Goal: Answer question/provide support: Share knowledge or assist other users

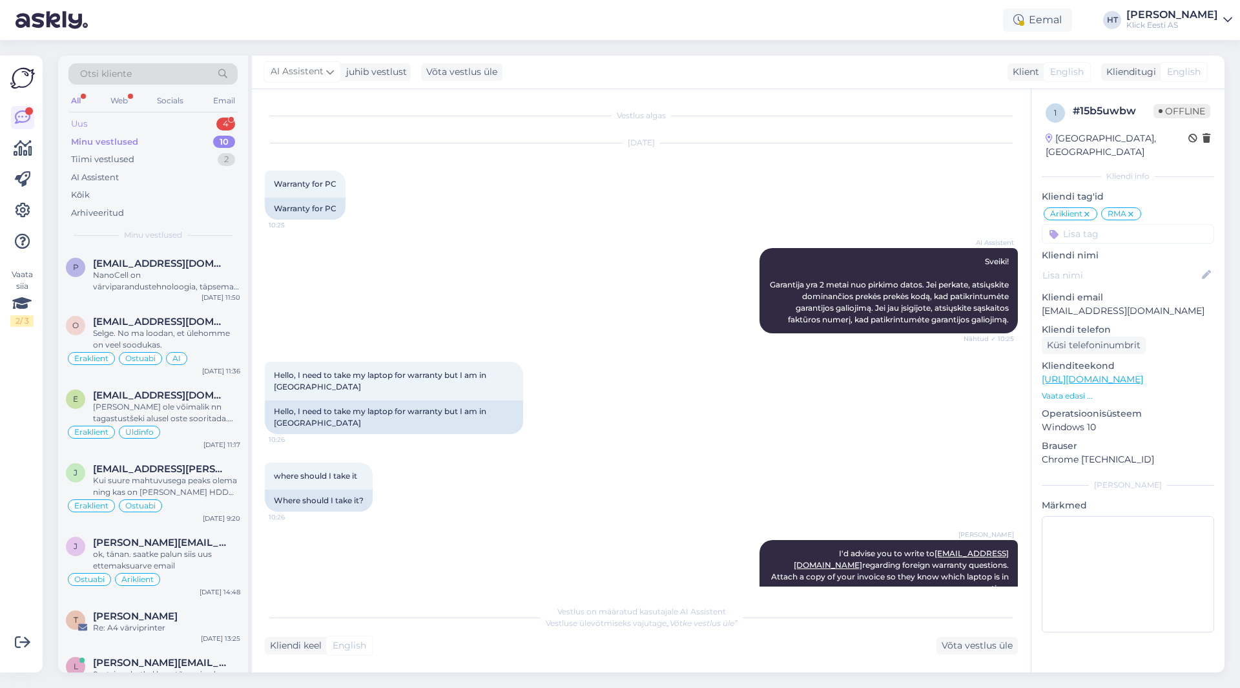
scroll to position [141, 0]
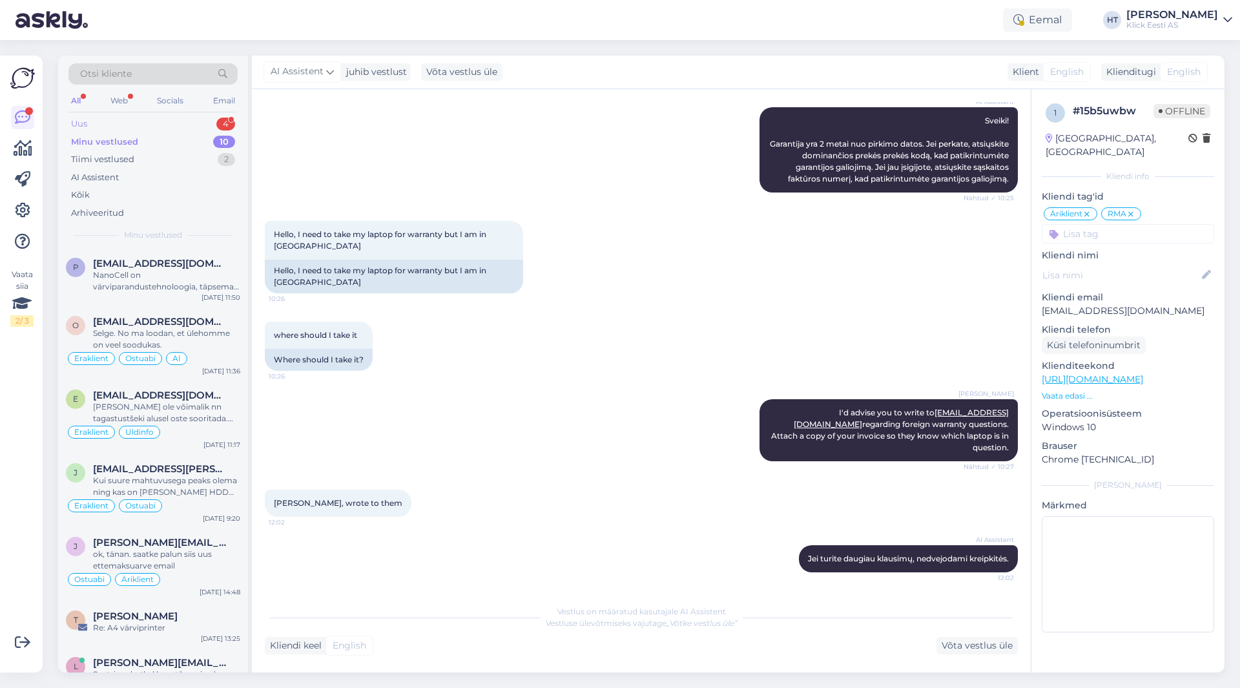
click at [184, 125] on div "Uus 4" at bounding box center [152, 124] width 169 height 18
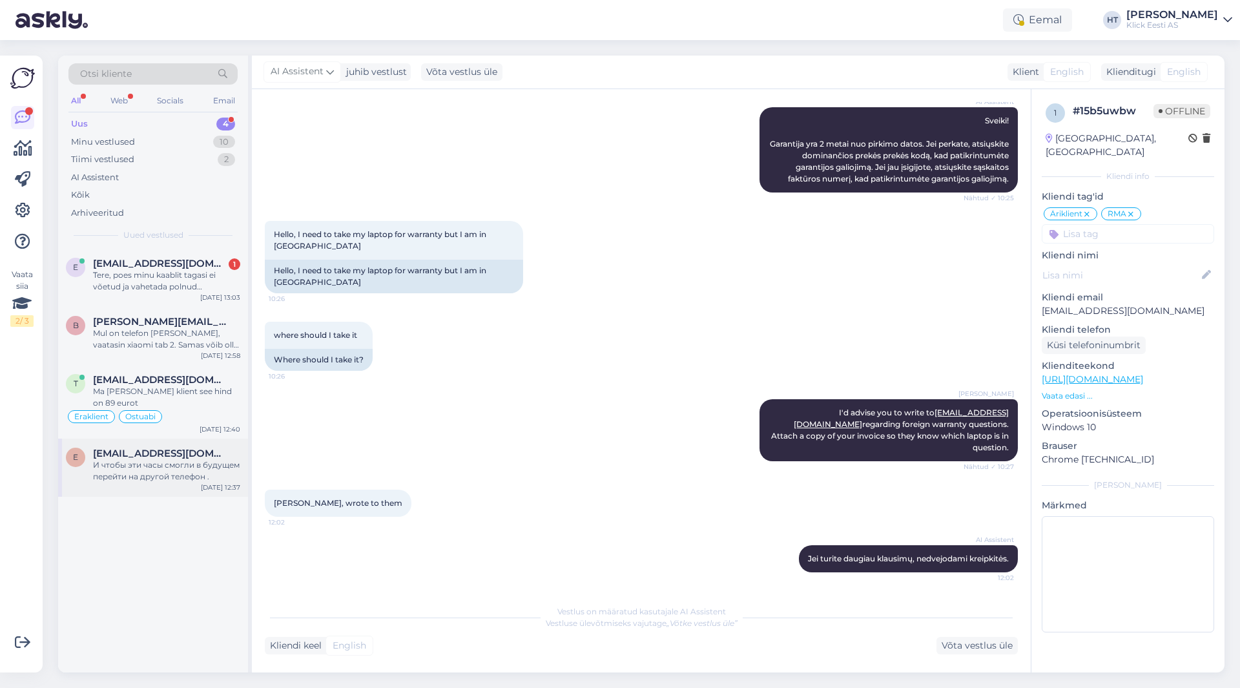
click at [184, 475] on div "И чтобы эти часы смогли в будущем перейти на другой телефон ." at bounding box center [166, 470] width 147 height 23
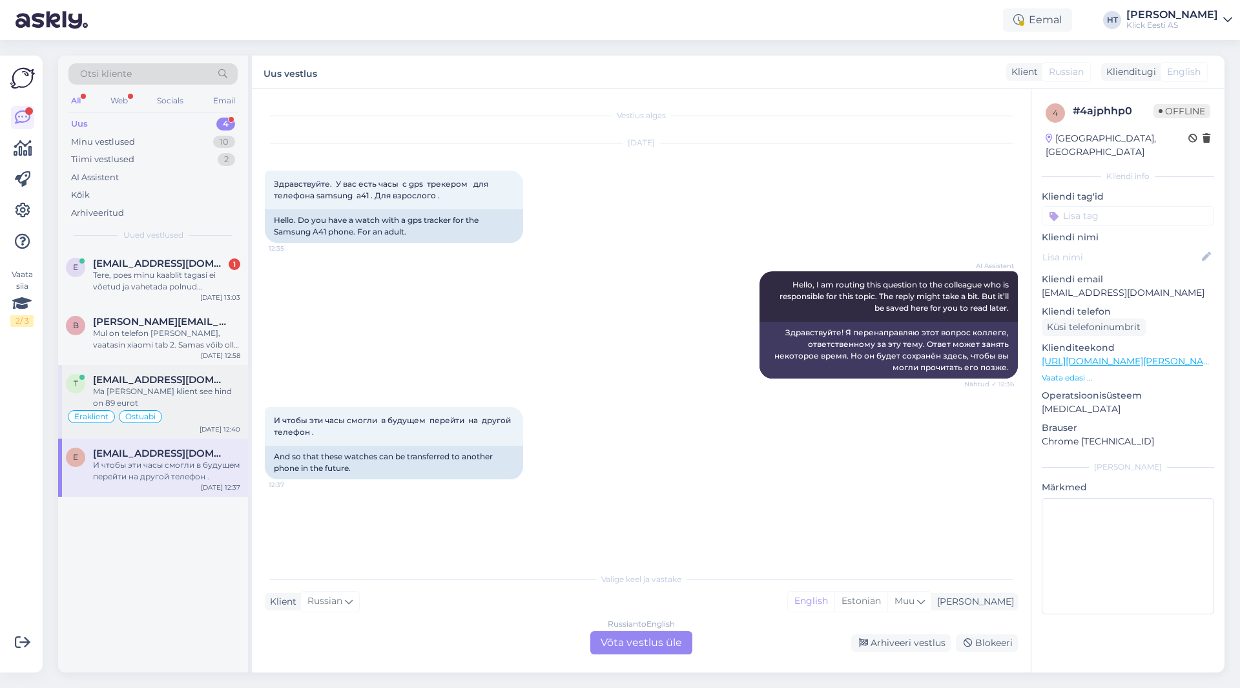
click at [161, 398] on div "Ma [PERSON_NAME] klient see hind on 89 eurot" at bounding box center [166, 397] width 147 height 23
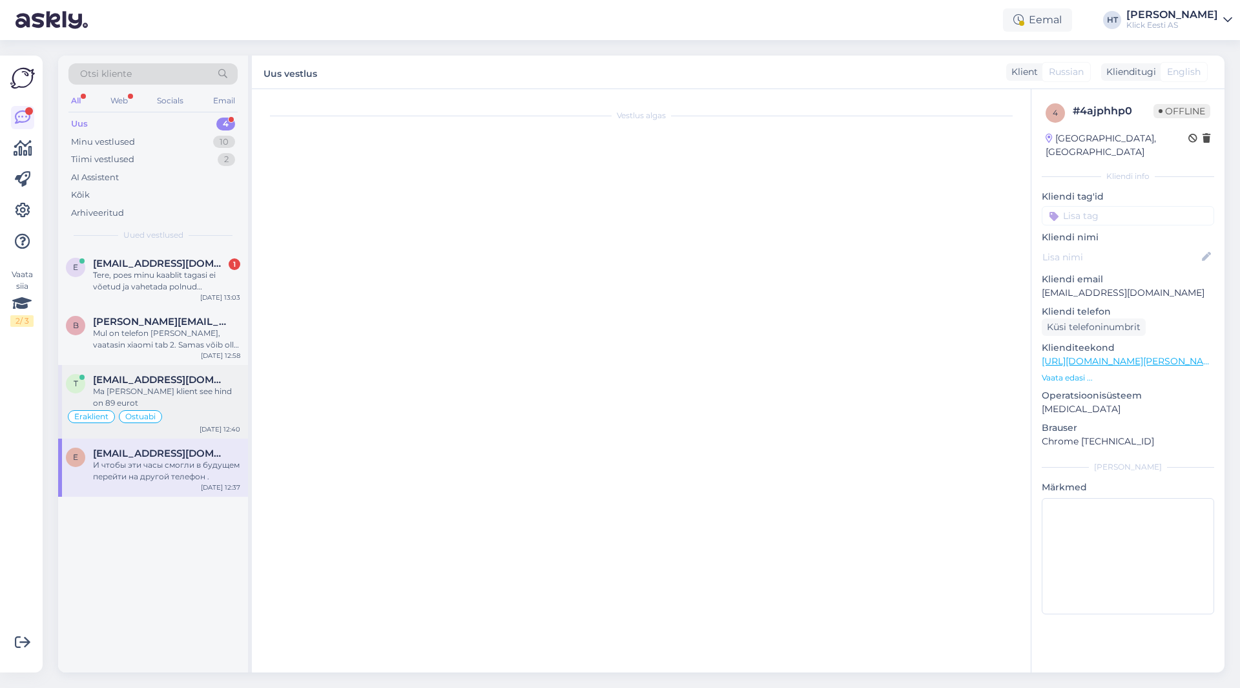
scroll to position [217, 0]
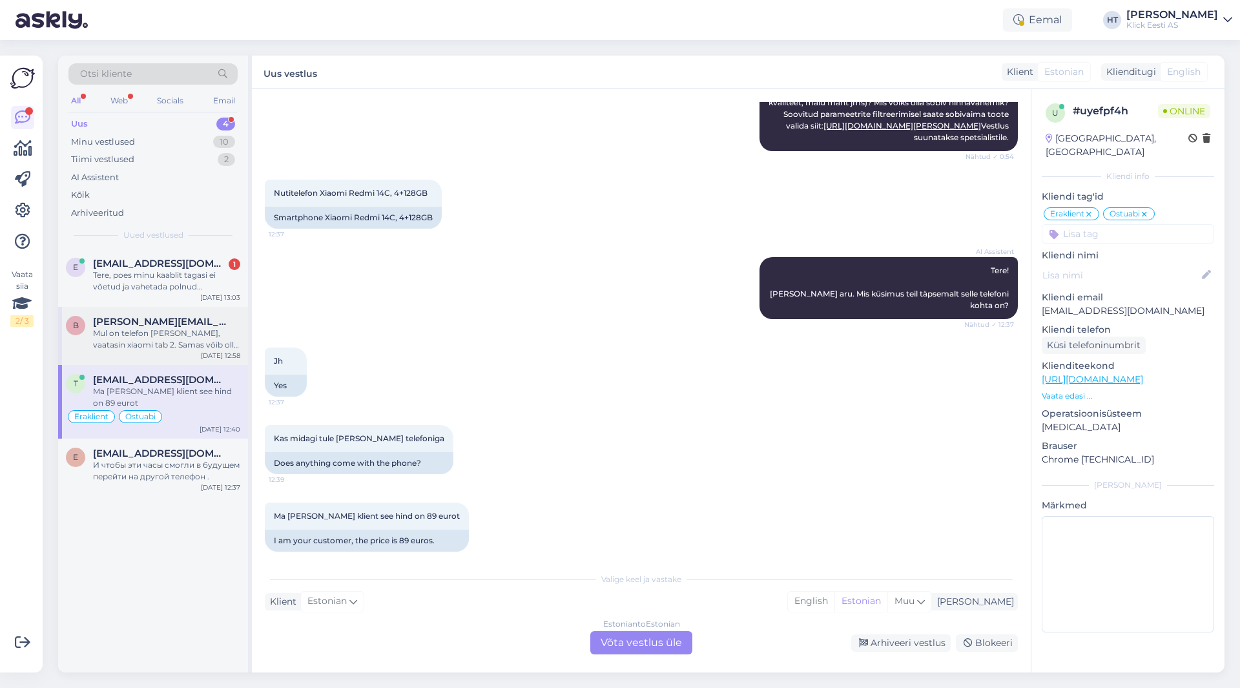
click at [180, 343] on div "Mul on telefon [PERSON_NAME], vaatasin xiaomi tab 2. Samas võib olla ka odavam.…" at bounding box center [166, 339] width 147 height 23
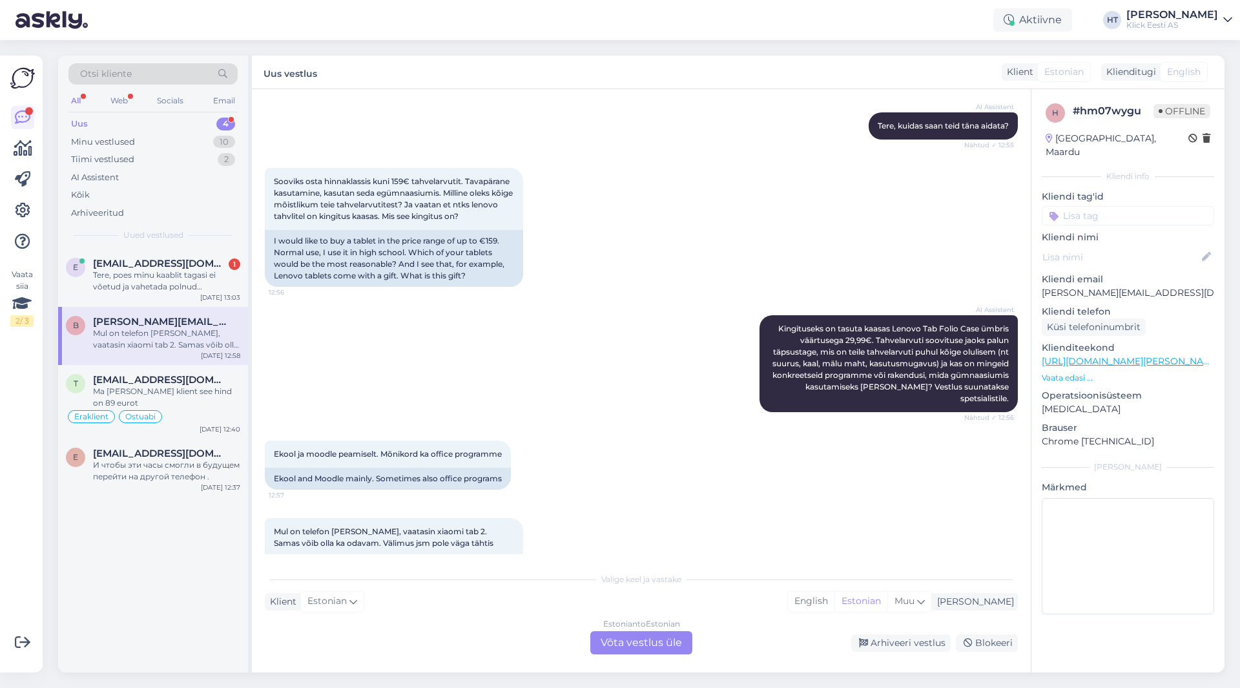
scroll to position [174, 0]
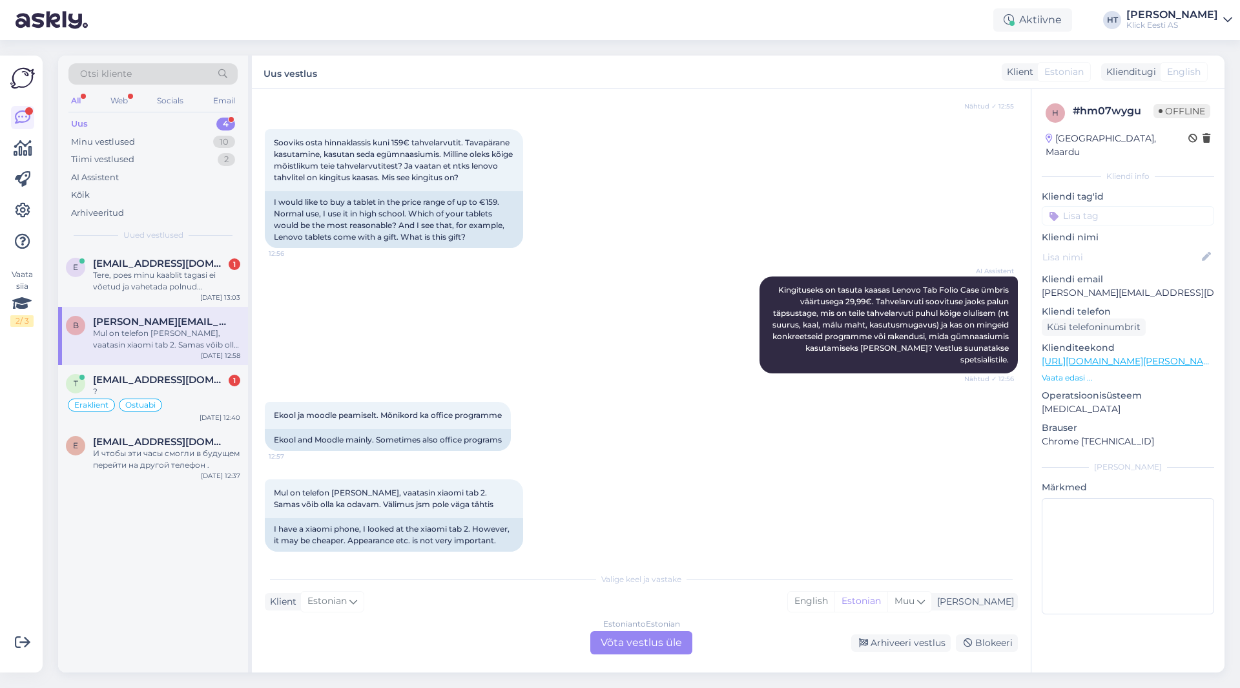
click at [220, 340] on div "Mul on telefon [PERSON_NAME], vaatasin xiaomi tab 2. Samas võib olla ka odavam.…" at bounding box center [166, 339] width 147 height 23
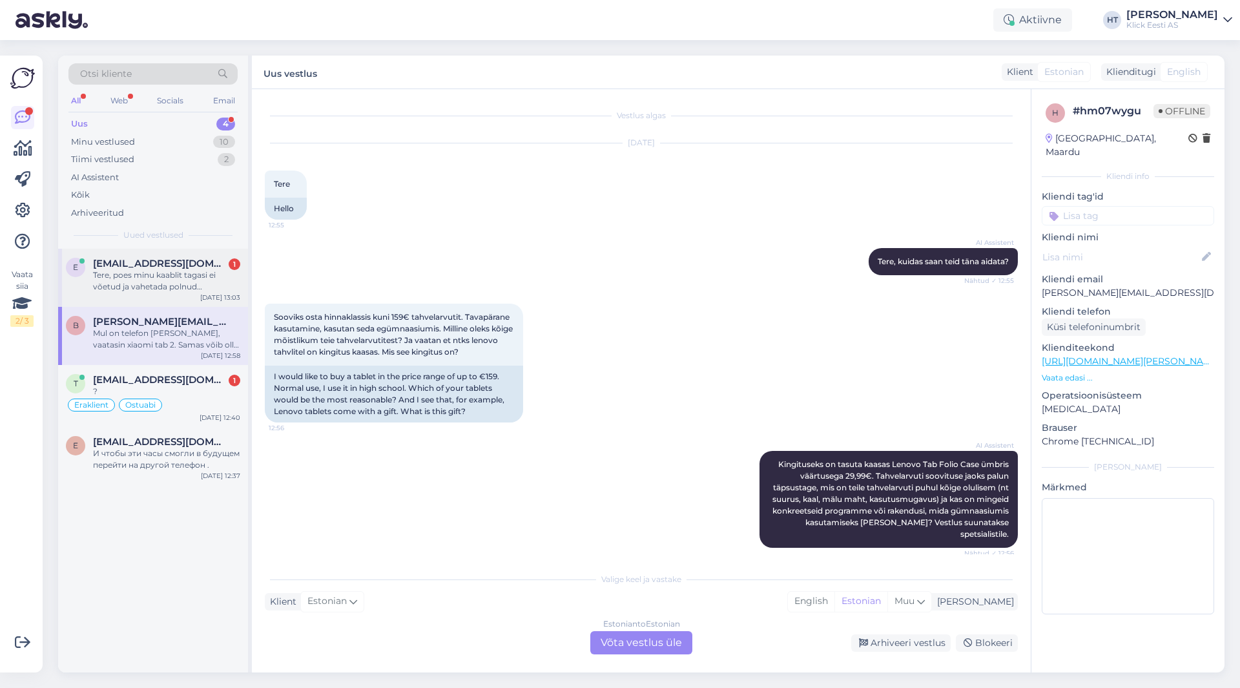
click at [220, 284] on div "Tere, poes minu kaablit tagasi ei võetud ja vahetada polnud vajamineva vastu. M…" at bounding box center [166, 280] width 147 height 23
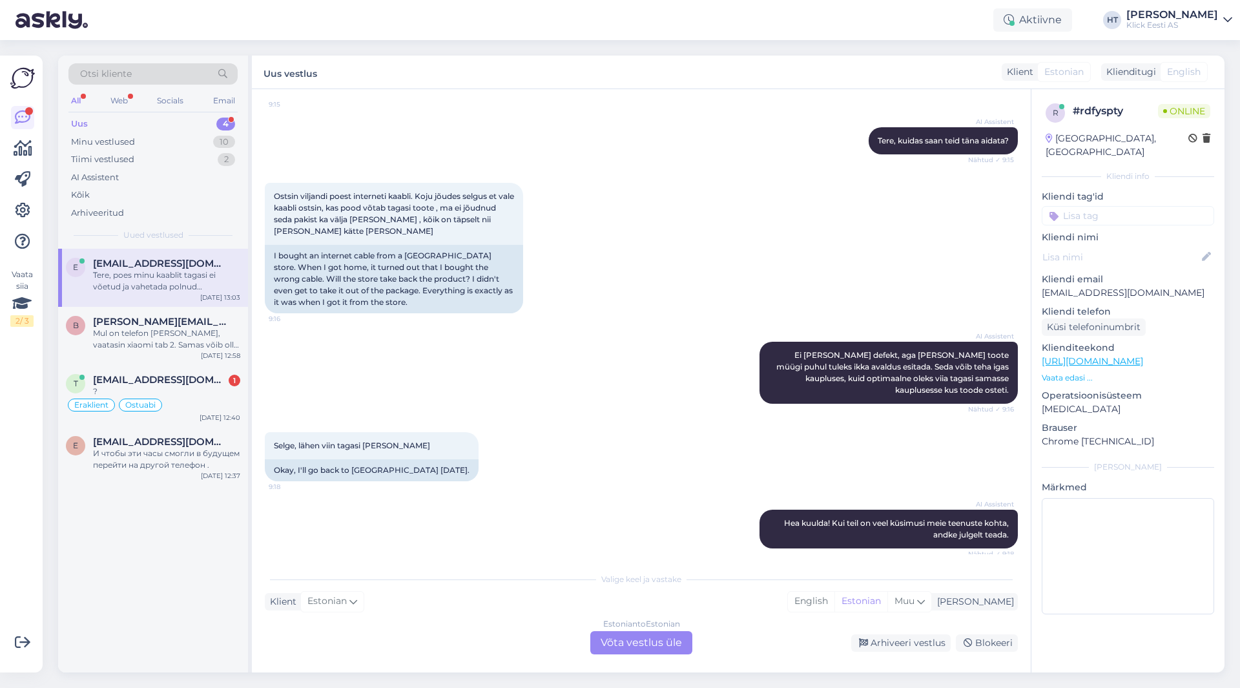
scroll to position [253, 0]
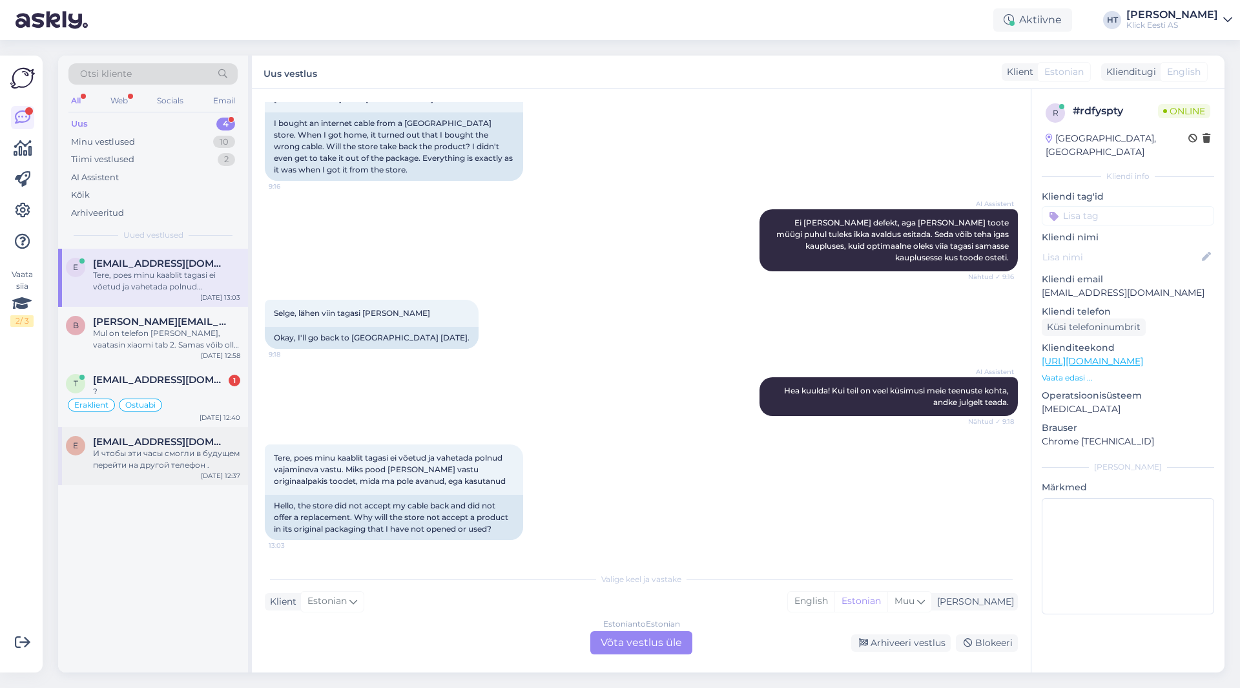
click at [163, 443] on span "[EMAIL_ADDRESS][DOMAIN_NAME]" at bounding box center [160, 442] width 134 height 12
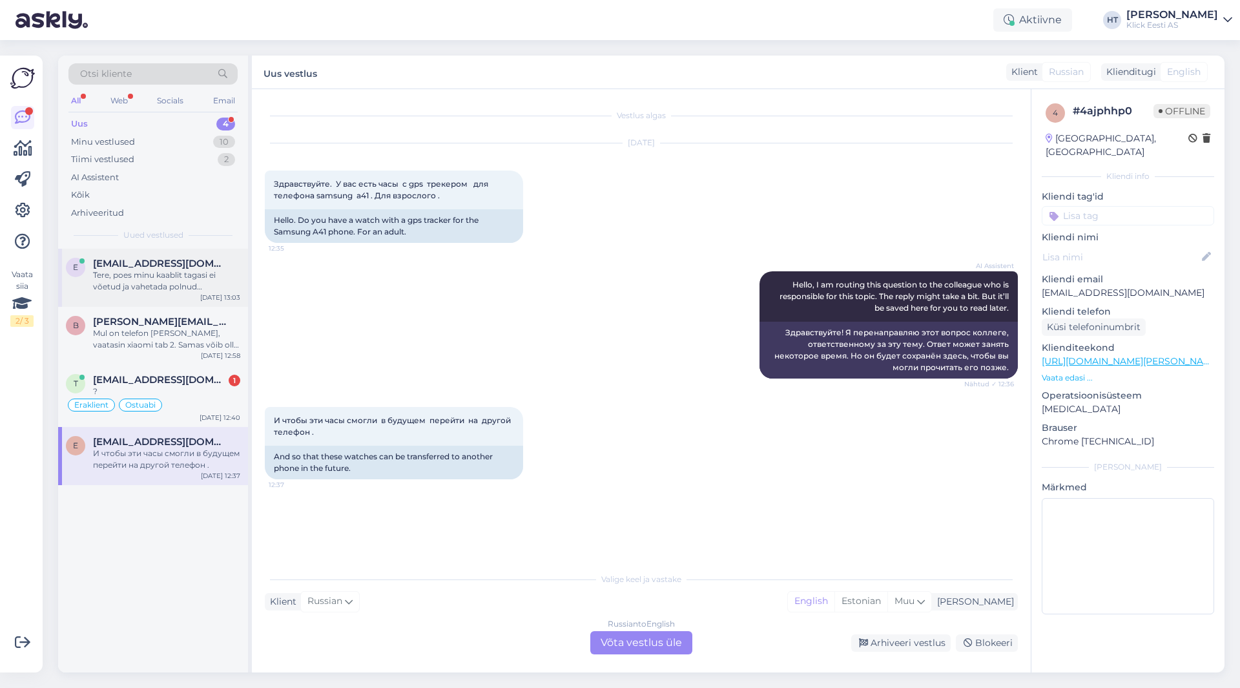
click at [208, 274] on div "Tere, poes minu kaablit tagasi ei võetud ja vahetada polnud vajamineva vastu. M…" at bounding box center [166, 280] width 147 height 23
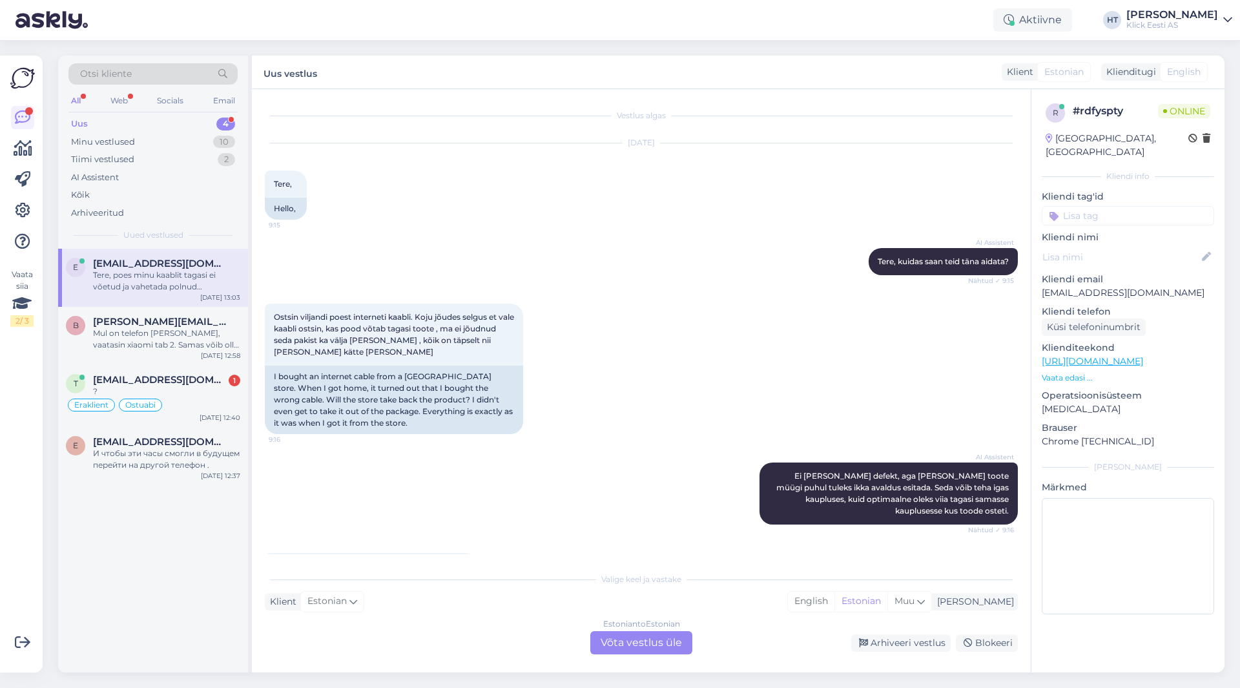
scroll to position [253, 0]
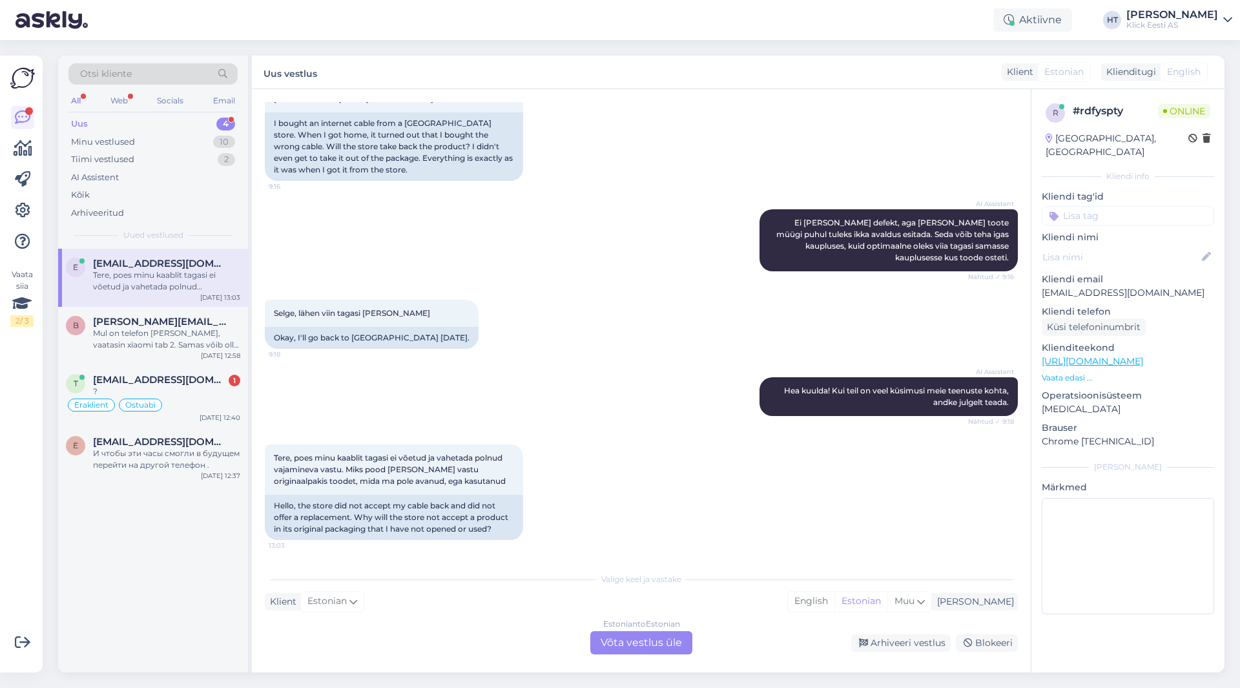
click at [625, 644] on div "Estonian to Estonian Võta vestlus üle" at bounding box center [641, 642] width 102 height 23
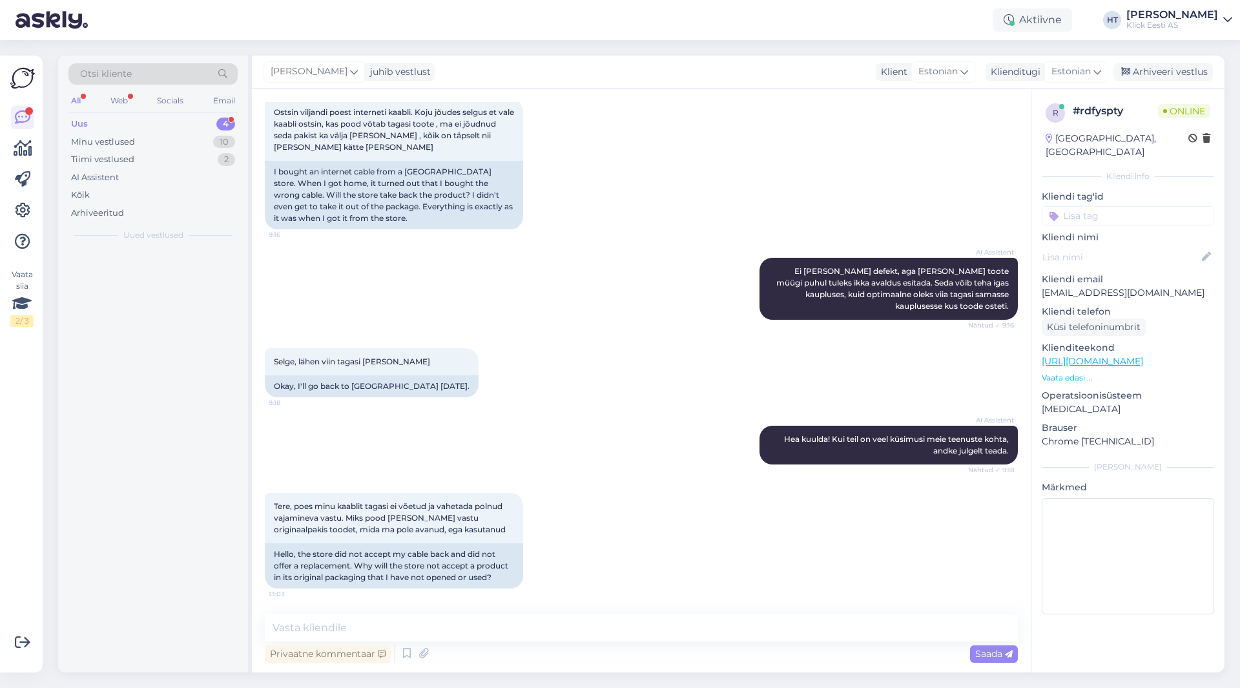
scroll to position [205, 0]
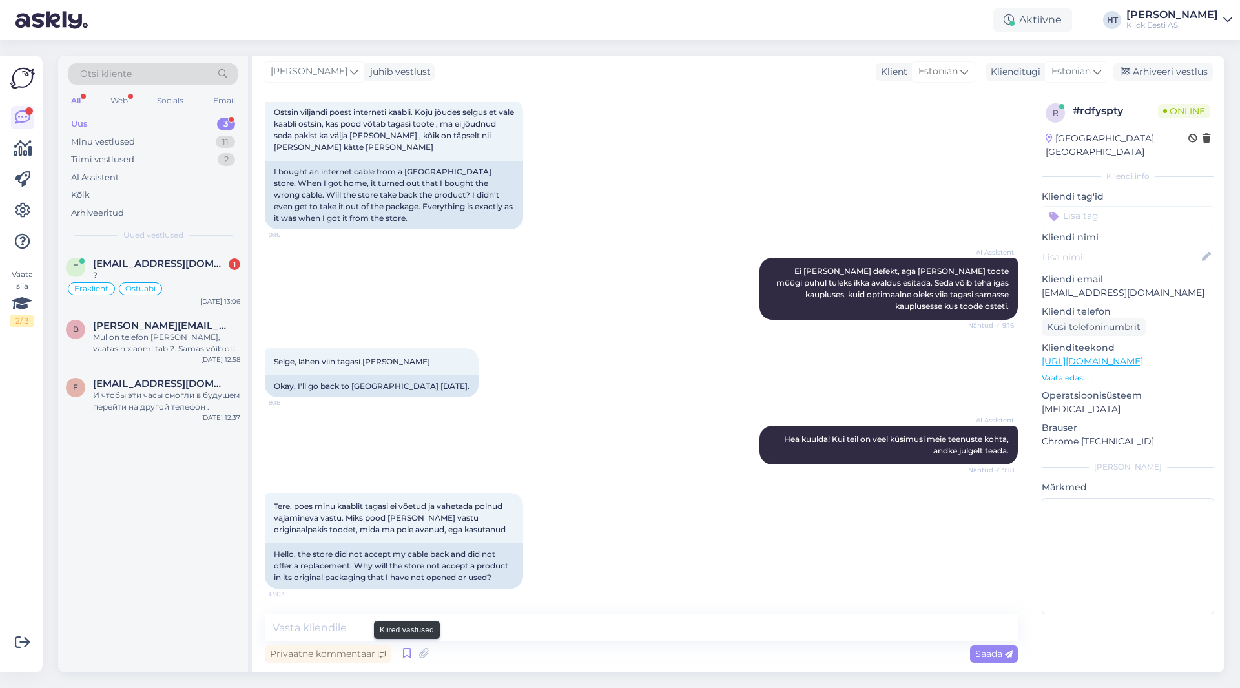
click at [408, 649] on icon at bounding box center [407, 653] width 16 height 19
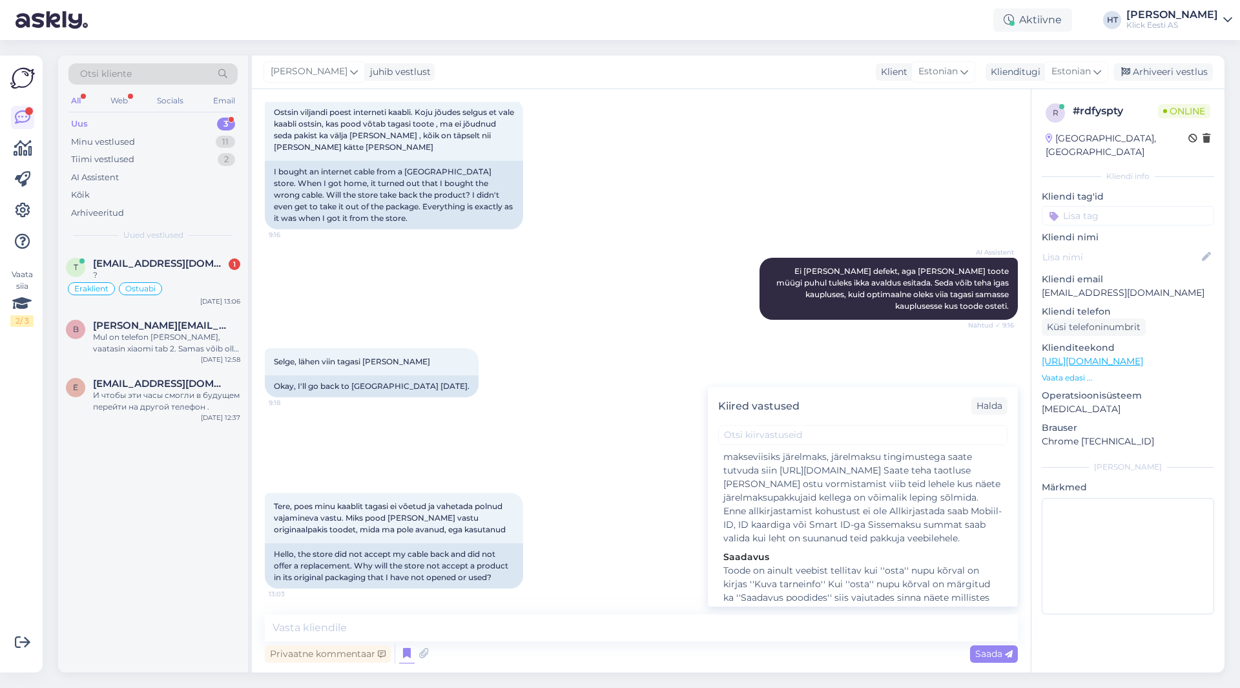
scroll to position [1239, 0]
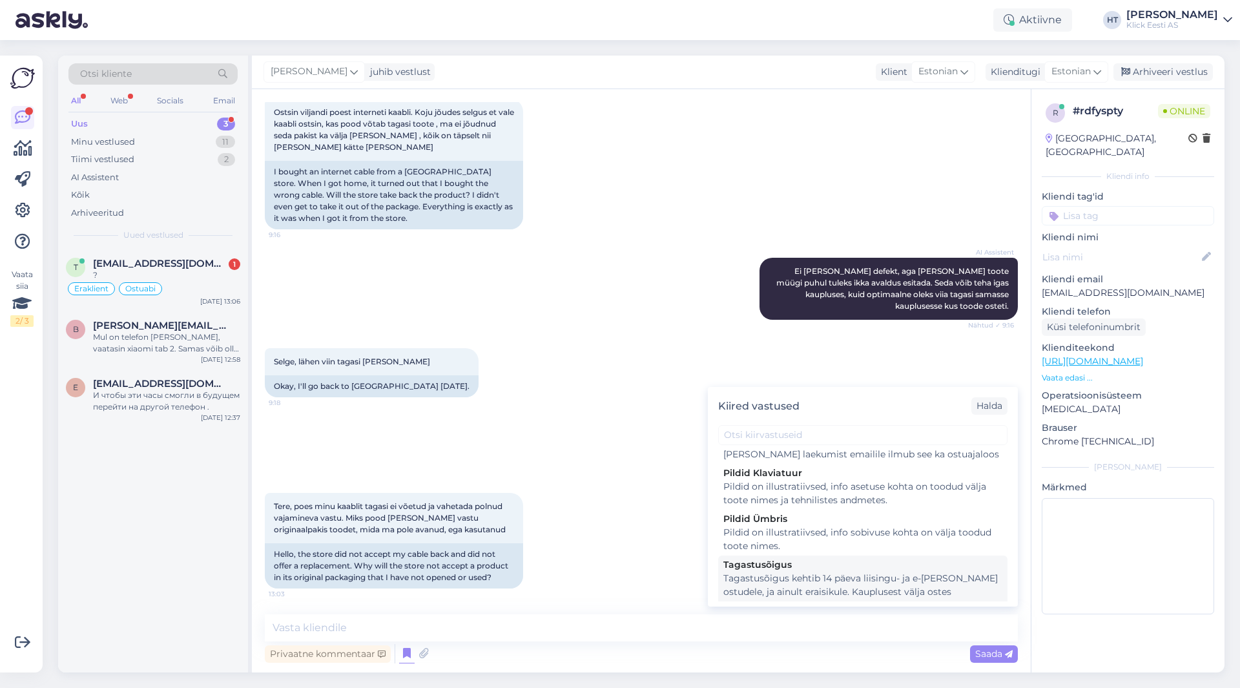
click at [842, 572] on div "Tagastusõigus kehtib 14 päeva liisingu- ja e-[PERSON_NAME] ostudele, ja ainult …" at bounding box center [862, 592] width 279 height 41
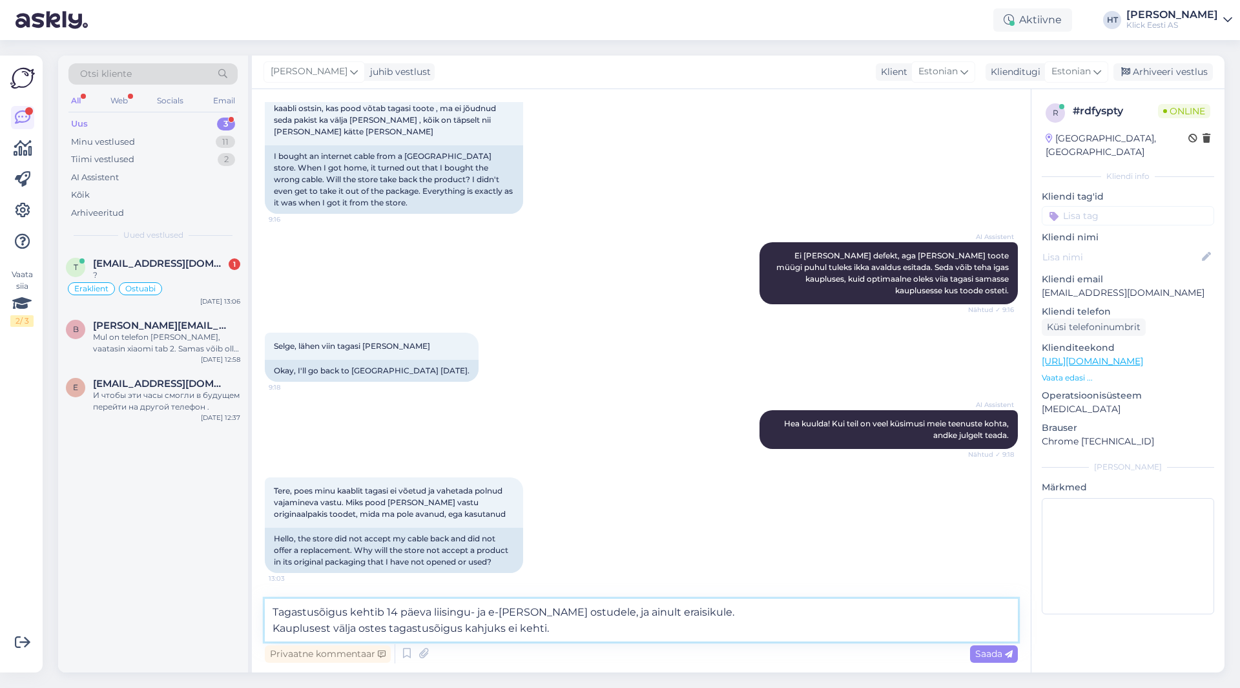
click at [702, 635] on textarea "Tagastusõigus kehtib 14 päeva liisingu- ja e-[PERSON_NAME] ostudele, ja ainult …" at bounding box center [641, 620] width 753 height 43
type textarea "Tagastusõigus kehtib 14 päeva liisingu- ja e-[PERSON_NAME] ostudele, ja ainult …"
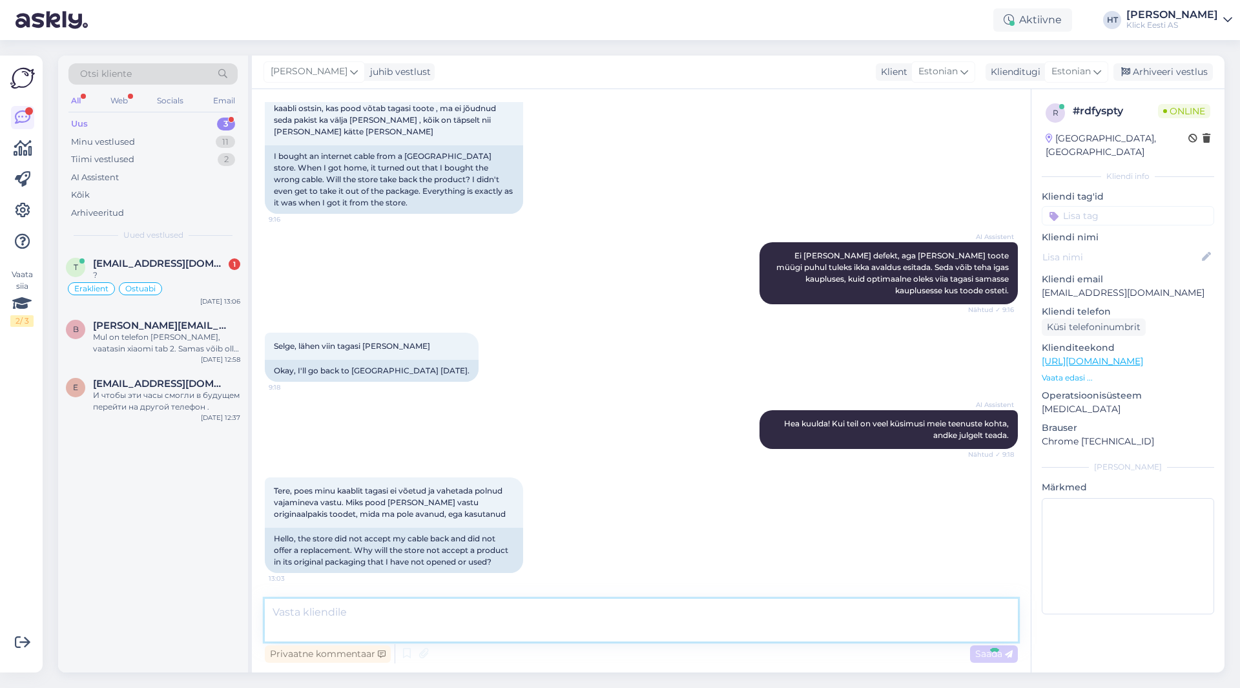
scroll to position [284, 0]
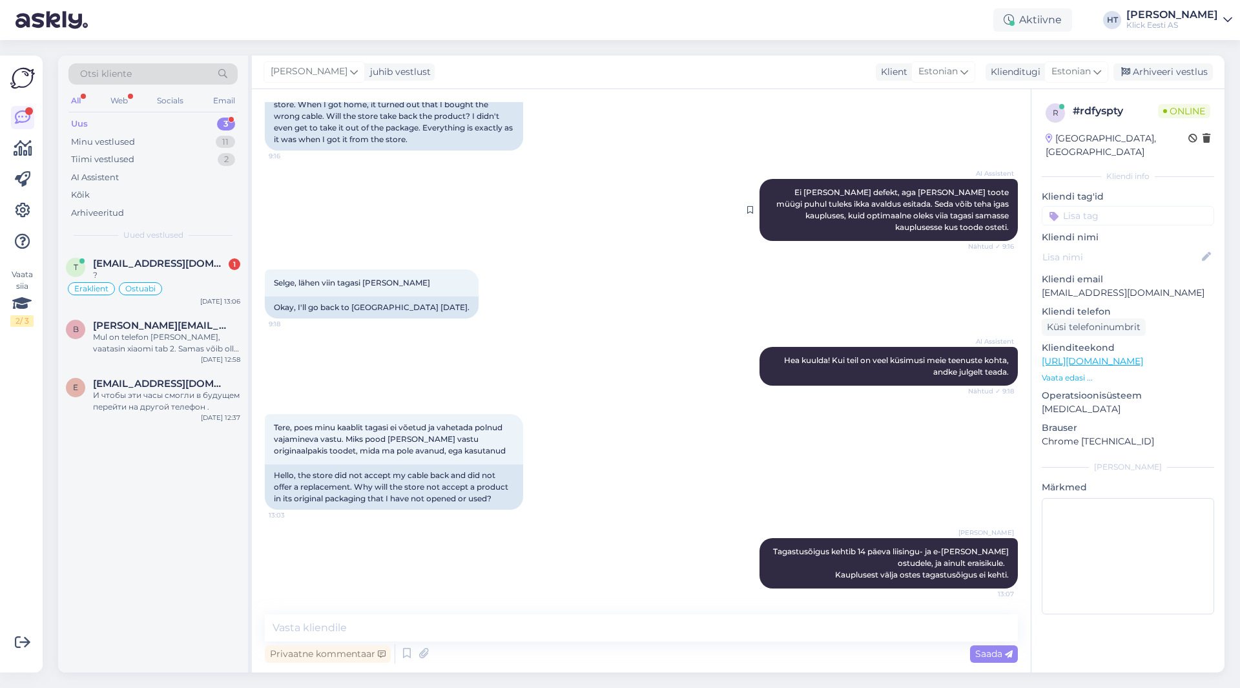
click at [866, 209] on div "AI Assistent Ei [PERSON_NAME] defekt, aga [PERSON_NAME] toote müügi puhul tulek…" at bounding box center [889, 210] width 258 height 62
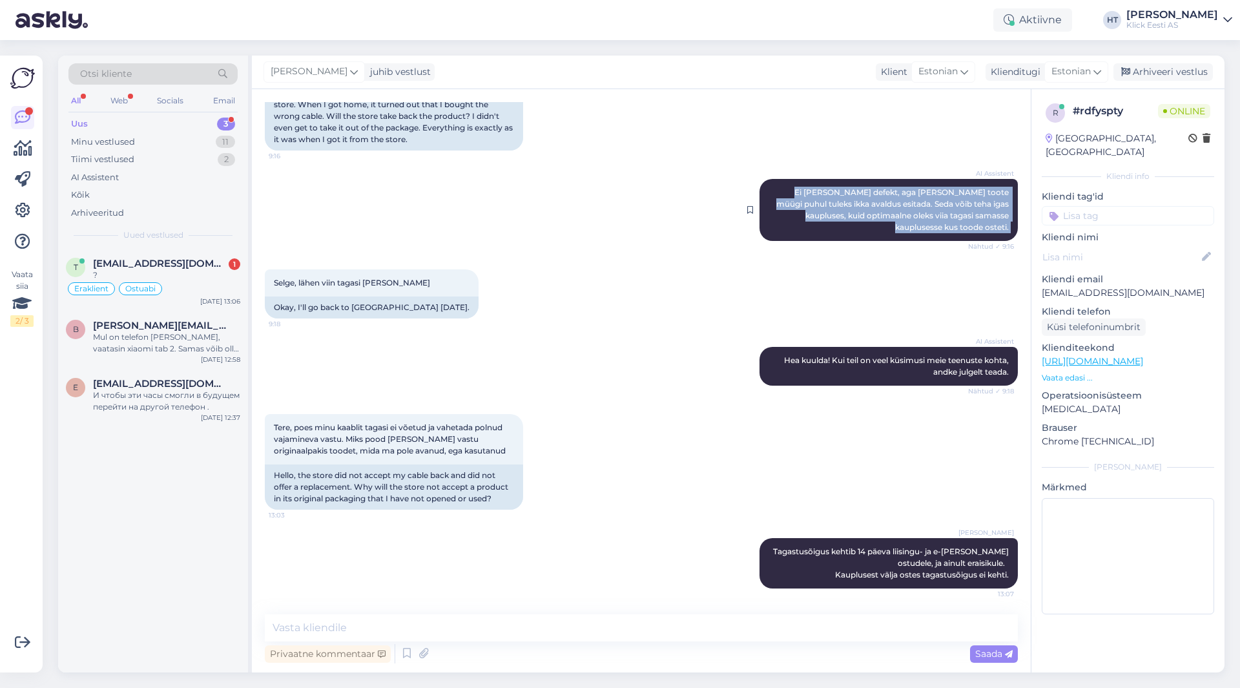
click at [866, 209] on div "AI Assistent Ei [PERSON_NAME] defekt, aga [PERSON_NAME] toote müügi puhul tulek…" at bounding box center [889, 210] width 258 height 62
copy div "Ei [PERSON_NAME] defekt, aga [PERSON_NAME] toote müügi puhul tuleks ikka avaldu…"
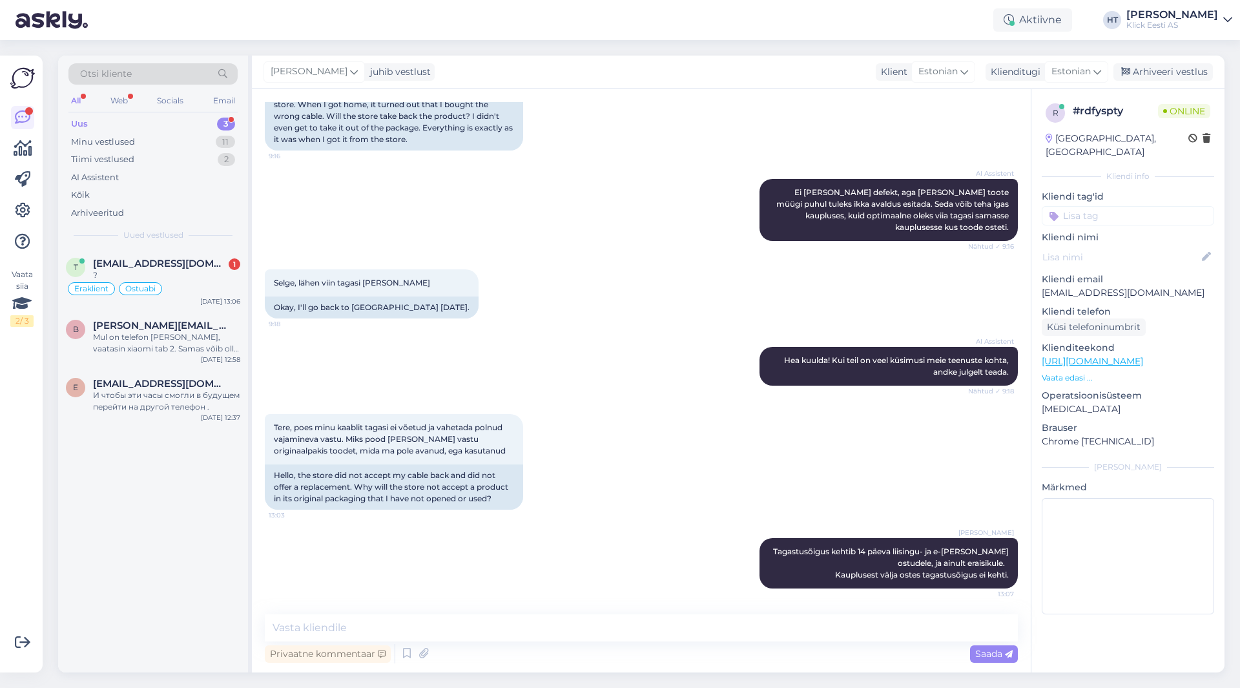
click at [571, 348] on div "AI Assistent [PERSON_NAME] kuulda! Kui teil on veel küsimusi meie teenuste koht…" at bounding box center [641, 366] width 753 height 67
click at [238, 335] on div "Mul on telefon [PERSON_NAME], vaatasin xiaomi tab 2. Samas võib olla ka odavam.…" at bounding box center [166, 342] width 147 height 23
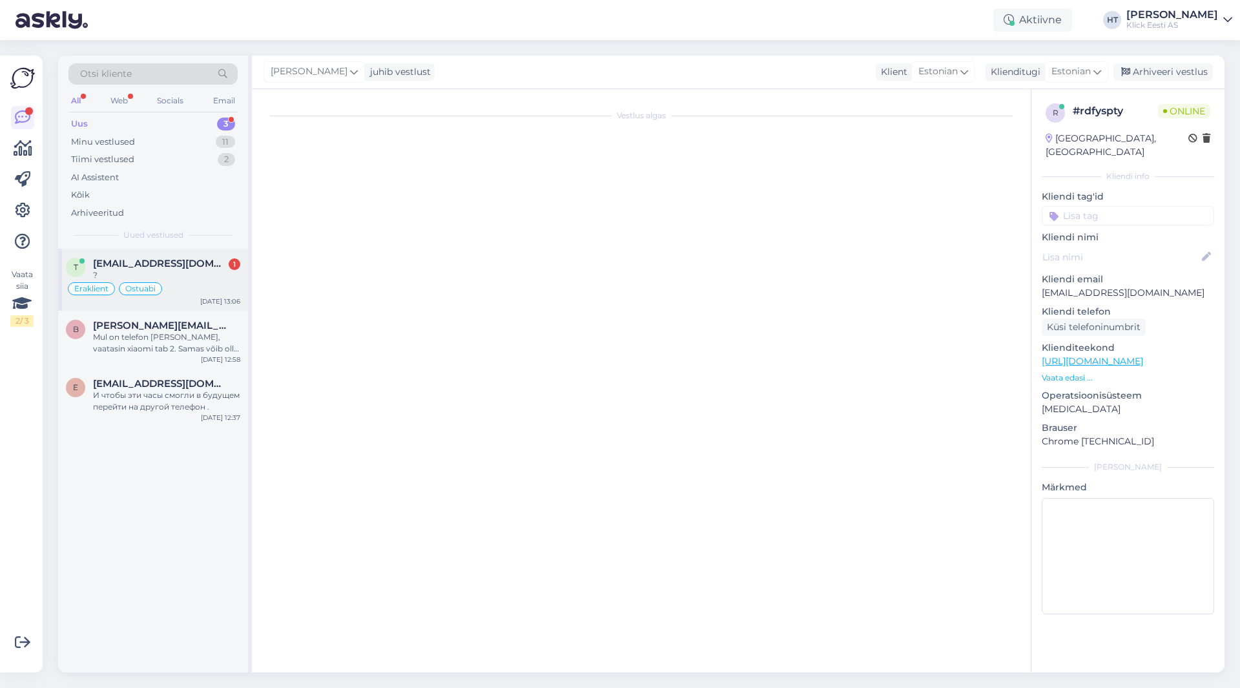
scroll to position [174, 0]
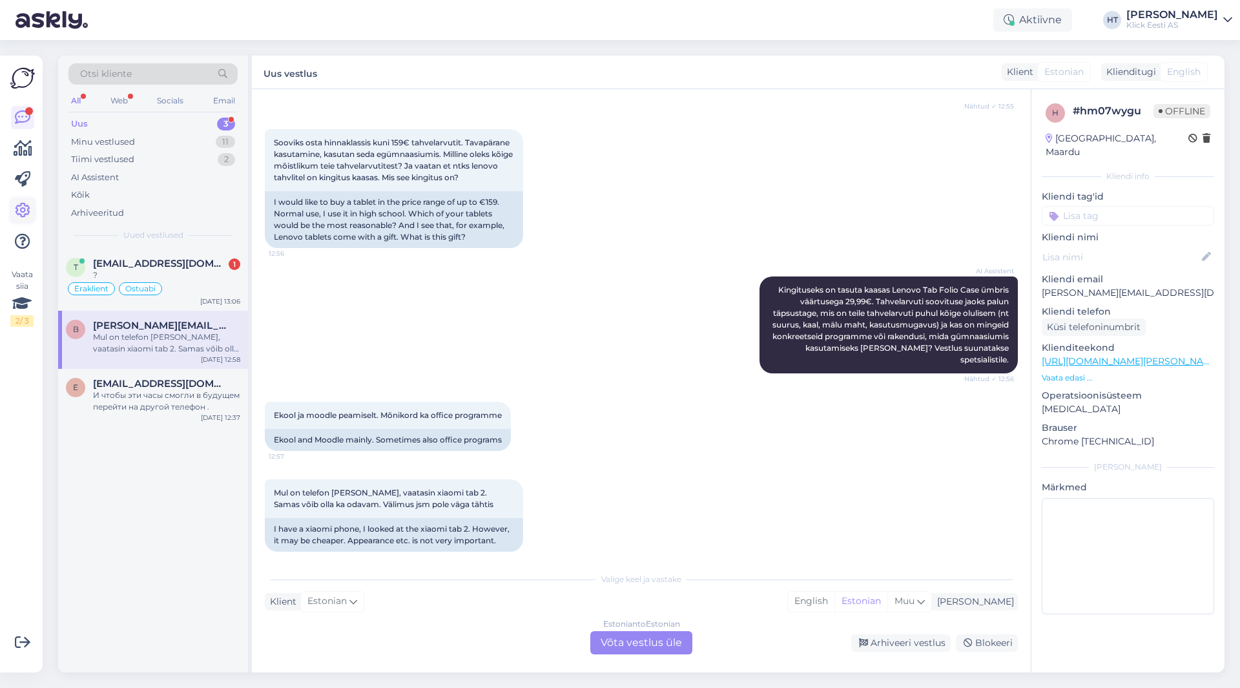
click at [26, 203] on icon at bounding box center [23, 211] width 16 height 16
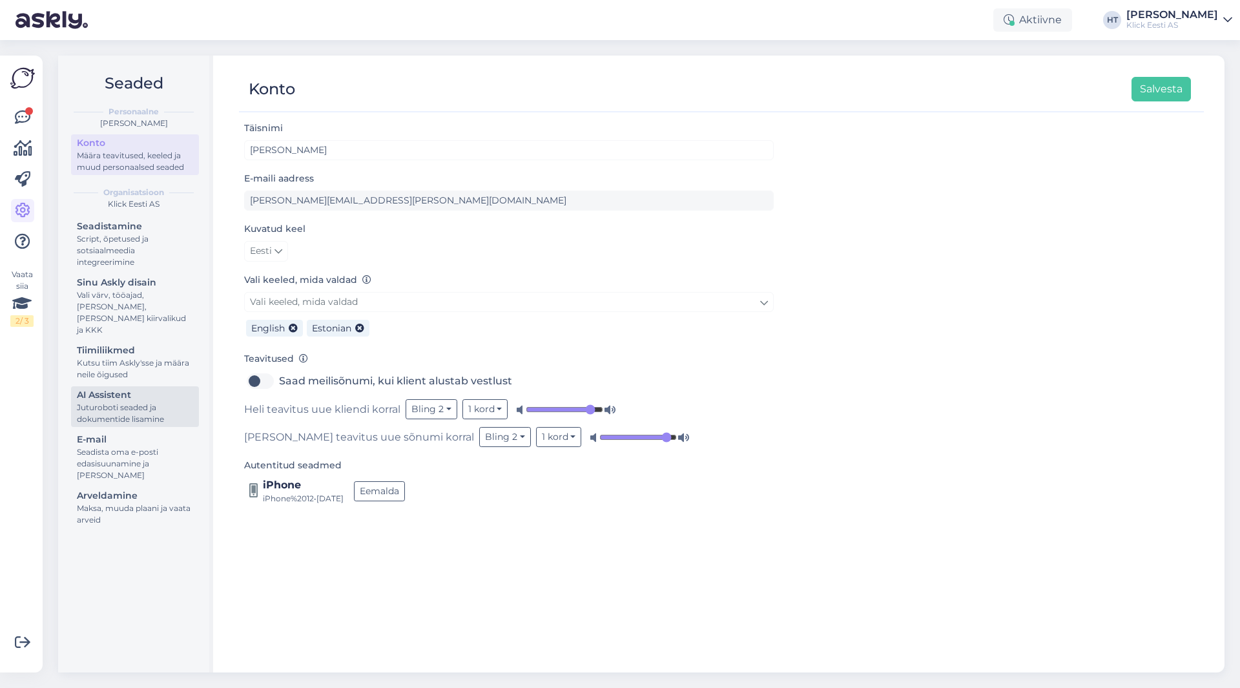
click at [146, 388] on div "AI Assistent" at bounding box center [135, 395] width 116 height 14
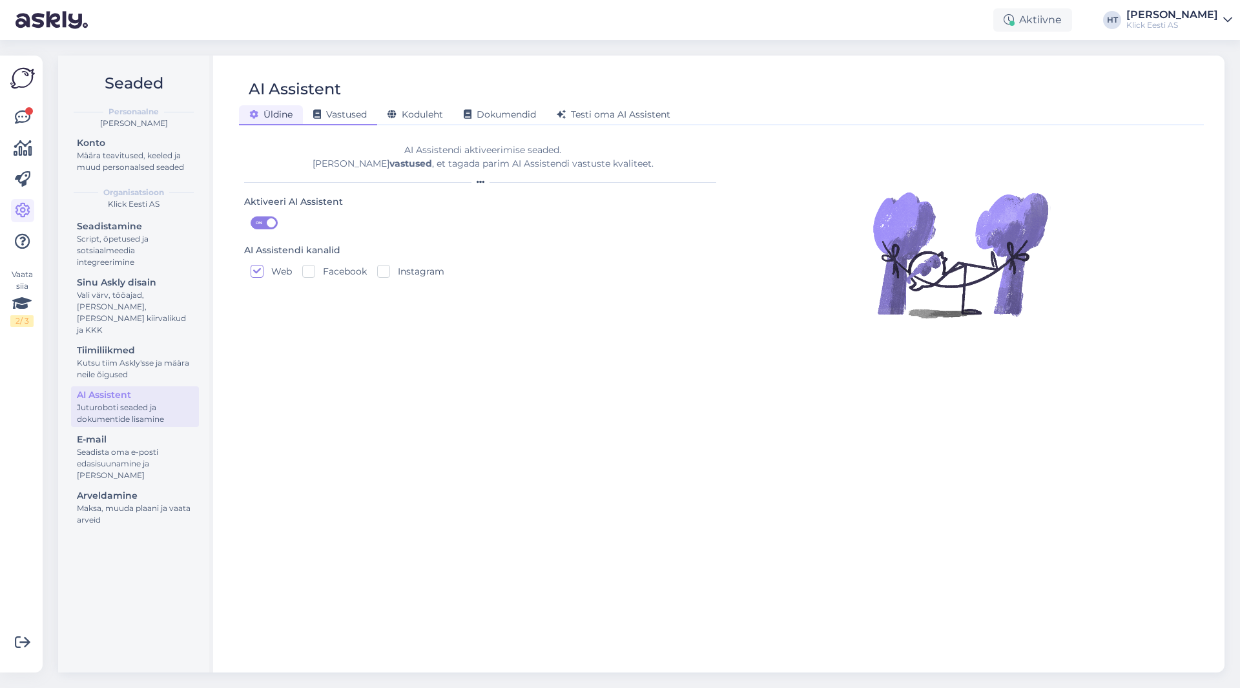
click at [349, 125] on div "Vastused" at bounding box center [340, 115] width 74 height 20
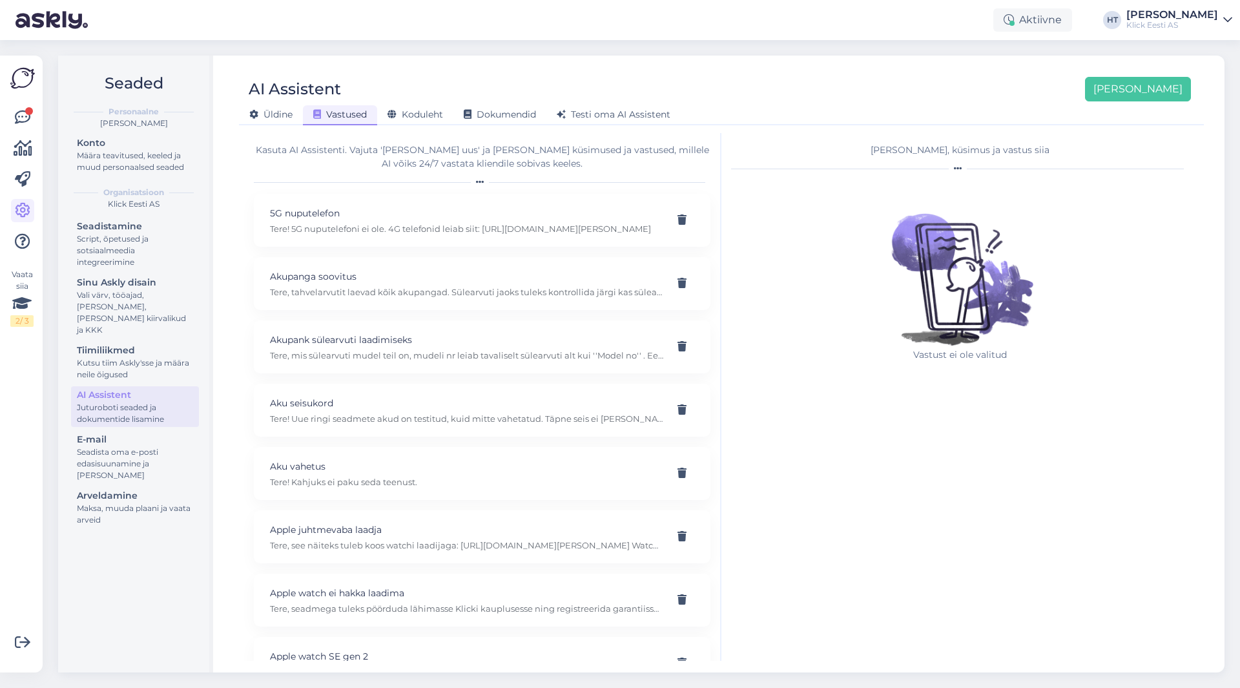
scroll to position [16797, 0]
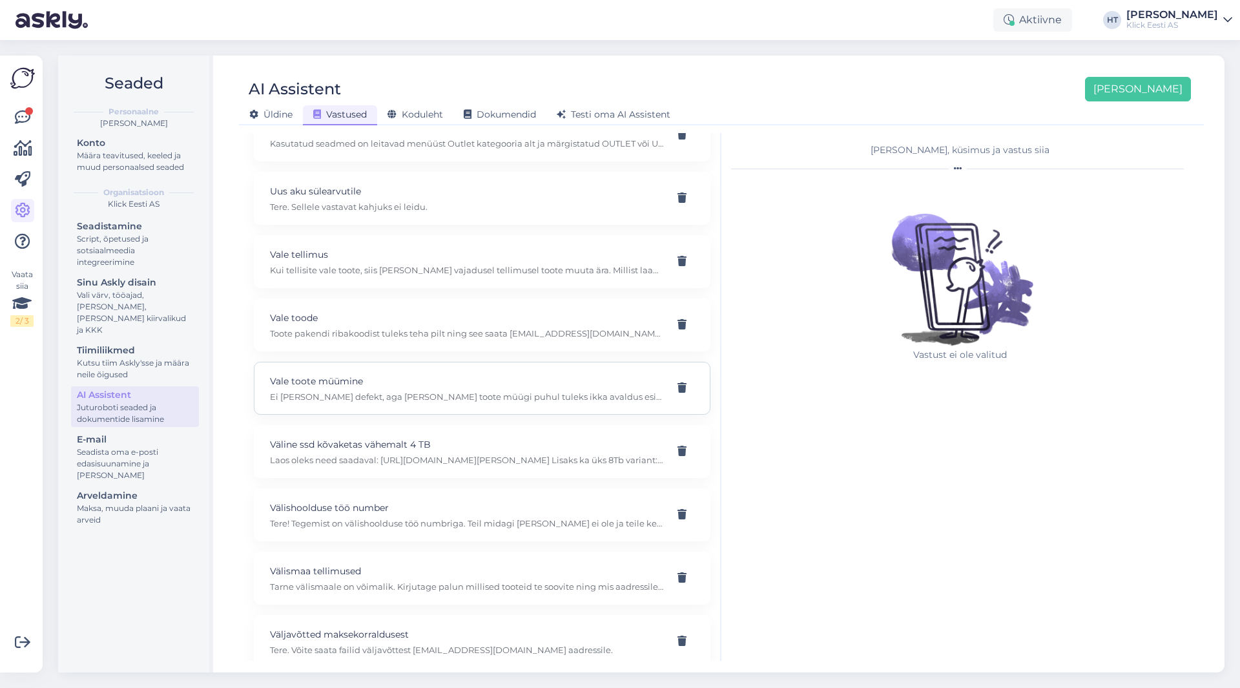
click at [477, 384] on p "Vale toote müümine" at bounding box center [466, 381] width 393 height 14
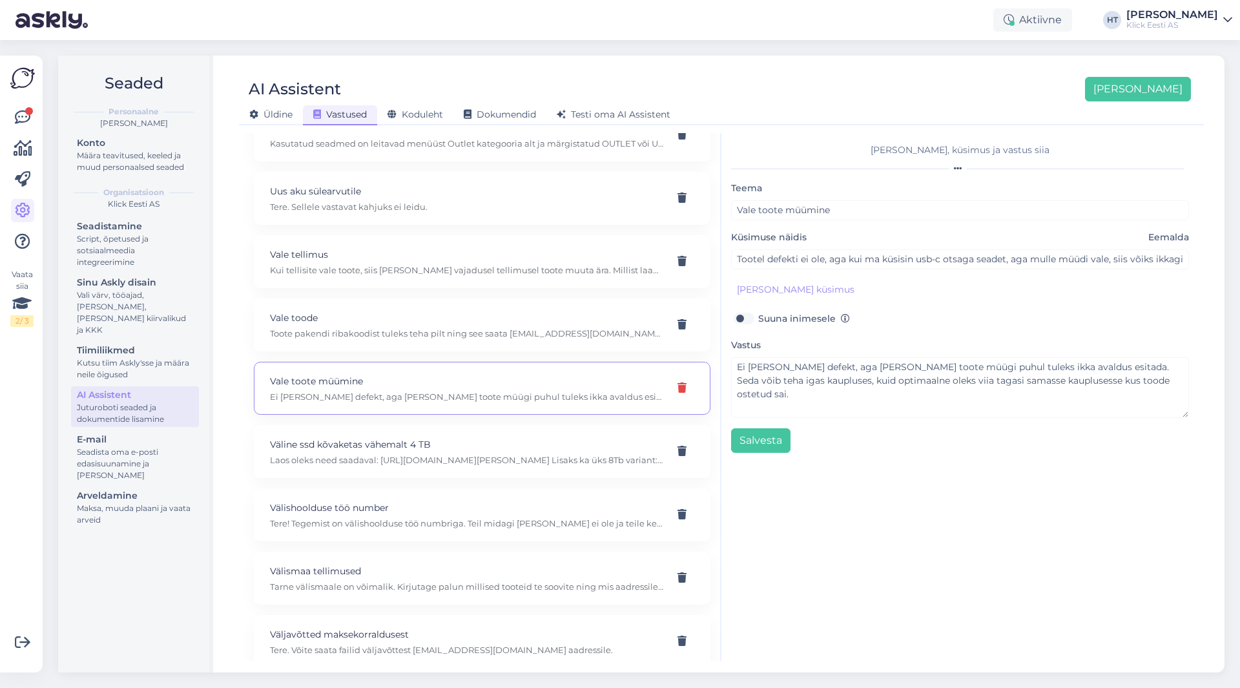
click at [678, 392] on icon at bounding box center [682, 388] width 9 height 10
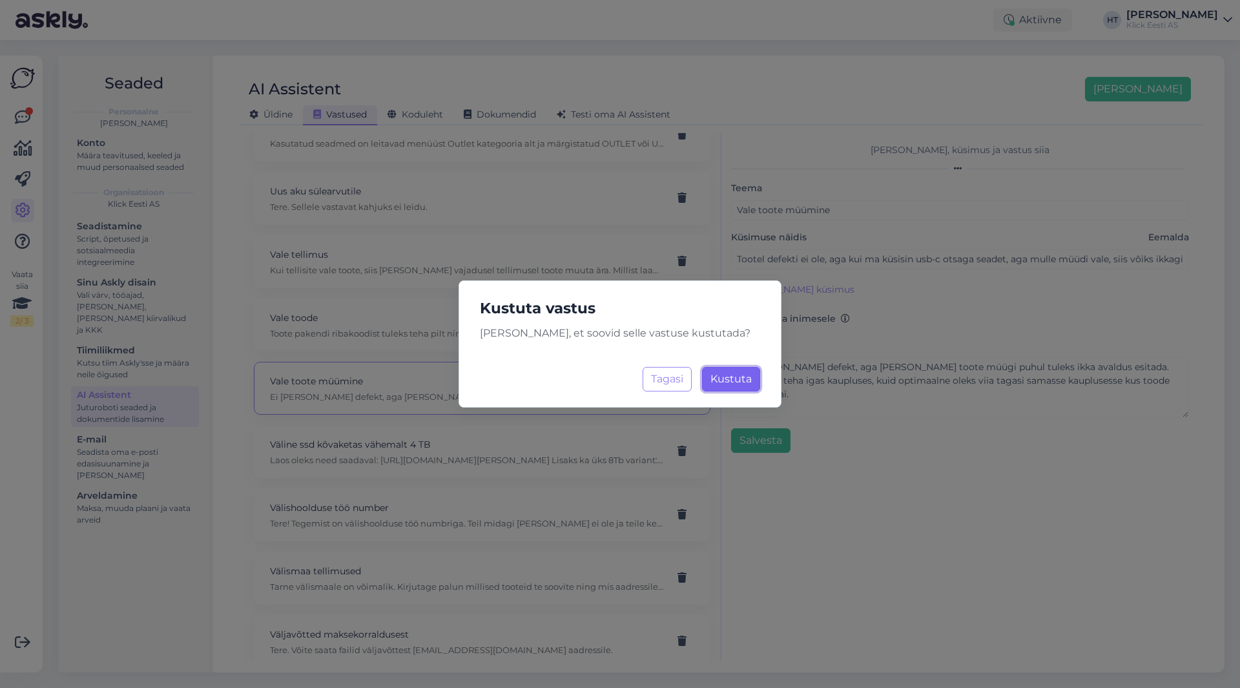
click at [736, 388] on button "Kustuta Laadimine..." at bounding box center [731, 379] width 58 height 25
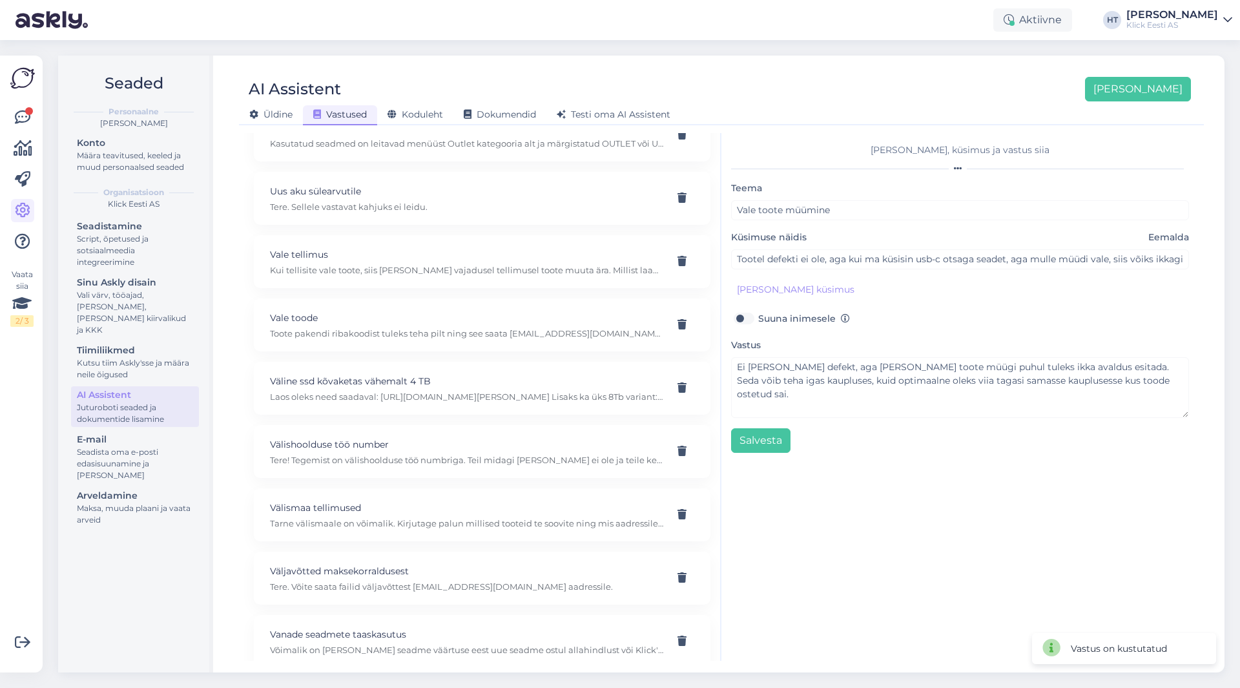
click at [941, 470] on div "[PERSON_NAME], küsimus ja vastus siia Teema Vale toote müümine Küsimuse näidis …" at bounding box center [960, 397] width 477 height 528
click at [23, 119] on icon at bounding box center [23, 118] width 16 height 16
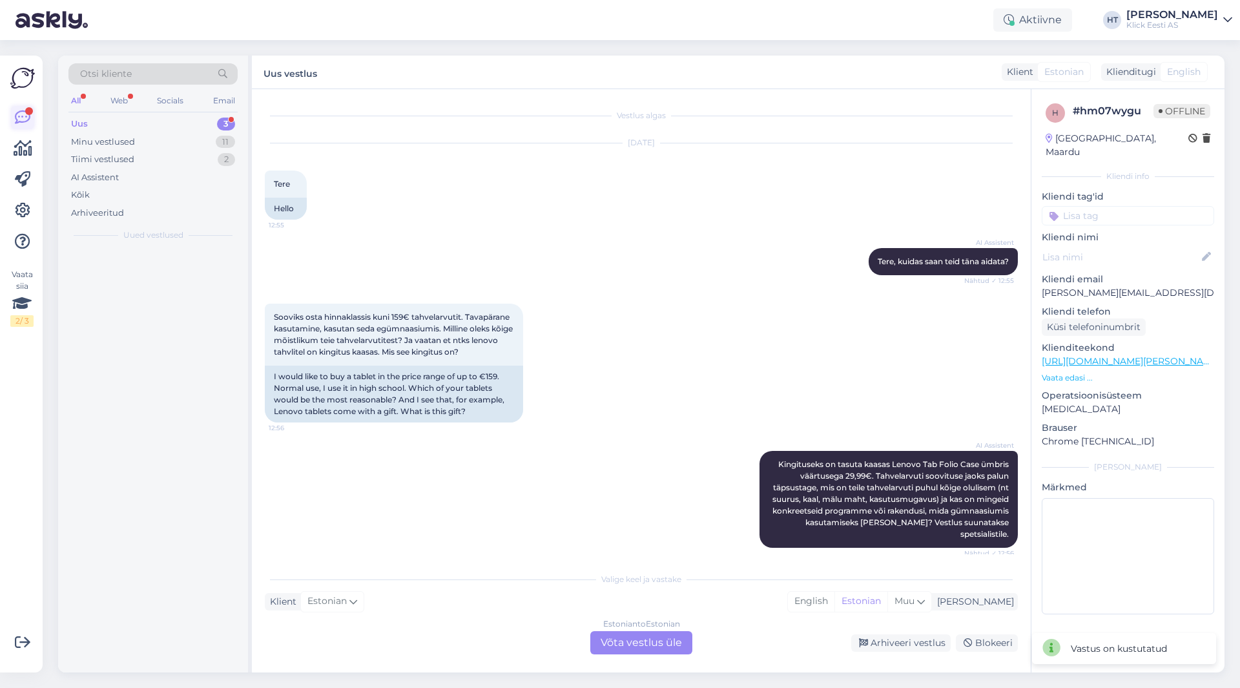
scroll to position [174, 0]
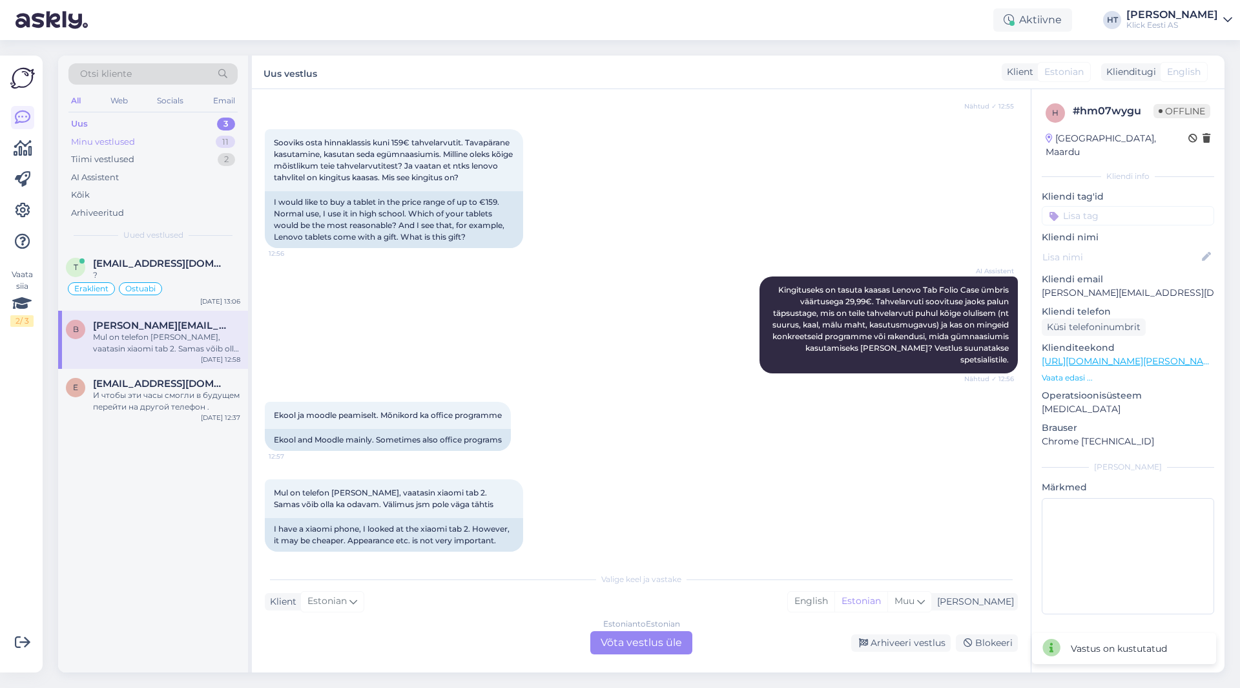
click at [207, 141] on div "Minu vestlused 11" at bounding box center [152, 142] width 169 height 18
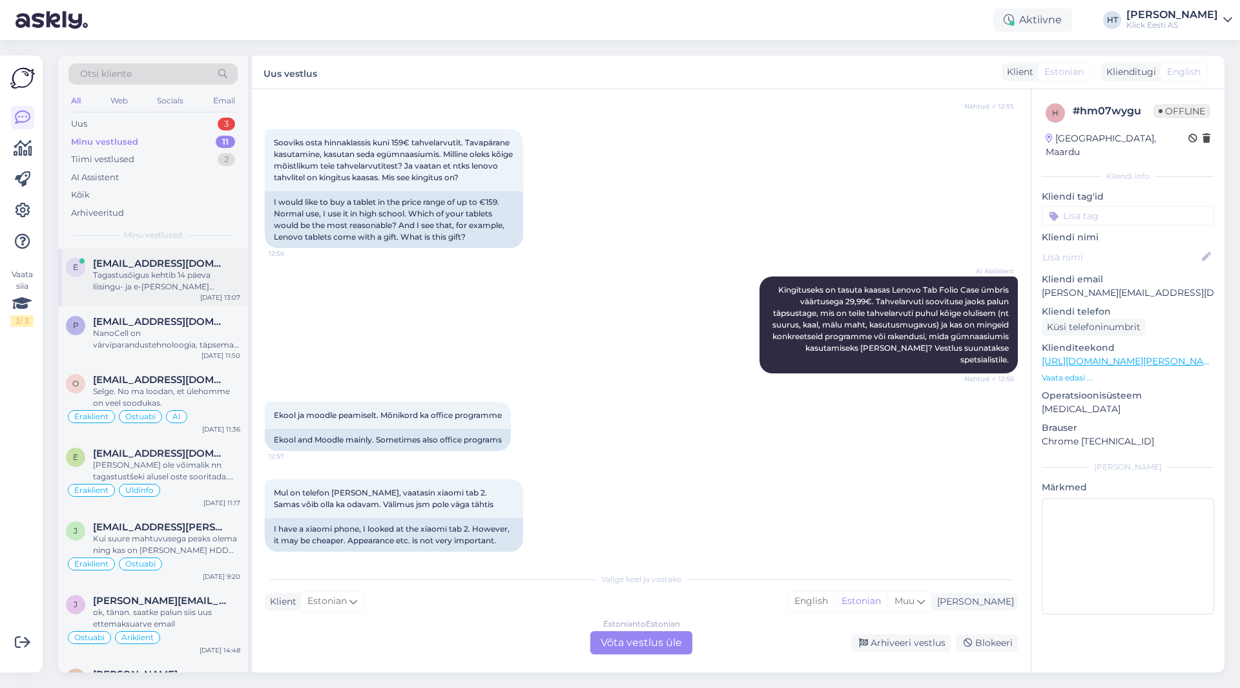
click at [202, 284] on div "Tagastusõigus kehtib 14 päeva liisingu- ja e-[PERSON_NAME] ostudele, ja ainult …" at bounding box center [166, 280] width 147 height 23
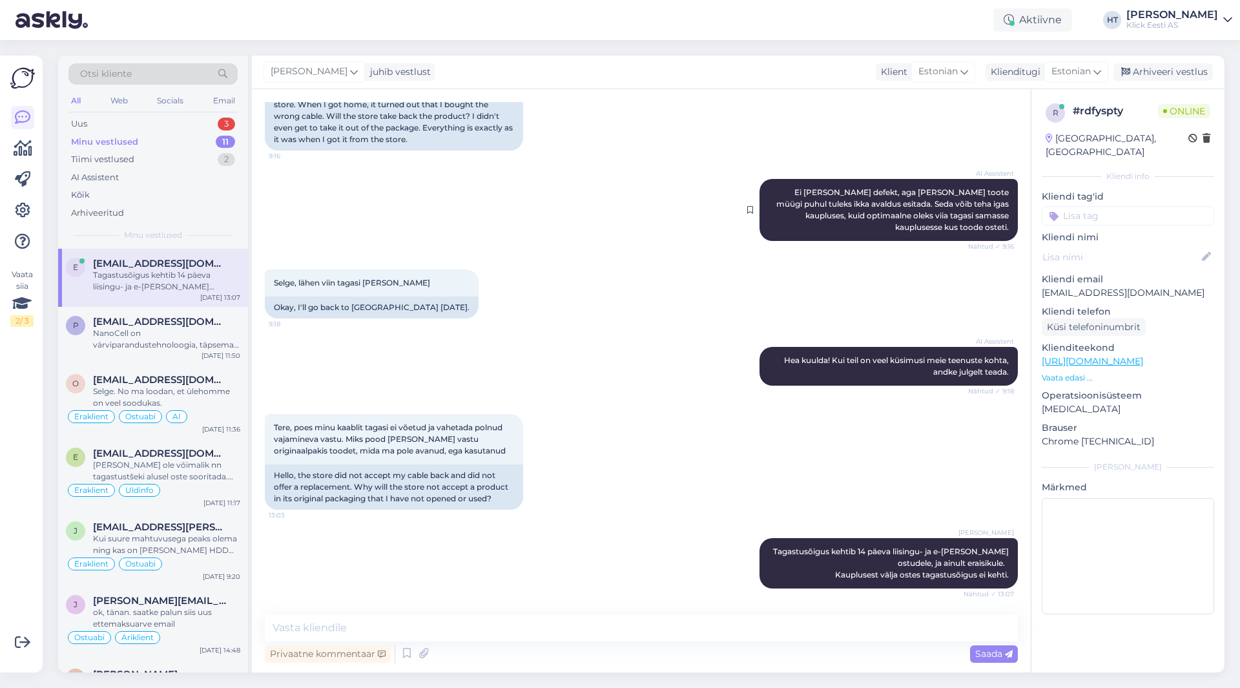
click at [762, 190] on div "AI Assistent Ei [PERSON_NAME] defekt, aga [PERSON_NAME] toote müügi puhul tulek…" at bounding box center [889, 210] width 258 height 62
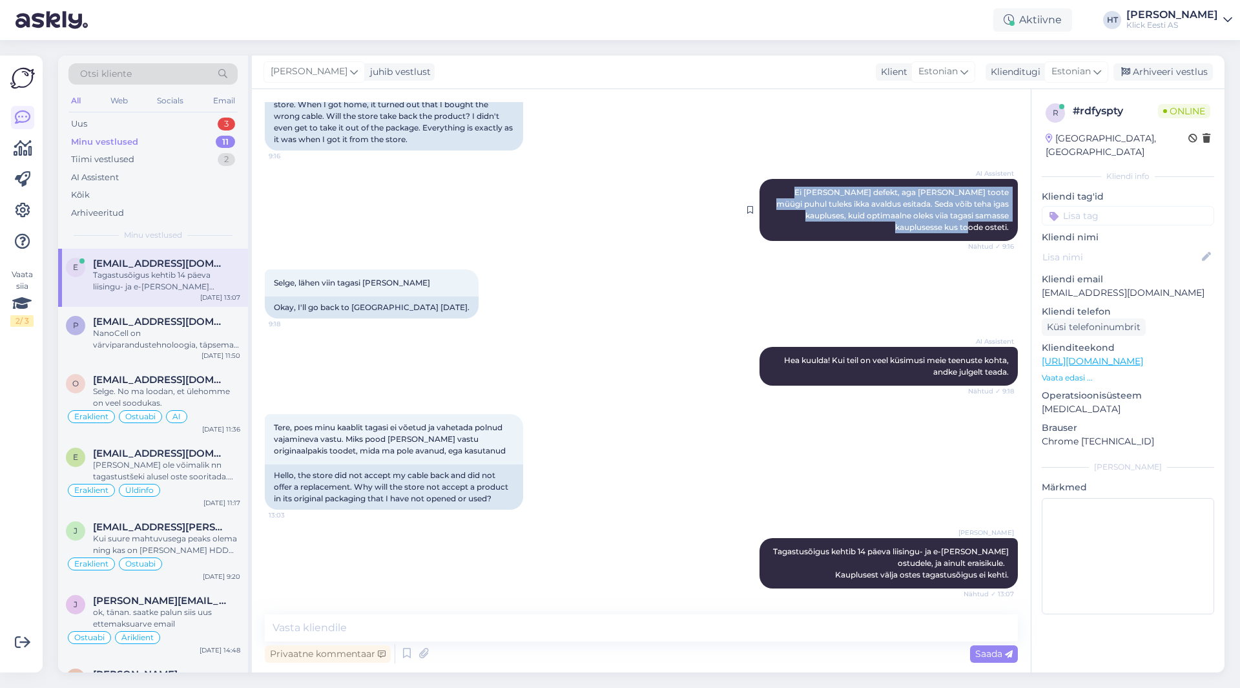
drag, startPoint x: 765, startPoint y: 192, endPoint x: 1001, endPoint y: 225, distance: 238.8
click at [1001, 225] on div "AI Assistent Ei [PERSON_NAME] defekt, aga [PERSON_NAME] toote müügi puhul tulek…" at bounding box center [889, 210] width 258 height 62
copy span "Ei [PERSON_NAME] defekt, aga [PERSON_NAME] toote müügi puhul tuleks ikka avaldu…"
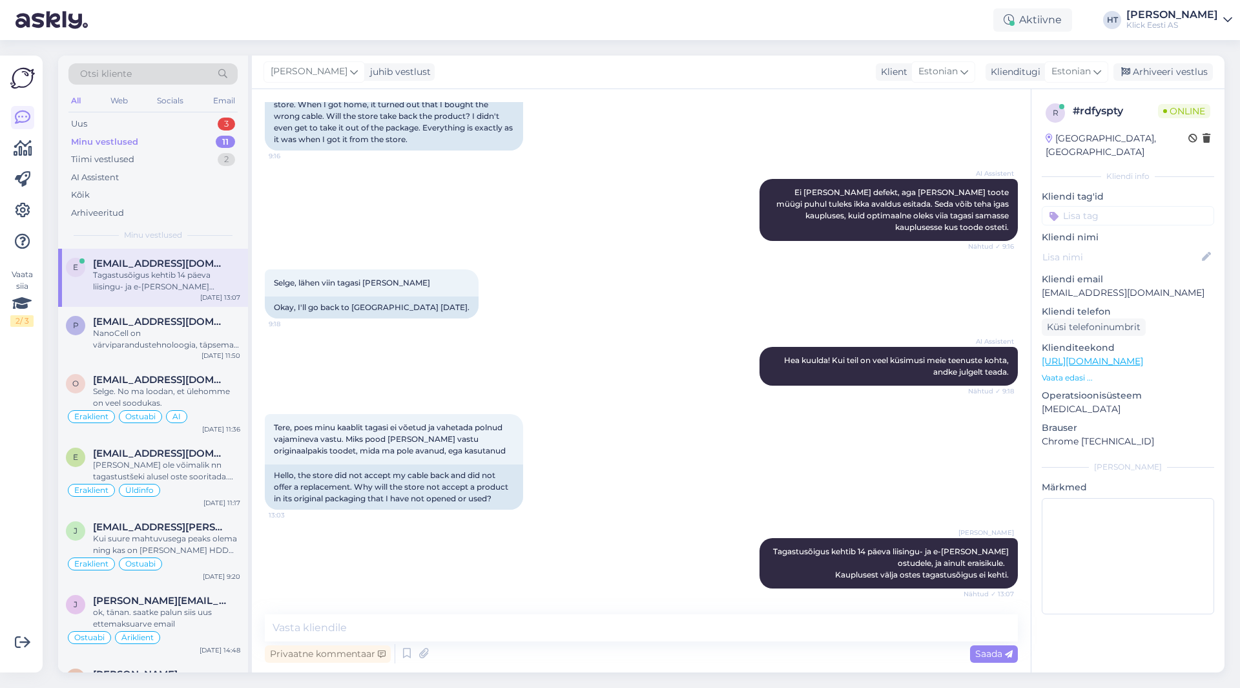
click at [582, 553] on div "[PERSON_NAME] Tagastusõigus kehtib 14 päeva liisingu- ja e-[PERSON_NAME] ostude…" at bounding box center [641, 563] width 753 height 79
click at [335, 654] on div "Privaatne kommentaar" at bounding box center [328, 653] width 126 height 17
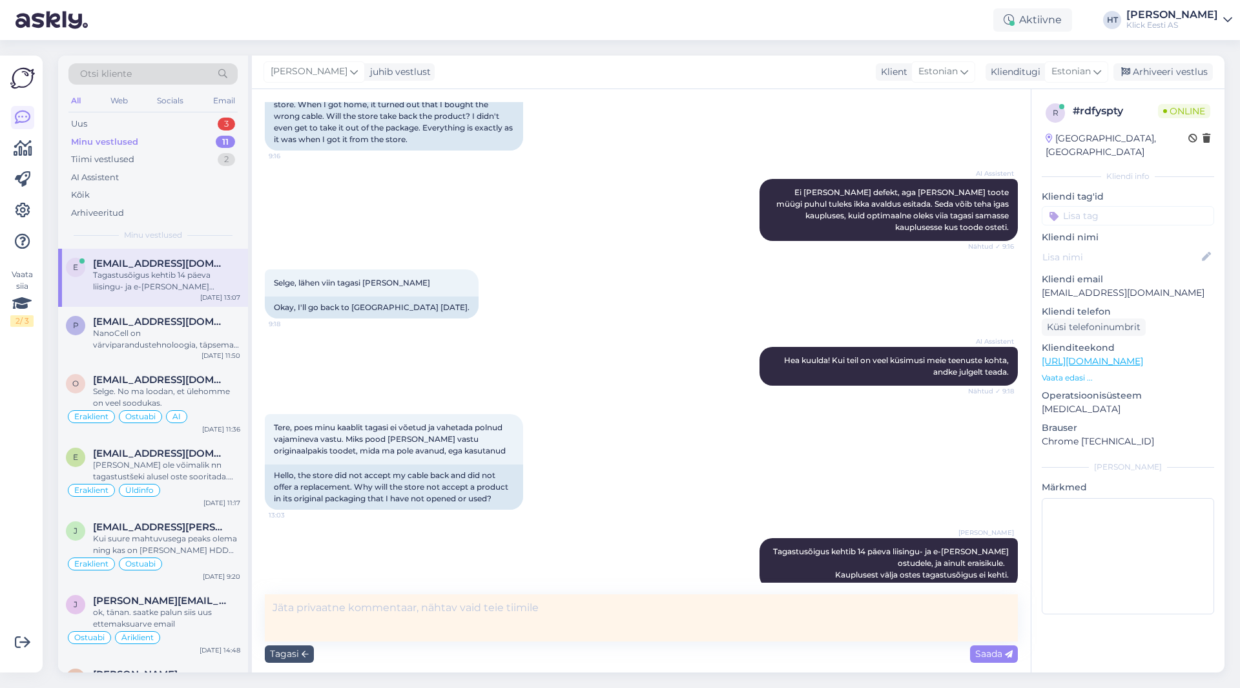
click at [368, 625] on textarea at bounding box center [641, 617] width 753 height 47
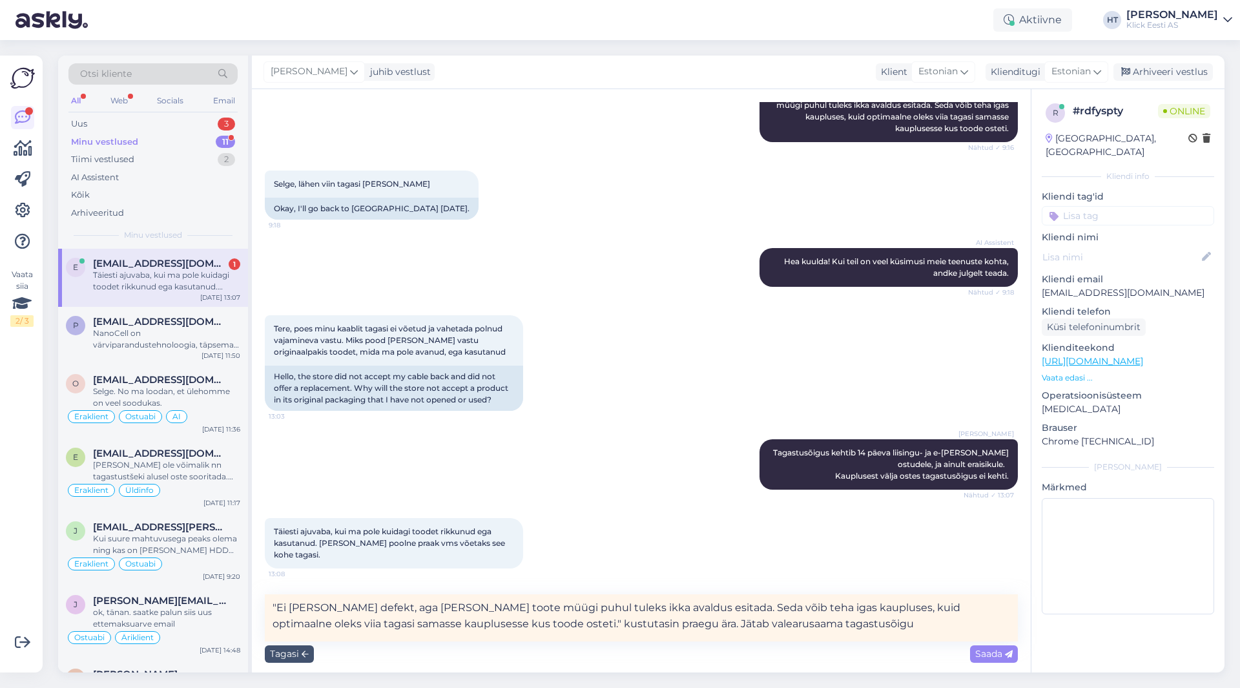
scroll to position [438, 0]
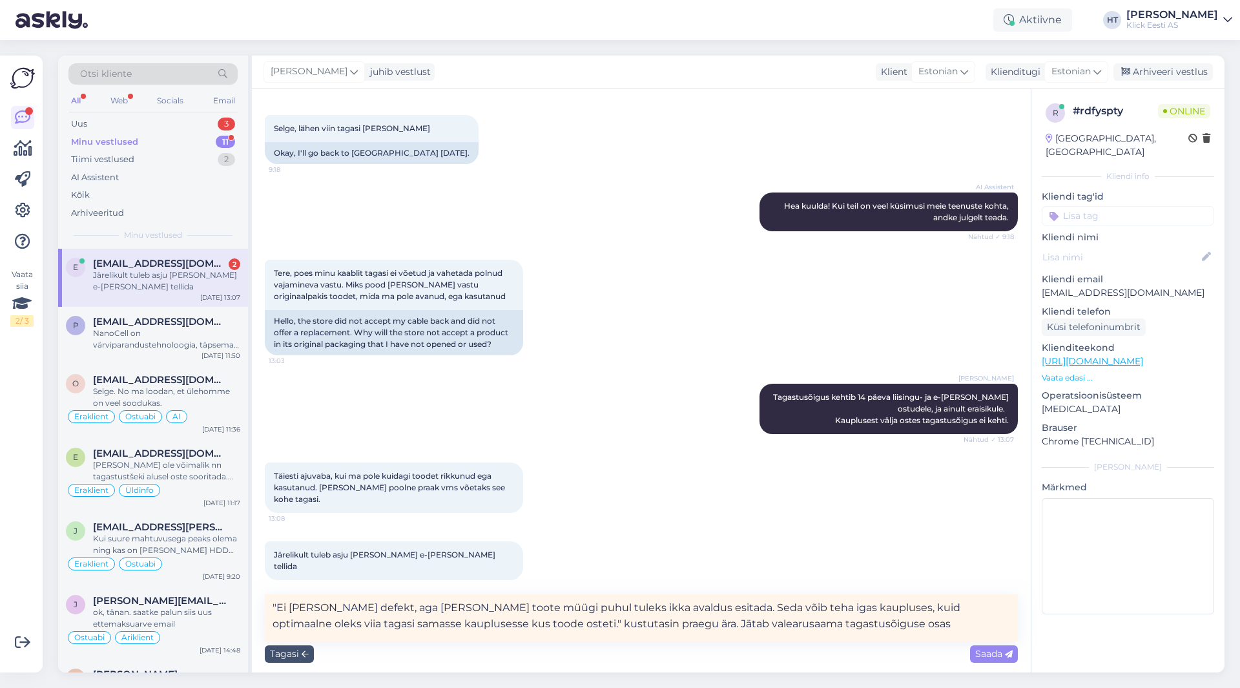
type textarea ""Ei [PERSON_NAME] defekt, aga [PERSON_NAME] toote müügi puhul tuleks ikka avald…"
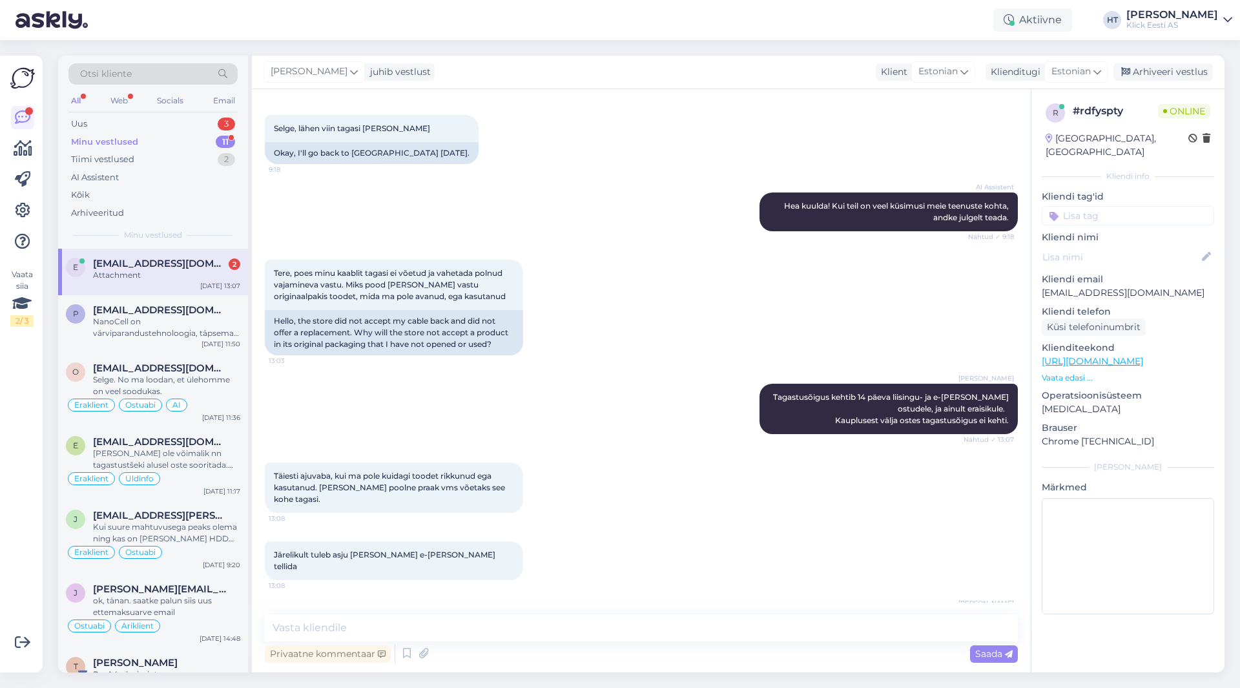
scroll to position [520, 0]
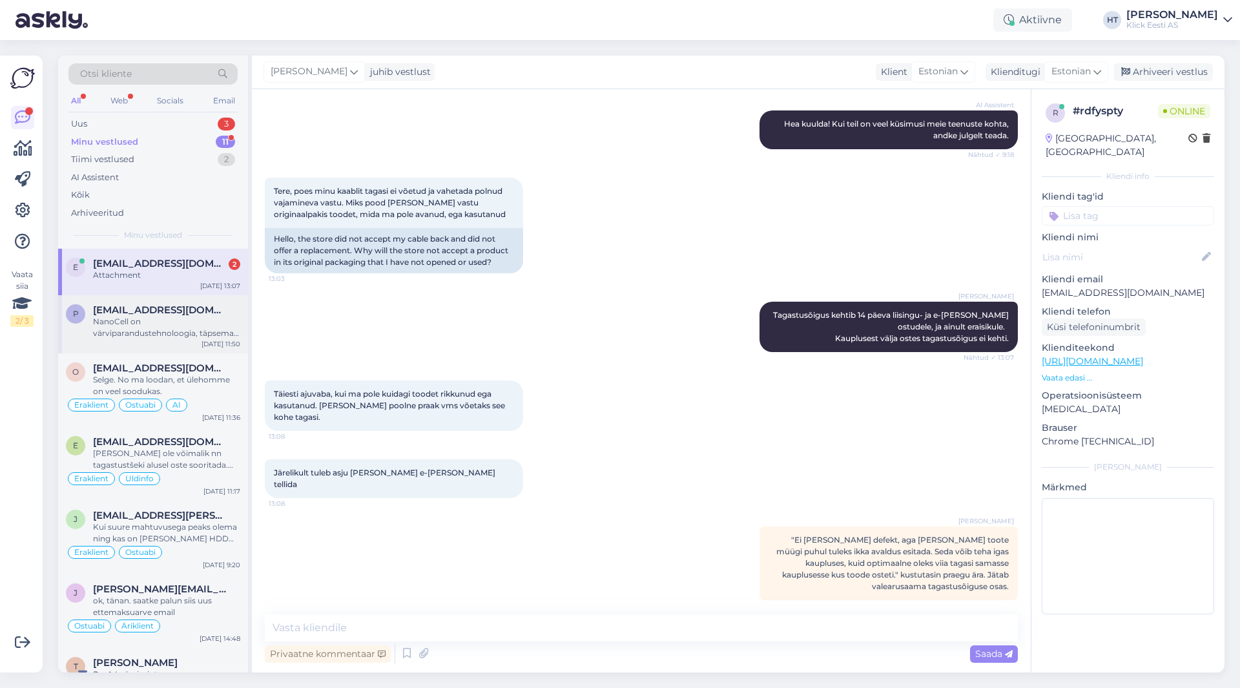
click at [185, 324] on div "NanoCell on värviparandustehnoloogia, täpsemat infot leiab LG lehelt: [URL][DOM…" at bounding box center [166, 327] width 147 height 23
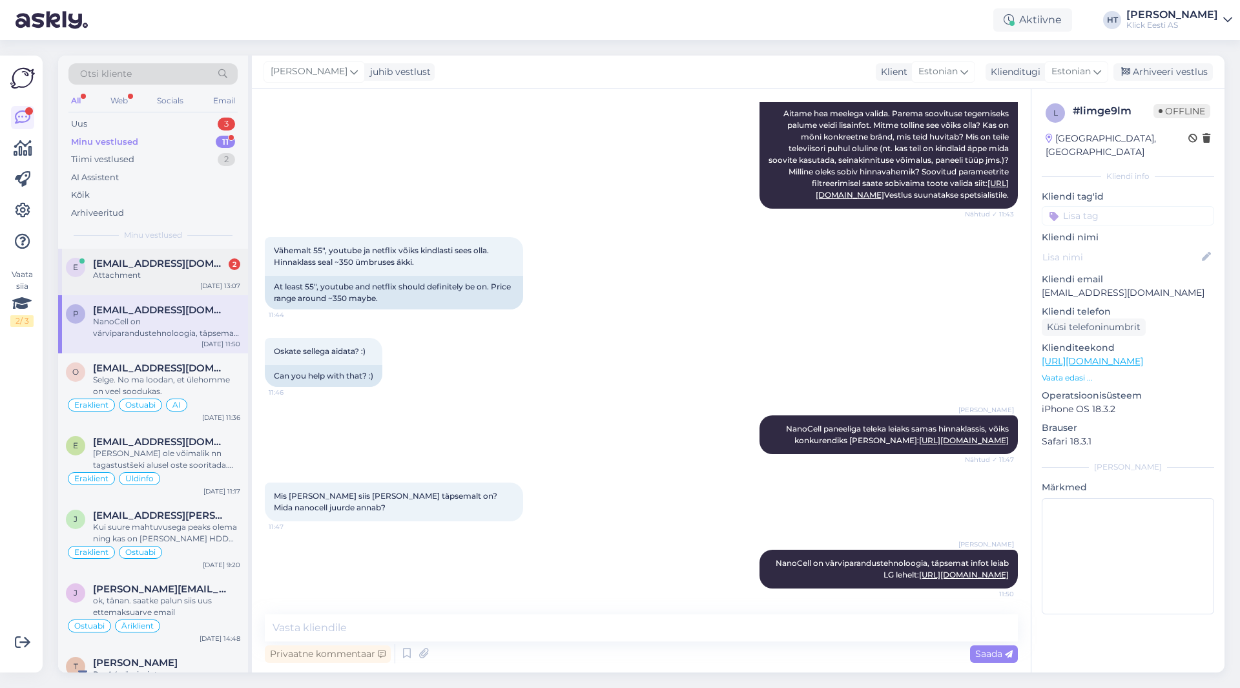
click at [191, 285] on div "e [EMAIL_ADDRESS][DOMAIN_NAME] 2 Attachment [DATE] 13:07" at bounding box center [153, 272] width 190 height 47
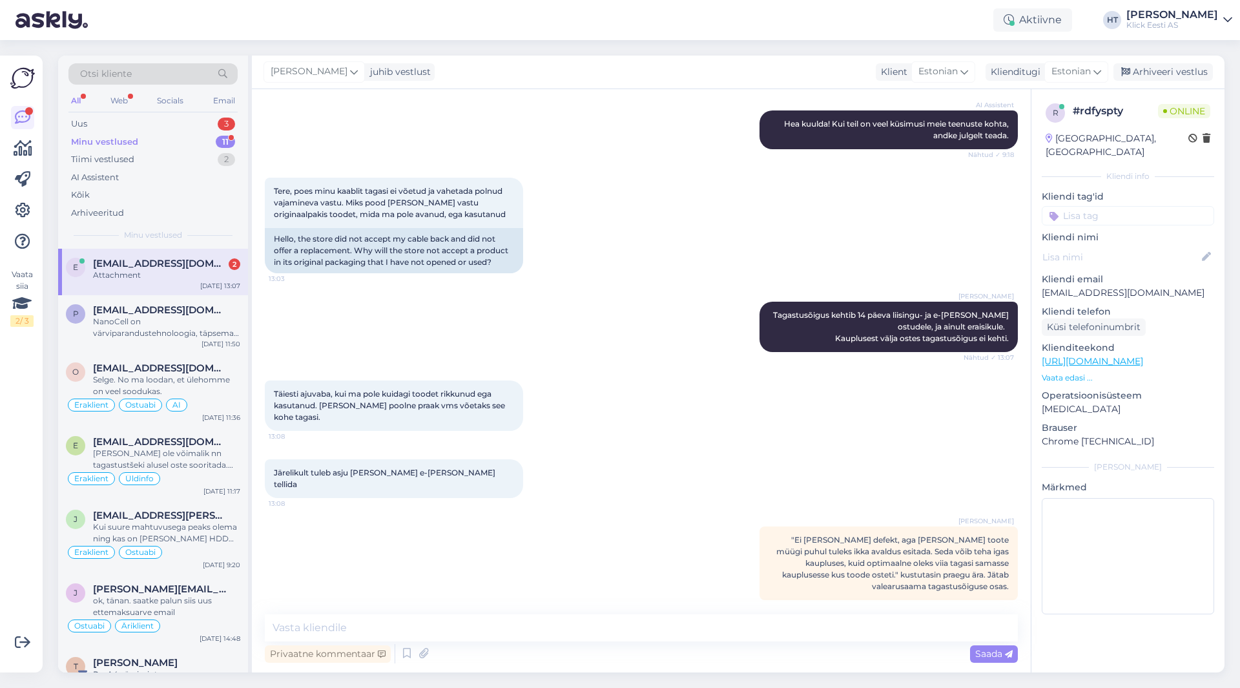
click at [210, 142] on div "Minu vestlused 11" at bounding box center [152, 142] width 169 height 18
click at [213, 280] on div "Attachment" at bounding box center [166, 275] width 147 height 12
click at [203, 325] on div "NanoCell on värviparandustehnoloogia, täpsemat infot leiab LG lehelt: [URL][DOM…" at bounding box center [166, 327] width 147 height 23
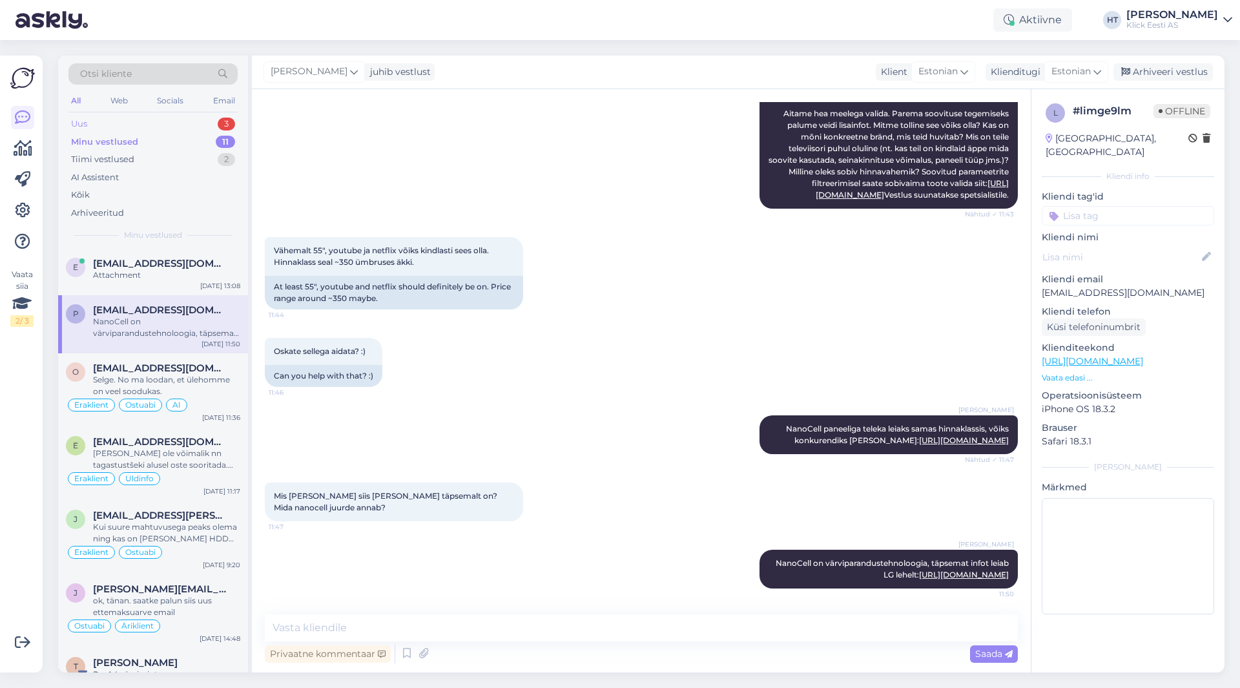
click at [201, 128] on div "Uus 3" at bounding box center [152, 124] width 169 height 18
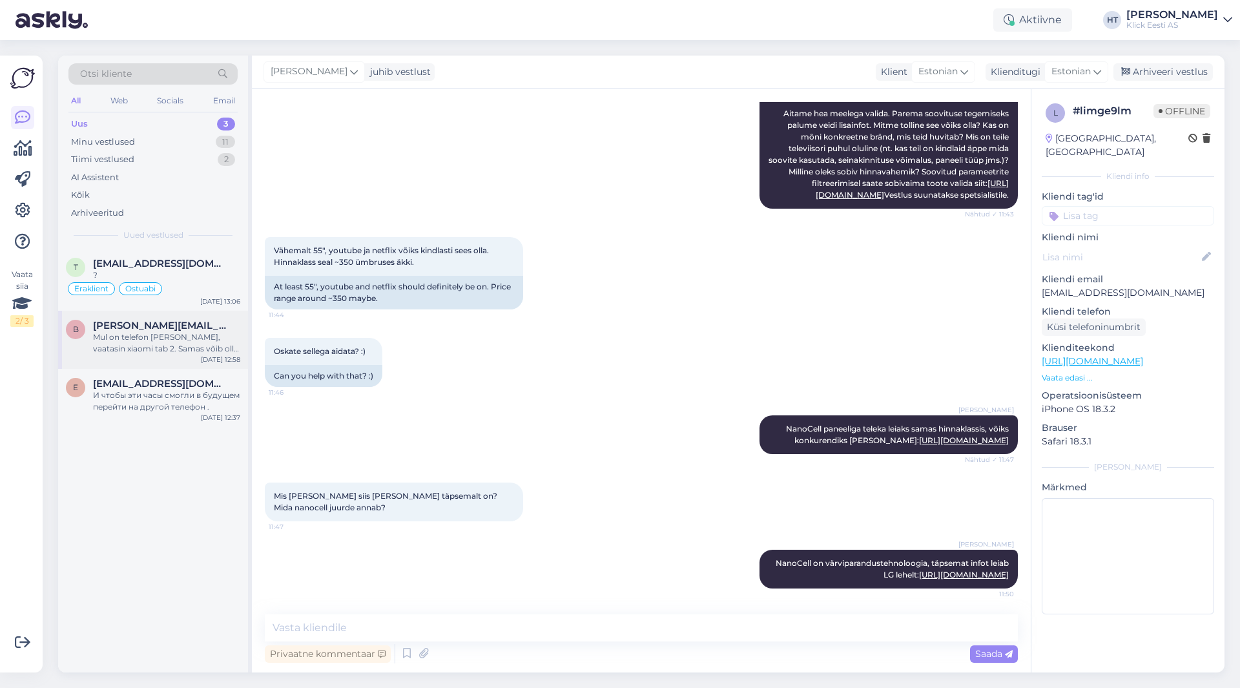
click at [209, 337] on div "Mul on telefon [PERSON_NAME], vaatasin xiaomi tab 2. Samas võib olla ka odavam.…" at bounding box center [166, 342] width 147 height 23
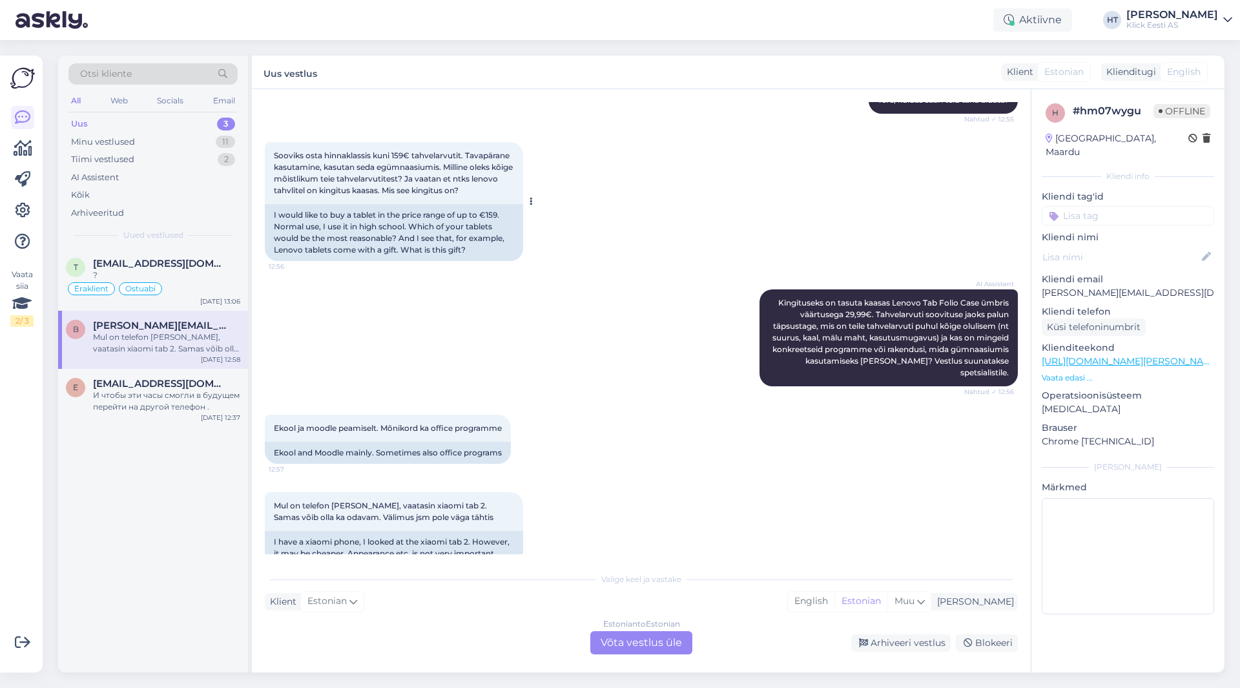
scroll to position [174, 0]
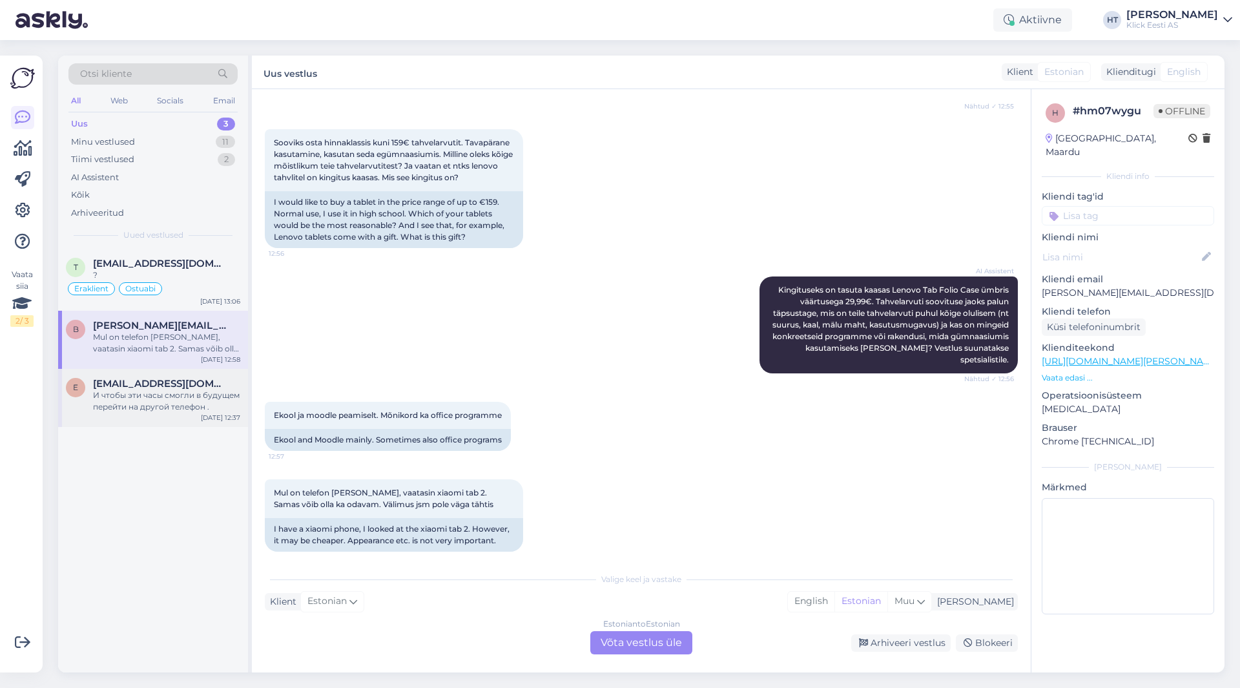
click at [171, 389] on span "[EMAIL_ADDRESS][DOMAIN_NAME]" at bounding box center [160, 384] width 134 height 12
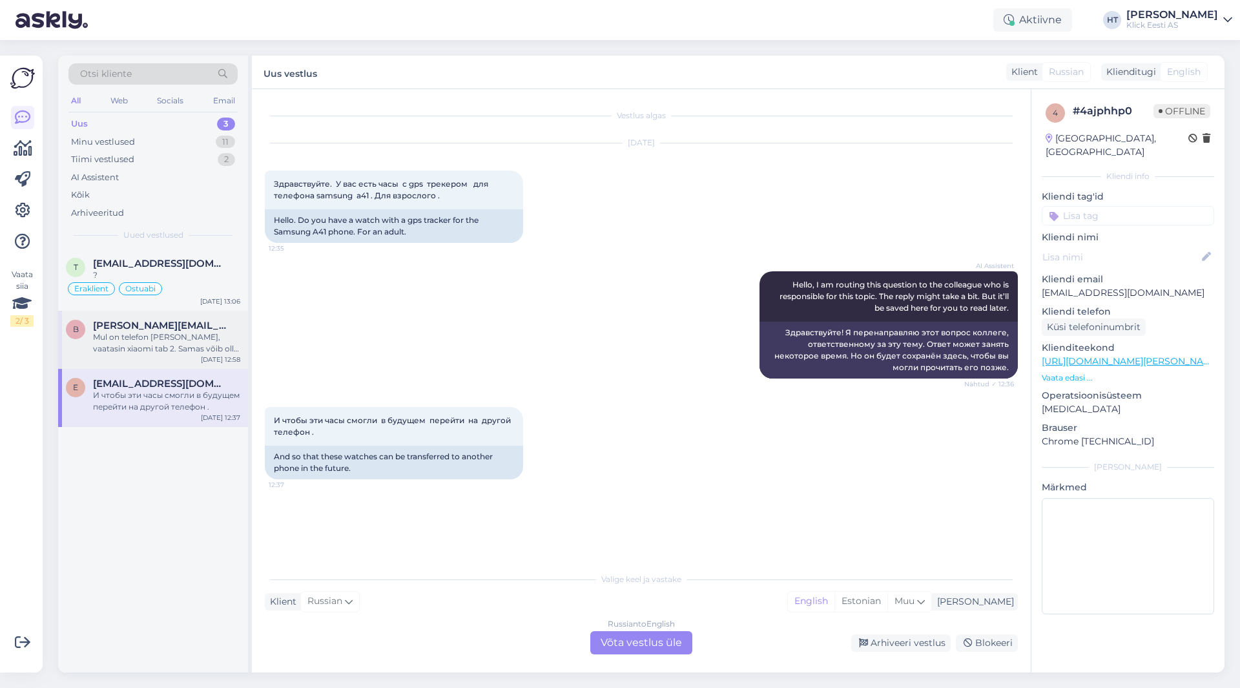
click at [172, 325] on span "[PERSON_NAME][EMAIL_ADDRESS][DOMAIN_NAME]" at bounding box center [160, 326] width 134 height 12
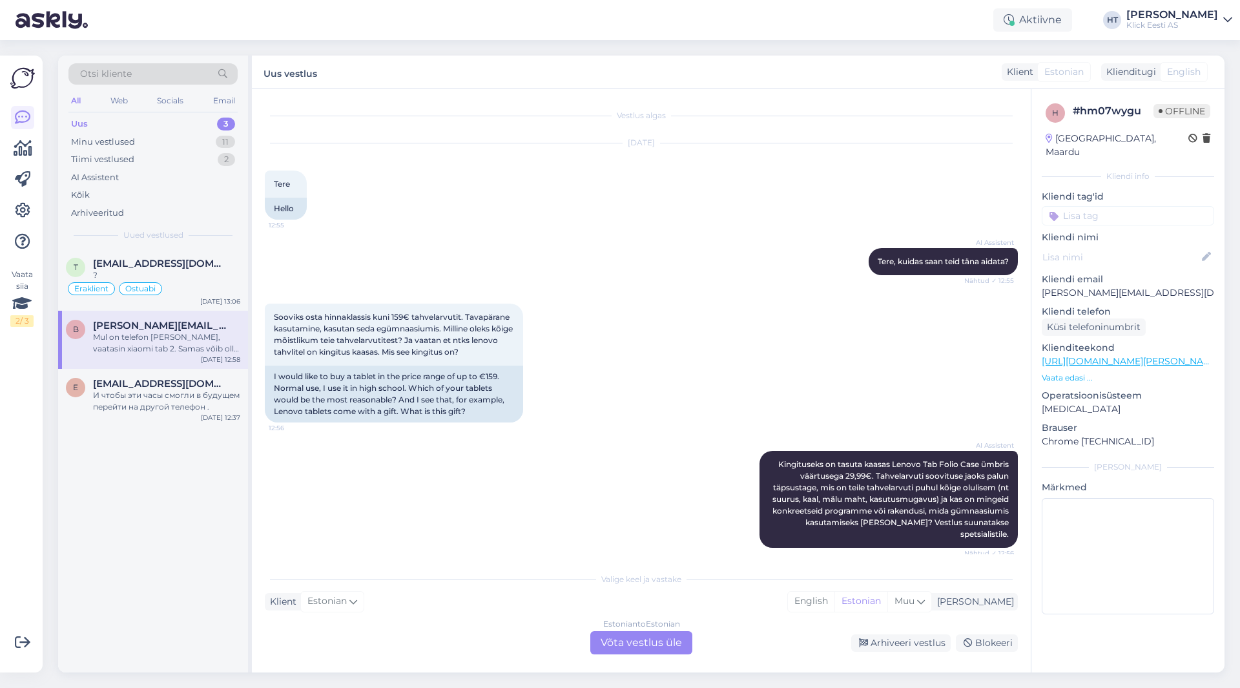
scroll to position [174, 0]
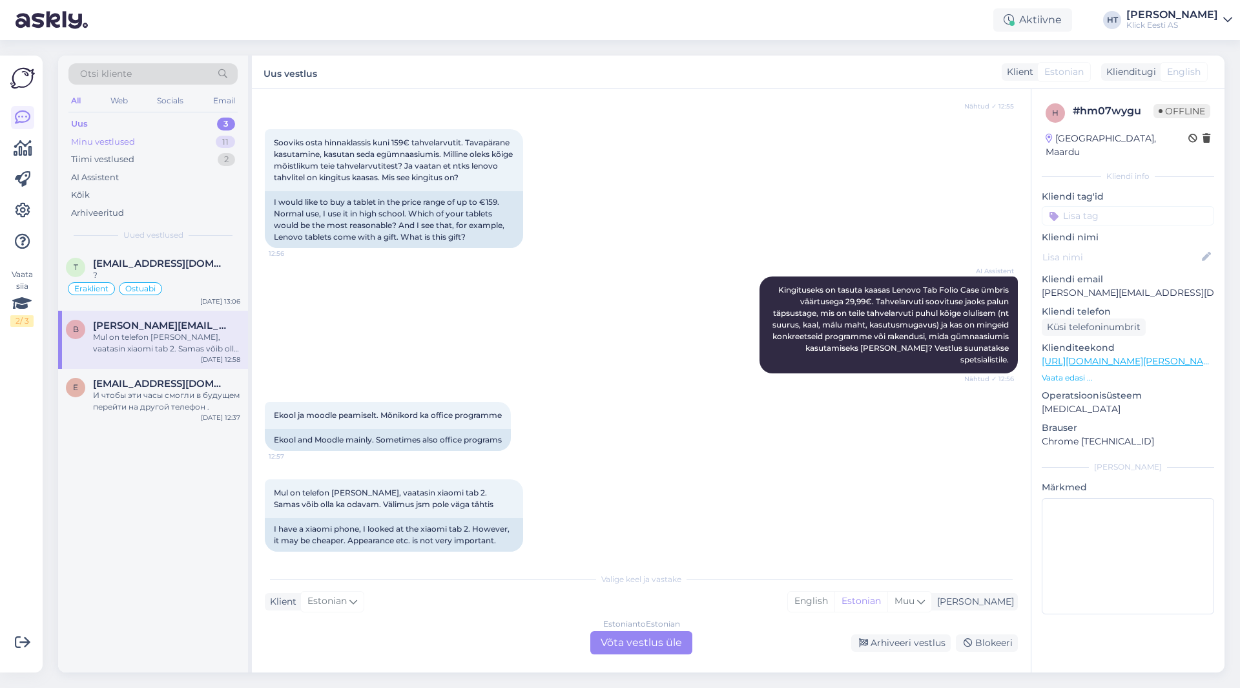
click at [195, 135] on div "Minu vestlused 11" at bounding box center [152, 142] width 169 height 18
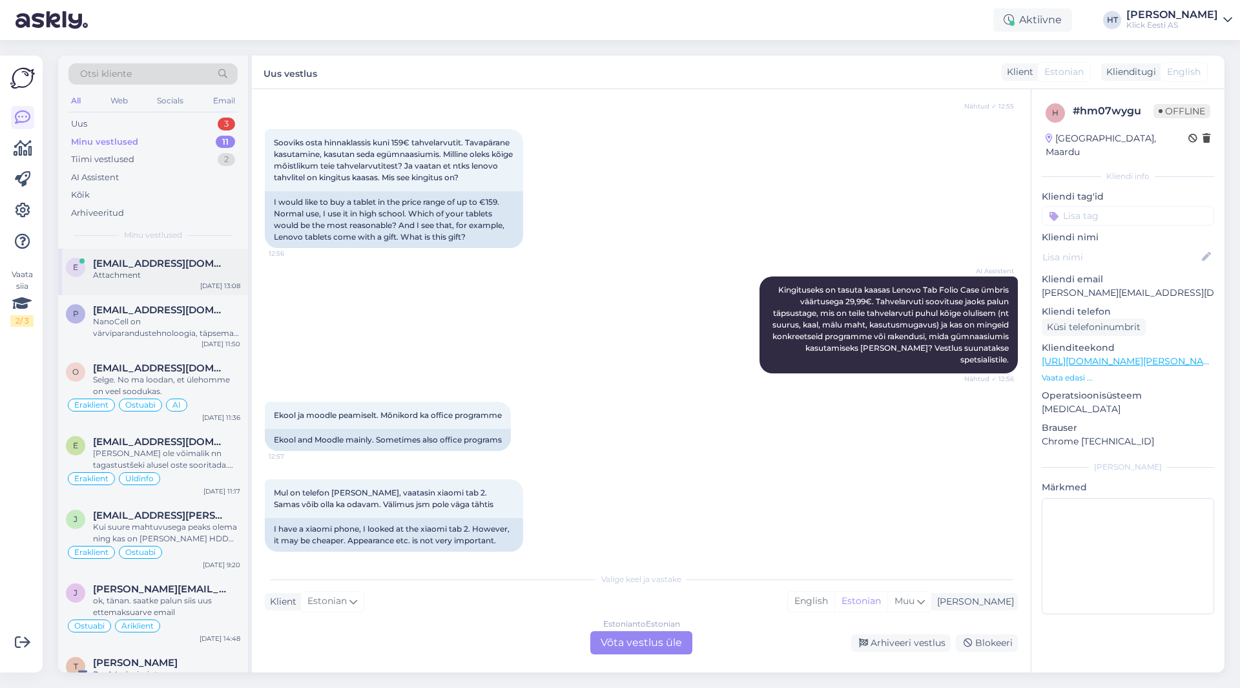
click at [198, 269] on span "[EMAIL_ADDRESS][DOMAIN_NAME]" at bounding box center [160, 264] width 134 height 12
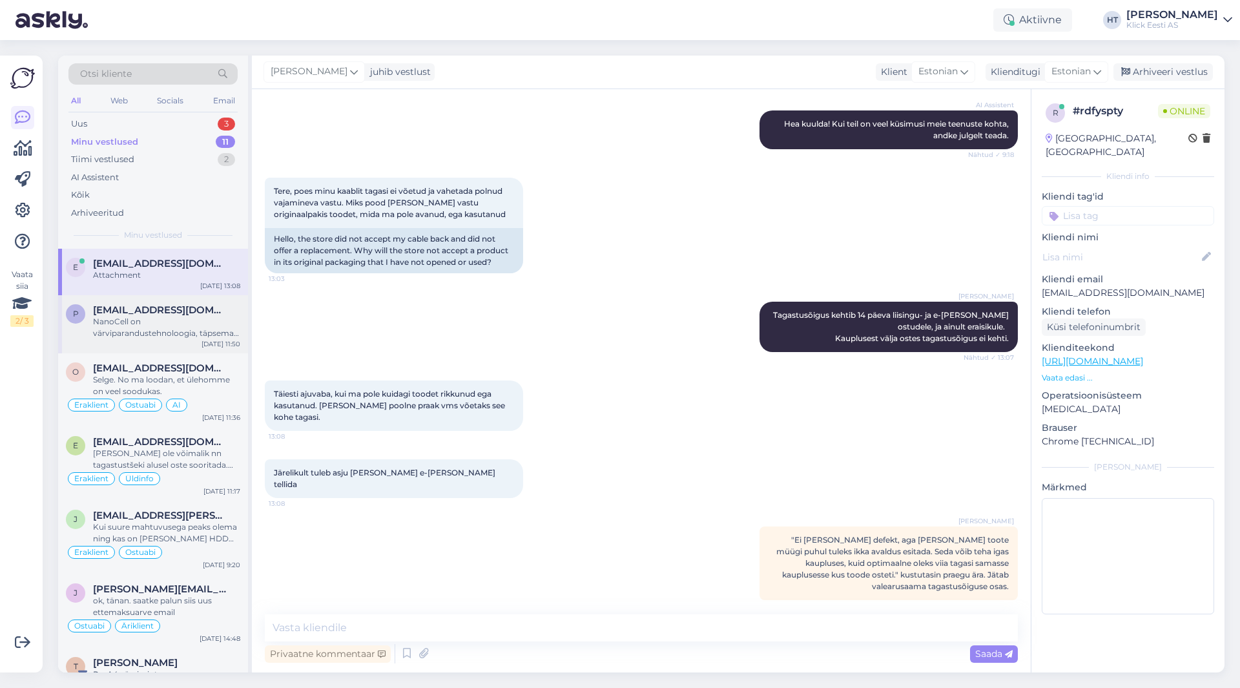
click at [196, 310] on span "[EMAIL_ADDRESS][DOMAIN_NAME]" at bounding box center [160, 310] width 134 height 12
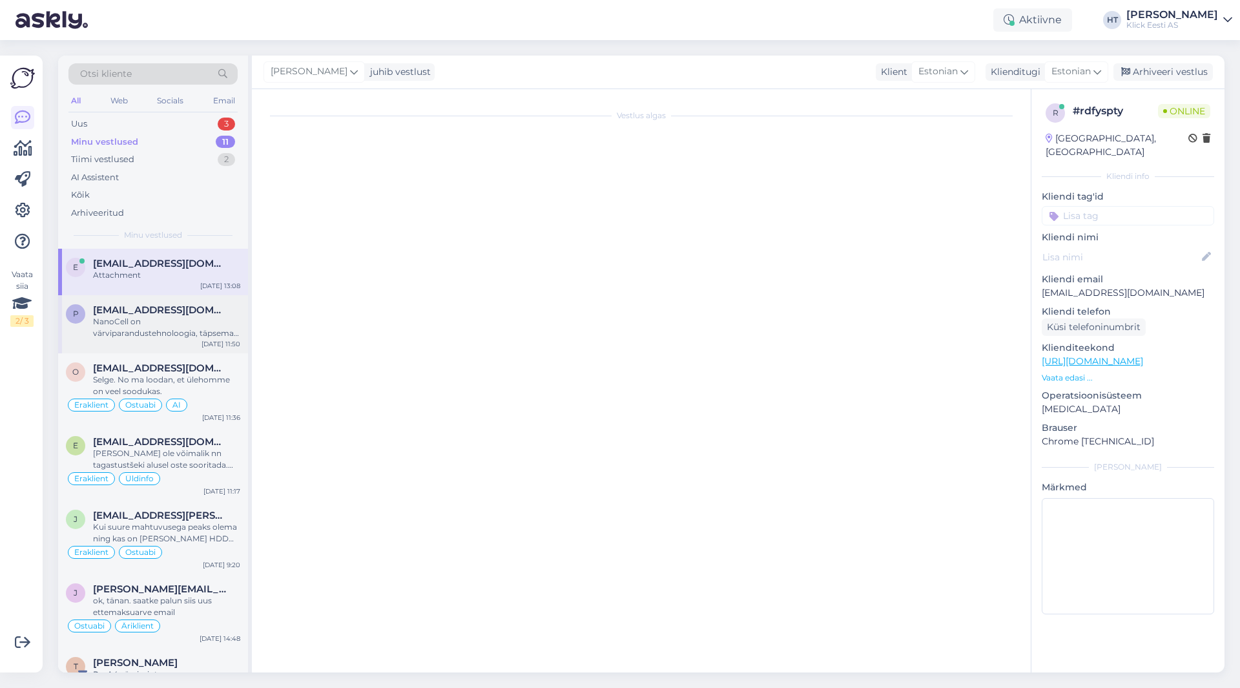
scroll to position [311, 0]
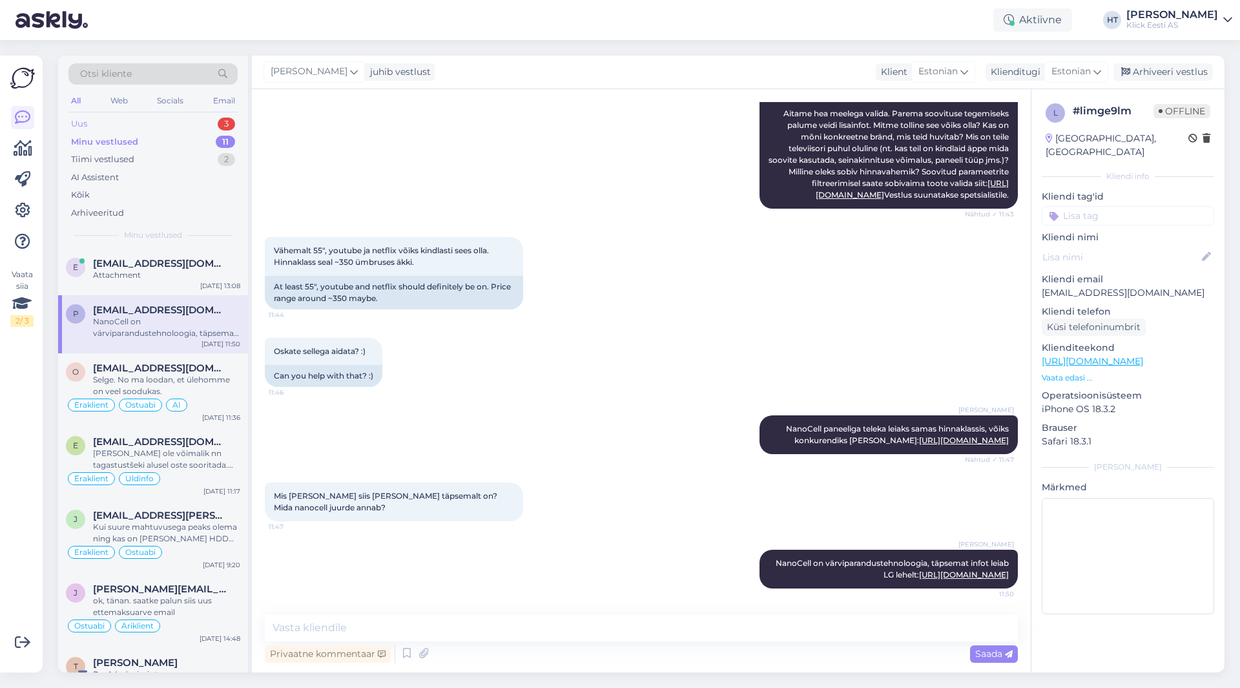
click at [214, 124] on div "Uus 3" at bounding box center [152, 124] width 169 height 18
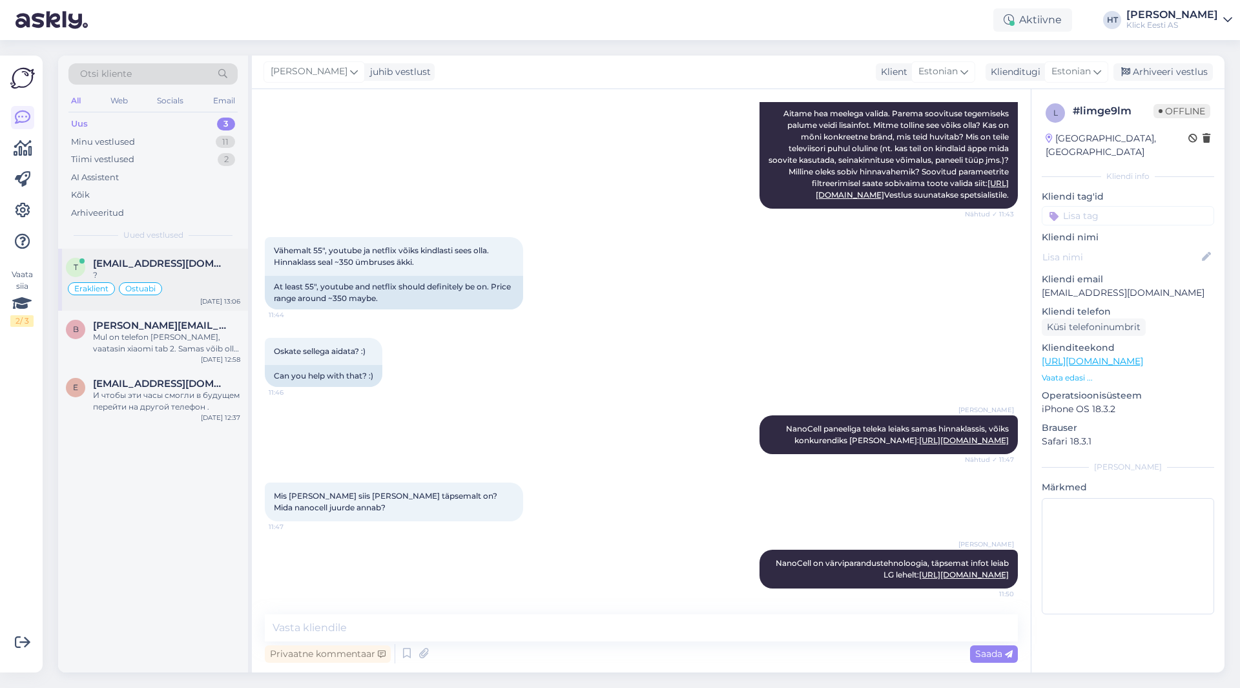
click at [204, 279] on div "?" at bounding box center [166, 275] width 147 height 12
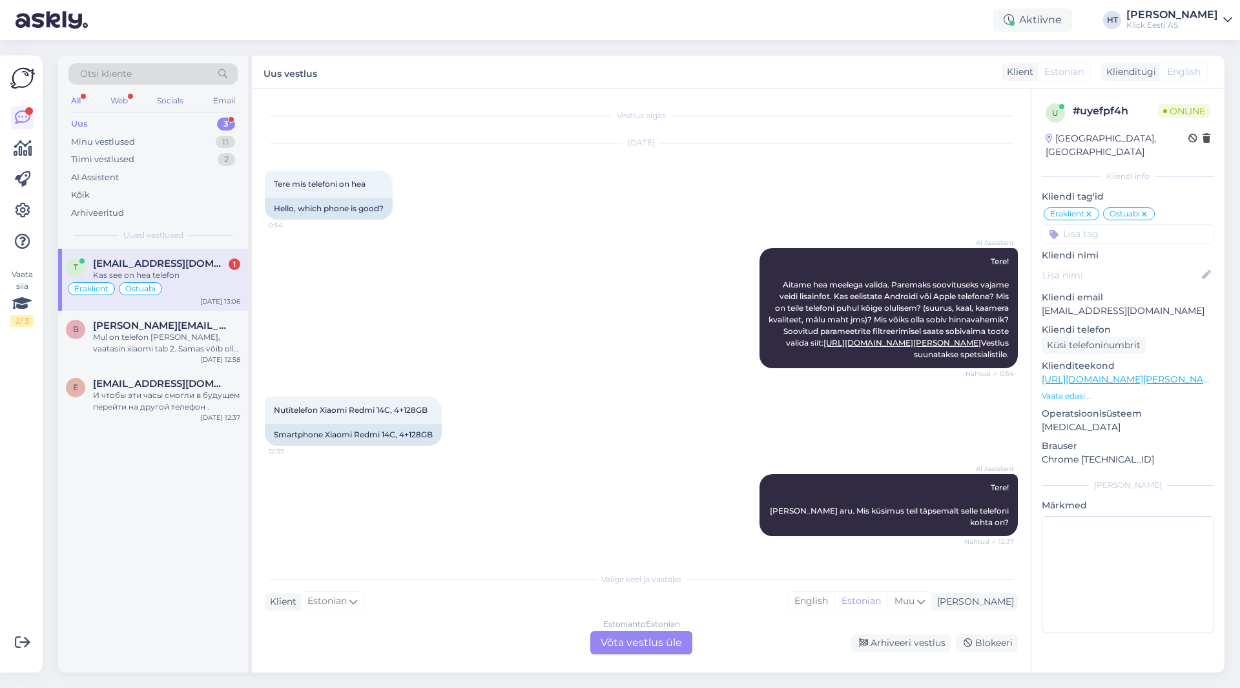
scroll to position [372, 0]
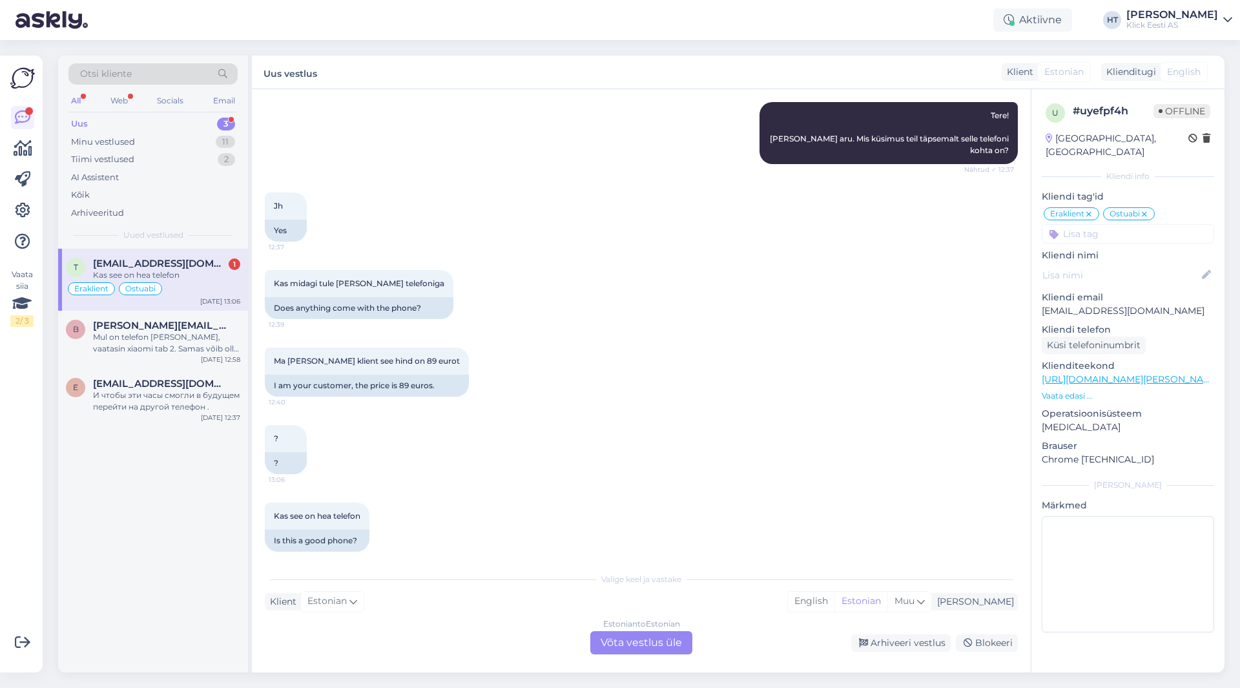
click at [638, 640] on div "Estonian to Estonian Võta vestlus üle" at bounding box center [641, 642] width 102 height 23
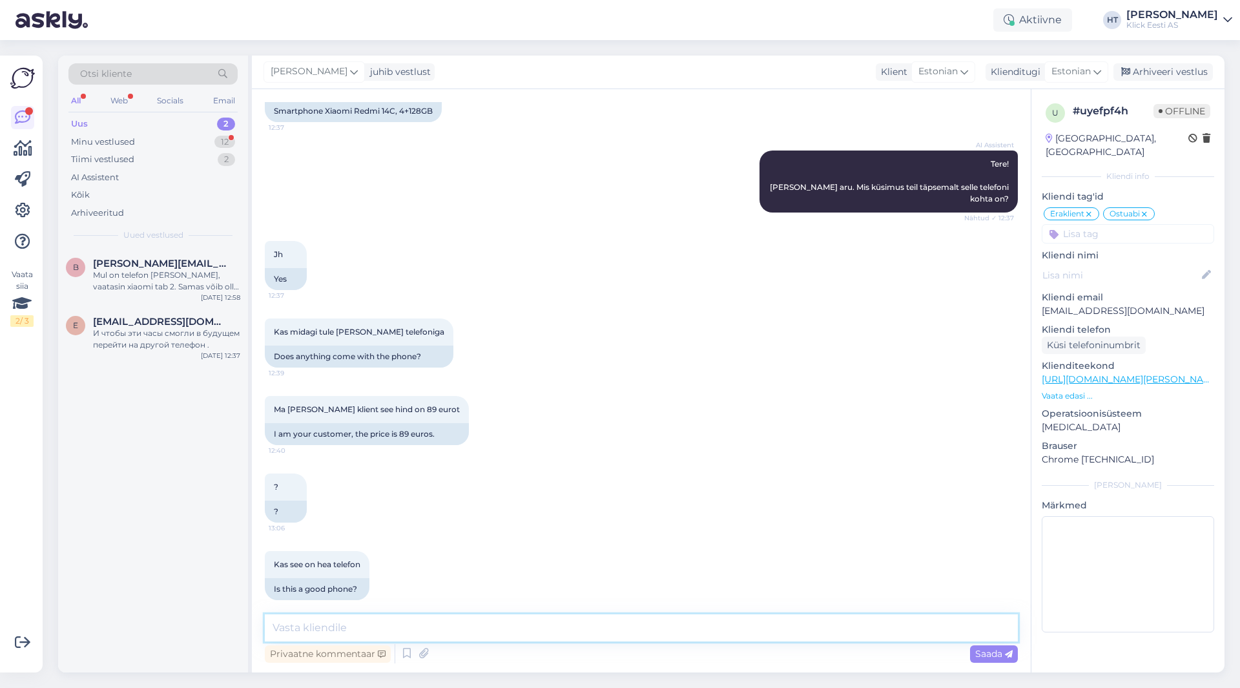
click at [637, 634] on textarea at bounding box center [641, 627] width 753 height 27
type textarea "[PERSON_NAME] jaoks [PERSON_NAME] või mis oleksid tähtsad omadused telefoni juu…"
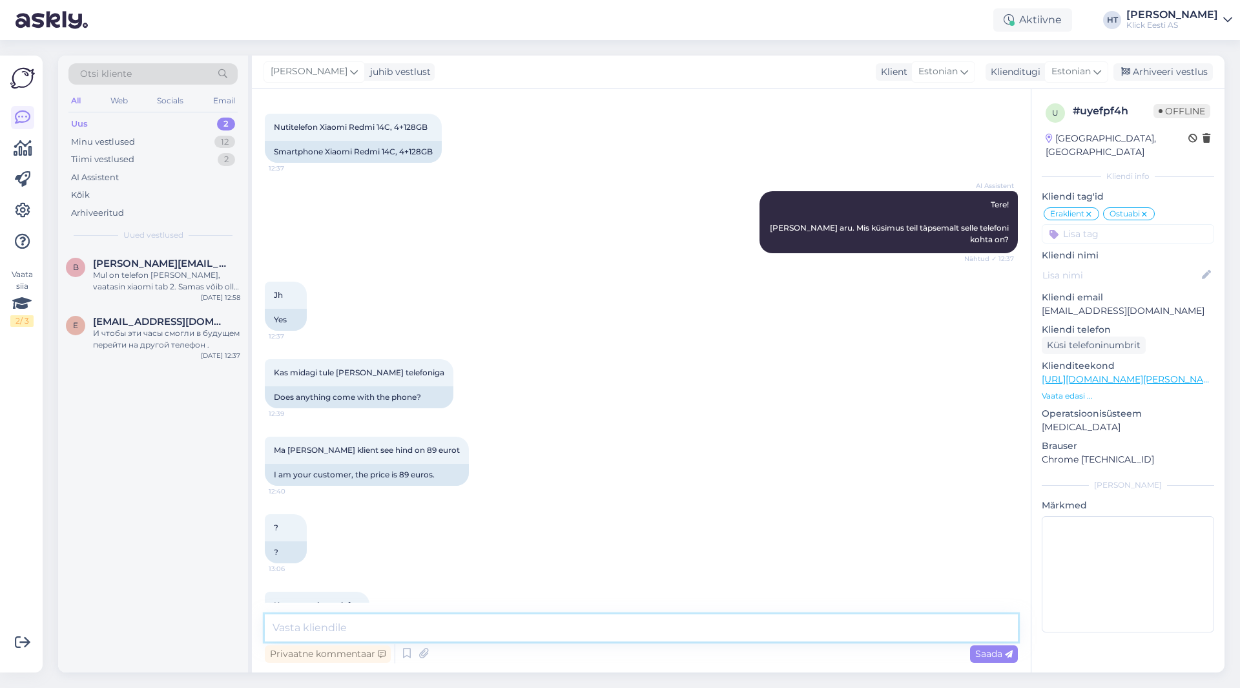
scroll to position [391, 0]
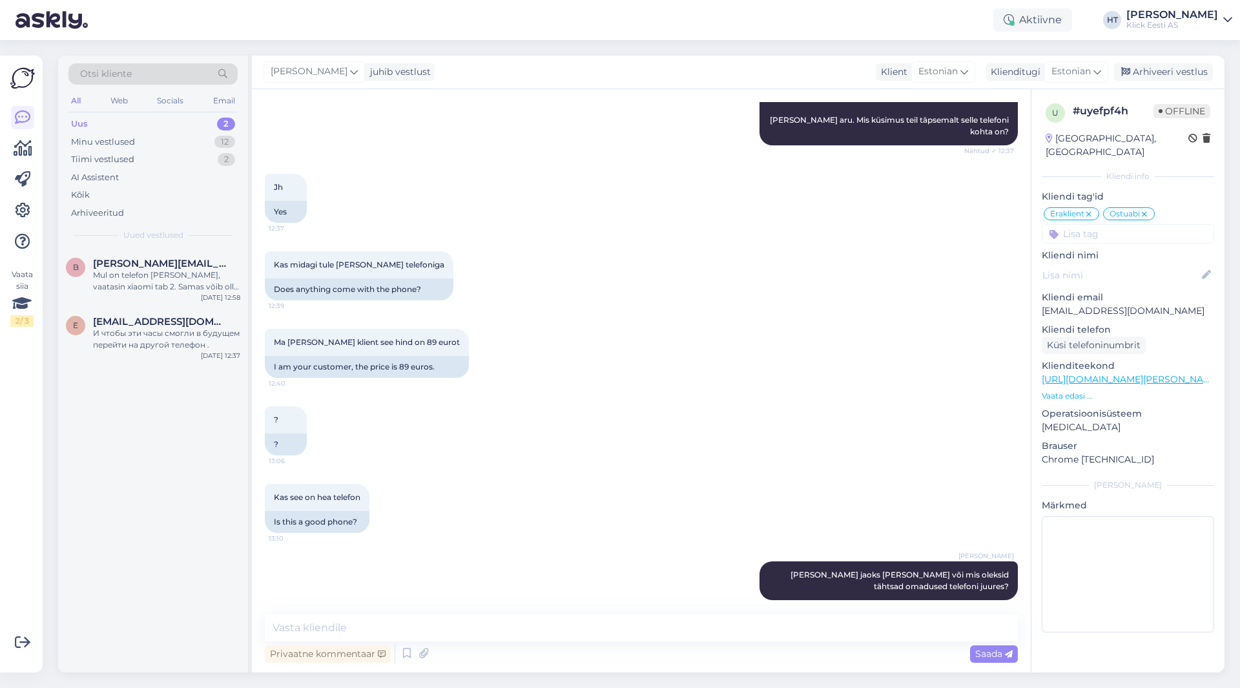
click at [1103, 304] on p "[EMAIL_ADDRESS][DOMAIN_NAME]" at bounding box center [1128, 311] width 172 height 14
copy p "[EMAIL_ADDRESS][DOMAIN_NAME]"
click at [912, 299] on div "Kas midagi tule [PERSON_NAME] telefoniga 12:39 Does anything come with the phon…" at bounding box center [641, 276] width 753 height 78
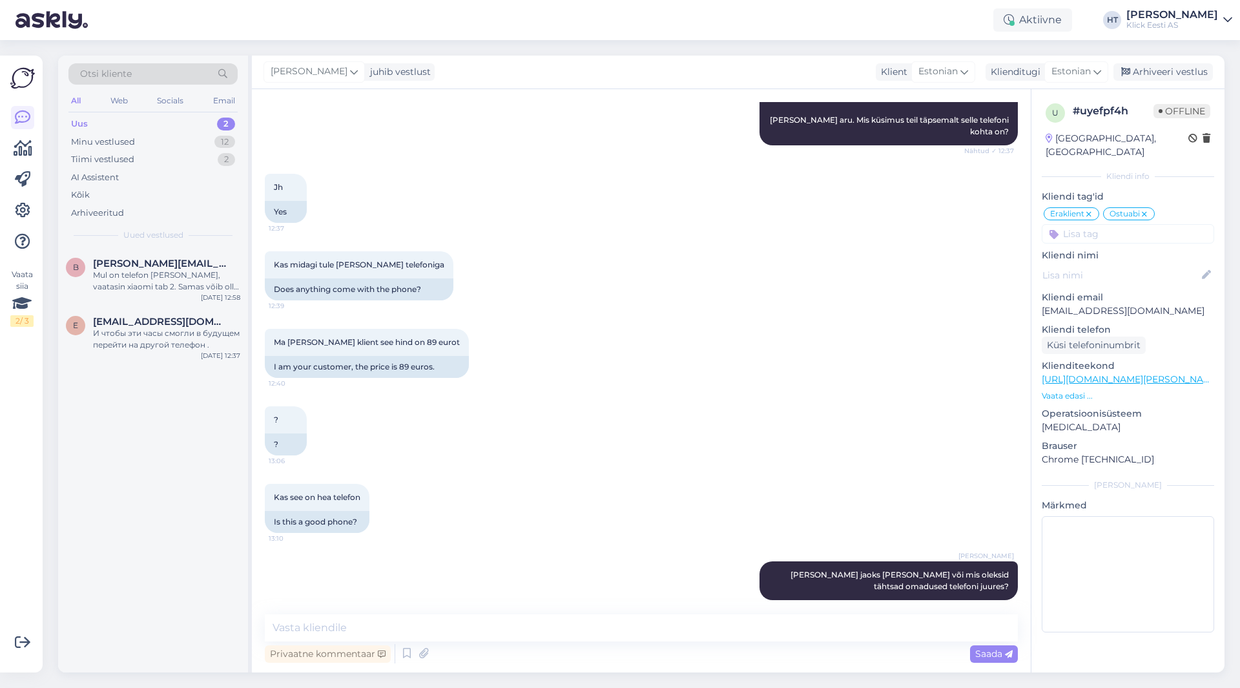
click at [756, 366] on div "Ma [PERSON_NAME] klient see hind on 89 eurot 12:40 I am your customer, the pric…" at bounding box center [641, 354] width 753 height 78
click at [172, 335] on div "И чтобы эти часы смогли в будущем перейти на другой телефон ." at bounding box center [166, 339] width 147 height 23
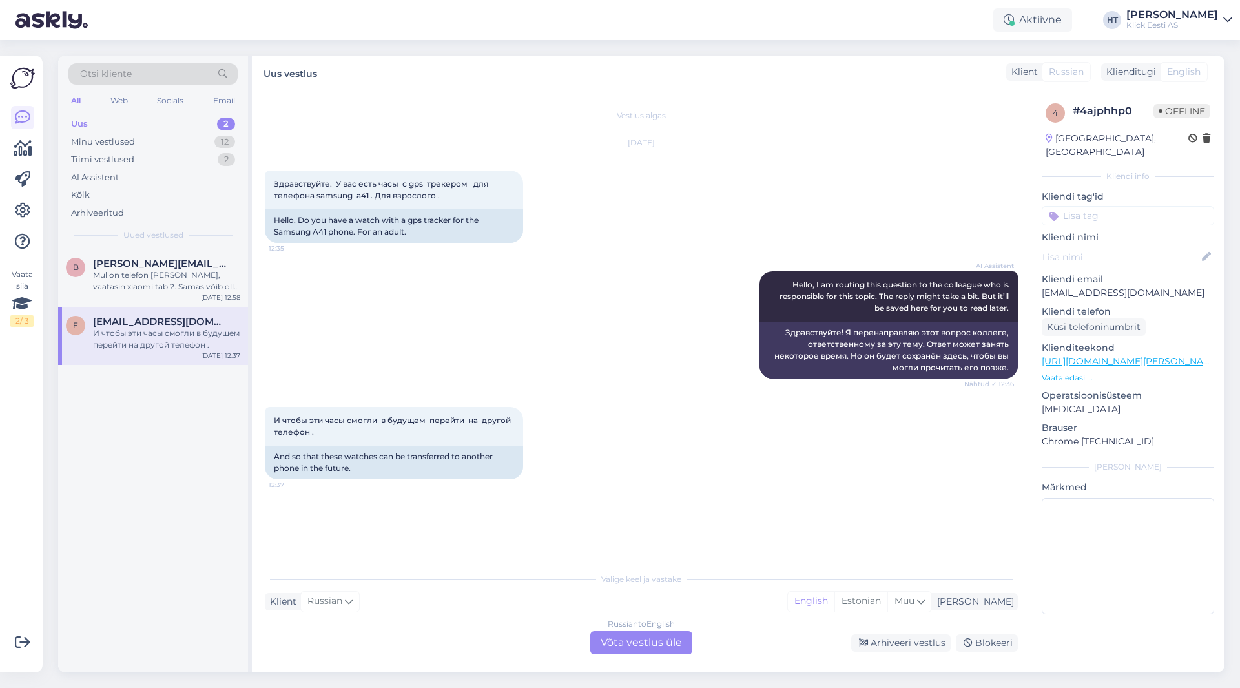
click at [906, 27] on div "Aktiivne HT [PERSON_NAME] [PERSON_NAME] Eesti AS" at bounding box center [620, 20] width 1240 height 40
click at [216, 278] on div "Mul on telefon [PERSON_NAME], vaatasin xiaomi tab 2. Samas võib olla ka odavam.…" at bounding box center [166, 280] width 147 height 23
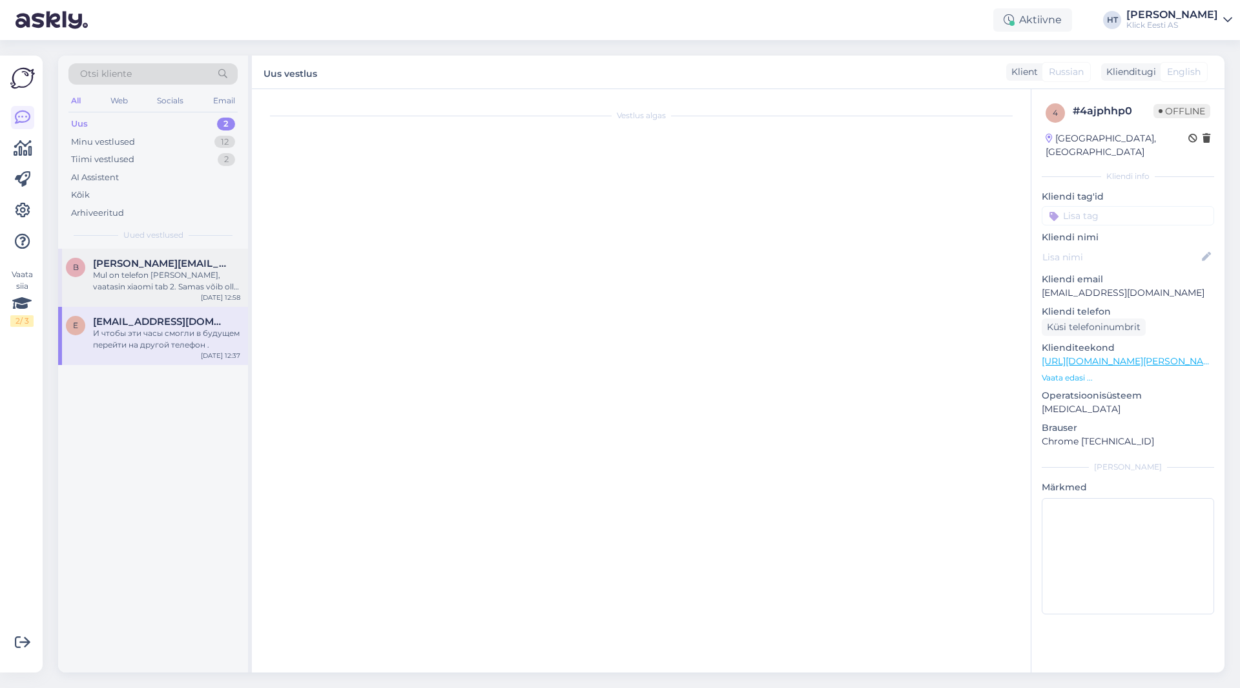
scroll to position [174, 0]
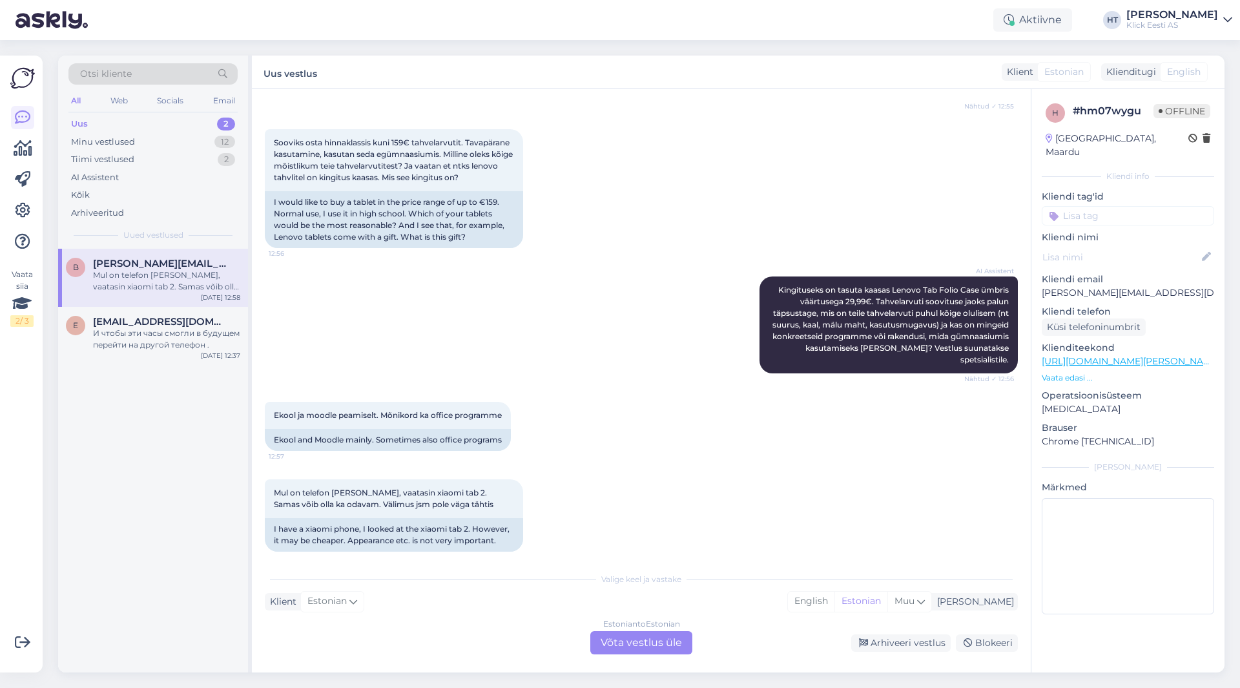
click at [797, 494] on div "Mul on telefon [PERSON_NAME], vaatasin xiaomi tab 2. Samas võib olla ka odavam.…" at bounding box center [641, 515] width 753 height 101
click at [221, 146] on div "12" at bounding box center [224, 142] width 21 height 13
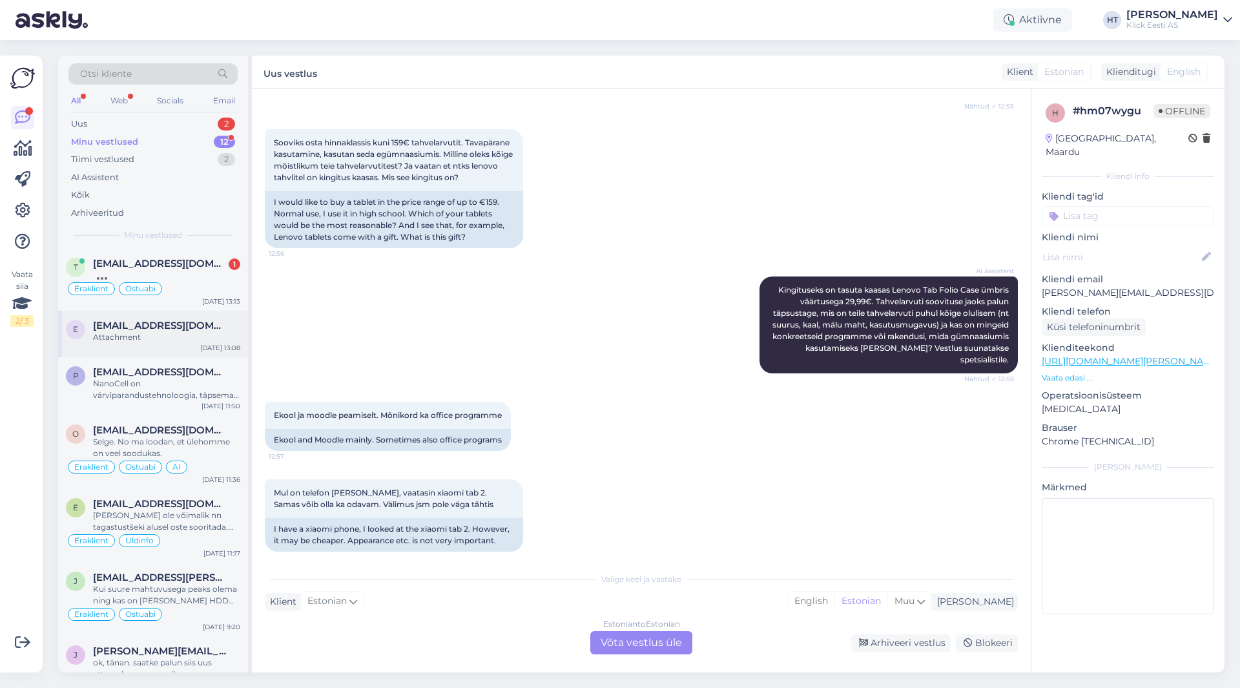
click at [200, 332] on div "Attachment" at bounding box center [166, 337] width 147 height 12
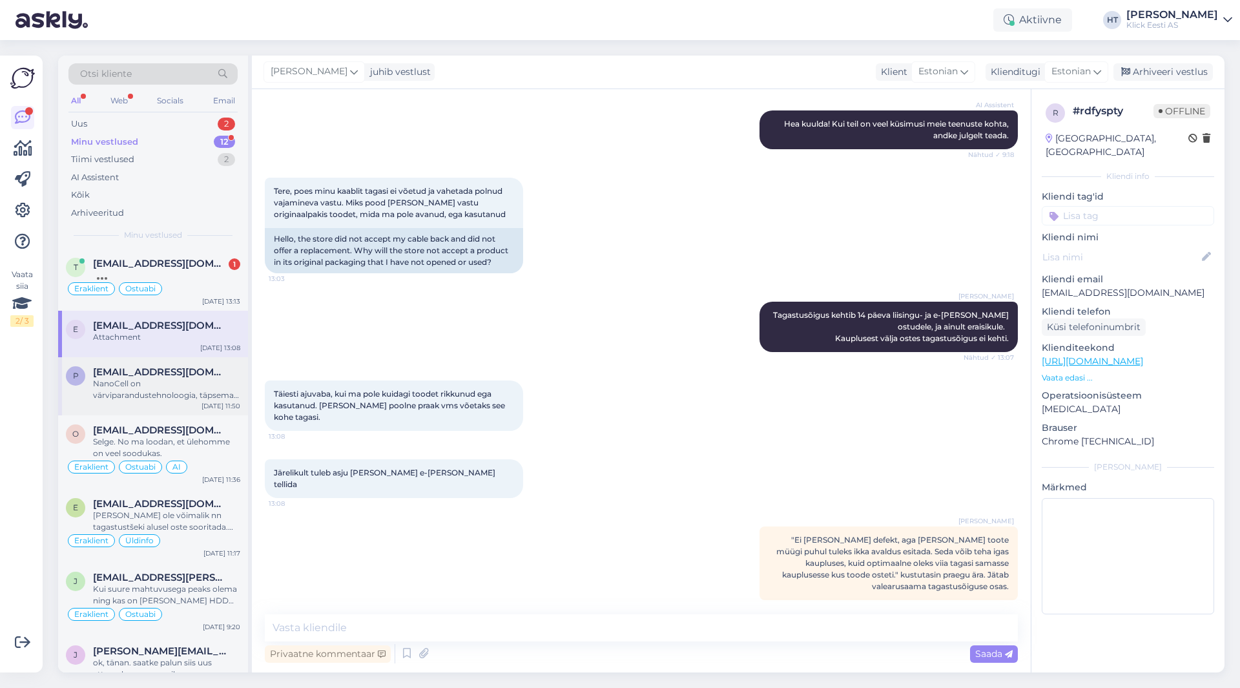
click at [199, 376] on span "[EMAIL_ADDRESS][DOMAIN_NAME]" at bounding box center [160, 372] width 134 height 12
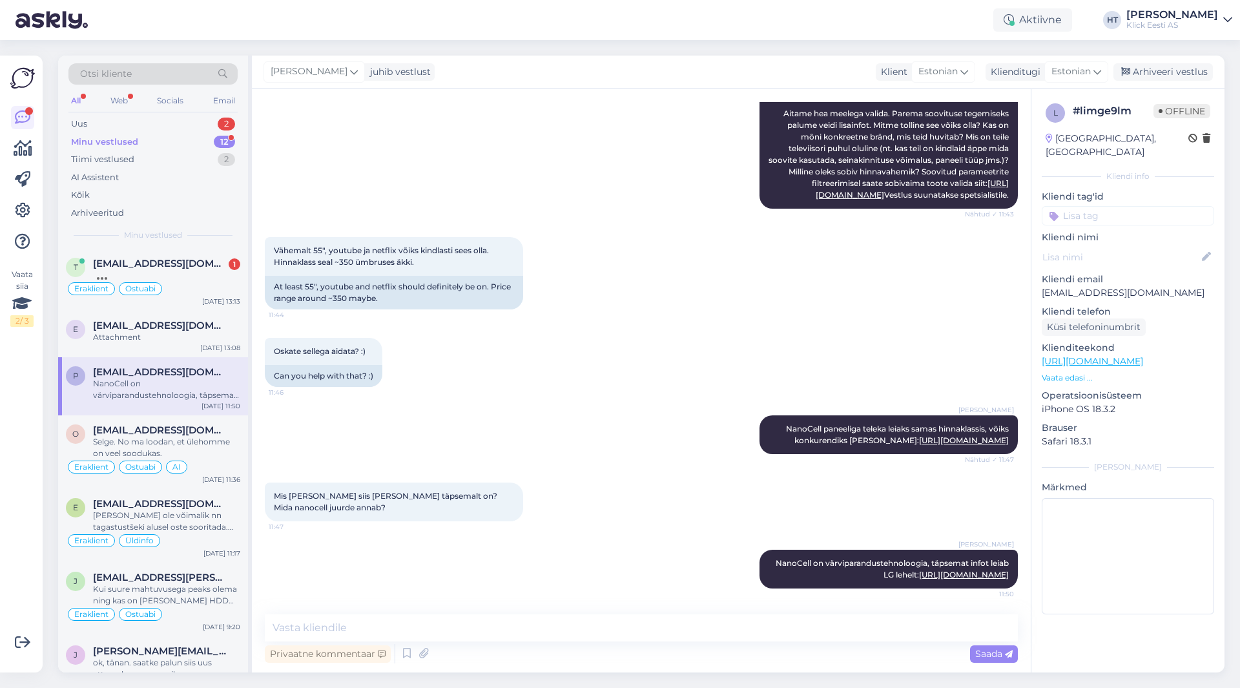
scroll to position [311, 0]
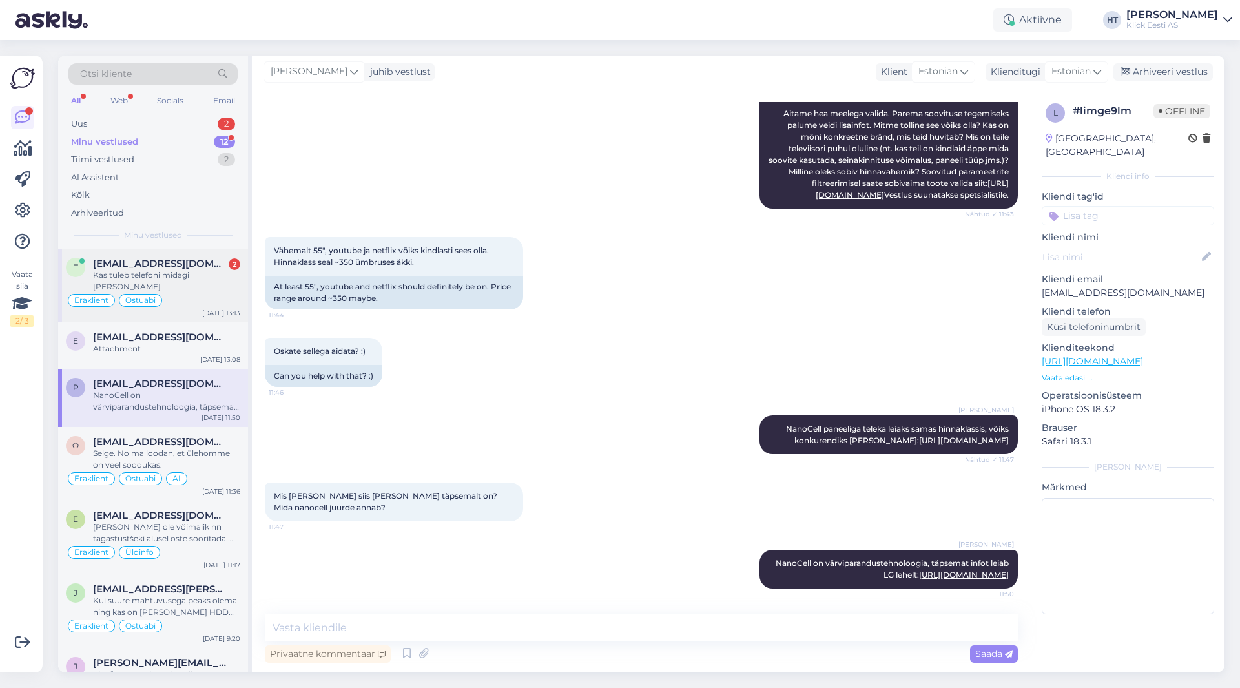
click at [189, 293] on div "Eraklient Ostuabi" at bounding box center [153, 301] width 174 height 16
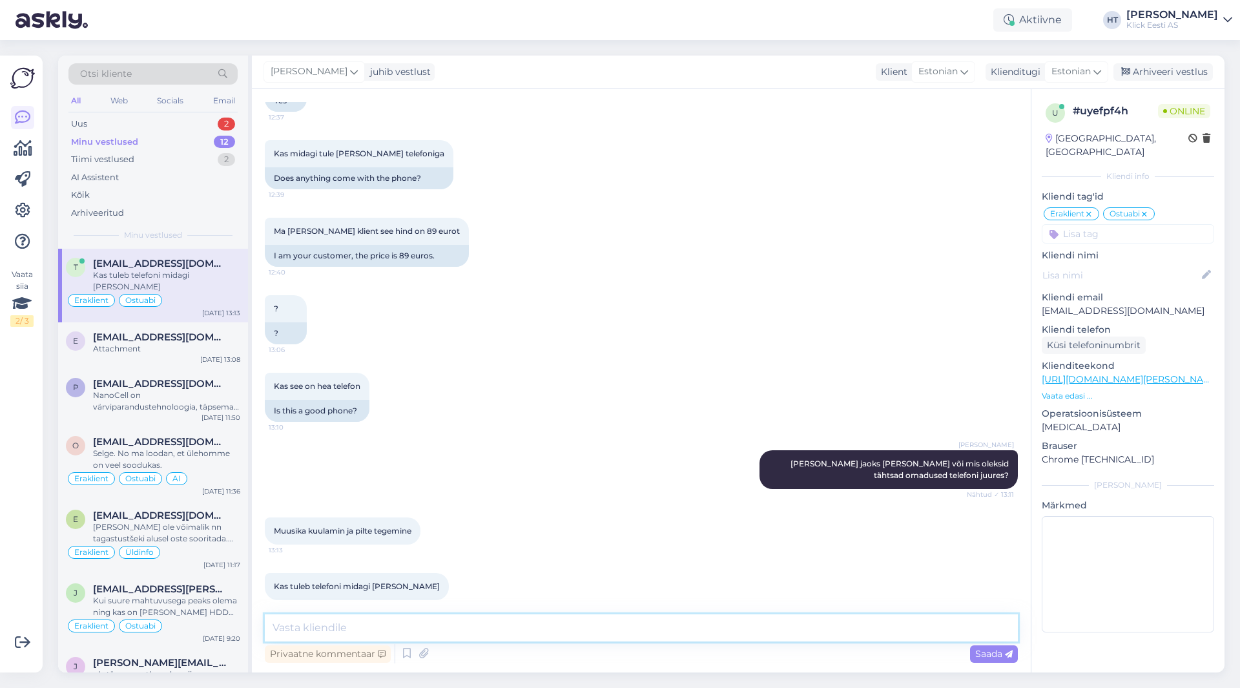
click at [526, 626] on textarea at bounding box center [641, 627] width 753 height 27
type textarea "Fotograafiaks pigem oleks lipulaeva mudelid sobilikud. 14C mudeliga tuleb [PERS…"
click at [837, 632] on textarea "Fotograafiaks pigem oleks lipulaeva mudelid sobilikud. 14C mudeliga tuleb [PERS…" at bounding box center [641, 627] width 753 height 27
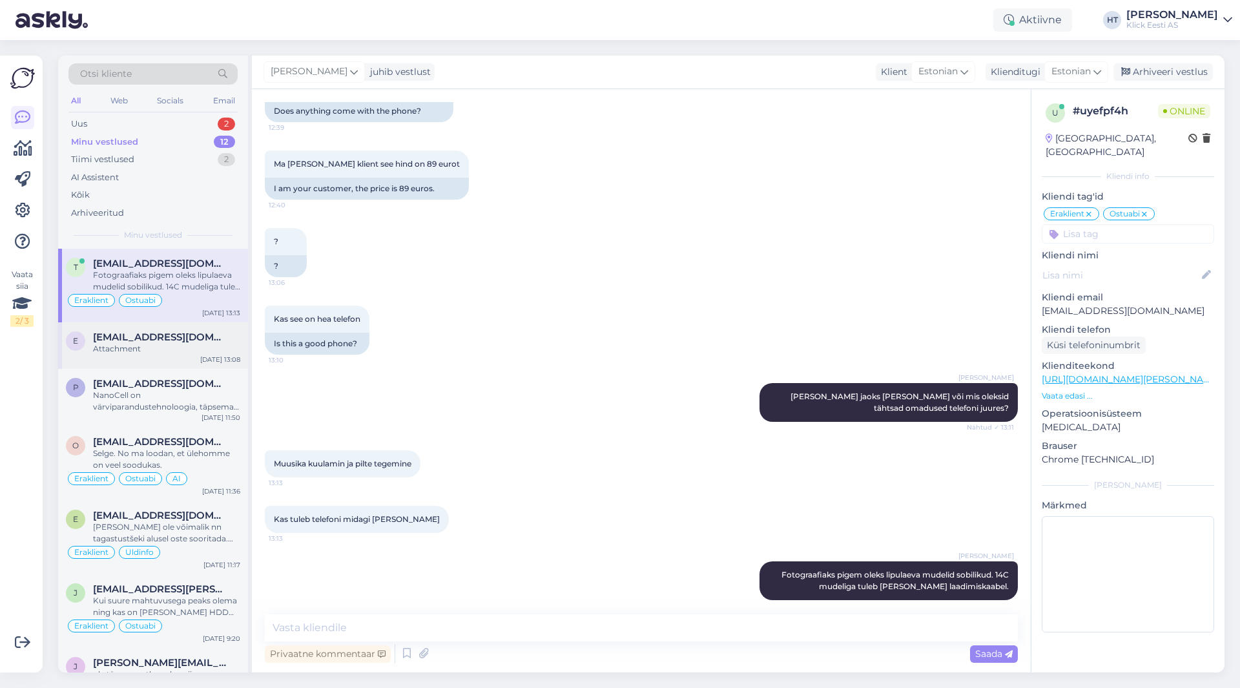
click at [196, 348] on div "Attachment" at bounding box center [166, 349] width 147 height 12
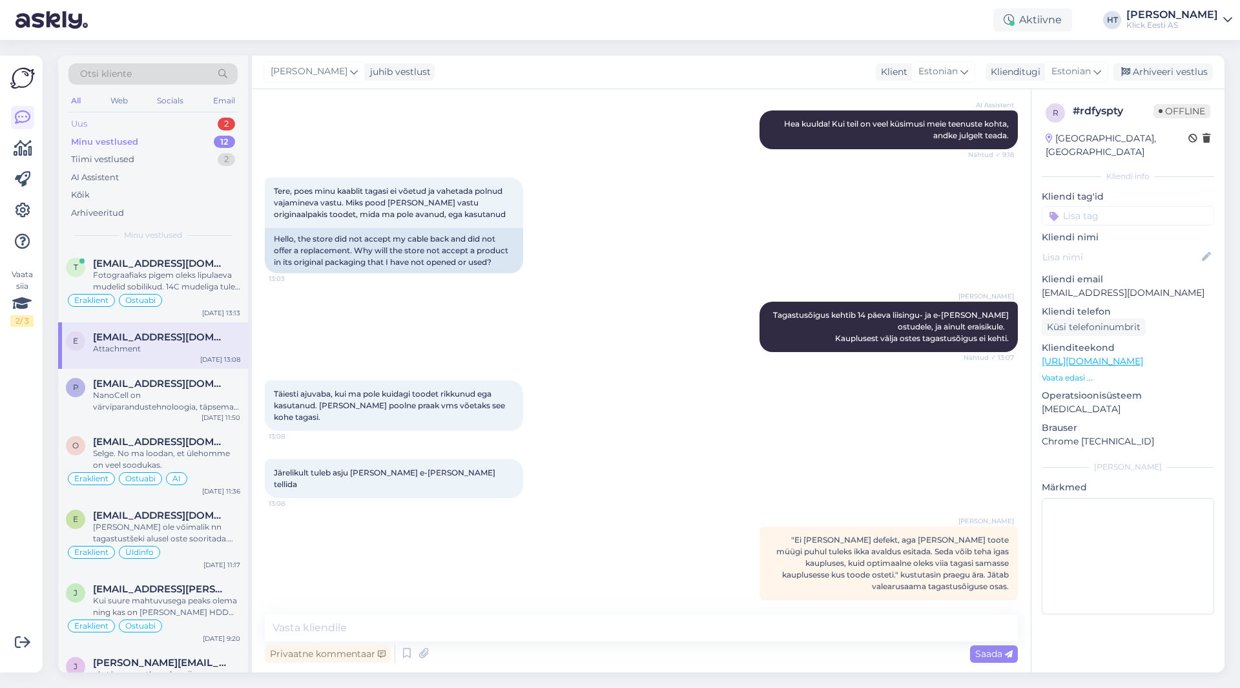
click at [183, 120] on div "Uus 2" at bounding box center [152, 124] width 169 height 18
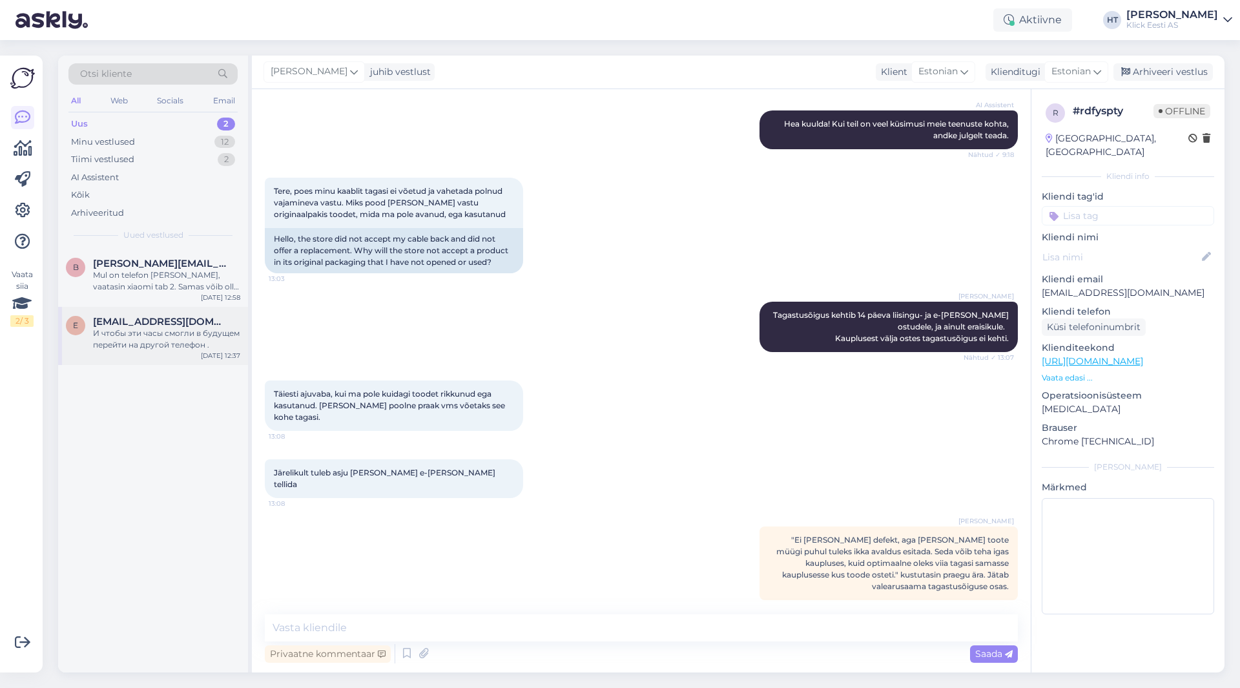
click at [192, 329] on div "И чтобы эти часы смогли в будущем перейти на другой телефон ." at bounding box center [166, 339] width 147 height 23
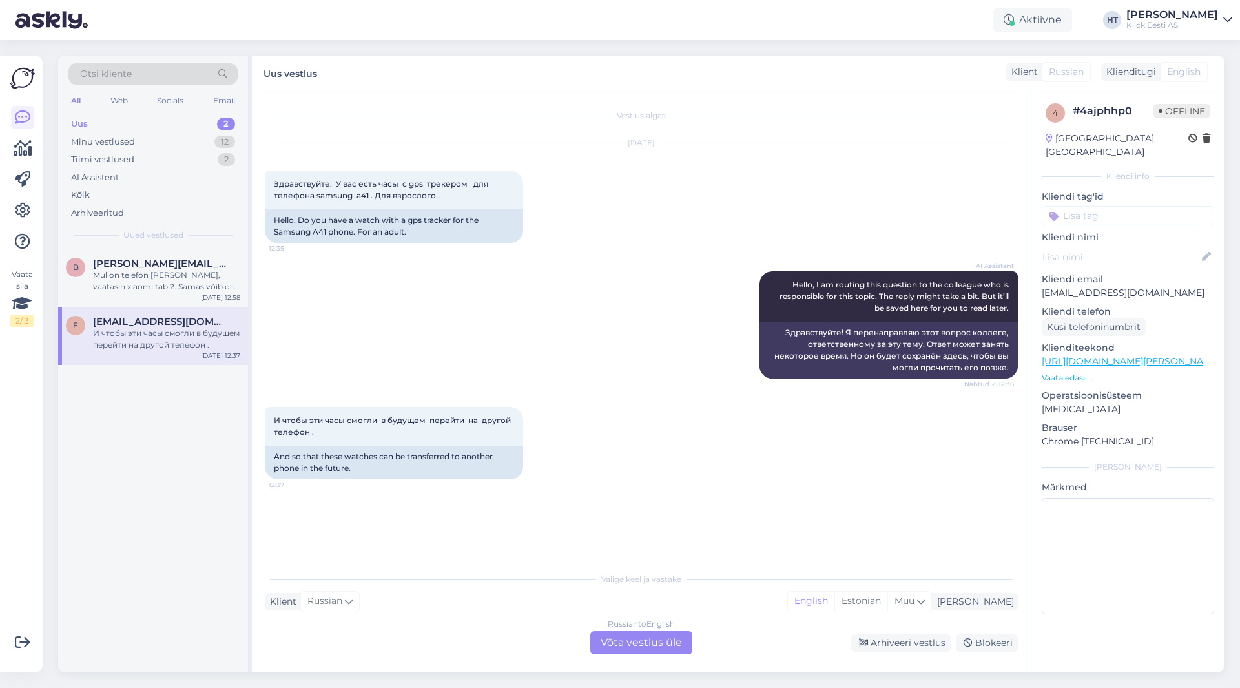
scroll to position [0, 0]
click at [184, 275] on div "Mul on telefon [PERSON_NAME], vaatasin xiaomi tab 2. Samas võib olla ka odavam.…" at bounding box center [166, 280] width 147 height 23
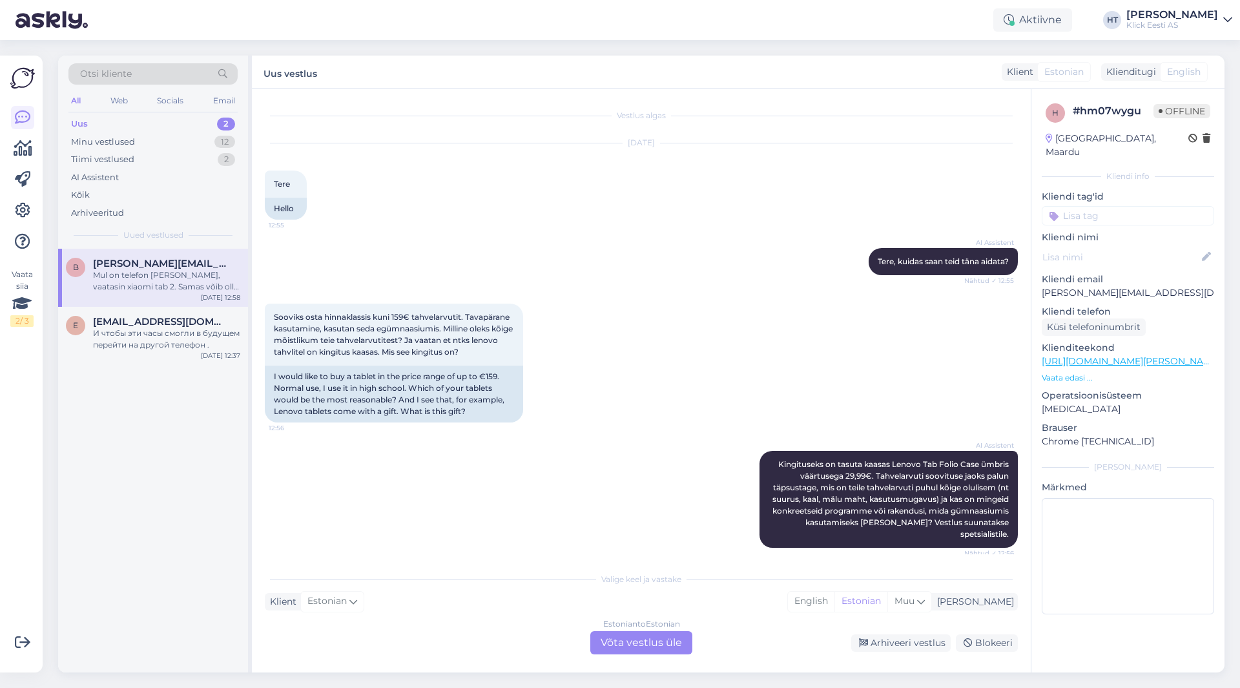
scroll to position [174, 0]
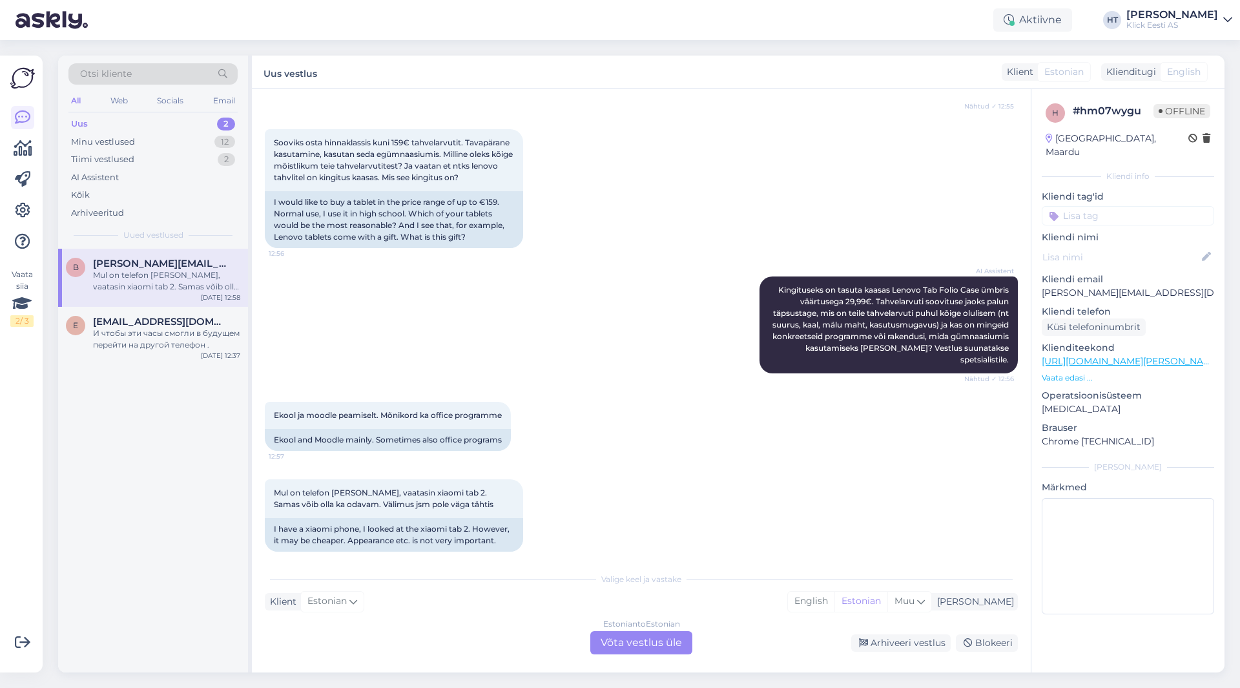
click at [414, 273] on div "AI Assistent [PERSON_NAME] on tasuta kaasas Lenovo Tab Folio Case ümbris väärtu…" at bounding box center [641, 324] width 753 height 125
click at [203, 145] on div "Minu vestlused 12" at bounding box center [152, 142] width 169 height 18
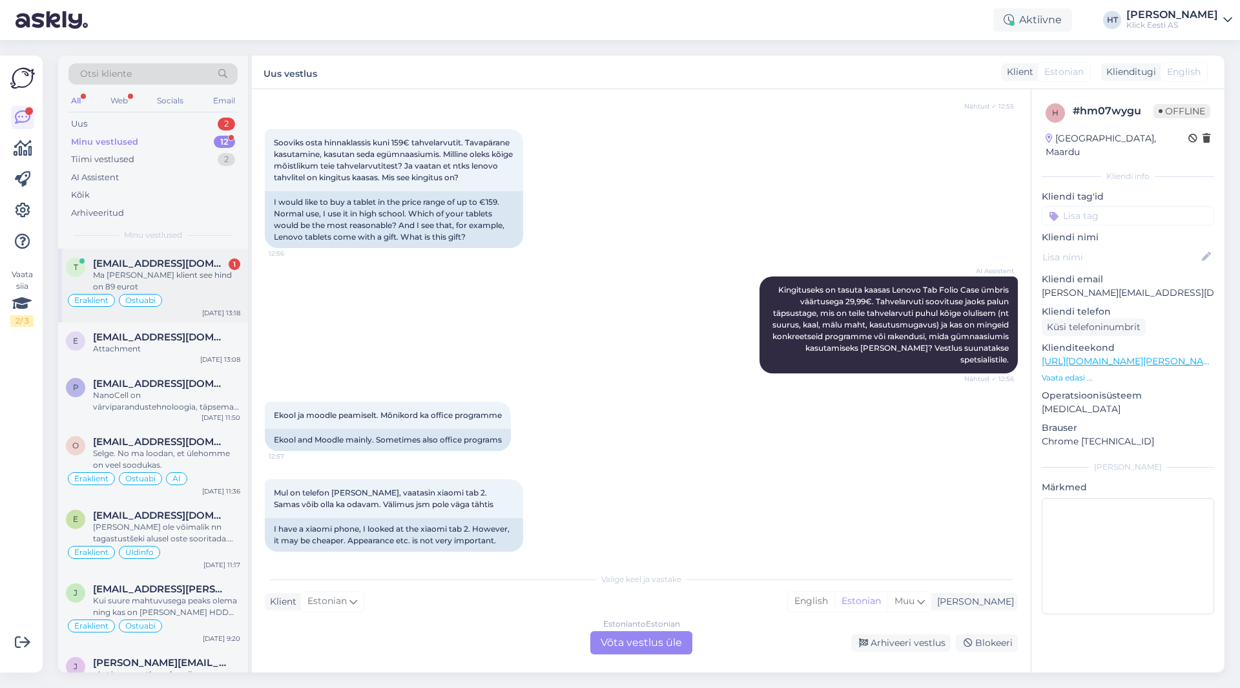
click at [210, 294] on div "Eraklient Ostuabi" at bounding box center [153, 301] width 174 height 16
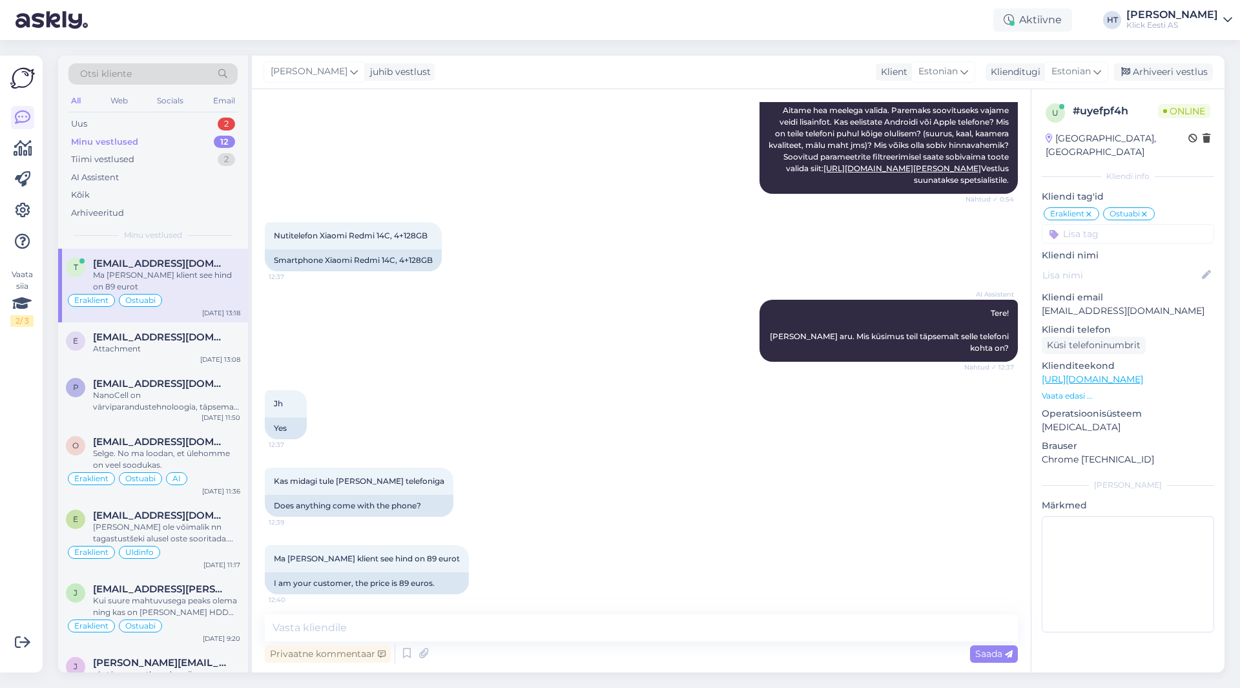
scroll to position [625, 0]
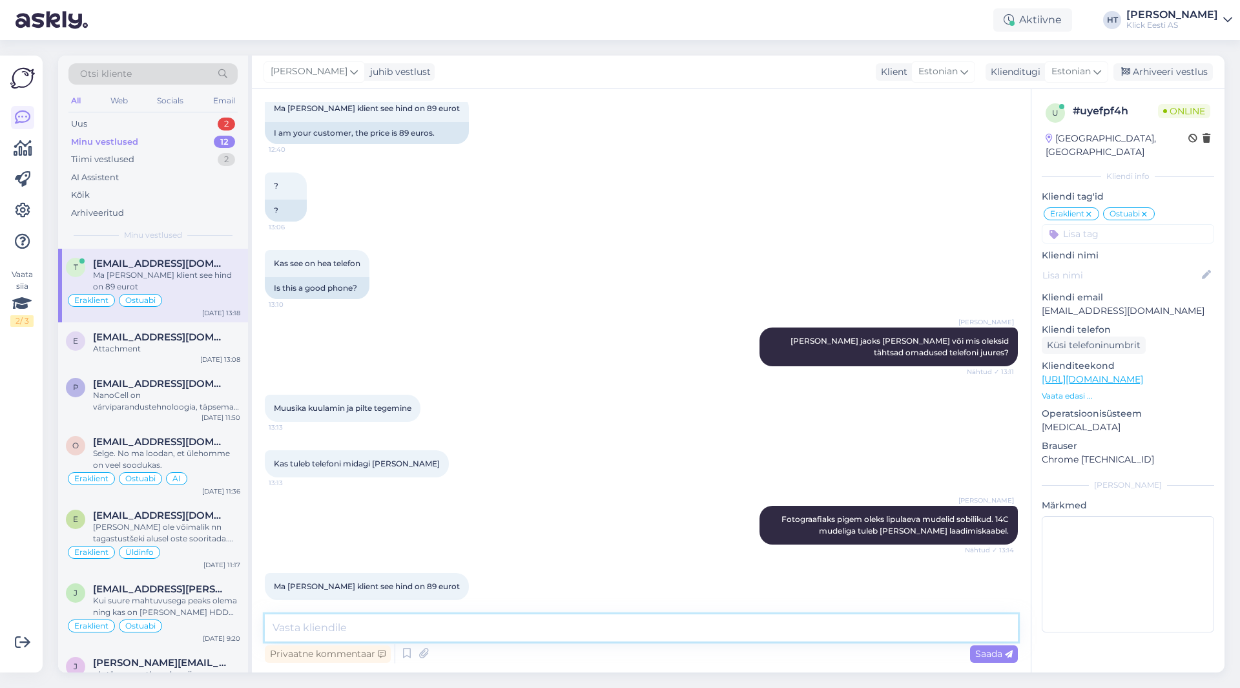
click at [532, 628] on textarea at bounding box center [641, 627] width 753 height 27
click at [534, 567] on div "Ma [PERSON_NAME] klient see hind on 89 eurot 13:18" at bounding box center [641, 587] width 753 height 56
click at [170, 127] on div "Uus 2" at bounding box center [152, 124] width 169 height 18
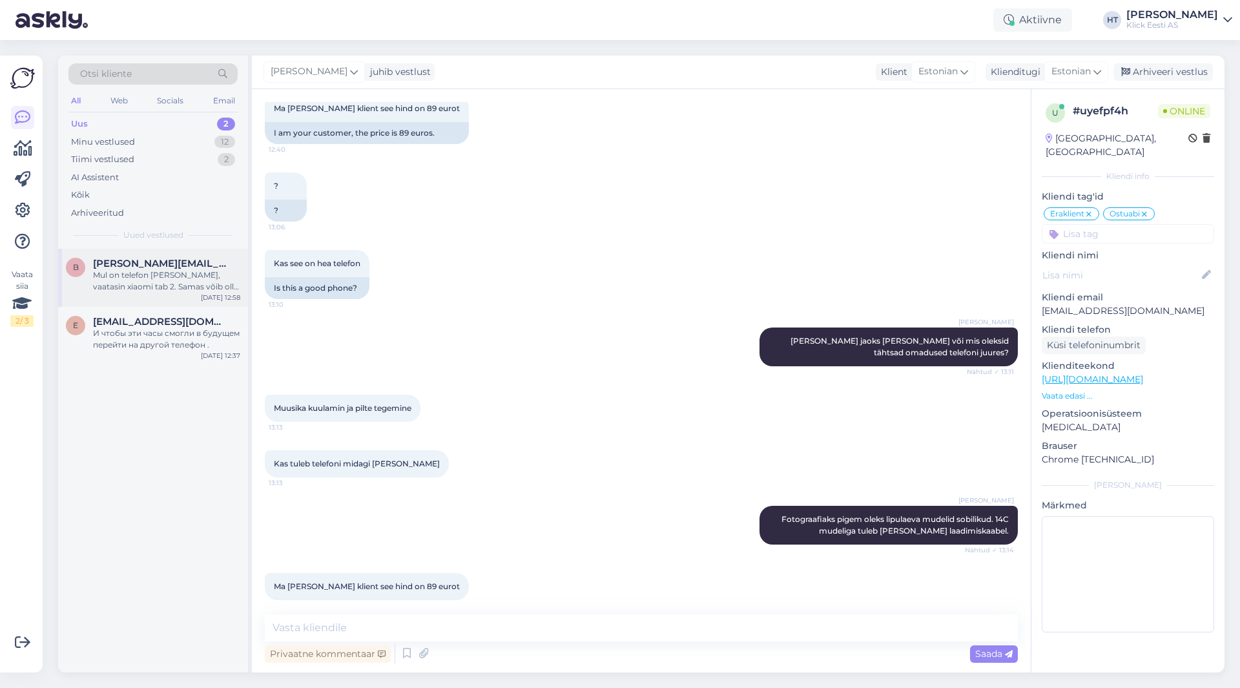
click at [189, 269] on span "[PERSON_NAME][EMAIL_ADDRESS][DOMAIN_NAME]" at bounding box center [160, 264] width 134 height 12
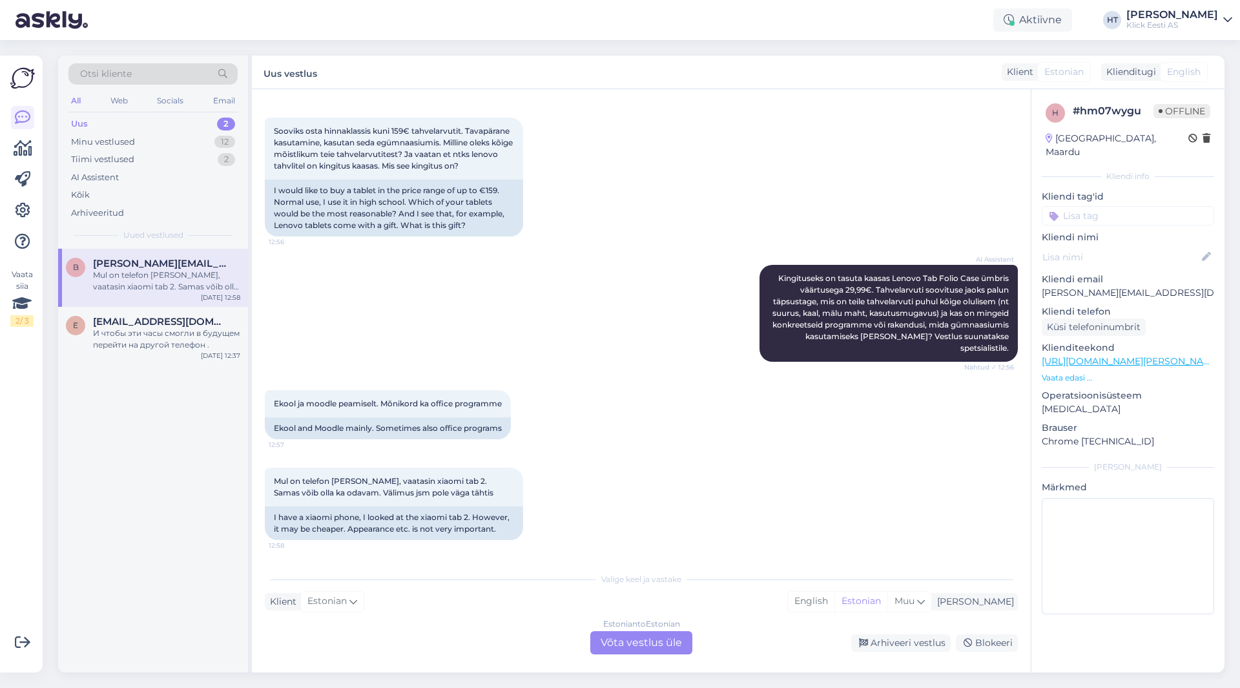
scroll to position [174, 0]
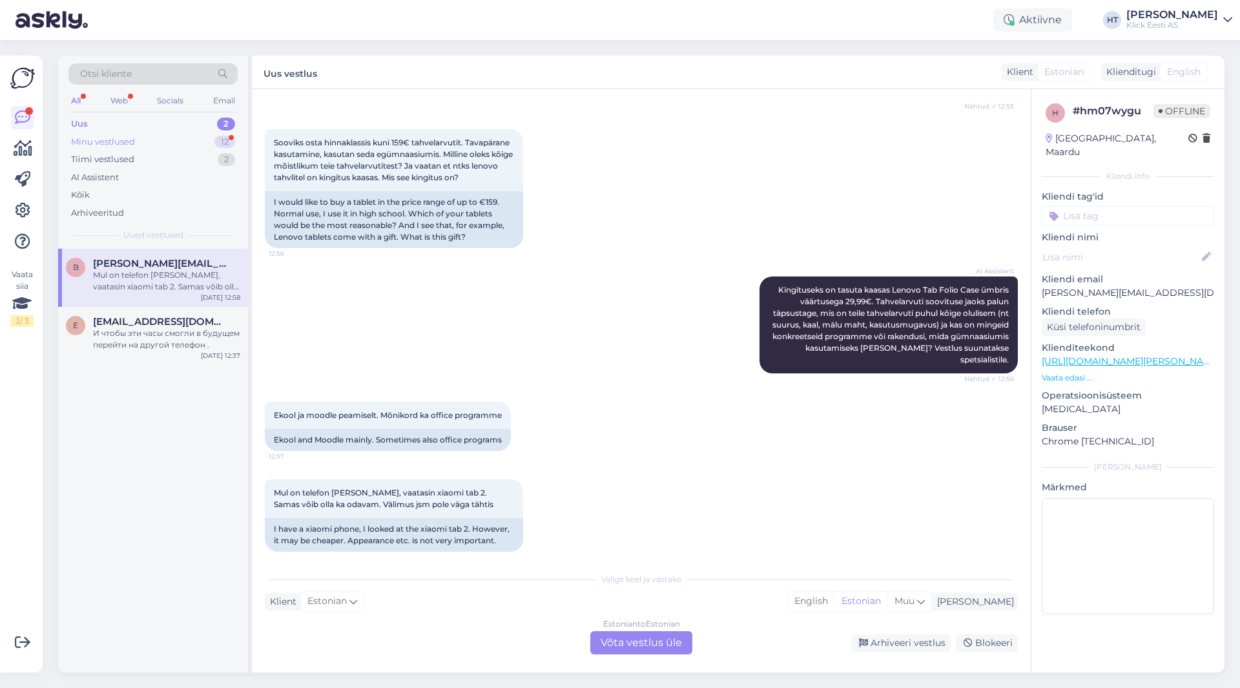
click at [178, 138] on div "Minu vestlused 12" at bounding box center [152, 142] width 169 height 18
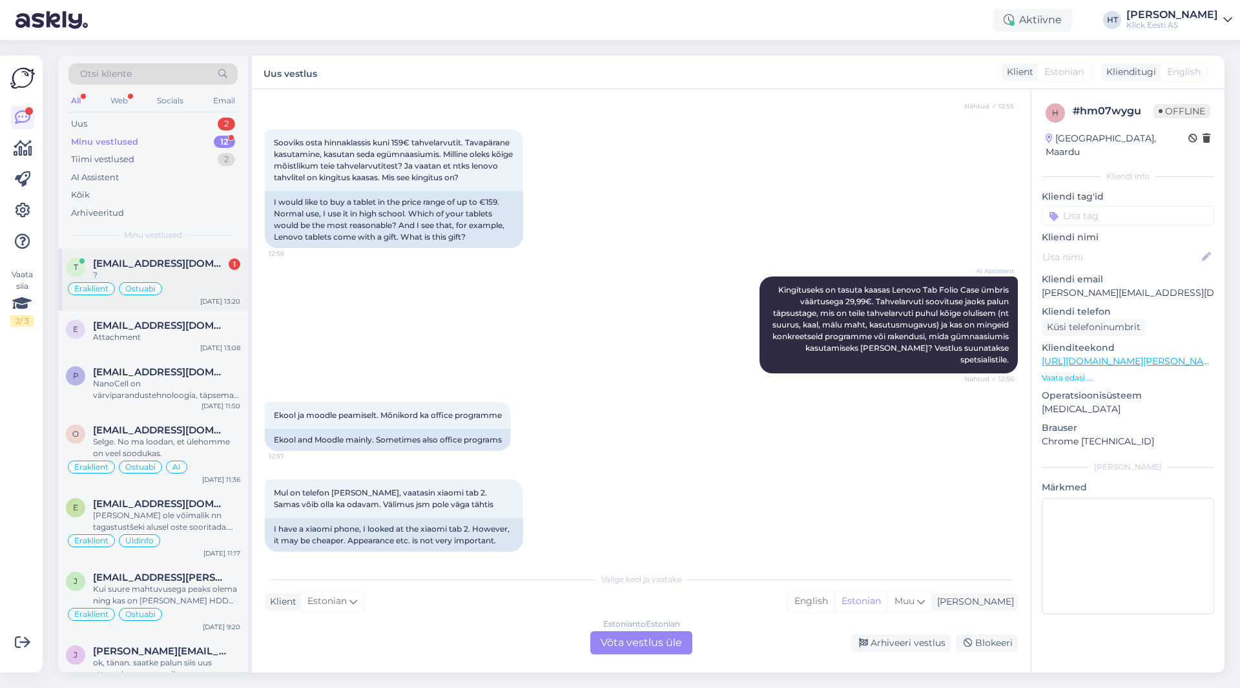
click at [173, 258] on span "[EMAIL_ADDRESS][DOMAIN_NAME]" at bounding box center [160, 264] width 134 height 12
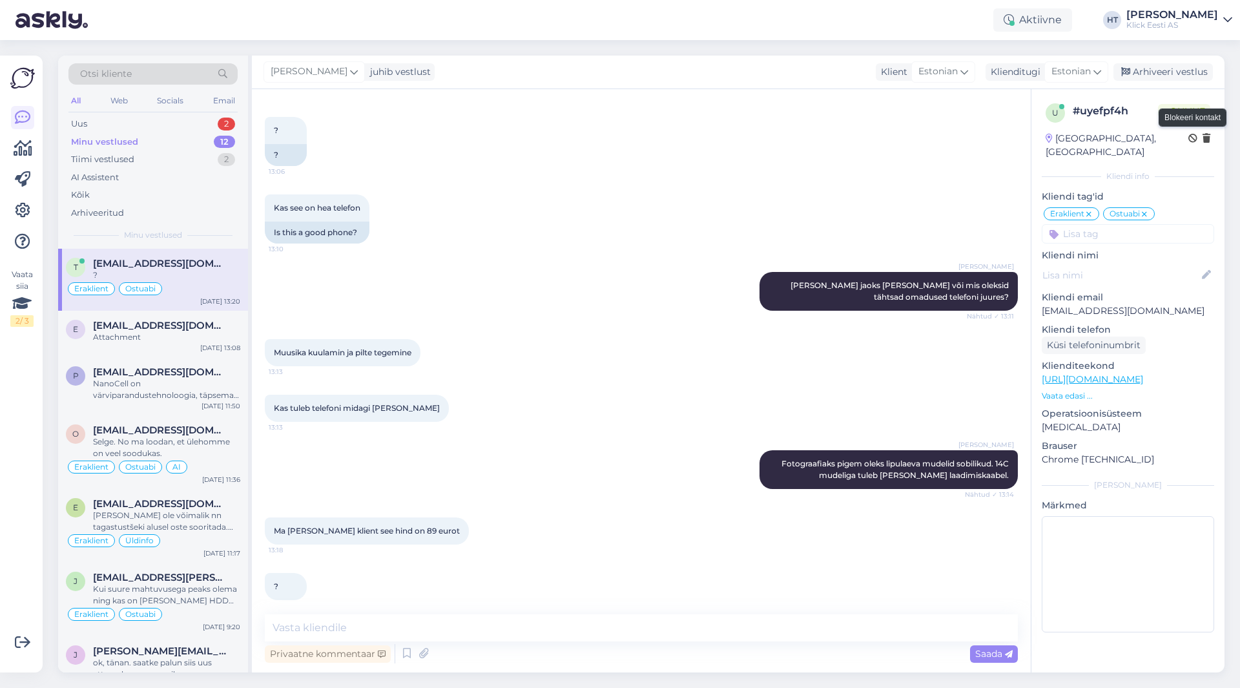
click at [1191, 140] on icon at bounding box center [1193, 138] width 9 height 9
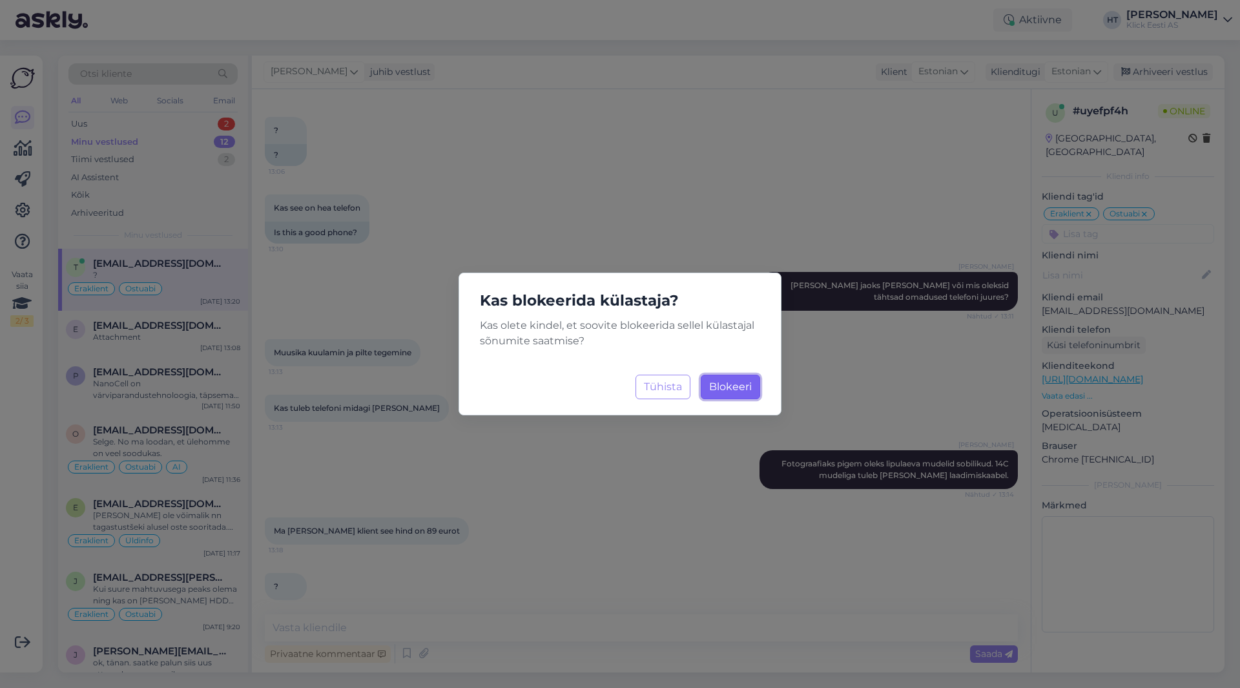
click at [714, 385] on span "Blokeeri" at bounding box center [730, 386] width 43 height 12
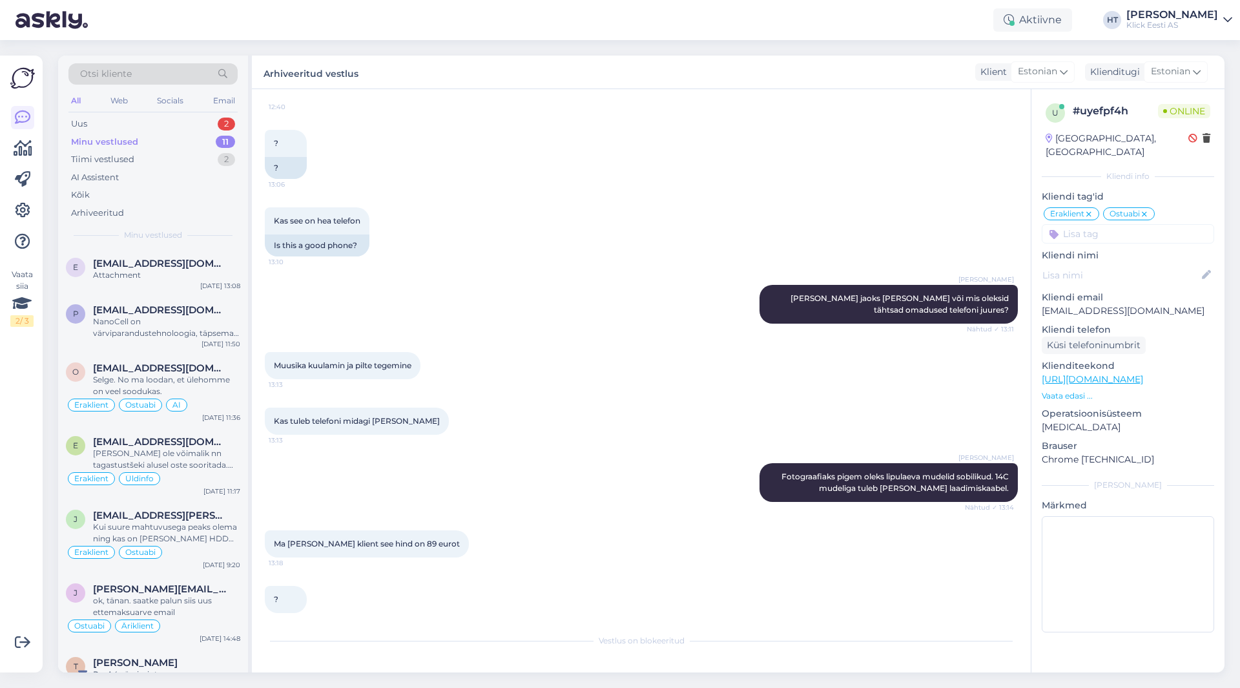
click at [214, 141] on div "Minu vestlused 11" at bounding box center [152, 142] width 169 height 18
click at [151, 297] on div "p [EMAIL_ADDRESS][DOMAIN_NAME] NanoCell on värviparandustehnoloogia, täpsemat i…" at bounding box center [153, 324] width 190 height 58
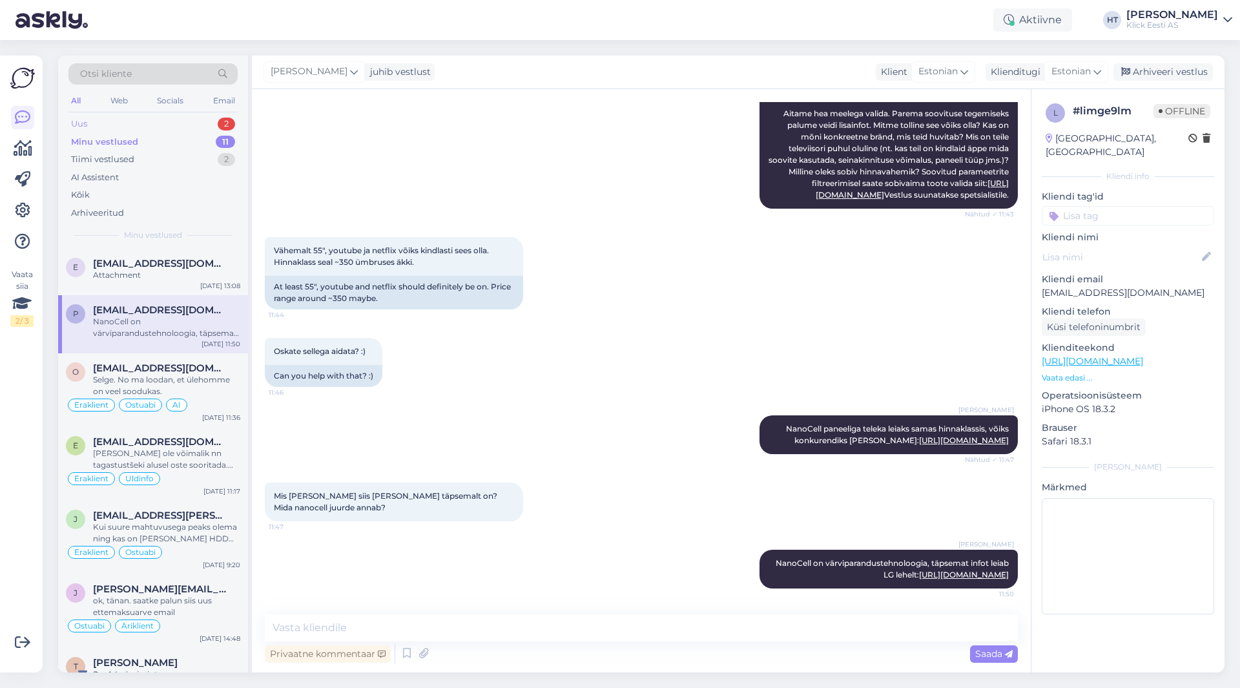
click at [194, 123] on div "Uus 2" at bounding box center [152, 124] width 169 height 18
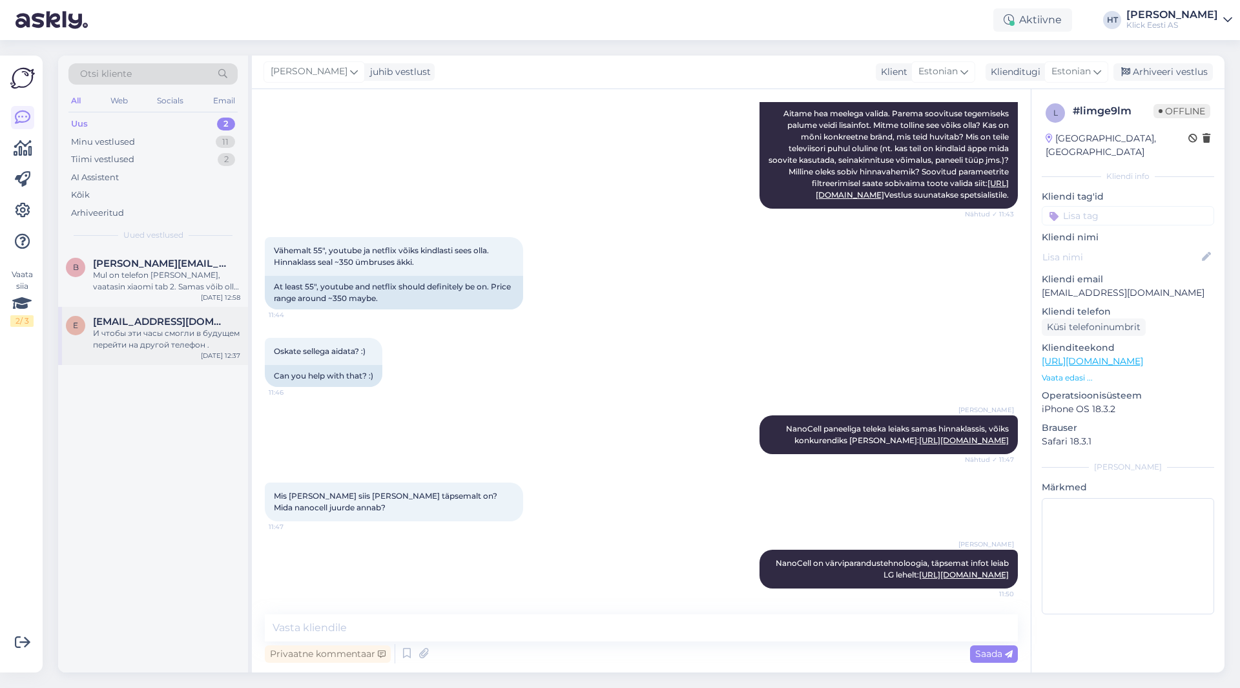
click at [194, 333] on div "И чтобы эти часы смогли в будущем перейти на другой телефон ." at bounding box center [166, 339] width 147 height 23
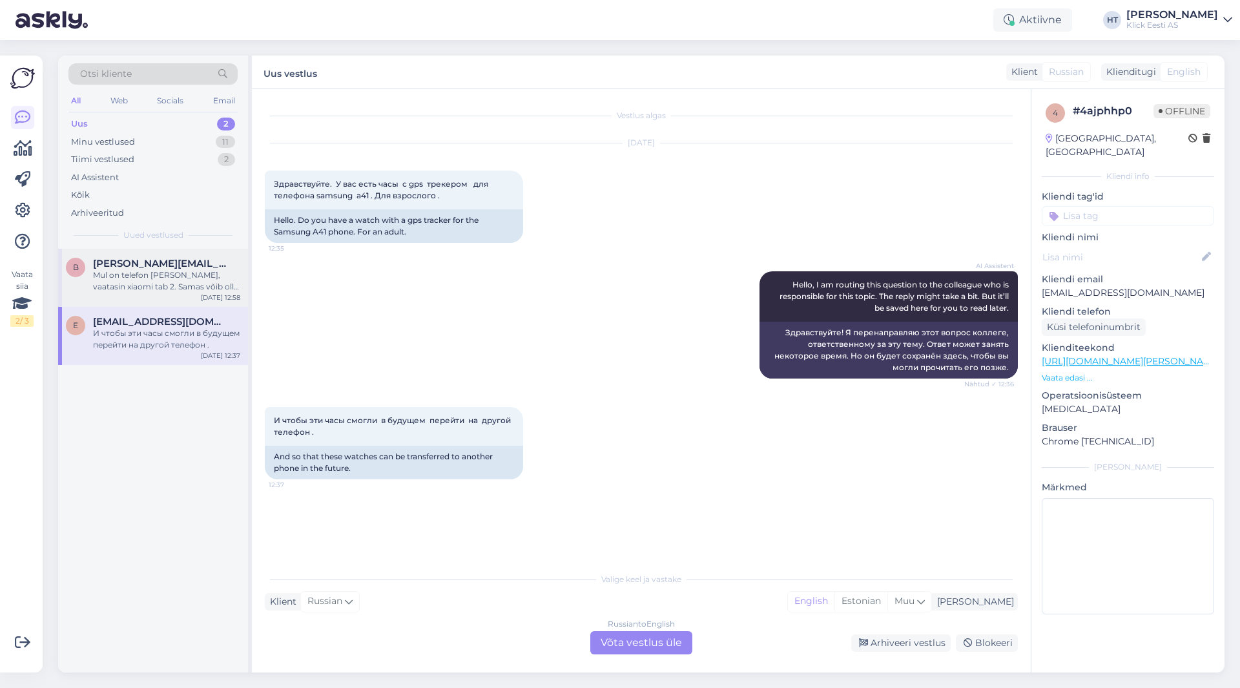
click at [202, 282] on div "Mul on telefon [PERSON_NAME], vaatasin xiaomi tab 2. Samas võib olla ka odavam.…" at bounding box center [166, 280] width 147 height 23
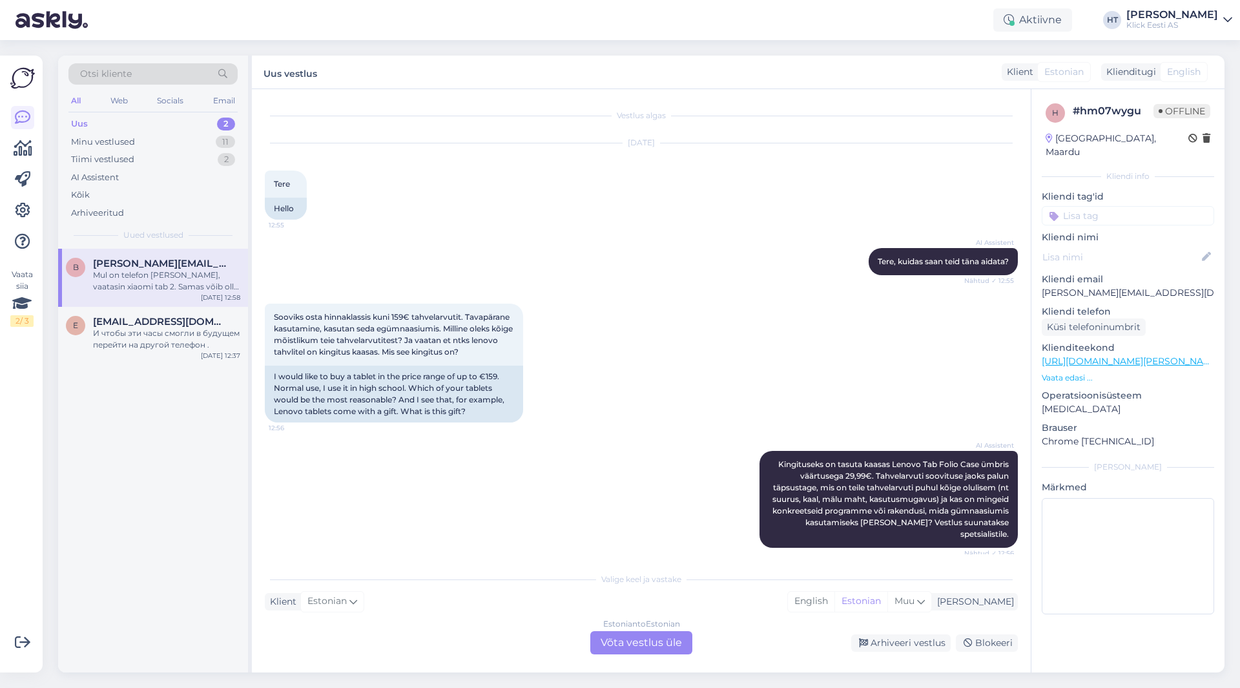
scroll to position [174, 0]
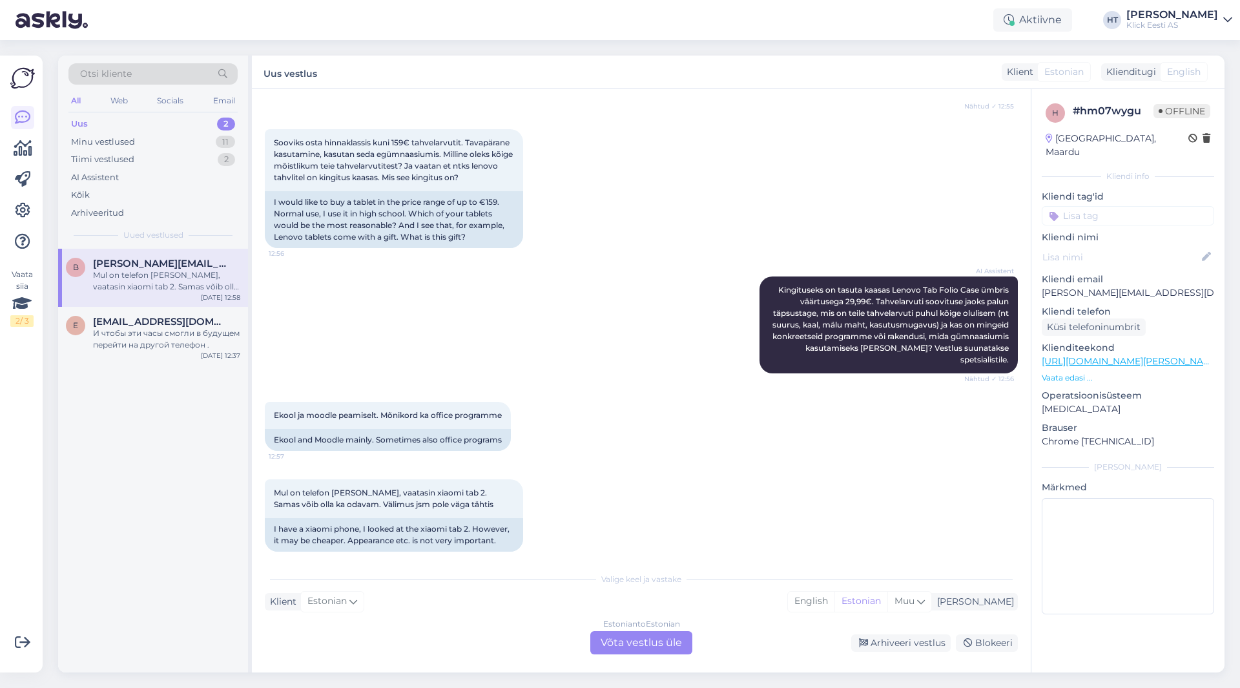
click at [643, 404] on div "Ekool ja moodle peamiselt. Mõnikord ka office programme 12:57 Ekool and Moodle …" at bounding box center [641, 427] width 753 height 78
click at [645, 404] on div "Ekool ja moodle peamiselt. Mõnikord ka office programme 12:57 Ekool and Moodle …" at bounding box center [641, 427] width 753 height 78
click at [641, 404] on div "Ekool ja moodle peamiselt. Mõnikord ka office programme 12:57 Ekool and Moodle …" at bounding box center [641, 427] width 753 height 78
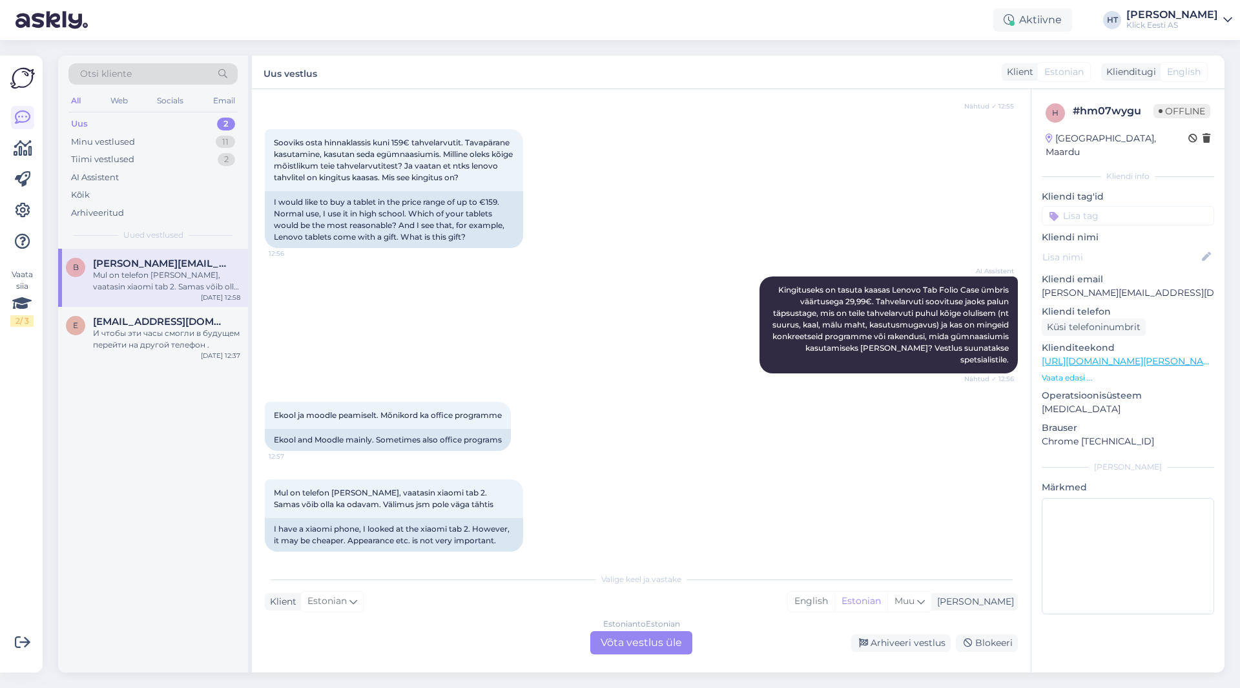
click at [644, 404] on div "Ekool ja moodle peamiselt. Mõnikord ka office programme 12:57 Ekool and Moodle …" at bounding box center [641, 427] width 753 height 78
click at [642, 402] on div "Ekool ja moodle peamiselt. Mõnikord ka office programme 12:57 Ekool and Moodle …" at bounding box center [641, 427] width 753 height 78
click at [644, 402] on div "Ekool ja moodle peamiselt. Mõnikord ka office programme 12:57 Ekool and Moodle …" at bounding box center [641, 427] width 753 height 78
click at [639, 401] on div "Ekool ja moodle peamiselt. Mõnikord ka office programme 12:57 Ekool and Moodle …" at bounding box center [641, 427] width 753 height 78
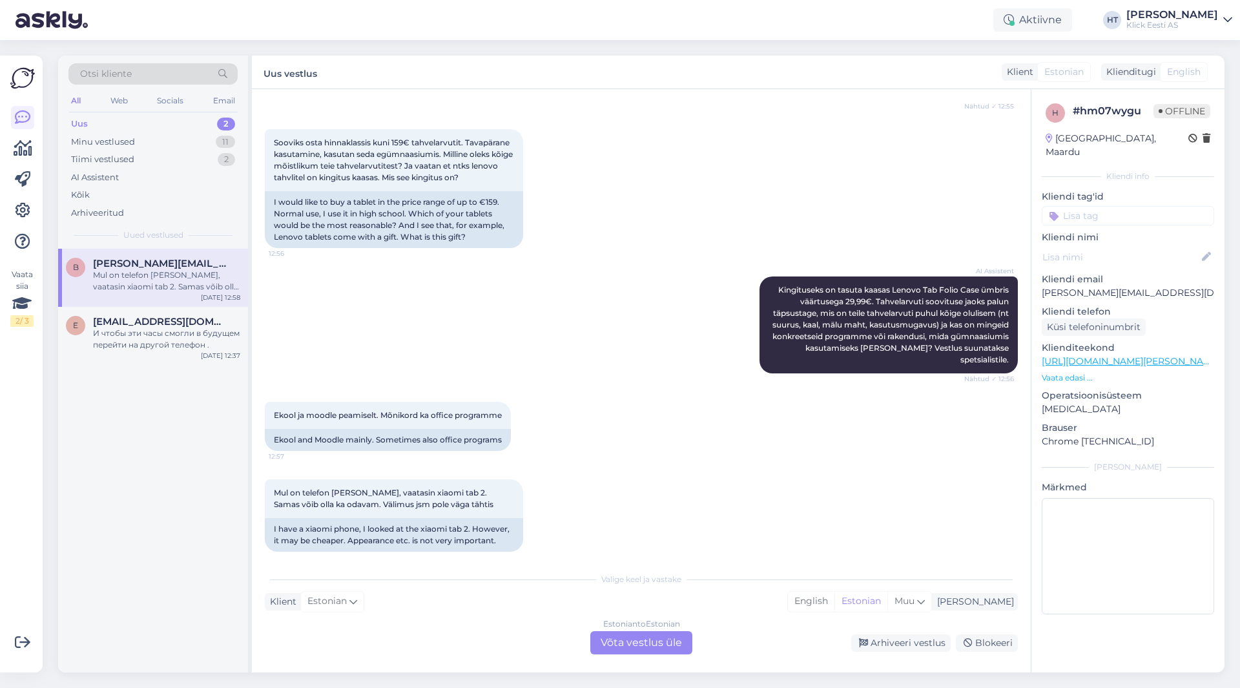
click at [641, 406] on div "Ekool ja moodle peamiselt. Mõnikord ka office programme 12:57 Ekool and Moodle …" at bounding box center [641, 427] width 753 height 78
click at [643, 404] on div "Ekool ja moodle peamiselt. Mõnikord ka office programme 12:57 Ekool and Moodle …" at bounding box center [641, 427] width 753 height 78
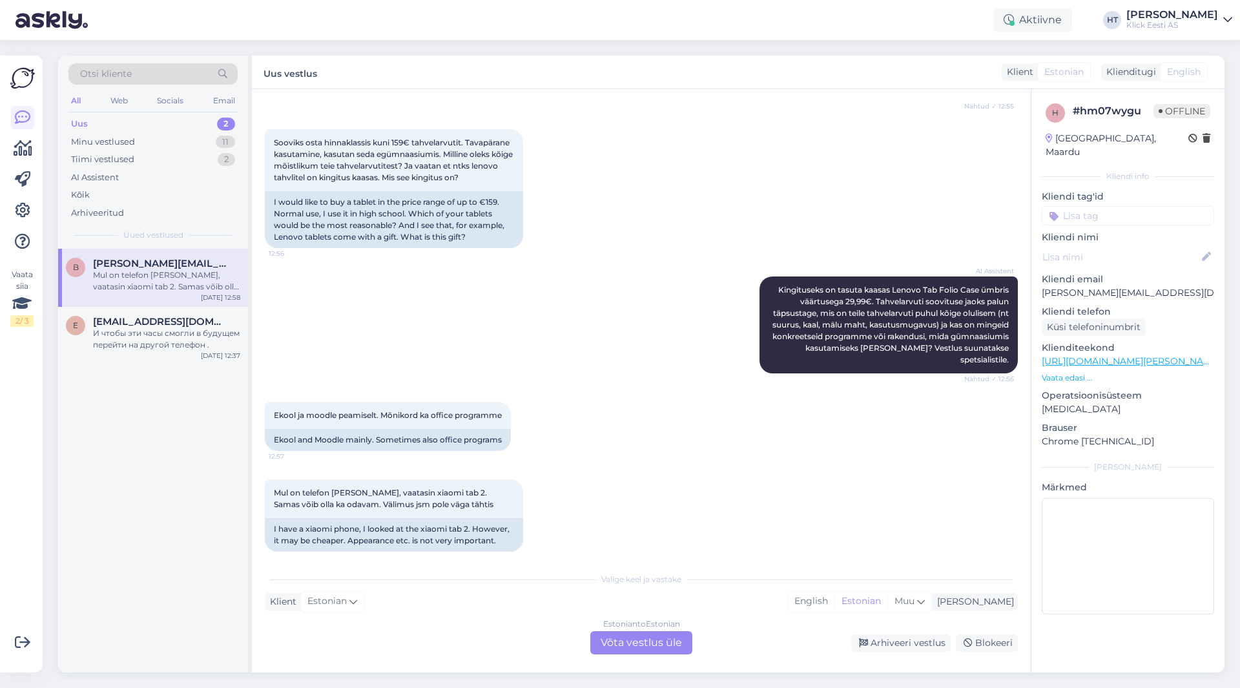
click at [647, 404] on div "Ekool ja moodle peamiselt. Mõnikord ka office programme 12:57 Ekool and Moodle …" at bounding box center [641, 427] width 753 height 78
click at [644, 403] on div "Ekool ja moodle peamiselt. Mõnikord ka office programme 12:57 Ekool and Moodle …" at bounding box center [641, 427] width 753 height 78
click at [195, 416] on div "b [PERSON_NAME][EMAIL_ADDRESS][DOMAIN_NAME] Mul on telefon xiaomi, vaatasin xia…" at bounding box center [153, 461] width 190 height 424
click at [176, 348] on div "И чтобы эти часы смогли в будущем перейти на другой телефон ." at bounding box center [166, 339] width 147 height 23
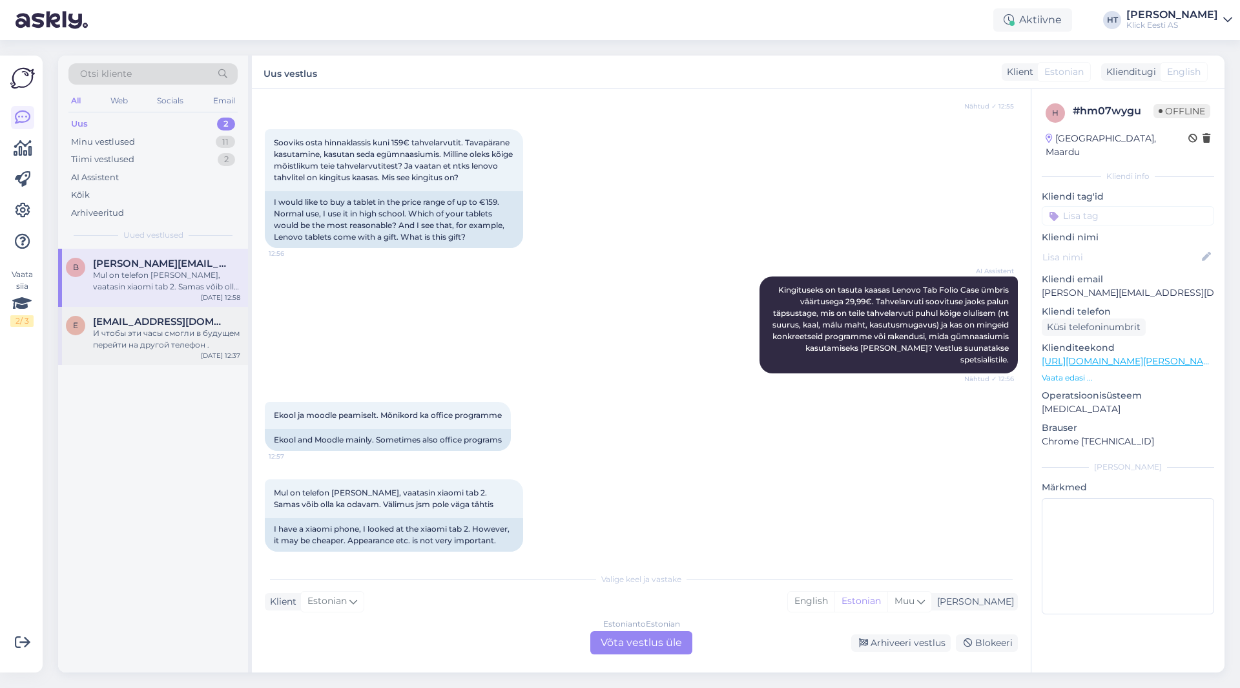
scroll to position [0, 0]
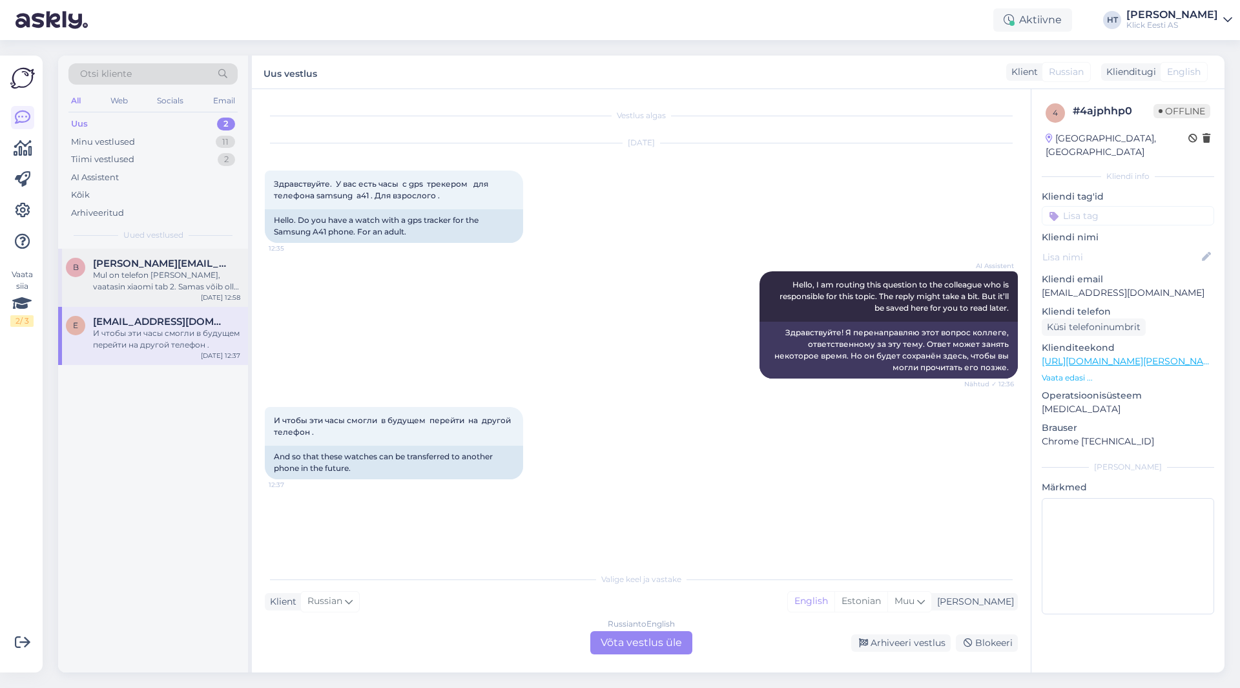
click at [201, 282] on div "Mul on telefon [PERSON_NAME], vaatasin xiaomi tab 2. Samas võib olla ka odavam.…" at bounding box center [166, 280] width 147 height 23
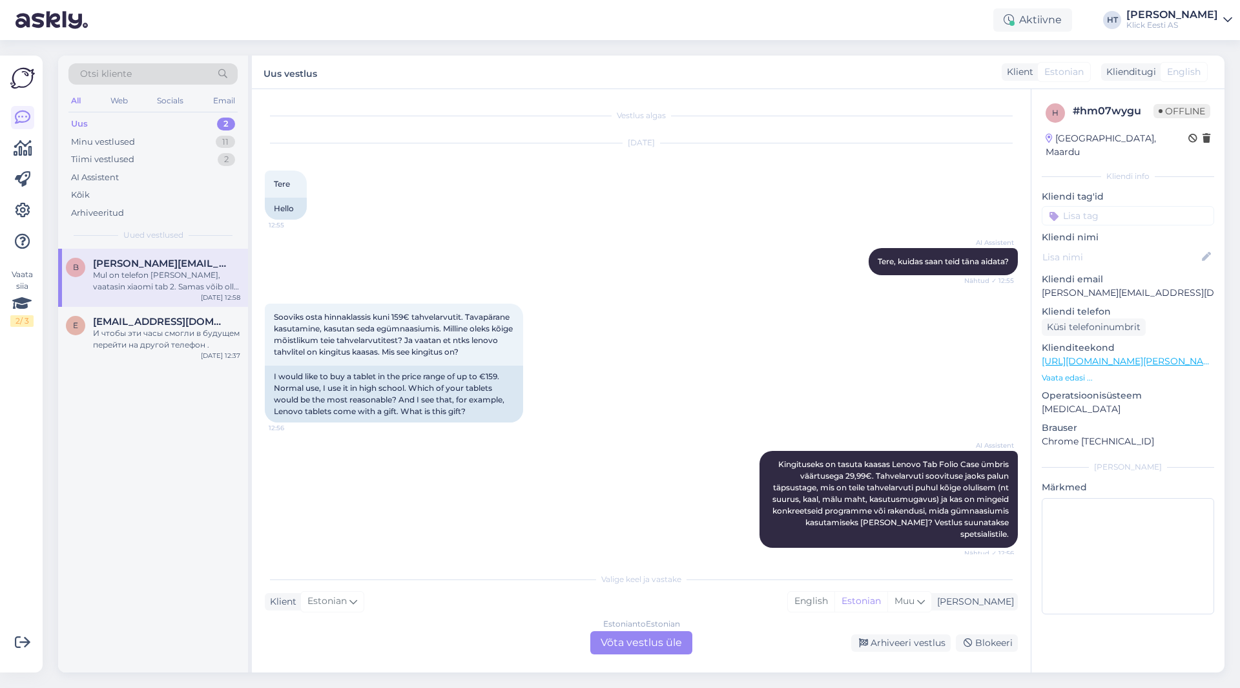
scroll to position [174, 0]
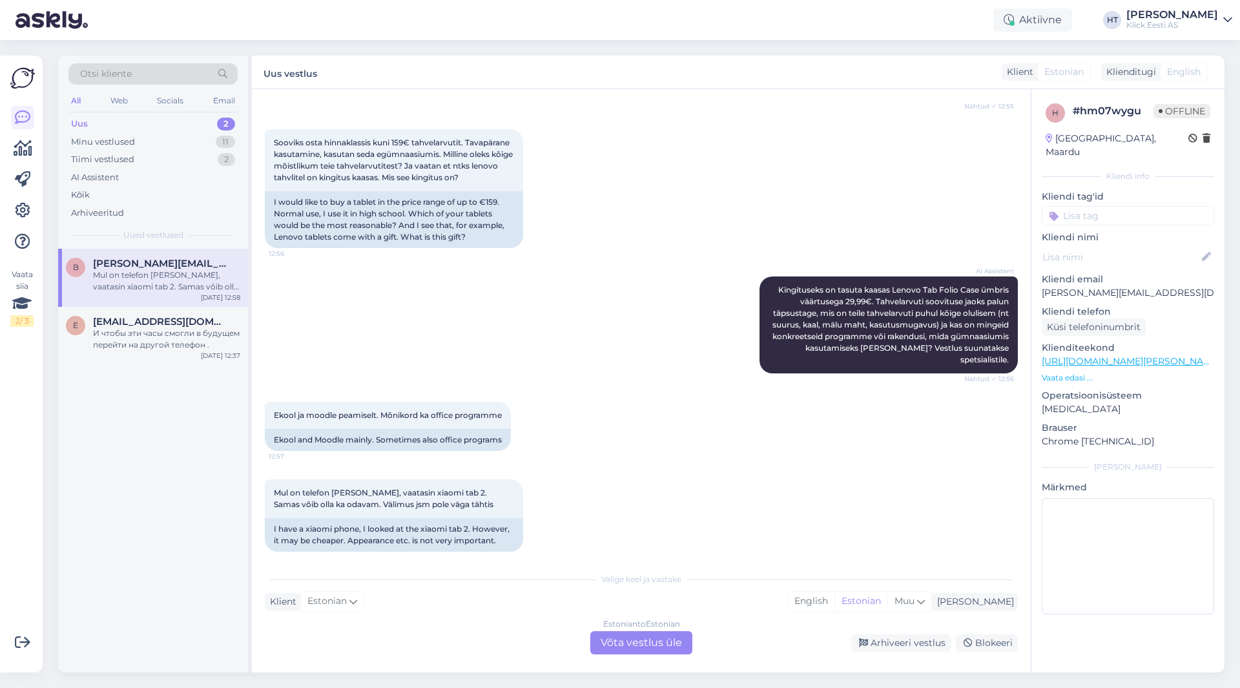
click at [222, 485] on div "b [PERSON_NAME][EMAIL_ADDRESS][DOMAIN_NAME] Mul on telefon xiaomi, vaatasin xia…" at bounding box center [153, 461] width 190 height 424
drag, startPoint x: 505, startPoint y: 430, endPoint x: 275, endPoint y: 402, distance: 231.6
click at [275, 402] on div "Ekool ja moodle peamiselt. Mõnikord ka office programme 12:57 Ekool and Moodle …" at bounding box center [388, 426] width 246 height 49
click at [273, 402] on div "Ekool ja moodle peamiselt. Mõnikord ka office programme 12:57" at bounding box center [388, 415] width 246 height 27
drag, startPoint x: 273, startPoint y: 402, endPoint x: 502, endPoint y: 425, distance: 230.4
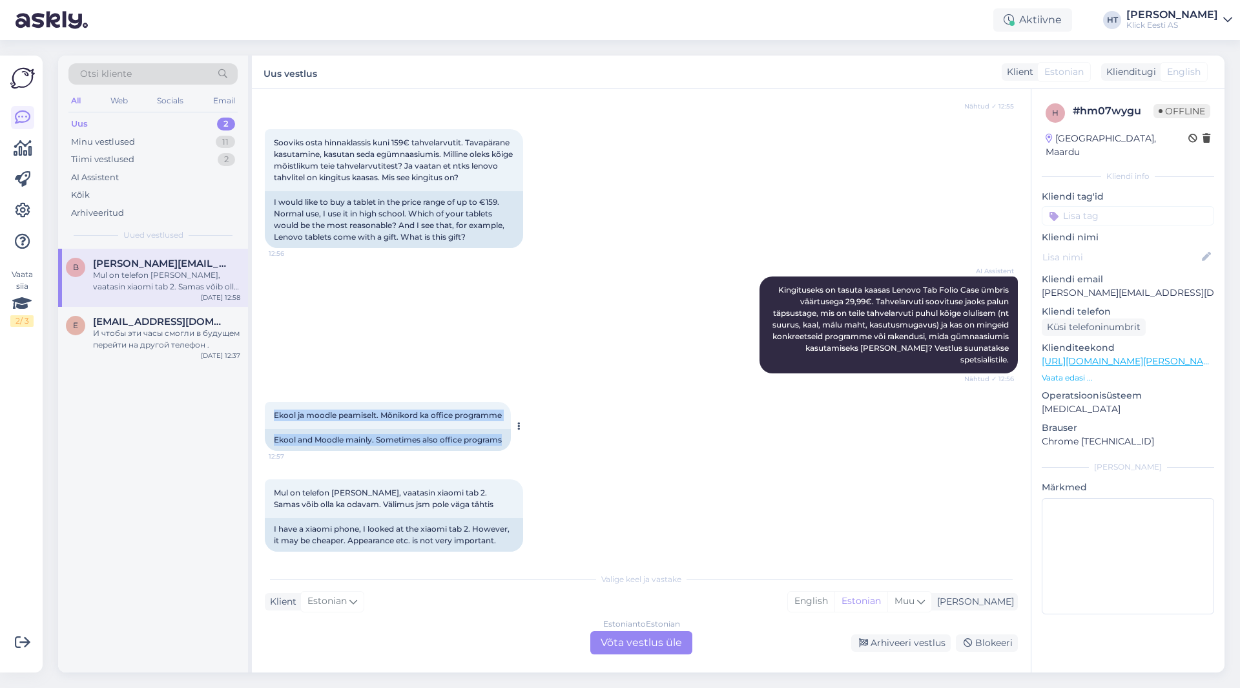
click at [502, 425] on div "Ekool ja moodle peamiselt. Mõnikord ka office programme 12:57 Ekool and Moodle …" at bounding box center [388, 426] width 246 height 49
click at [504, 429] on div "Ekool and Moodle mainly. Sometimes also office programs" at bounding box center [388, 440] width 246 height 22
click at [519, 320] on div "AI Assistent [PERSON_NAME] on tasuta kaasas Lenovo Tab Folio Case ümbris väärtu…" at bounding box center [641, 324] width 753 height 125
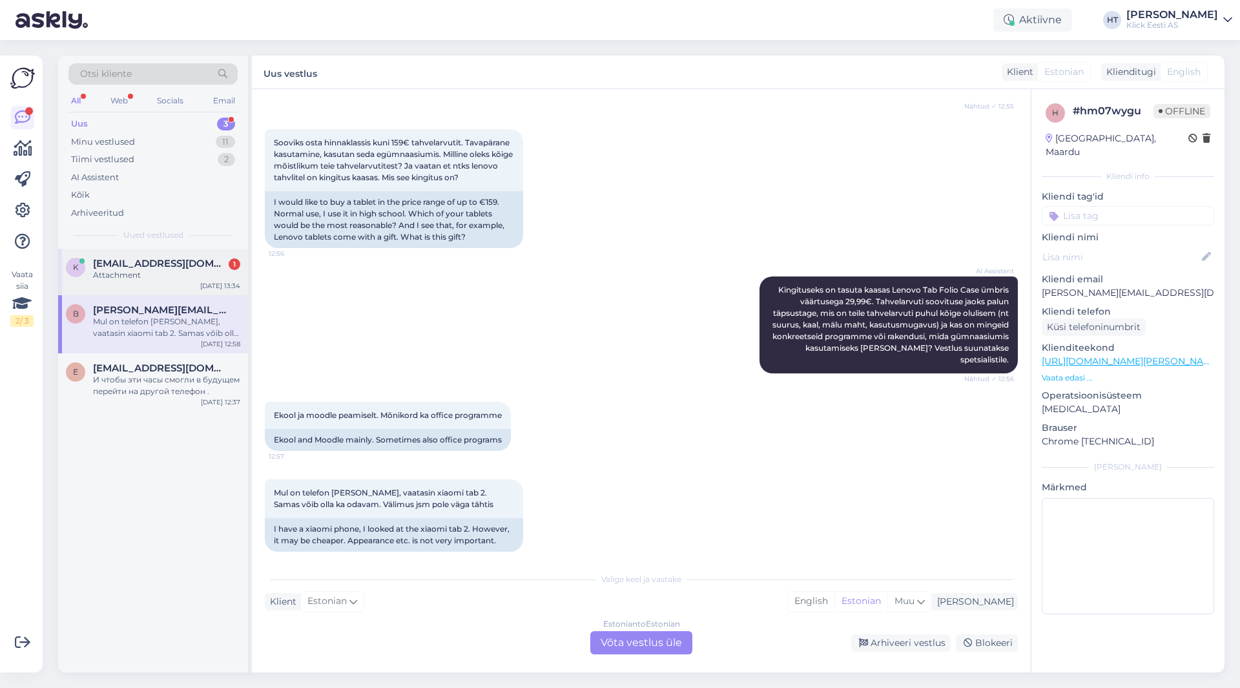
click at [169, 284] on div "k [EMAIL_ADDRESS][DOMAIN_NAME] 1 Attachment [DATE] 13:34" at bounding box center [153, 272] width 190 height 47
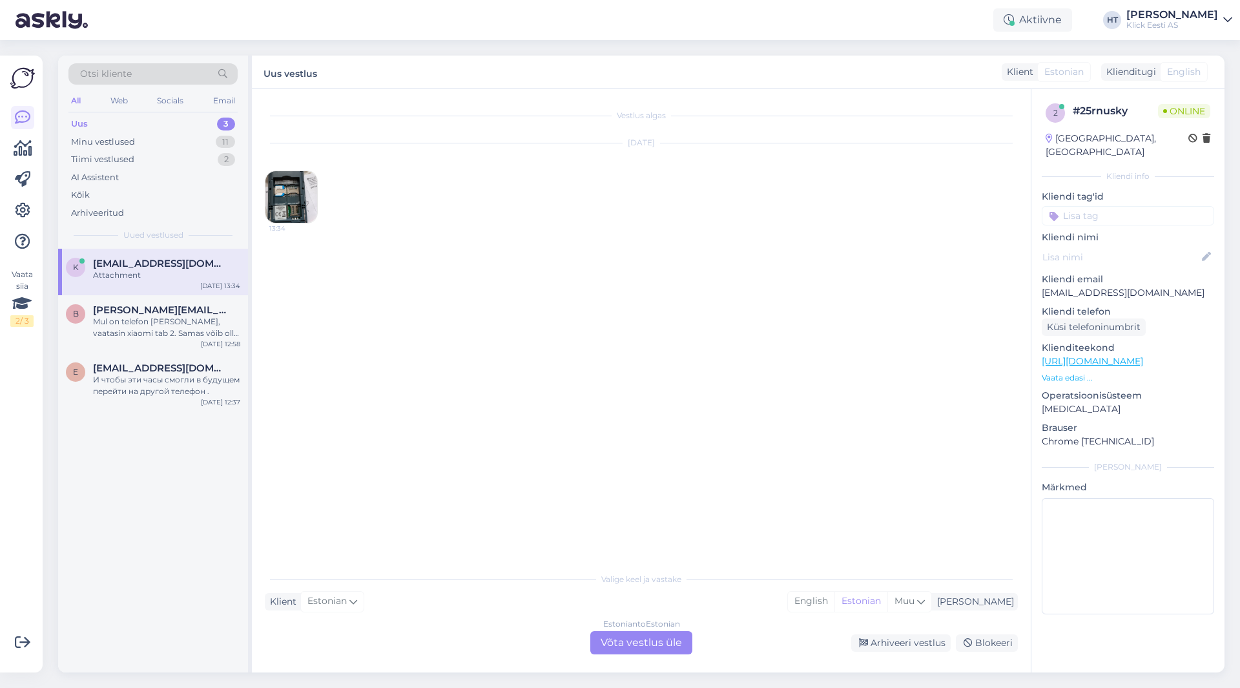
click at [305, 213] on img at bounding box center [291, 197] width 52 height 52
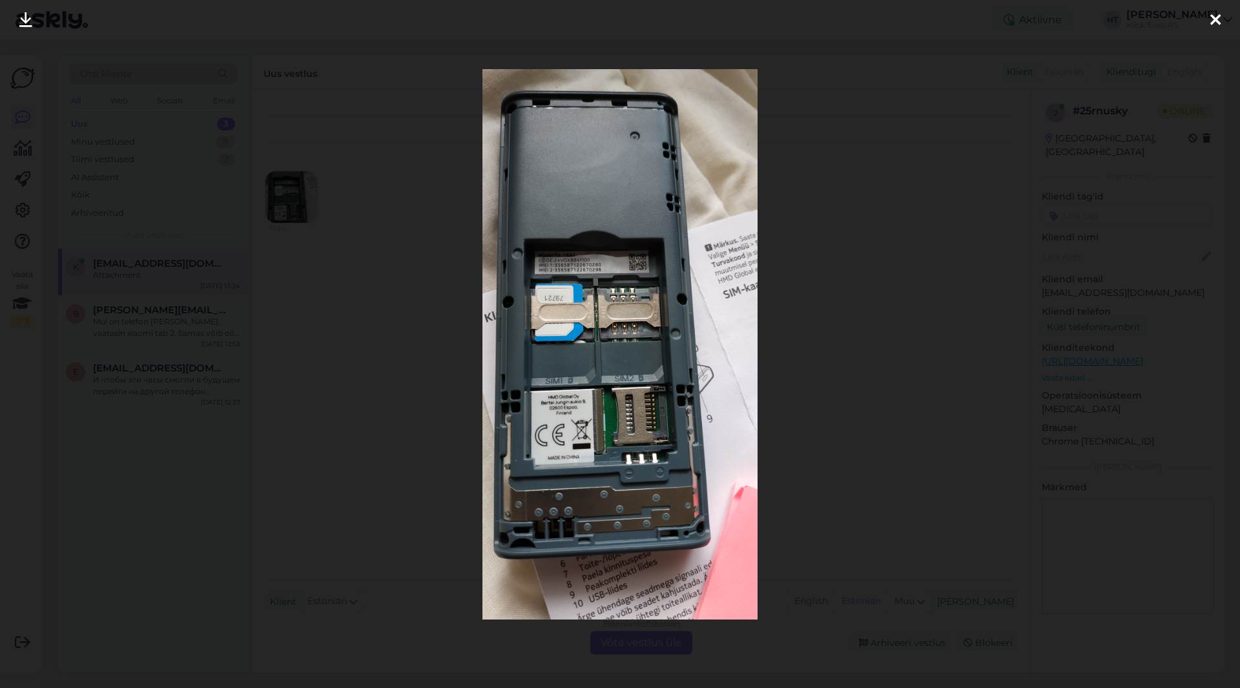
click at [438, 351] on div at bounding box center [620, 344] width 1240 height 688
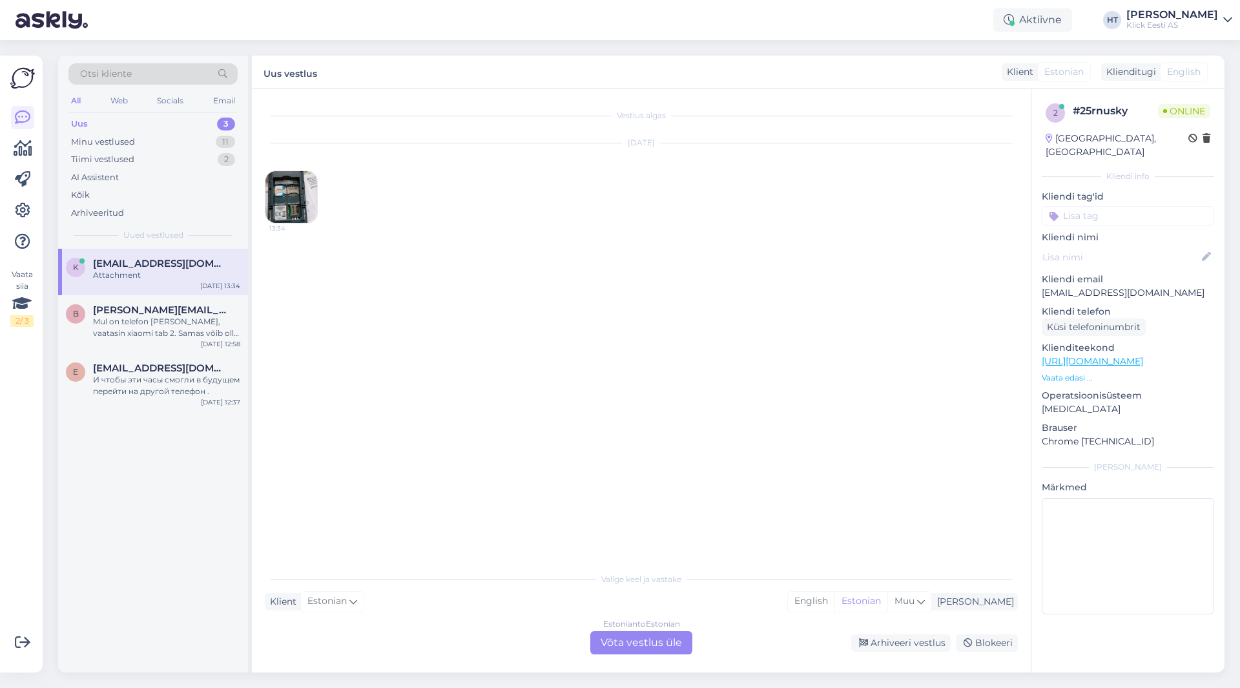
click at [530, 449] on div "Vestlus algas [DATE] 13:34" at bounding box center [647, 328] width 765 height 452
click at [634, 645] on div "Estonian to Estonian Võta vestlus üle" at bounding box center [641, 642] width 102 height 23
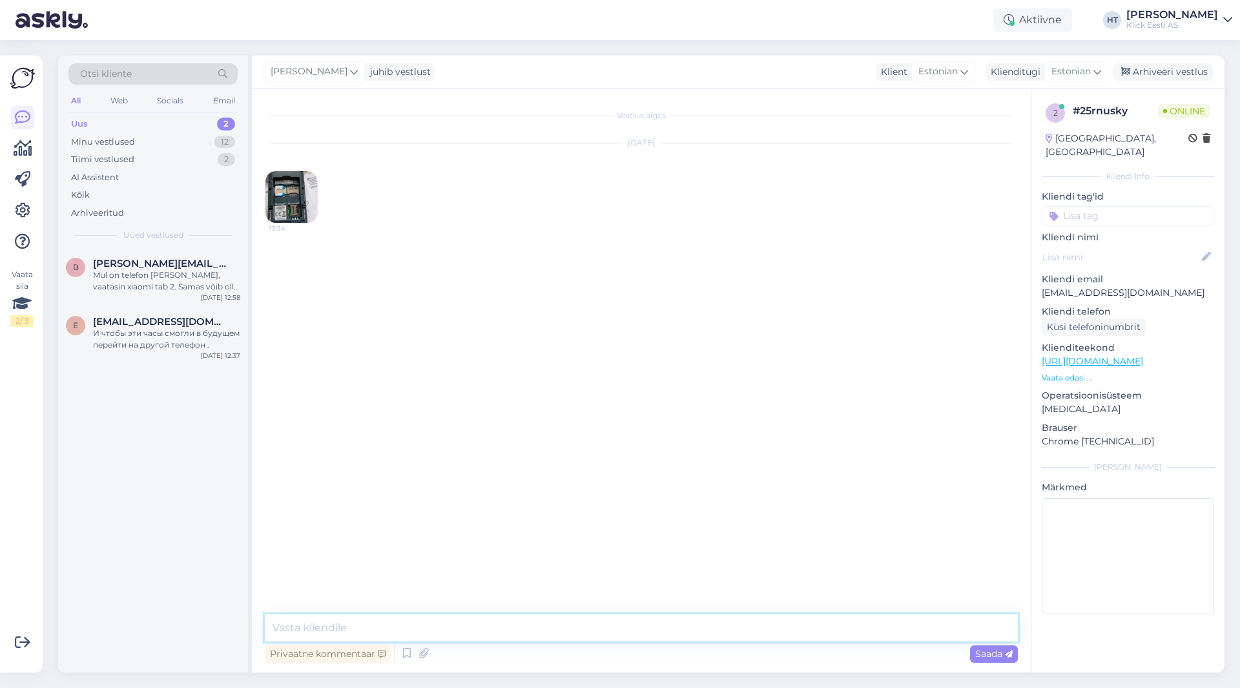
click at [625, 632] on textarea at bounding box center [641, 627] width 753 height 27
click at [293, 199] on img at bounding box center [291, 197] width 52 height 52
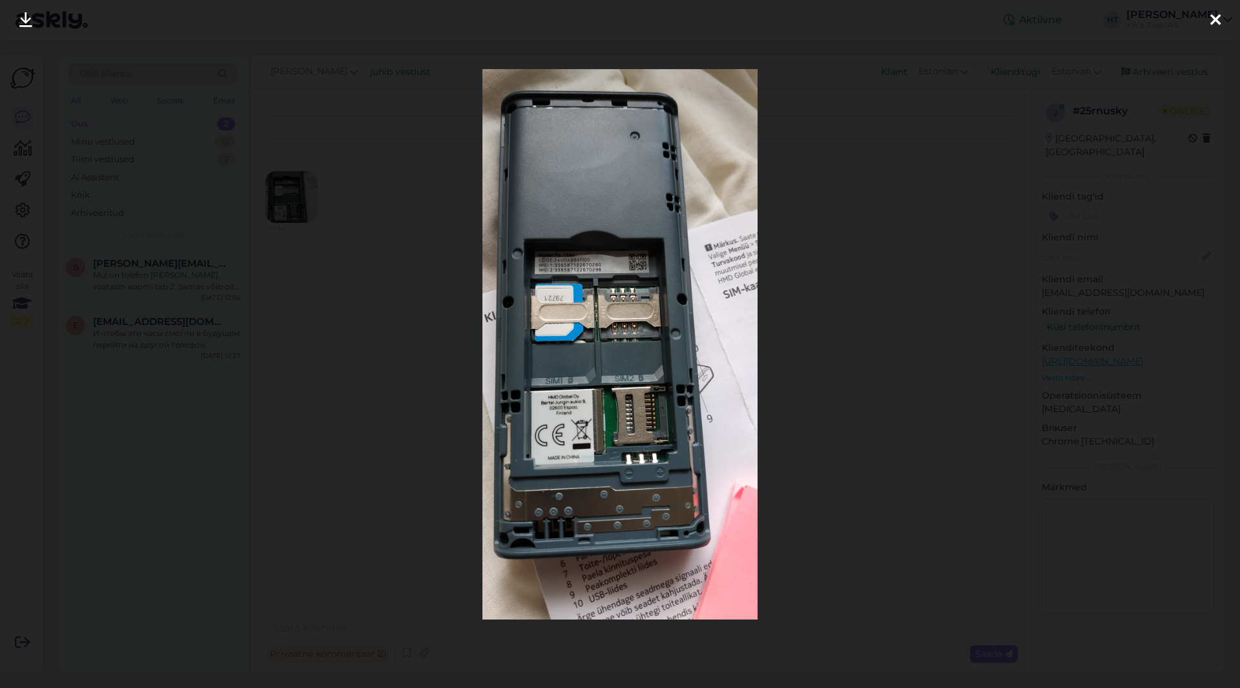
click at [433, 315] on div at bounding box center [620, 344] width 1240 height 688
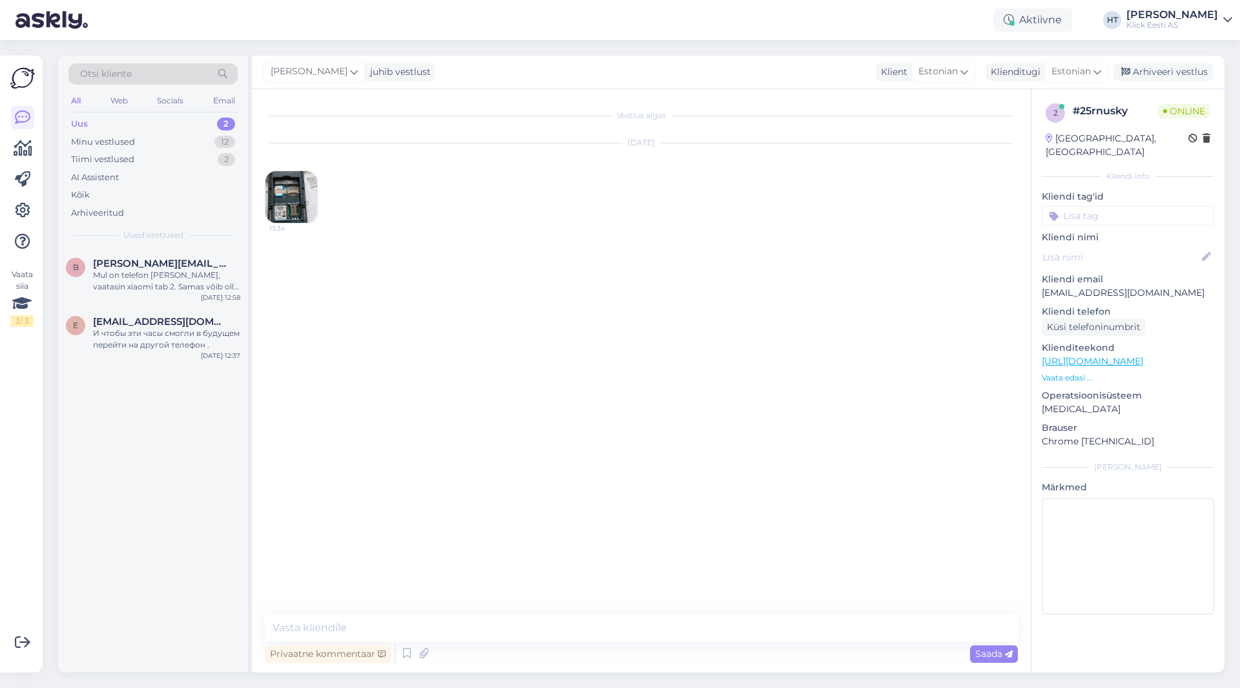
click at [429, 614] on div "Vestlus algas [DATE] 13:34 Privaatne kommentaar Saada" at bounding box center [641, 380] width 779 height 583
click at [430, 618] on textarea at bounding box center [641, 627] width 753 height 27
click at [448, 621] on textarea at bounding box center [641, 627] width 753 height 27
type textarea "Pesa vastab telefonil Standard SIM suurusele, kasutusel olev kaart on Mini suur…"
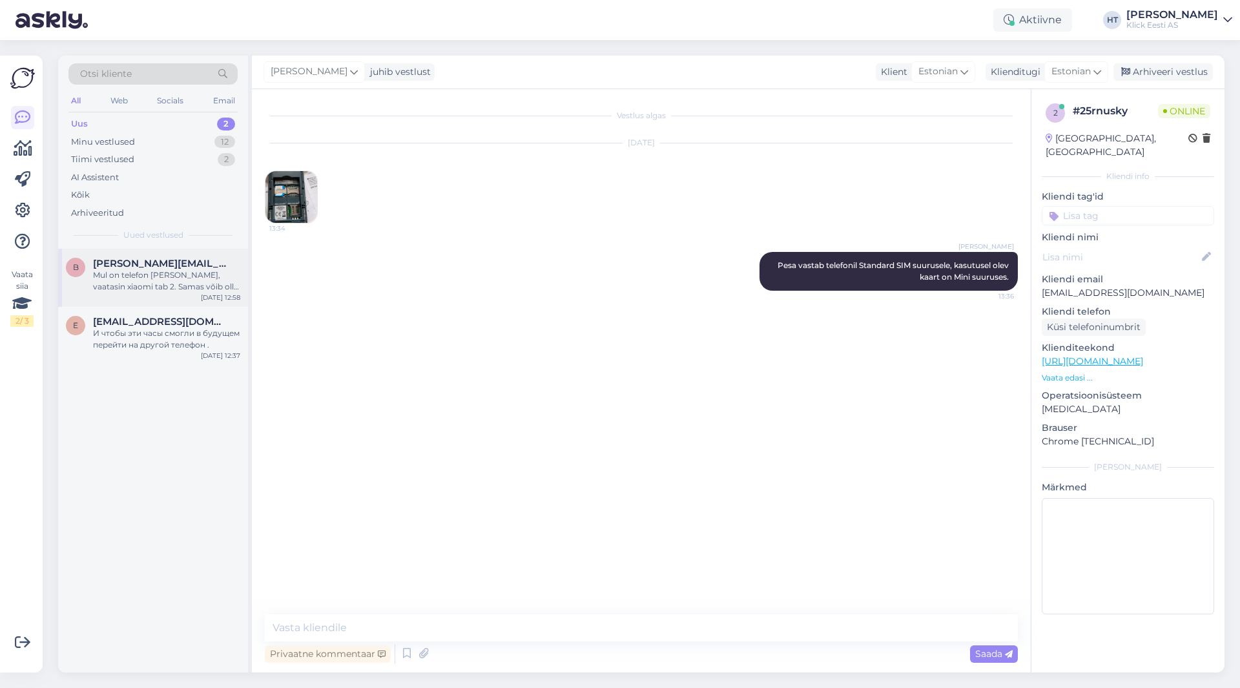
click at [153, 278] on div "Mul on telefon [PERSON_NAME], vaatasin xiaomi tab 2. Samas võib olla ka odavam.…" at bounding box center [166, 280] width 147 height 23
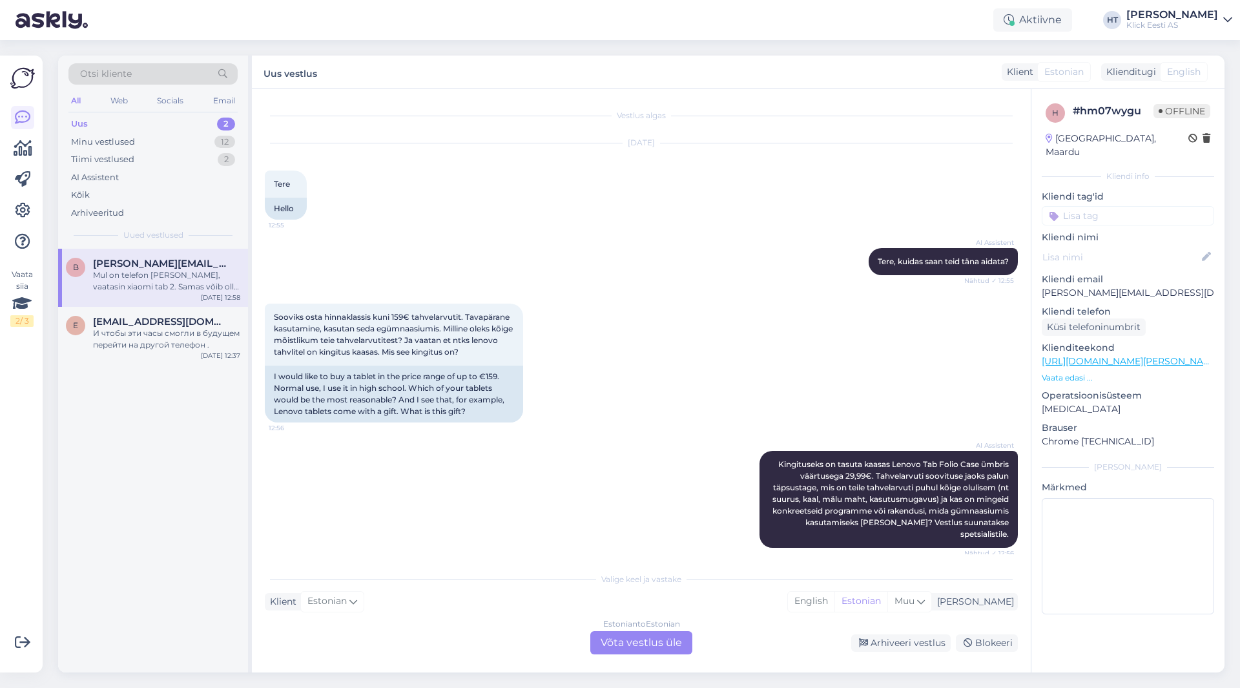
scroll to position [174, 0]
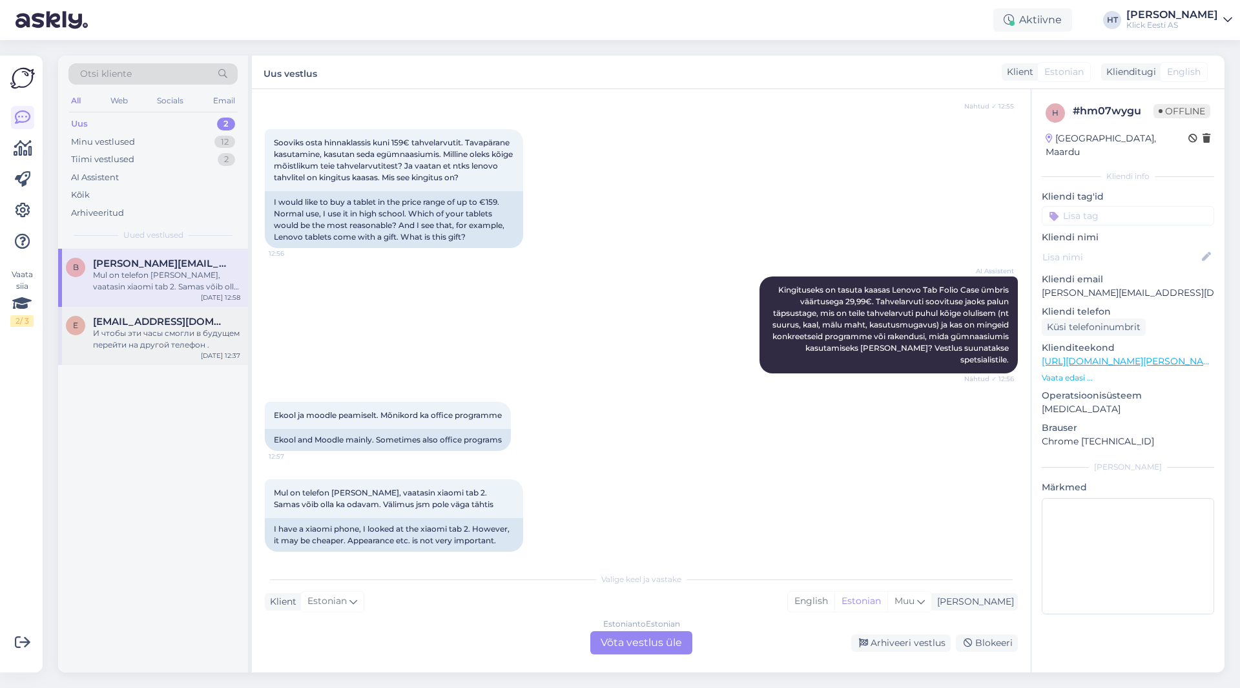
click at [171, 319] on span "[EMAIL_ADDRESS][DOMAIN_NAME]" at bounding box center [160, 322] width 134 height 12
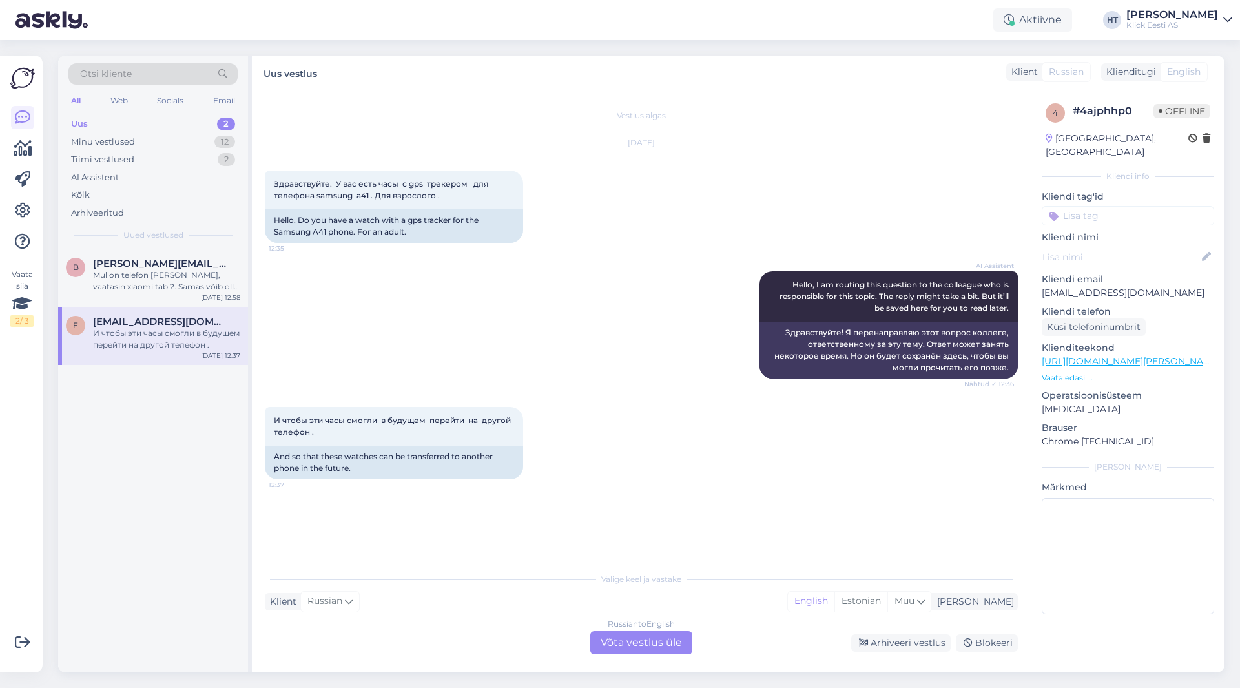
scroll to position [0, 0]
click at [205, 276] on div "Mul on telefon [PERSON_NAME], vaatasin xiaomi tab 2. Samas võib olla ka odavam.…" at bounding box center [166, 280] width 147 height 23
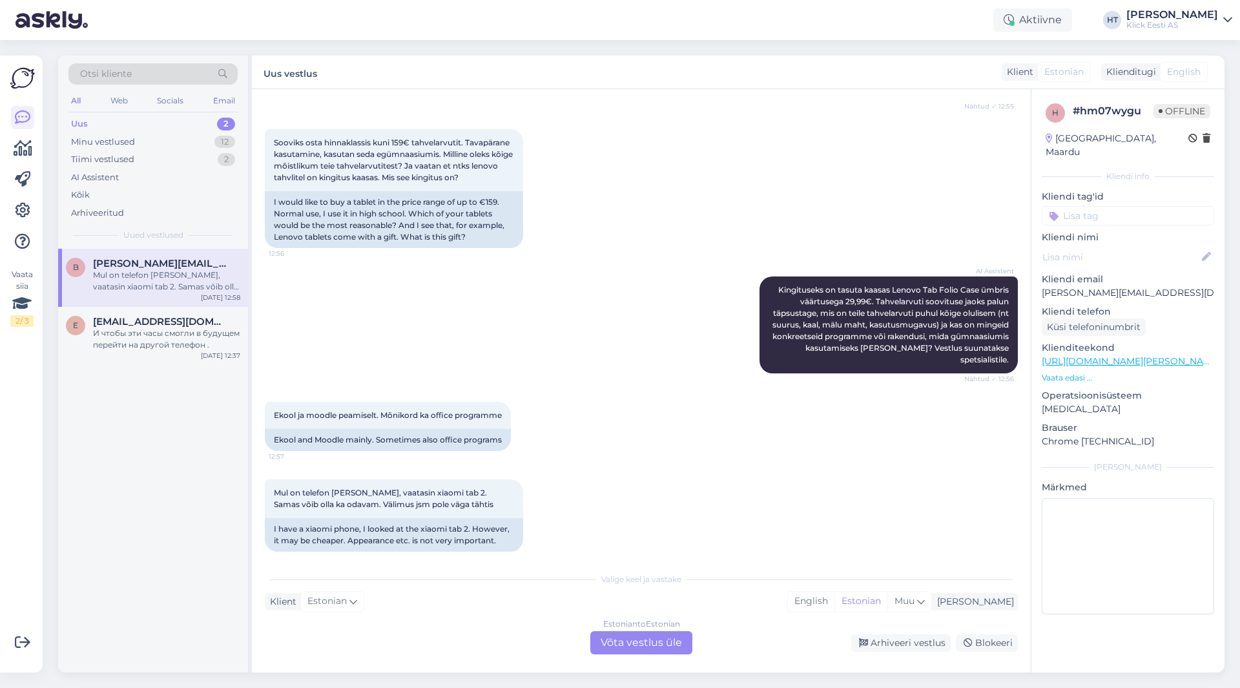
click at [619, 641] on div "Estonian to Estonian Võta vestlus üle" at bounding box center [641, 642] width 102 height 23
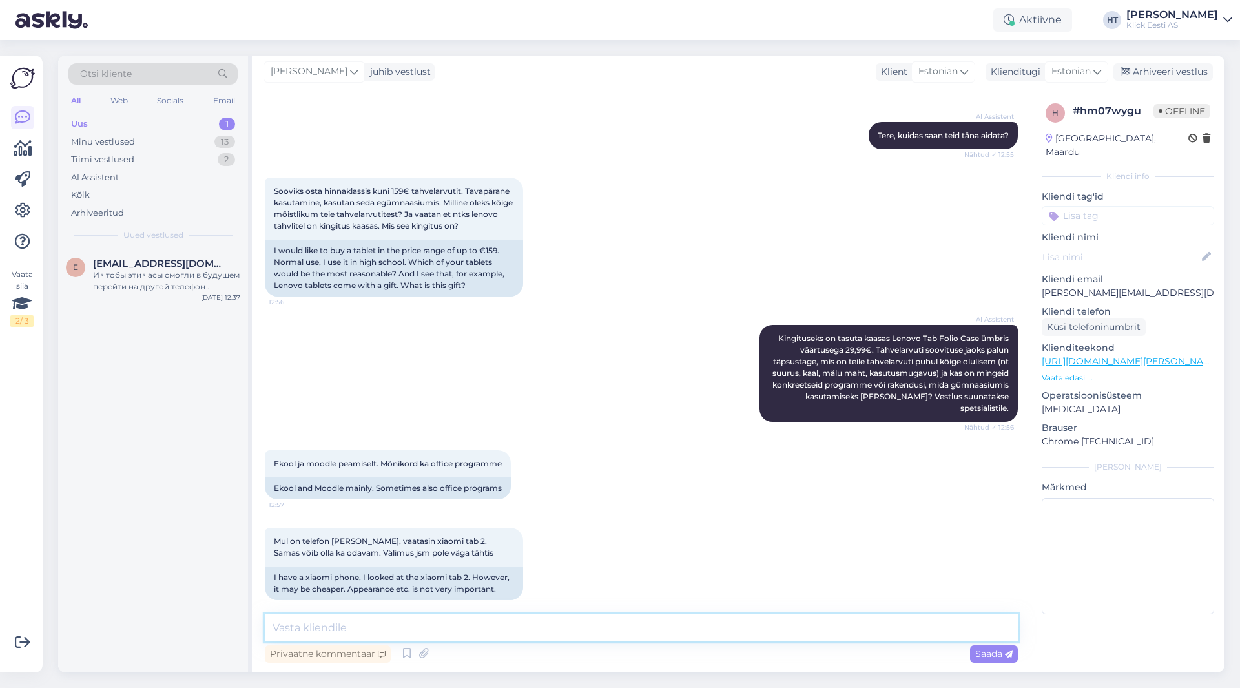
click at [618, 635] on textarea at bounding box center [641, 627] width 753 height 27
drag, startPoint x: 725, startPoint y: 629, endPoint x: 632, endPoint y: 629, distance: 93.7
click at [632, 629] on textarea "Kui 4G ühendus pole tähtis, siis jõudluse poolest soovitaks pigem [PERSON_NAME]…" at bounding box center [641, 627] width 753 height 27
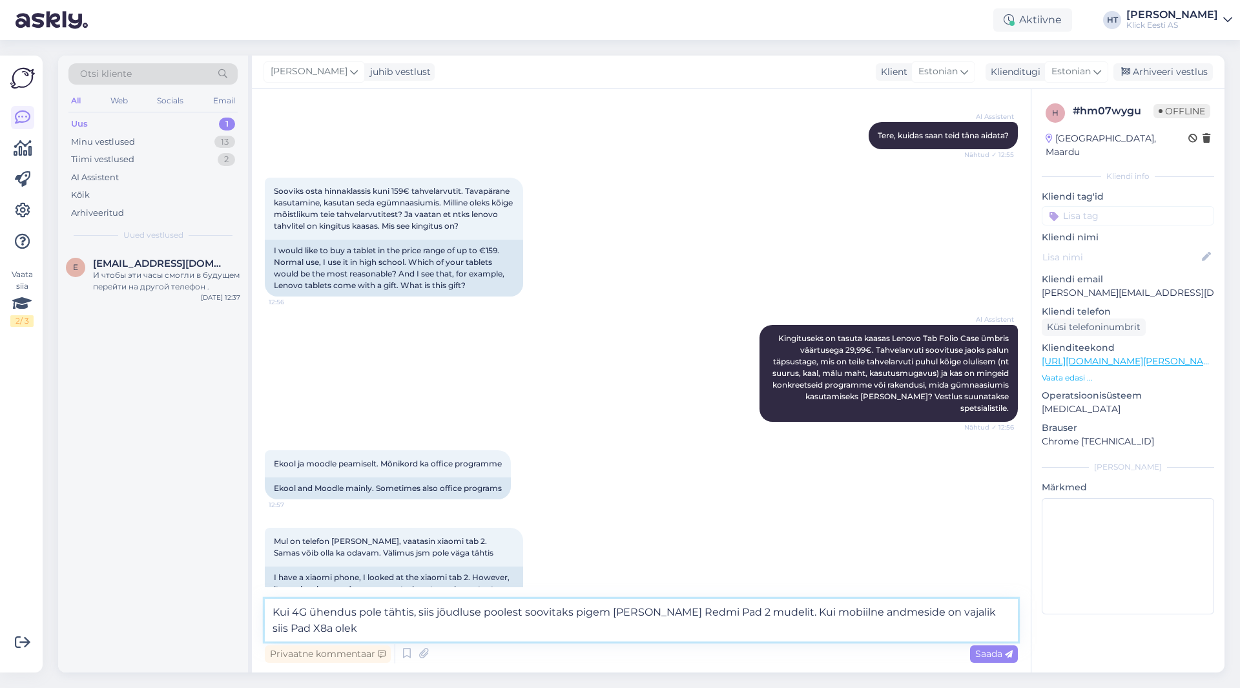
scroll to position [141, 0]
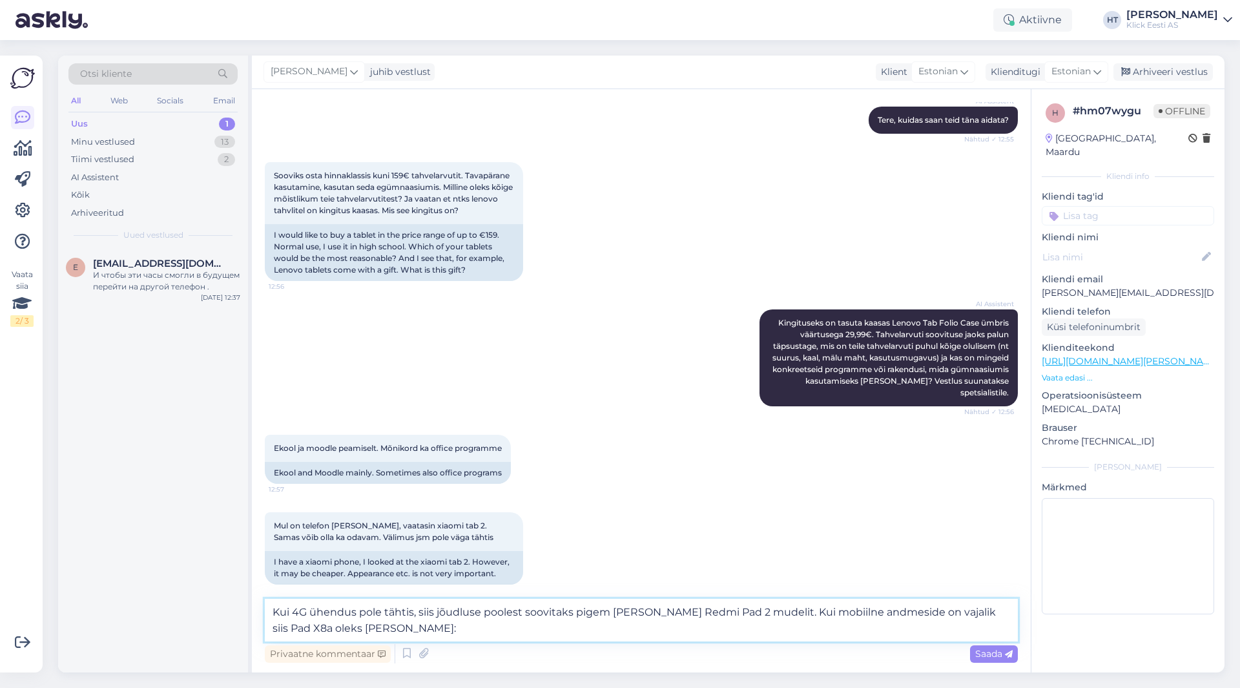
paste textarea "[URL][DOMAIN_NAME]"
type textarea "Kui 4G ühendus pole tähtis, siis jõudluse poolest soovitaks pigem [PERSON_NAME]…"
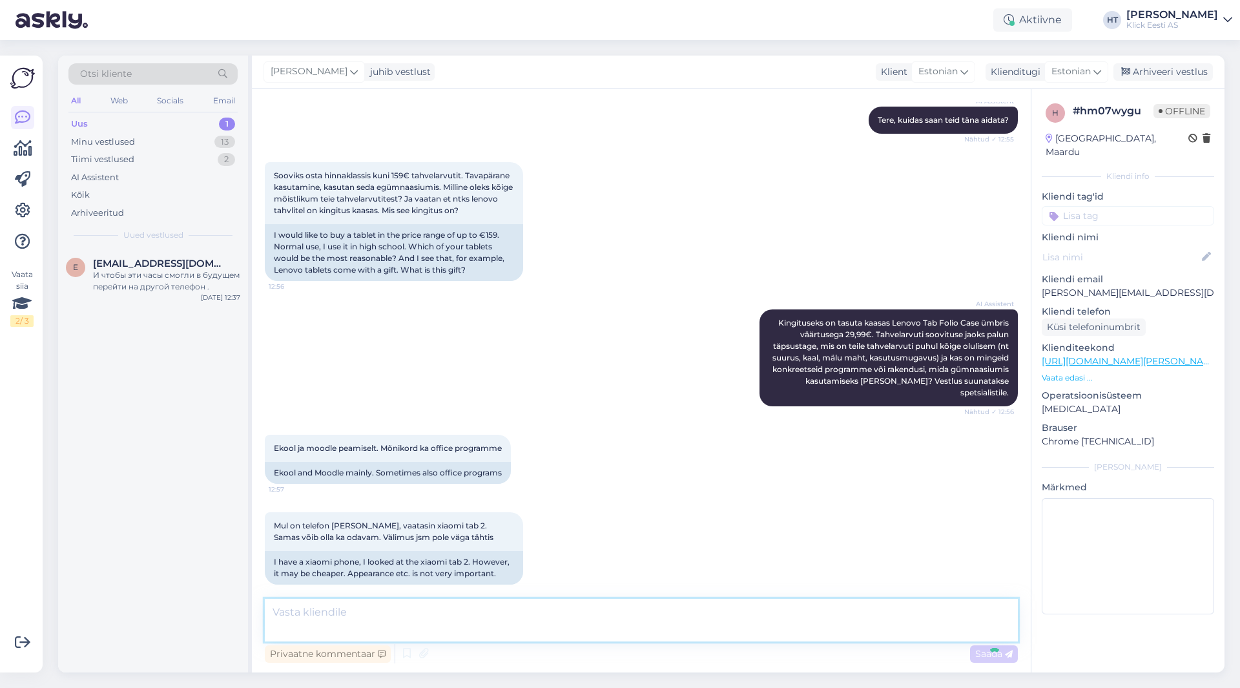
scroll to position [228, 0]
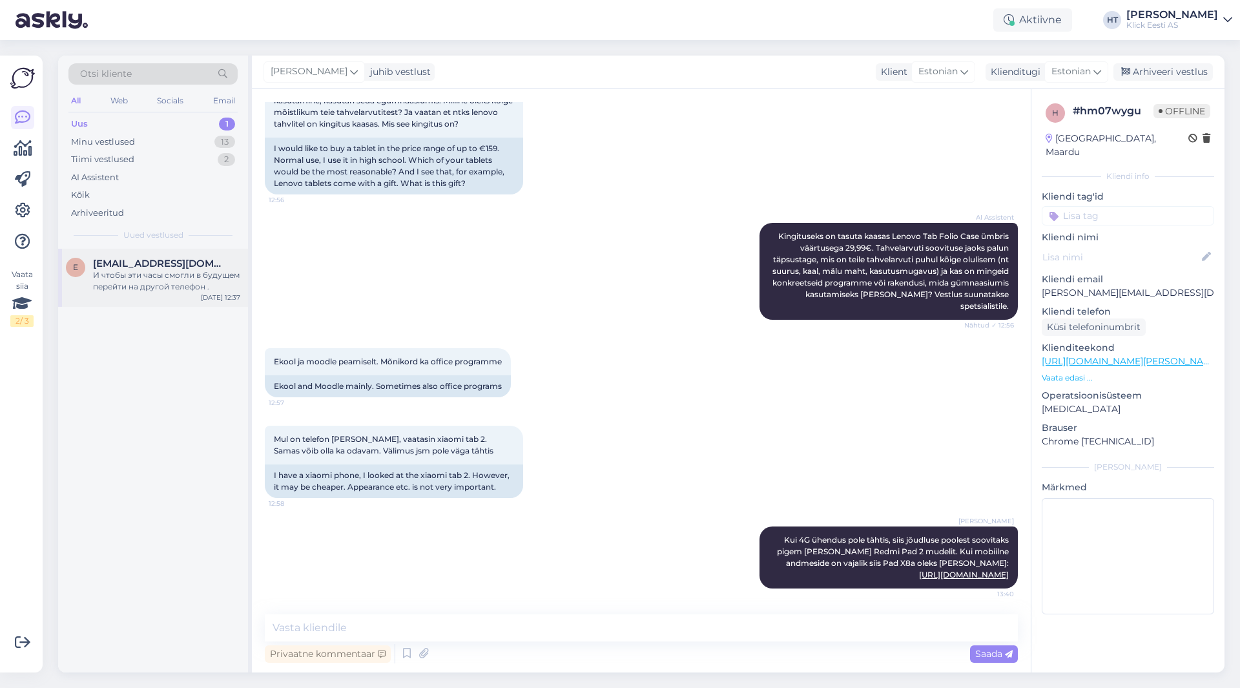
click at [180, 258] on span "[EMAIL_ADDRESS][DOMAIN_NAME]" at bounding box center [160, 264] width 134 height 12
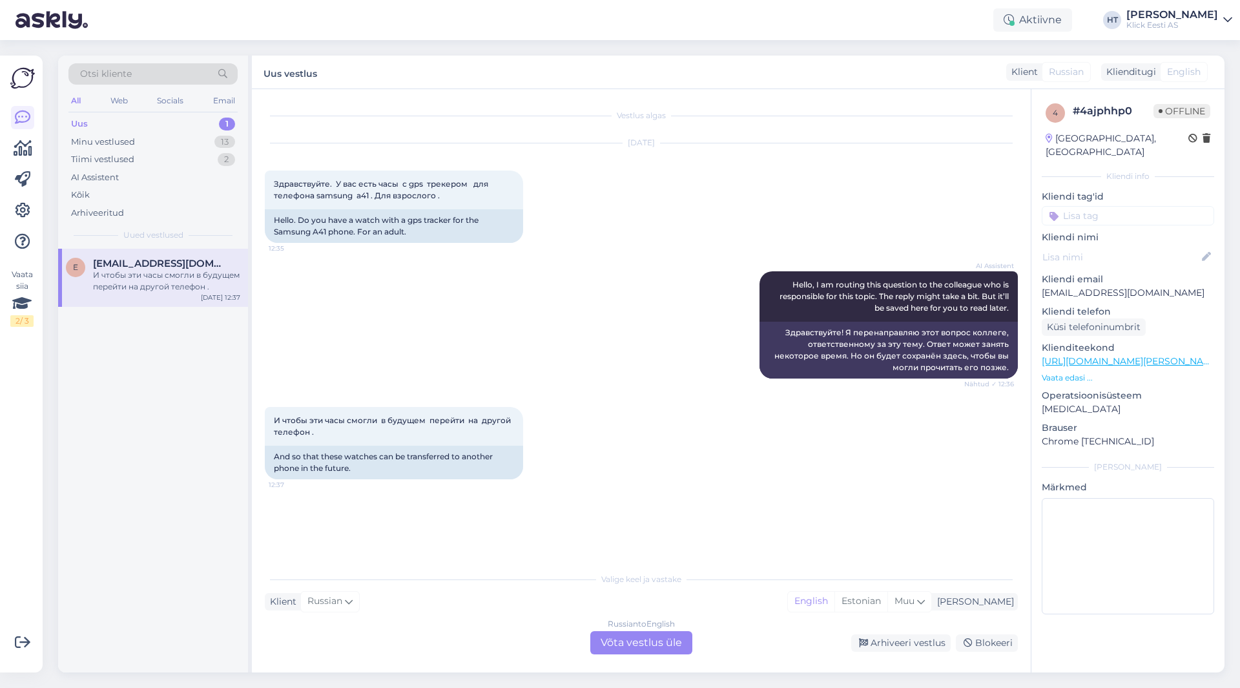
scroll to position [0, 0]
click at [199, 143] on div "Minu vestlused 13" at bounding box center [152, 142] width 169 height 18
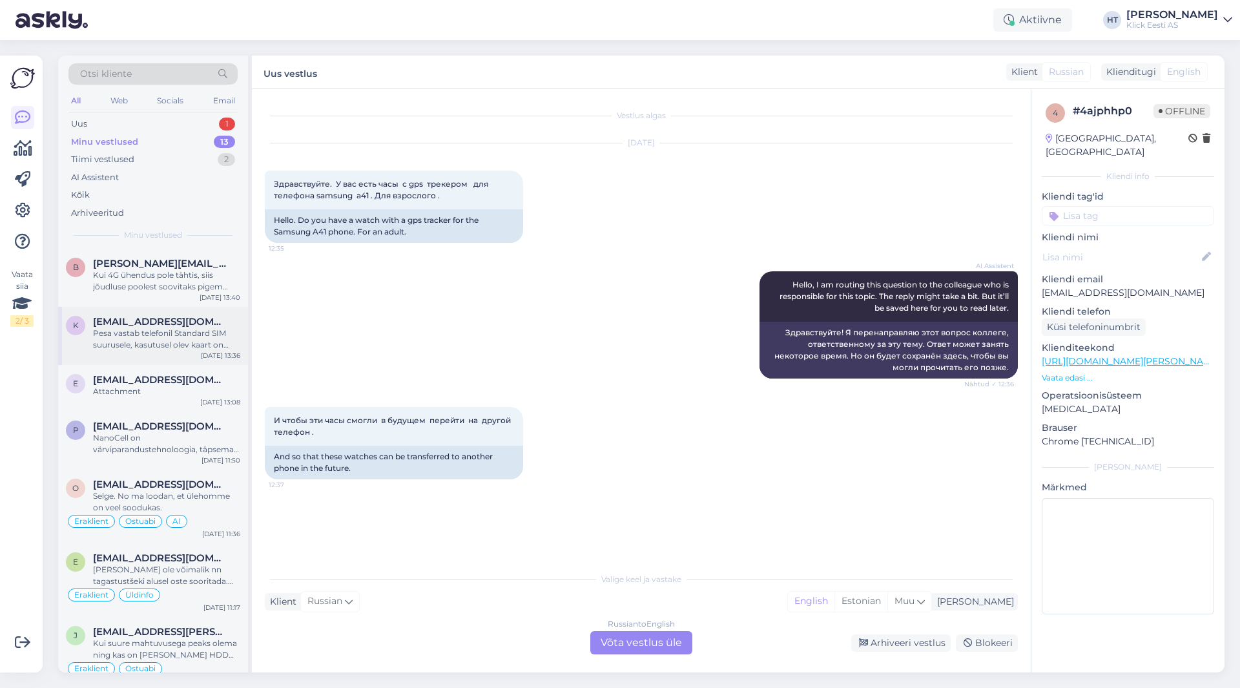
click at [178, 342] on div "Pesa vastab telefonil Standard SIM suurusele, kasutusel olev kaart on Mini suur…" at bounding box center [166, 339] width 147 height 23
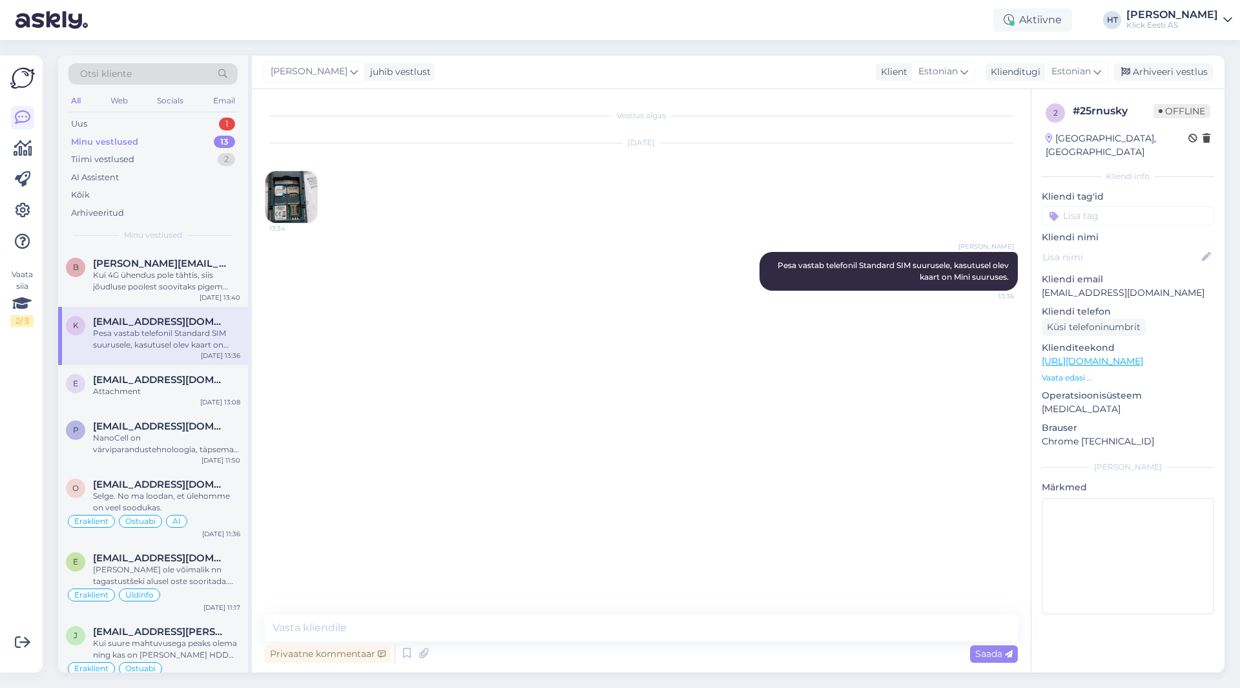
click at [291, 209] on img at bounding box center [291, 197] width 52 height 52
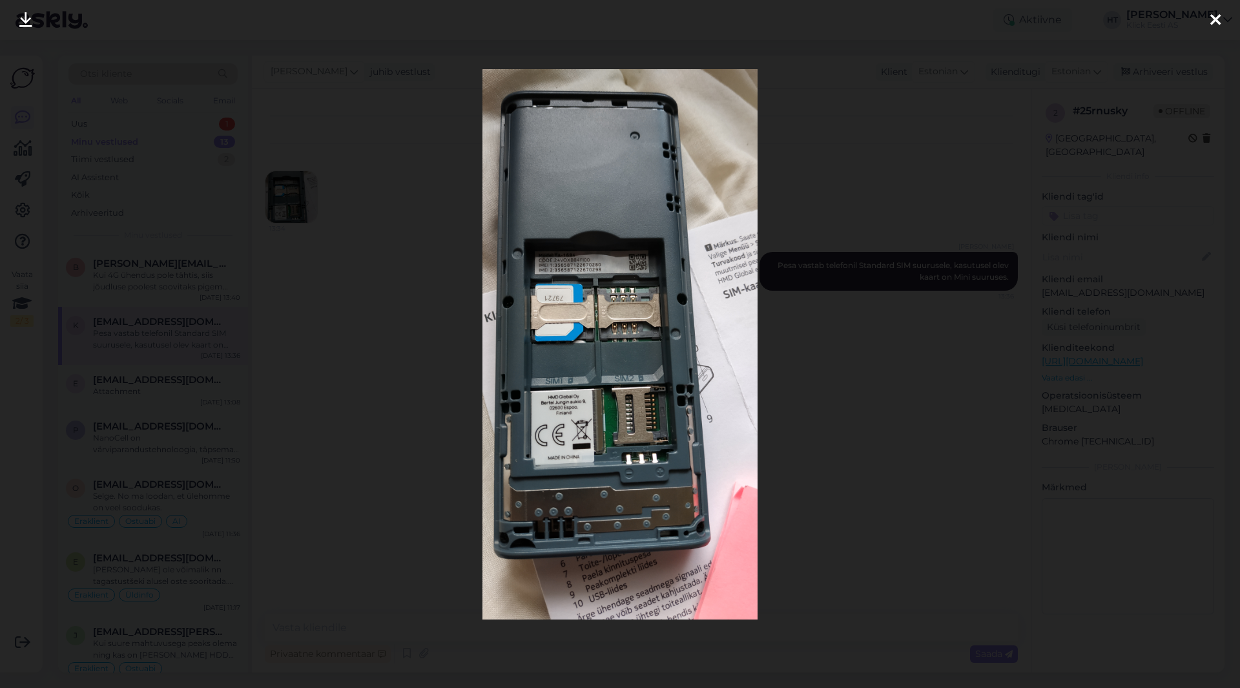
click at [406, 342] on div at bounding box center [620, 344] width 1240 height 688
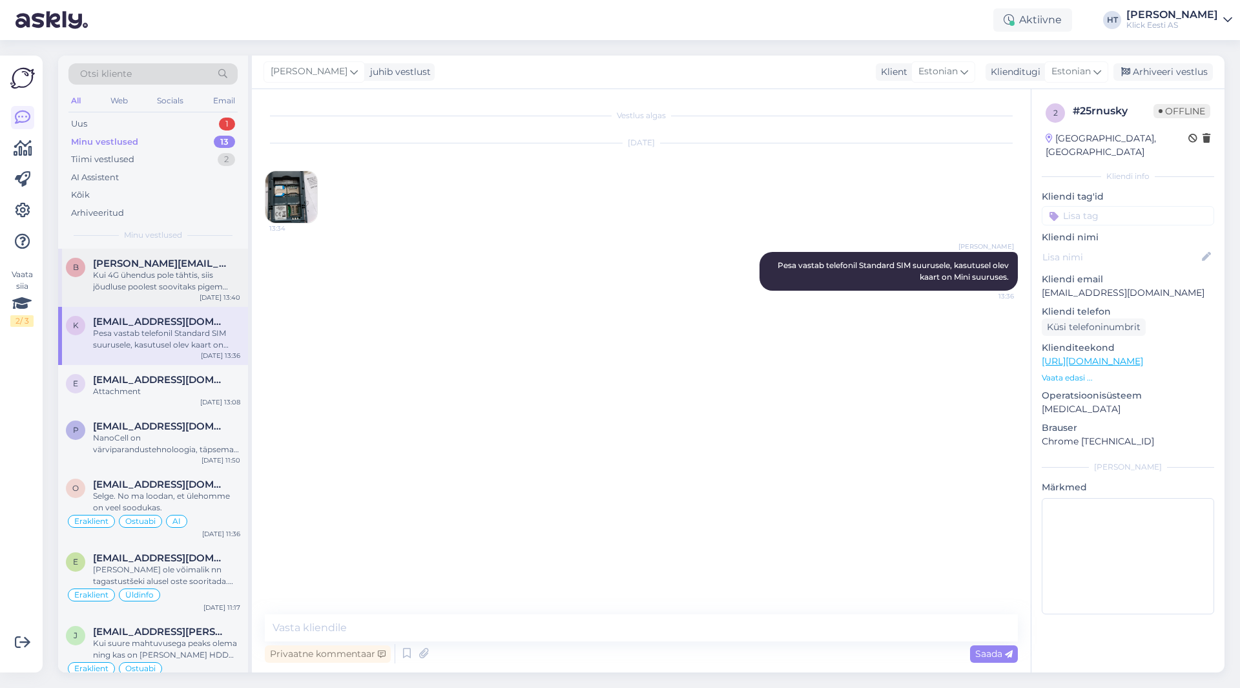
click at [146, 256] on div "b [PERSON_NAME][EMAIL_ADDRESS][DOMAIN_NAME] Kui 4G ühendus pole tähtis, siis jõ…" at bounding box center [153, 278] width 190 height 58
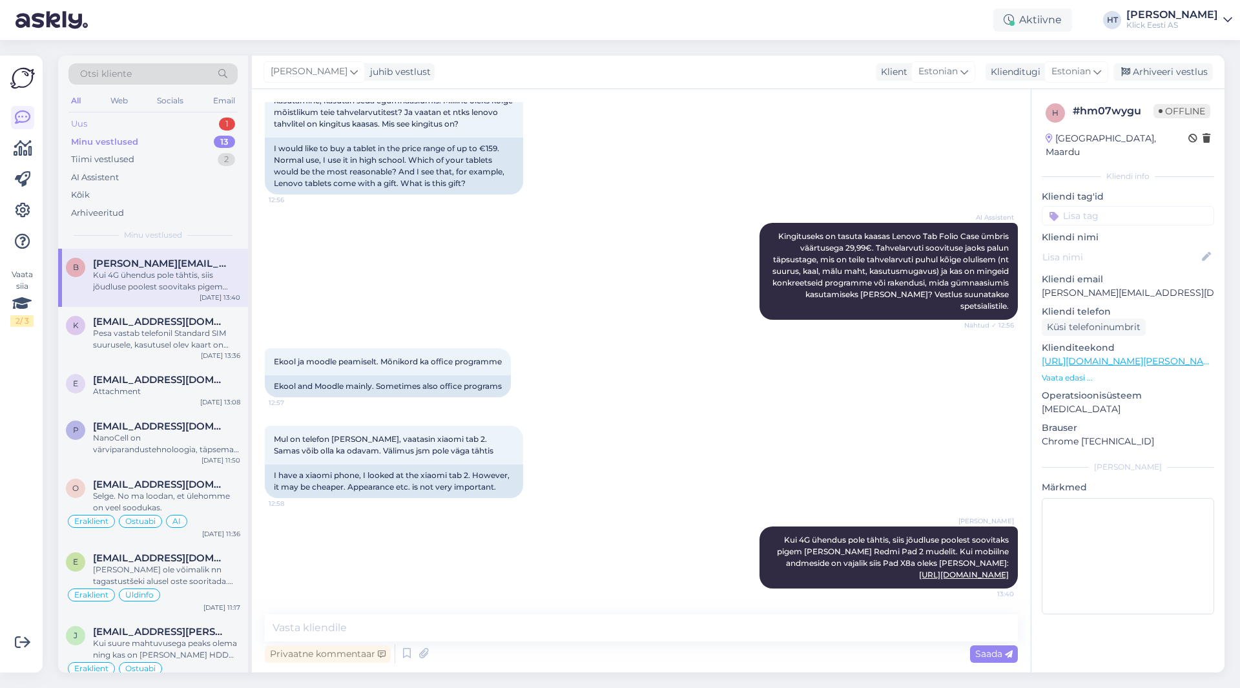
click at [198, 121] on div "Uus 1" at bounding box center [152, 124] width 169 height 18
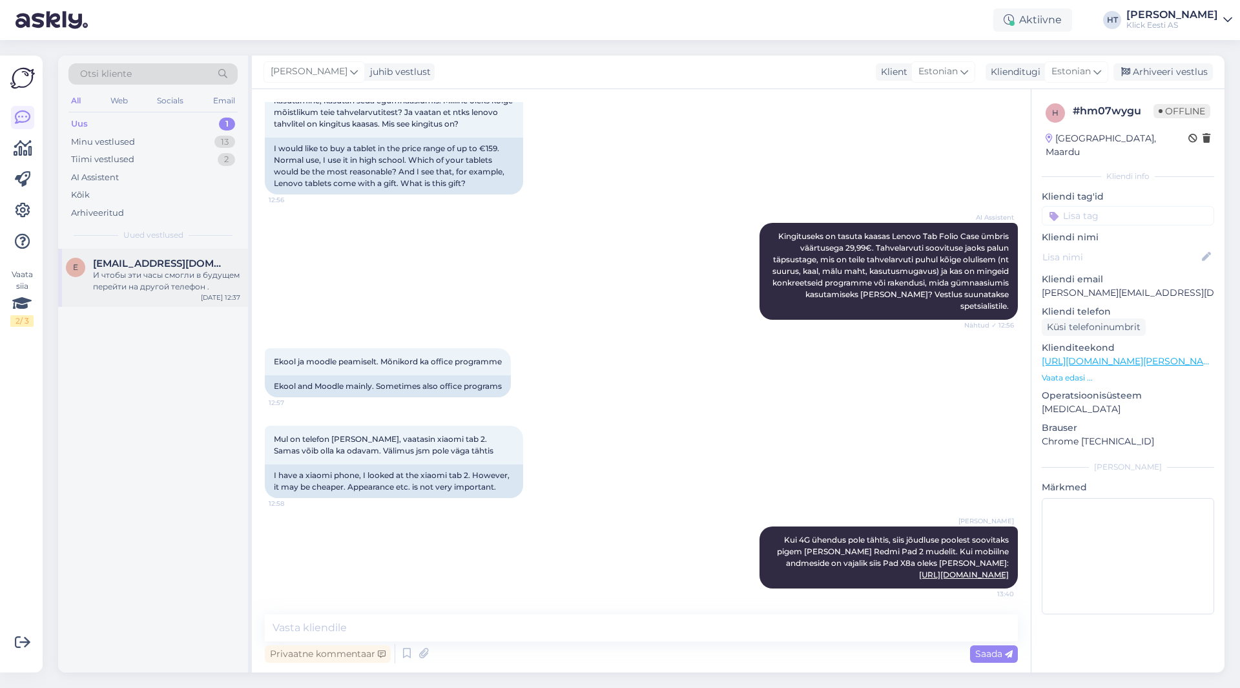
click at [193, 286] on div "И чтобы эти часы смогли в будущем перейти на другой телефон ." at bounding box center [166, 280] width 147 height 23
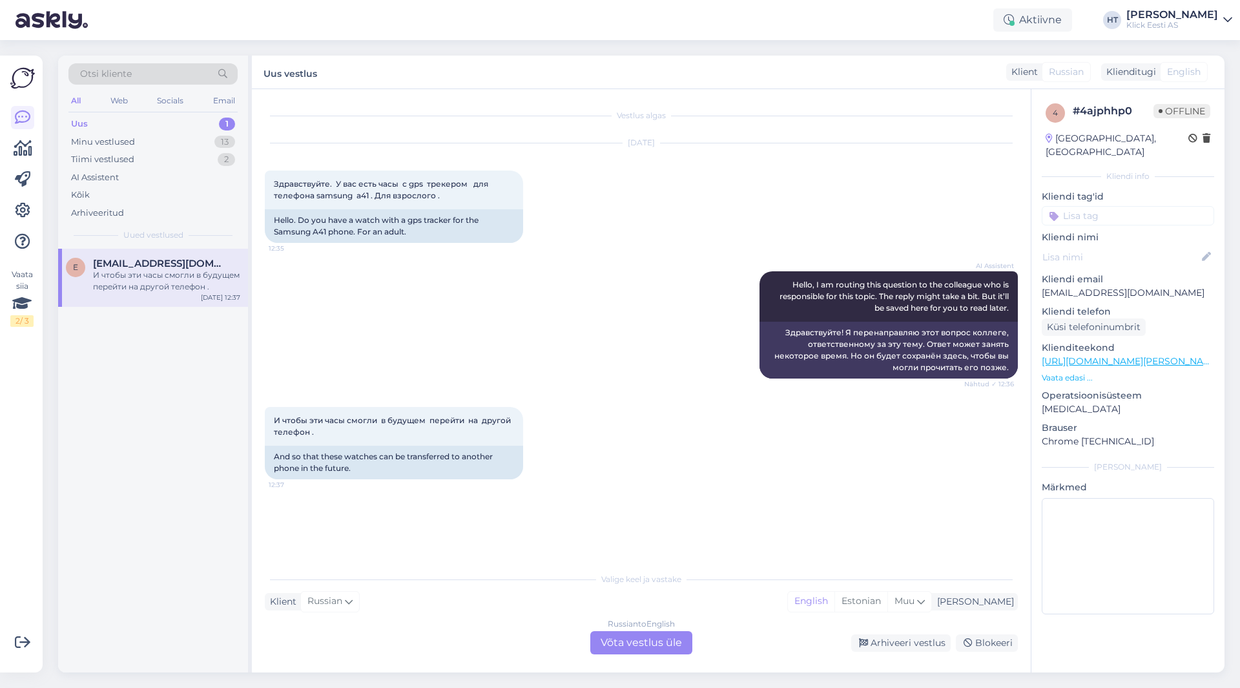
scroll to position [0, 0]
click at [210, 148] on div "Minu vestlused 13" at bounding box center [152, 142] width 169 height 18
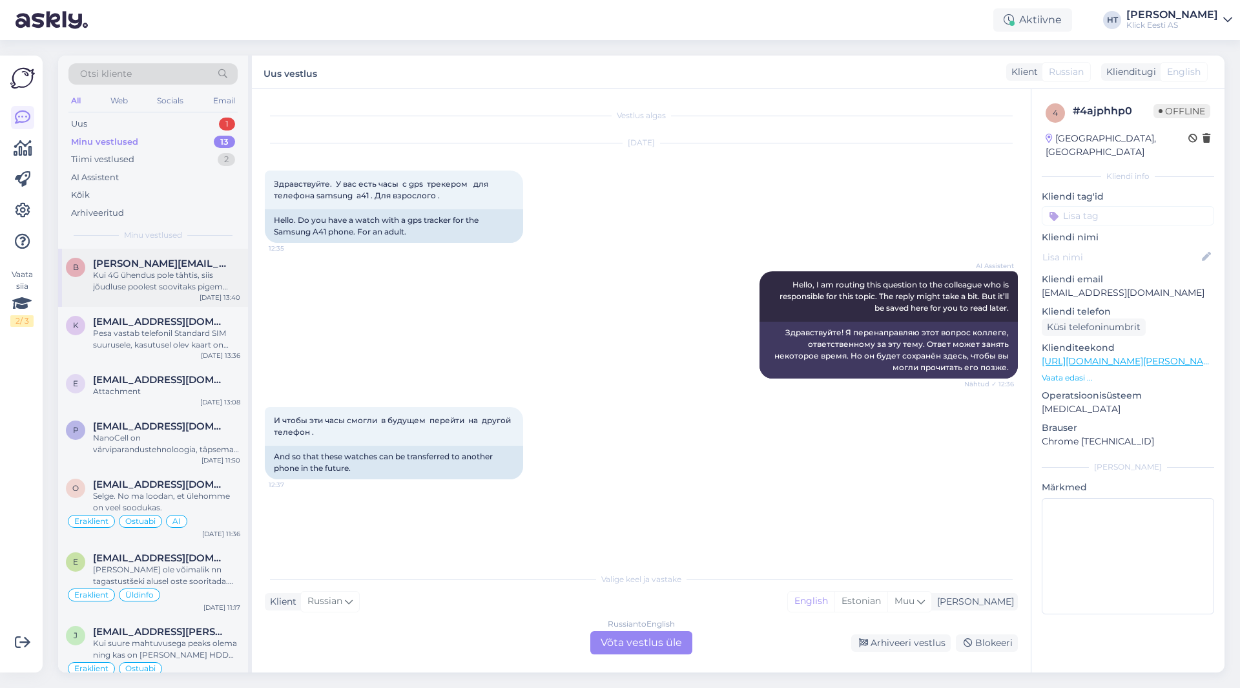
click at [222, 261] on span "[PERSON_NAME][EMAIL_ADDRESS][DOMAIN_NAME]" at bounding box center [160, 264] width 134 height 12
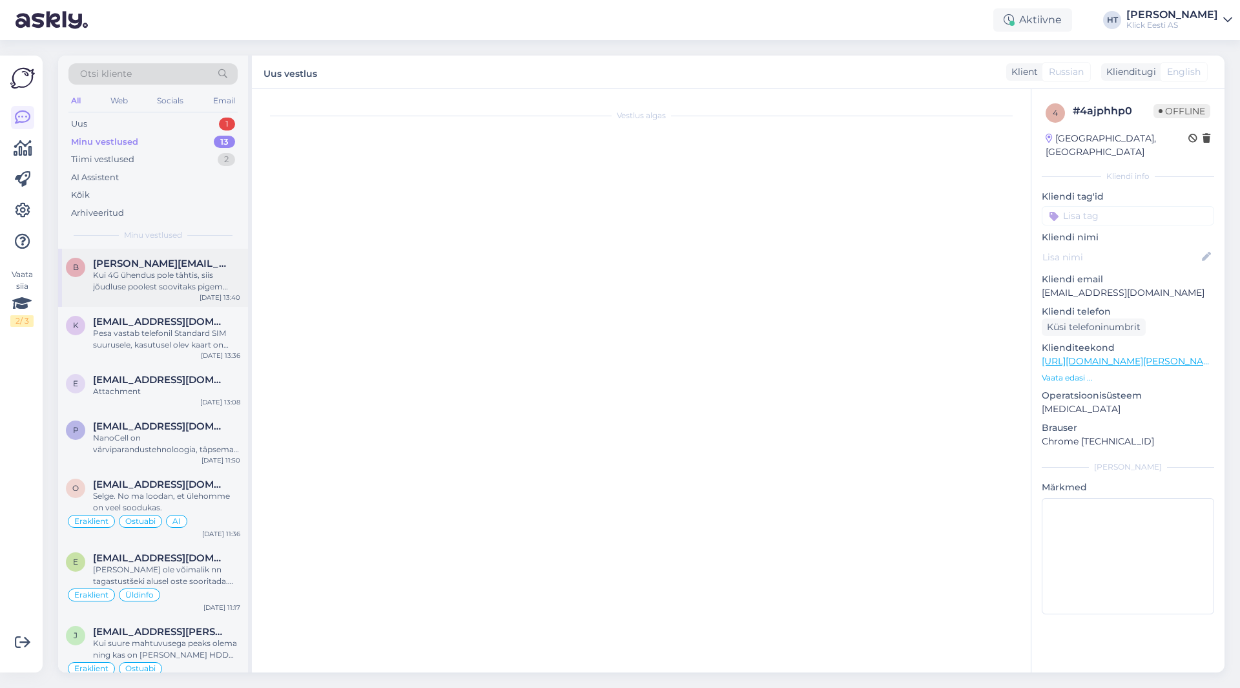
scroll to position [228, 0]
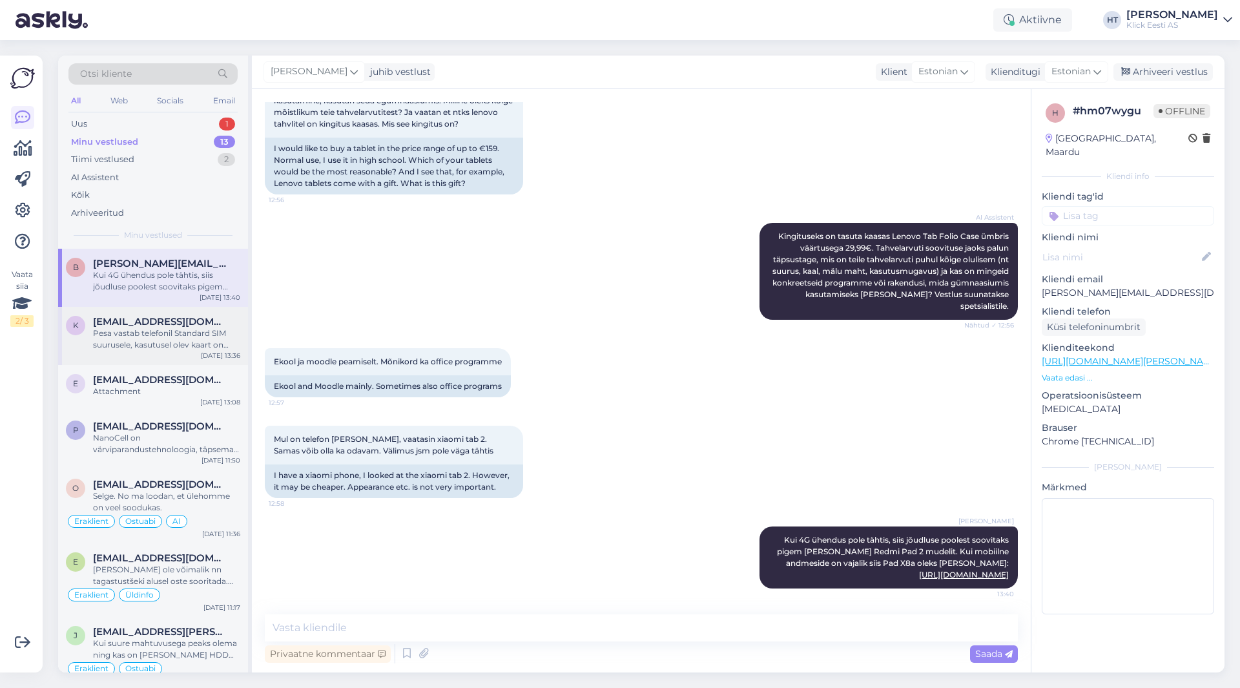
click at [173, 317] on div "[EMAIL_ADDRESS][DOMAIN_NAME]" at bounding box center [166, 322] width 147 height 12
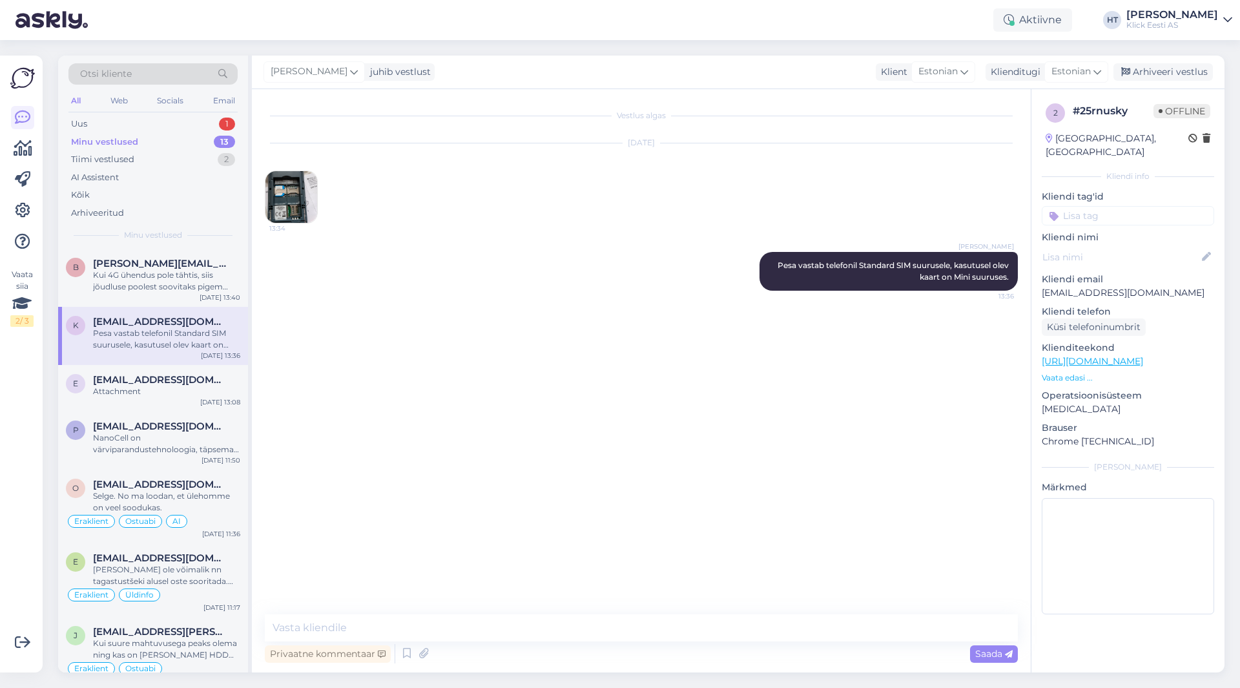
click at [295, 200] on img at bounding box center [291, 197] width 52 height 52
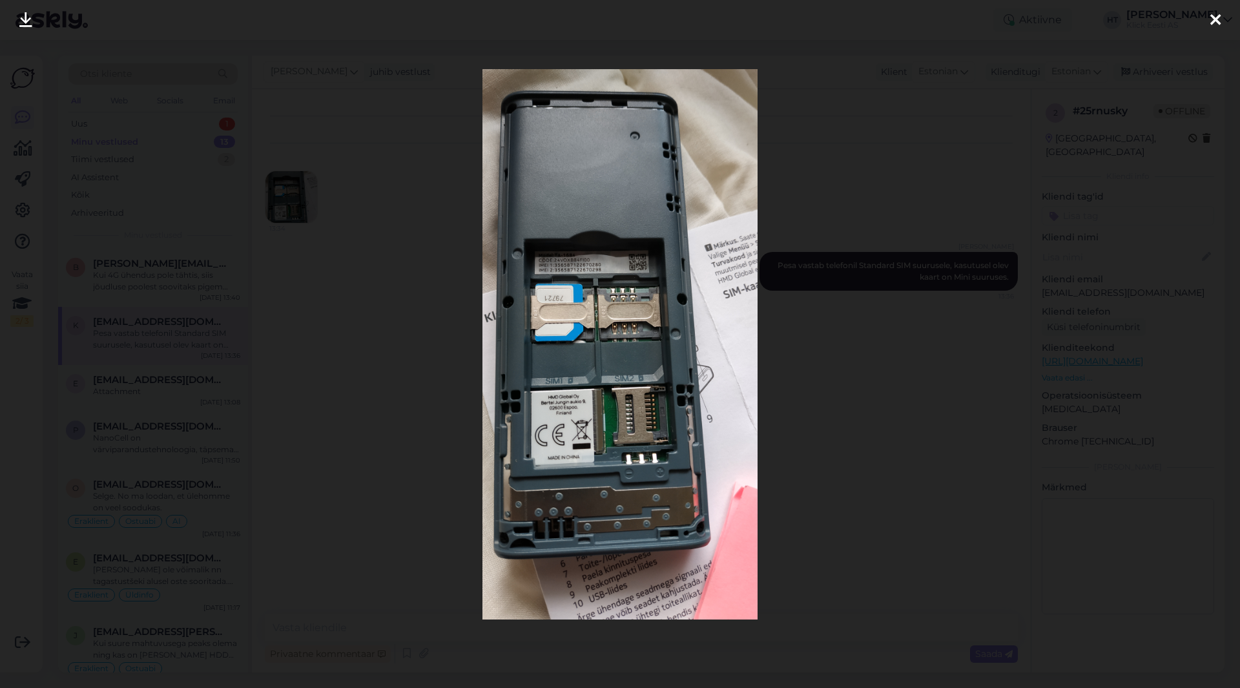
click at [377, 189] on div at bounding box center [620, 344] width 1240 height 688
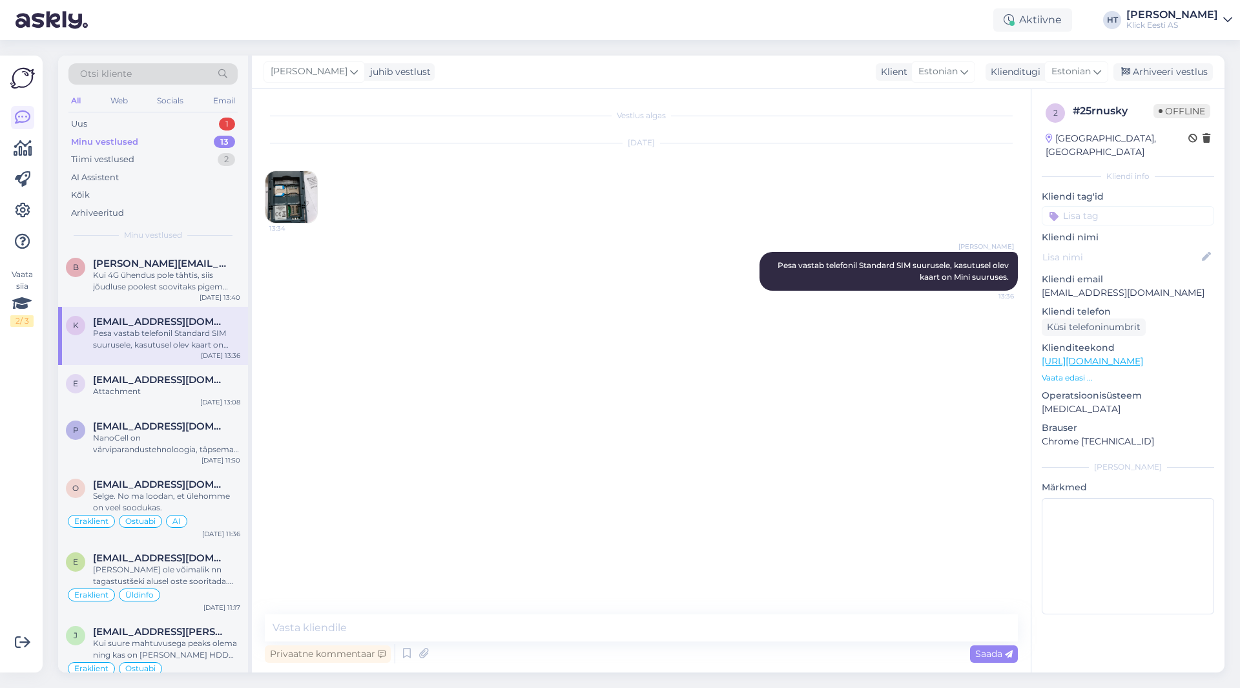
click at [1082, 286] on p "[EMAIL_ADDRESS][DOMAIN_NAME]" at bounding box center [1128, 293] width 172 height 14
copy p "[EMAIL_ADDRESS][DOMAIN_NAME]"
click at [735, 470] on div "Vestlus algas [DATE] 13:34 [PERSON_NAME] Pesa vastab telefonil Standard SIM suu…" at bounding box center [647, 352] width 765 height 501
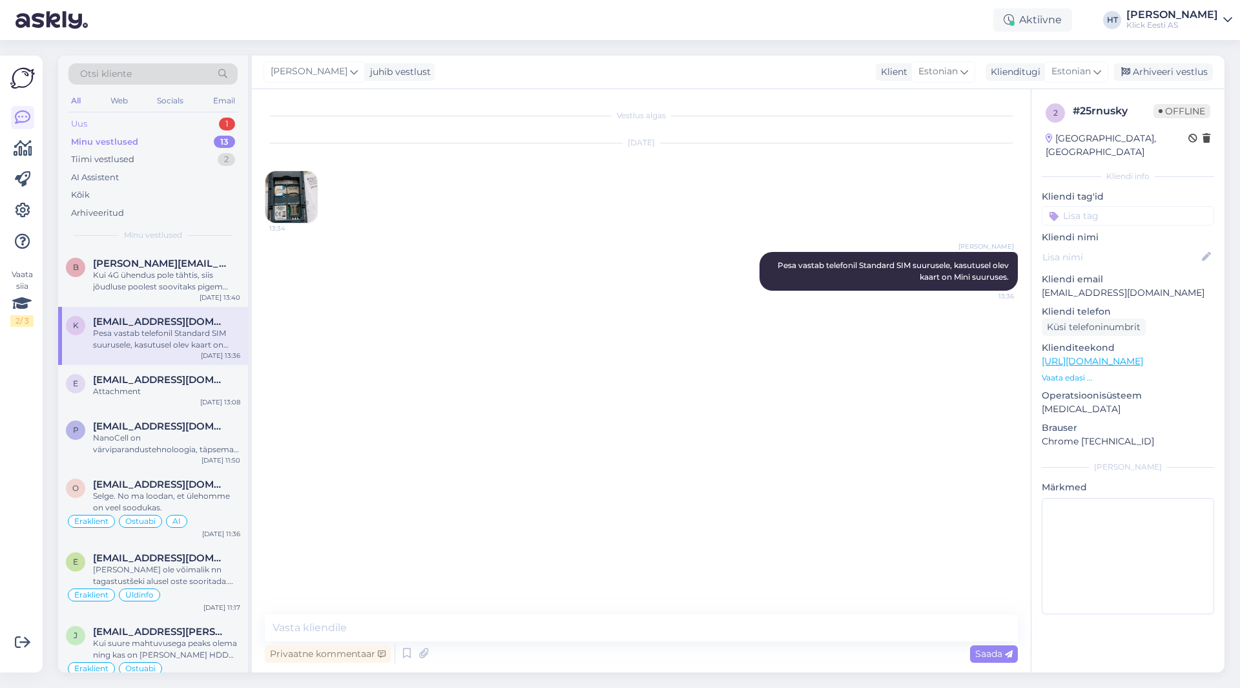
click at [216, 124] on div "Uus 1" at bounding box center [152, 124] width 169 height 18
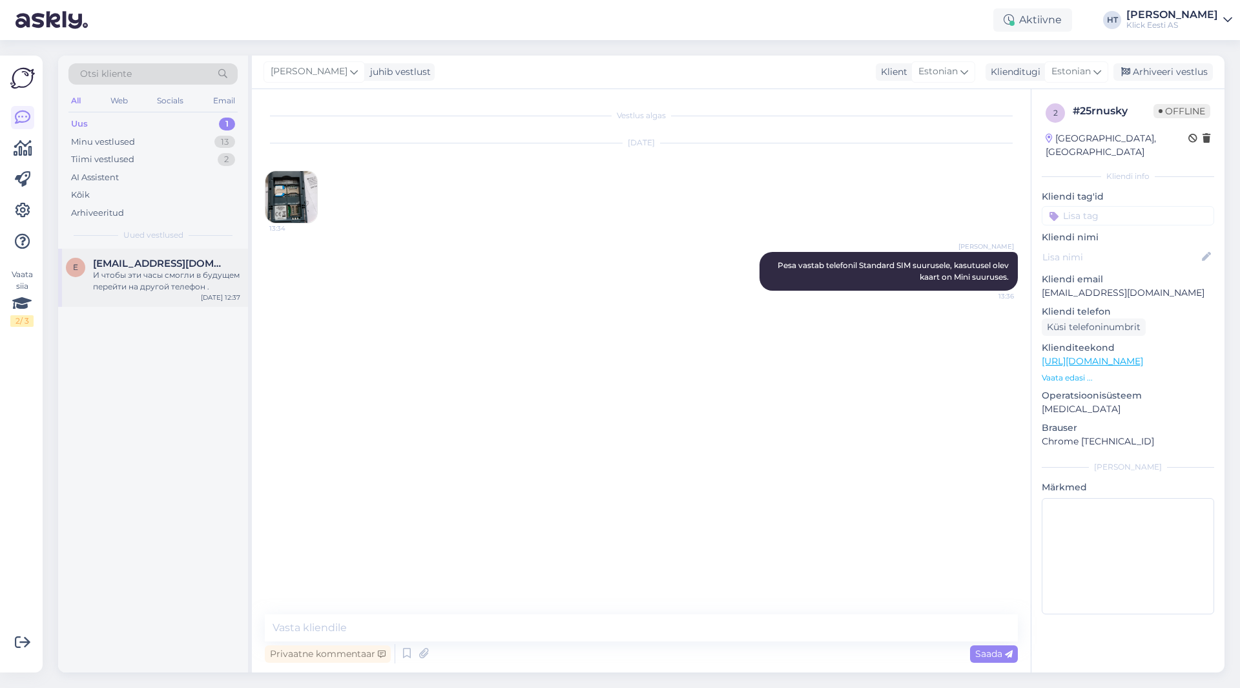
click at [220, 260] on span "[EMAIL_ADDRESS][DOMAIN_NAME]" at bounding box center [160, 264] width 134 height 12
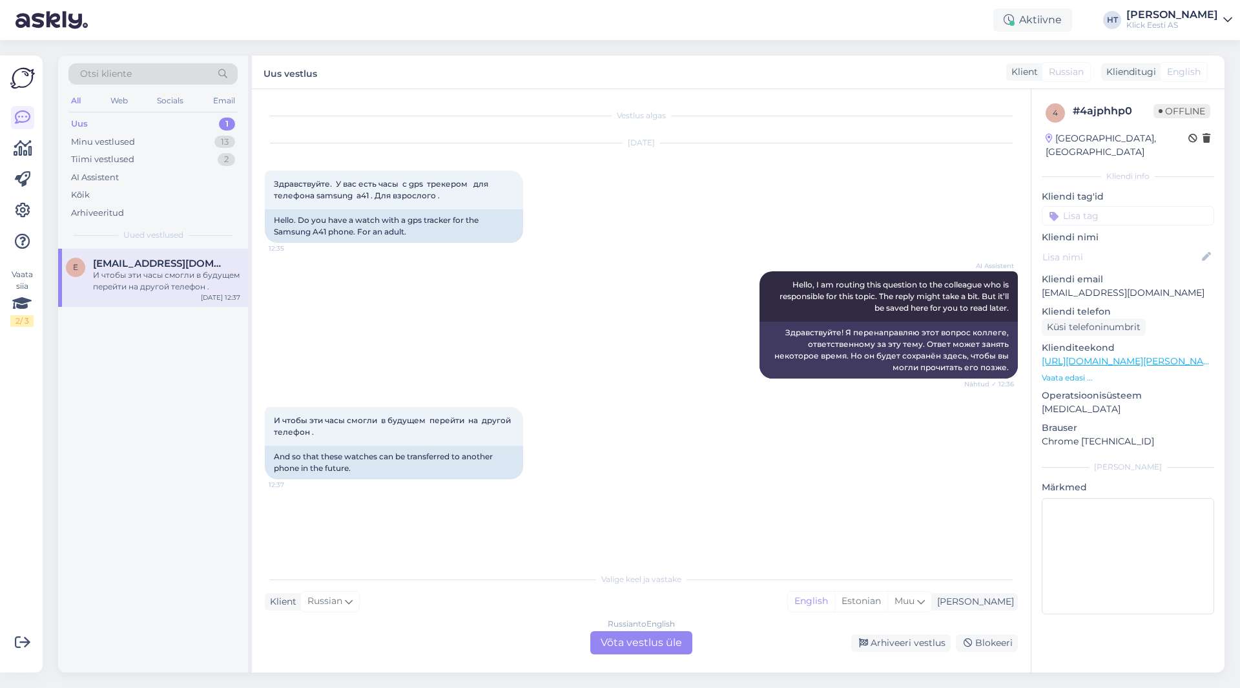
click at [511, 373] on div "AI Assistent Hello, I am routing this question to the colleague who is responsi…" at bounding box center [641, 325] width 753 height 136
click at [632, 645] on div "Russian to English Võta vestlus üle" at bounding box center [641, 642] width 102 height 23
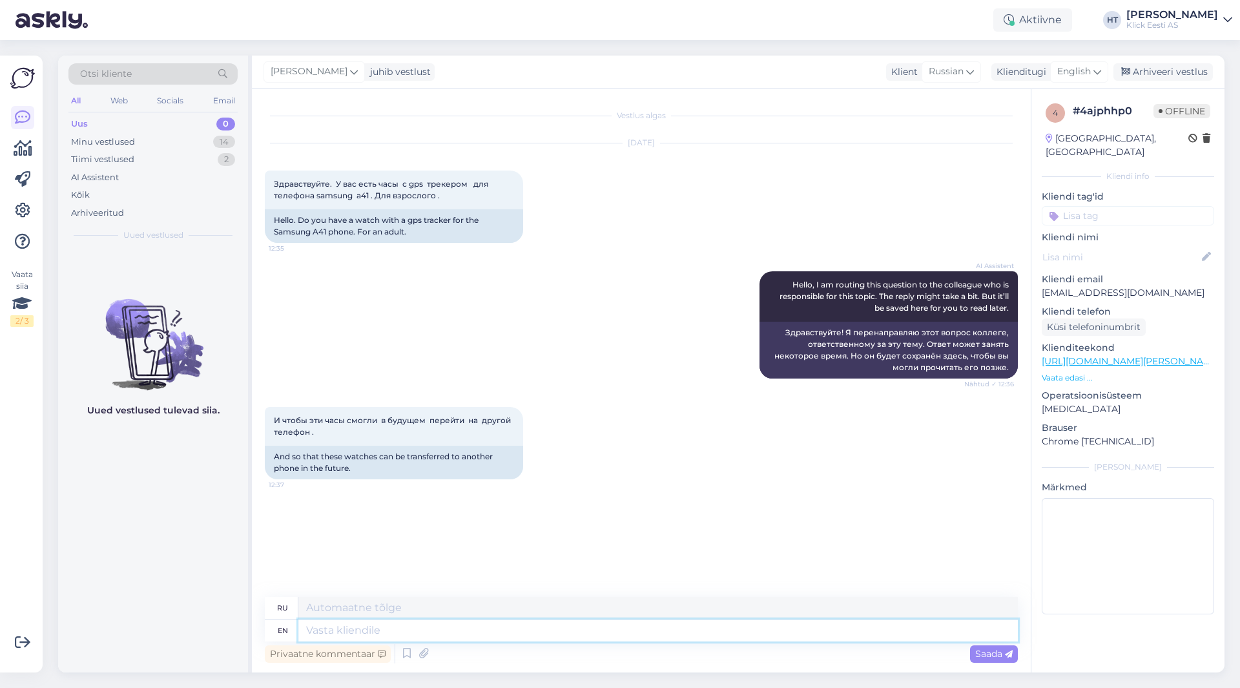
click at [632, 641] on textarea at bounding box center [658, 630] width 720 height 22
type textarea "A"
type textarea "[PERSON_NAME]"
type textarea "A lot o"
type textarea "Много"
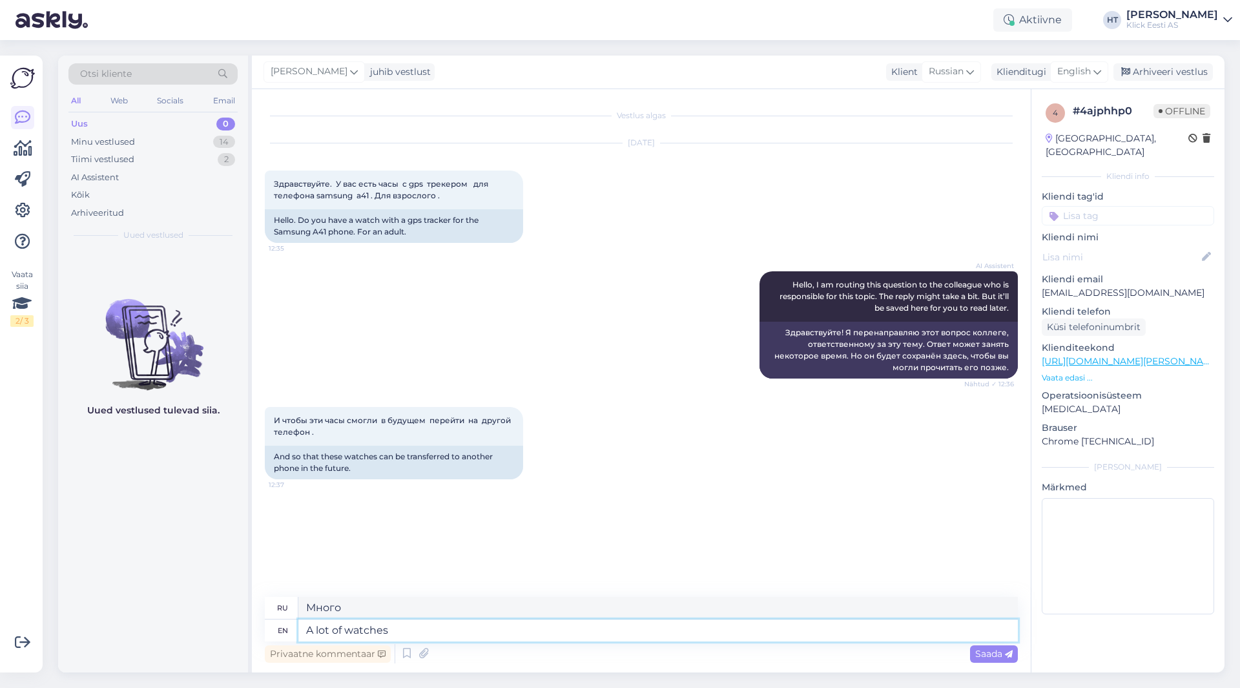
type textarea "A lot of watches"
type textarea "Много часов"
type textarea "A lot of watches have"
type textarea "У многих часов есть"
type textarea "A lot of watches have GPS"
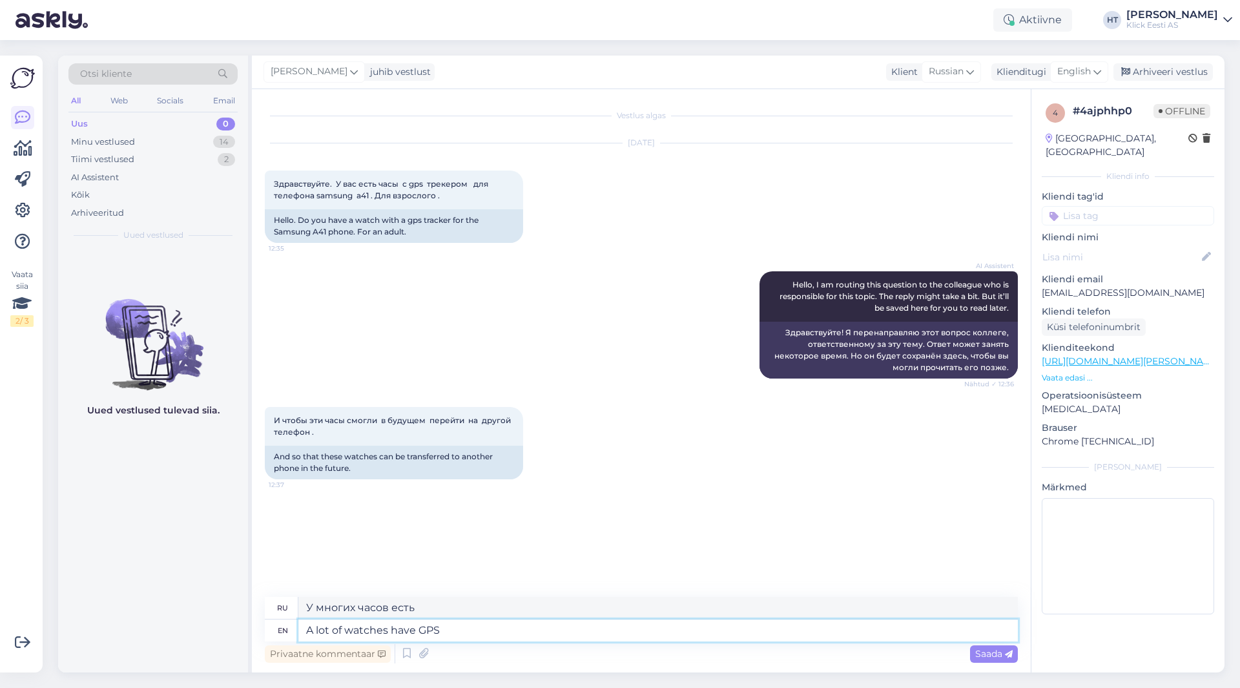
type textarea "Многие часы имеют GPS."
type textarea "A lot of watches have GPS and"
type textarea "Многие часы имеют GPS и"
type textarea "A lot of watches have GPS and are com"
type textarea "Многие часы имеют GPS и ком"
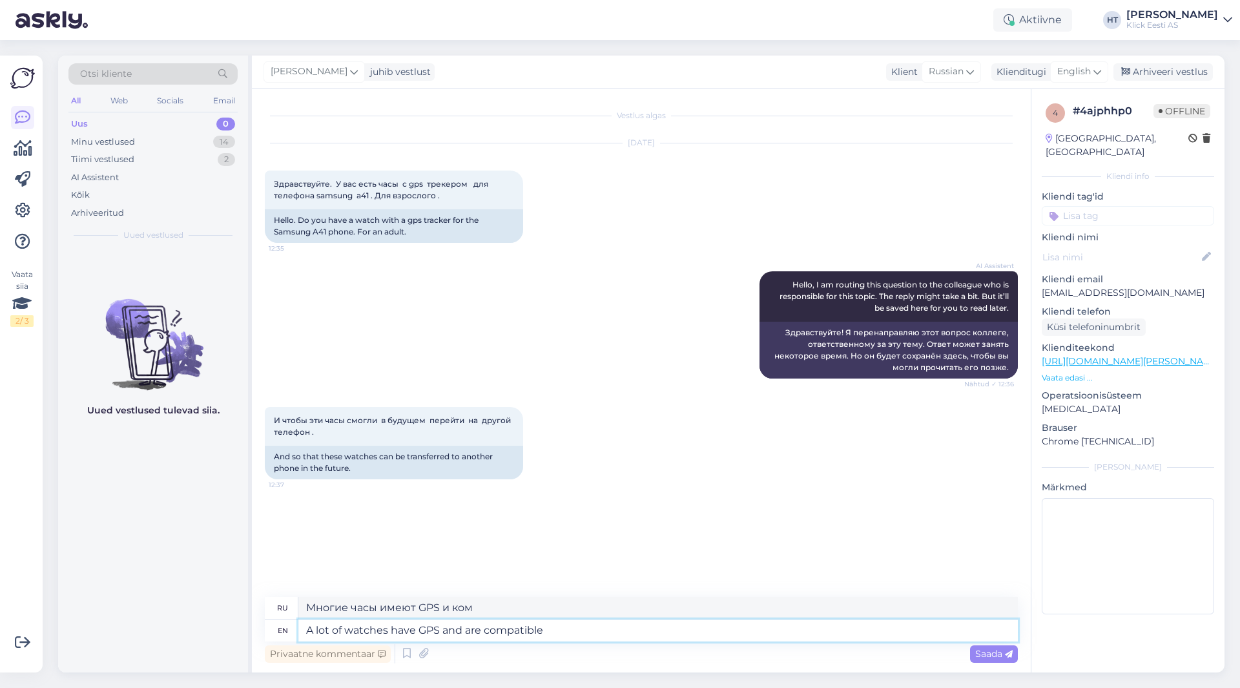
type textarea "A lot of watches have GPS and are compatible w"
type textarea "Многие часы имеют GPS и совместимы"
type textarea "A lot of watches have GPS and are compatible with"
type textarea "Многие часы имеют GPS и совместимы с"
type textarea "A lot of watches have GPS and are compatible with android."
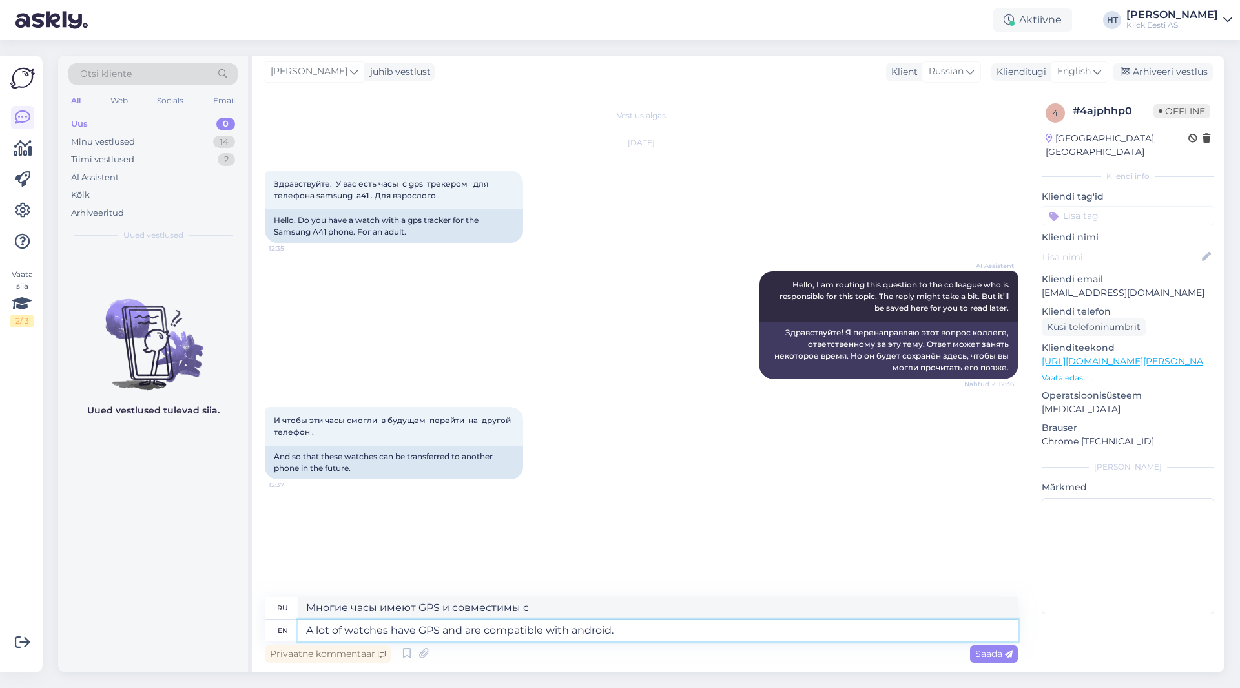
type textarea "Многие часы оснащены GPS и совместимы с Android."
type textarea "A lot of watches have GPS and are compatible with android. Are there"
type textarea "Многие часы оснащены GPS и совместимы с Android. Есть ли"
type textarea "A lot of watches have GPS and are compatible with android. Are there any o"
type textarea "Многие часы оснащены GPS и совместимы с Android. Есть ли такие?"
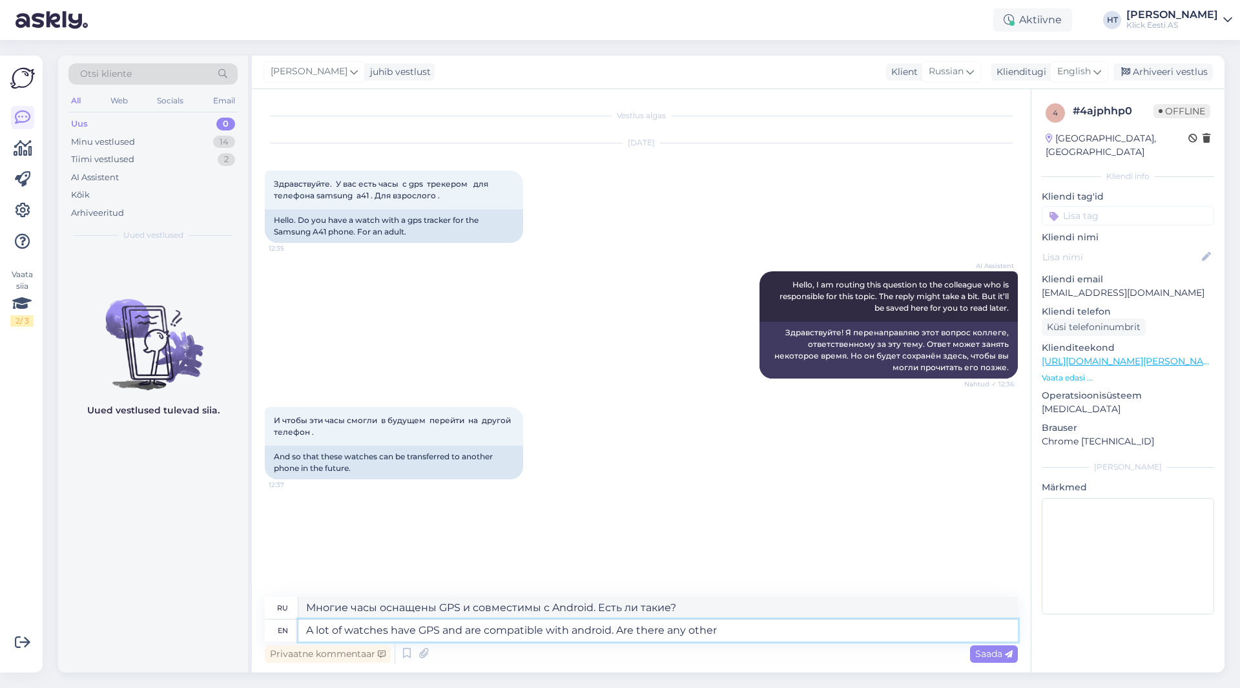
type textarea "A lot of watches have GPS and are compatible with android. Are there any other"
type textarea "Многие часы оснащены GPS и совместимы с Android. Есть ли ещё какие-нибудь?"
type textarea "A lot of watches have GPS and are compatible with android. Are there any other …"
type textarea "Многие часы оснащены GPS и совместимы с Android. Есть ли ещё какие-то критерии?"
type textarea "A lot of watches have GPS and are compatible with android. Are there any other …"
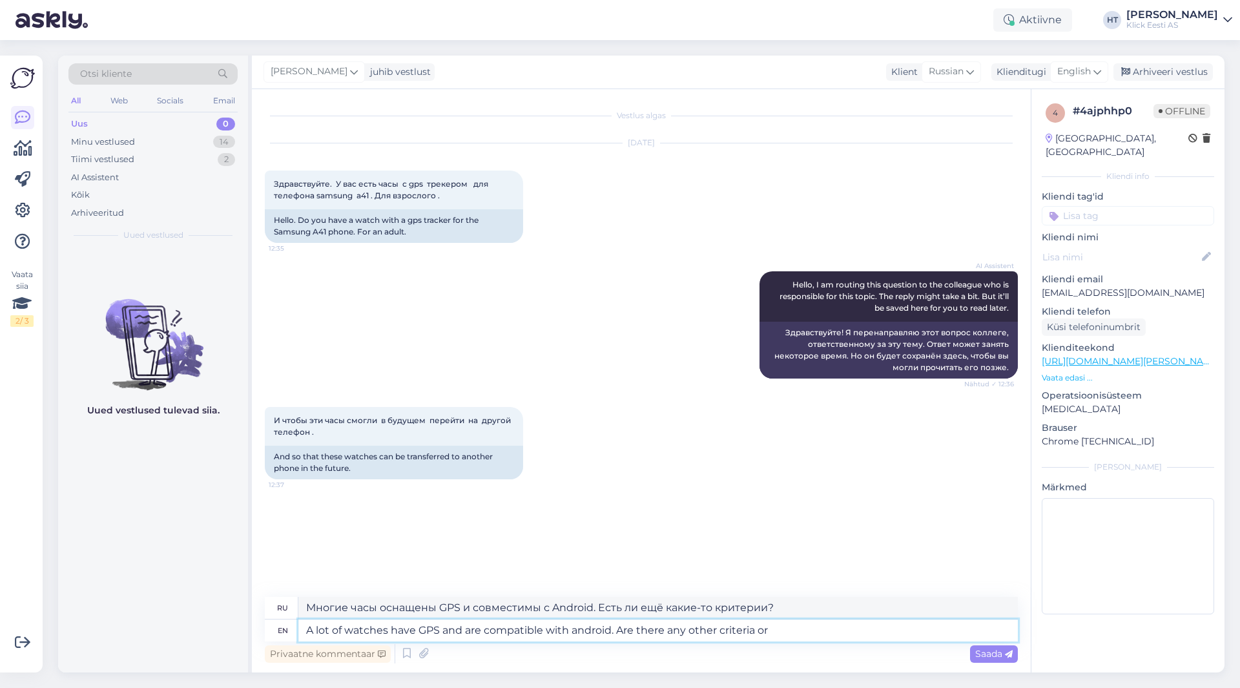
type textarea "Многие часы оснащены GPS и совместимы с Android. Есть ли какие-то другие критер…"
type textarea "A lot of watches have GPS and are compatible with android. Are there any other …"
type textarea "Многие часы оснащены GPS и совместимы с Android. Есть ли какие-то другие критер…"
type textarea "A lot of watches have GPS and are compatible with android. Are there any other …"
type textarea "Многие часы оснащены GPS и совместимы с Android. Есть ли какие-то другие критер…"
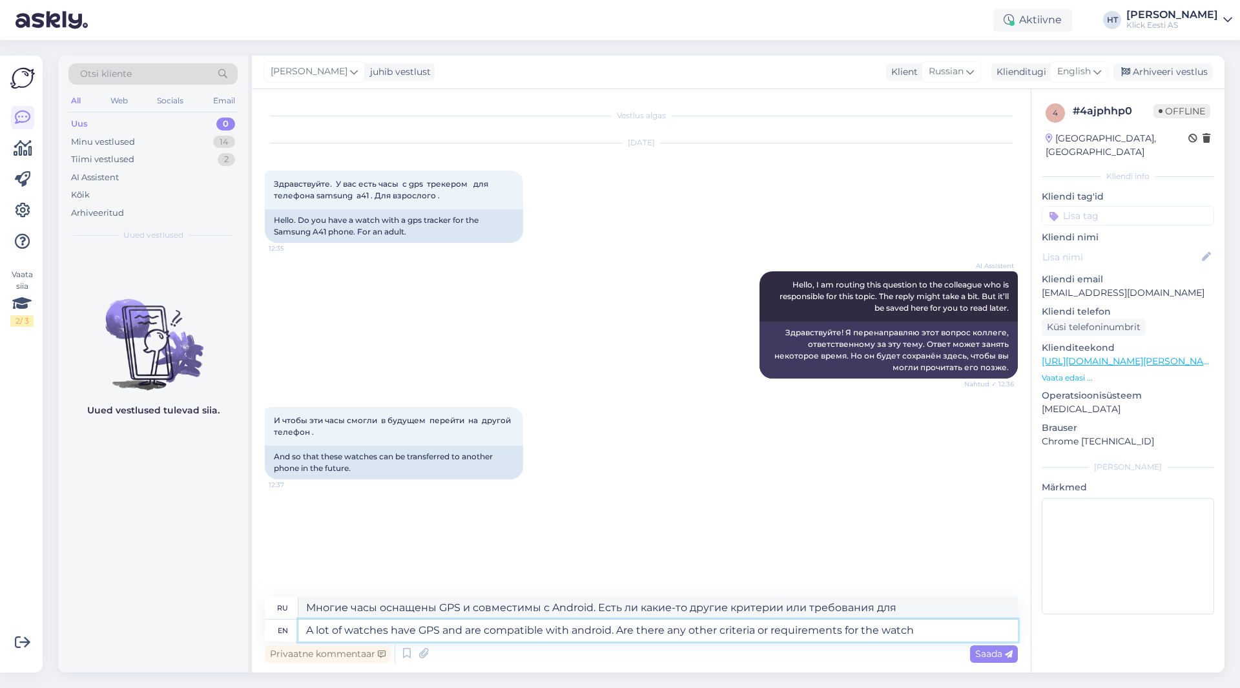
type textarea "A lot of watches have GPS and are compatible with android. Are there any other …"
type textarea "Многие часы оснащены GPS и совместимы с Android. Есть ли какие-то другие критер…"
type textarea "A lot of watches have GPS and are compatible with android. Are there any other …"
click at [621, 608] on textarea "Многие часы оснащены GPS и совместимы с Android. Есть ли какие-то другие критер…" at bounding box center [658, 608] width 720 height 22
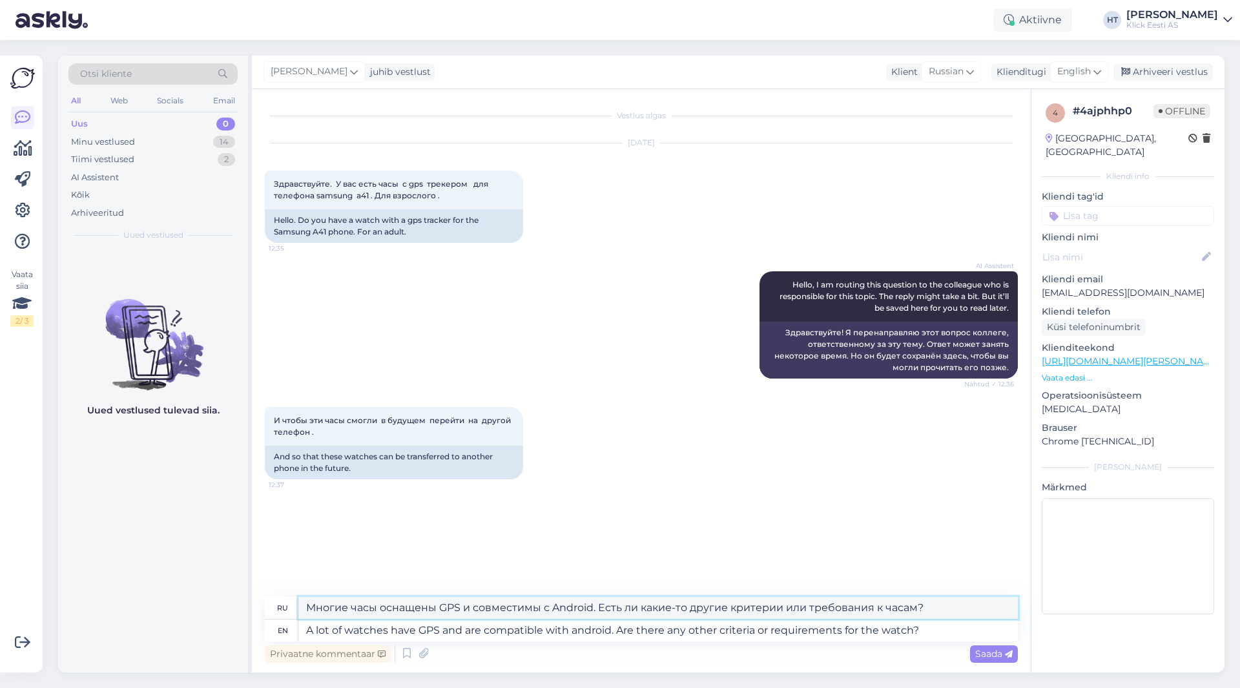
click at [621, 608] on textarea "Многие часы оснащены GPS и совместимы с Android. Есть ли какие-то другие критер…" at bounding box center [658, 608] width 720 height 22
click at [624, 474] on div "И чтобы эти часы смогли в будущем перейти на другой телефон . 12:37 And so that…" at bounding box center [641, 443] width 753 height 101
click at [977, 656] on span "Saada" at bounding box center [993, 654] width 37 height 12
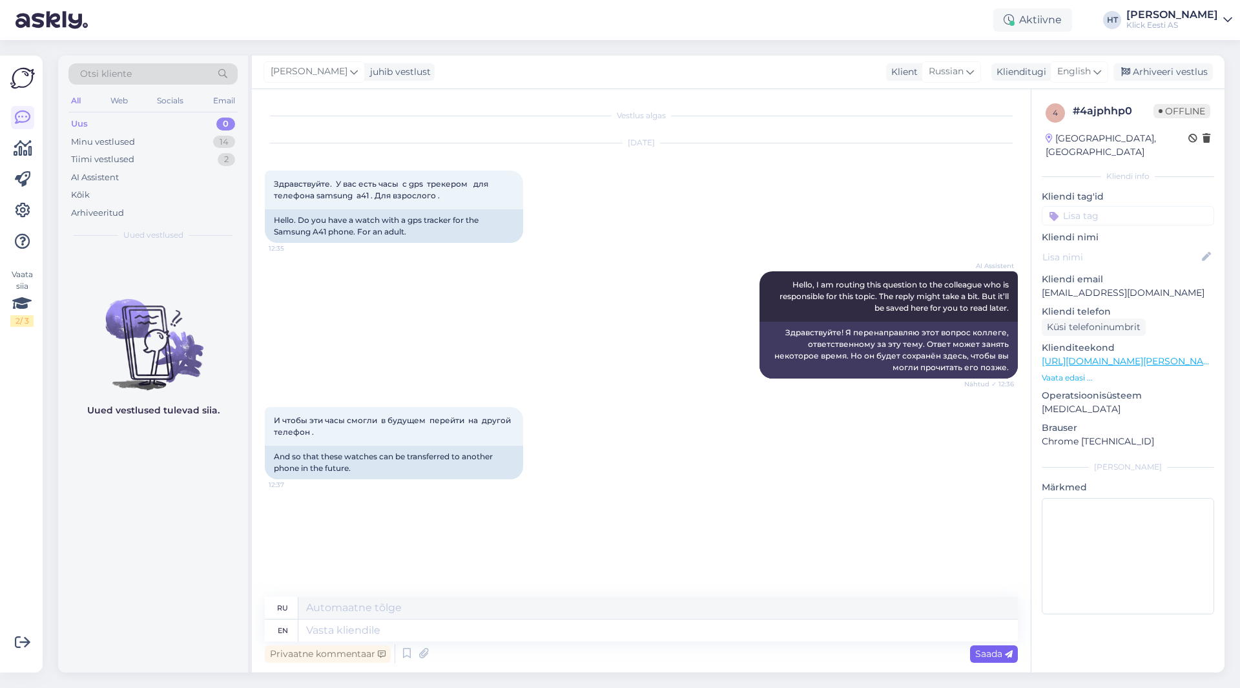
scroll to position [9, 0]
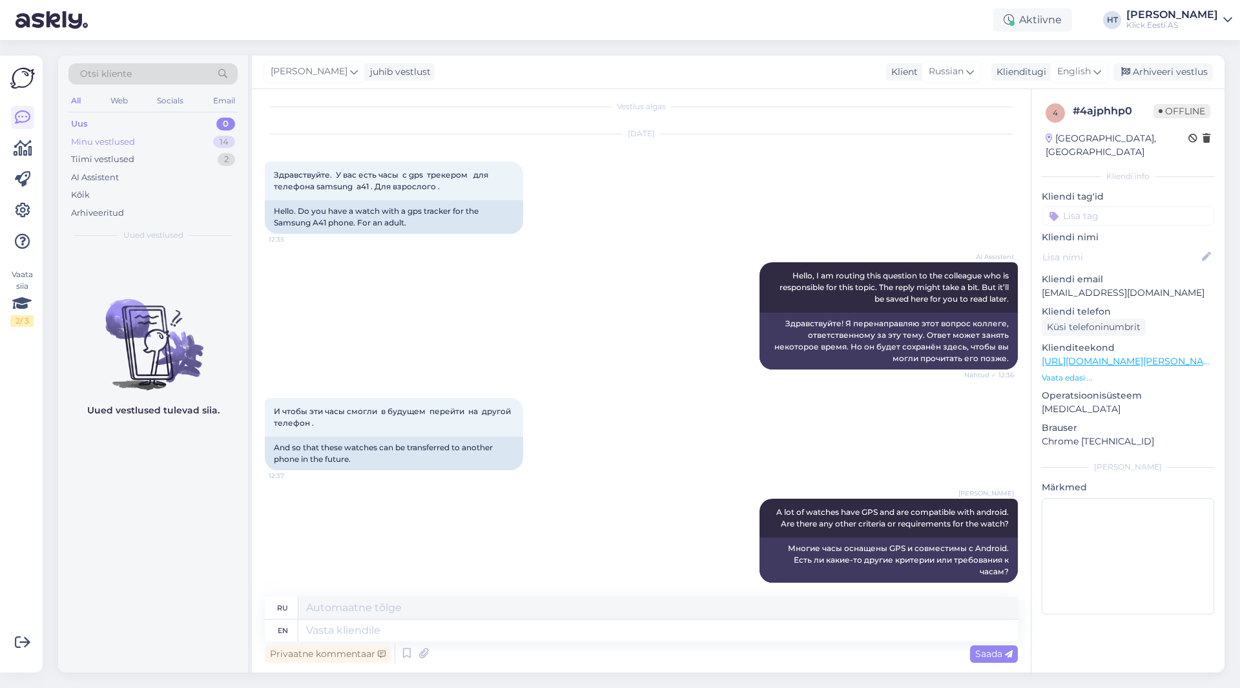
click at [214, 134] on div "Minu vestlused 14" at bounding box center [152, 142] width 169 height 18
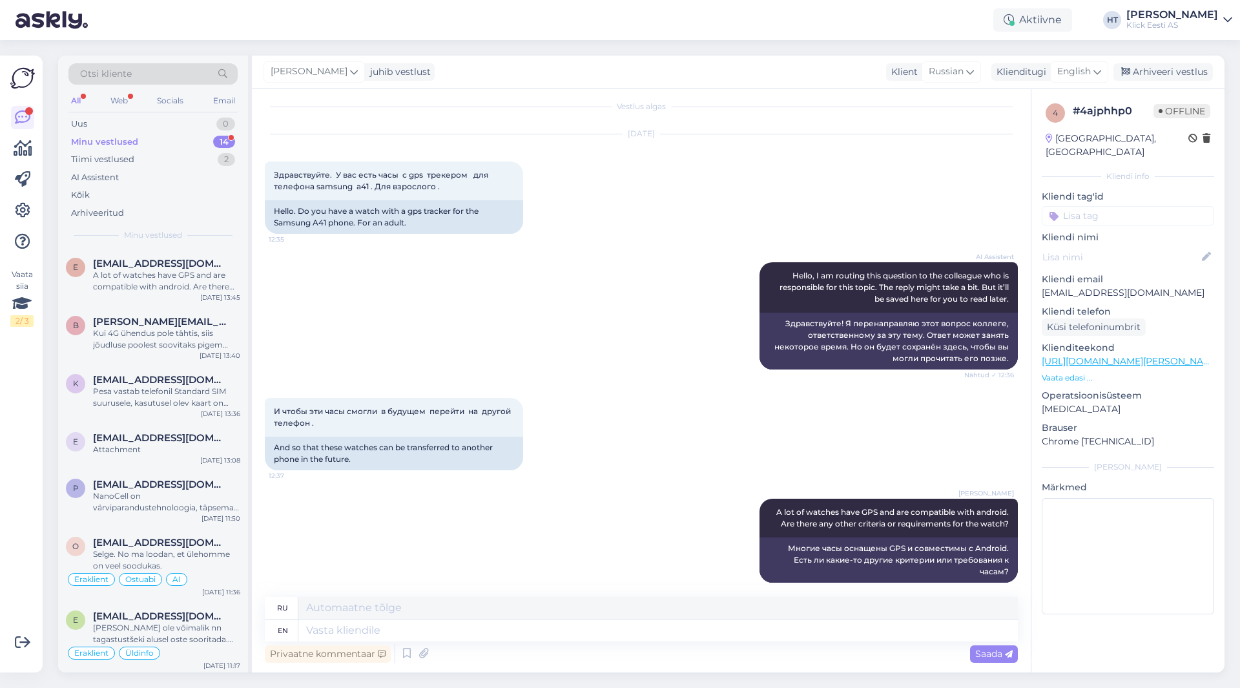
click at [234, 135] on div "Minu vestlused 14" at bounding box center [152, 142] width 169 height 18
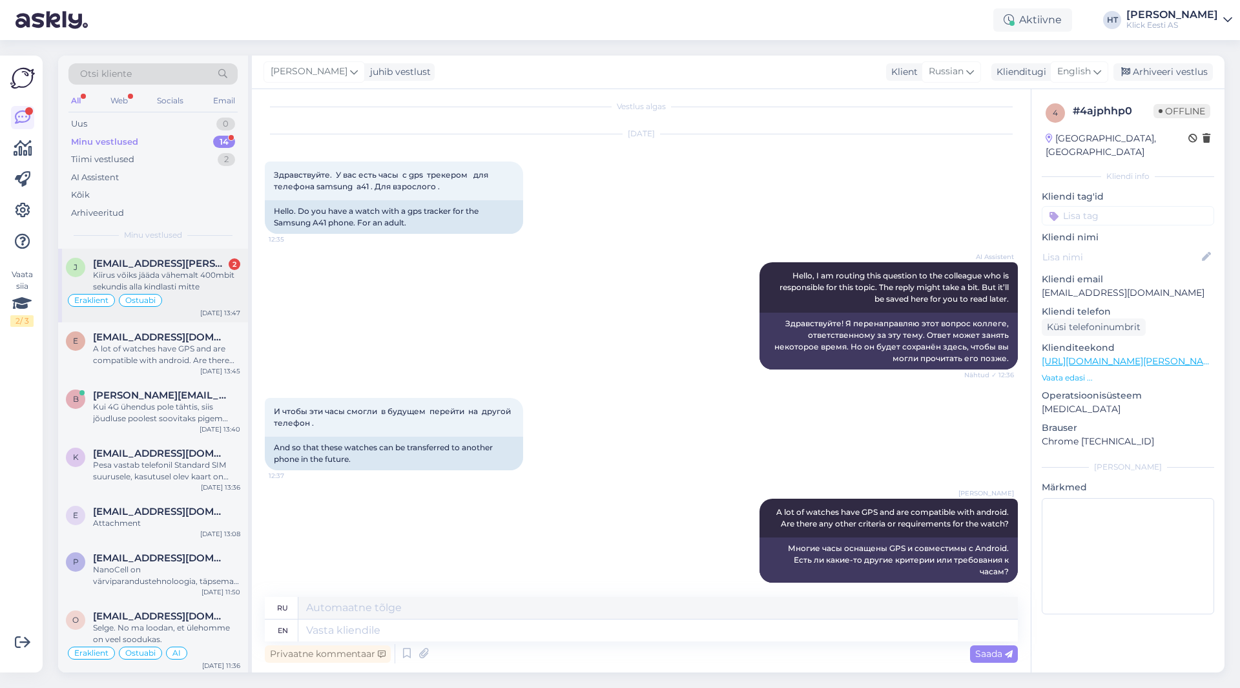
click at [197, 266] on span "[EMAIL_ADDRESS][PERSON_NAME][DOMAIN_NAME]" at bounding box center [160, 264] width 134 height 12
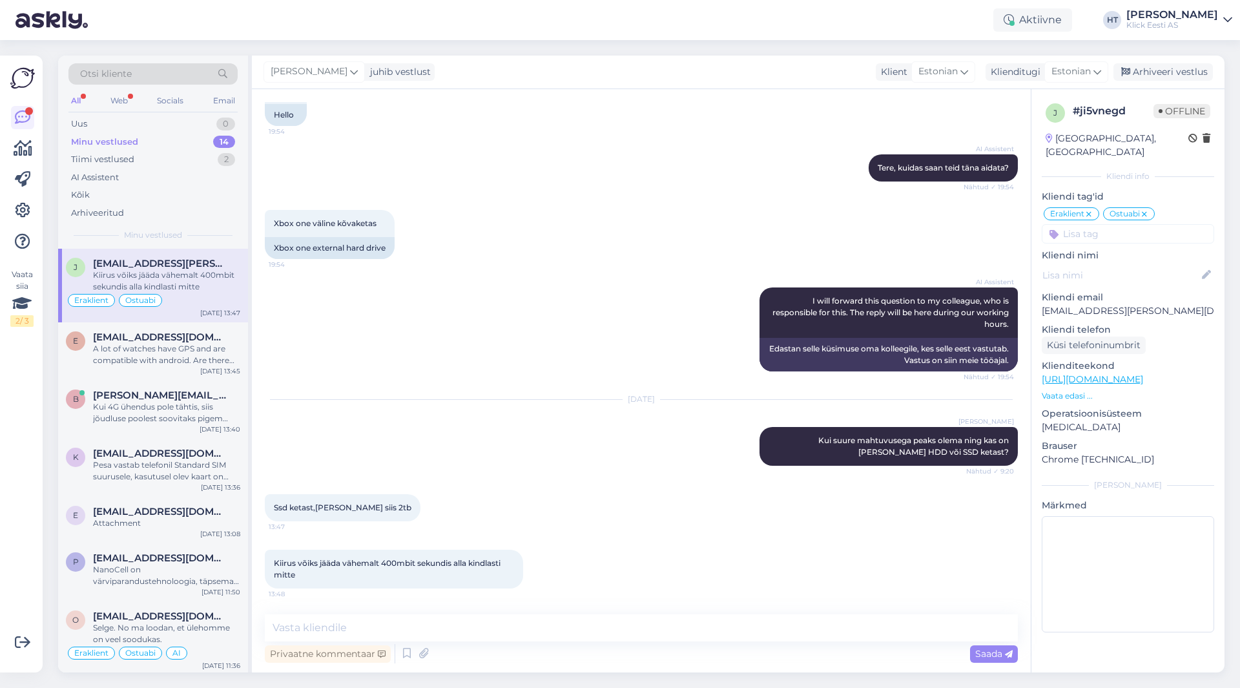
click at [413, 343] on div "AI Assistent I will forward this question to my colleague, who is responsible f…" at bounding box center [641, 329] width 753 height 112
click at [578, 625] on textarea at bounding box center [641, 627] width 753 height 27
paste textarea "[URL][DOMAIN_NAME]"
type textarea "Võiks järgnevat vaadata: [URL][DOMAIN_NAME]"
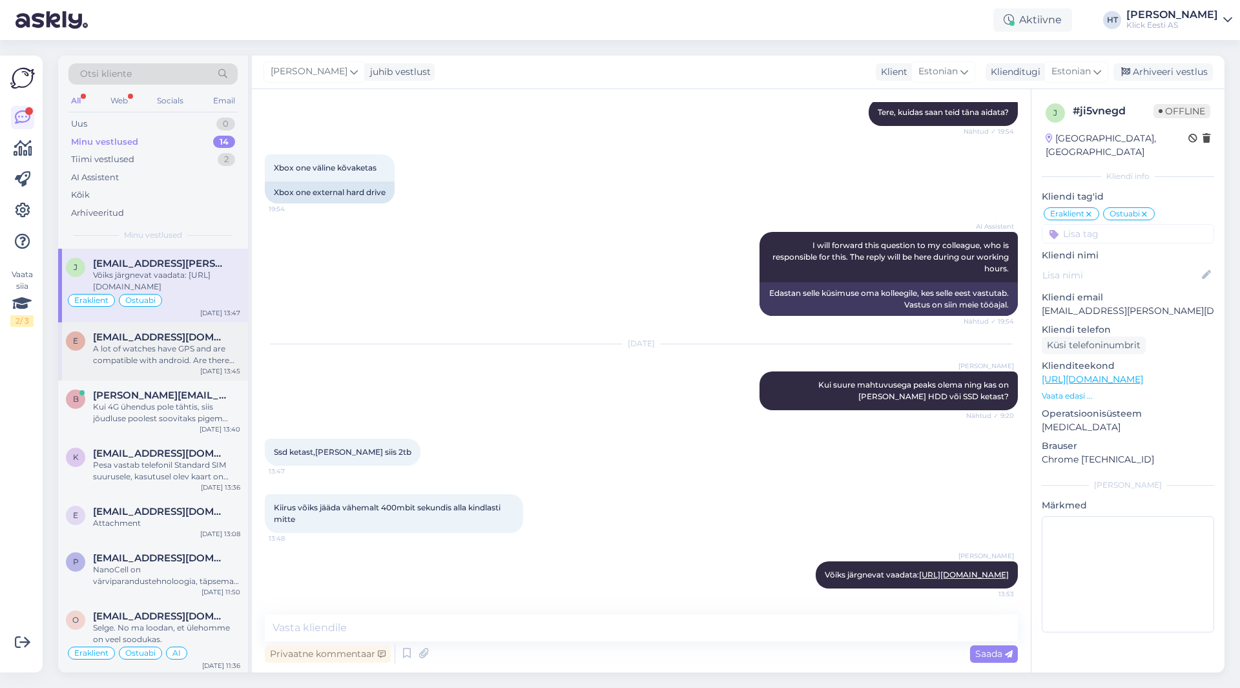
click at [139, 340] on span "[EMAIL_ADDRESS][DOMAIN_NAME]" at bounding box center [160, 337] width 134 height 12
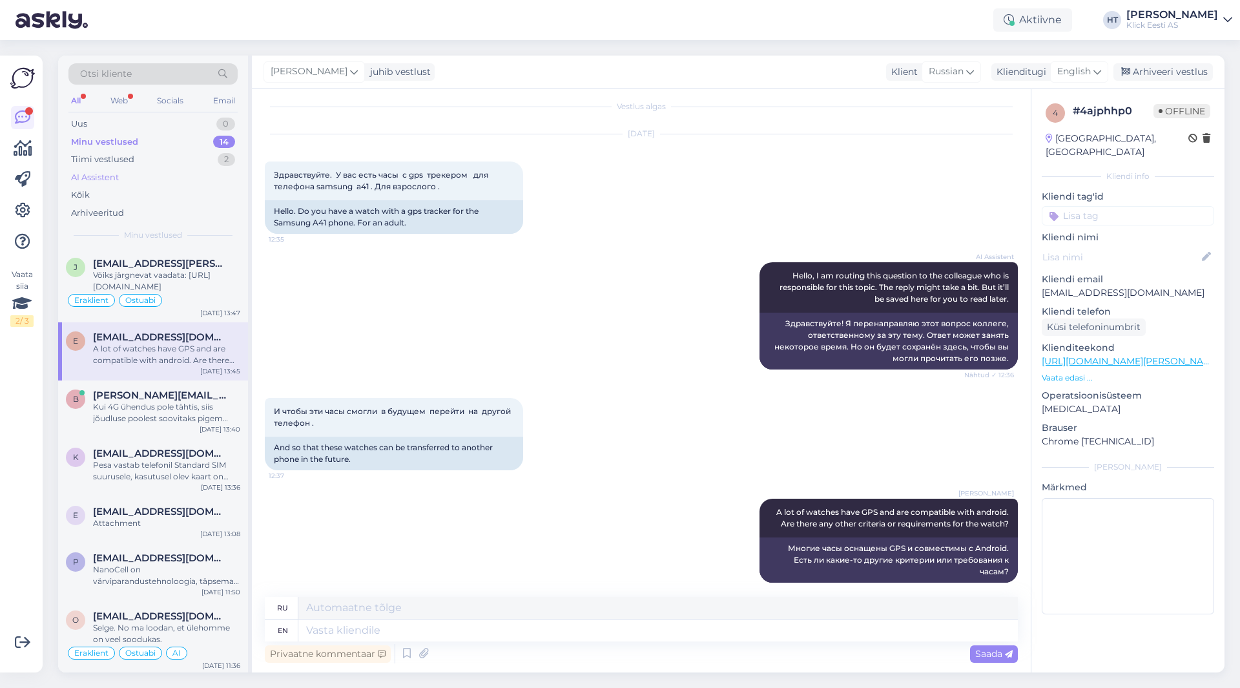
click at [178, 174] on div "AI Assistent" at bounding box center [152, 178] width 169 height 18
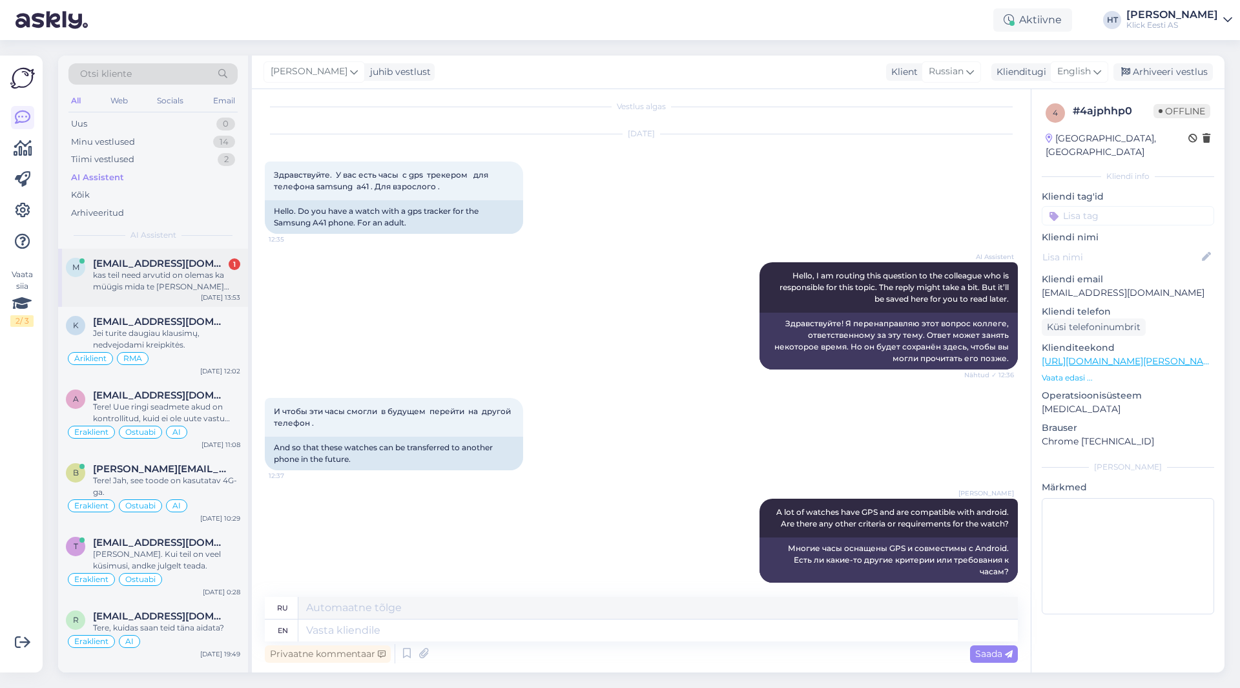
click at [213, 280] on div "kas teil need arvutid on olemas ka müügis mida te [PERSON_NAME] pakute" at bounding box center [166, 280] width 147 height 23
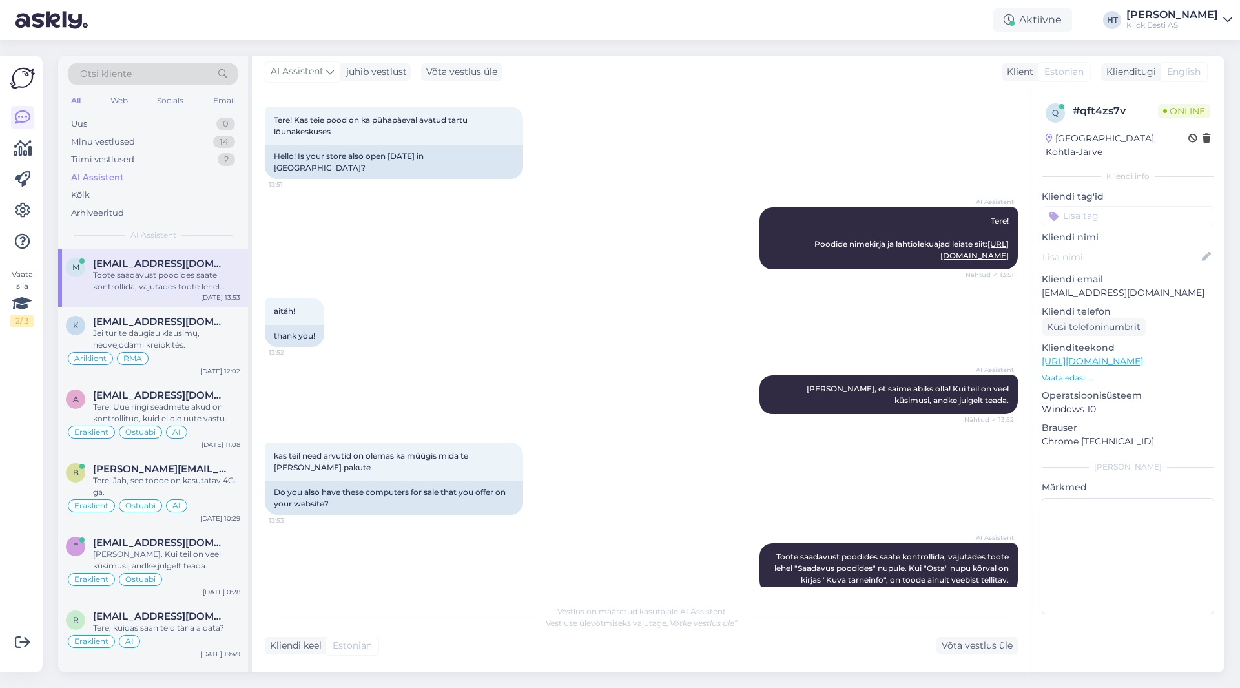
scroll to position [85, 0]
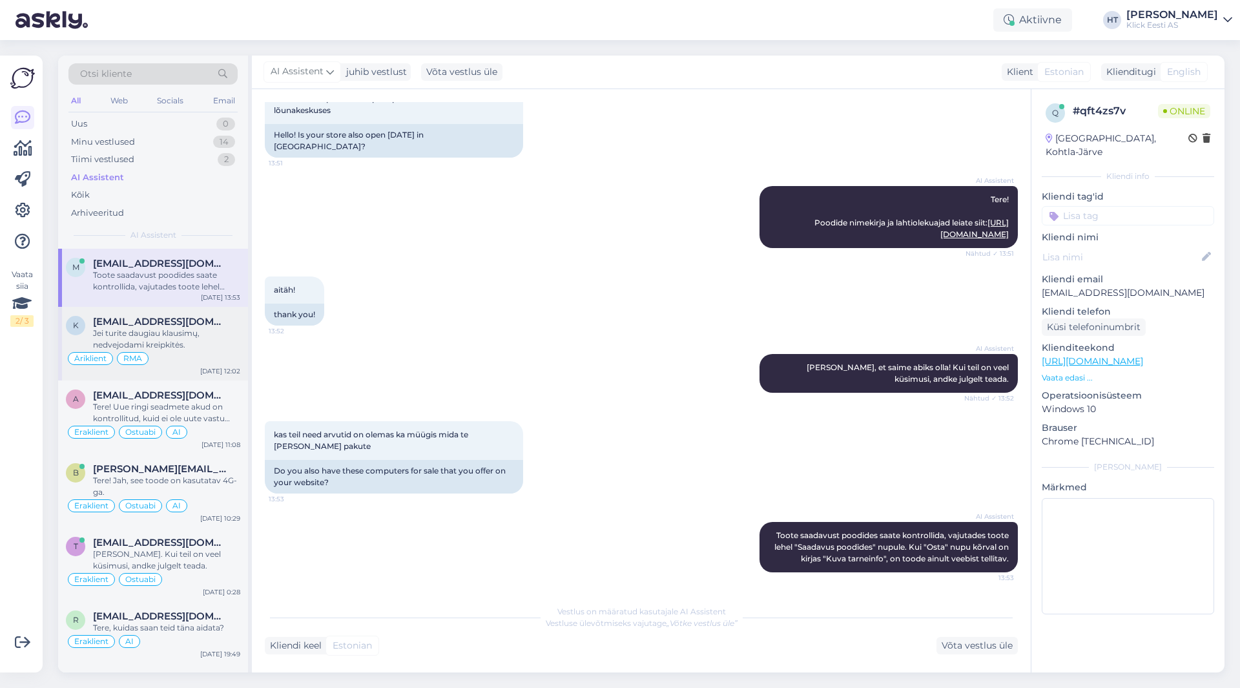
click at [143, 335] on div "Jei turite daugiau klausimų, nedvejodami kreipkitės." at bounding box center [166, 339] width 147 height 23
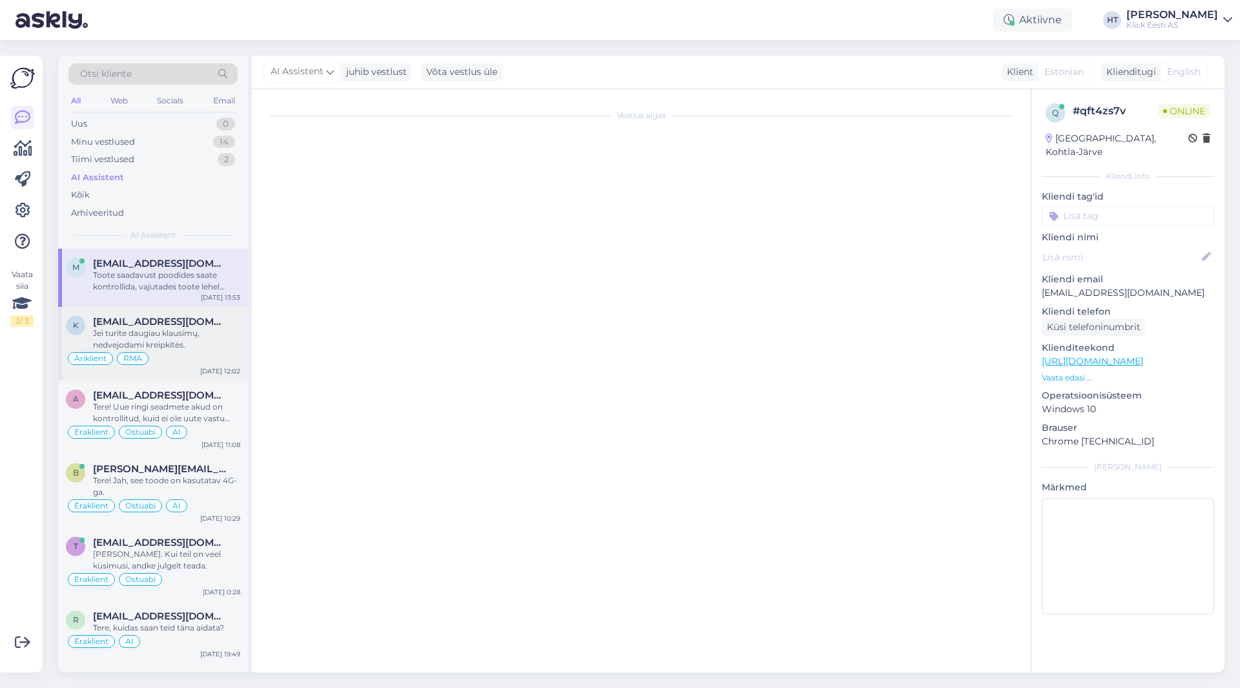
scroll to position [141, 0]
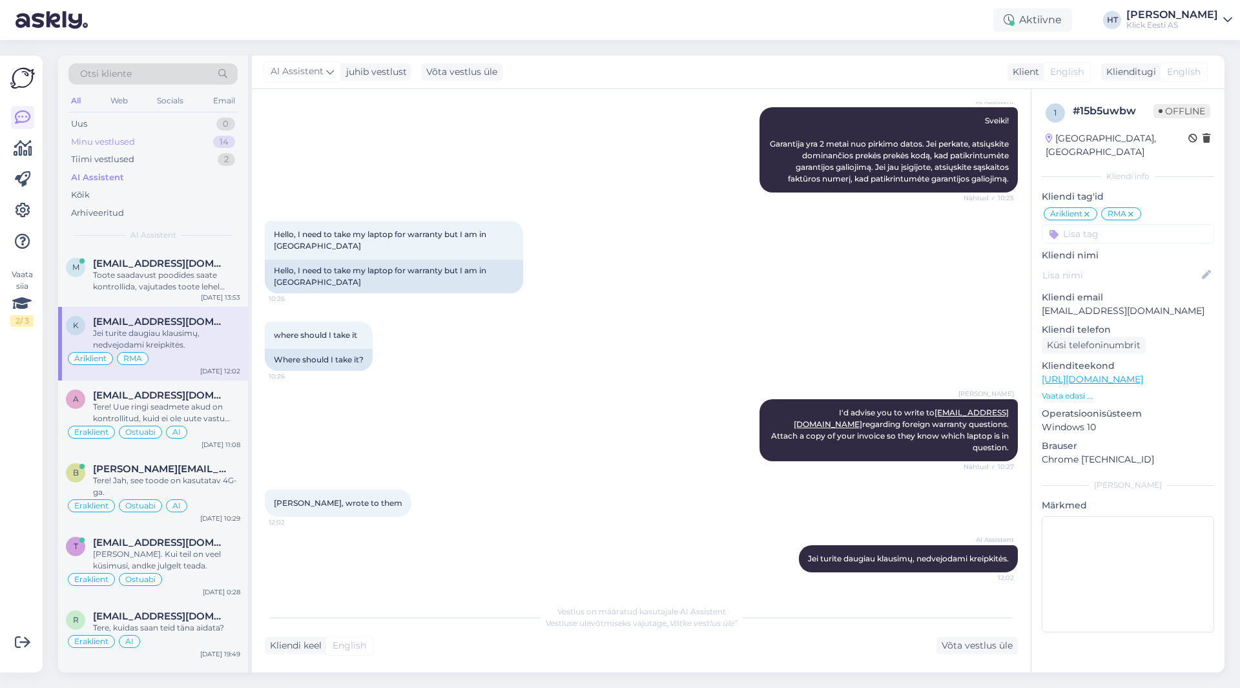
click at [207, 141] on div "Minu vestlused 14" at bounding box center [152, 142] width 169 height 18
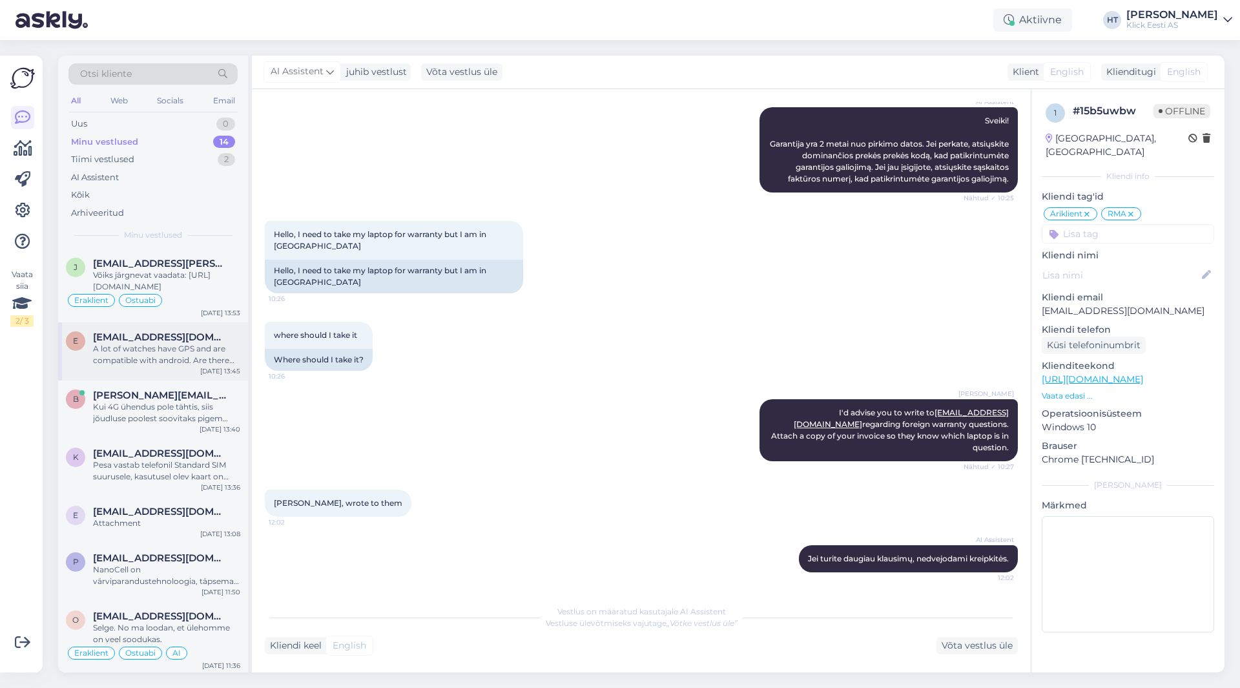
click at [209, 333] on span "[EMAIL_ADDRESS][DOMAIN_NAME]" at bounding box center [160, 337] width 134 height 12
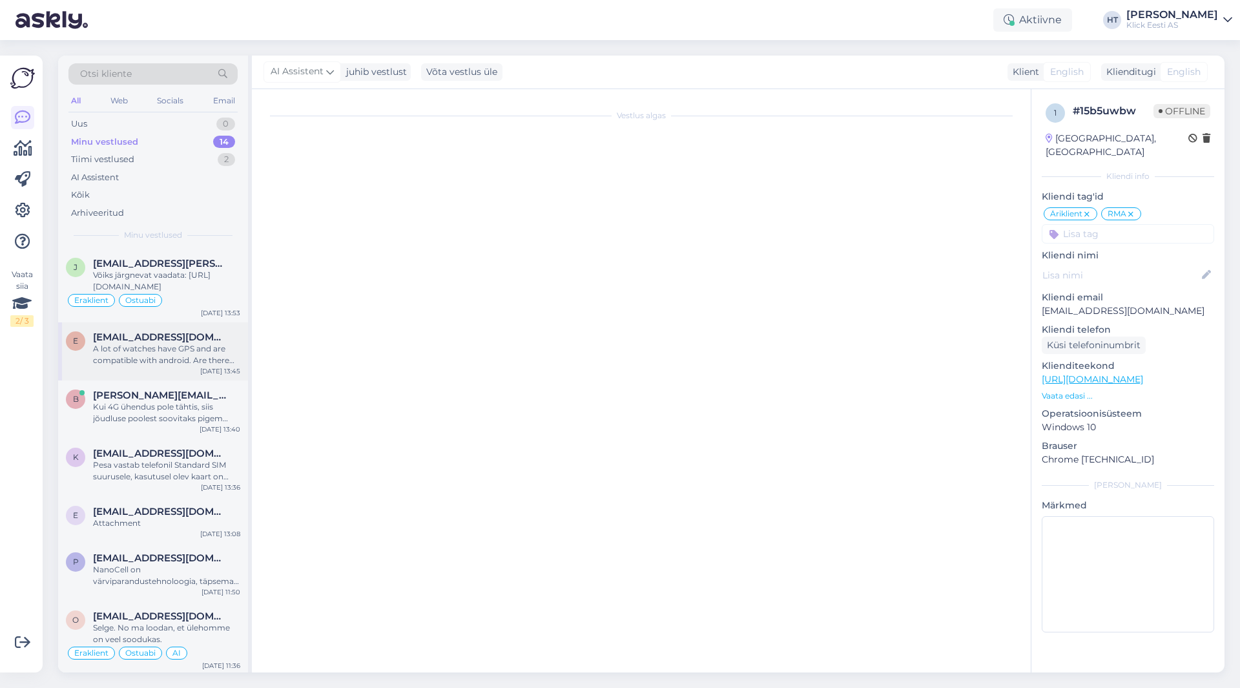
scroll to position [9, 0]
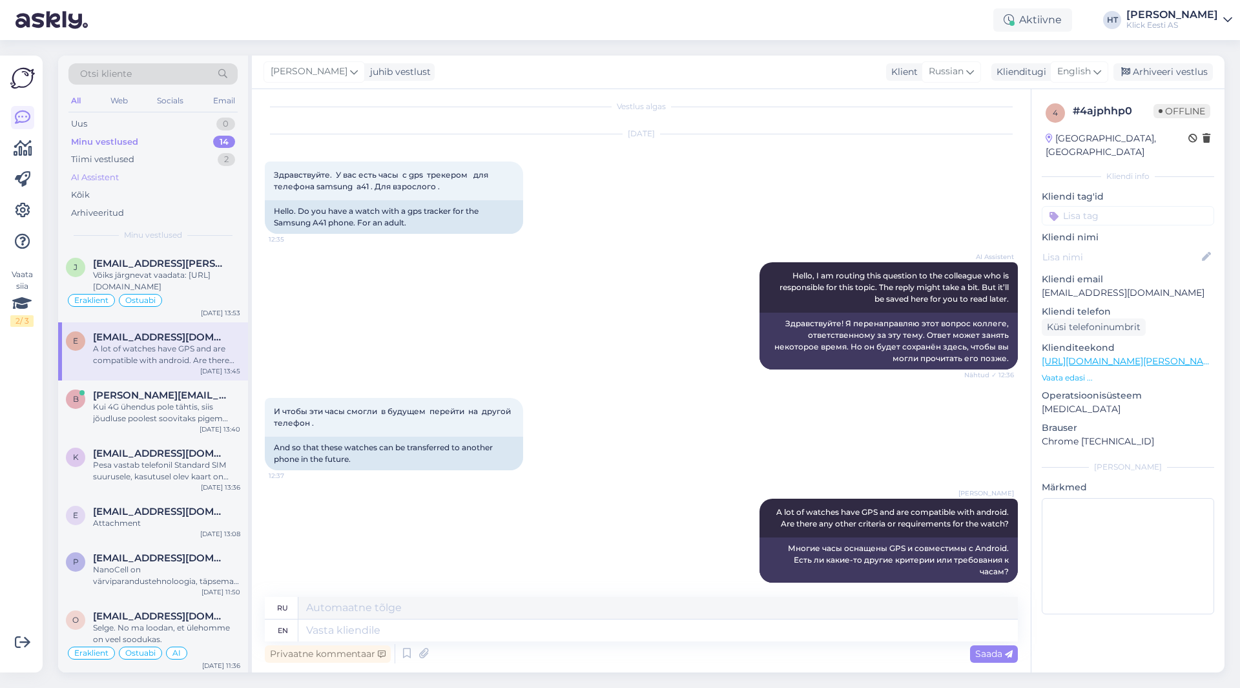
click at [159, 181] on div "AI Assistent" at bounding box center [152, 178] width 169 height 18
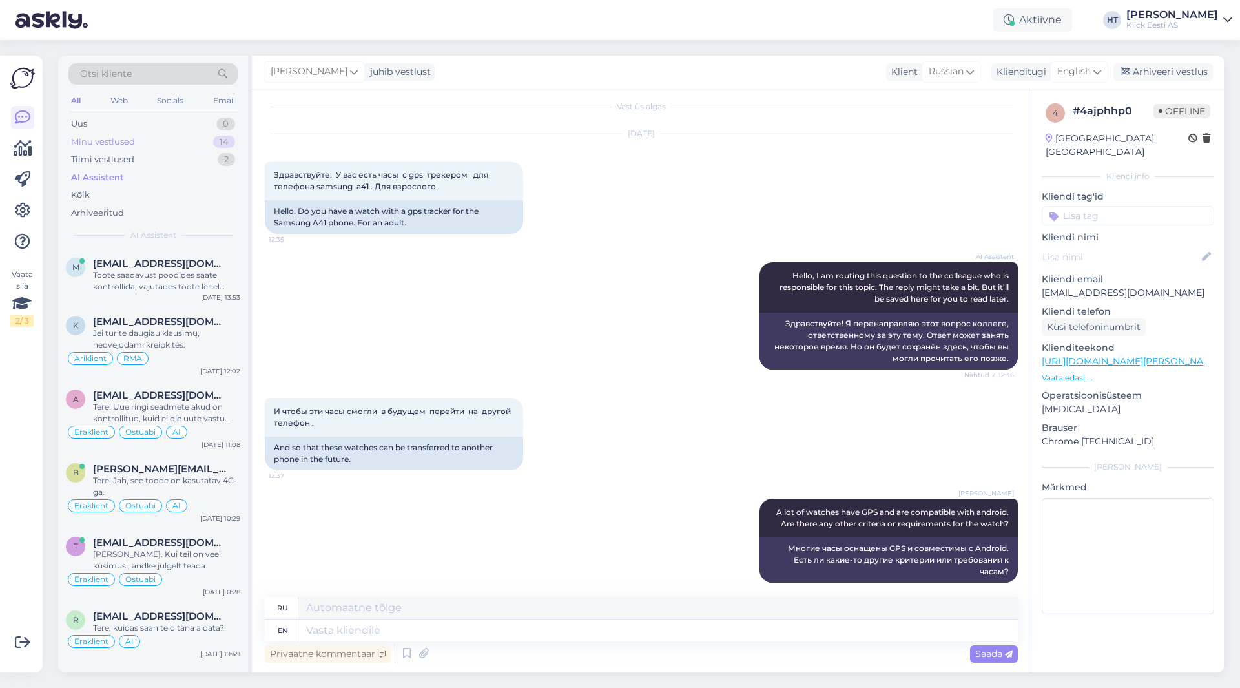
click at [200, 139] on div "Minu vestlused 14" at bounding box center [152, 142] width 169 height 18
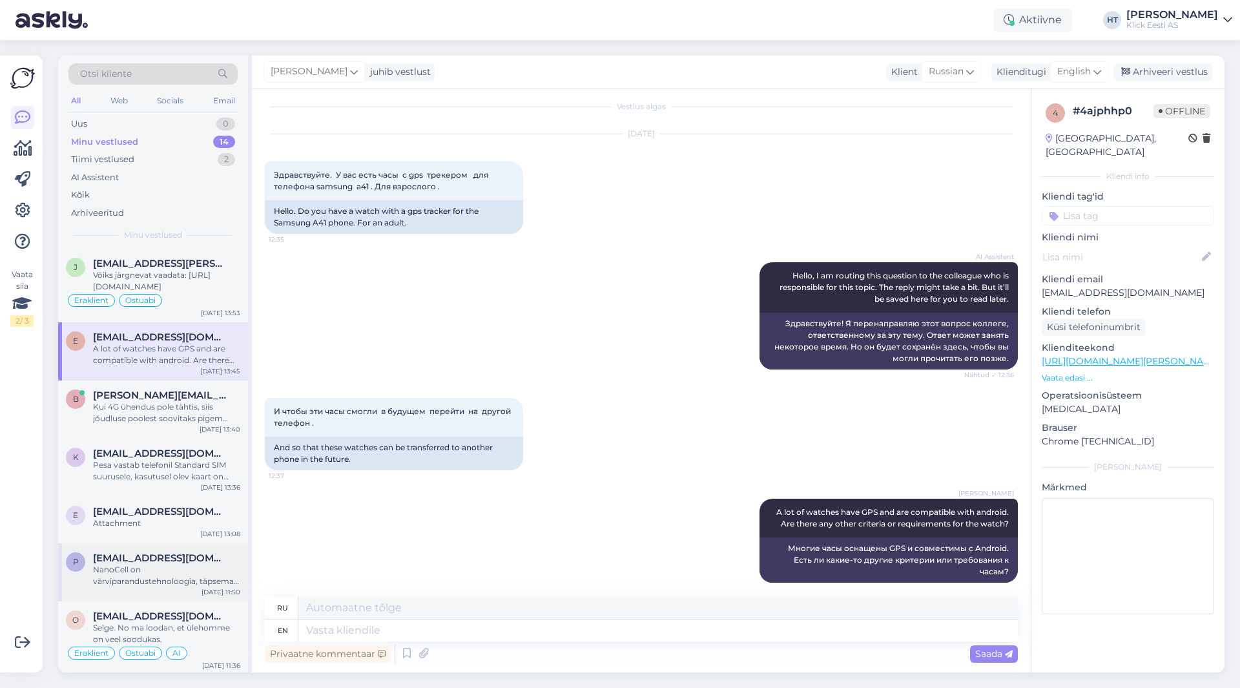
click at [205, 570] on div "NanoCell on värviparandustehnoloogia, täpsemat infot leiab LG lehelt: [URL][DOM…" at bounding box center [166, 575] width 147 height 23
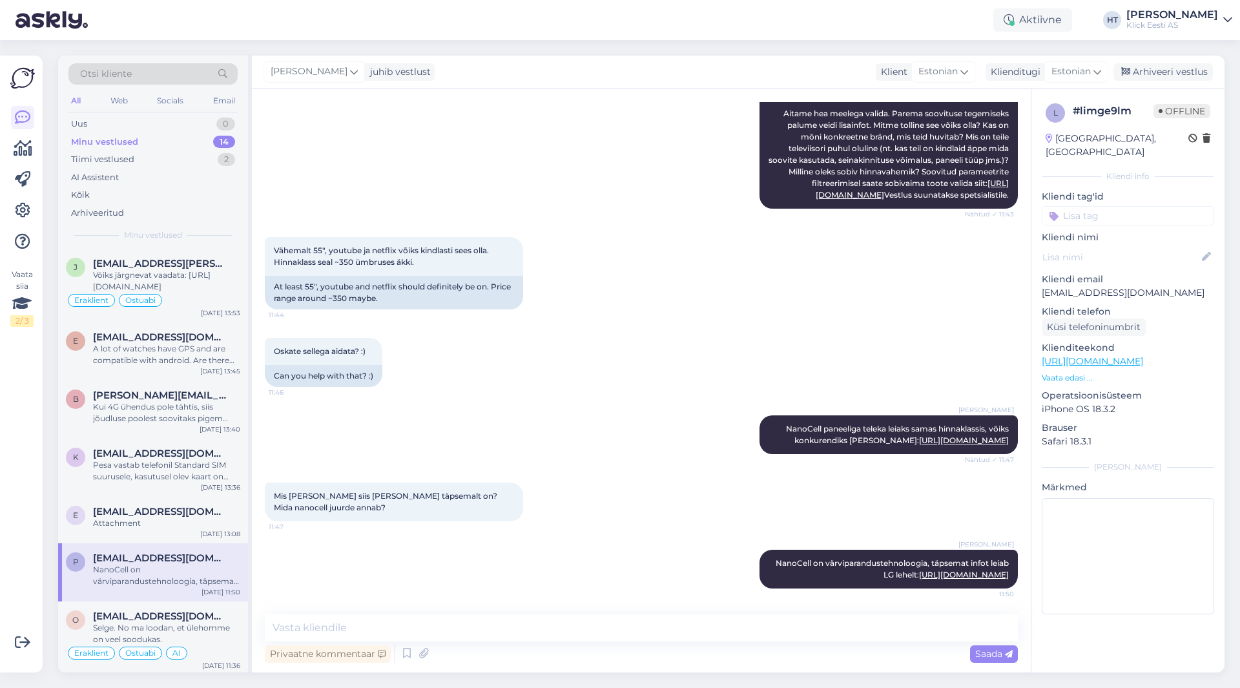
click at [652, 496] on div "Mis [PERSON_NAME] siis [PERSON_NAME] täpsemalt on? Mida nanocell juurde annab? …" at bounding box center [641, 501] width 753 height 67
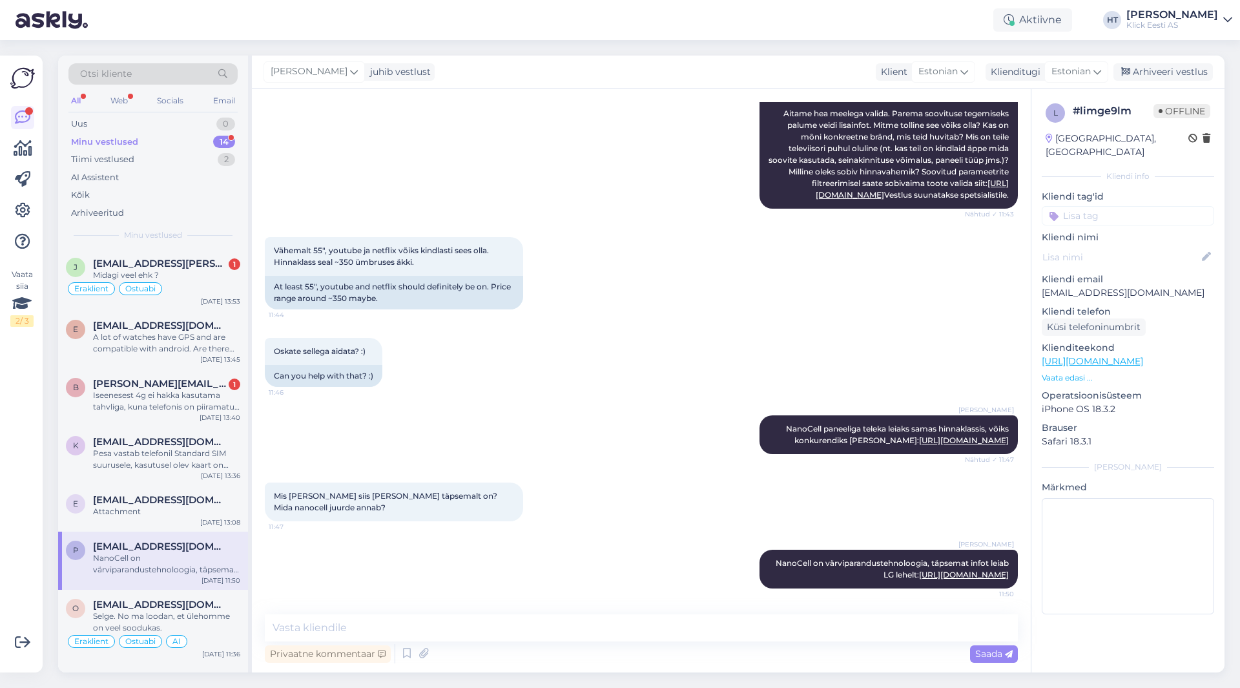
click at [523, 401] on div "[PERSON_NAME] NanoCell paneeliga teleka leiaks samas hinnaklassis, võiks konkur…" at bounding box center [641, 434] width 753 height 67
click at [225, 282] on div "Eraklient Ostuabi" at bounding box center [153, 289] width 174 height 16
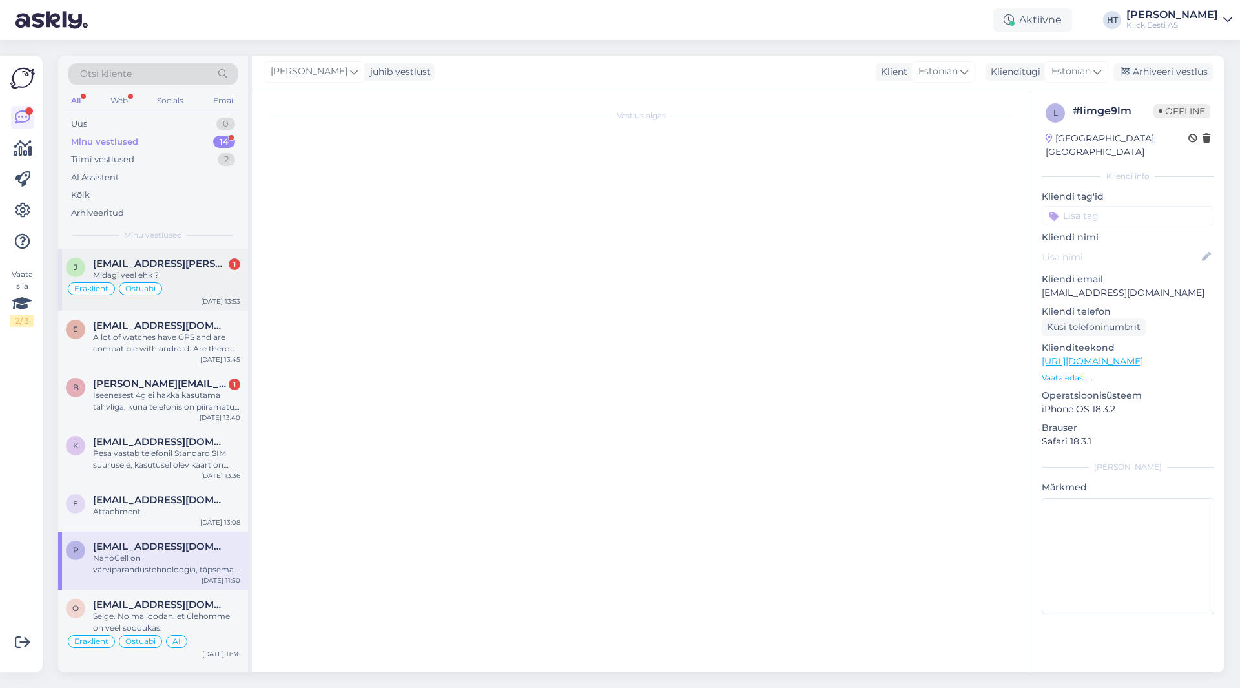
scroll to position [216, 0]
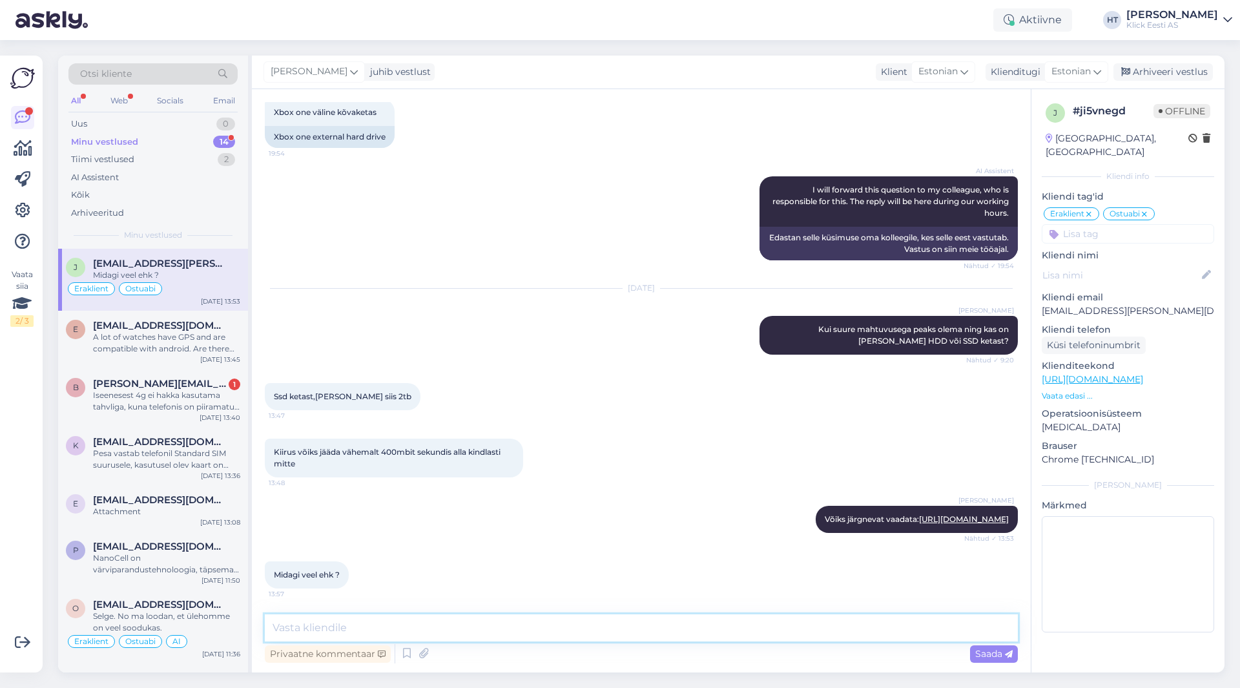
click at [521, 628] on textarea at bounding box center [641, 627] width 753 height 27
type textarea "K"
paste textarea "[URL][DOMAIN_NAME]"
type textarea "1000mbit sekundis variandid oleksid ka: [URL][DOMAIN_NAME]"
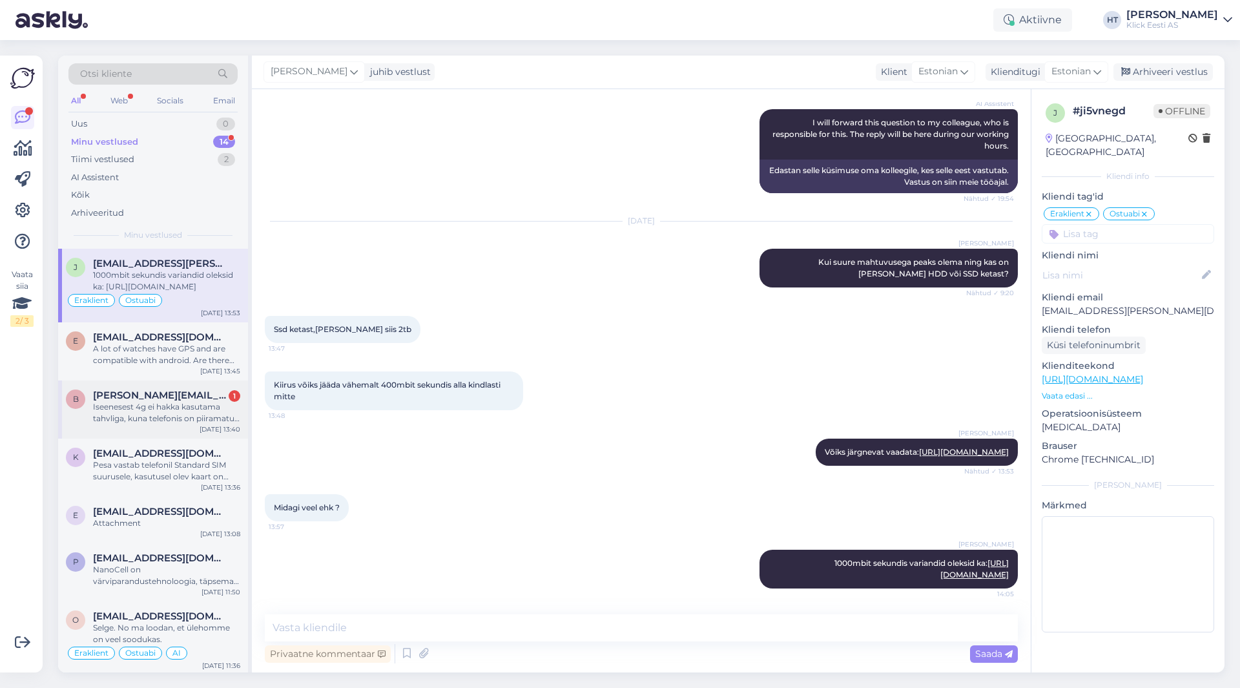
click at [213, 417] on div "Iseenesest 4g ei hakka kasutama tahvliga, kuna telefonis on piiramatu internet …" at bounding box center [166, 412] width 147 height 23
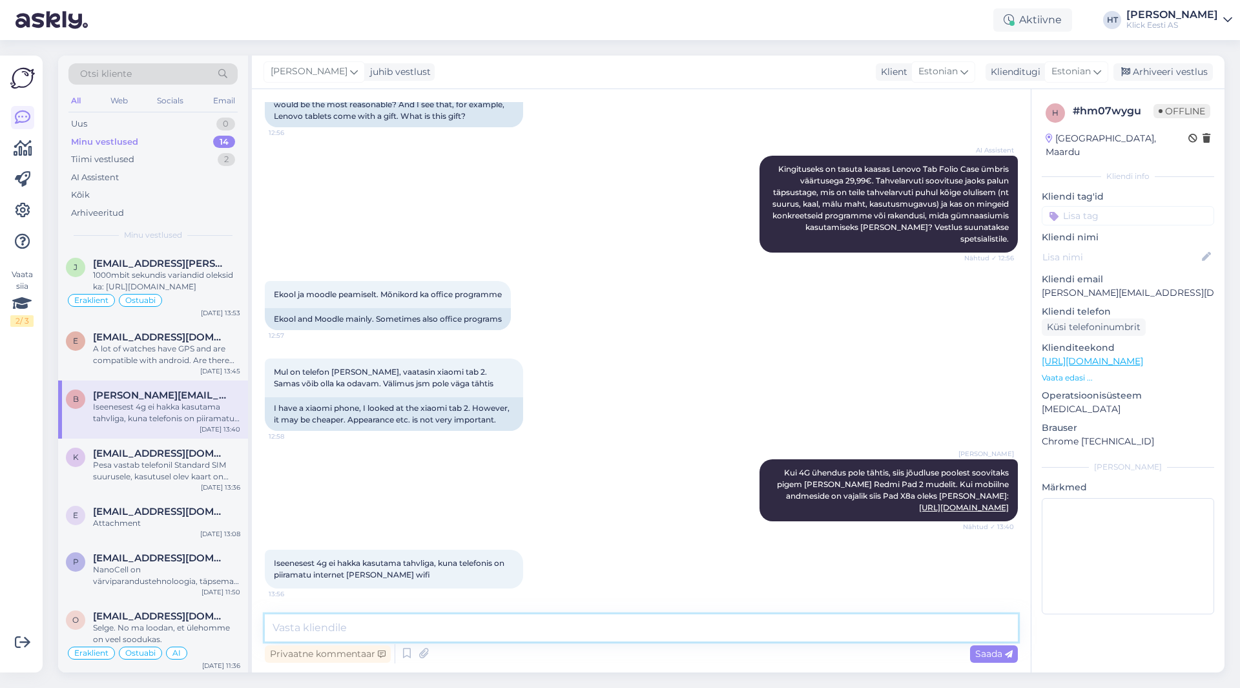
click at [499, 633] on textarea at bounding box center [641, 627] width 753 height 27
type textarea "Siis oleks Pad 2 mõtekam hankida."
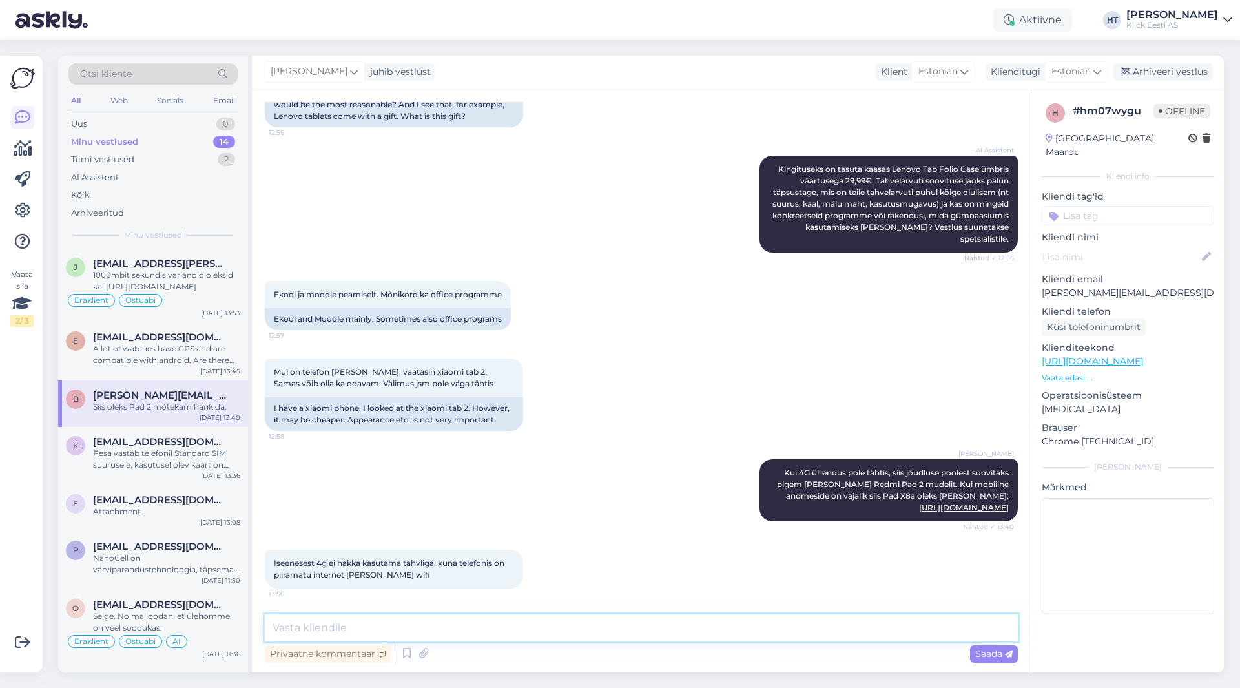
scroll to position [351, 0]
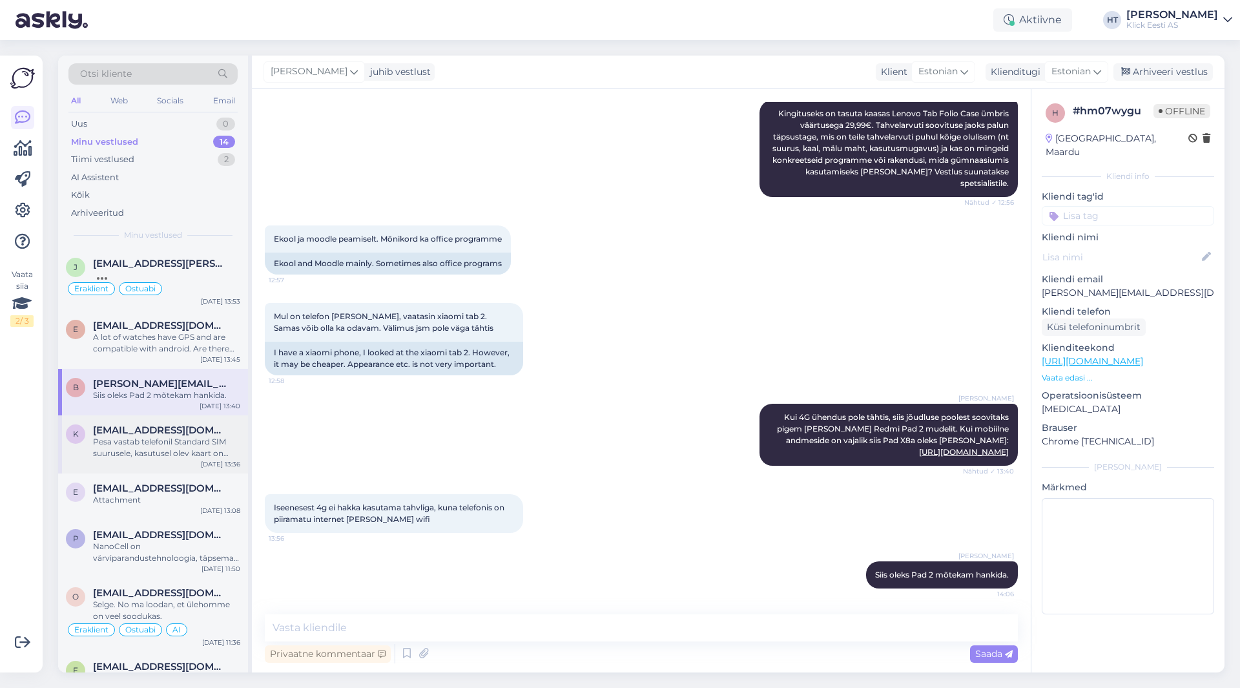
click at [193, 438] on div "Pesa vastab telefonil Standard SIM suurusele, kasutusel olev kaart on Mini suur…" at bounding box center [166, 447] width 147 height 23
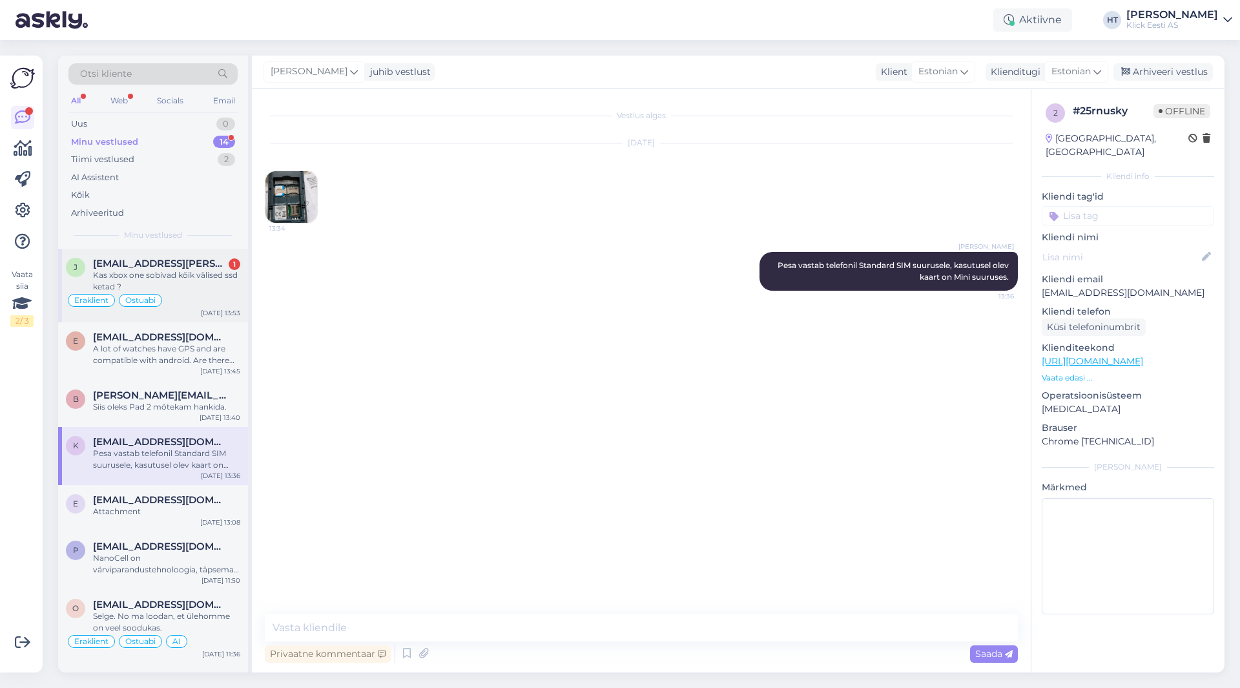
click at [213, 262] on div "[EMAIL_ADDRESS][PERSON_NAME][DOMAIN_NAME] 1" at bounding box center [166, 264] width 147 height 12
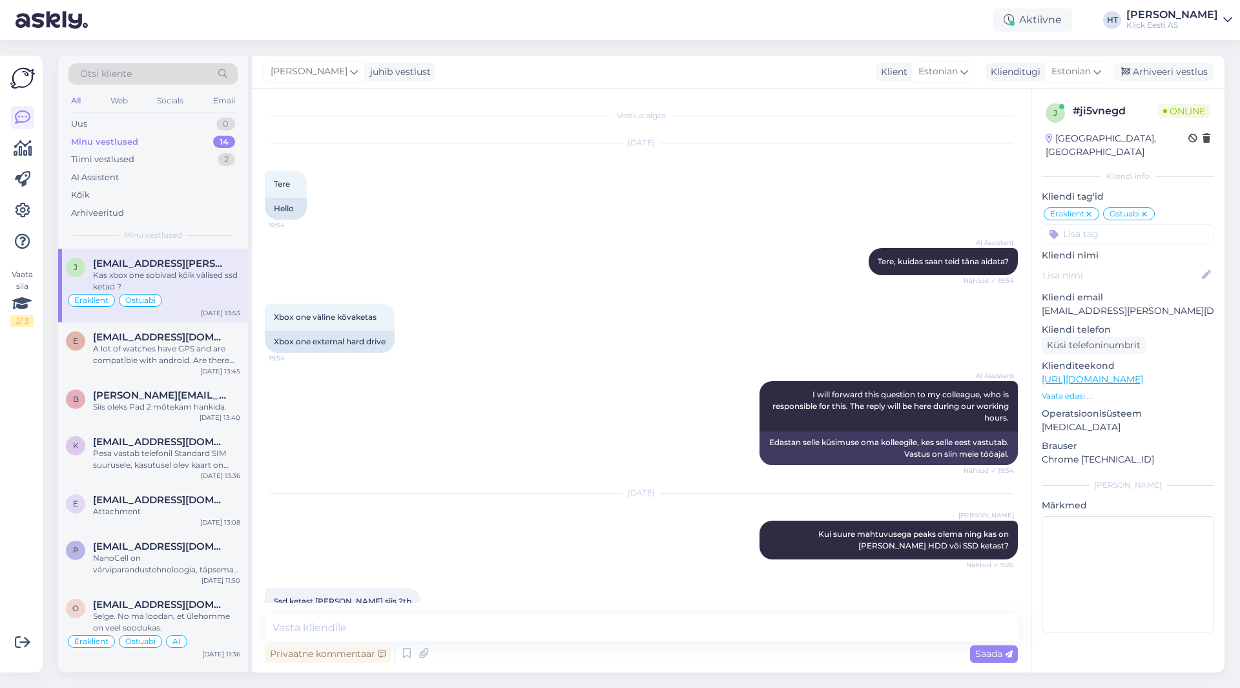
scroll to position [351, 0]
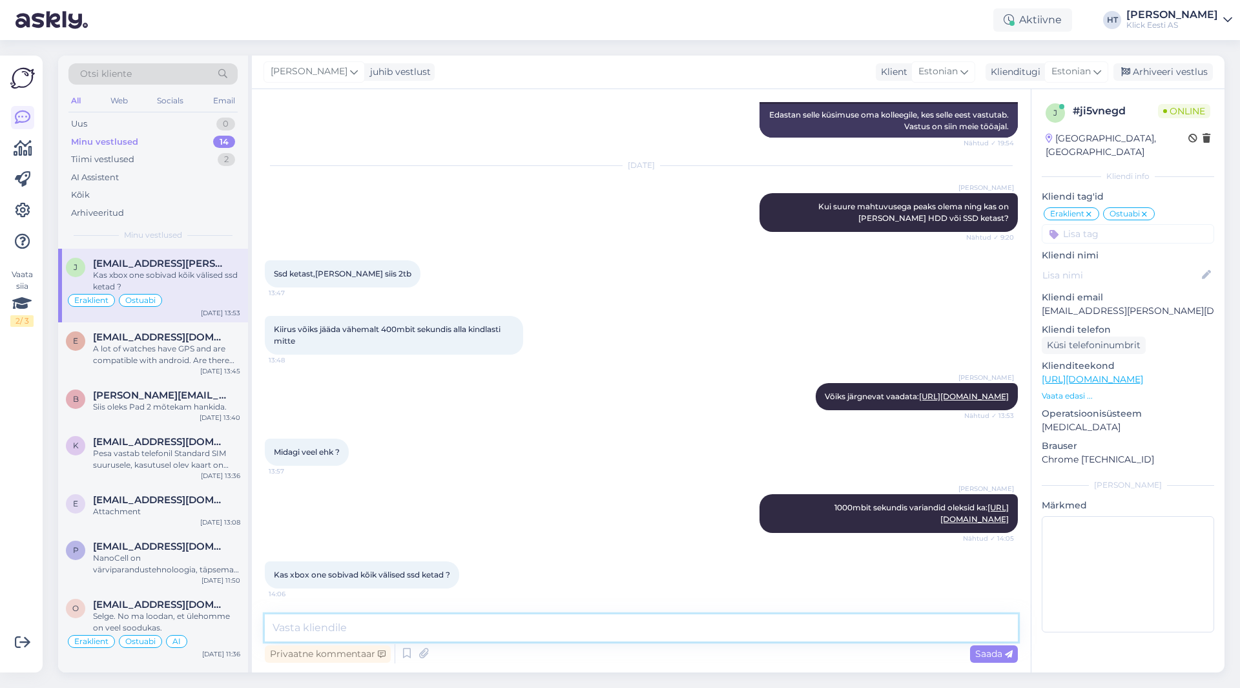
click at [412, 622] on textarea at bounding box center [641, 627] width 753 height 27
type textarea "2"
type textarea "Alates 256GB ja vähemalt USB 3.0 omad sobivad."
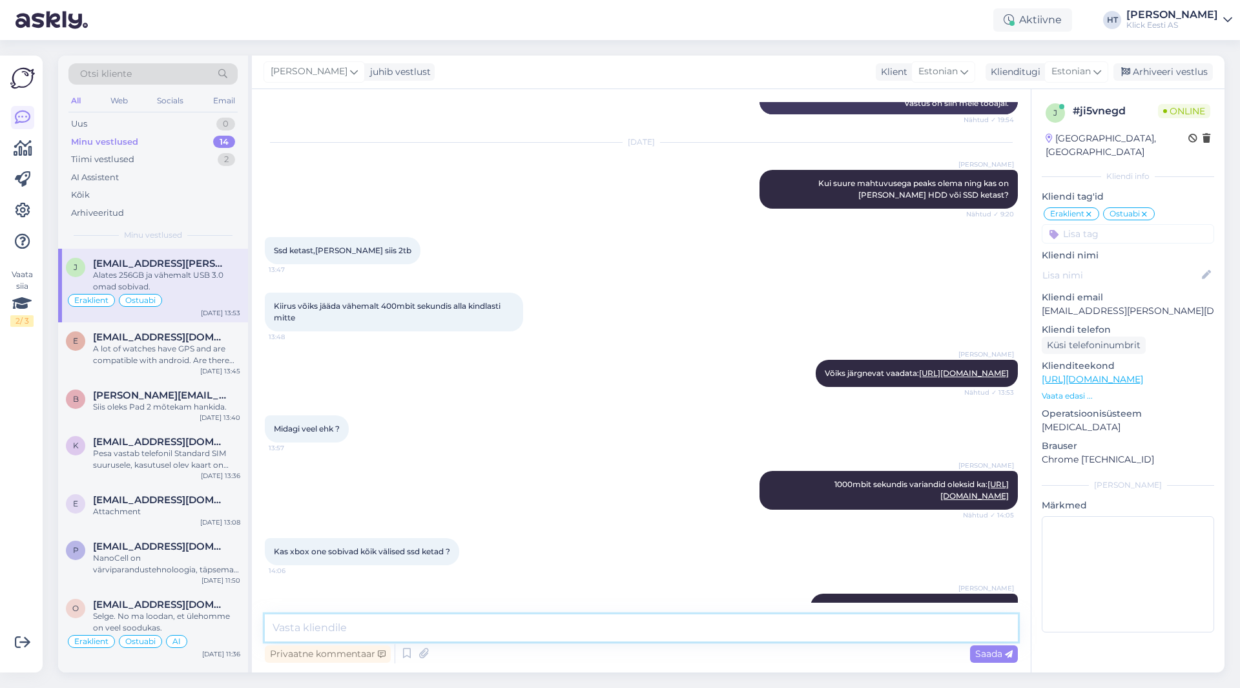
scroll to position [406, 0]
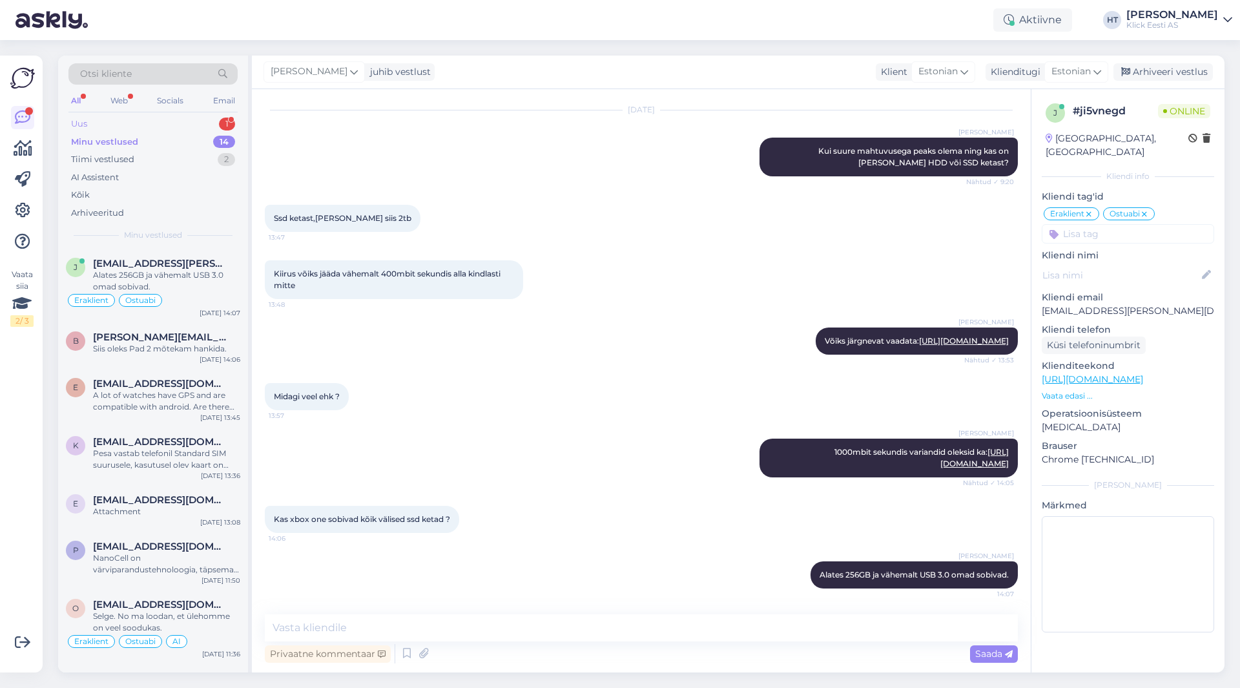
click at [203, 121] on div "Uus 1" at bounding box center [152, 124] width 169 height 18
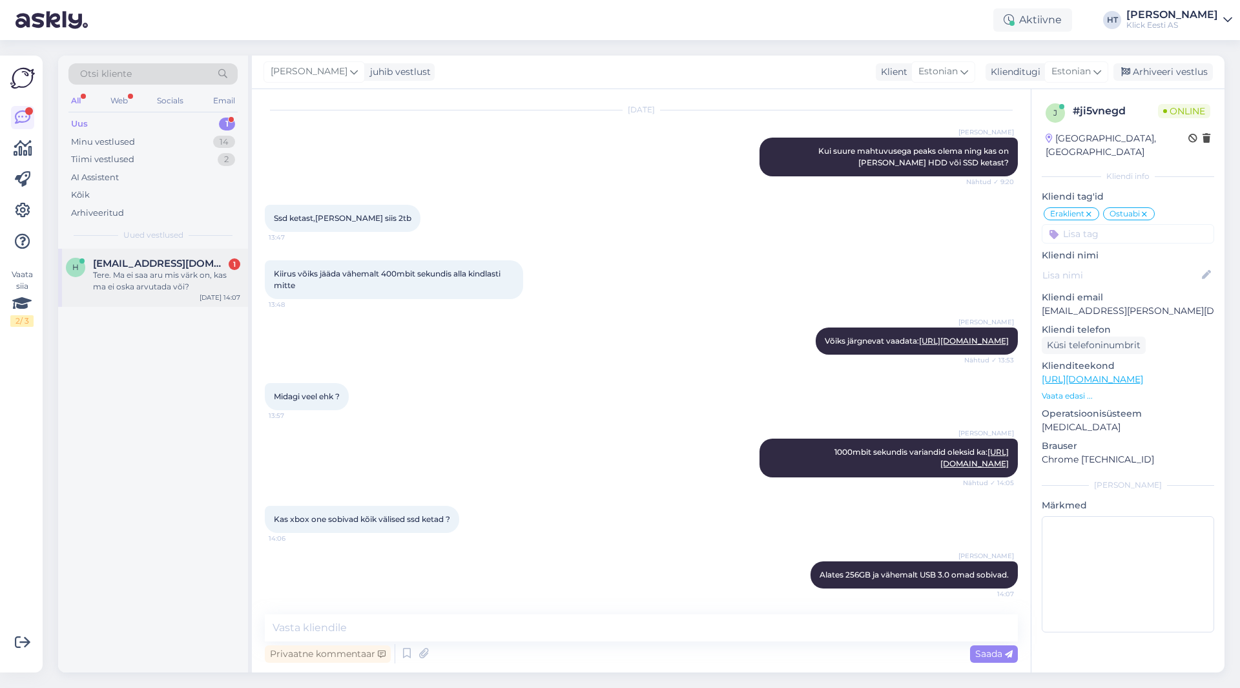
click at [206, 272] on div "Tere. Ma ei saa aru mis värk on, kas ma ei oska arvutada või?" at bounding box center [166, 280] width 147 height 23
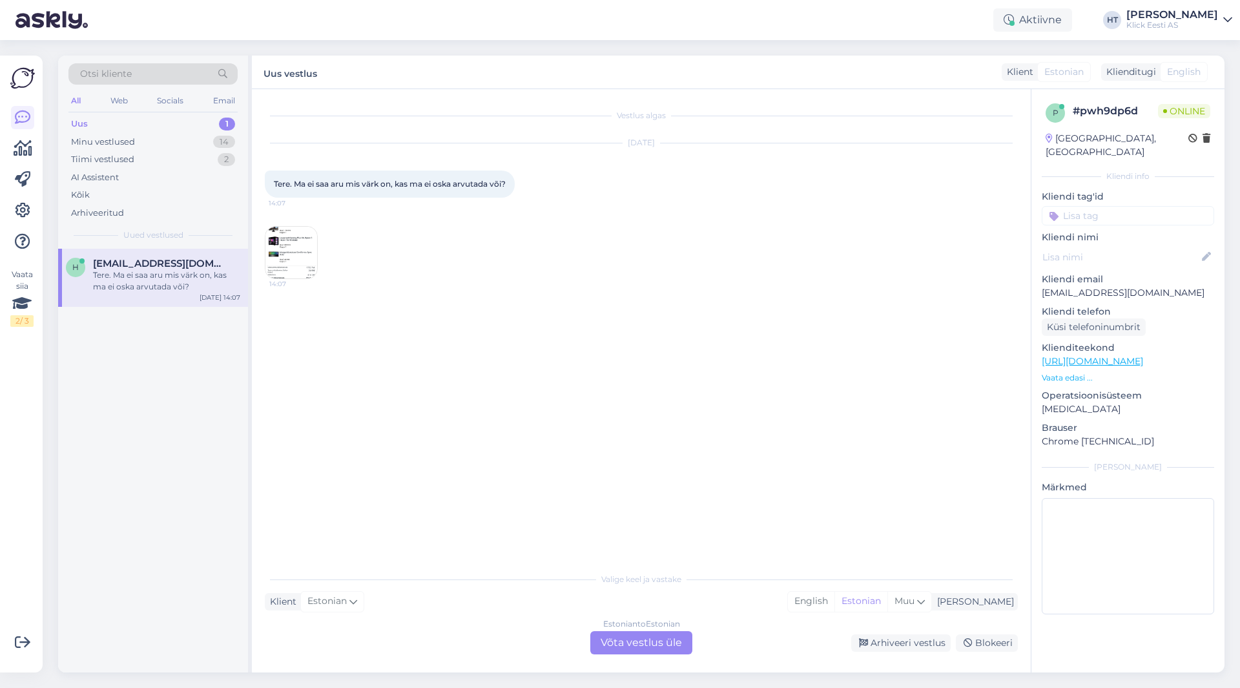
click at [300, 256] on img at bounding box center [291, 253] width 52 height 52
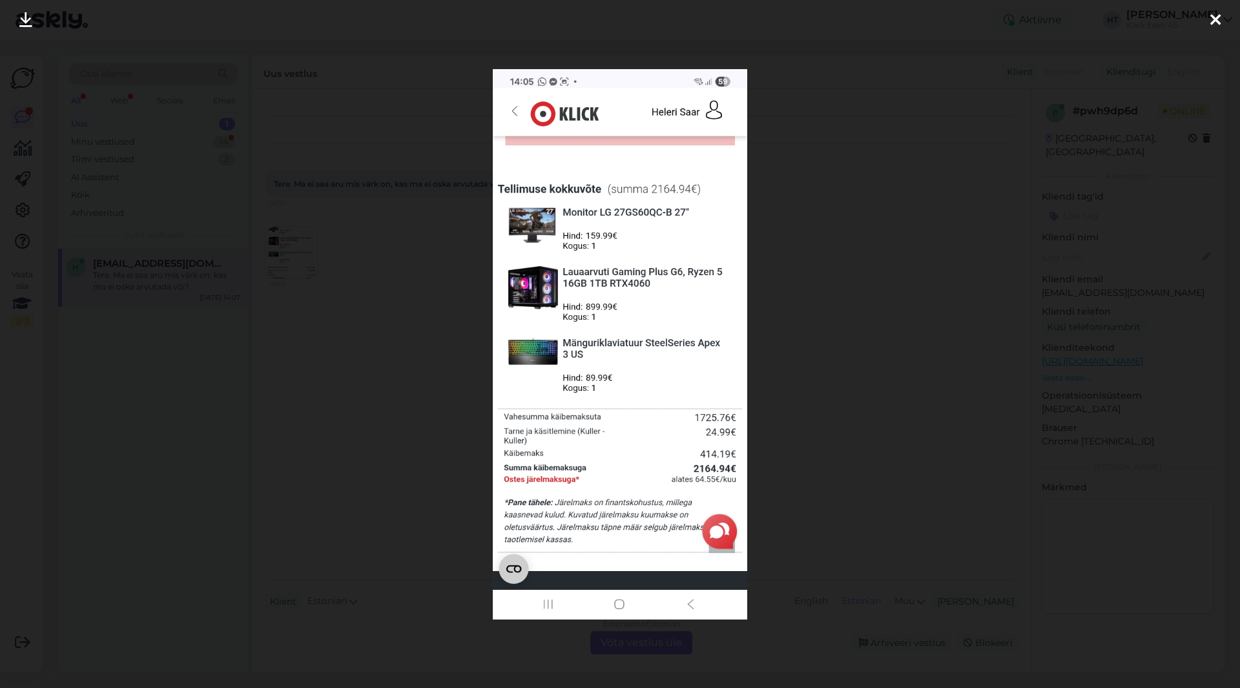
click at [832, 308] on div at bounding box center [620, 344] width 1240 height 688
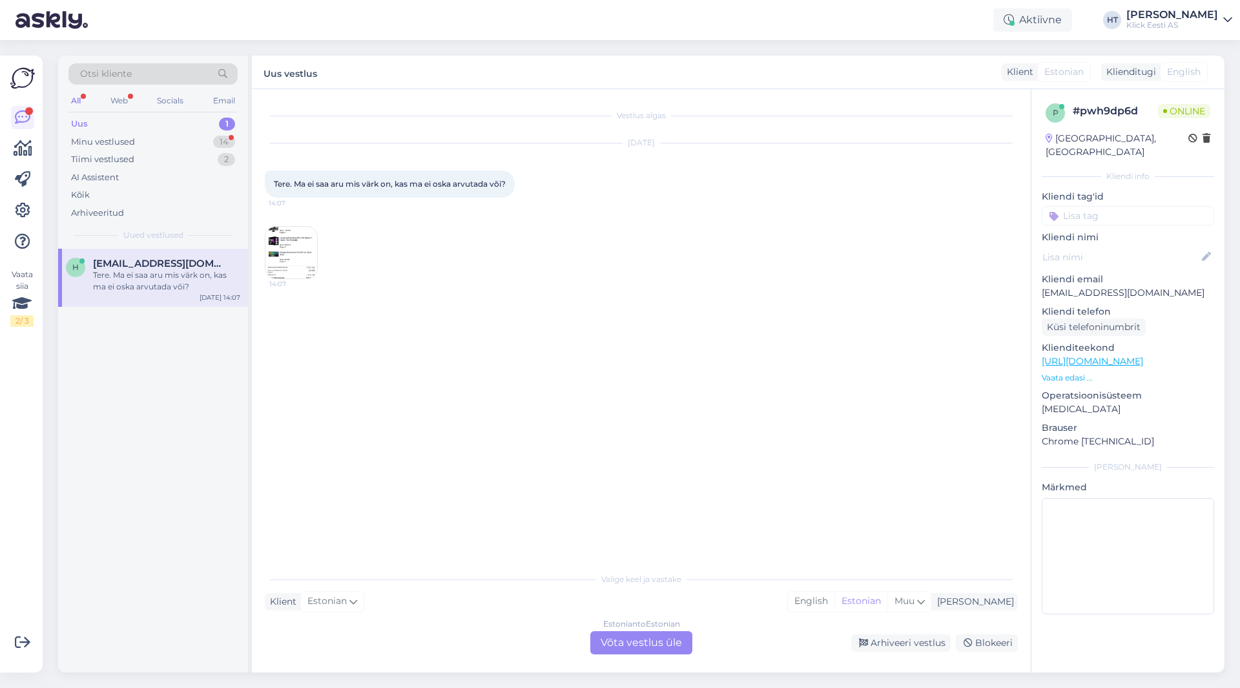
click at [615, 637] on div "Estonian to Estonian Võta vestlus üle" at bounding box center [641, 642] width 102 height 23
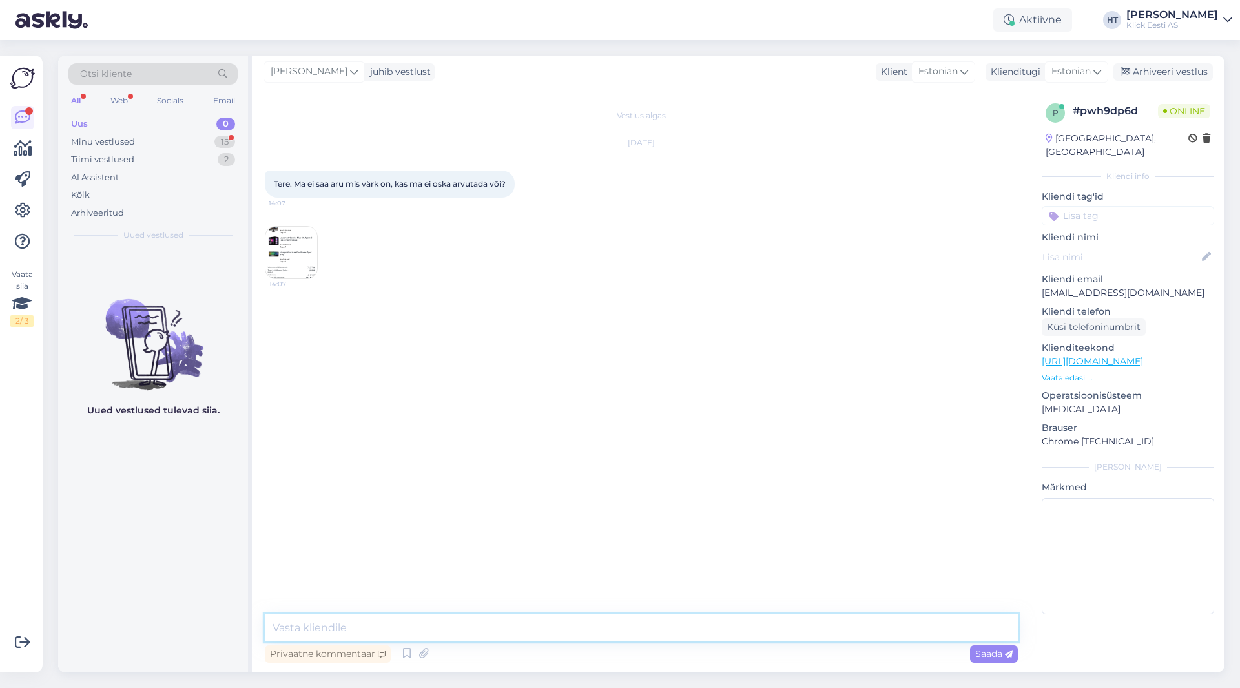
click at [614, 630] on textarea at bounding box center [641, 627] width 753 height 27
type textarea "Eemaldage tooted ostukorvist, värsekndage leht ja lisage uuesti. Siis peaks sum…"
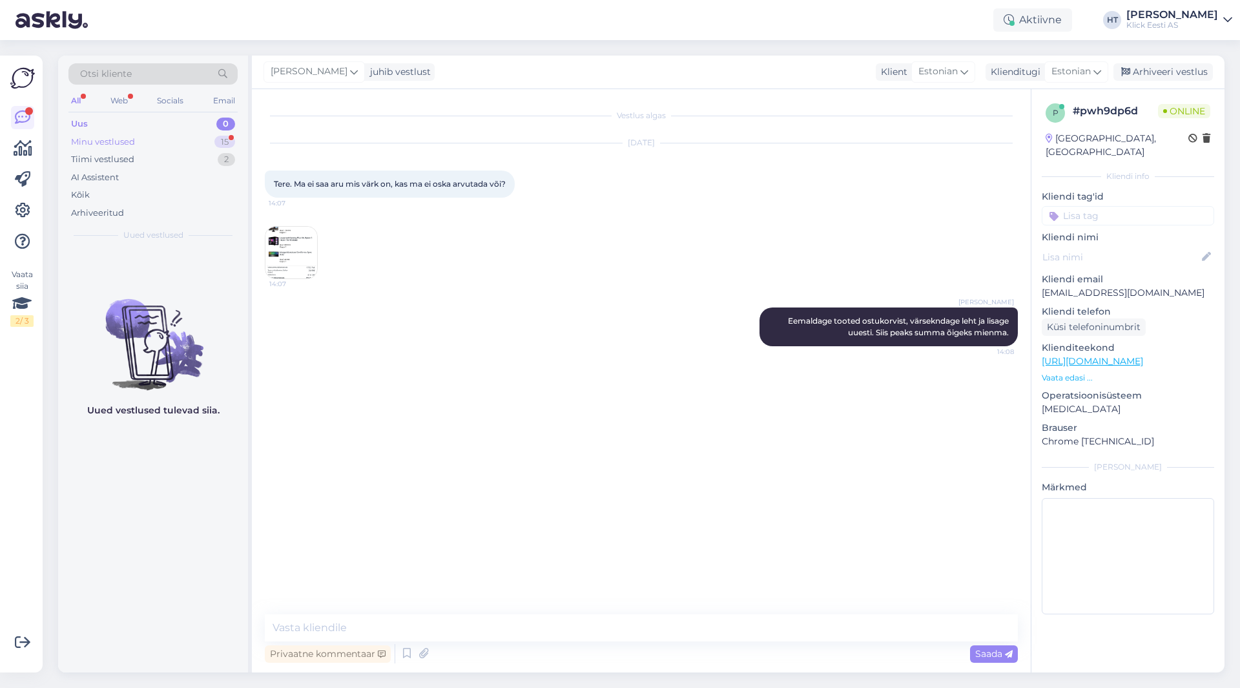
click at [215, 139] on div "15" at bounding box center [224, 142] width 21 height 13
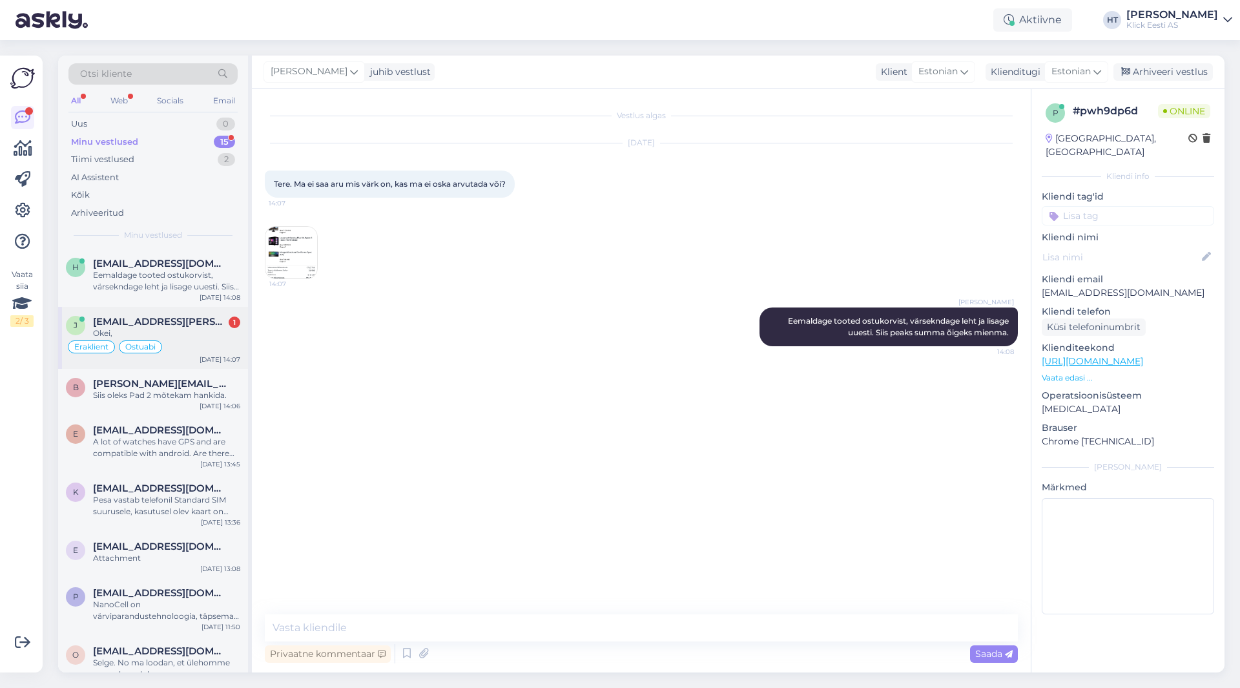
click at [188, 318] on span "[EMAIL_ADDRESS][PERSON_NAME][DOMAIN_NAME]" at bounding box center [160, 322] width 134 height 12
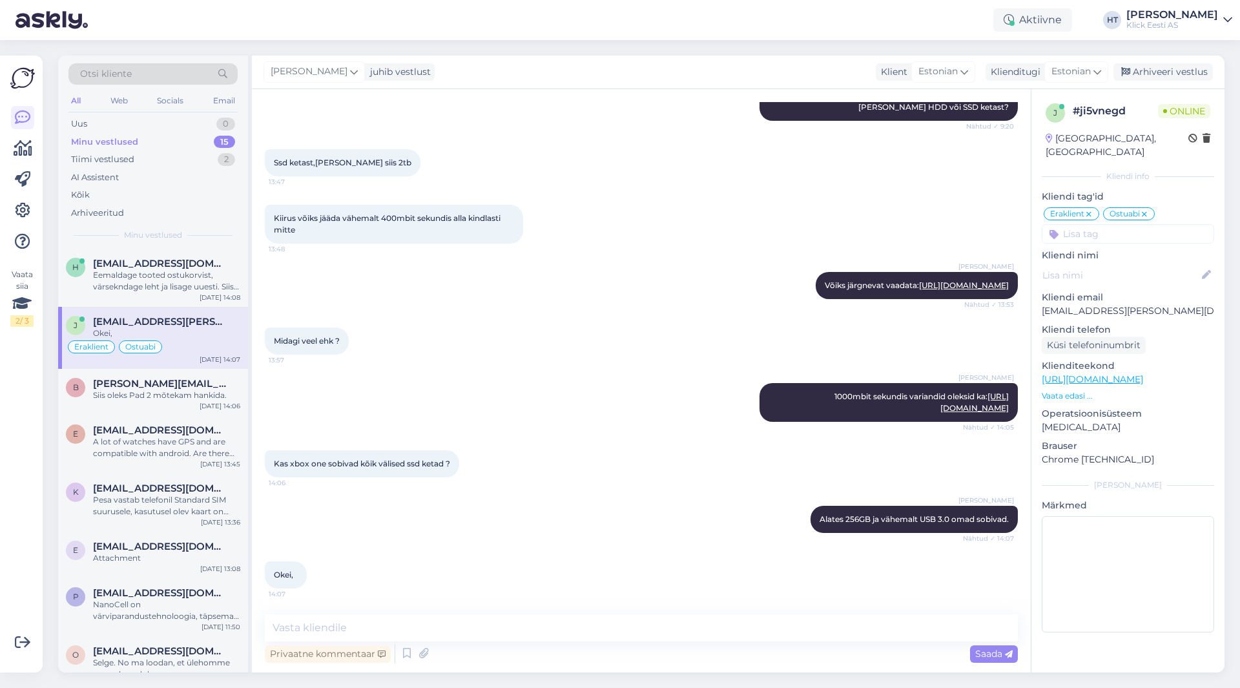
click at [531, 386] on div "[PERSON_NAME] 1000mbit sekundis variandid oleksid ka: [URL][DOMAIN_NAME] Nähtud…" at bounding box center [641, 402] width 753 height 67
click at [129, 424] on span "[EMAIL_ADDRESS][DOMAIN_NAME]" at bounding box center [160, 430] width 134 height 12
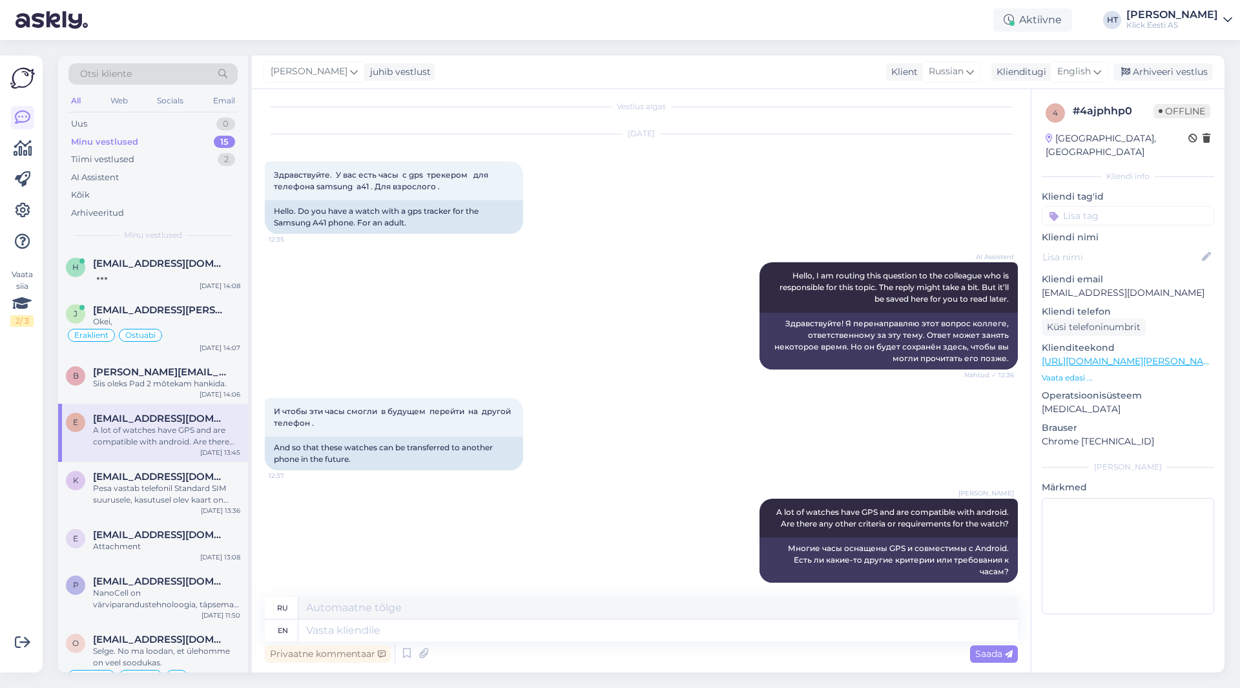
click at [481, 392] on div "И чтобы эти часы смогли в будущем перейти на другой телефон . 12:37 And so that…" at bounding box center [641, 434] width 753 height 101
click at [225, 333] on div "Eraklient Ostuabi" at bounding box center [153, 336] width 174 height 16
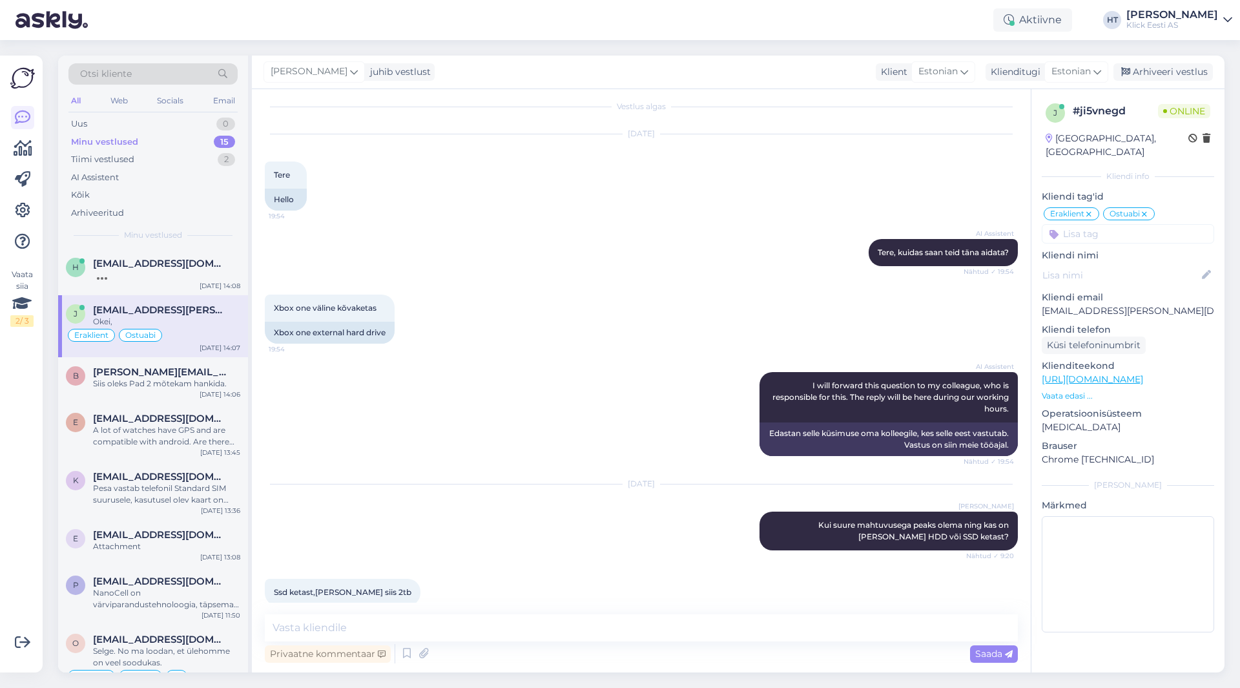
scroll to position [462, 0]
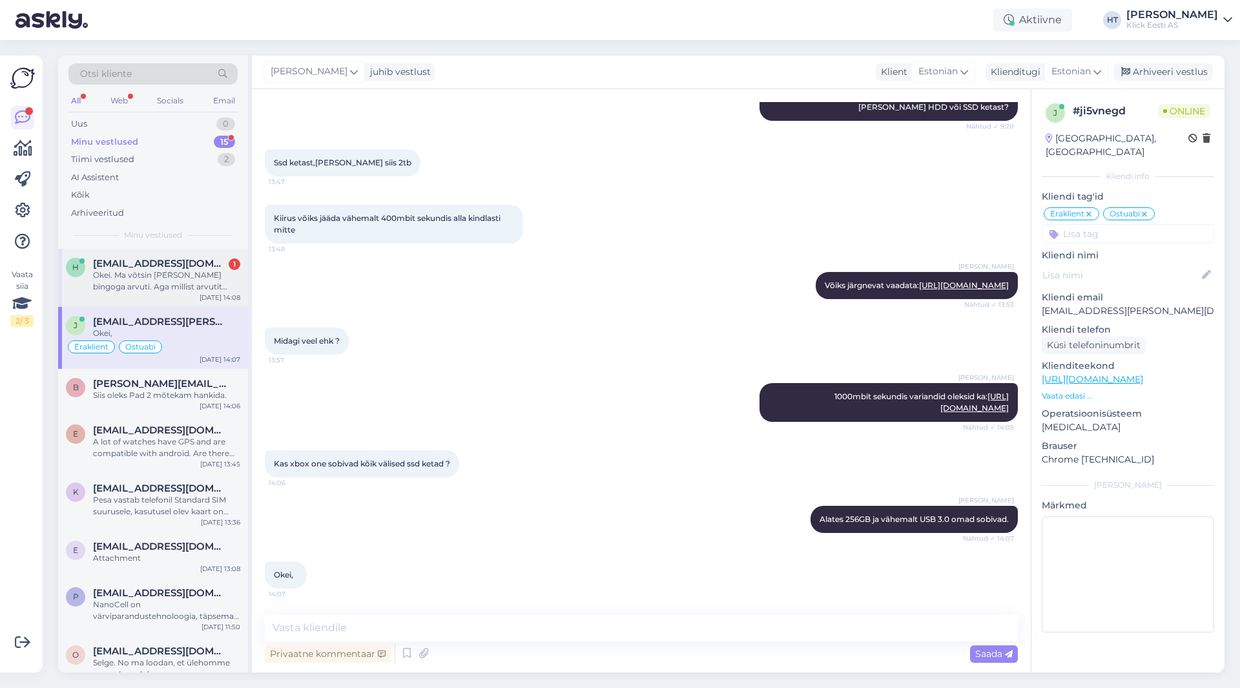
click at [218, 286] on div "Okei. Ma võtsin [PERSON_NAME] bingoga arvuti. Aga millist arvutit soovitate 8 a…" at bounding box center [166, 280] width 147 height 23
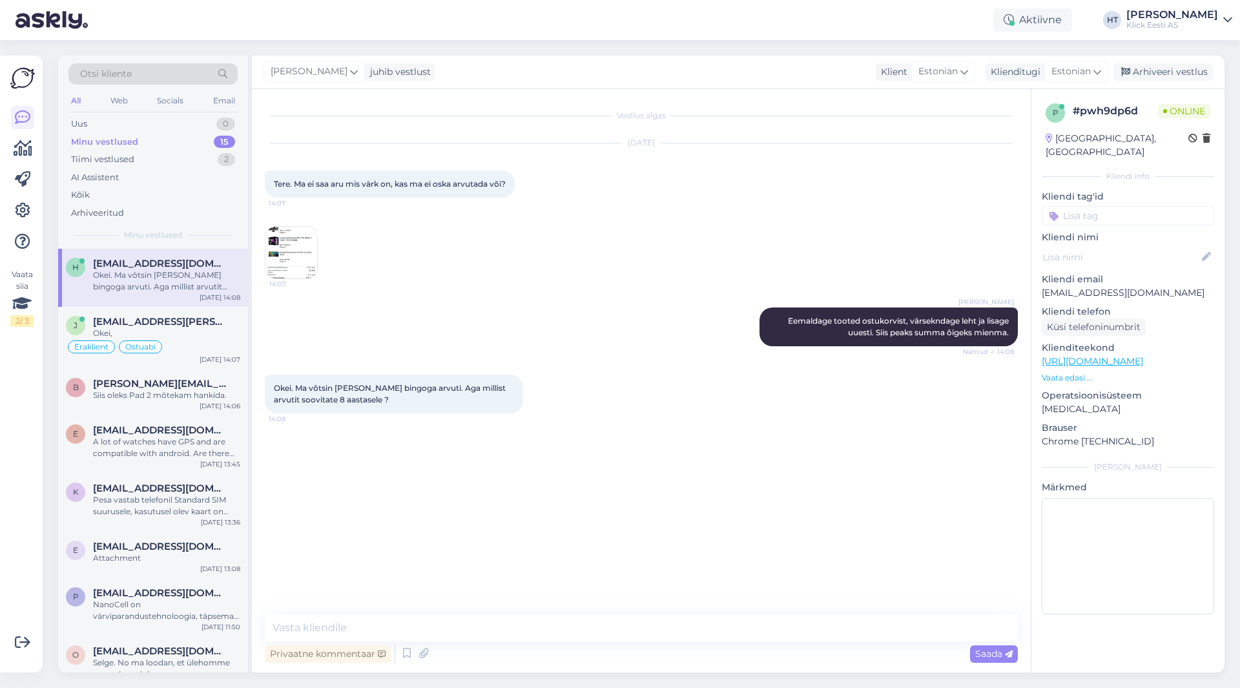
click at [316, 253] on img at bounding box center [291, 253] width 52 height 52
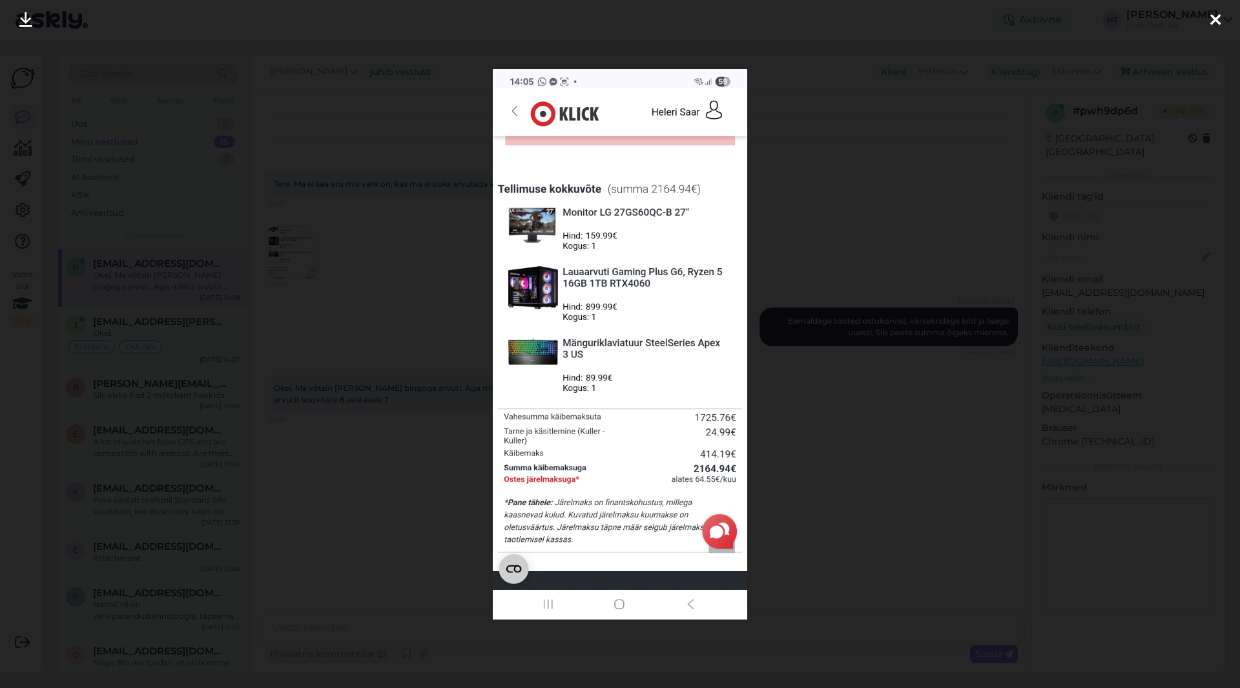
click at [431, 298] on div at bounding box center [620, 344] width 1240 height 688
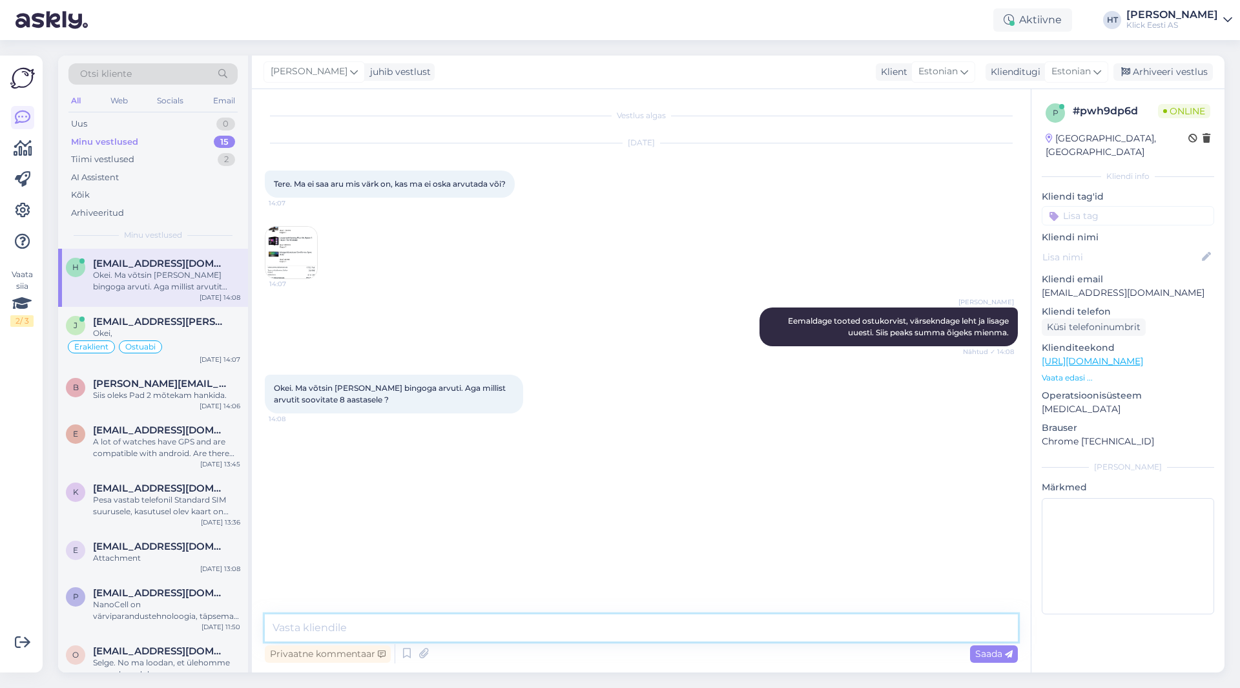
click at [512, 629] on textarea at bounding box center [641, 627] width 753 height 27
click at [572, 625] on textarea at bounding box center [641, 627] width 753 height 27
type textarea "Oleneb, mille jaoks arvutit täpsemalt kasutatakse?"
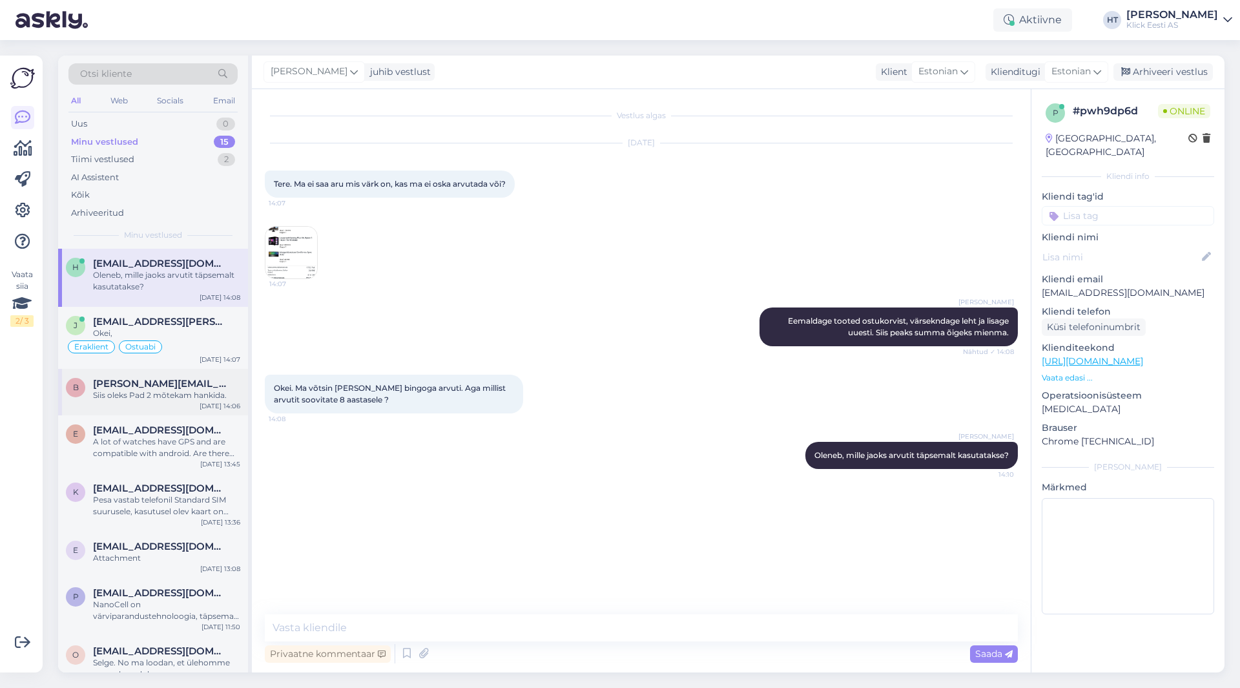
click at [197, 383] on span "[PERSON_NAME][EMAIL_ADDRESS][DOMAIN_NAME]" at bounding box center [160, 384] width 134 height 12
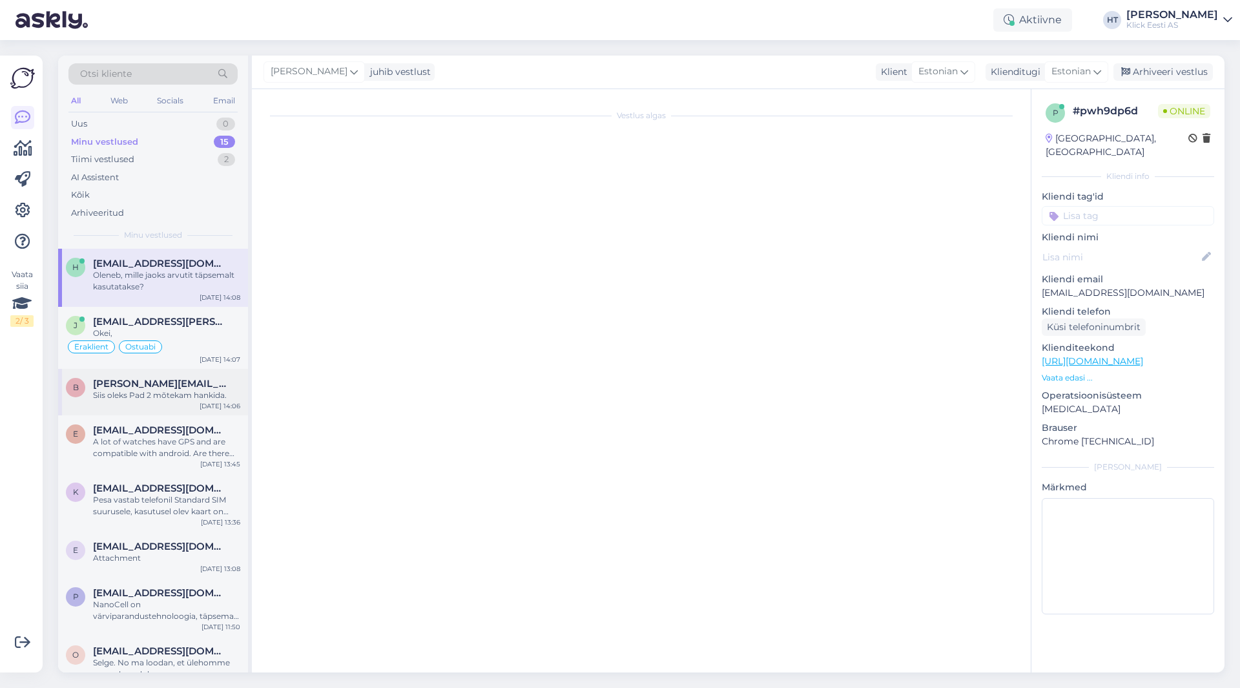
scroll to position [351, 0]
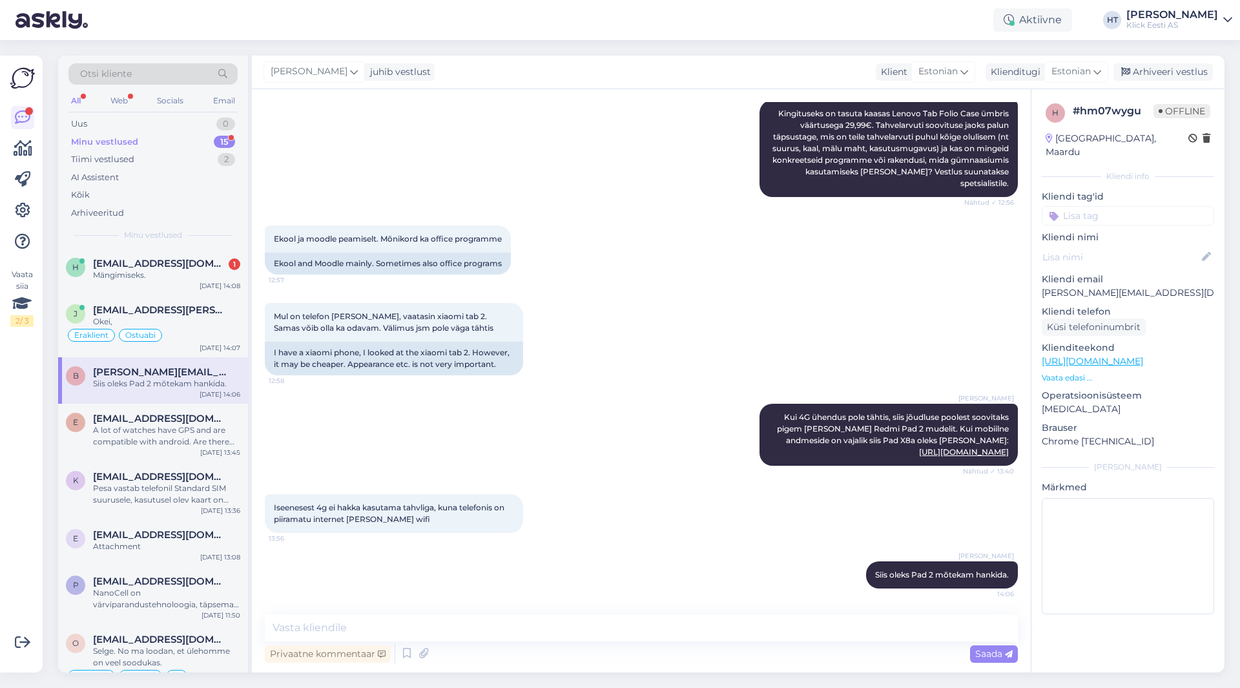
click at [17, 424] on div "Vaata siia 2 / 3" at bounding box center [22, 364] width 25 height 596
click at [585, 499] on div "Iseenesest 4g ei hakka kasutama tahvliga, kuna telefonis on piiramatu internet …" at bounding box center [641, 513] width 753 height 67
click at [166, 271] on div at bounding box center [166, 275] width 147 height 12
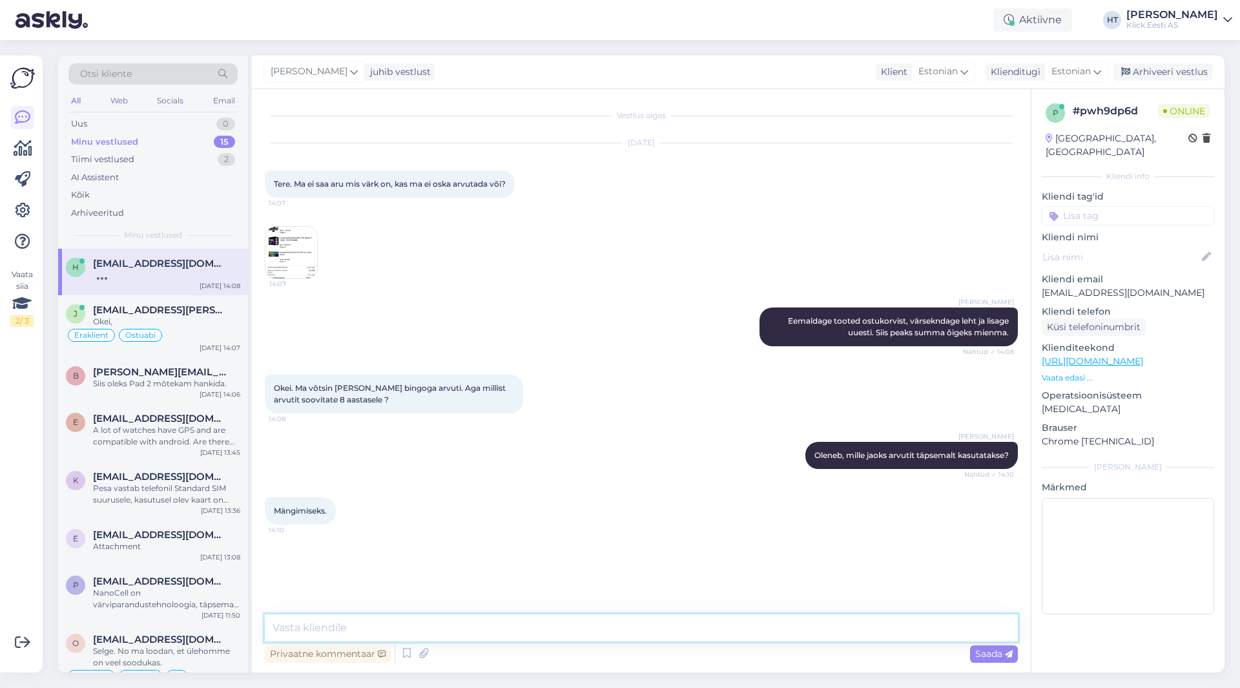
click at [502, 638] on textarea at bounding box center [641, 627] width 753 height 27
type textarea "Kas on k teada milliste mängude jaoks [PERSON_NAME]?"
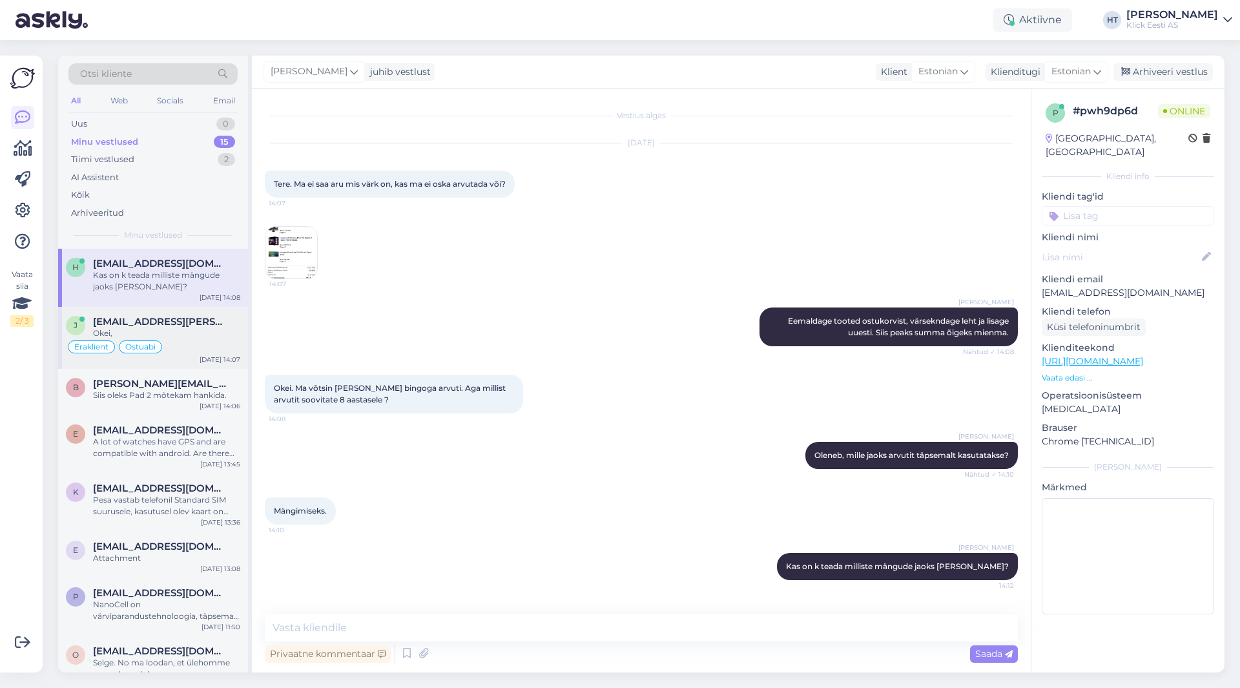
click at [192, 362] on div "[PERSON_NAME] [PERSON_NAME][EMAIL_ADDRESS][DOMAIN_NAME] Okei, [PERSON_NAME] [DA…" at bounding box center [153, 338] width 190 height 62
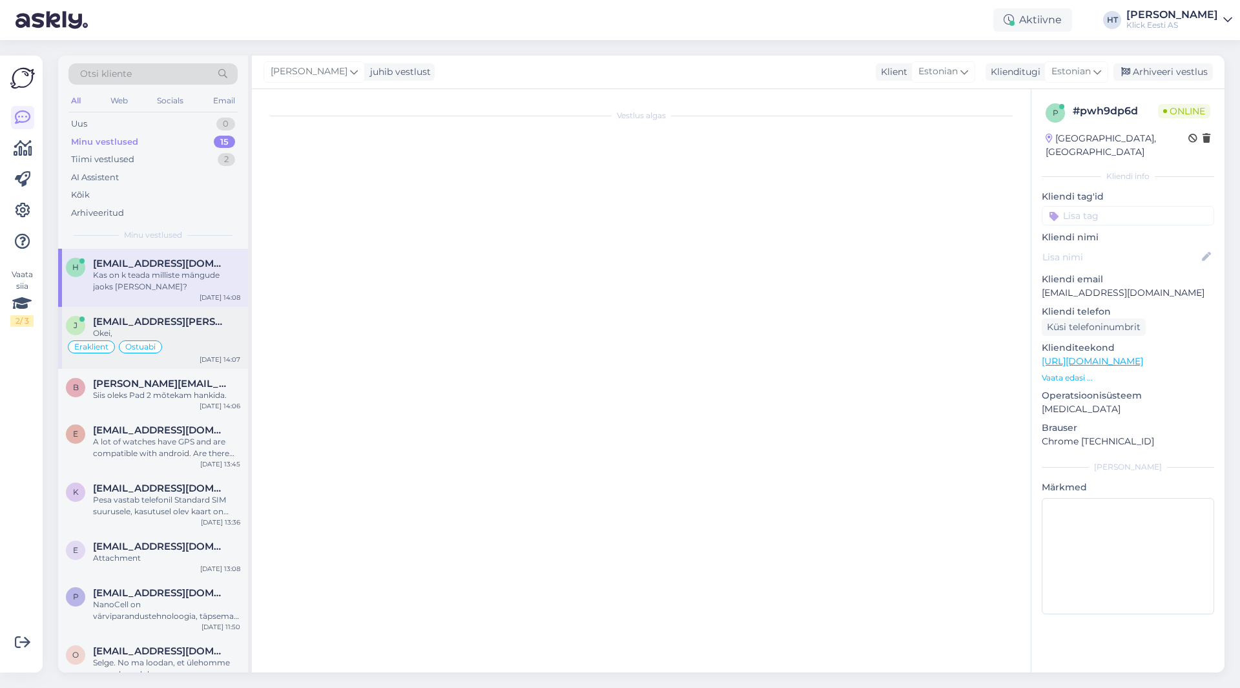
scroll to position [462, 0]
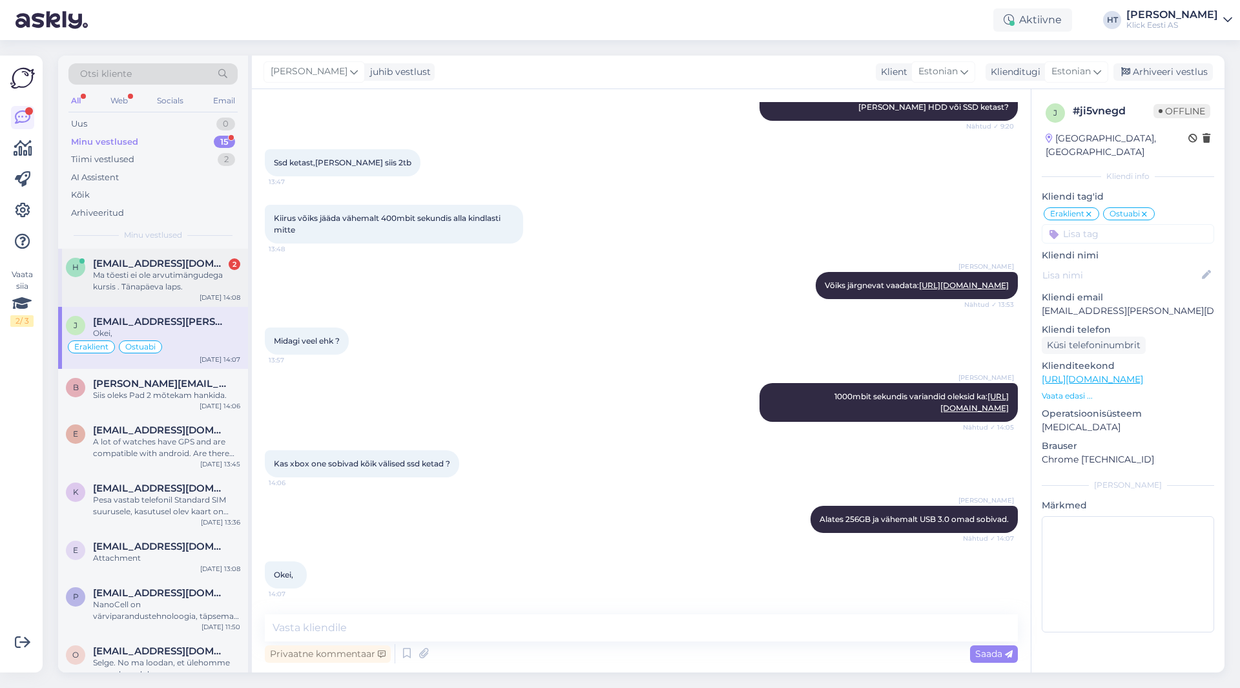
click at [197, 291] on div "Ma tõesti ei ole arvutimängudega kursis . Tänapäeva laps." at bounding box center [166, 280] width 147 height 23
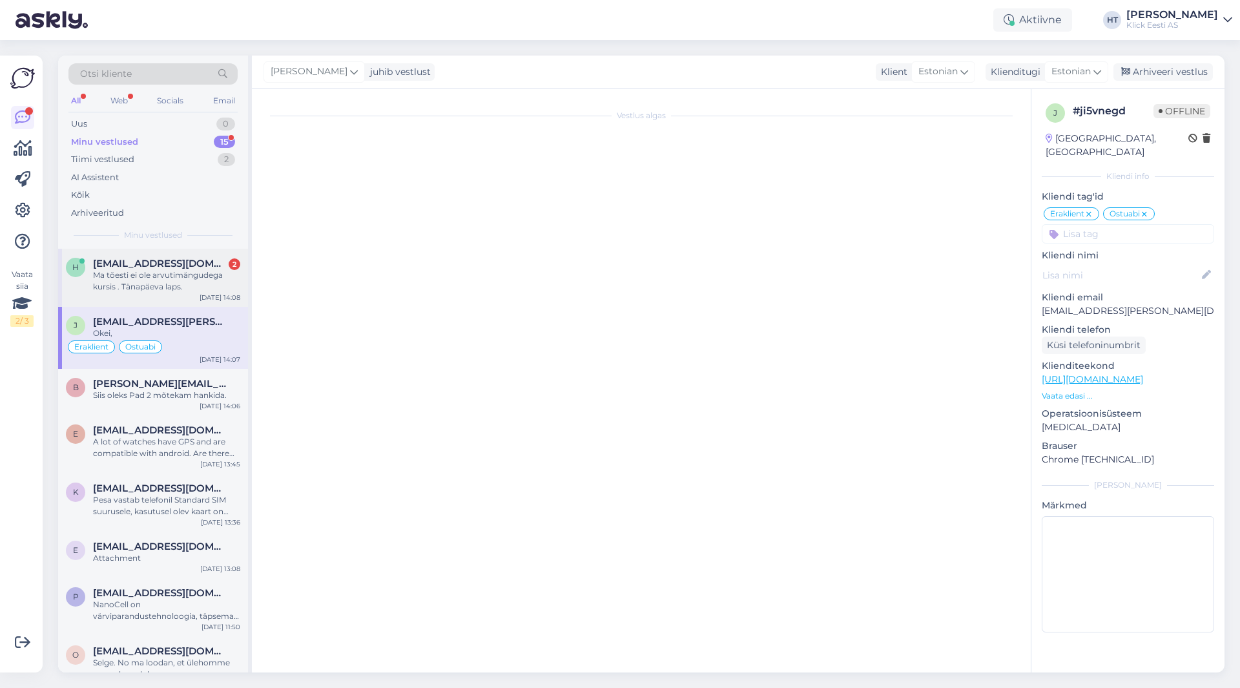
scroll to position [103, 0]
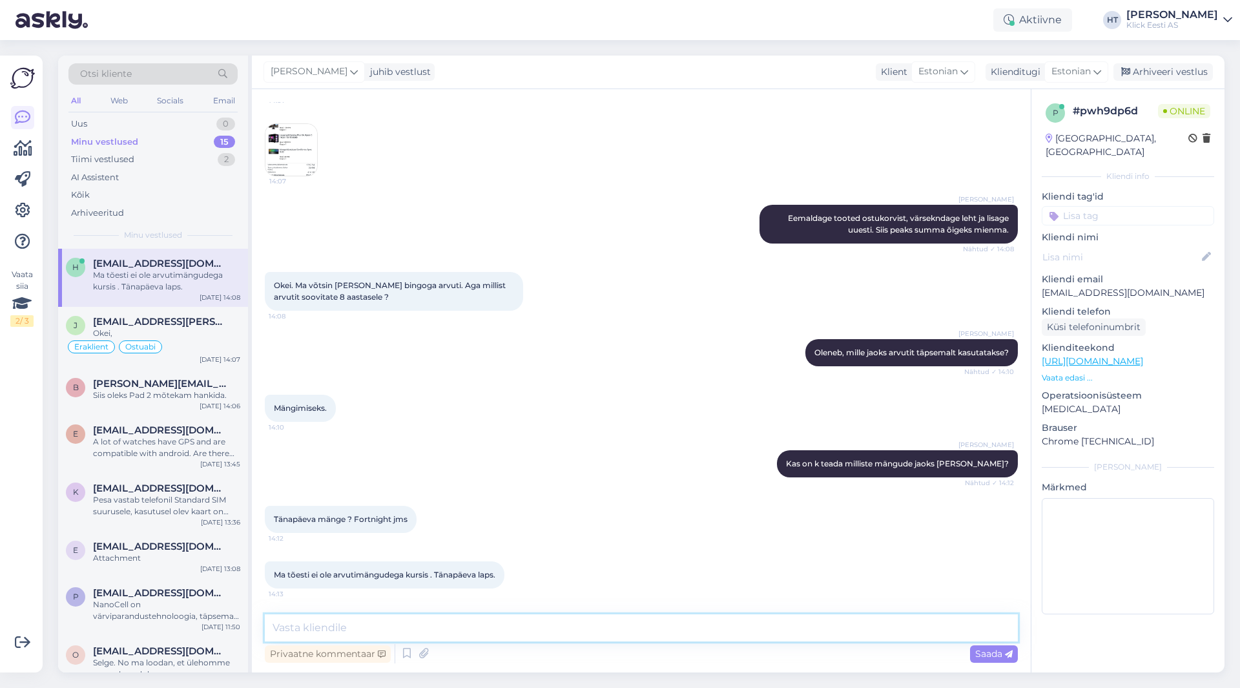
click at [627, 624] on textarea at bounding box center [641, 627] width 753 height 27
paste textarea "[URL][DOMAIN_NAME]"
type textarea "Võiks järgnevat vaadata: [URL][DOMAIN_NAME]"
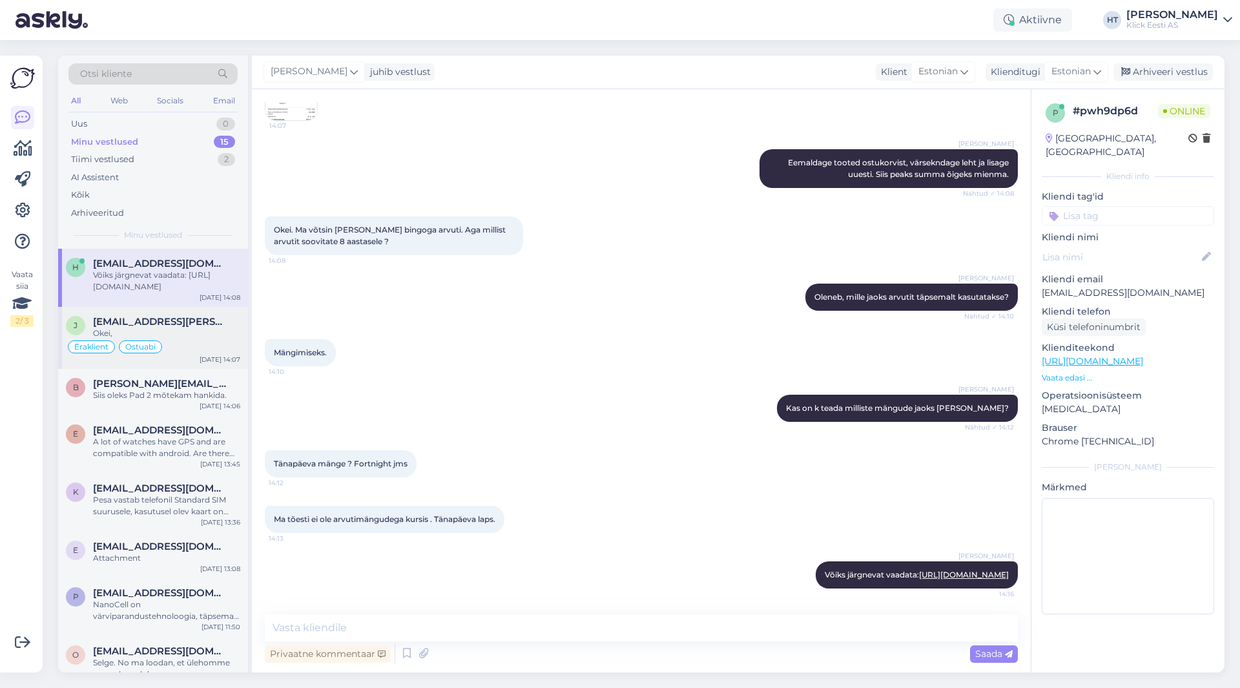
click at [154, 330] on div "Okei," at bounding box center [166, 334] width 147 height 12
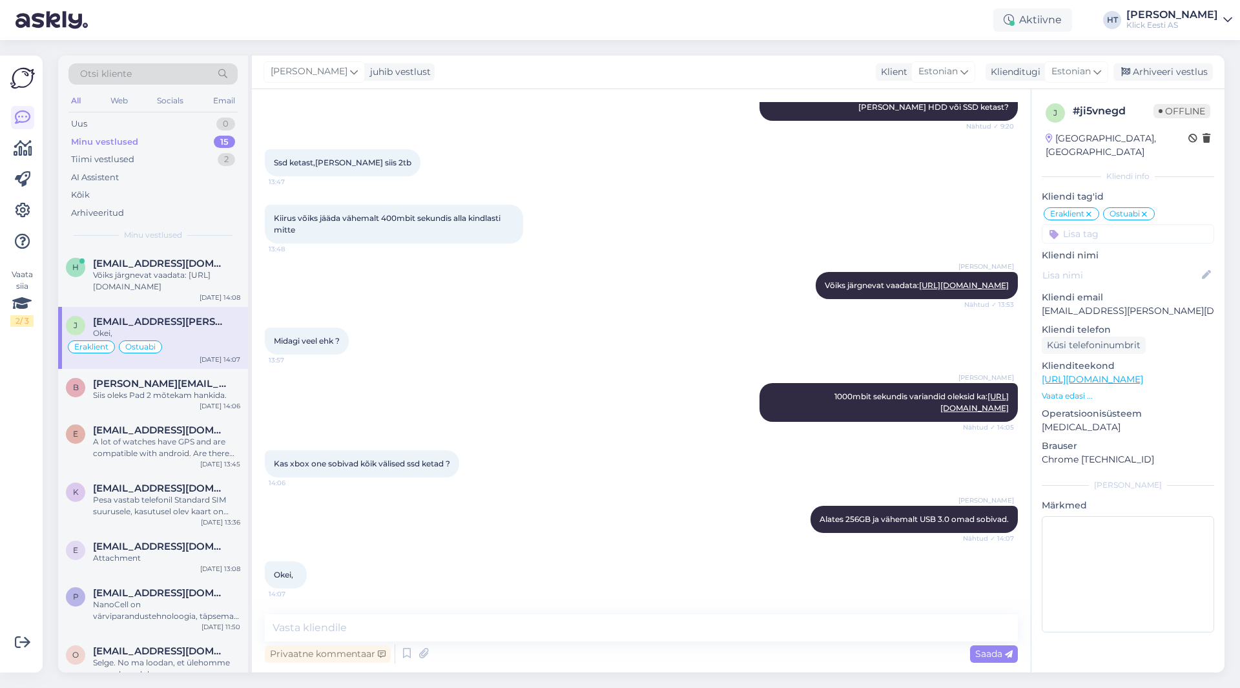
click at [5, 534] on div "Vaata siia 2 / 3 Võimalused Veendu, et Askly loob sulle väärtust. Sulge Ühenda …" at bounding box center [21, 364] width 43 height 617
click at [427, 269] on div "[PERSON_NAME] Võiks järgnevat vaadata: [URL][DOMAIN_NAME] Nähtud ✓ 13:53" at bounding box center [641, 286] width 753 height 56
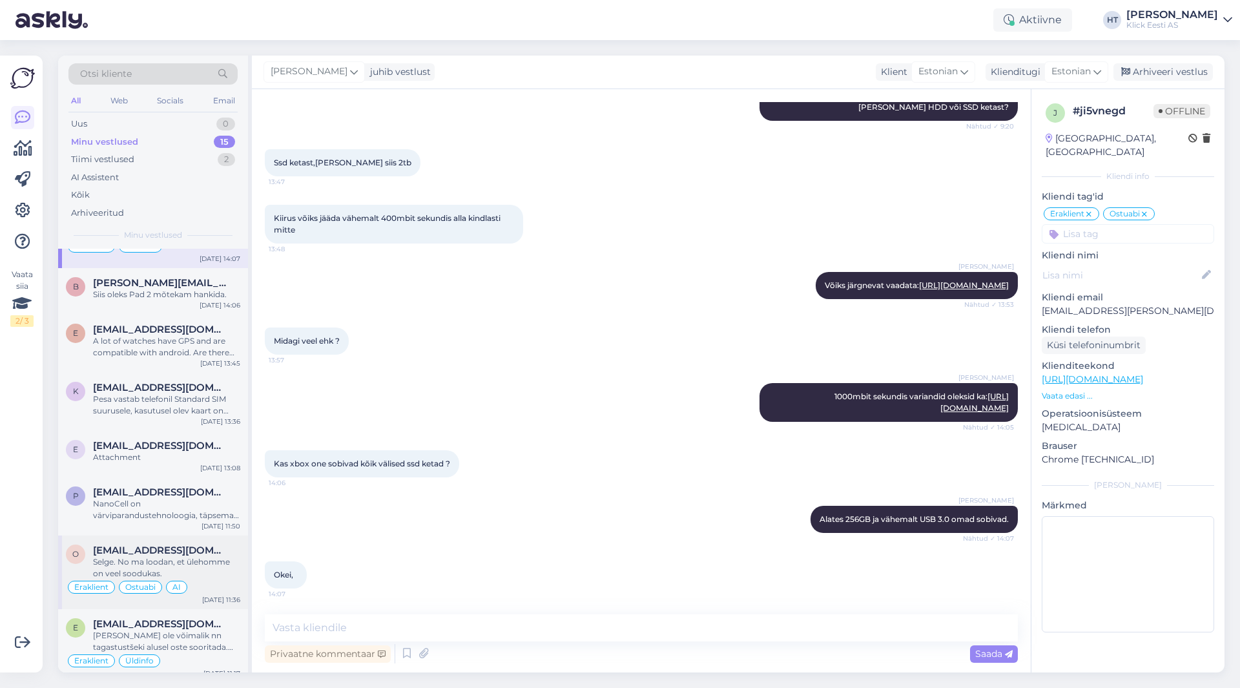
scroll to position [0, 0]
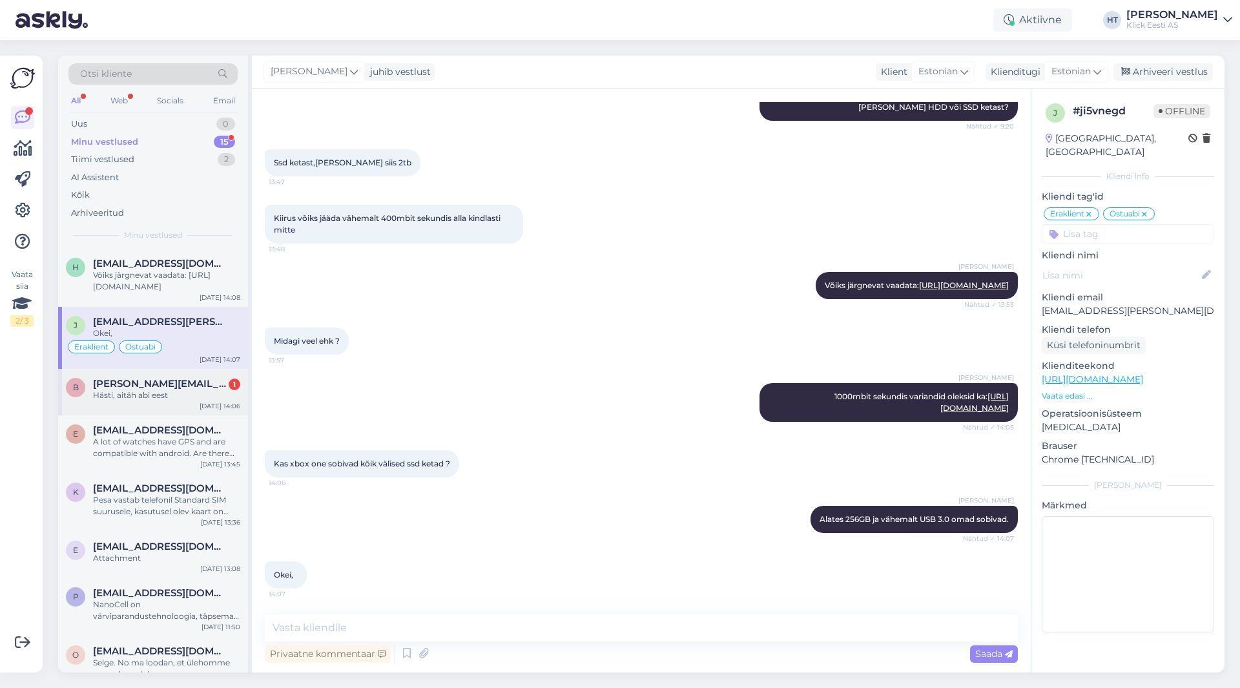
click at [106, 397] on div "Hästi, aitäh abi eest" at bounding box center [166, 396] width 147 height 12
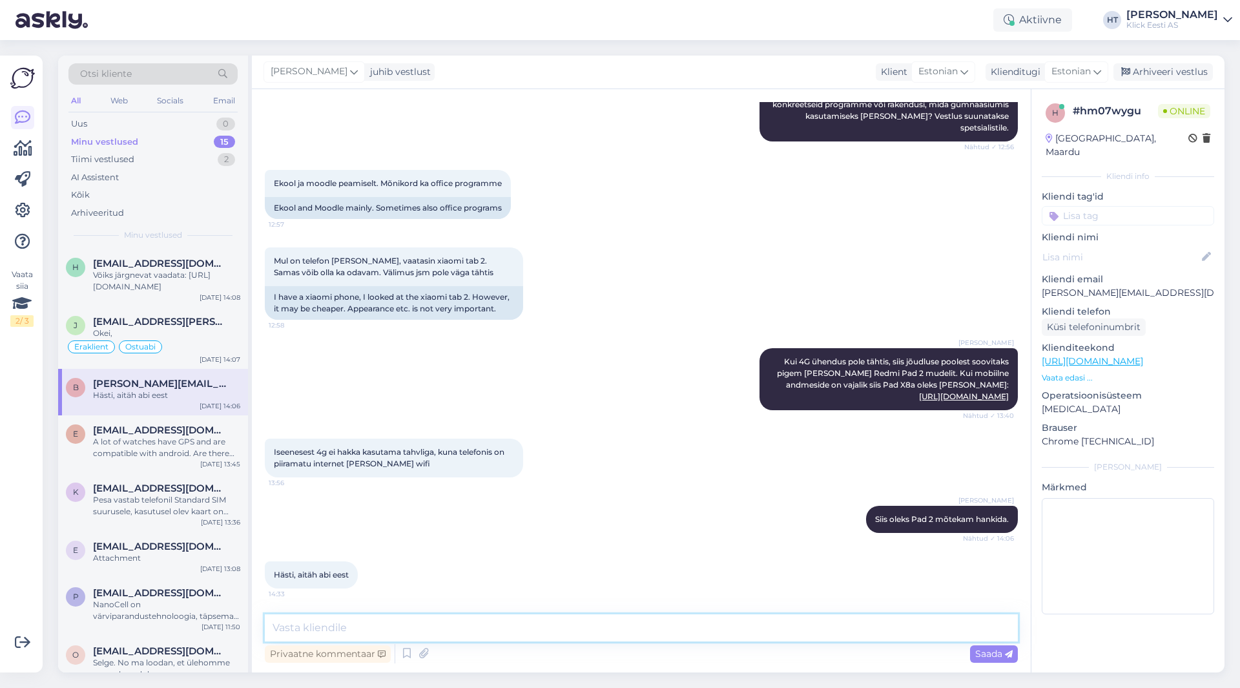
click at [415, 622] on textarea at bounding box center [641, 627] width 753 height 27
type textarea "Palun."
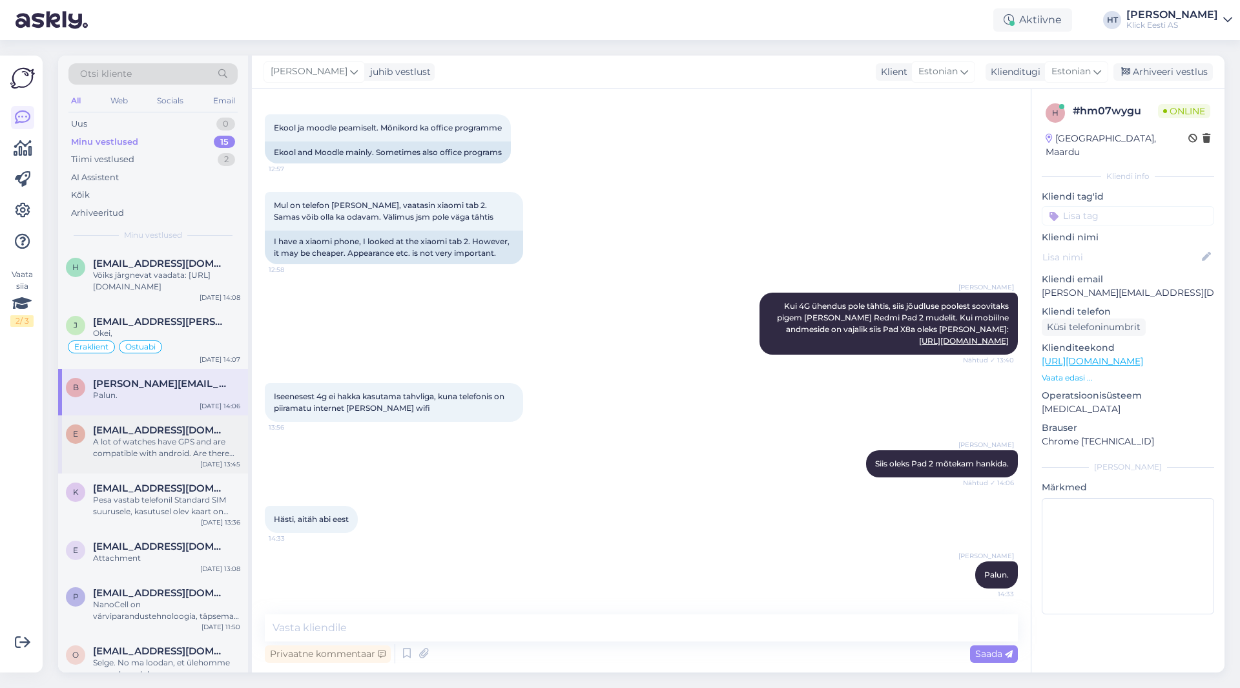
click at [163, 463] on div "e [EMAIL_ADDRESS][DOMAIN_NAME] A lot of watches have GPS and are compatible wit…" at bounding box center [153, 444] width 190 height 58
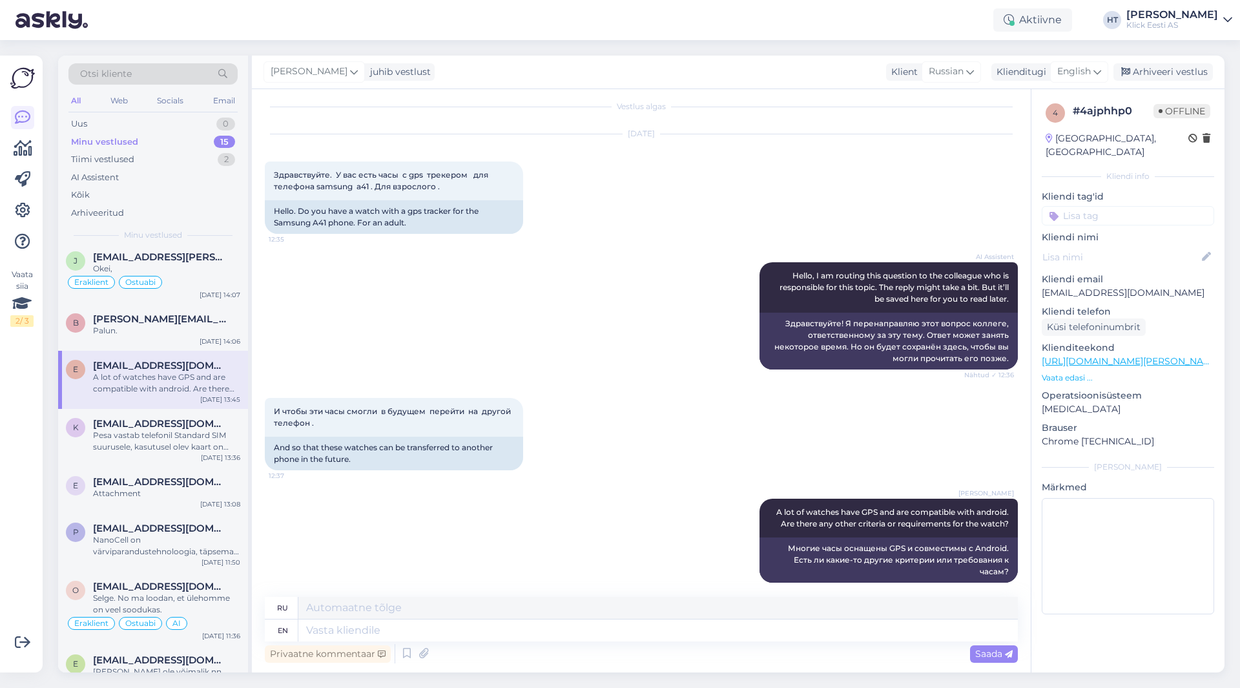
scroll to position [129, 0]
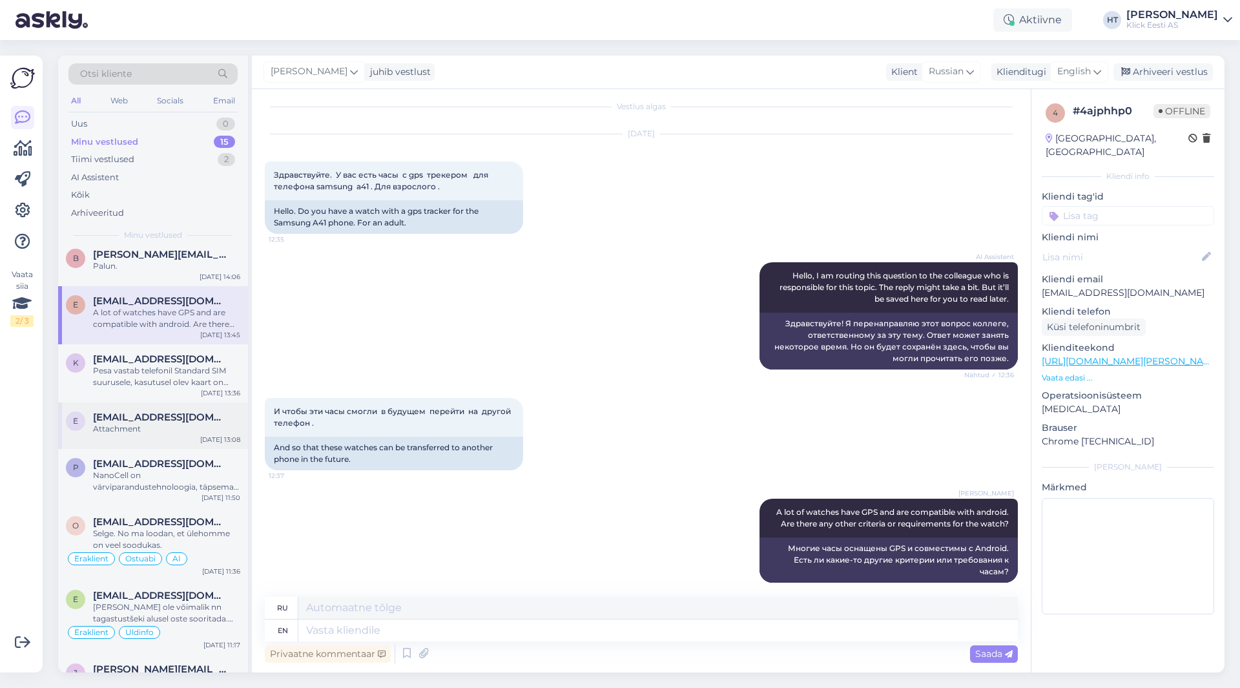
click at [167, 414] on span "[EMAIL_ADDRESS][DOMAIN_NAME]" at bounding box center [160, 417] width 134 height 12
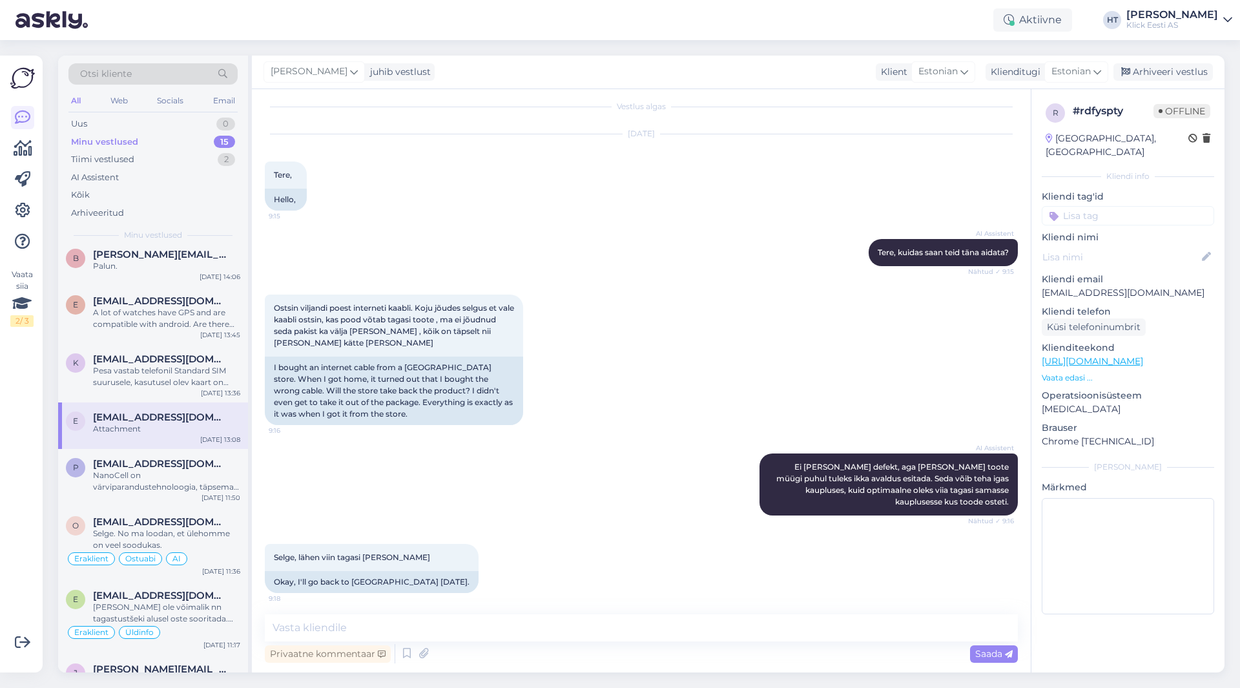
scroll to position [520, 0]
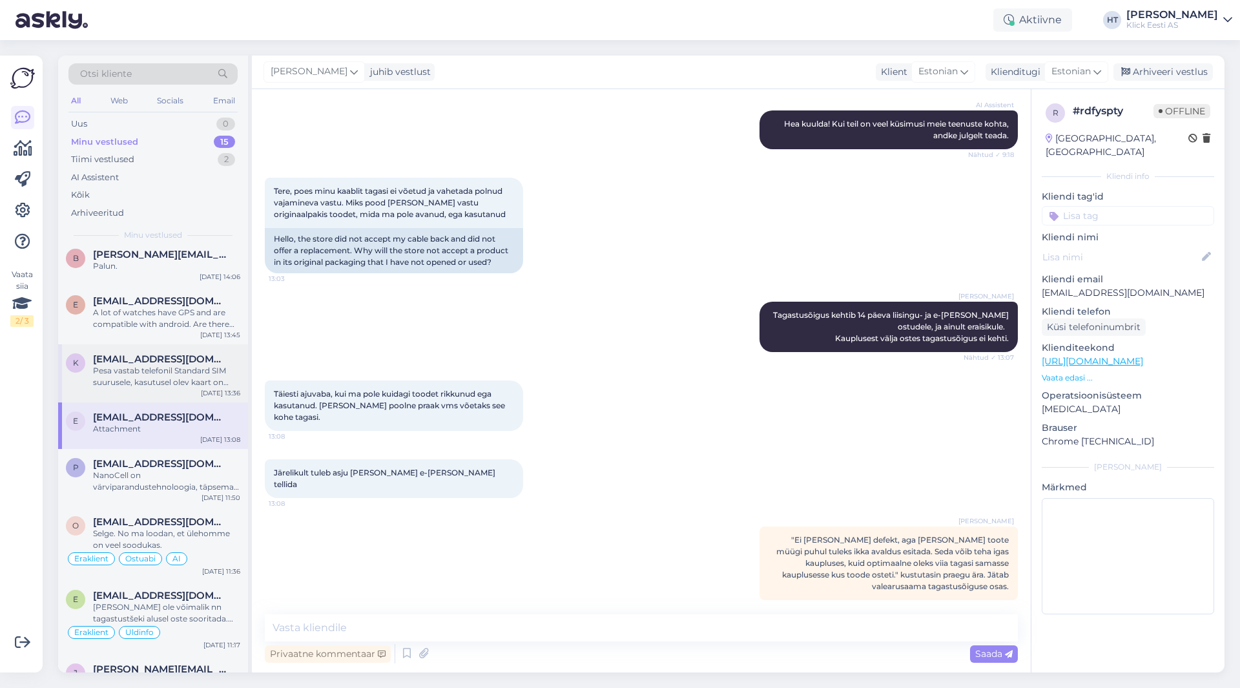
click at [169, 385] on div "Pesa vastab telefonil Standard SIM suurusele, kasutusel olev kaart on Mini suur…" at bounding box center [166, 376] width 147 height 23
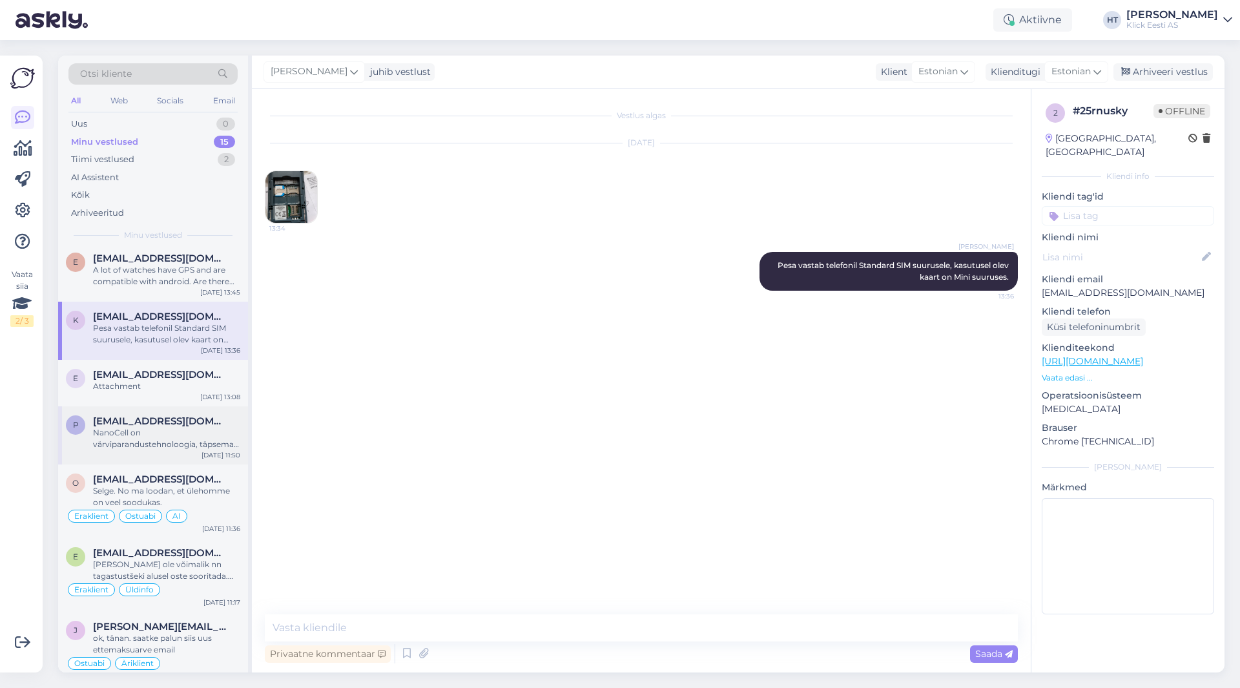
scroll to position [194, 0]
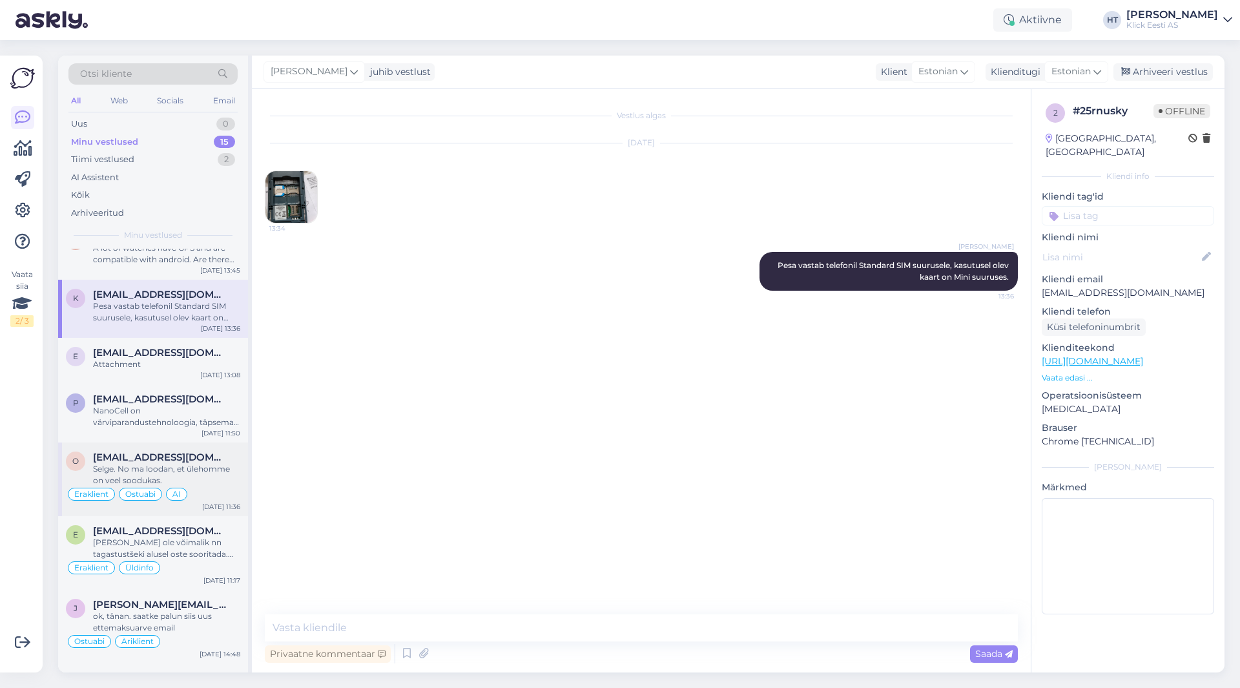
click at [183, 491] on div "AI" at bounding box center [176, 494] width 21 height 13
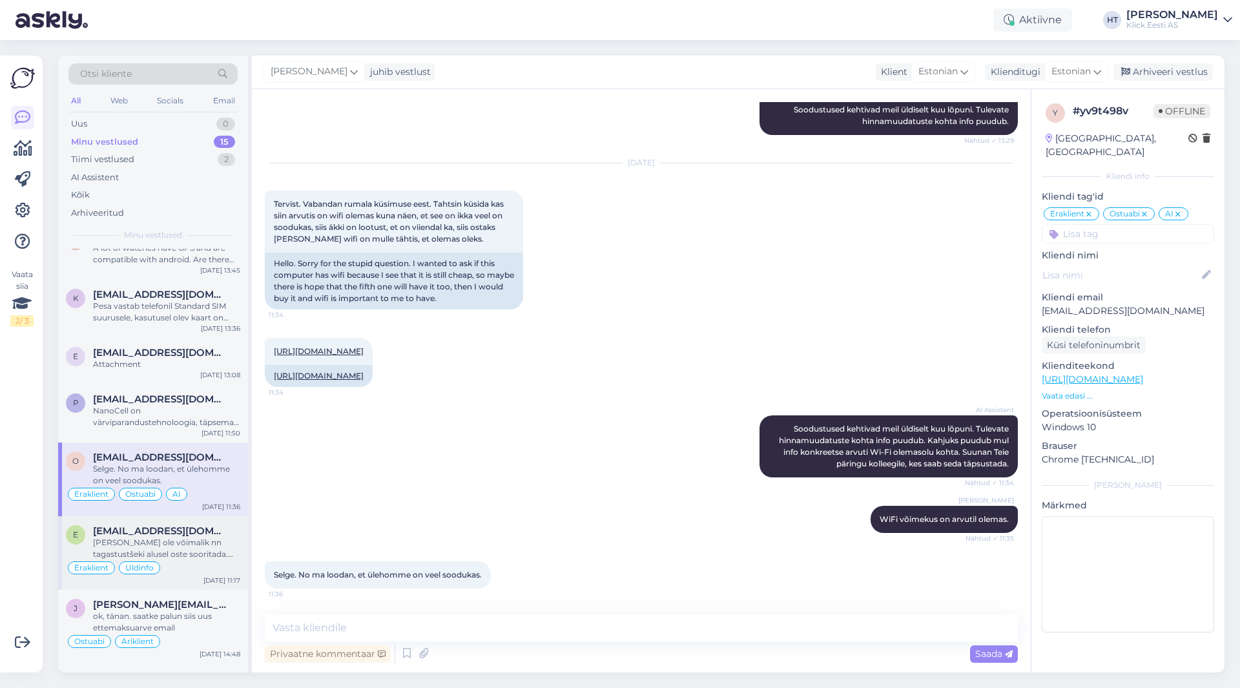
click at [176, 545] on div "[PERSON_NAME] ole võimalik nn tagastustšeki alusel oste sooritada. Kui mõtlete …" at bounding box center [166, 548] width 147 height 23
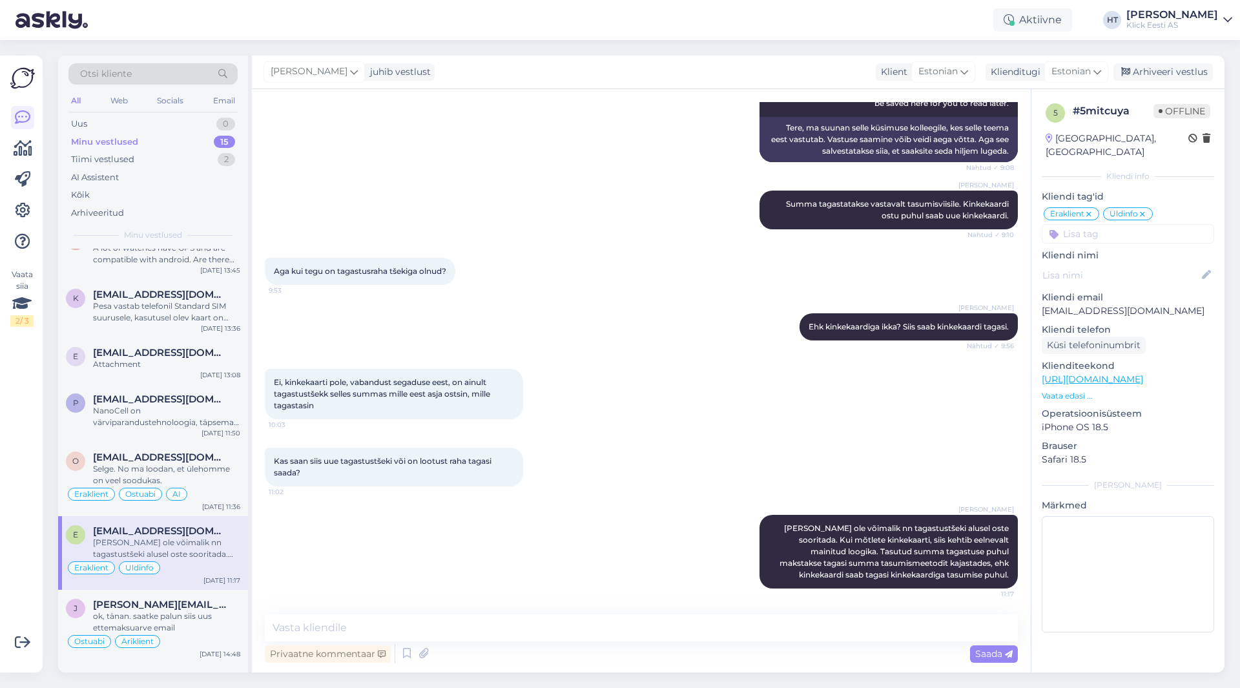
scroll to position [0, 0]
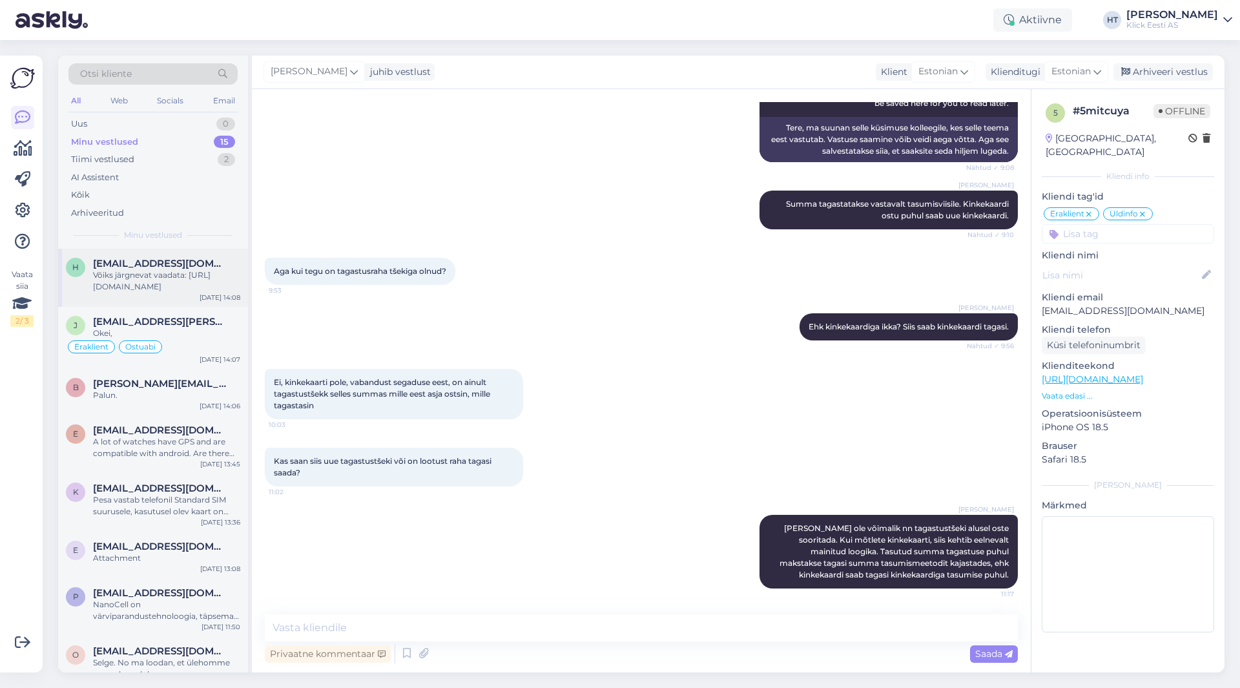
click at [191, 278] on div "Võiks järgnevat vaadata: [URL][DOMAIN_NAME]" at bounding box center [166, 280] width 147 height 23
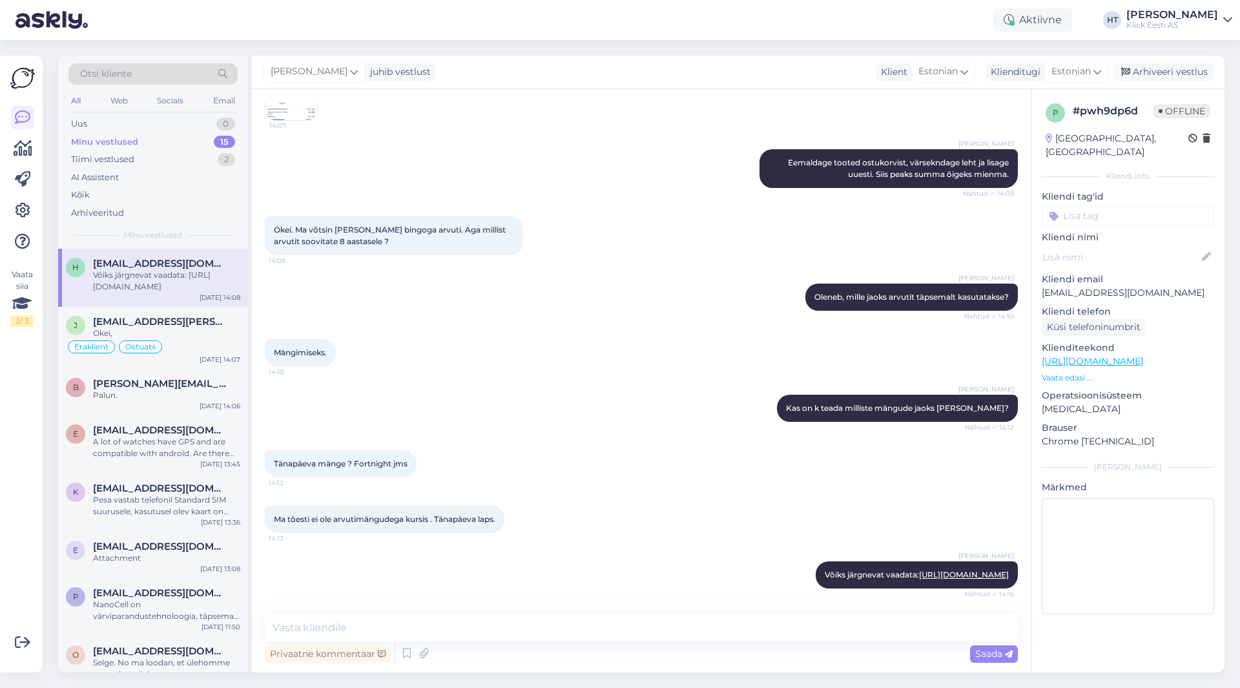
click at [31, 400] on div "Vaata siia 2 / 3" at bounding box center [22, 364] width 25 height 596
click at [180, 397] on div "Palun." at bounding box center [166, 396] width 147 height 12
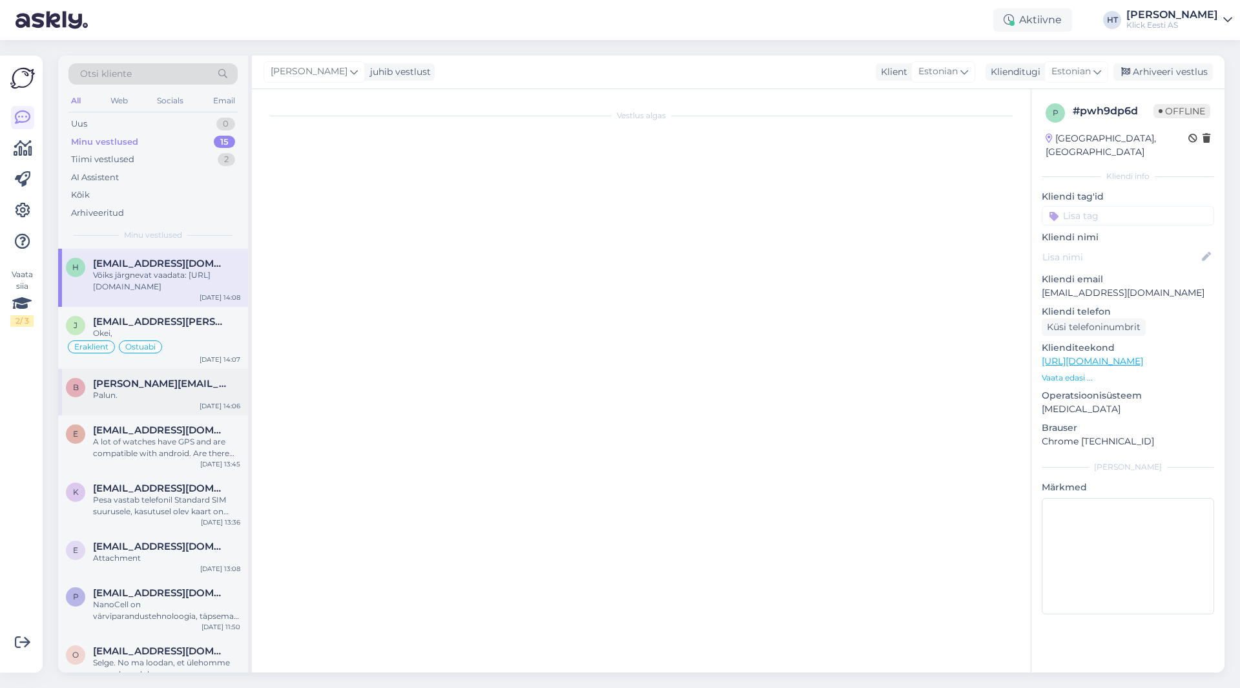
scroll to position [462, 0]
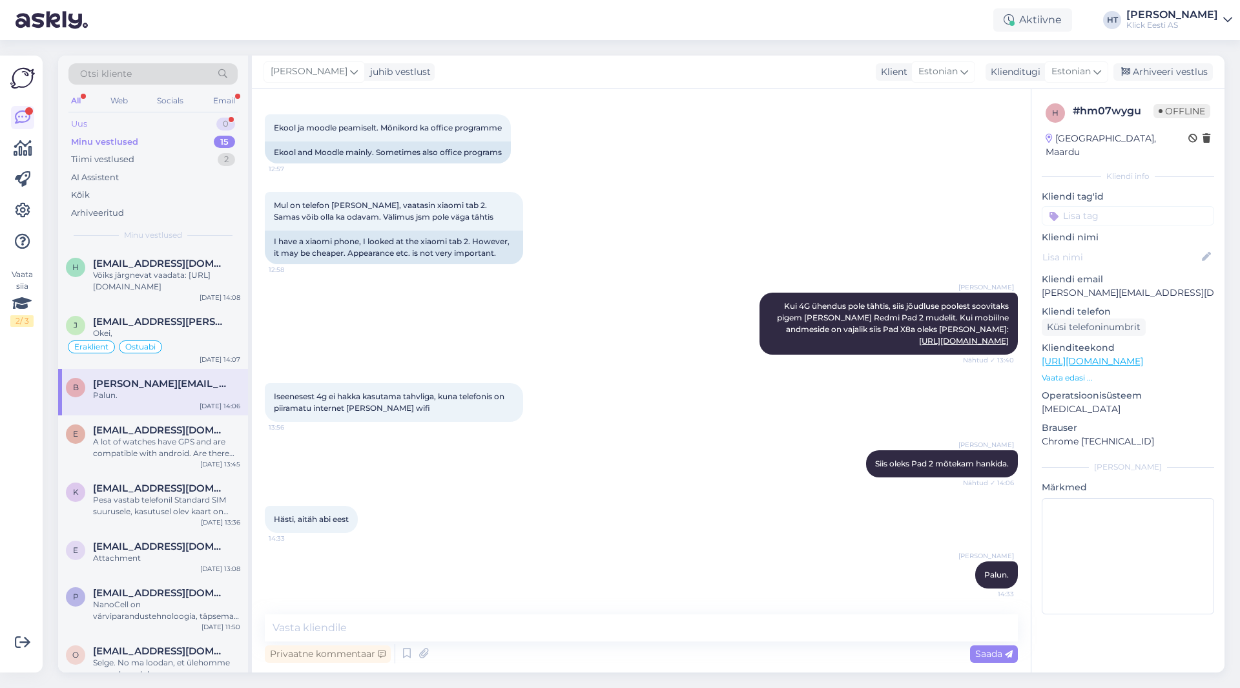
click at [208, 127] on div "Uus 0" at bounding box center [152, 124] width 169 height 18
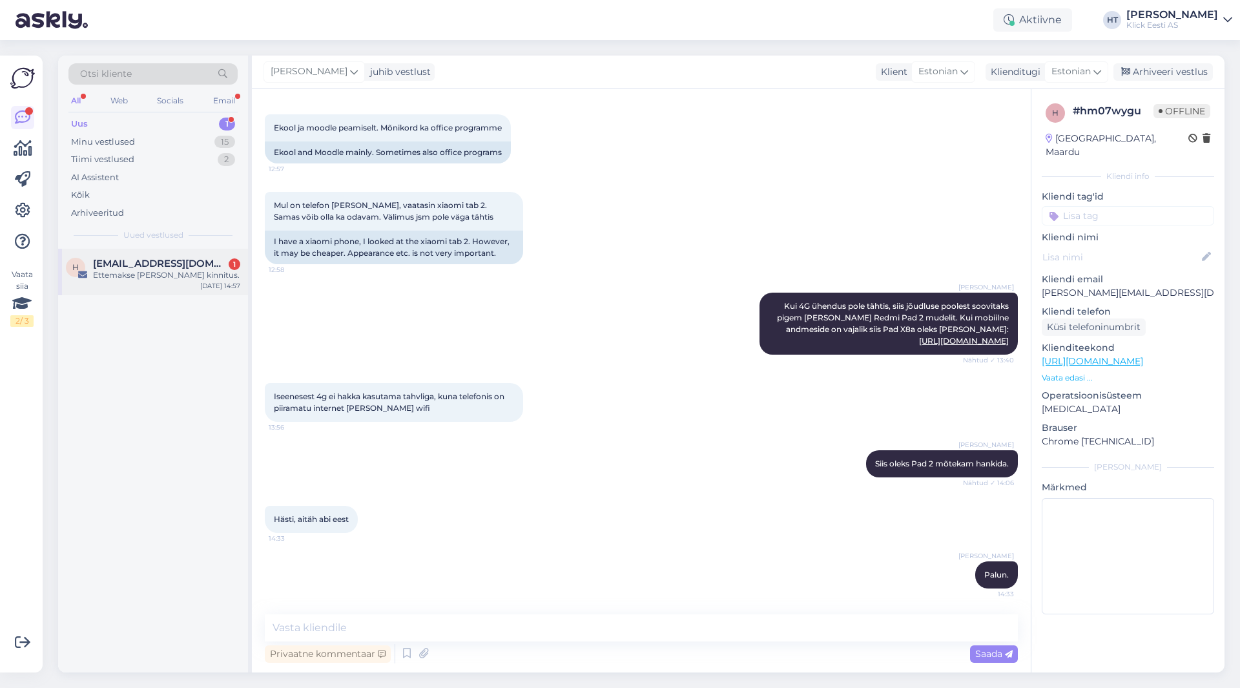
click at [199, 251] on div "h [EMAIL_ADDRESS][DOMAIN_NAME] 1 Ettemakse [PERSON_NAME]. [DATE] 14:57" at bounding box center [153, 272] width 190 height 47
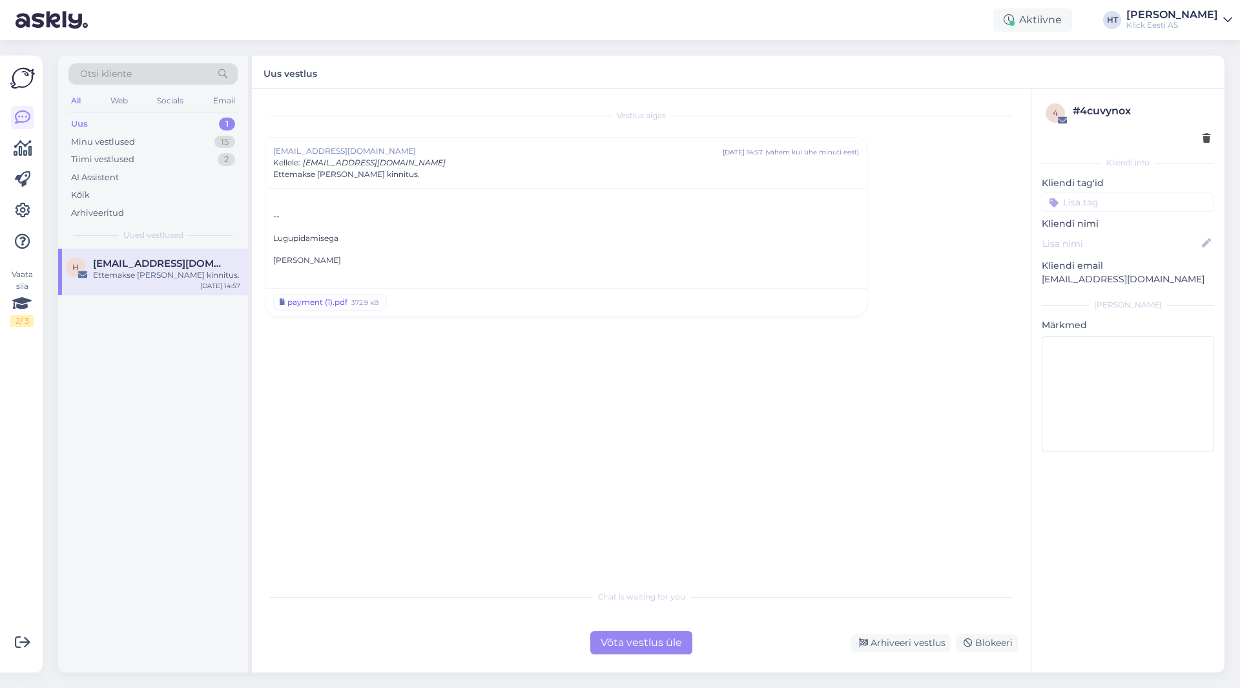
click at [330, 304] on div "payment (1).pdf" at bounding box center [317, 302] width 60 height 12
click at [625, 649] on div "Võta vestlus üle" at bounding box center [641, 642] width 102 height 23
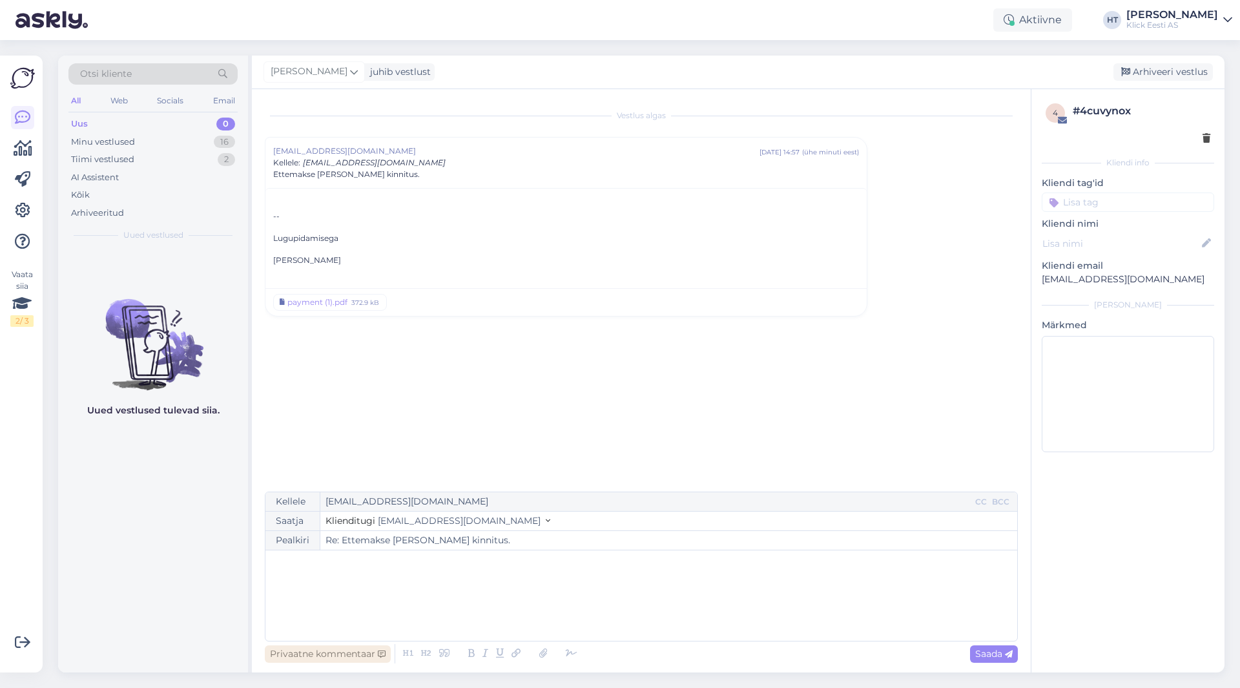
click at [331, 651] on div "Privaatne kommentaar" at bounding box center [328, 653] width 126 height 17
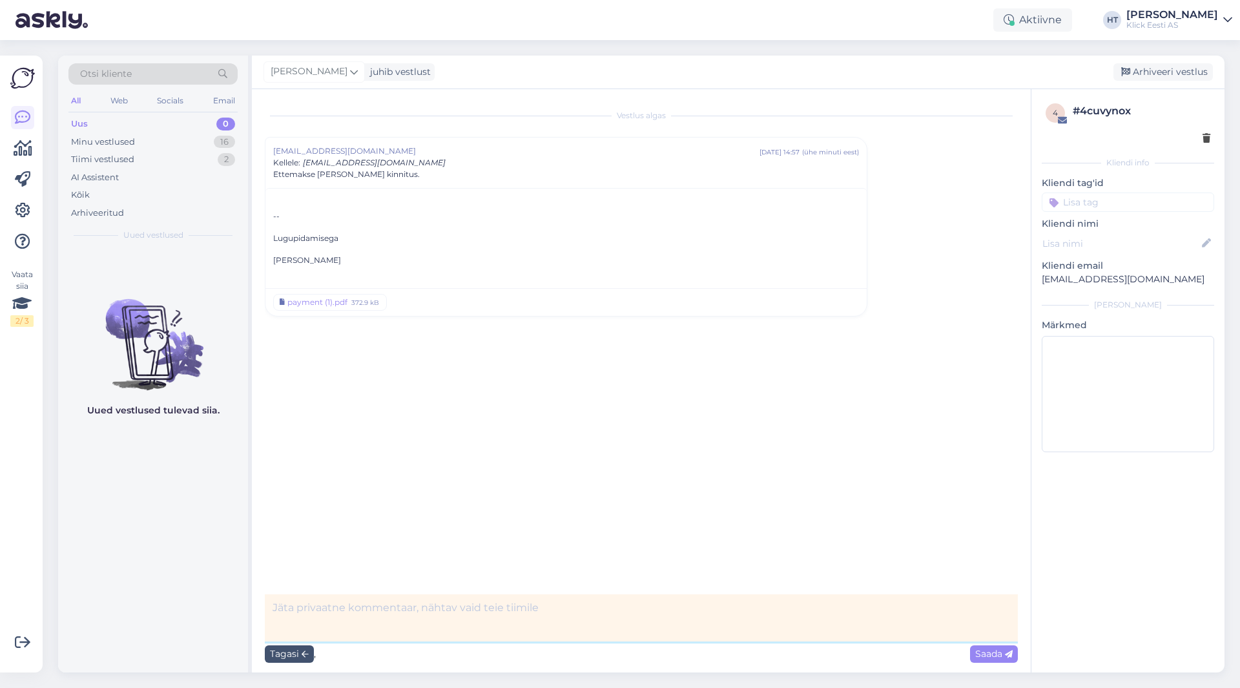
click at [449, 607] on textarea at bounding box center [641, 617] width 753 height 47
paste textarea "#200214326"
type textarea "#200214326, [PERSON_NAME] ootel."
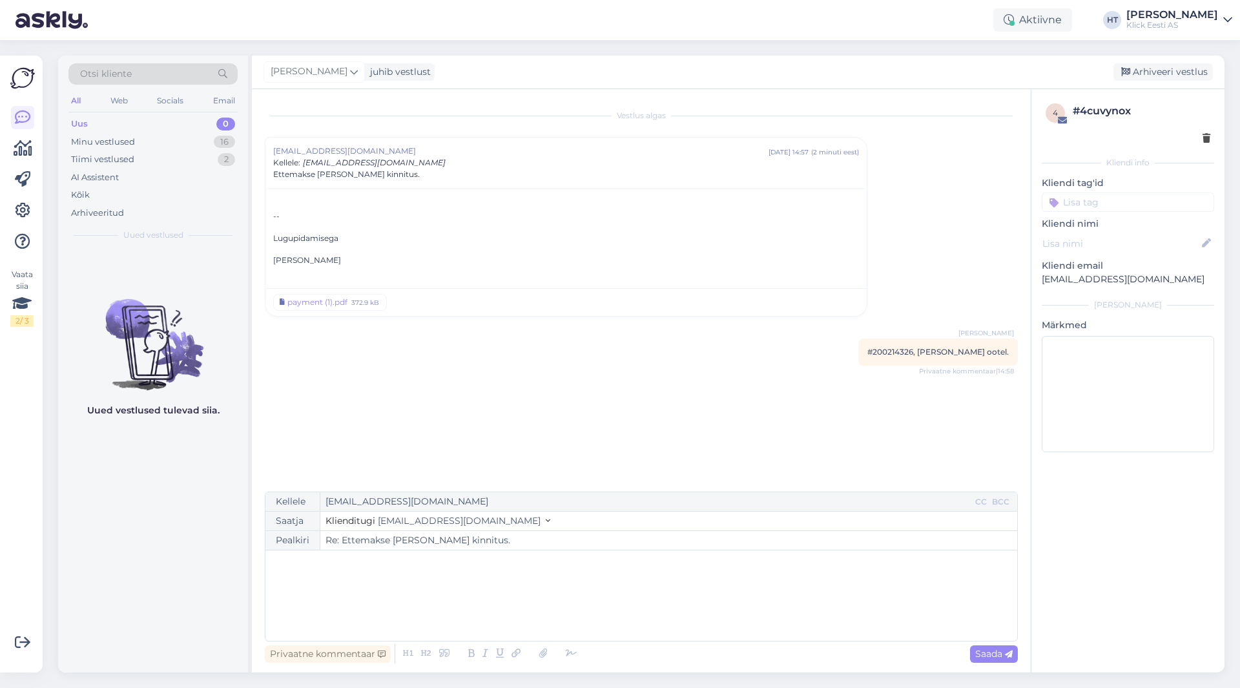
click at [1073, 203] on input at bounding box center [1128, 201] width 172 height 19
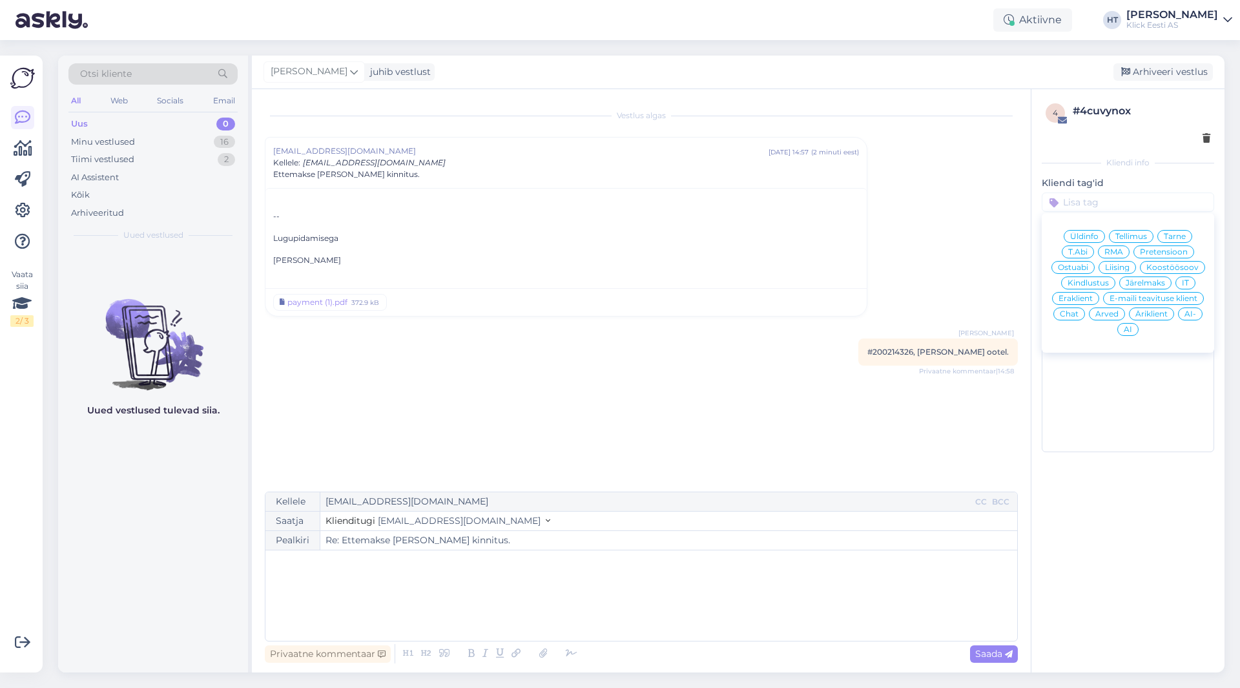
click at [1127, 236] on span "Tellimus" at bounding box center [1132, 237] width 32 height 8
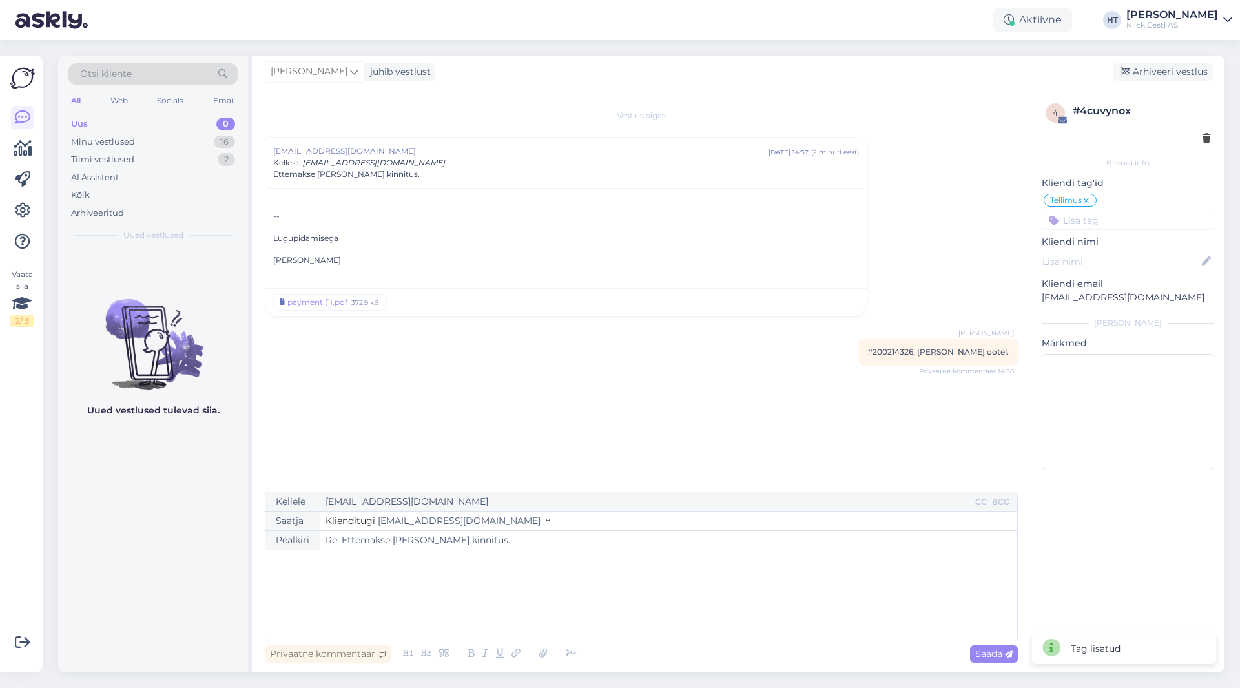
click at [1123, 219] on input at bounding box center [1128, 220] width 172 height 19
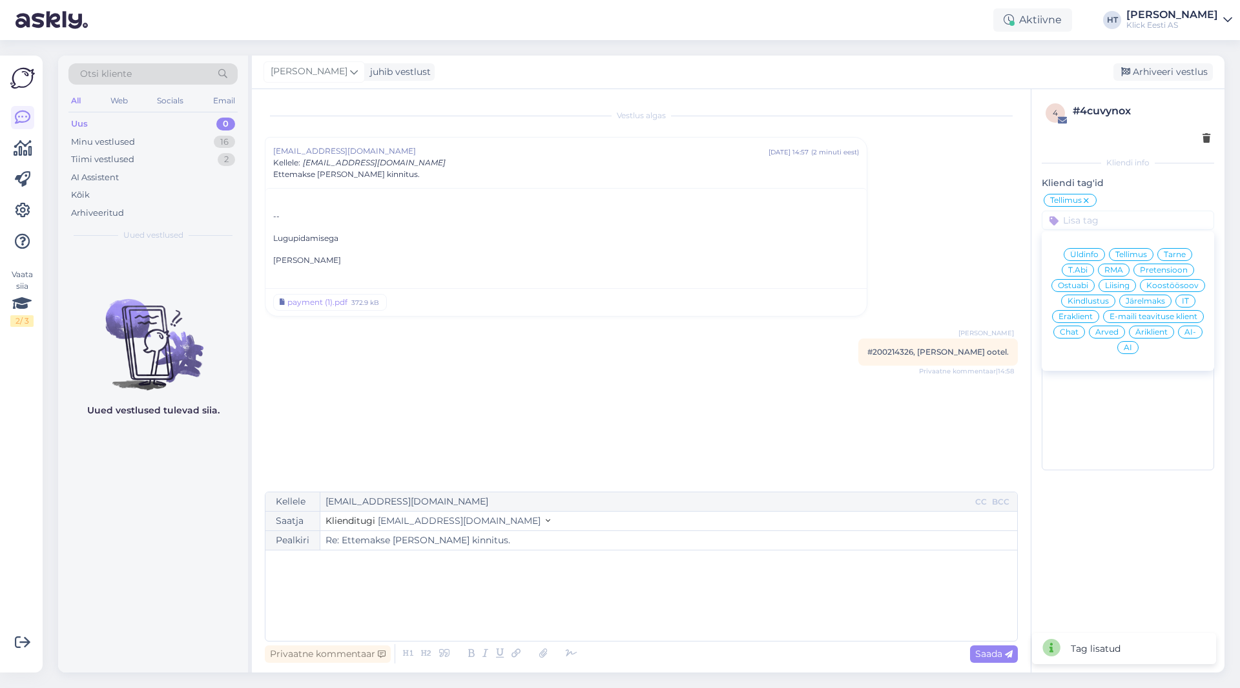
click at [1154, 330] on span "Äriklient" at bounding box center [1152, 332] width 32 height 8
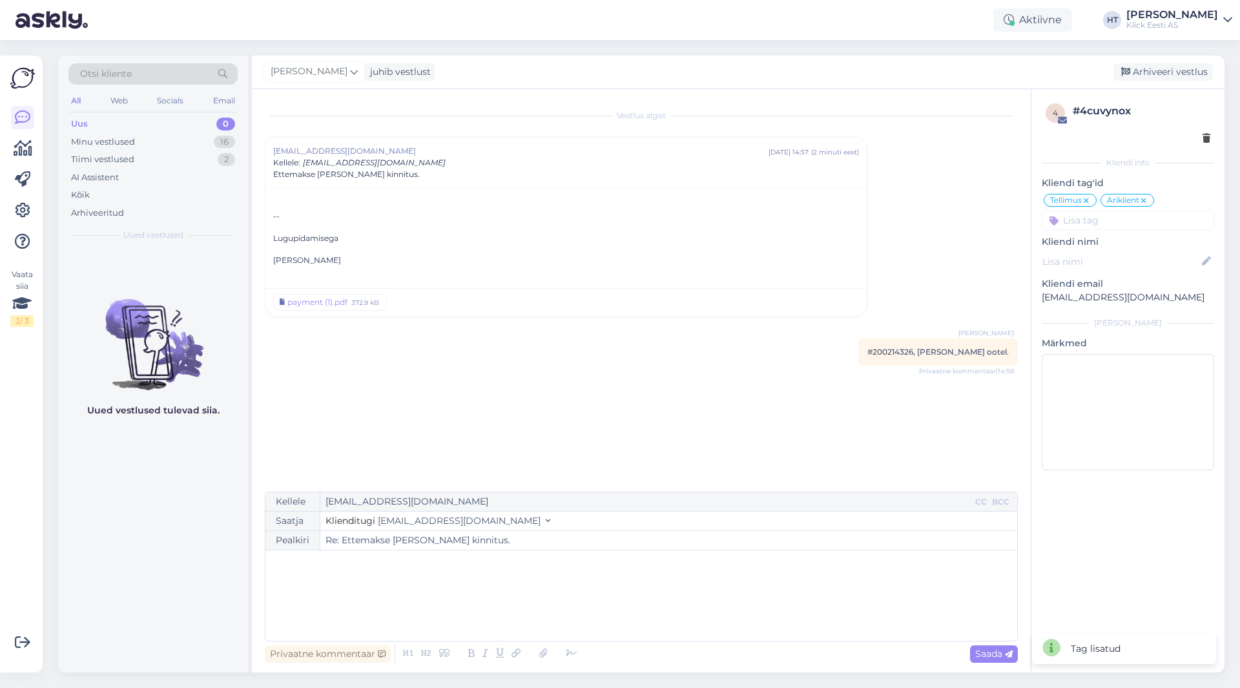
click at [969, 270] on div "Vestlus algas [EMAIL_ADDRESS][DOMAIN_NAME] [DATE] 14:57 ( 2 minuti eest ) Kelle…" at bounding box center [647, 291] width 765 height 378
click at [317, 76] on span "[PERSON_NAME]" at bounding box center [309, 72] width 77 height 14
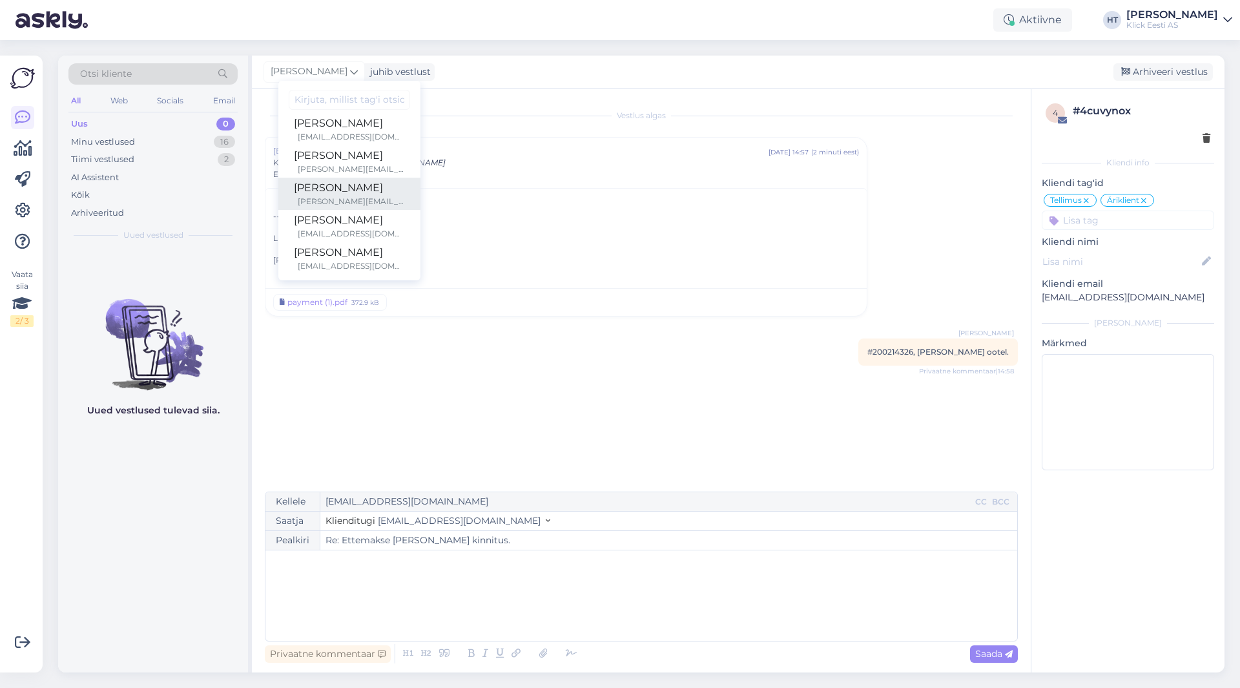
scroll to position [75, 0]
click at [342, 165] on div "[PERSON_NAME][EMAIL_ADDRESS][PERSON_NAME][DOMAIN_NAME]" at bounding box center [351, 165] width 107 height 12
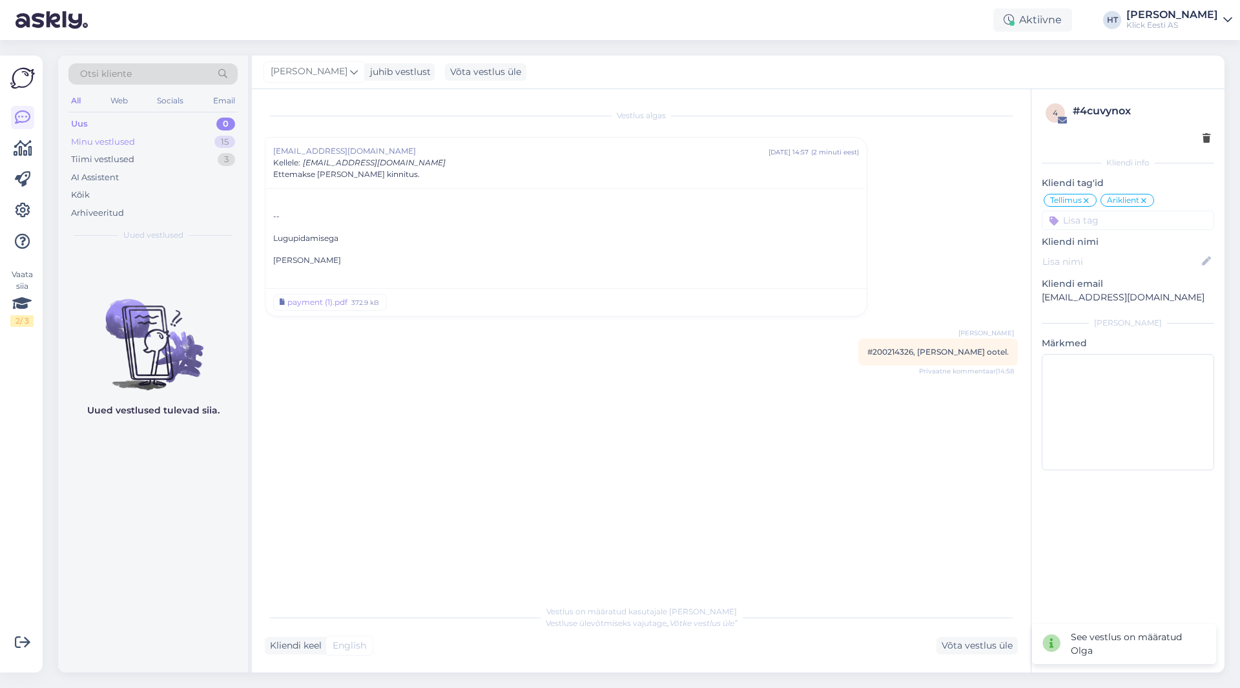
click at [210, 141] on div "Minu vestlused 15" at bounding box center [152, 142] width 169 height 18
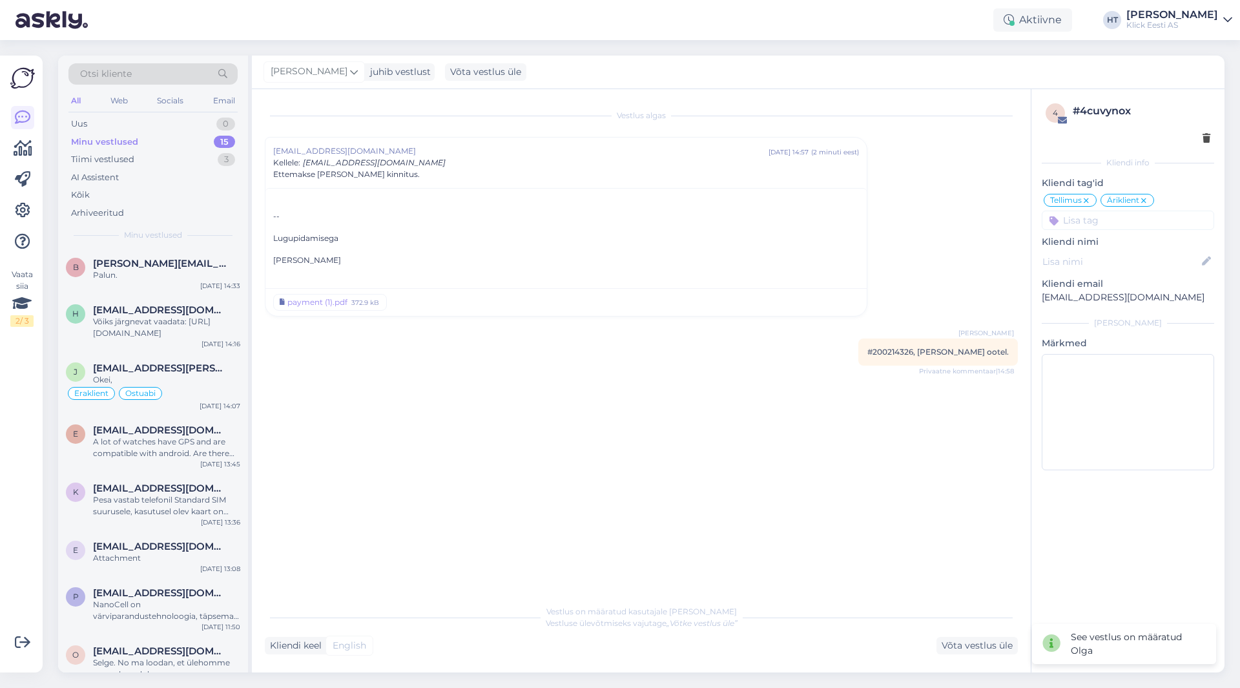
click at [308, 424] on div "Vestlus algas [EMAIL_ADDRESS][DOMAIN_NAME] [DATE] 14:57 ( 2 minuti eest ) Kelle…" at bounding box center [647, 344] width 765 height 484
click at [125, 120] on div "Uus 1" at bounding box center [152, 124] width 169 height 18
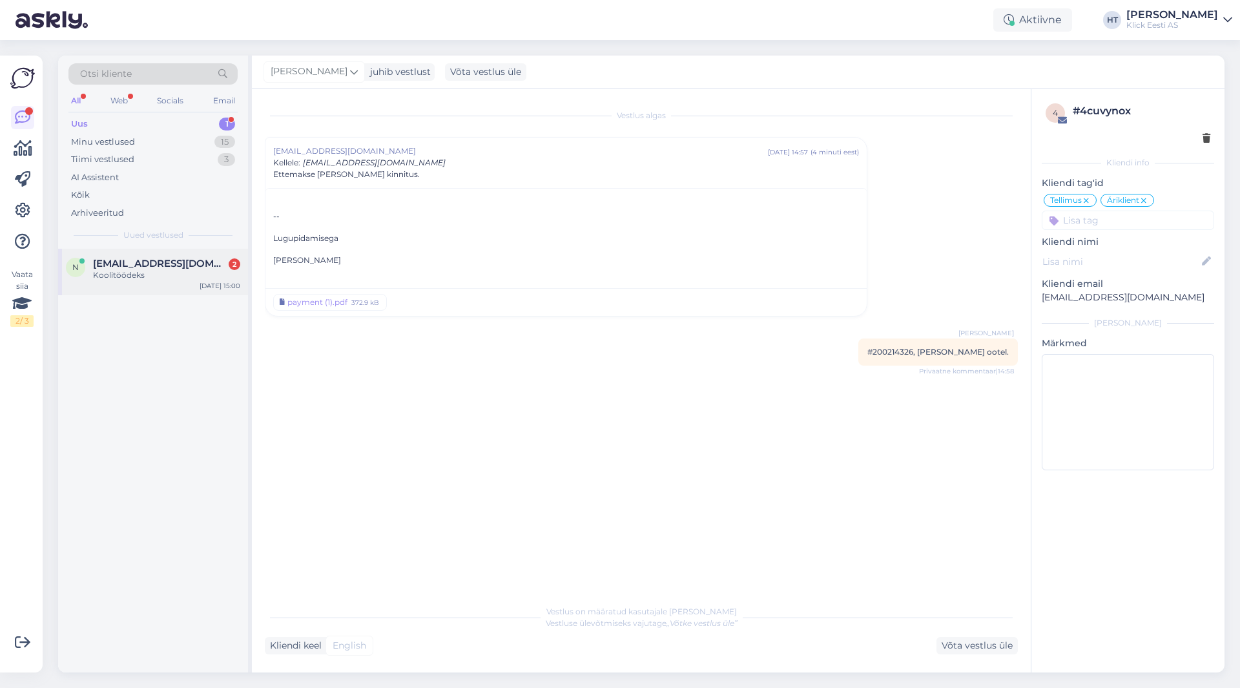
click at [176, 258] on span "[EMAIL_ADDRESS][DOMAIN_NAME]" at bounding box center [160, 264] width 134 height 12
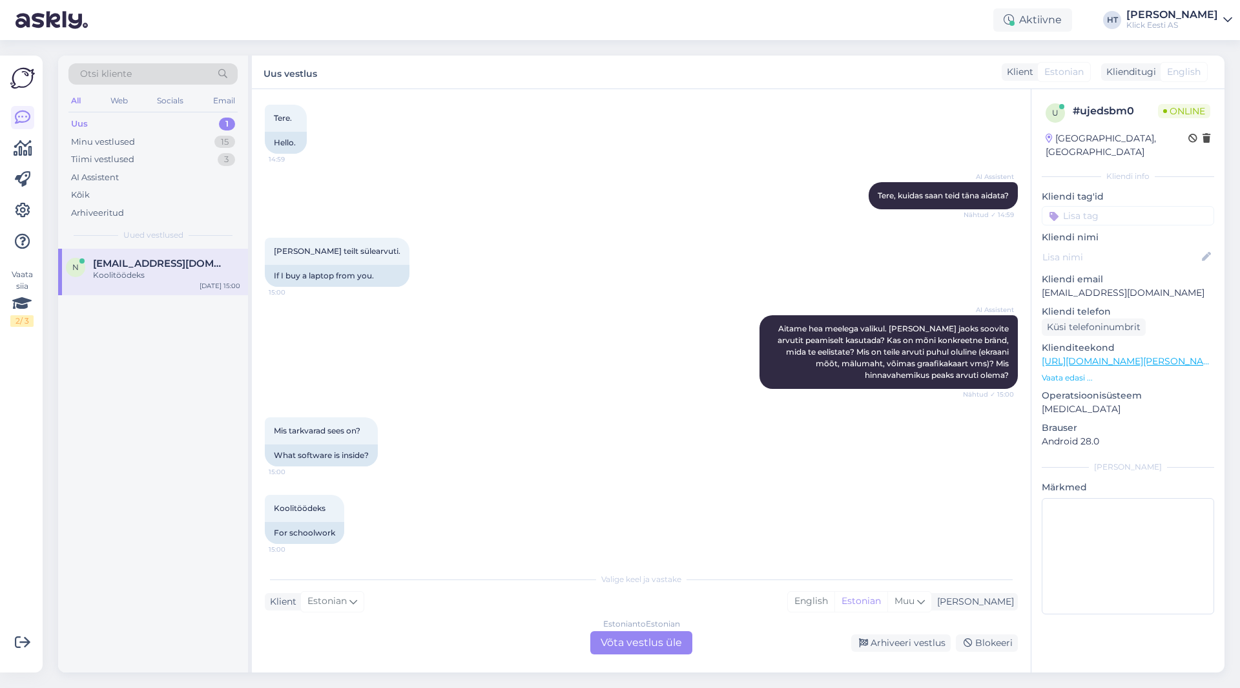
scroll to position [70, 0]
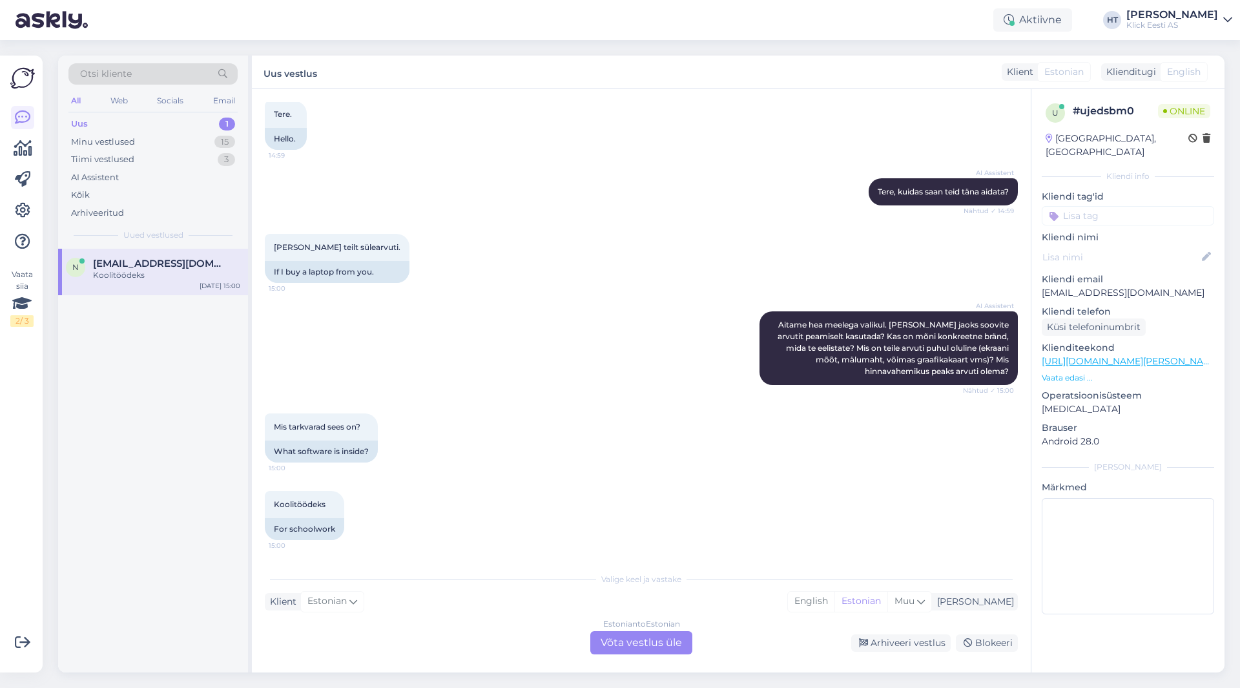
click at [627, 639] on div "Estonian to Estonian Võta vestlus üle" at bounding box center [641, 642] width 102 height 23
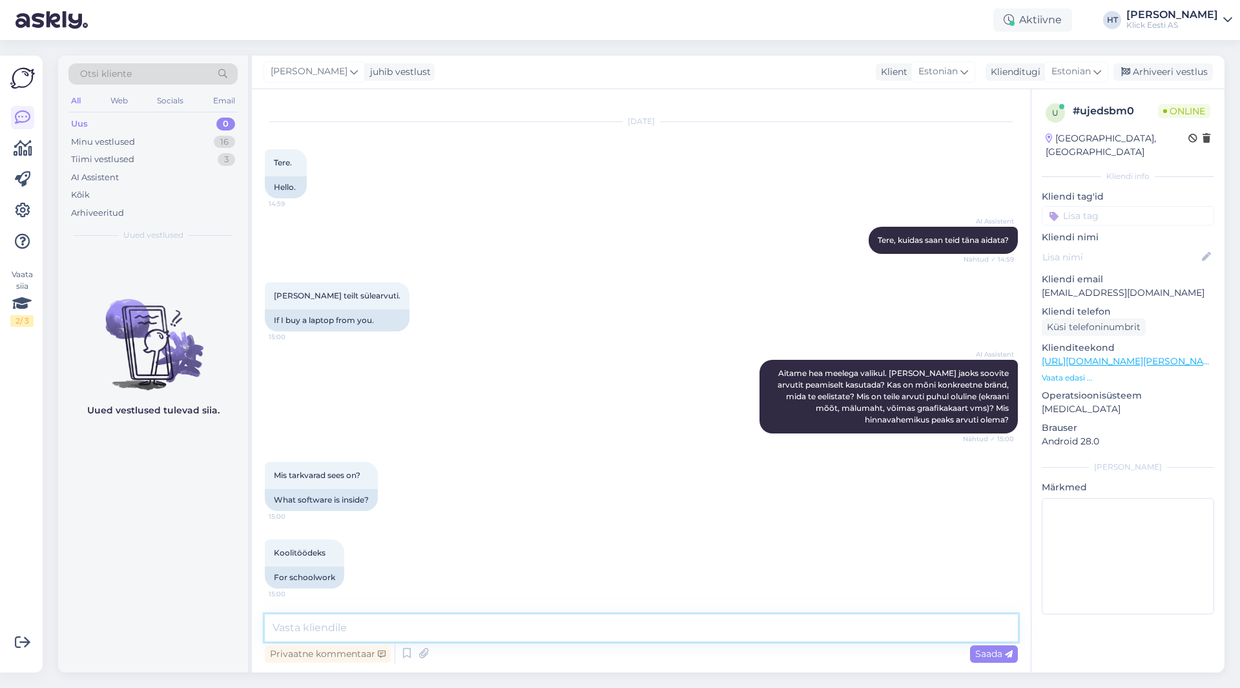
click at [627, 633] on textarea at bounding box center [641, 627] width 753 height 27
type textarea "Kui mõtlete Office tarkvara, siis need [PERSON_NAME] arvutitega [PERSON_NAME]. …"
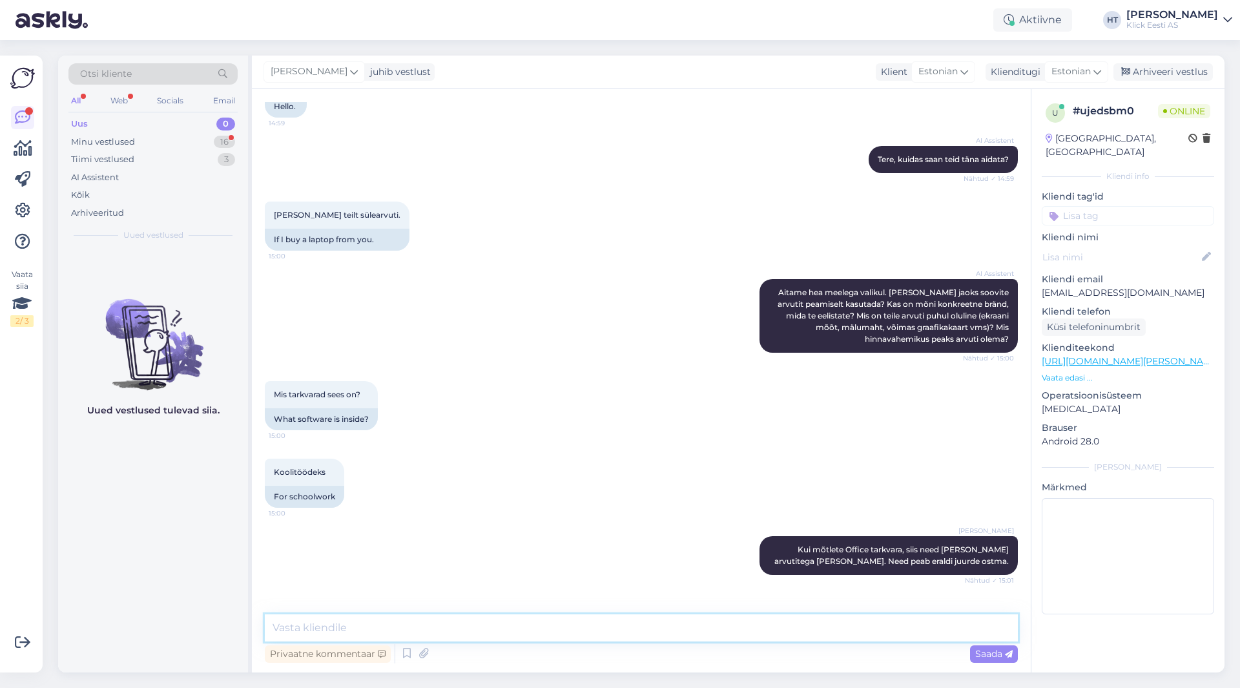
scroll to position [144, 0]
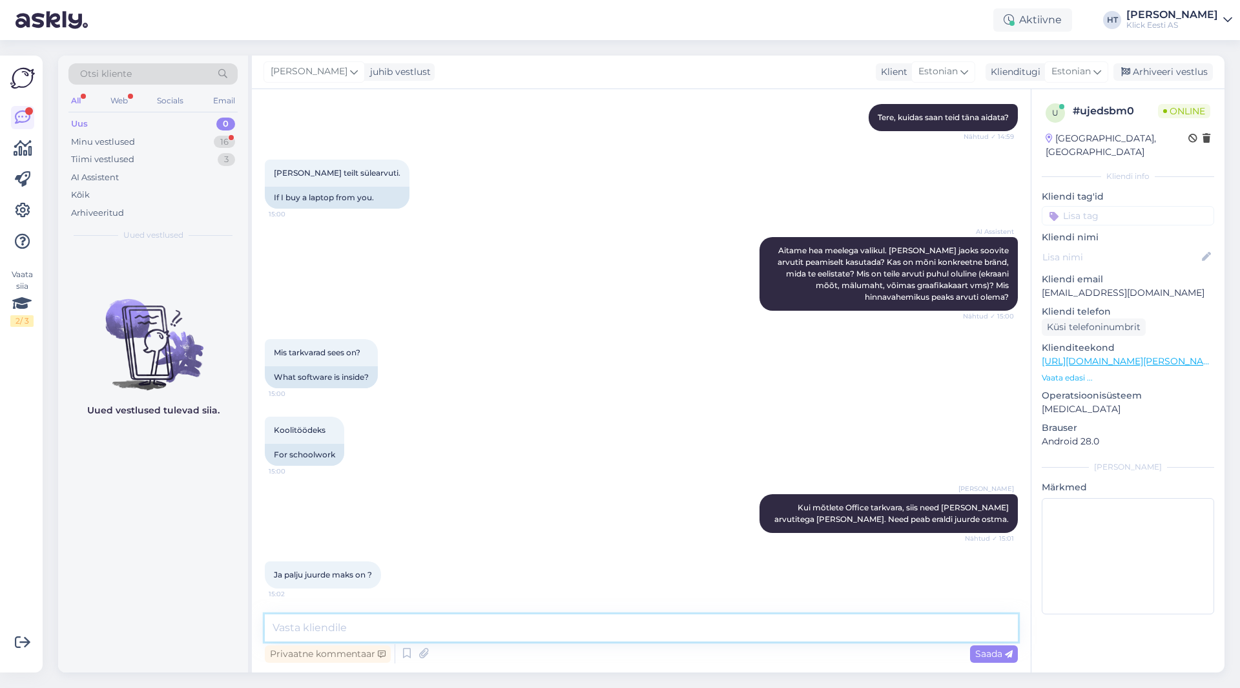
click at [477, 621] on textarea at bounding box center [641, 627] width 753 height 27
paste textarea "[URL][DOMAIN_NAME][PERSON_NAME]"
type textarea "Oleneb versioonist, valiku leiab siit: [URL][DOMAIN_NAME][PERSON_NAME]"
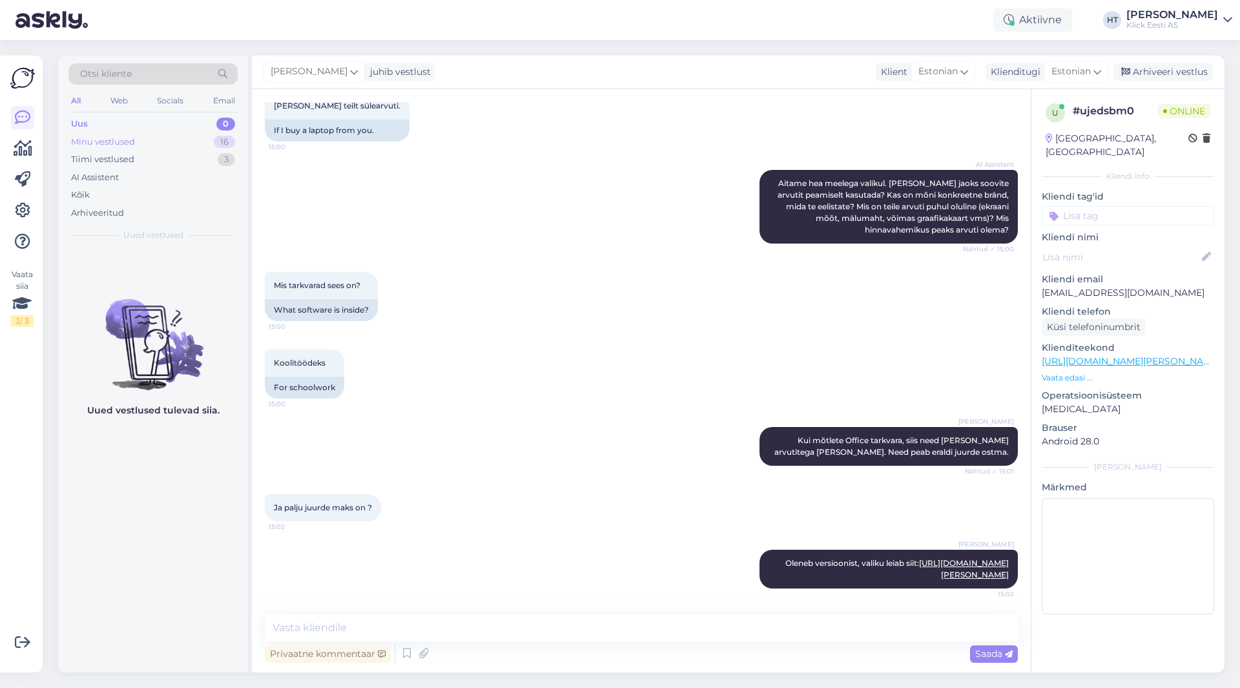
click at [233, 141] on div "16" at bounding box center [224, 142] width 21 height 13
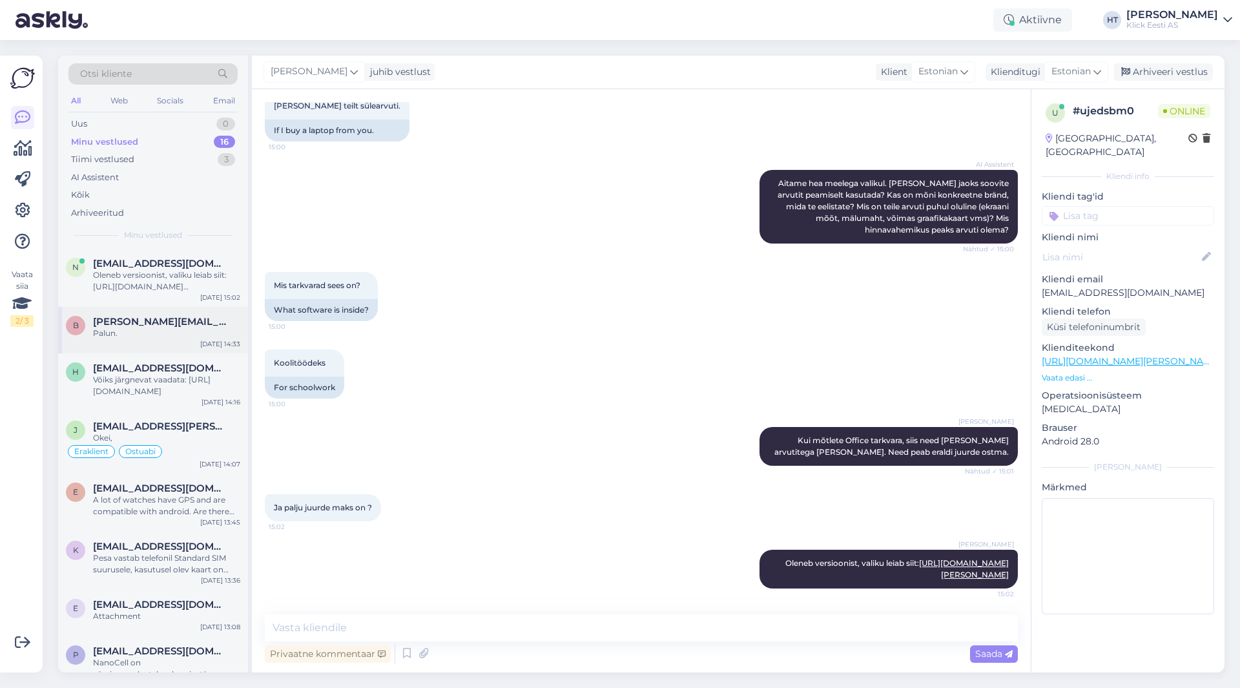
click at [199, 309] on div "b [PERSON_NAME][EMAIL_ADDRESS][DOMAIN_NAME] Palun. [DATE] 14:33" at bounding box center [153, 330] width 190 height 47
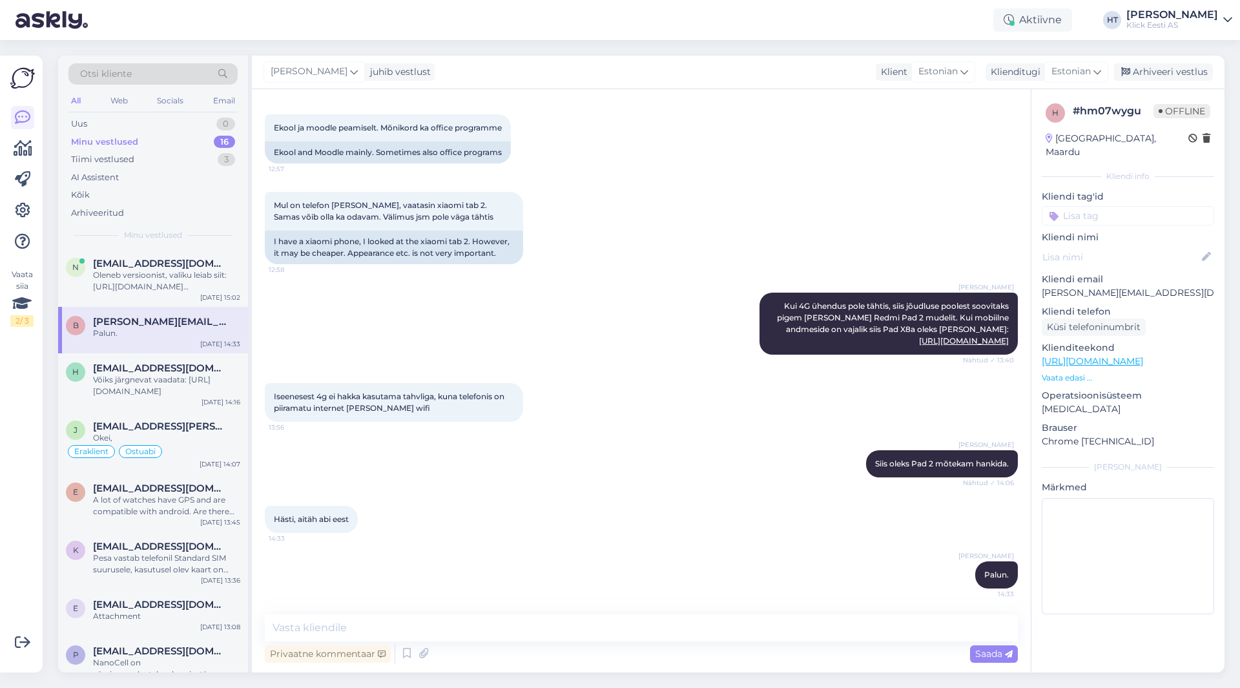
click at [9, 395] on div "Vaata siia 2 / 3 Võimalused Veendu, et Askly loob sulle väärtust. Sulge Ühenda …" at bounding box center [21, 364] width 43 height 617
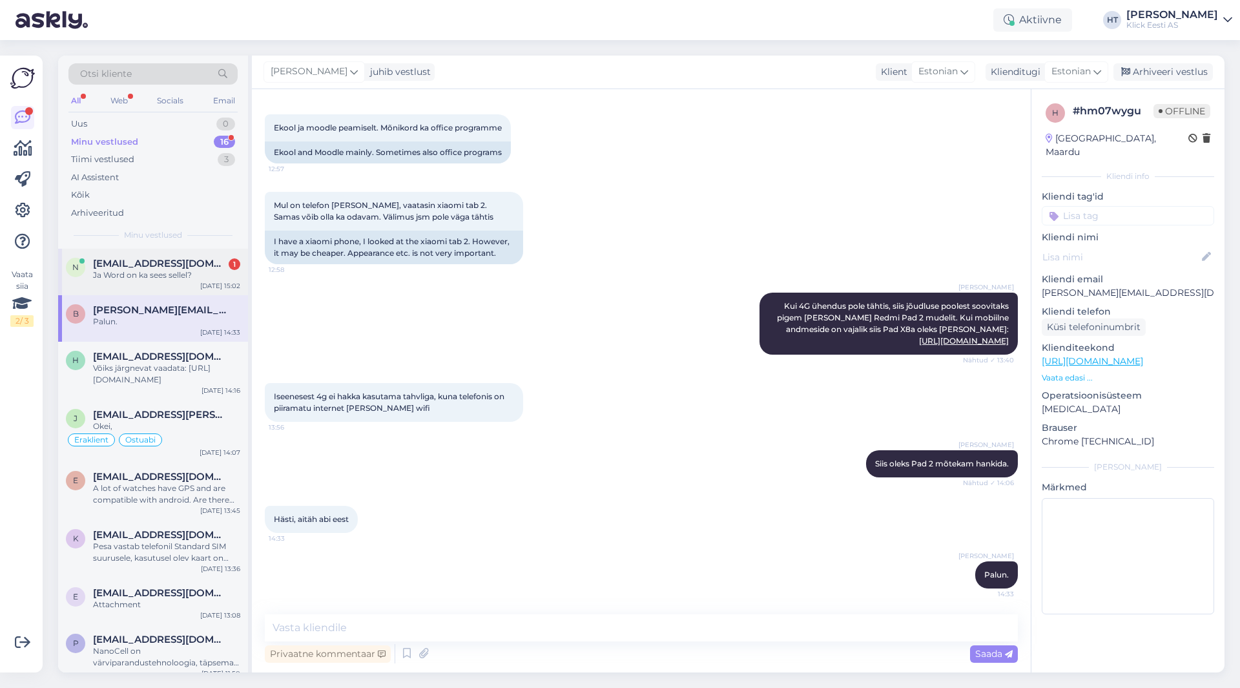
click at [174, 273] on div "Ja Word on ka sees sellel?" at bounding box center [166, 275] width 147 height 12
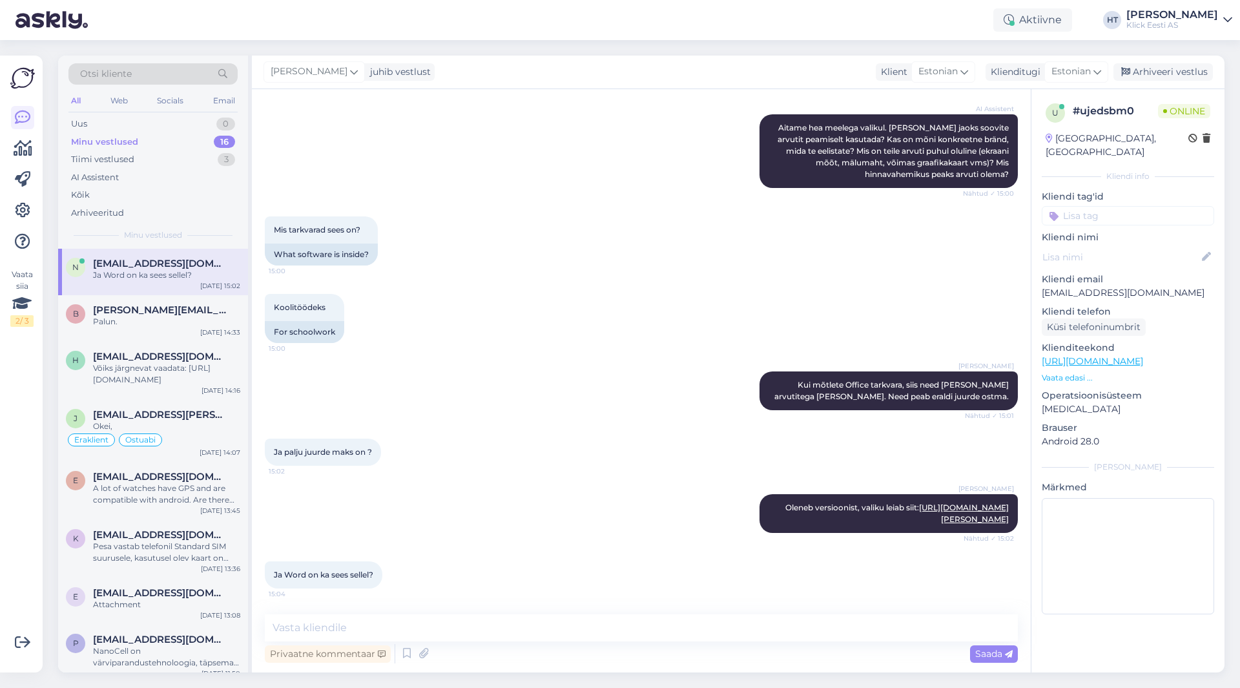
scroll to position [267, 0]
click at [476, 617] on textarea at bounding box center [641, 627] width 753 height 27
type textarea "Word on Office pakettides olemas."
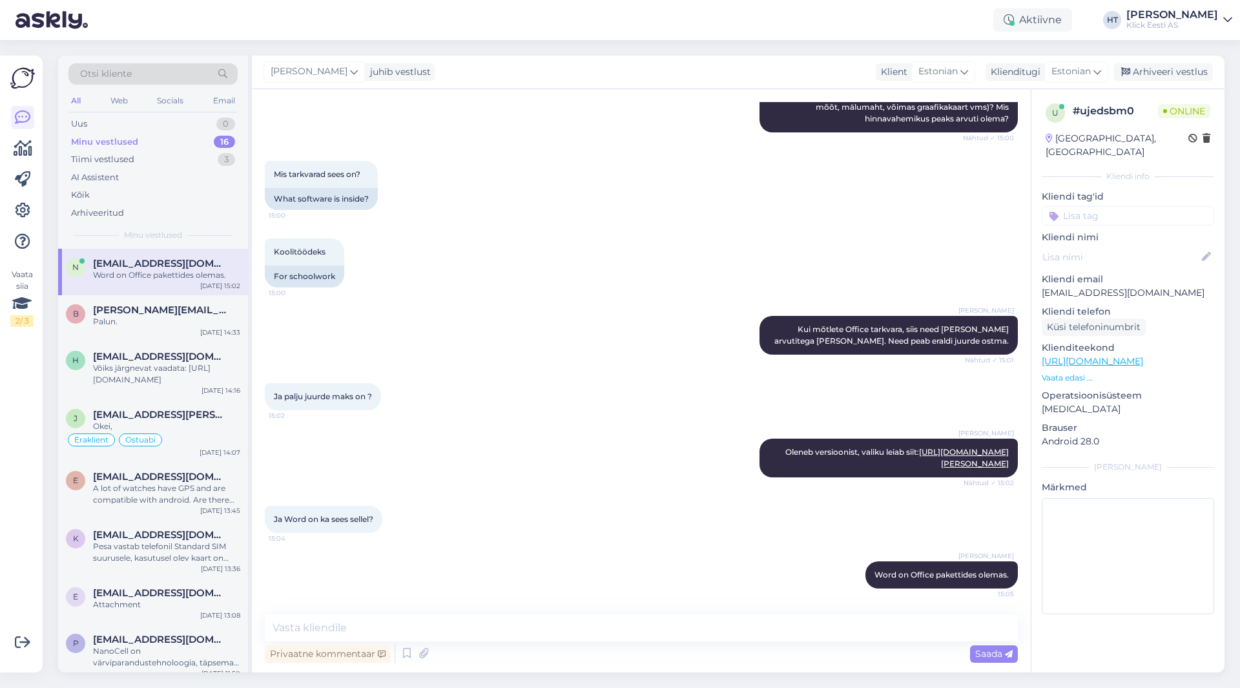
click at [866, 30] on div "Aktiivne HT [PERSON_NAME] [PERSON_NAME] Eesti AS" at bounding box center [620, 20] width 1240 height 40
click at [775, 60] on div "[PERSON_NAME] juhib vestlust Klient [DEMOGRAPHIC_DATA] Klienditugi [DEMOGRAPHIC…" at bounding box center [738, 73] width 973 height 34
click at [619, 214] on div "Mis tarkvarad sees on? 15:00 What software is inside?" at bounding box center [641, 186] width 753 height 78
click at [154, 158] on div "Tiimi vestlused 3" at bounding box center [152, 160] width 169 height 18
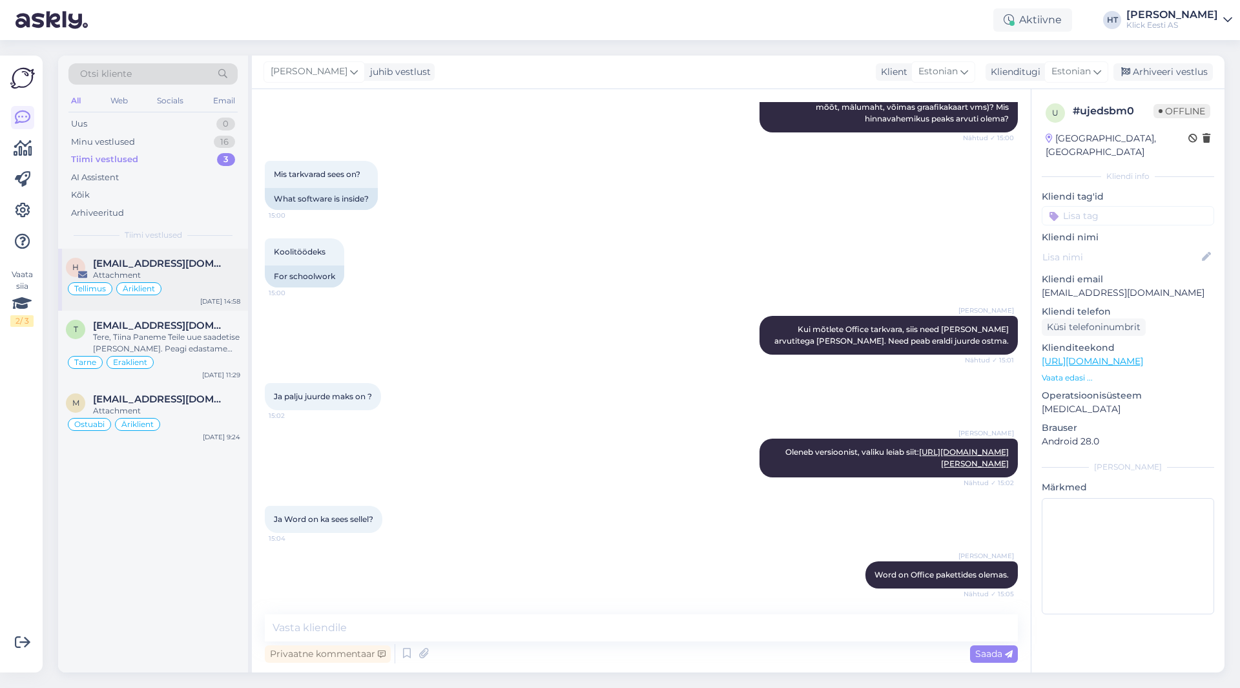
click at [192, 267] on span "[EMAIL_ADDRESS][DOMAIN_NAME]" at bounding box center [160, 264] width 134 height 12
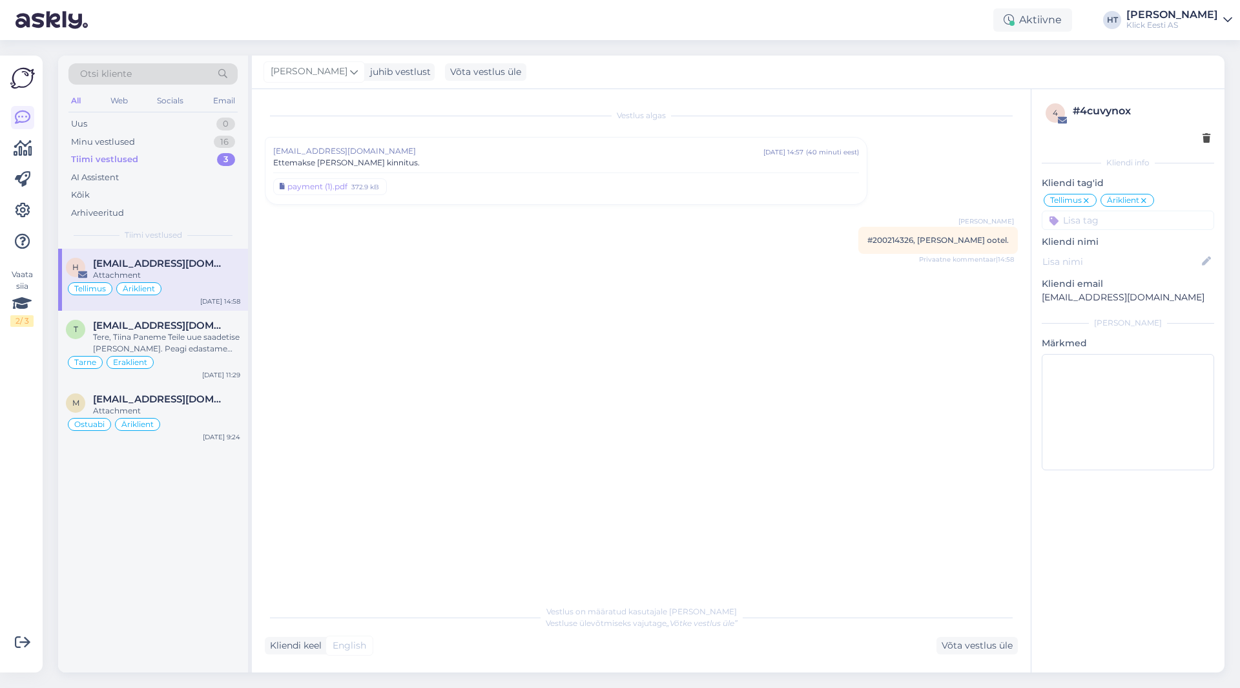
scroll to position [0, 0]
click at [892, 240] on span "#200214326, [PERSON_NAME] ootel." at bounding box center [938, 240] width 141 height 10
copy span "200214326"
click at [443, 291] on div "Vestlus algas [EMAIL_ADDRESS][DOMAIN_NAME] [DATE] 14:57 ( 40 minuti eest ) Ette…" at bounding box center [647, 344] width 765 height 484
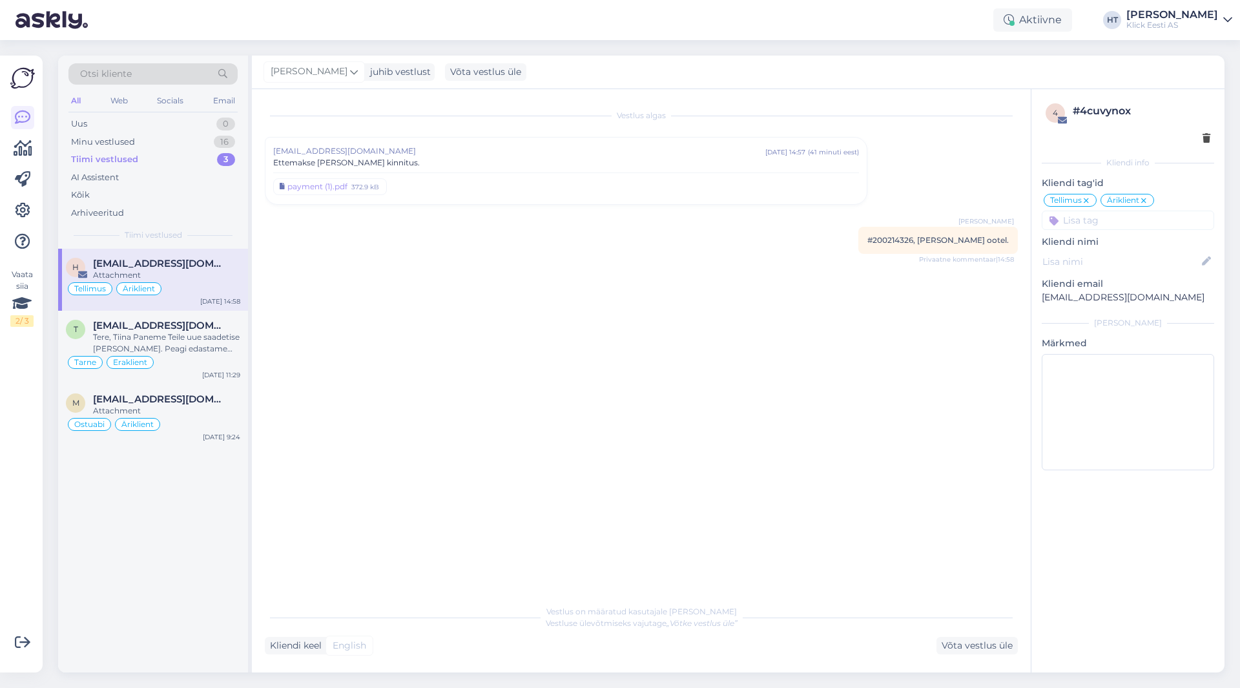
click at [522, 293] on div "Vestlus algas [EMAIL_ADDRESS][DOMAIN_NAME] [DATE] 14:57 ( 41 minuti eest ) [PER…" at bounding box center [647, 344] width 765 height 484
click at [369, 291] on div "Vestlus algas [EMAIL_ADDRESS][DOMAIN_NAME] [DATE] 14:57 ( 41 minuti eest ) [PER…" at bounding box center [647, 344] width 765 height 484
click at [191, 321] on span "[EMAIL_ADDRESS][DOMAIN_NAME]" at bounding box center [160, 326] width 134 height 12
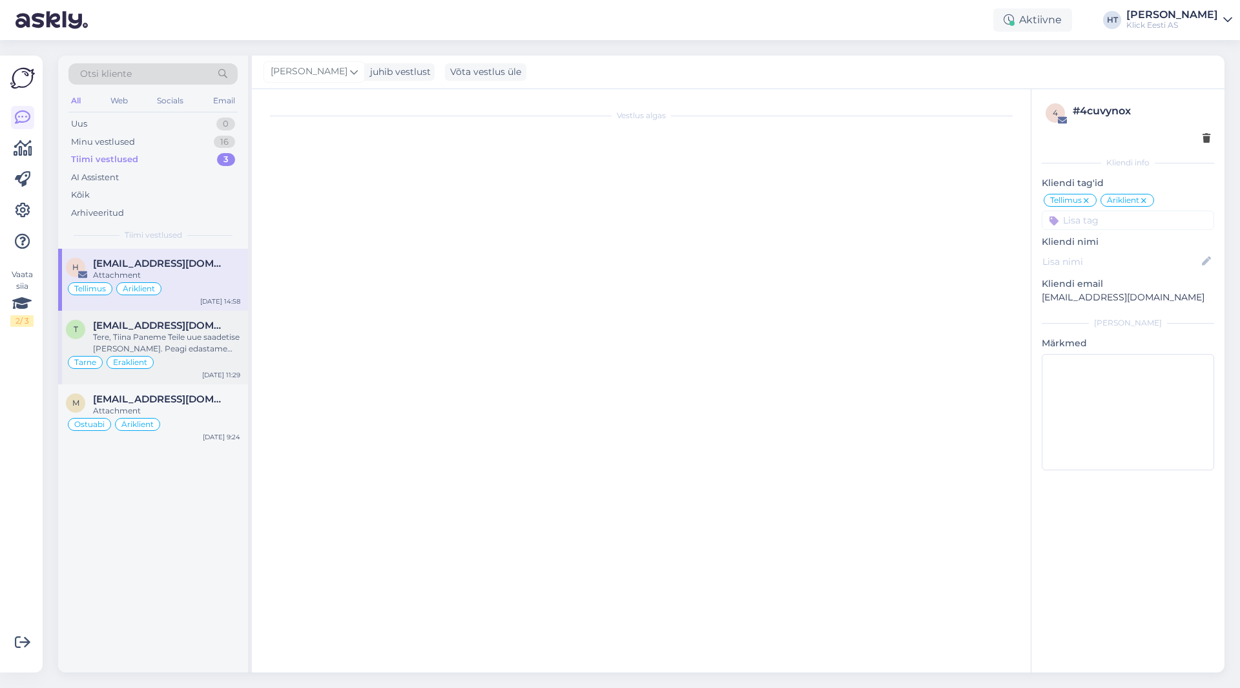
scroll to position [611, 0]
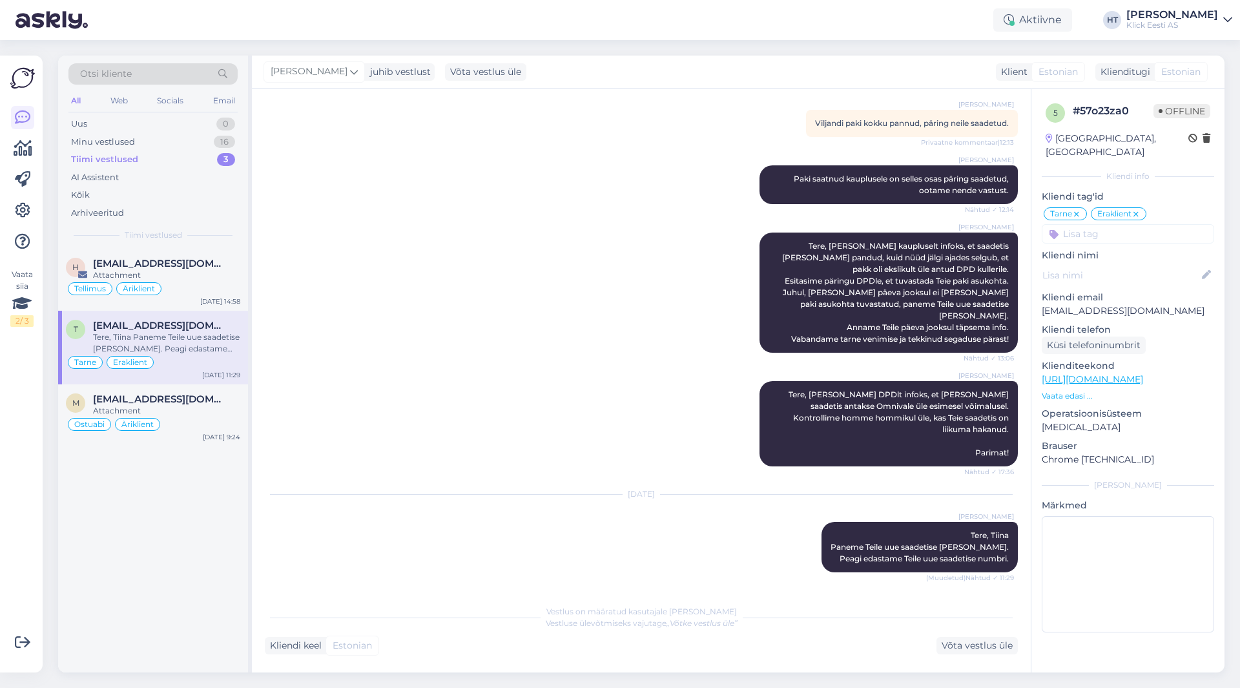
click at [245, 513] on div "h [EMAIL_ADDRESS][DOMAIN_NAME] Attachment Tellimus Äriklient [DATE] 14:58 t [EM…" at bounding box center [153, 461] width 190 height 424
click at [199, 252] on div "h [EMAIL_ADDRESS][DOMAIN_NAME] Attachment Tellimus Äriklient [DATE] 14:58" at bounding box center [153, 280] width 190 height 62
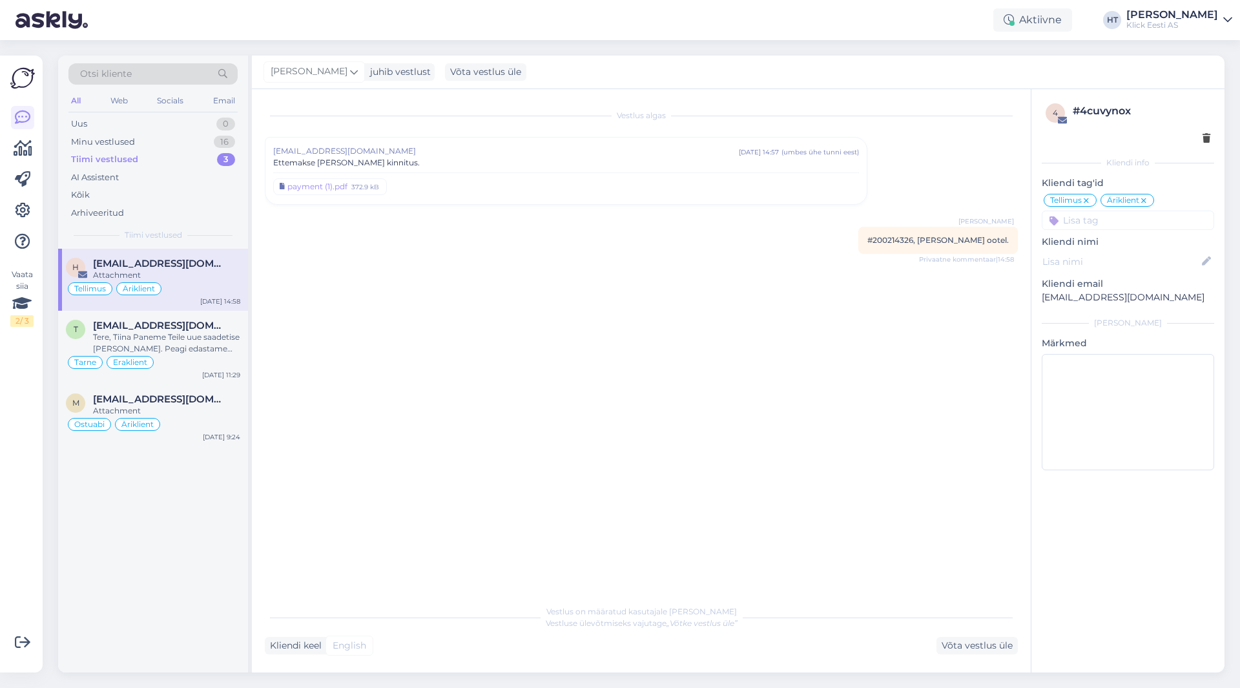
click at [211, 555] on div "h [EMAIL_ADDRESS][DOMAIN_NAME] Attachment Tellimus Äriklient [DATE] 14:58 t [EM…" at bounding box center [153, 461] width 190 height 424
click at [155, 559] on div "h [EMAIL_ADDRESS][DOMAIN_NAME] Attachment Tellimus Äriklient [DATE] 14:58 t [EM…" at bounding box center [153, 461] width 190 height 424
click at [184, 527] on div "h [EMAIL_ADDRESS][DOMAIN_NAME] Attachment Tellimus Äriklient [DATE] 14:58 t [EM…" at bounding box center [153, 461] width 190 height 424
click at [174, 534] on div "h [EMAIL_ADDRESS][DOMAIN_NAME] Attachment Tellimus Äriklient [DATE] 14:58 t [EM…" at bounding box center [153, 461] width 190 height 424
click at [198, 145] on div "Minu vestlused 16" at bounding box center [152, 142] width 169 height 18
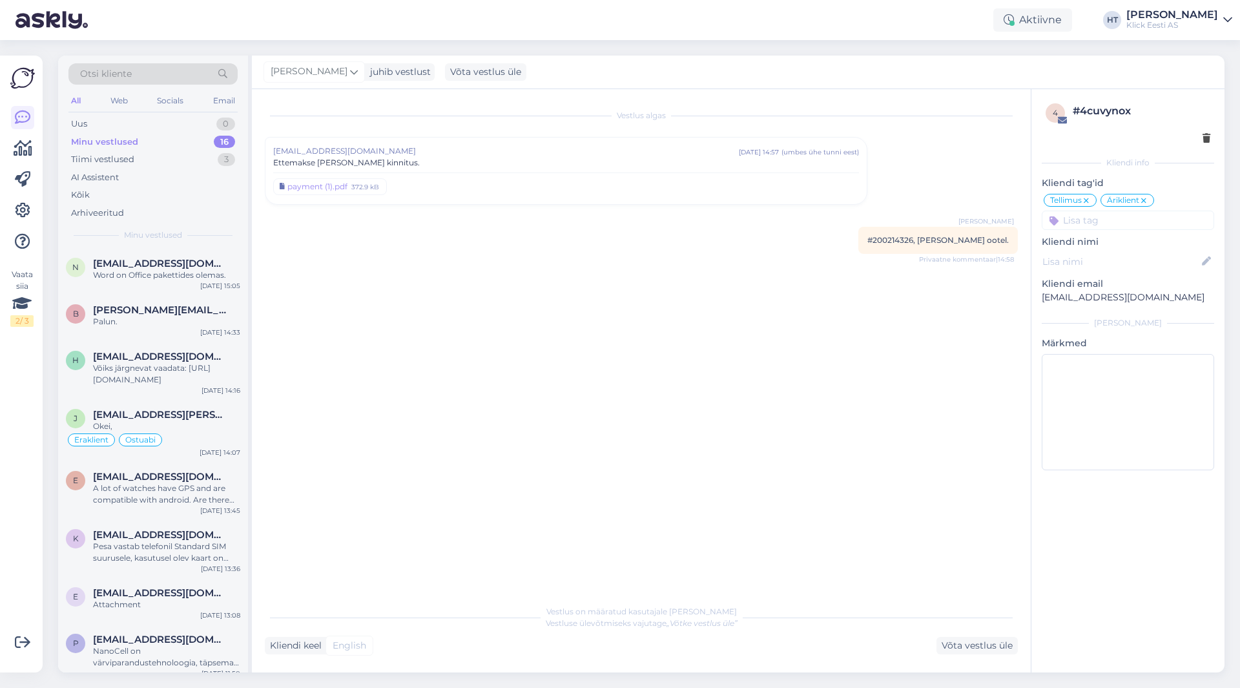
click at [443, 284] on div "Vestlus algas [EMAIL_ADDRESS][DOMAIN_NAME] [DATE] 14:57 ( umbes ühe tunni eest …" at bounding box center [647, 344] width 765 height 484
click at [191, 265] on span "[EMAIL_ADDRESS][DOMAIN_NAME]" at bounding box center [160, 264] width 134 height 12
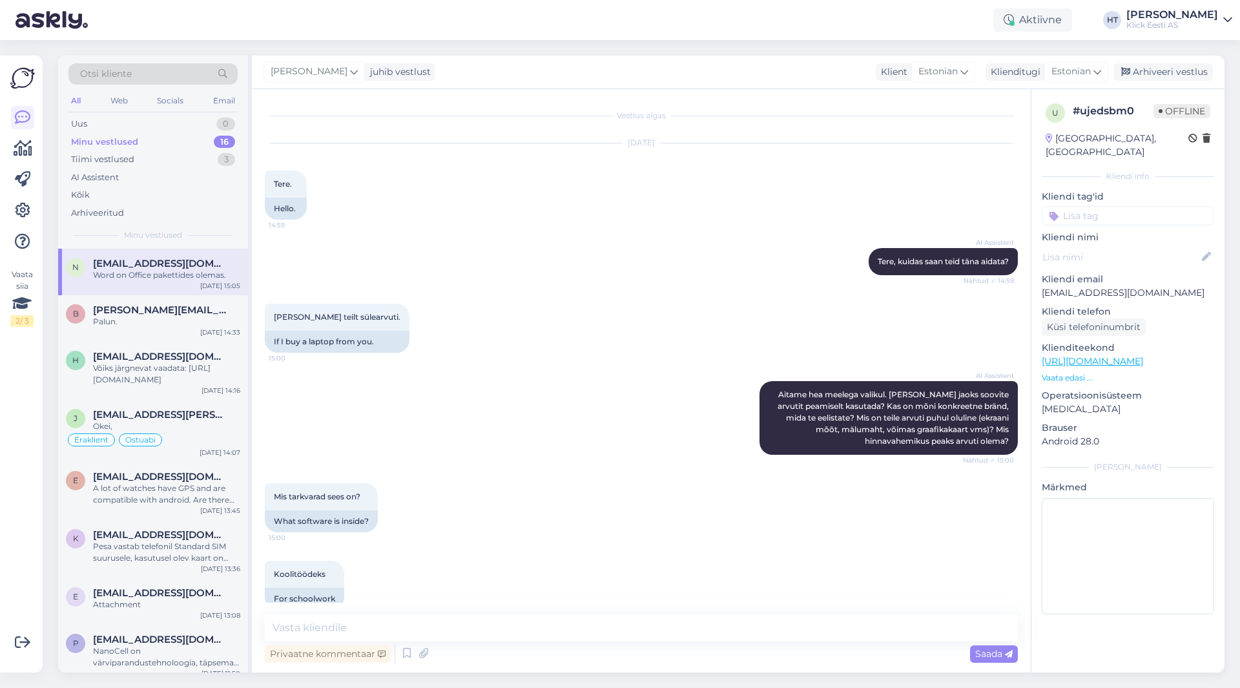
scroll to position [322, 0]
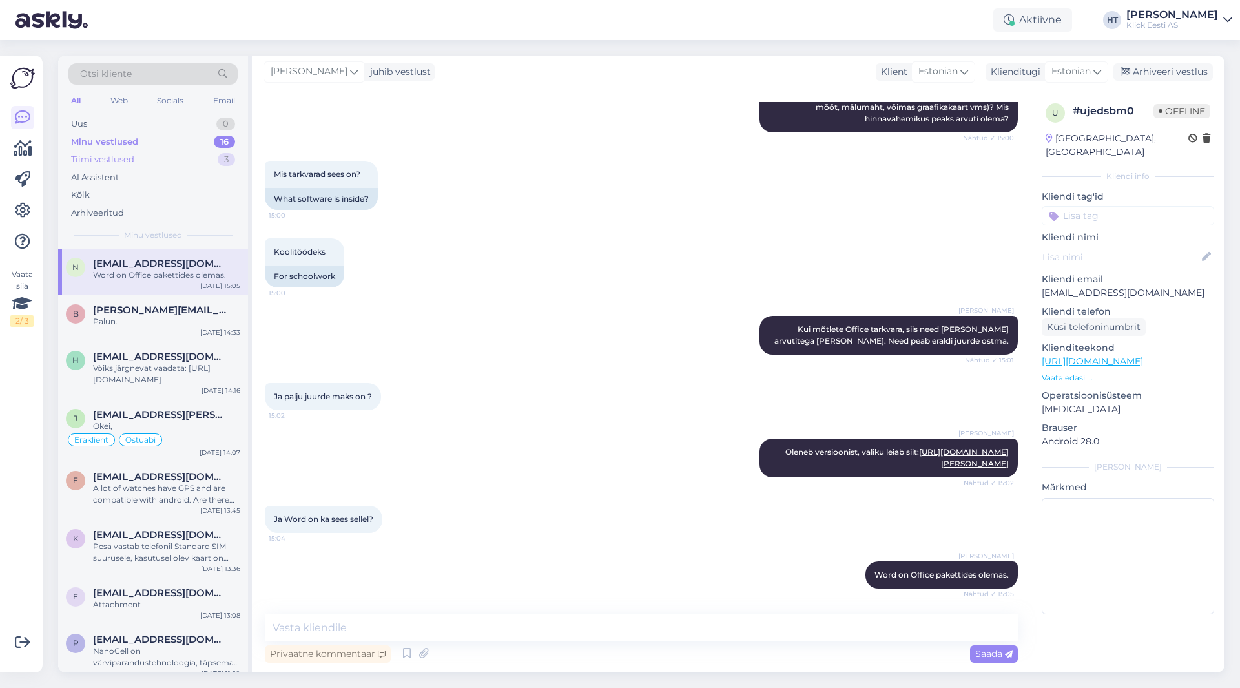
click at [175, 163] on div "Tiimi vestlused 3" at bounding box center [152, 160] width 169 height 18
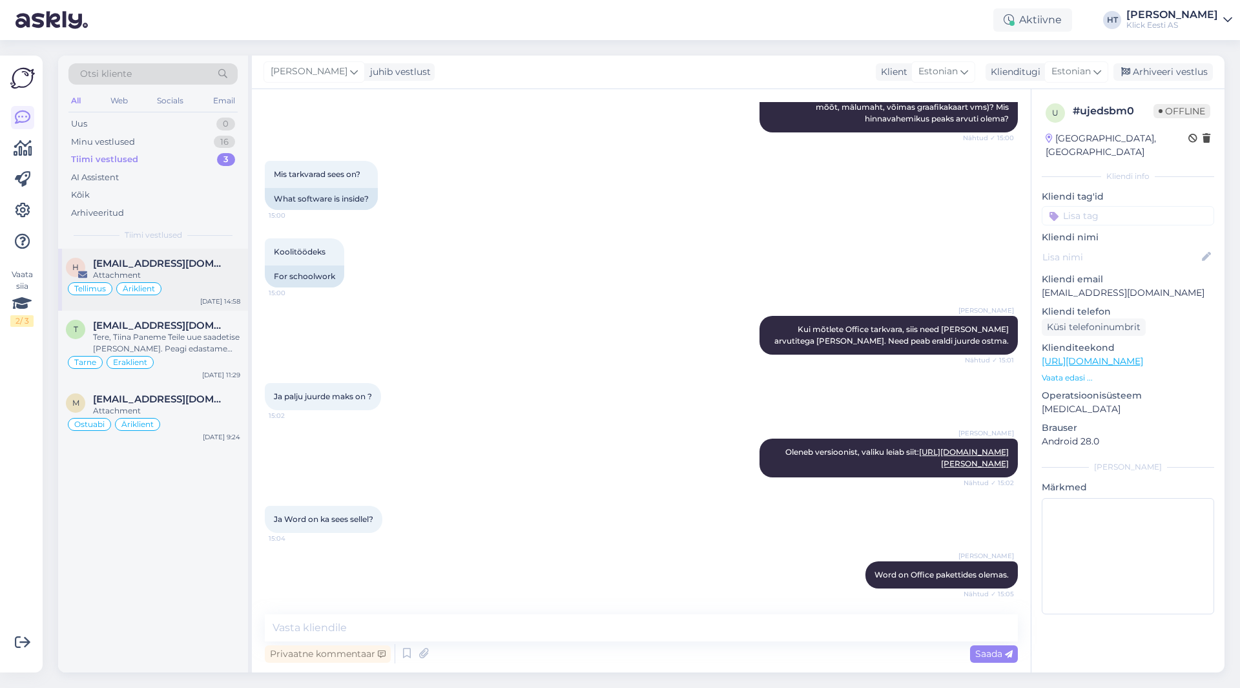
click at [192, 255] on div "h [EMAIL_ADDRESS][DOMAIN_NAME] Attachment Tellimus Äriklient [DATE] 14:58" at bounding box center [153, 280] width 190 height 62
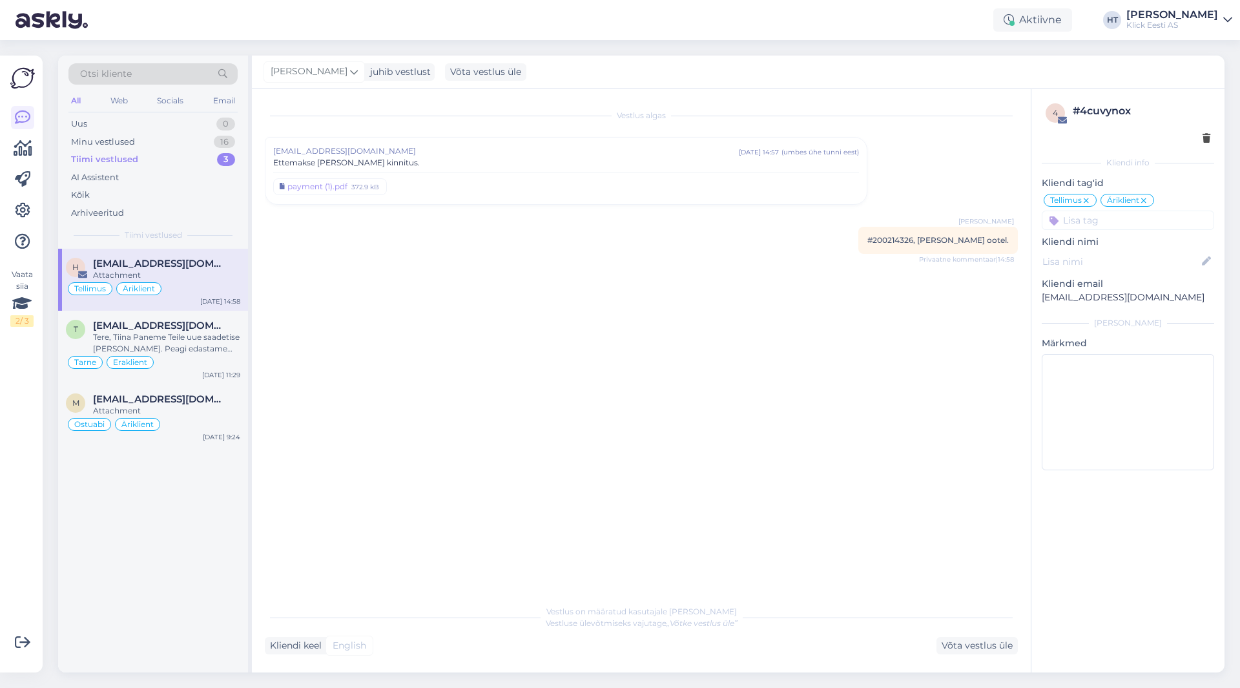
scroll to position [0, 0]
click at [886, 234] on div "[PERSON_NAME] #200214326, makse kinnituse ootel. Privaatne kommentaar | 14:58" at bounding box center [938, 240] width 160 height 27
copy span "200214326"
click at [200, 269] on span "[EMAIL_ADDRESS][DOMAIN_NAME]" at bounding box center [160, 264] width 134 height 12
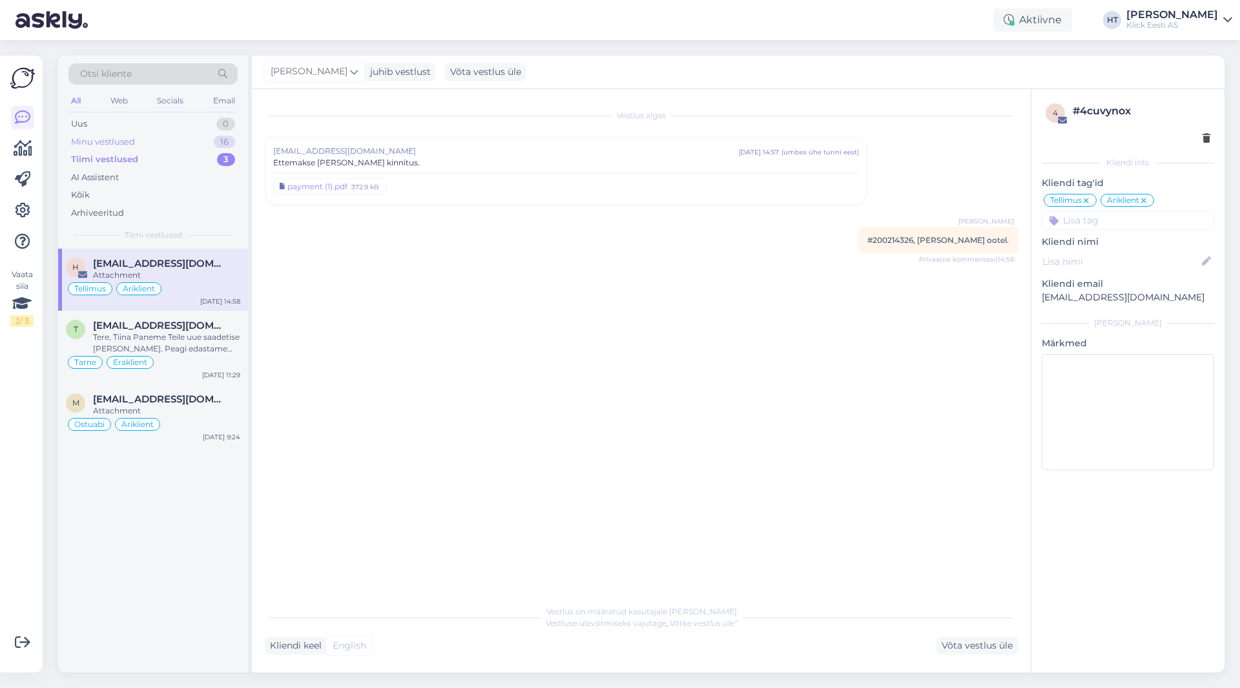
click at [187, 141] on div "Minu vestlused 16" at bounding box center [152, 142] width 169 height 18
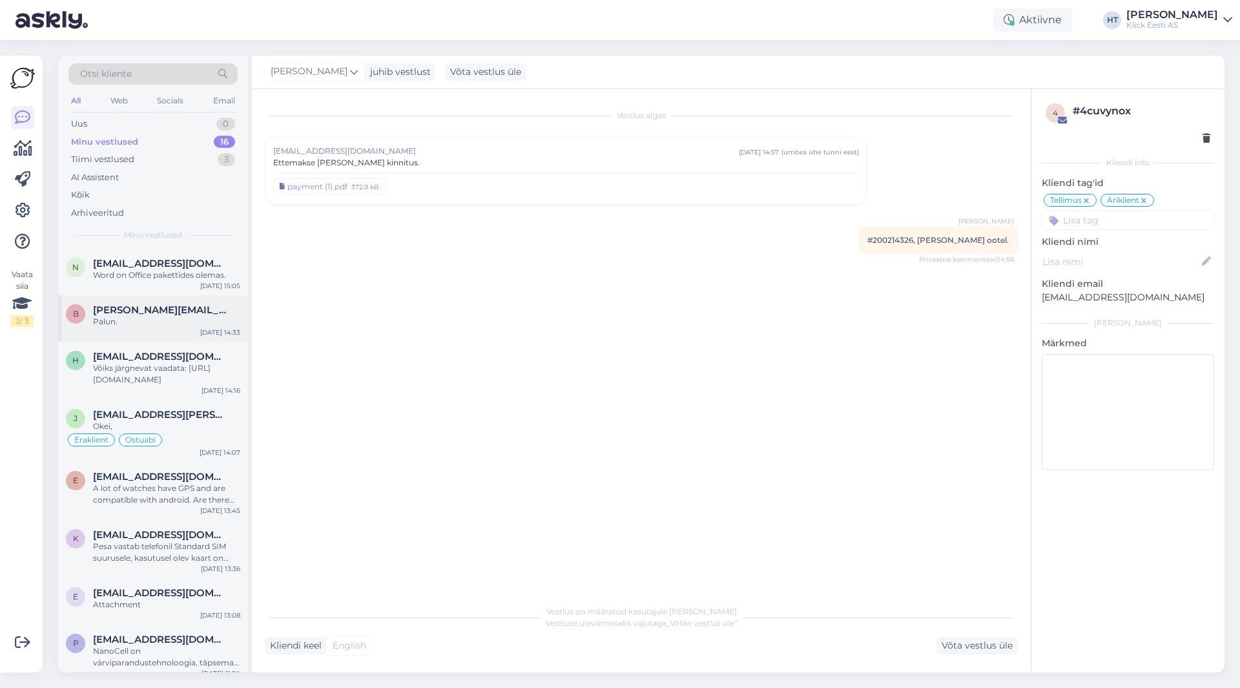
click at [210, 296] on div "b [PERSON_NAME][EMAIL_ADDRESS][DOMAIN_NAME] Palun. [DATE] 14:33" at bounding box center [153, 318] width 190 height 47
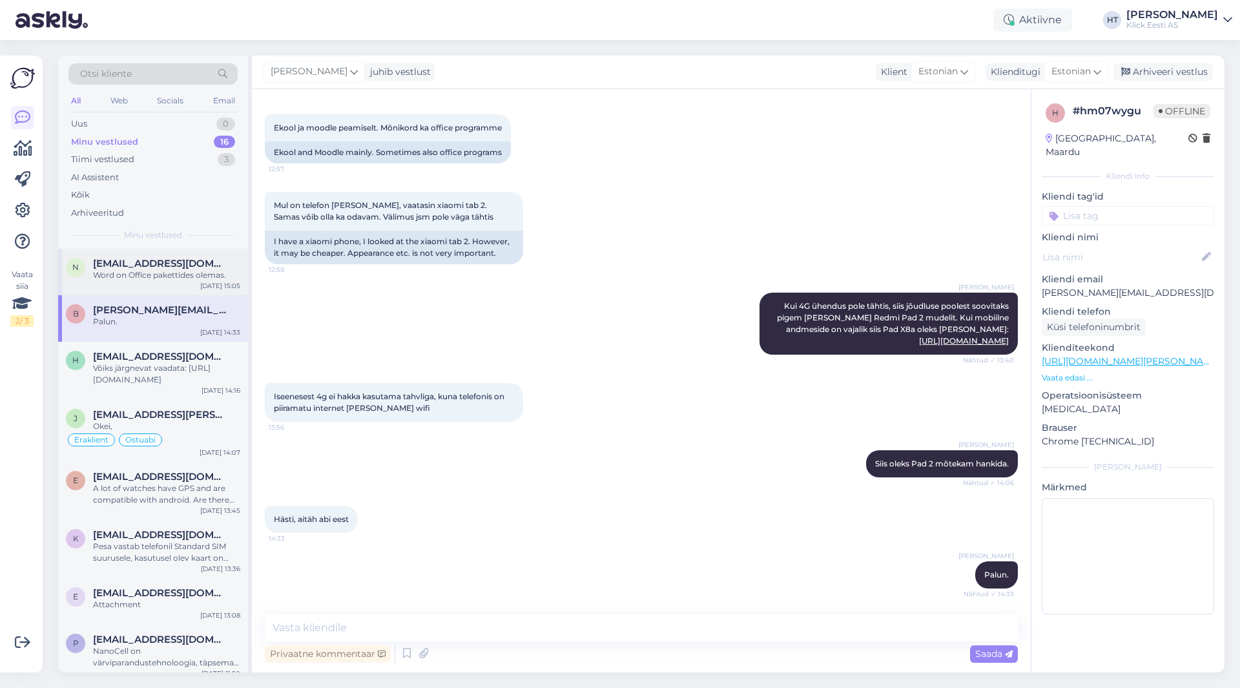
click at [214, 282] on div "[DATE] 15:05" at bounding box center [220, 286] width 40 height 10
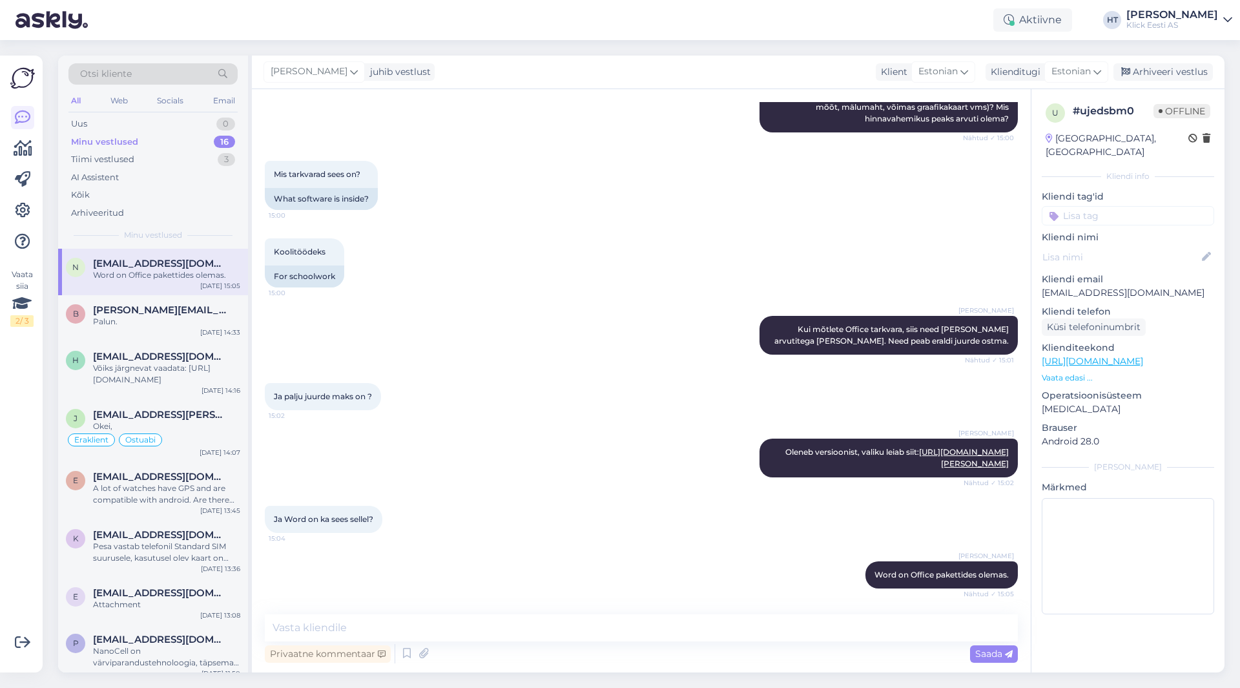
click at [526, 411] on div "Ja palju juurde maks on ? 15:02" at bounding box center [641, 397] width 753 height 56
click at [160, 122] on div "Uus 1" at bounding box center [152, 124] width 169 height 18
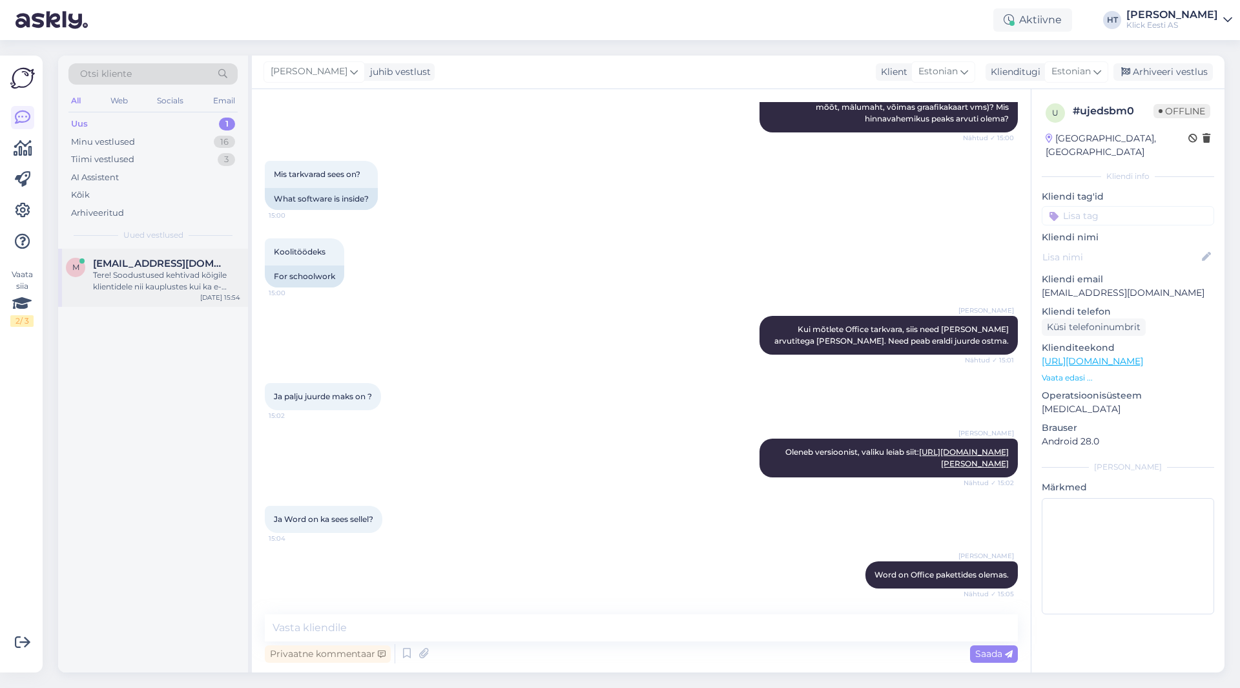
click at [161, 278] on div "Tere! Soodustused kehtivad kõigile klientidele nii kauplustes kui ka e-poes. Ai…" at bounding box center [166, 280] width 147 height 23
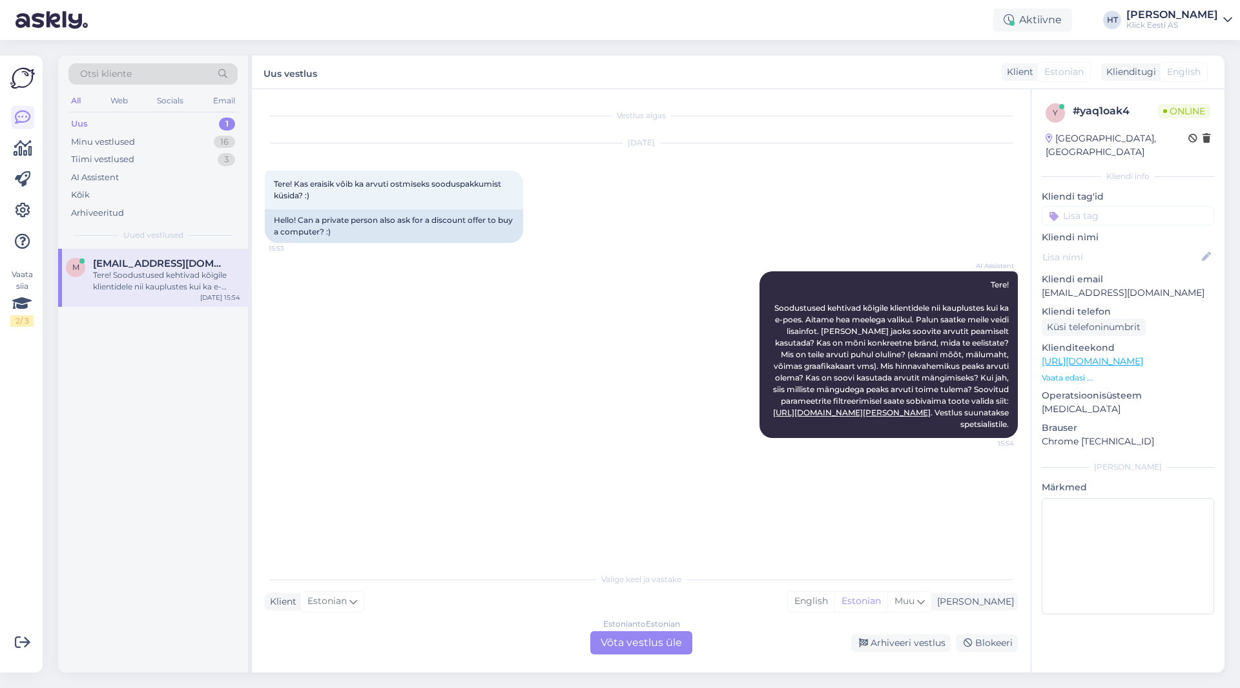
click at [658, 645] on div "Estonian to Estonian Võta vestlus üle" at bounding box center [641, 642] width 102 height 23
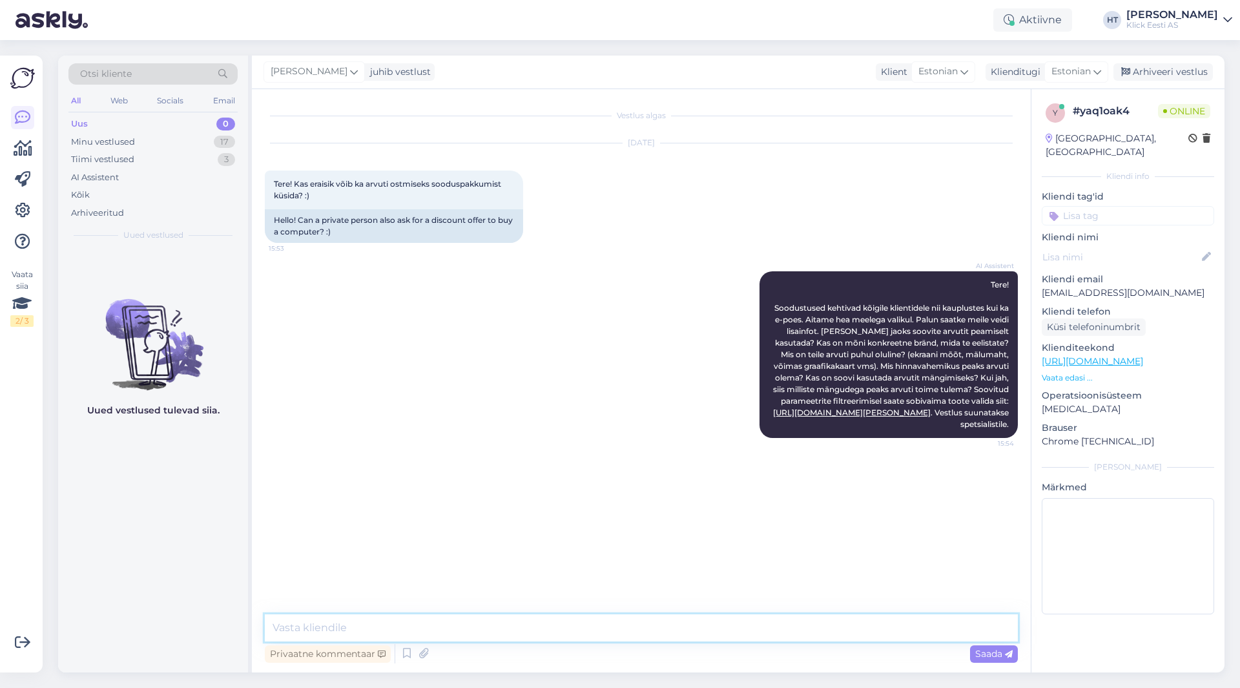
click at [637, 633] on textarea at bounding box center [641, 627] width 753 height 27
type textarea "Soodustust ei saa kahjuks pakkuda."
click at [223, 140] on div "17" at bounding box center [224, 142] width 21 height 13
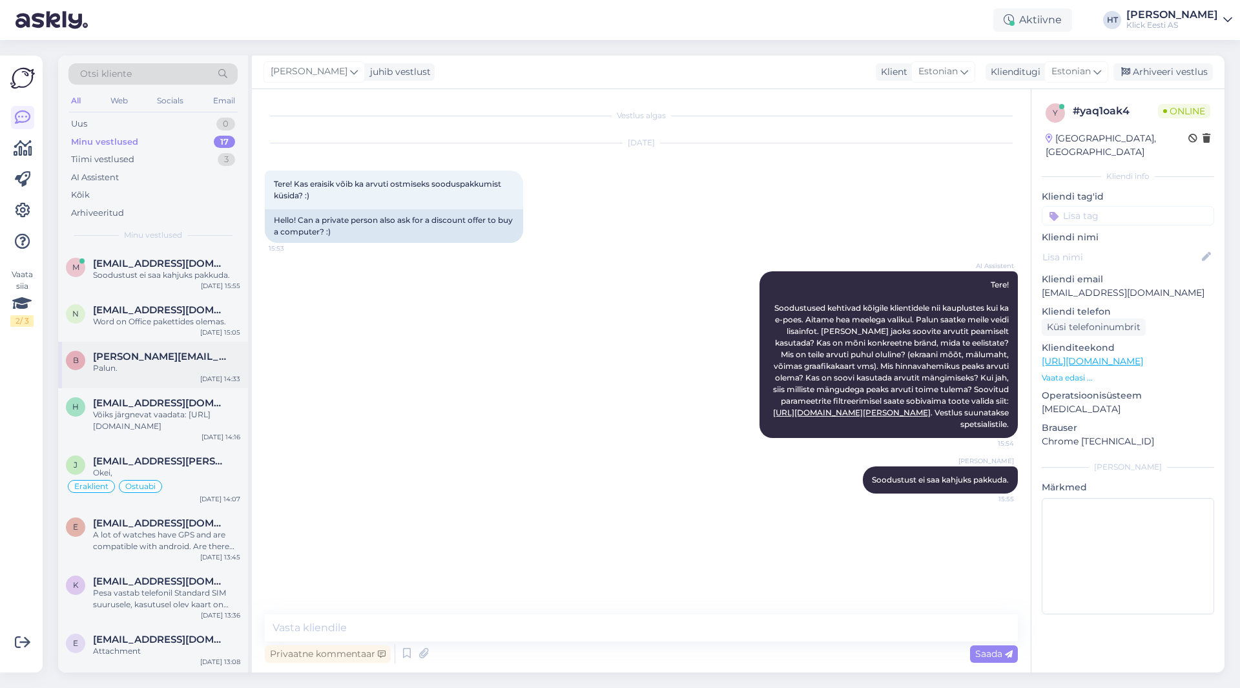
click at [176, 345] on div "b [PERSON_NAME][EMAIL_ADDRESS][DOMAIN_NAME] Palun. [DATE] 14:33" at bounding box center [153, 365] width 190 height 47
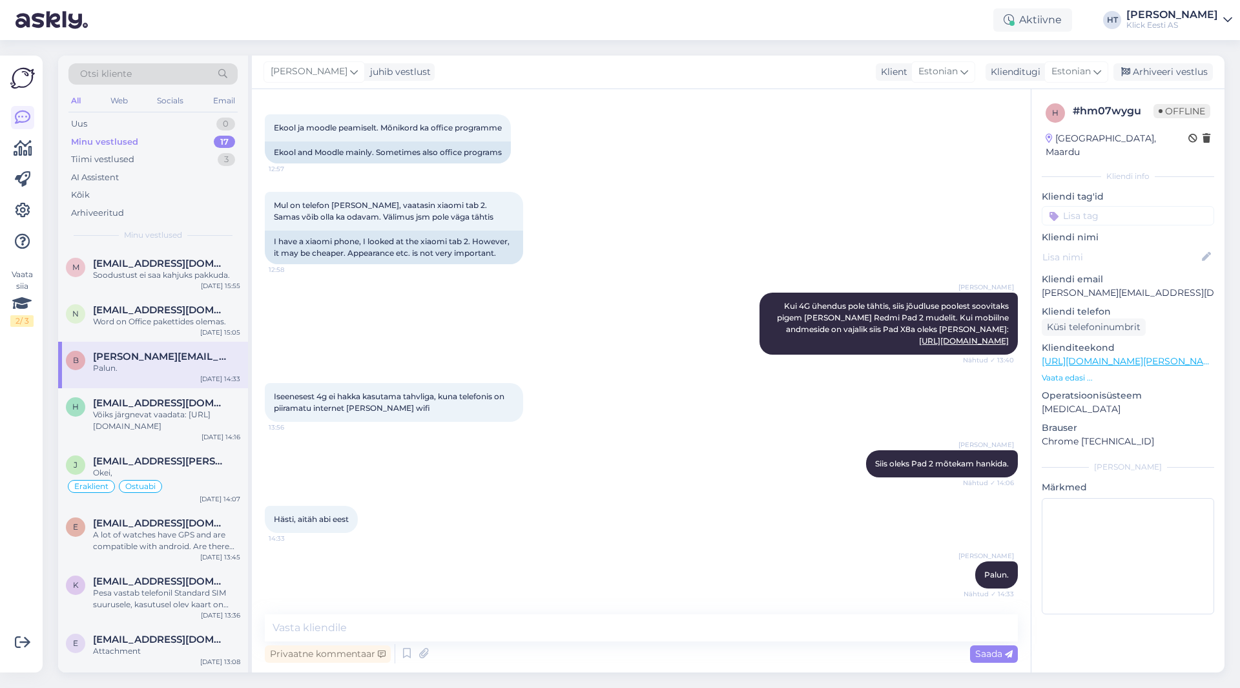
click at [23, 430] on div "Vaata siia 2 / 3" at bounding box center [22, 364] width 25 height 596
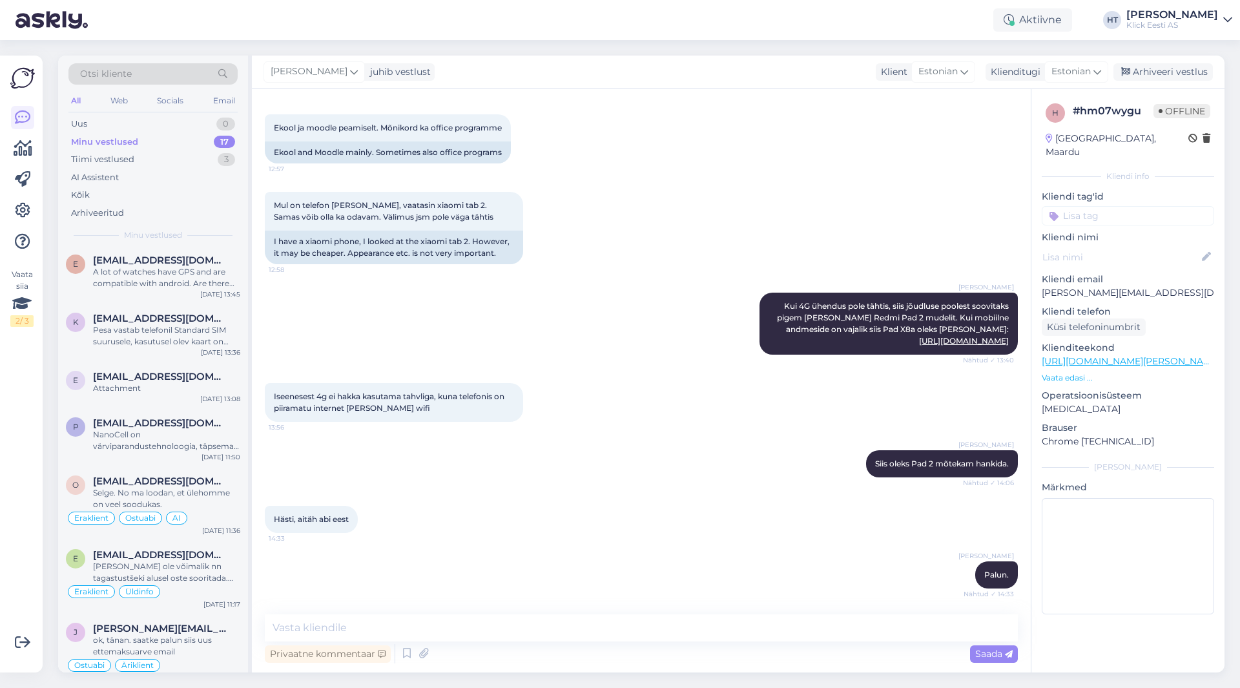
scroll to position [0, 0]
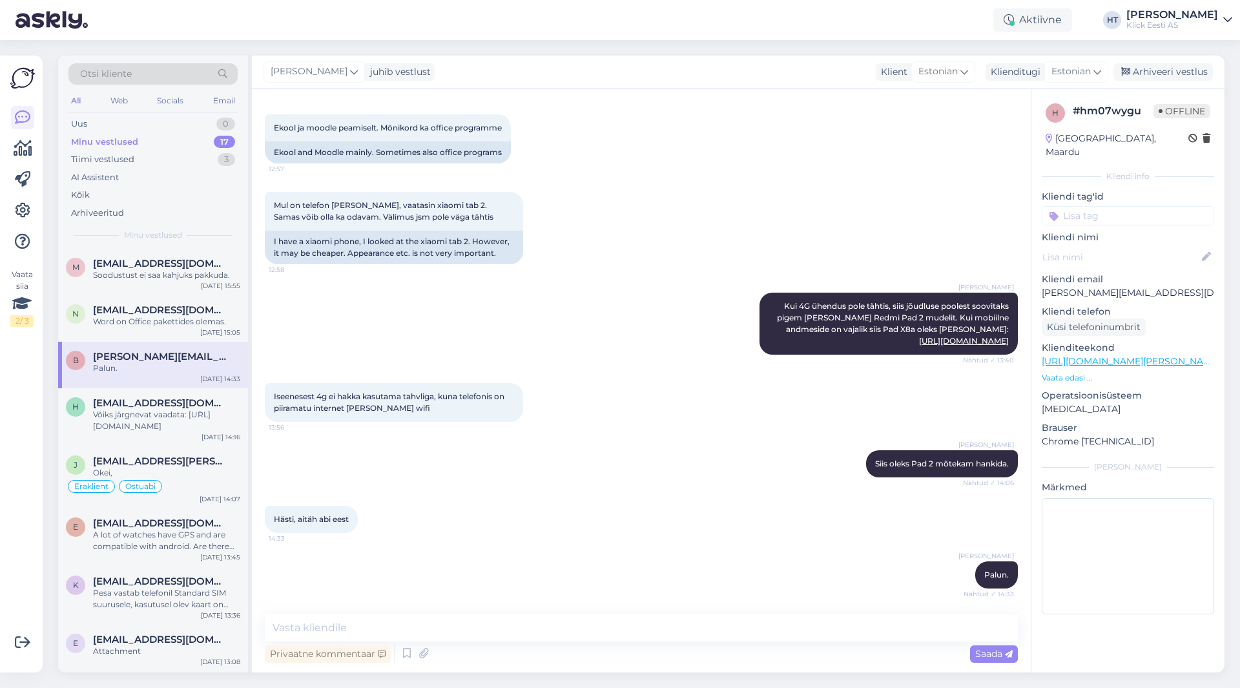
click at [0, 437] on div "Vaata siia 2 / 3 Võimalused Veendu, et Askly loob sulle väärtust. Sulge Ühenda …" at bounding box center [21, 364] width 43 height 617
click at [19, 438] on div "Vaata siia 2 / 3" at bounding box center [22, 364] width 25 height 596
click at [192, 129] on div "Uus 1" at bounding box center [152, 124] width 169 height 18
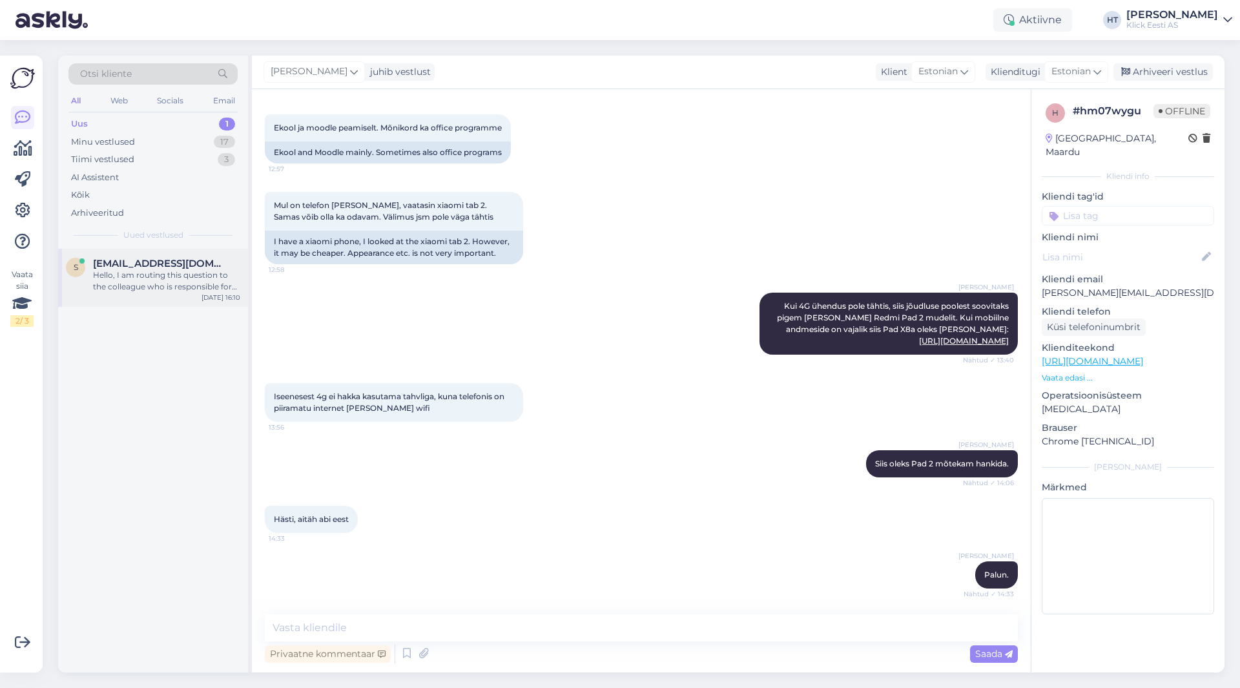
click at [192, 262] on div "[EMAIL_ADDRESS][DOMAIN_NAME]" at bounding box center [166, 264] width 147 height 12
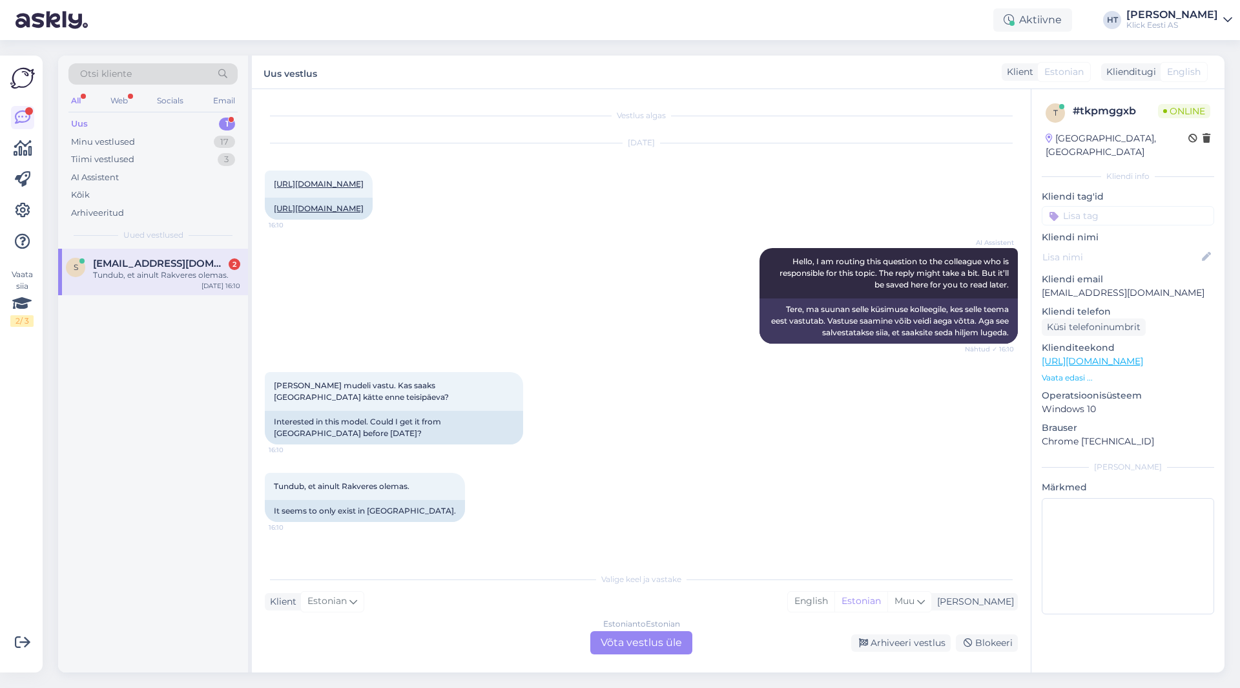
scroll to position [5, 0]
click at [376, 289] on div "AI Assistent Hello, I am routing this question to the colleague who is responsi…" at bounding box center [641, 296] width 753 height 124
click at [626, 647] on div "Estonian to Estonian Võta vestlus üle" at bounding box center [641, 642] width 102 height 23
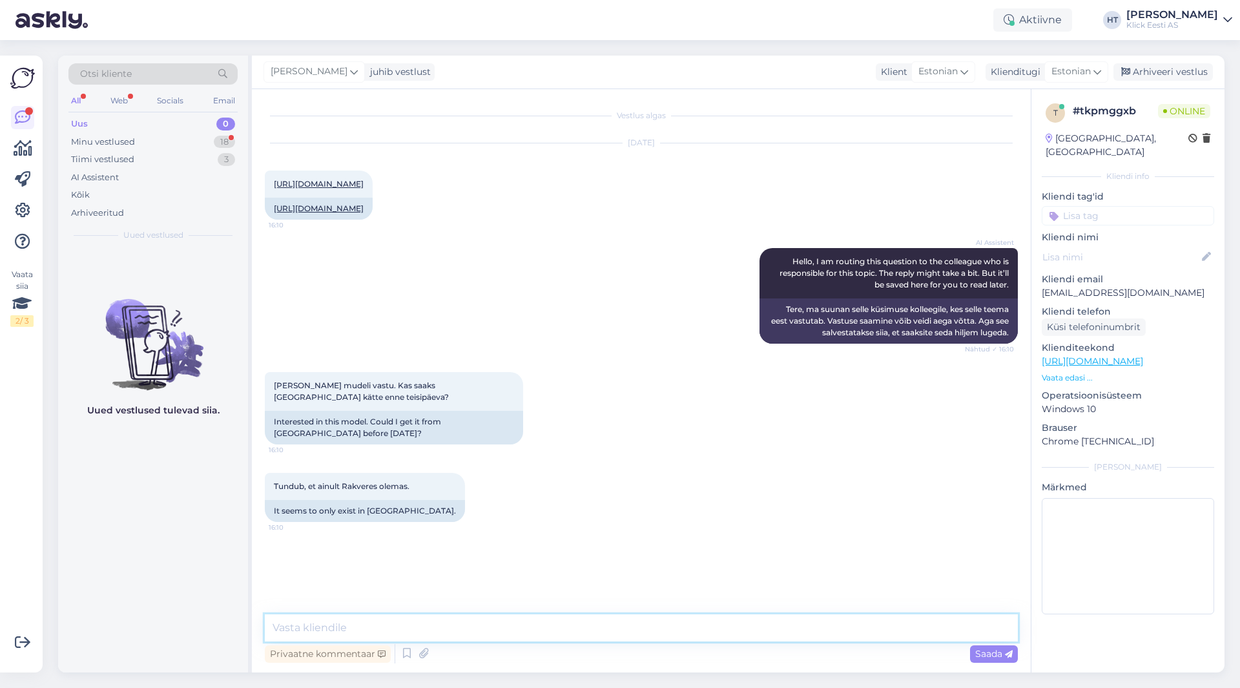
click at [614, 619] on textarea at bounding box center [641, 627] width 753 height 27
type textarea "Kaupluste vaheline tarne oleks 1-3 tööpäeva. Saaks enne teisipäeva kätte [PERSO…"
click at [858, 629] on textarea "Kaupluste vaheline tarne oleks 1-3 tööpäeva. Saaks enne teisipäeva kätte [PERSO…" at bounding box center [641, 627] width 753 height 27
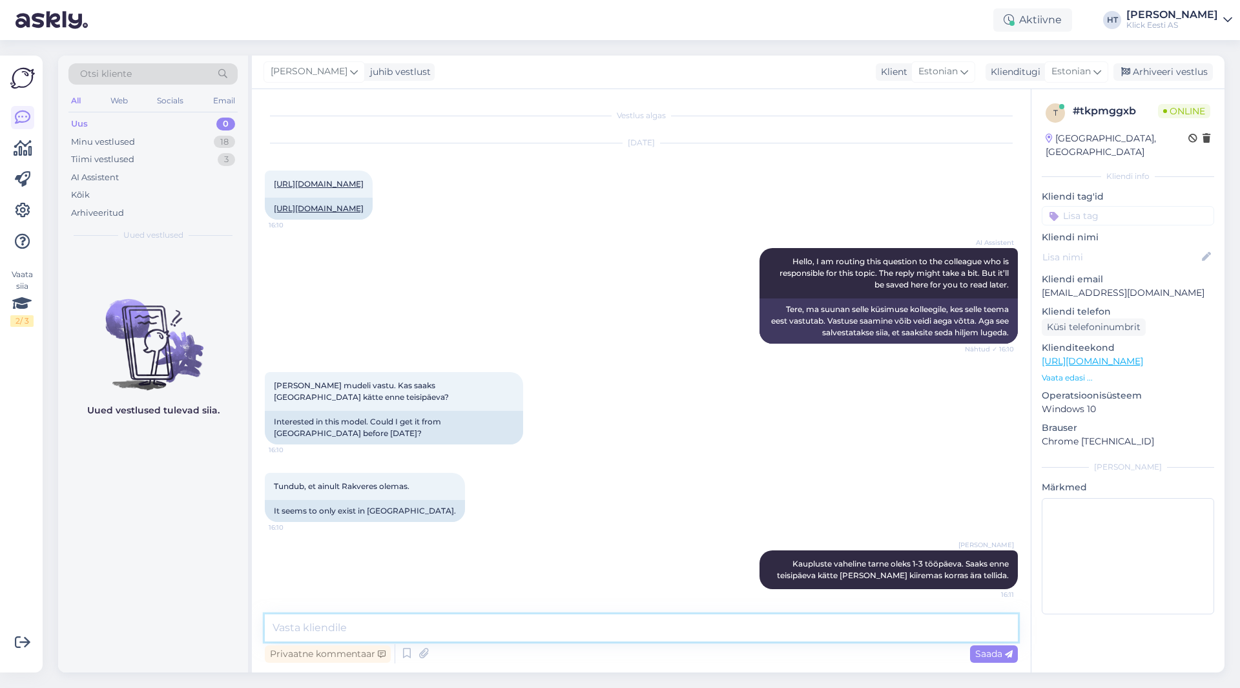
scroll to position [24, 0]
click at [565, 483] on div "Tundub, et ainult Rakveres olemas. 16:10 It seems to only exist in [GEOGRAPHIC_…" at bounding box center [641, 497] width 753 height 78
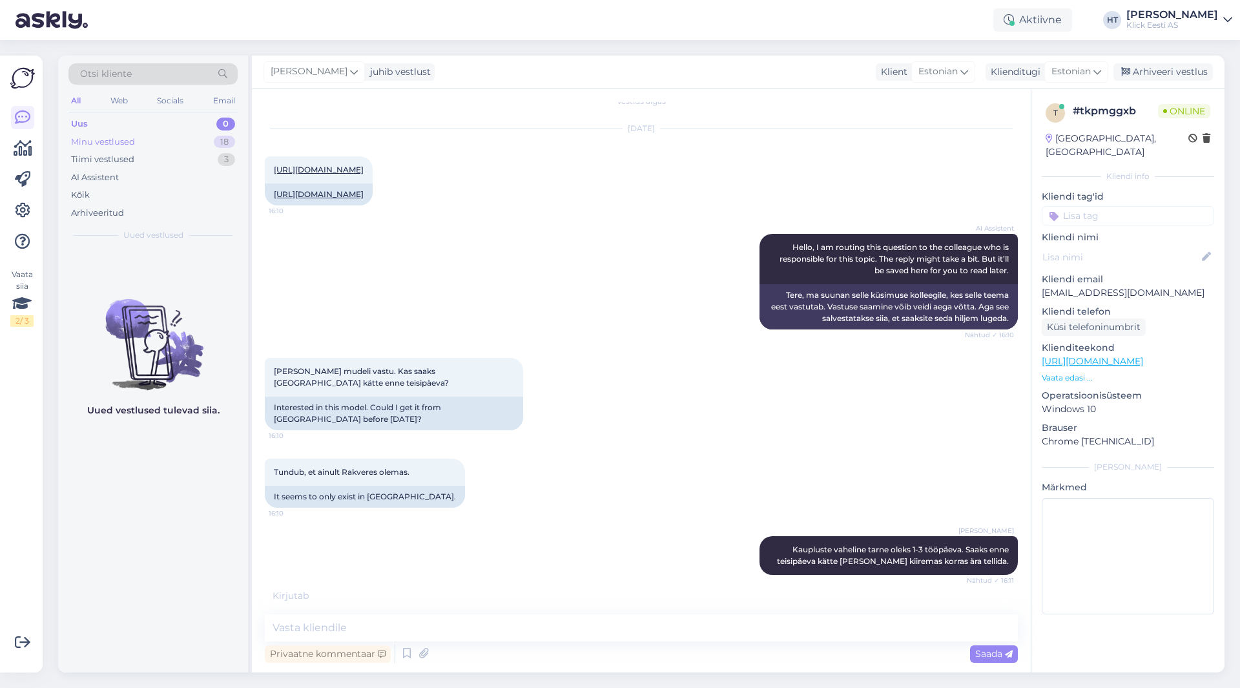
click at [196, 140] on div "Minu vestlused 18" at bounding box center [152, 142] width 169 height 18
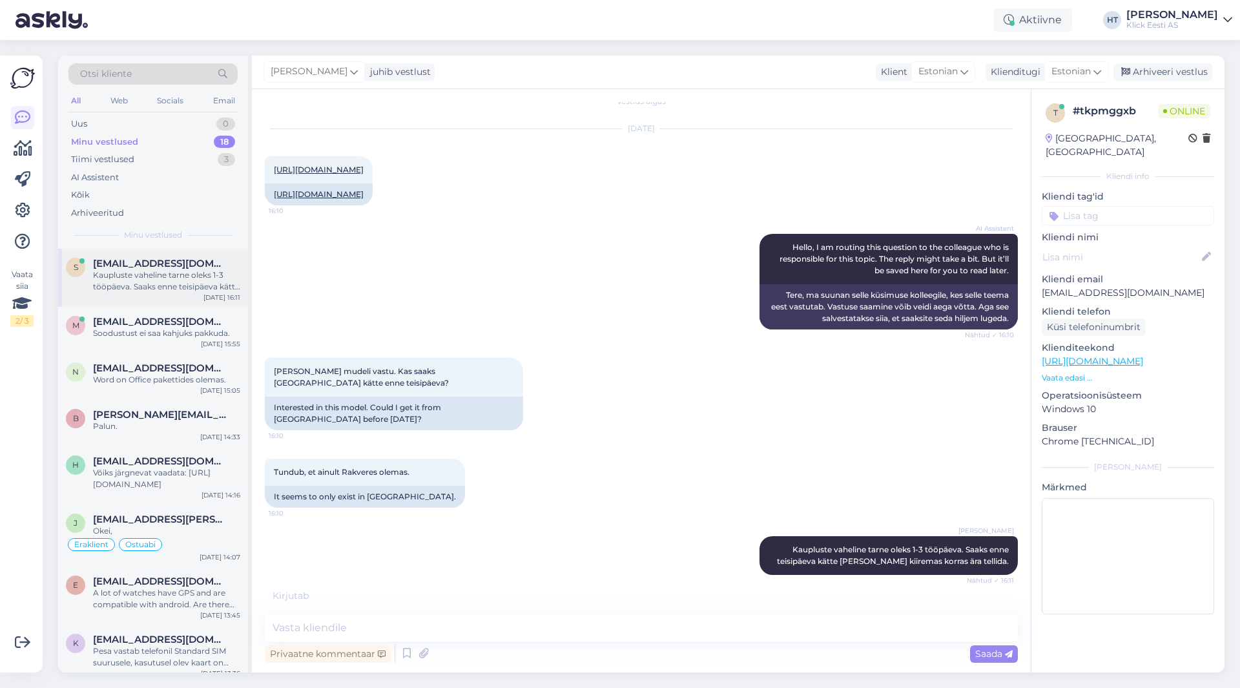
click at [209, 287] on div "Kaupluste vaheline tarne oleks 1-3 tööpäeva. Saaks enne teisipäeva kätte [PERSO…" at bounding box center [166, 280] width 147 height 23
click at [214, 336] on div "Soodustust ei saa kahjuks pakkuda." at bounding box center [166, 334] width 147 height 12
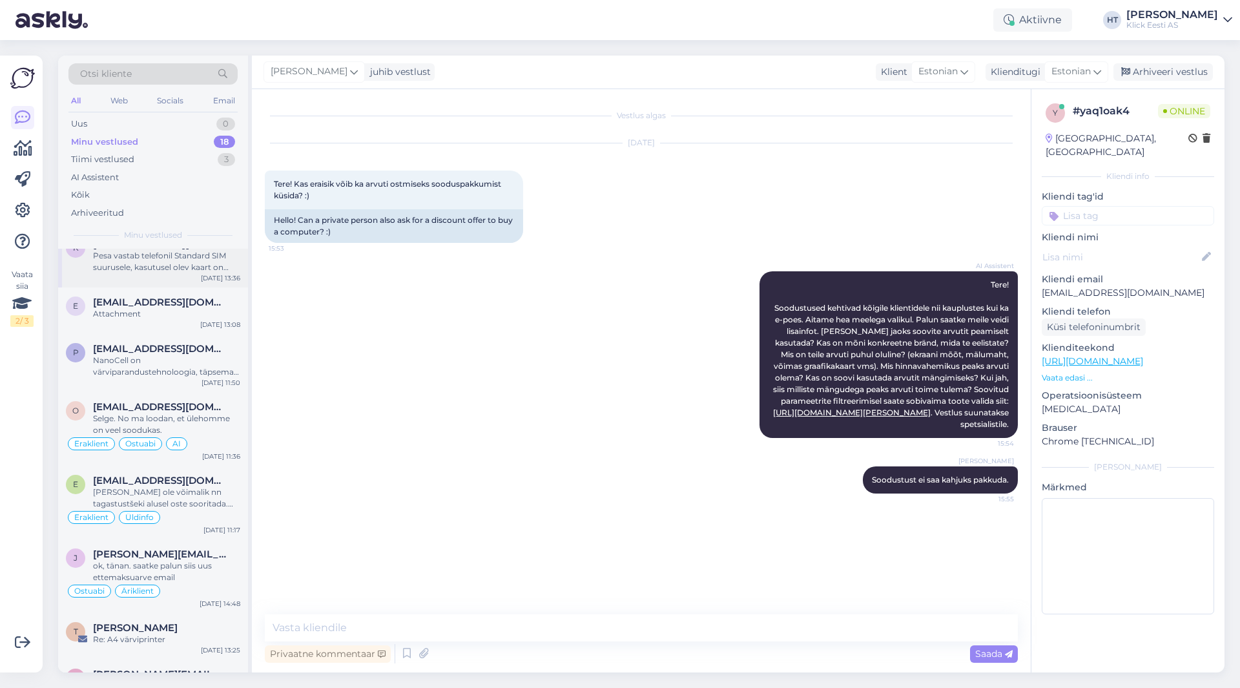
scroll to position [331, 0]
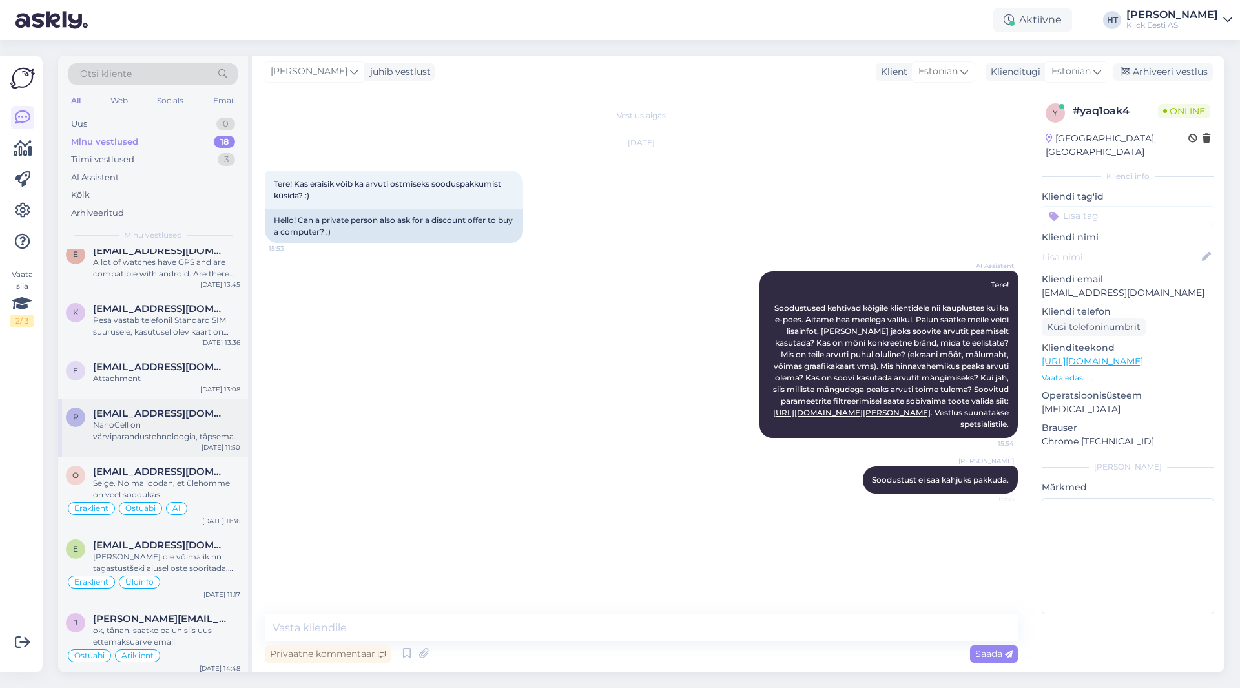
click at [149, 431] on div "NanoCell on värviparandustehnoloogia, täpsemat infot leiab LG lehelt: [URL][DOM…" at bounding box center [166, 430] width 147 height 23
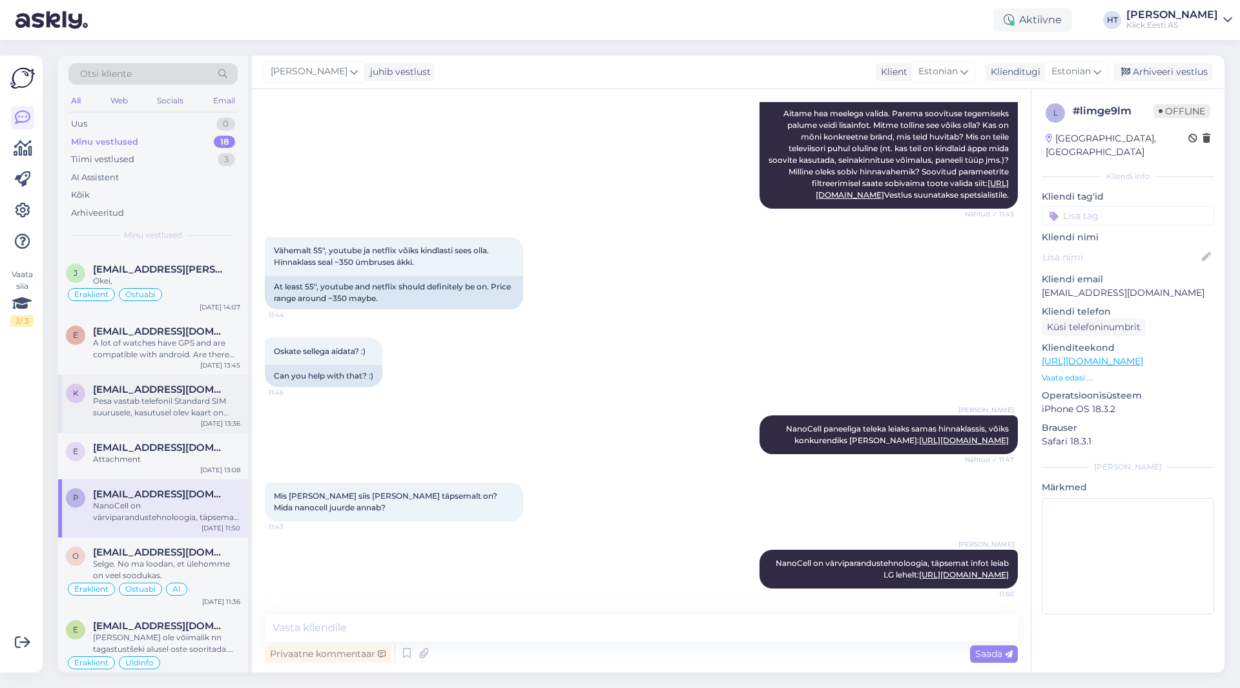
scroll to position [258, 0]
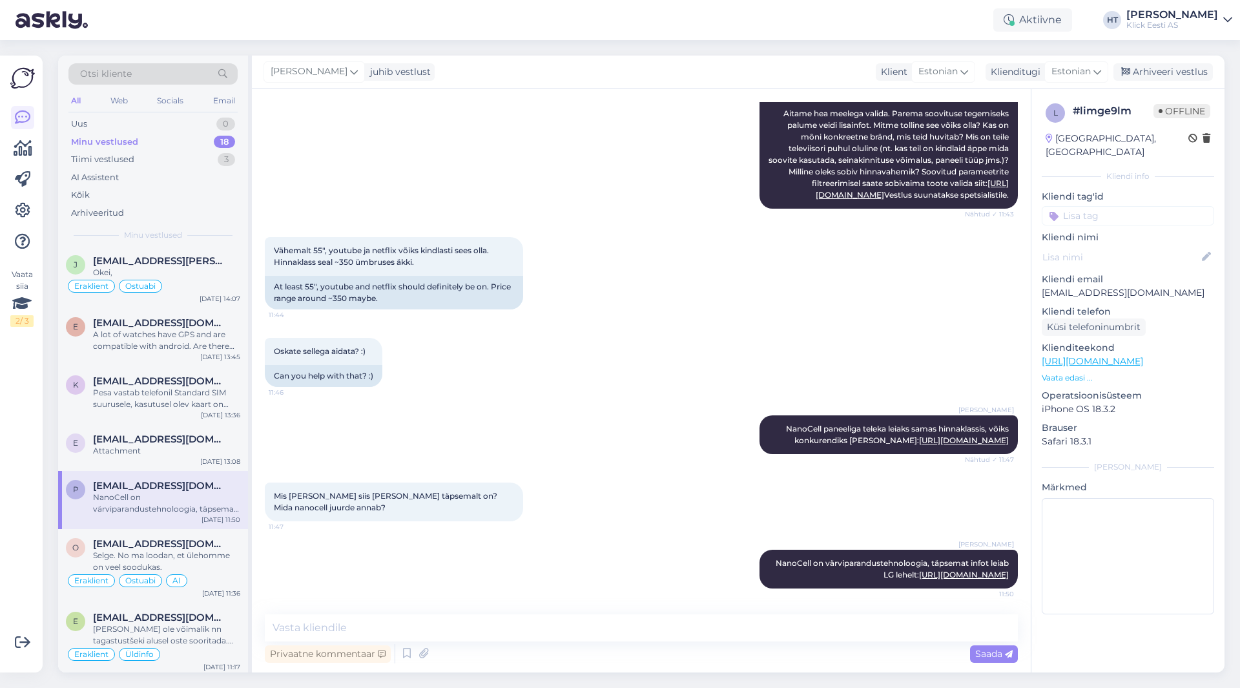
click at [1089, 206] on input at bounding box center [1128, 215] width 172 height 19
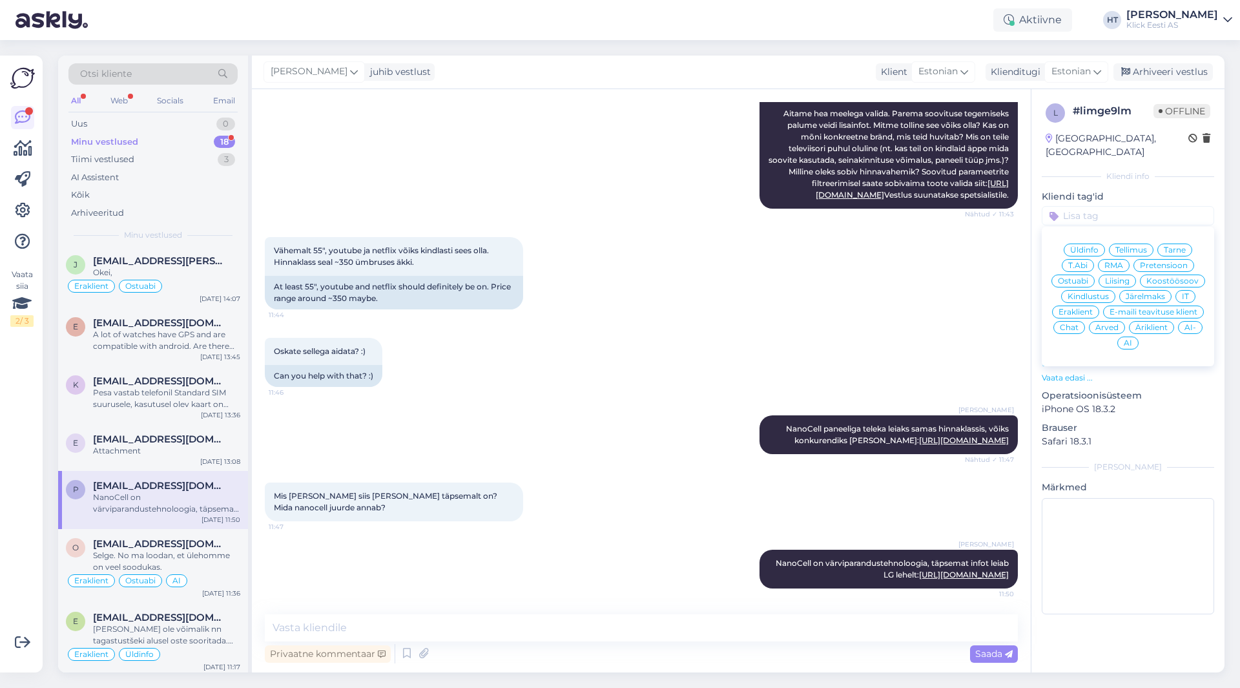
click at [216, 139] on div "18" at bounding box center [224, 142] width 21 height 13
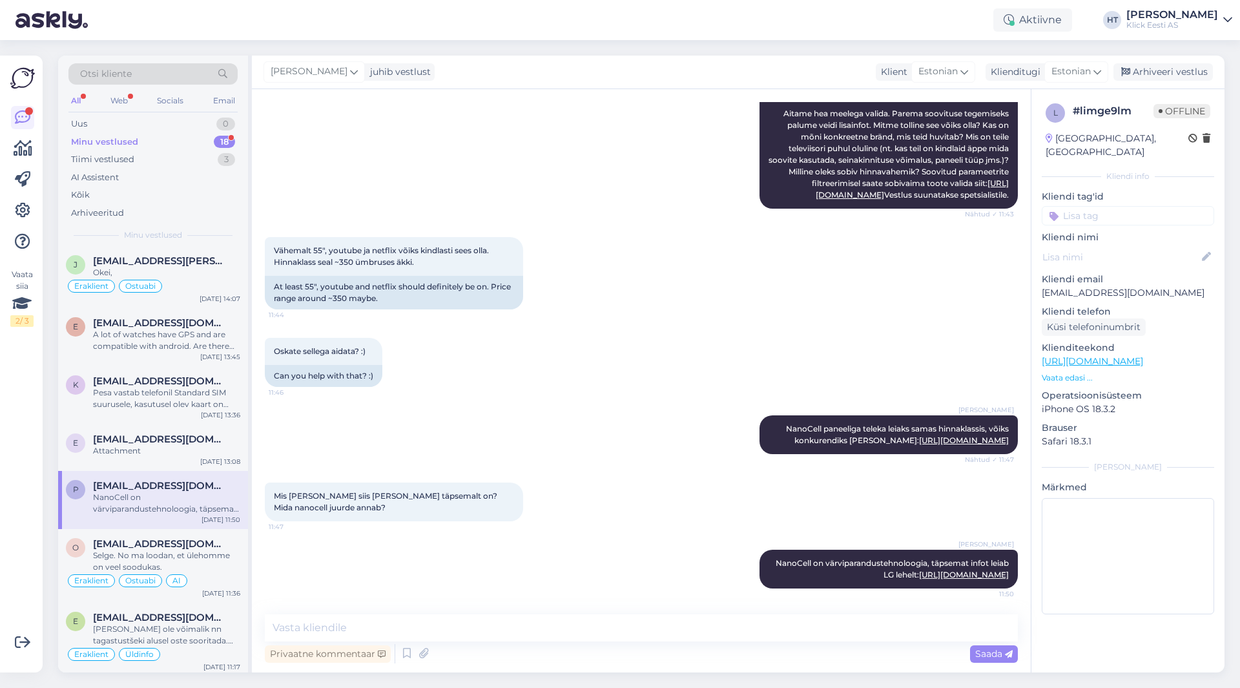
scroll to position [0, 0]
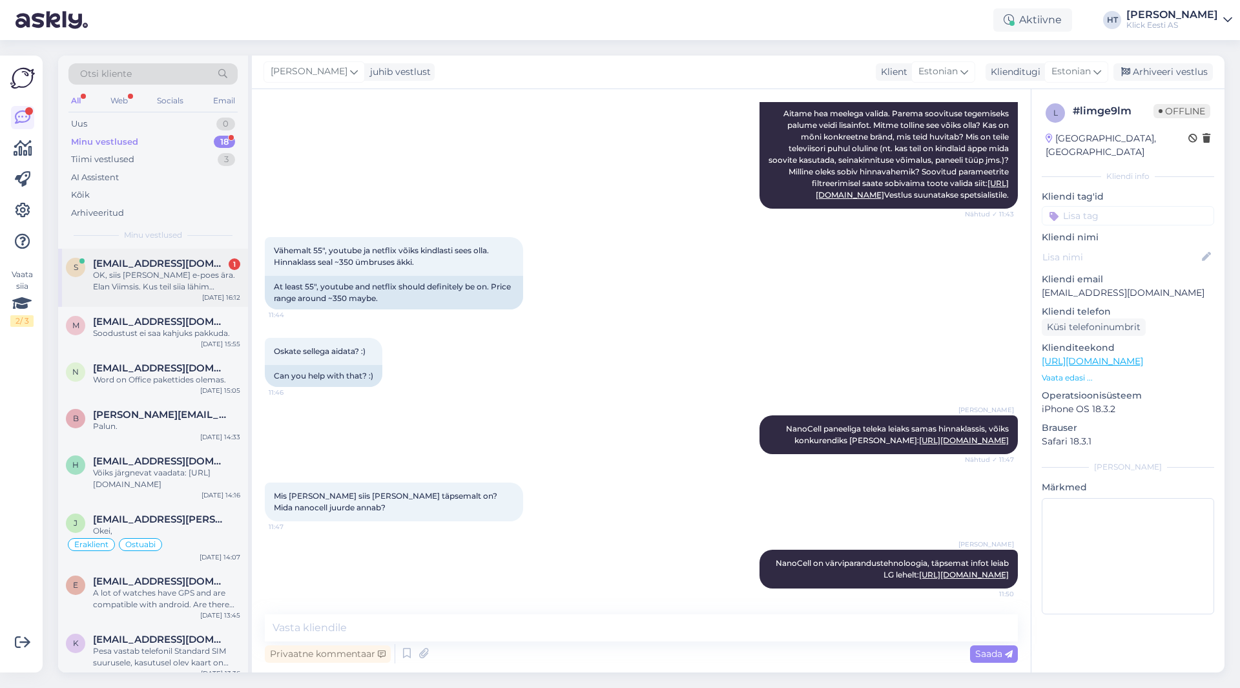
click at [202, 259] on div "[EMAIL_ADDRESS][DOMAIN_NAME] 1" at bounding box center [166, 264] width 147 height 12
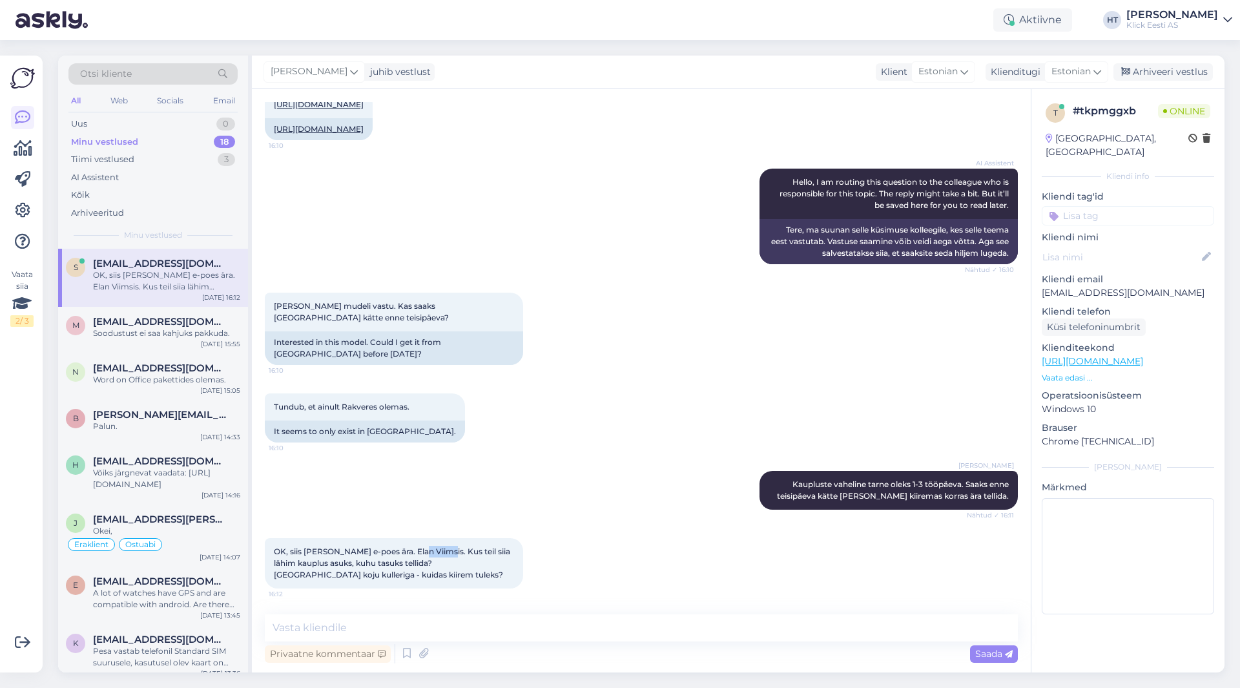
drag, startPoint x: 410, startPoint y: 550, endPoint x: 436, endPoint y: 550, distance: 26.5
click at [436, 550] on span "OK, siis [PERSON_NAME] e-poes ära. Elan Viimsis. Kus teil siia lähim kauplus as…" at bounding box center [393, 562] width 238 height 33
copy span "Viimsis"
click at [544, 476] on div "[PERSON_NAME] Kaupluste vaheline tarne oleks 1-3 tööpäeva. Saaks enne teisipäev…" at bounding box center [641, 490] width 753 height 67
click at [575, 636] on textarea at bounding box center [641, 627] width 753 height 27
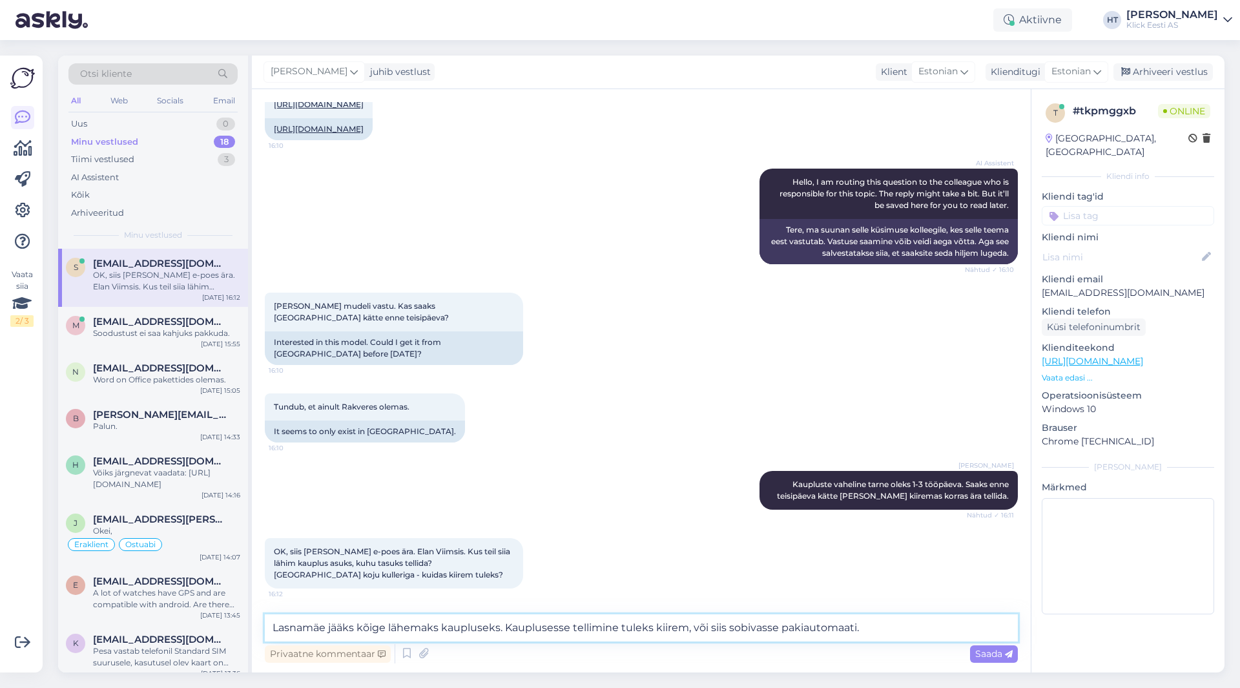
type textarea "Lasnamäe jääks kõige lähemaks kaupluseks. Kauplusesse tellimine tuleks kiirem, …"
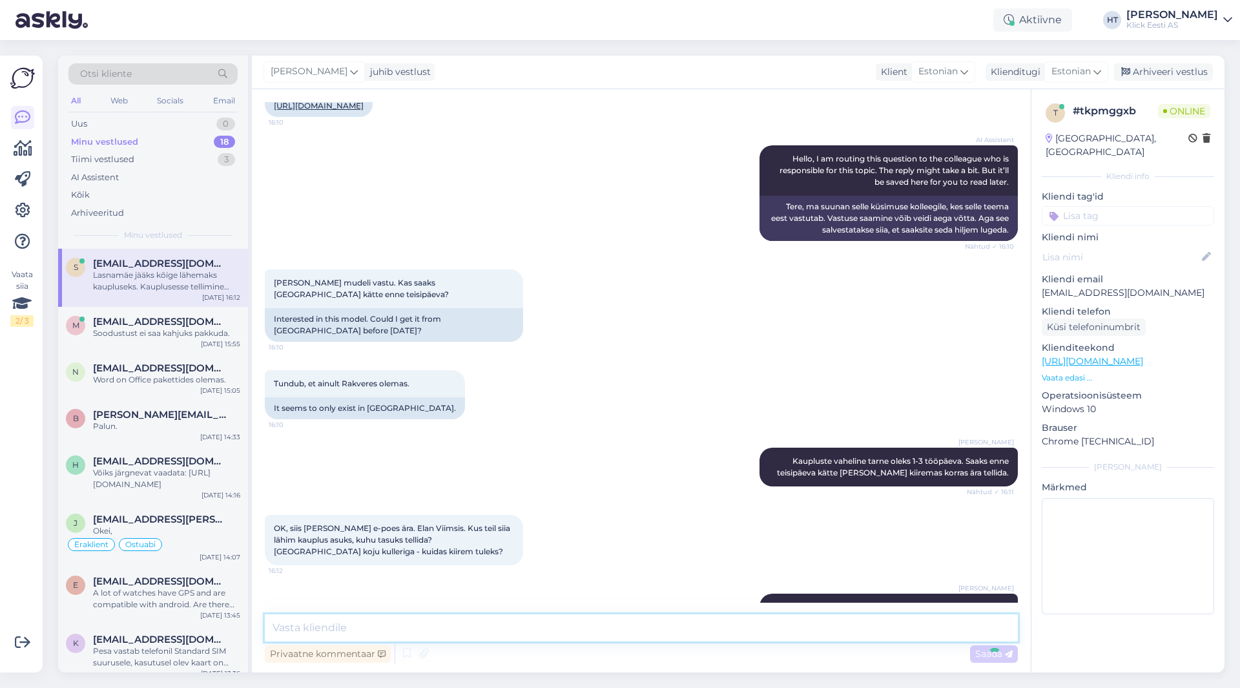
scroll to position [170, 0]
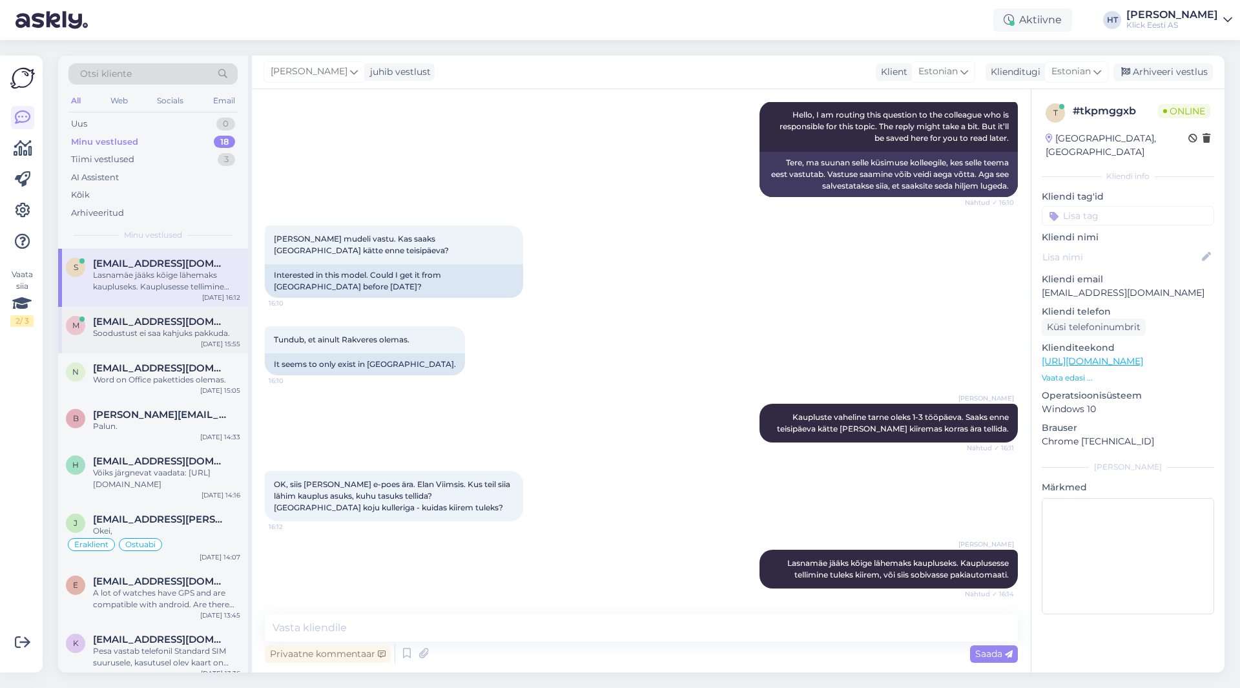
click at [153, 328] on div "Soodustust ei saa kahjuks pakkuda." at bounding box center [166, 334] width 147 height 12
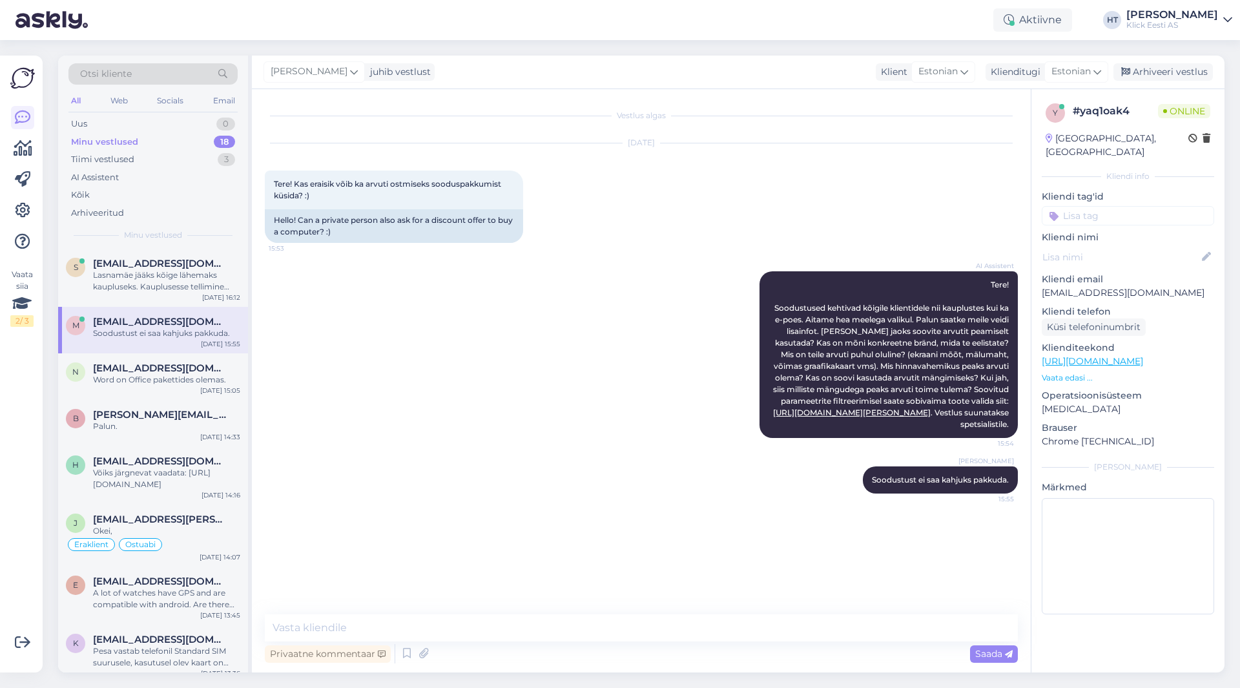
scroll to position [0, 0]
click at [156, 369] on span "[EMAIL_ADDRESS][DOMAIN_NAME]" at bounding box center [160, 368] width 134 height 12
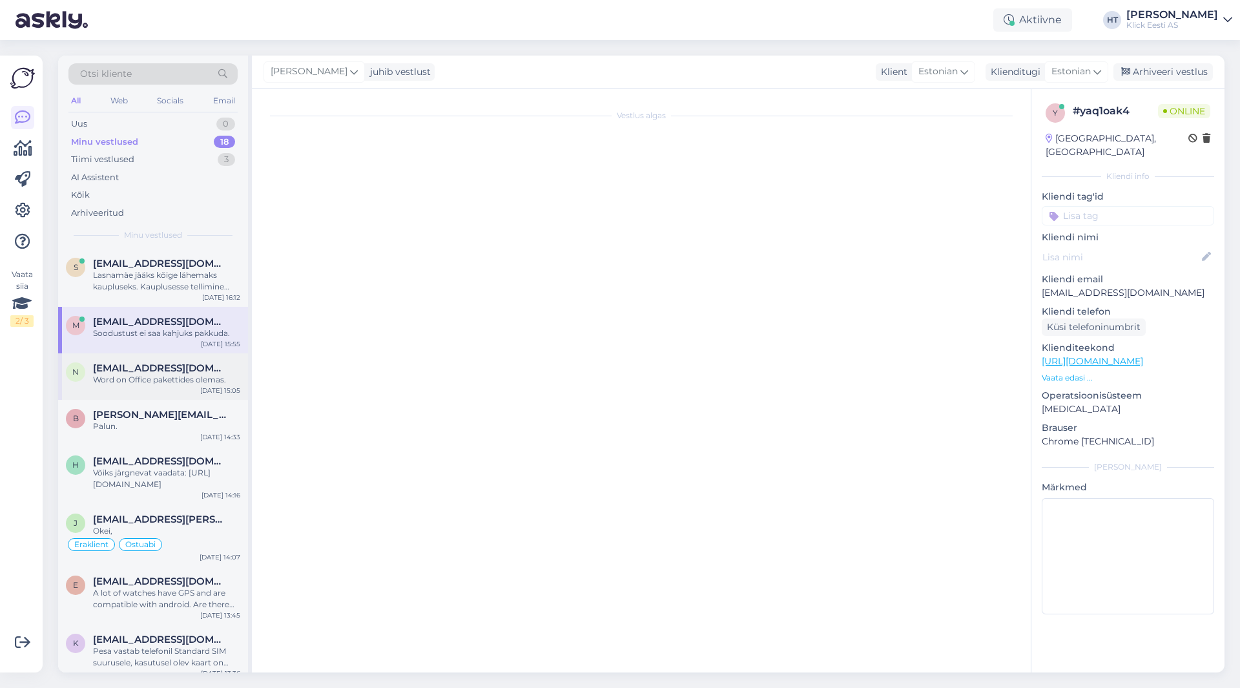
scroll to position [322, 0]
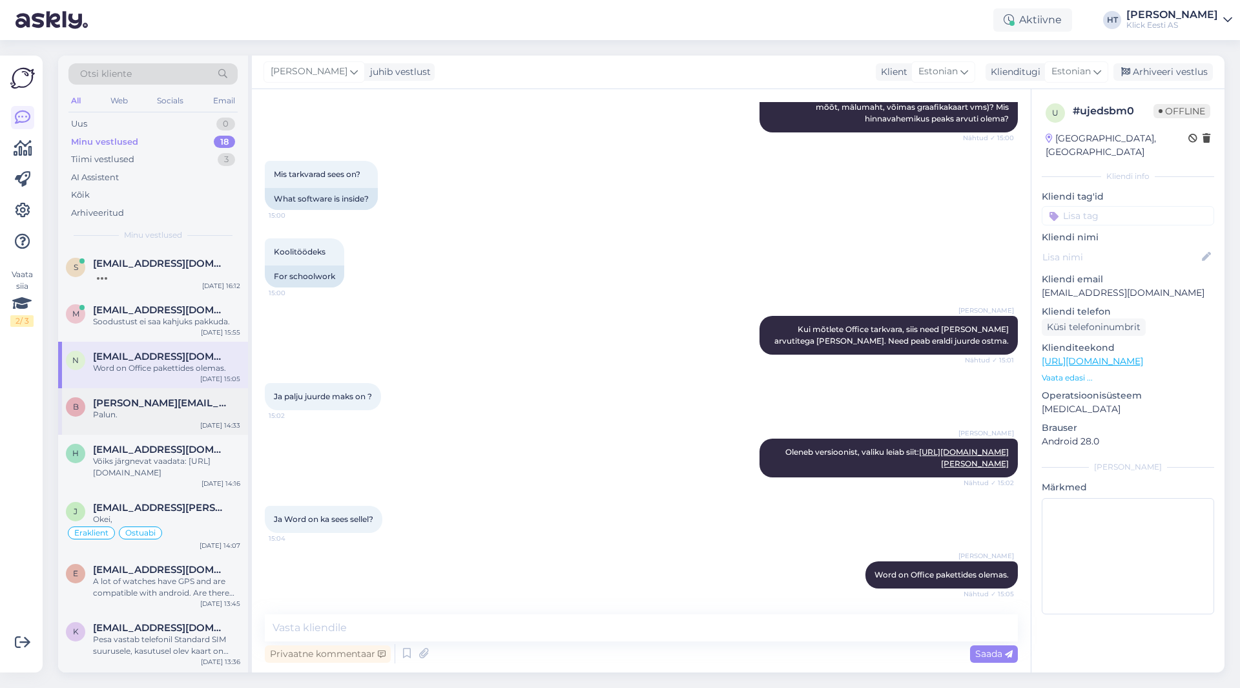
click at [136, 418] on div "Palun." at bounding box center [166, 415] width 147 height 12
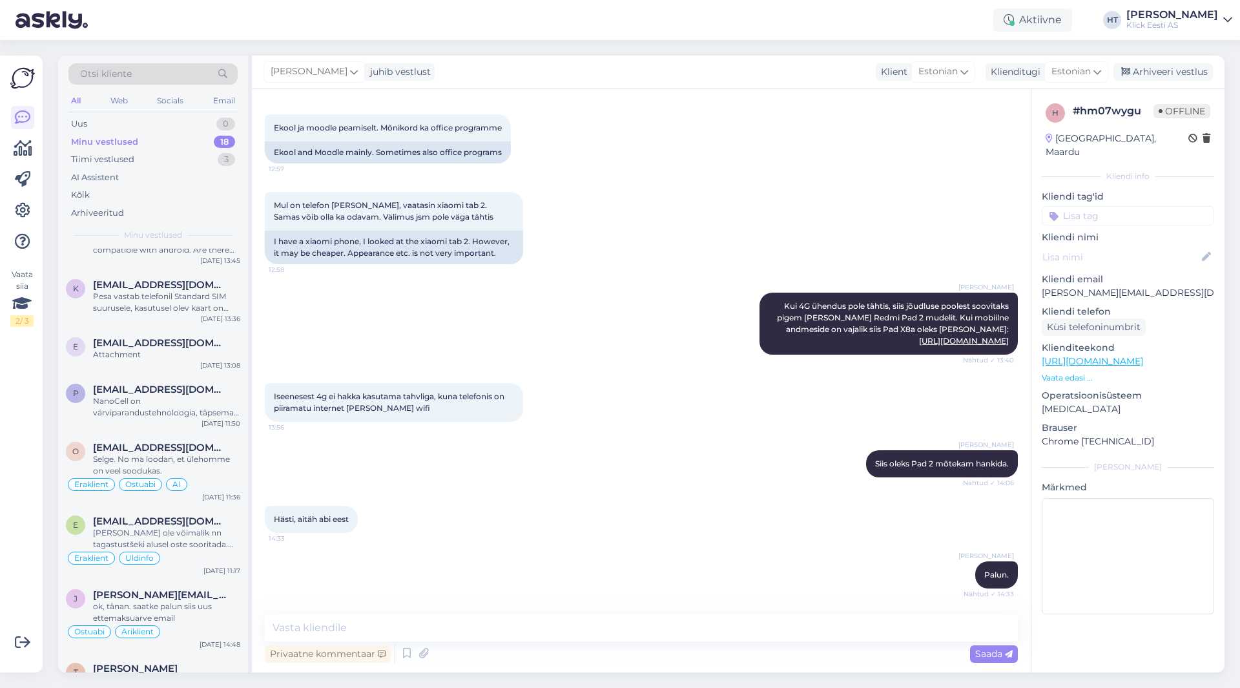
scroll to position [323, 0]
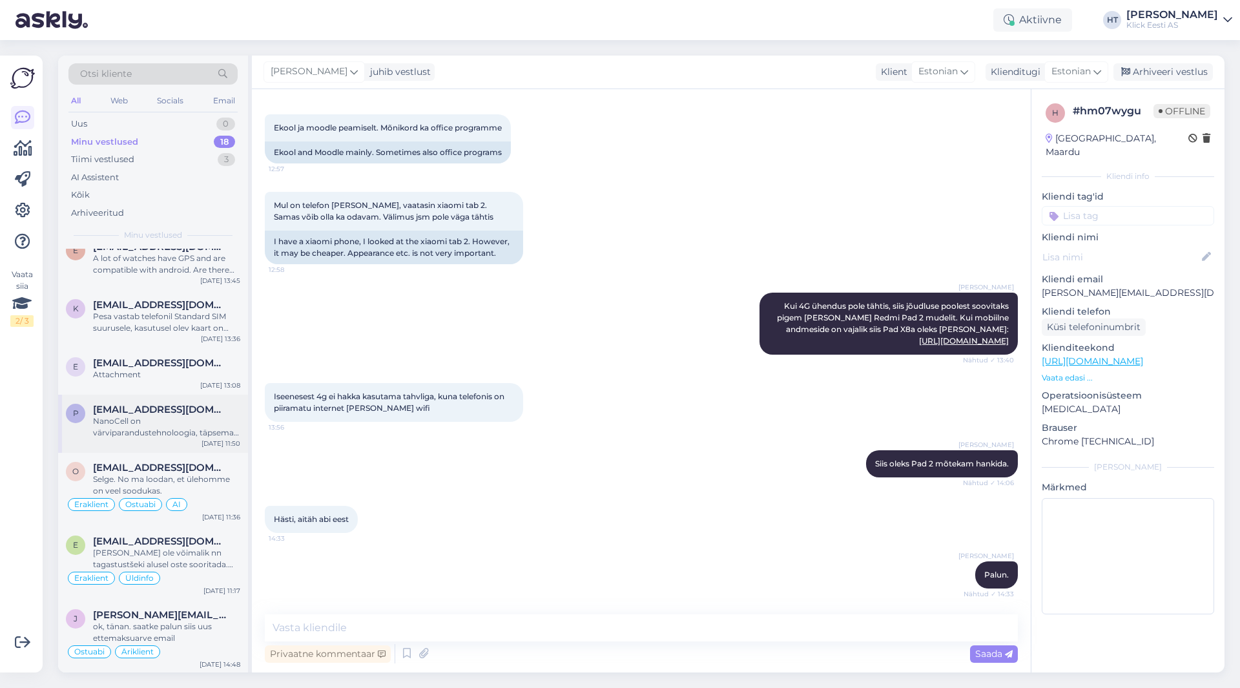
click at [148, 424] on div "NanoCell on värviparandustehnoloogia, täpsemat infot leiab LG lehelt: [URL][DOM…" at bounding box center [166, 426] width 147 height 23
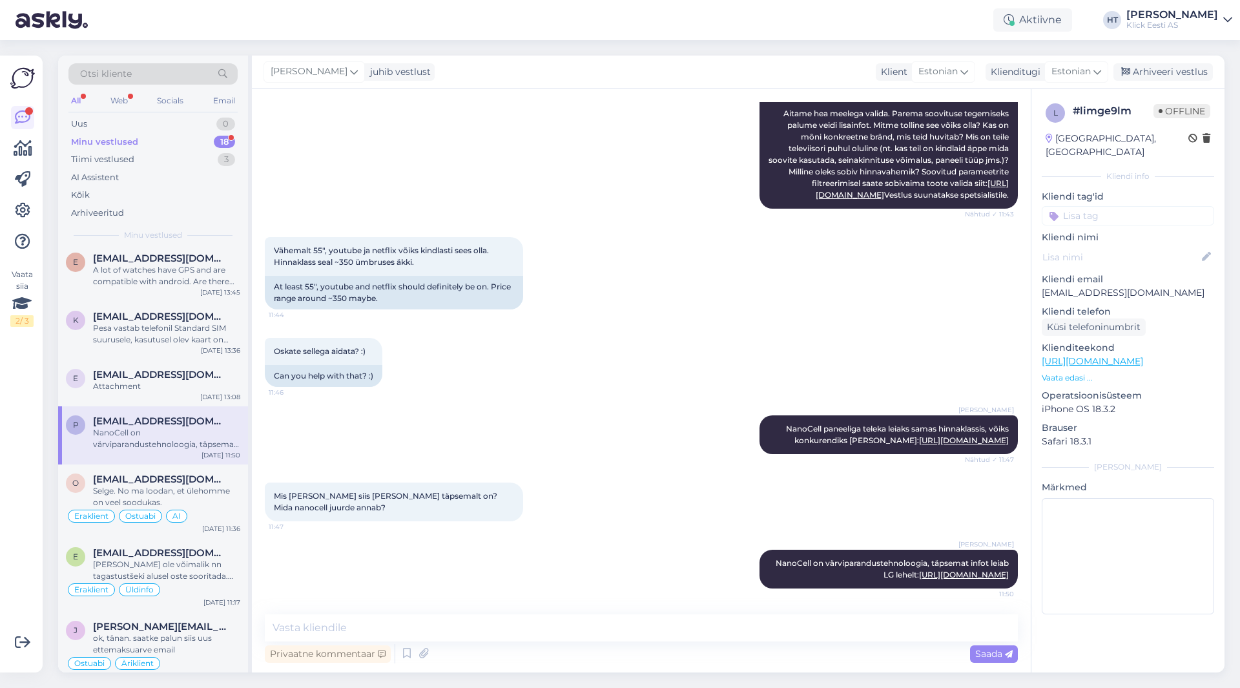
scroll to position [335, 0]
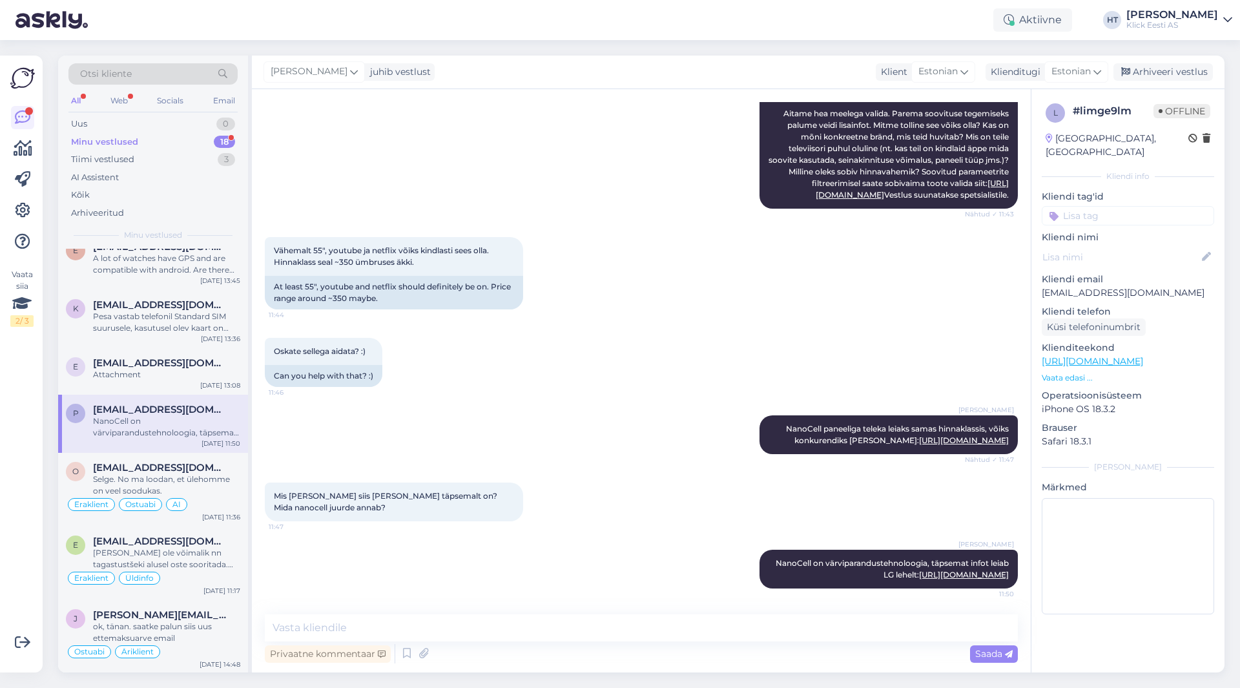
click at [1118, 206] on input at bounding box center [1128, 215] width 172 height 19
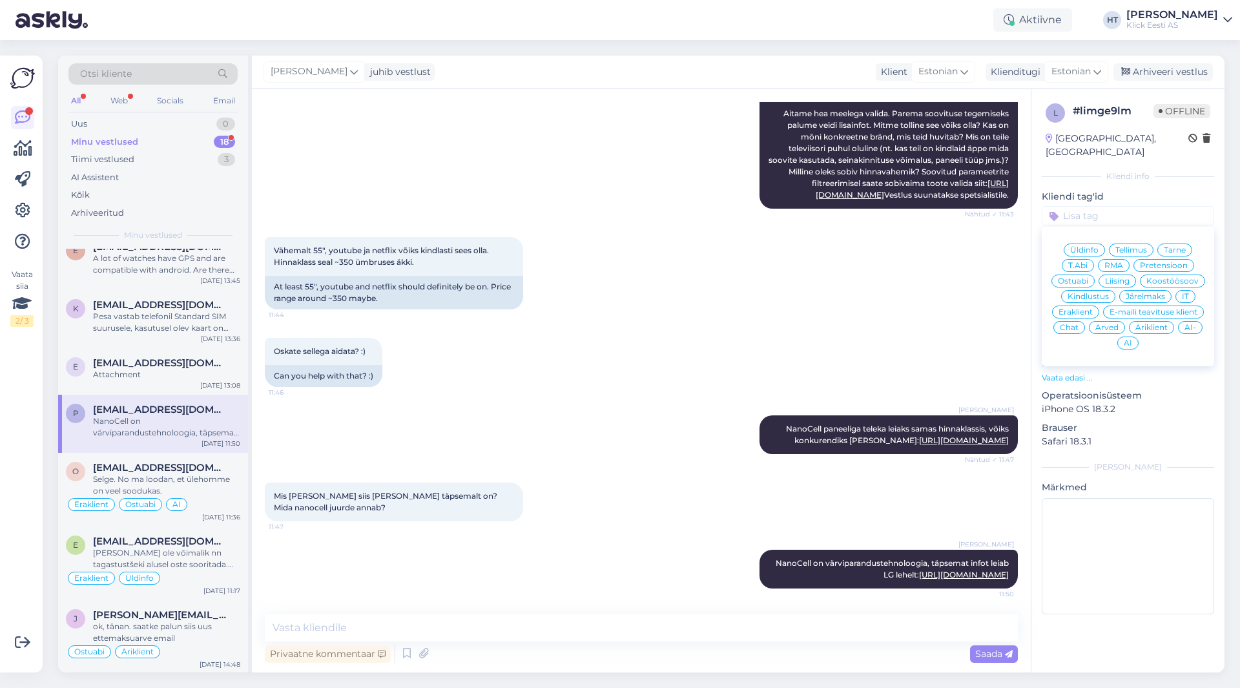
click at [1092, 275] on div "Ostuabi" at bounding box center [1073, 281] width 43 height 13
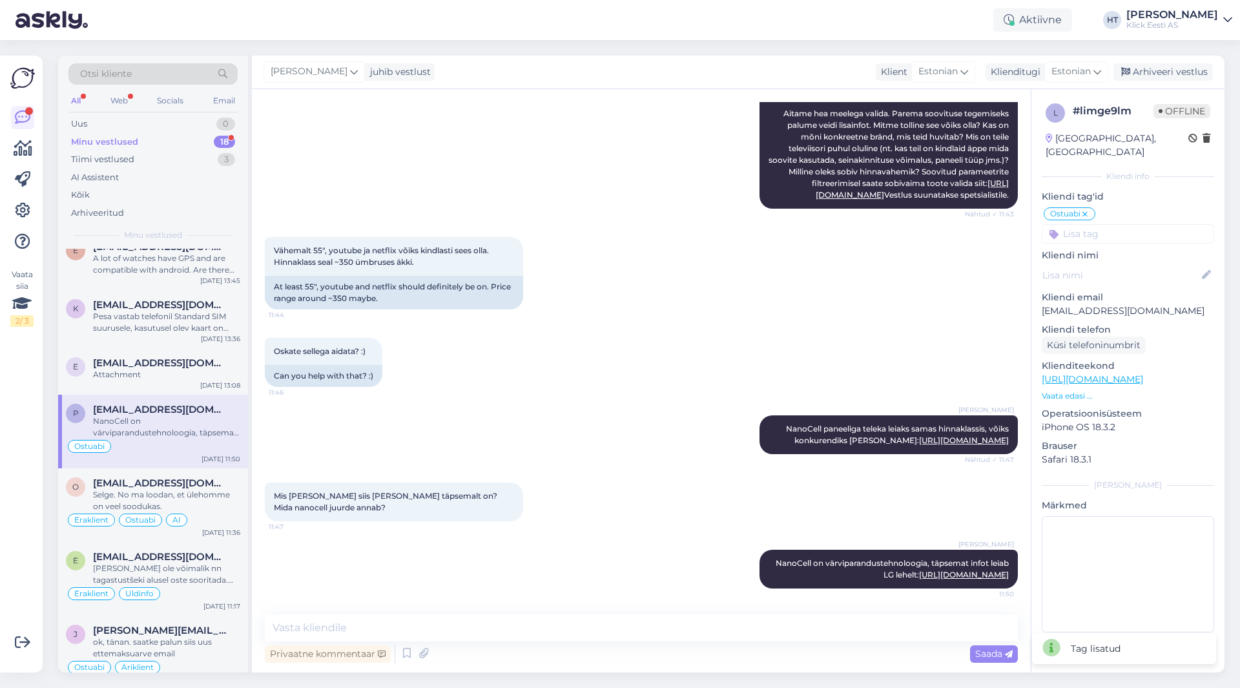
click at [1113, 225] on input at bounding box center [1128, 233] width 172 height 19
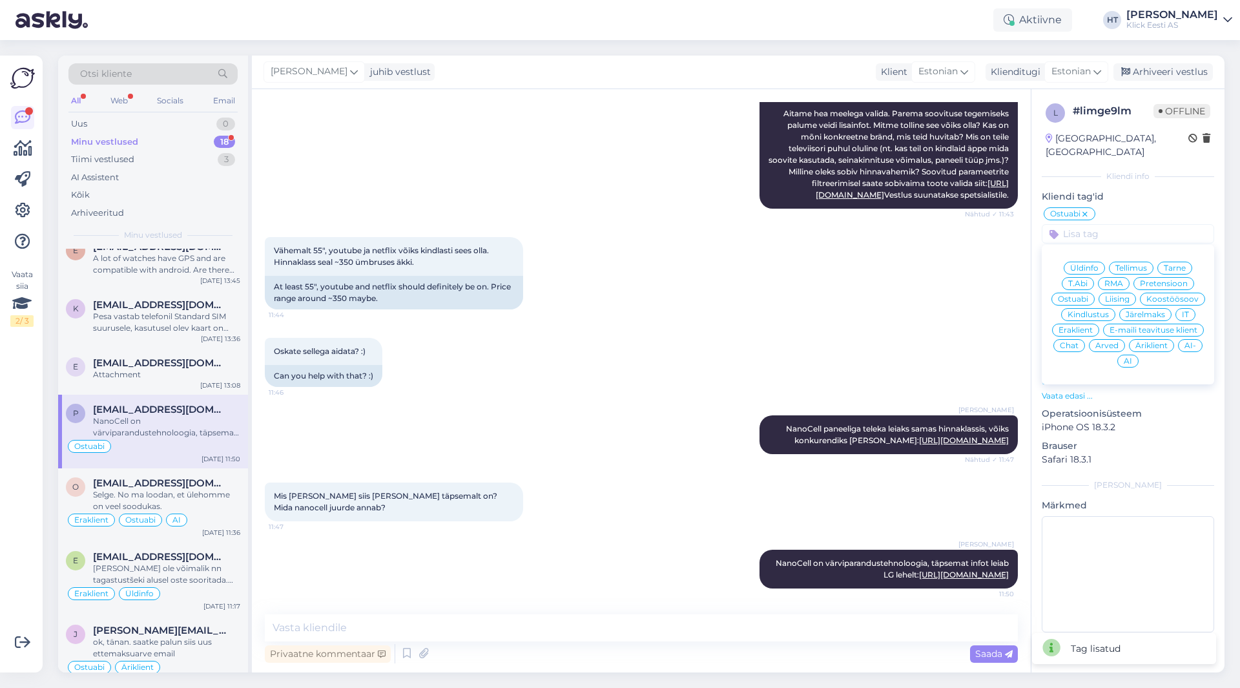
click at [1077, 326] on span "Eraklient" at bounding box center [1076, 330] width 34 height 8
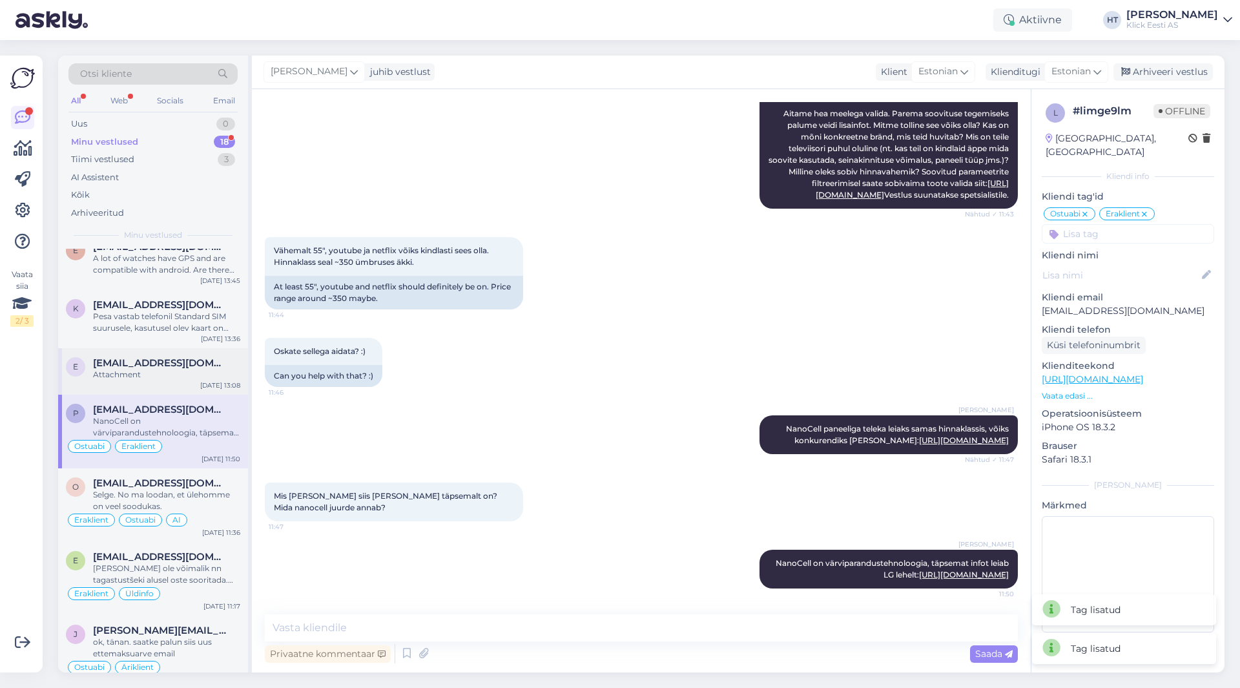
click at [204, 363] on div "[EMAIL_ADDRESS][DOMAIN_NAME]" at bounding box center [166, 363] width 147 height 12
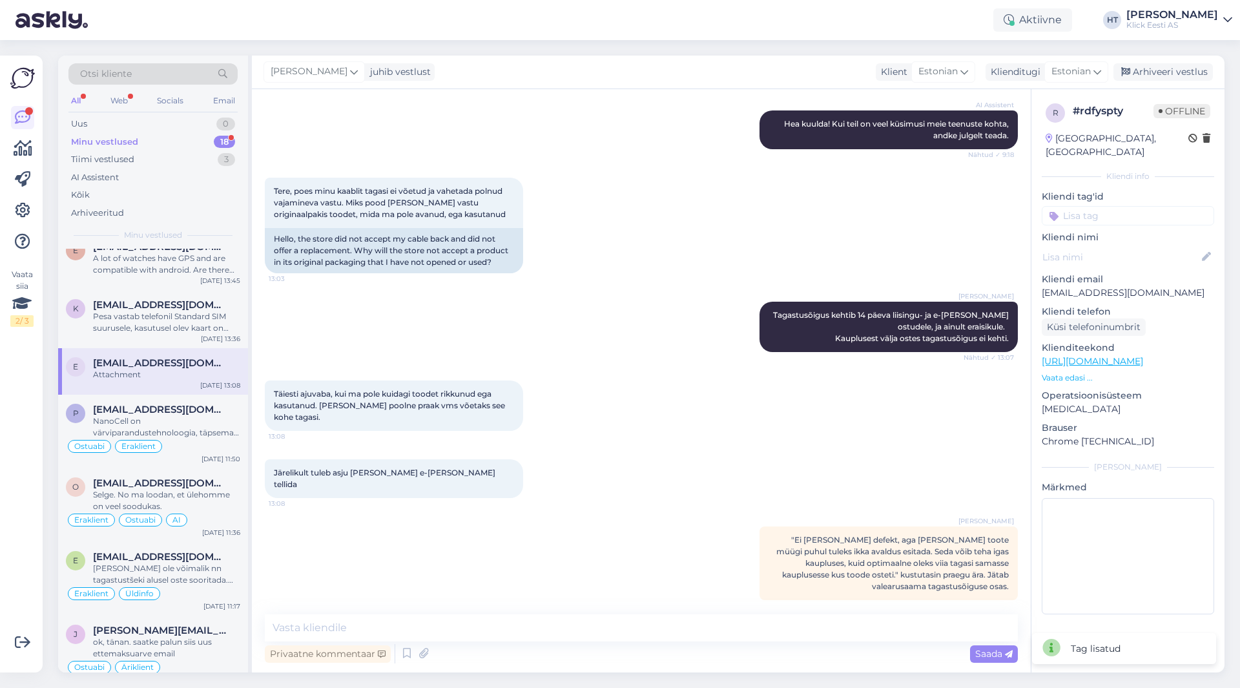
click at [1110, 206] on input at bounding box center [1128, 215] width 172 height 19
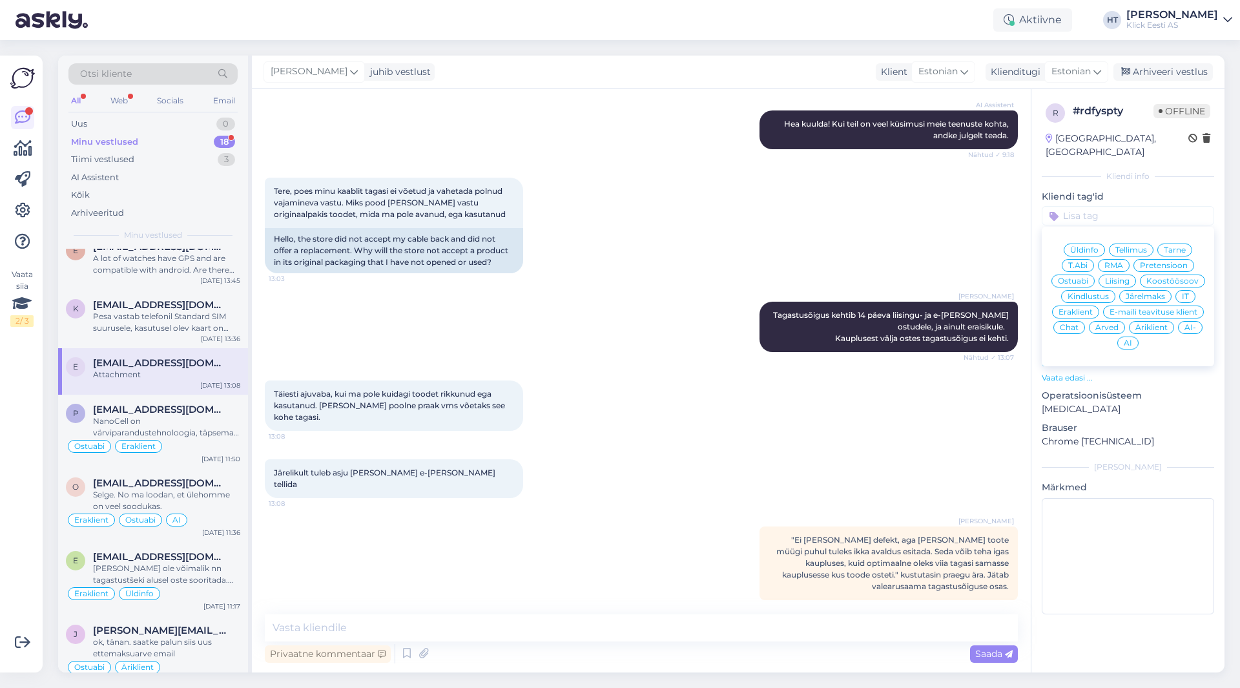
click at [1073, 246] on span "Üldinfo" at bounding box center [1084, 250] width 28 height 8
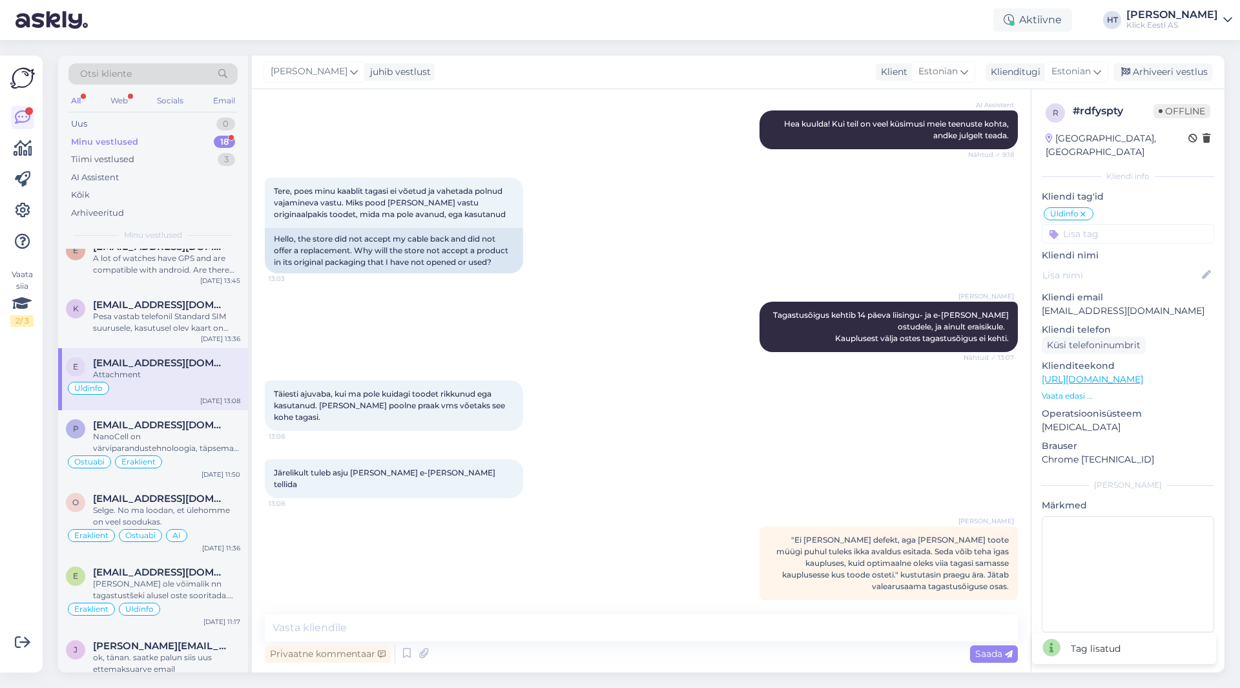
click at [1102, 224] on input at bounding box center [1128, 233] width 172 height 19
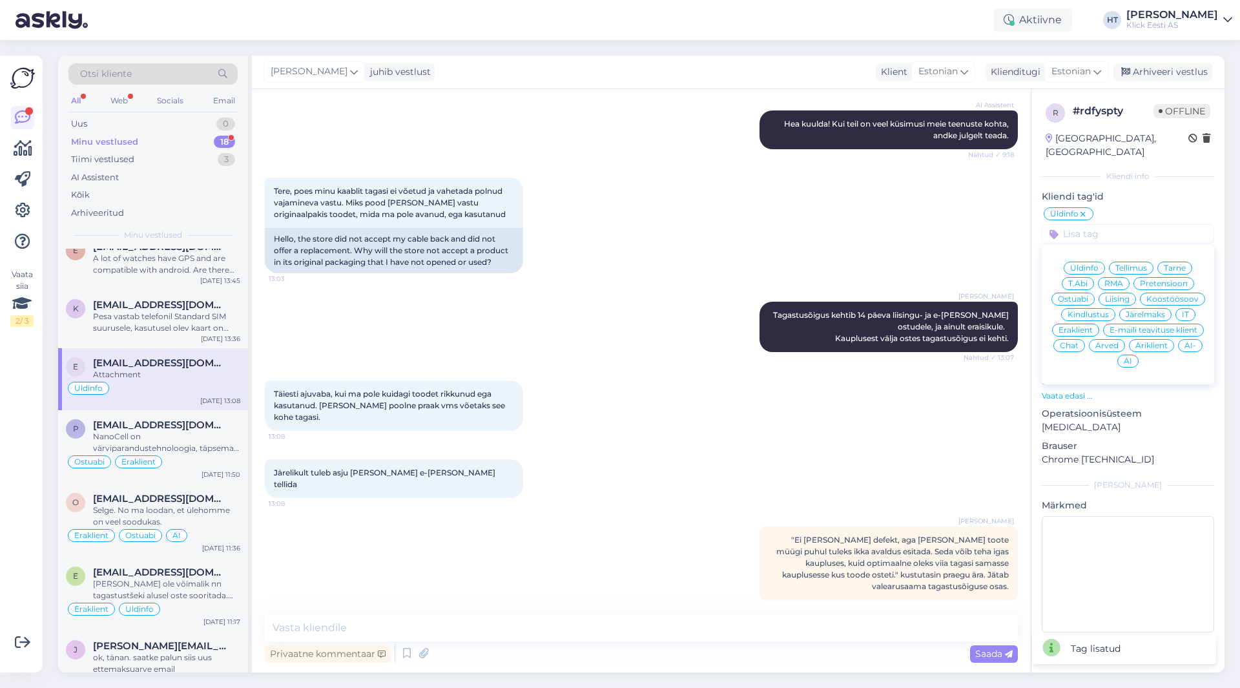
click at [1083, 326] on span "Eraklient" at bounding box center [1076, 330] width 34 height 8
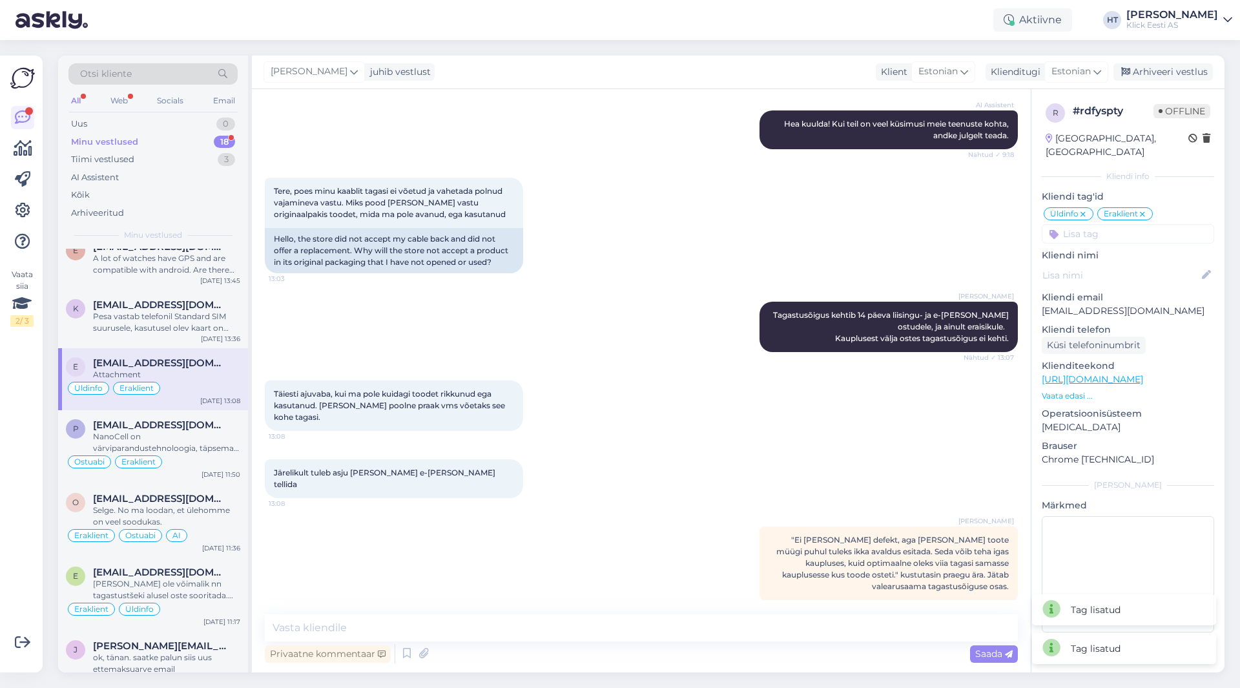
click at [1140, 224] on input at bounding box center [1128, 233] width 172 height 19
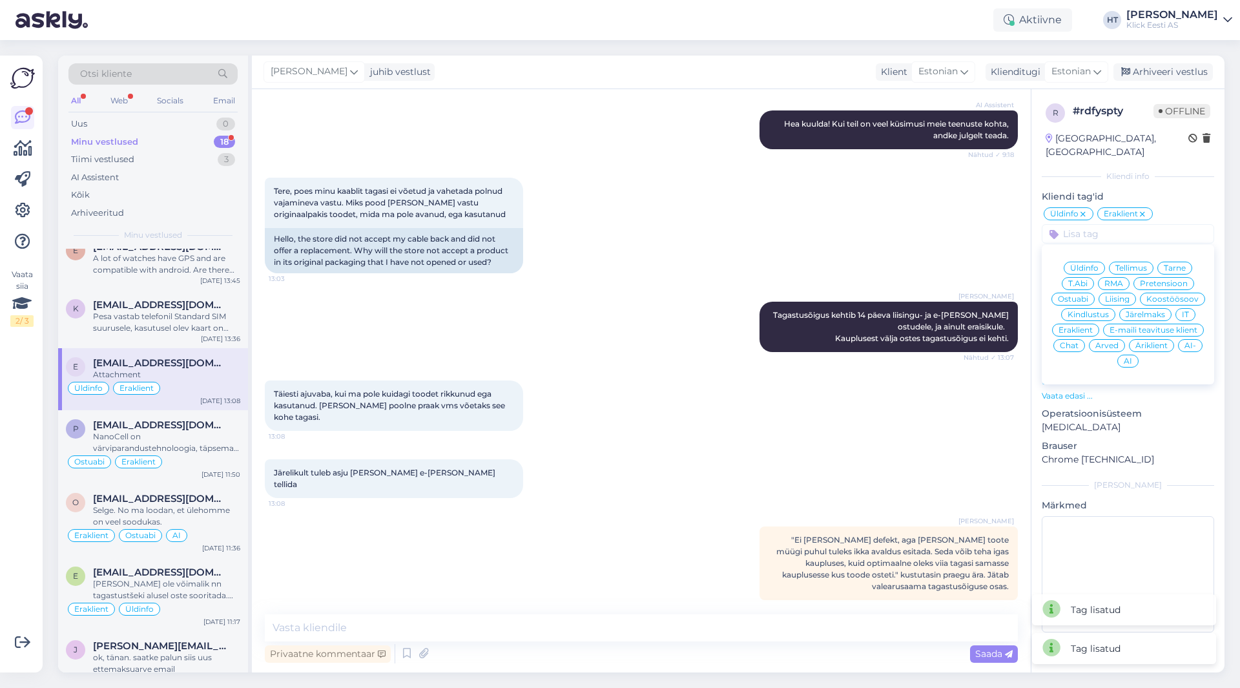
click at [1187, 342] on span "AI-" at bounding box center [1191, 346] width 12 height 8
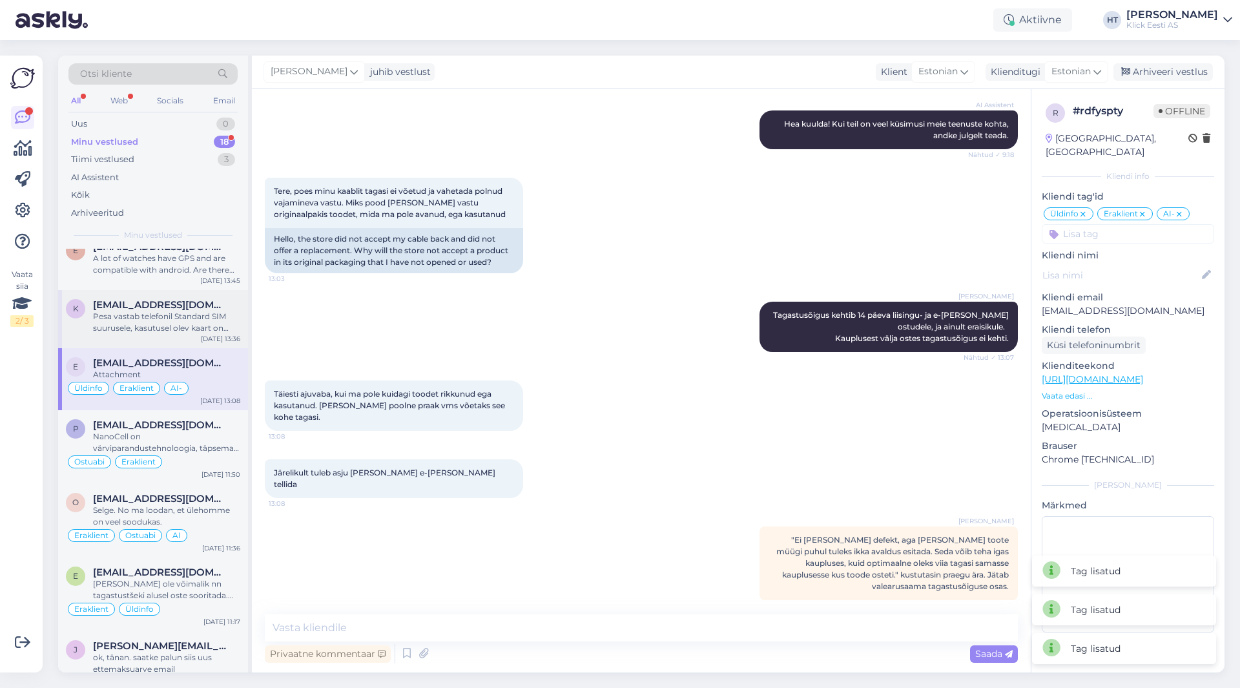
click at [137, 307] on span "[EMAIL_ADDRESS][DOMAIN_NAME]" at bounding box center [160, 305] width 134 height 12
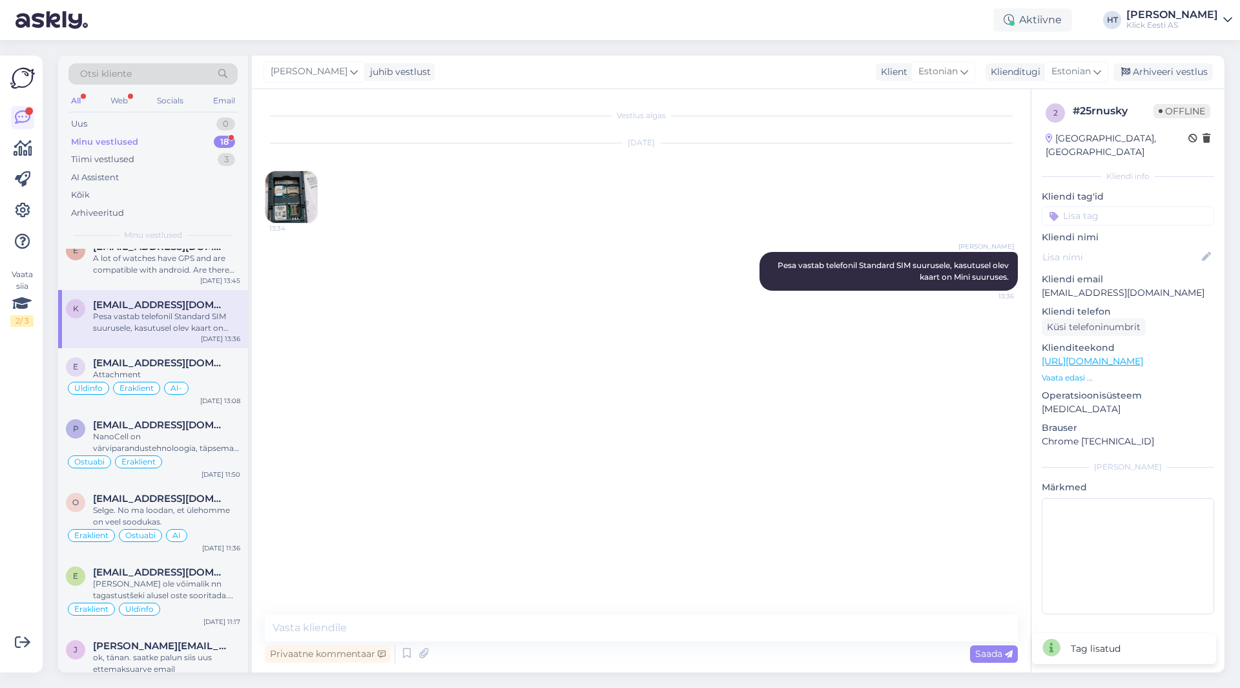
click at [1128, 206] on input at bounding box center [1128, 215] width 172 height 19
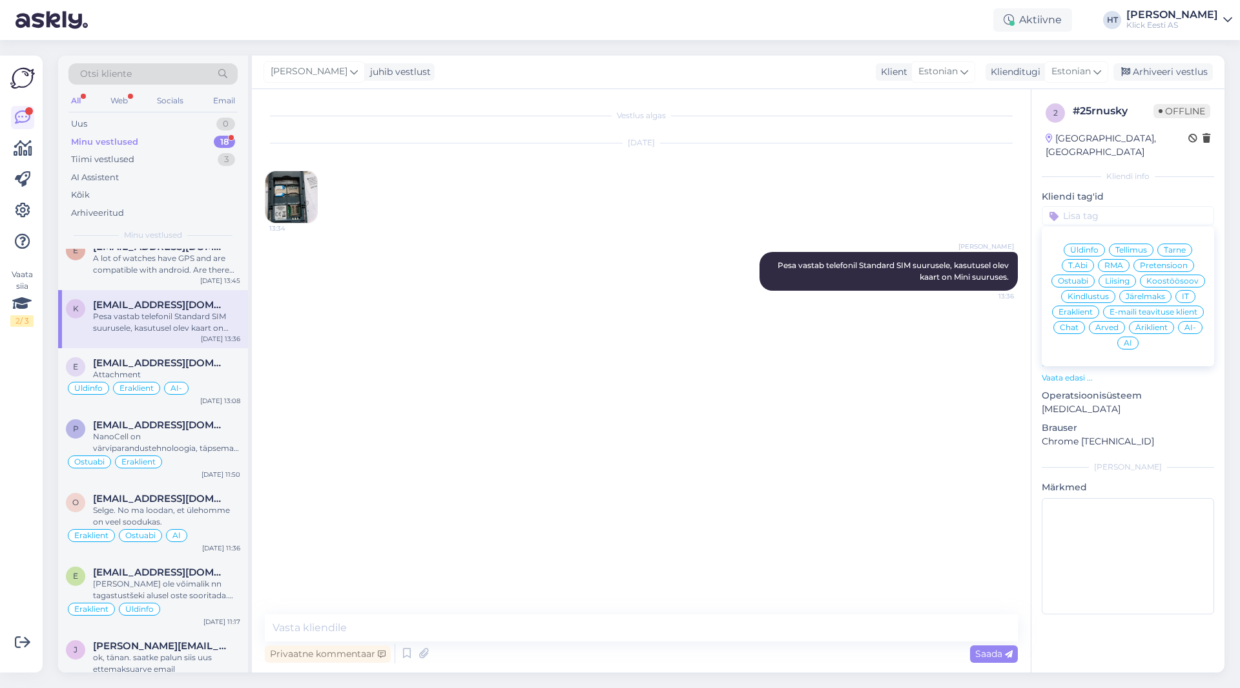
click at [1085, 259] on div "T.Abi" at bounding box center [1078, 265] width 32 height 13
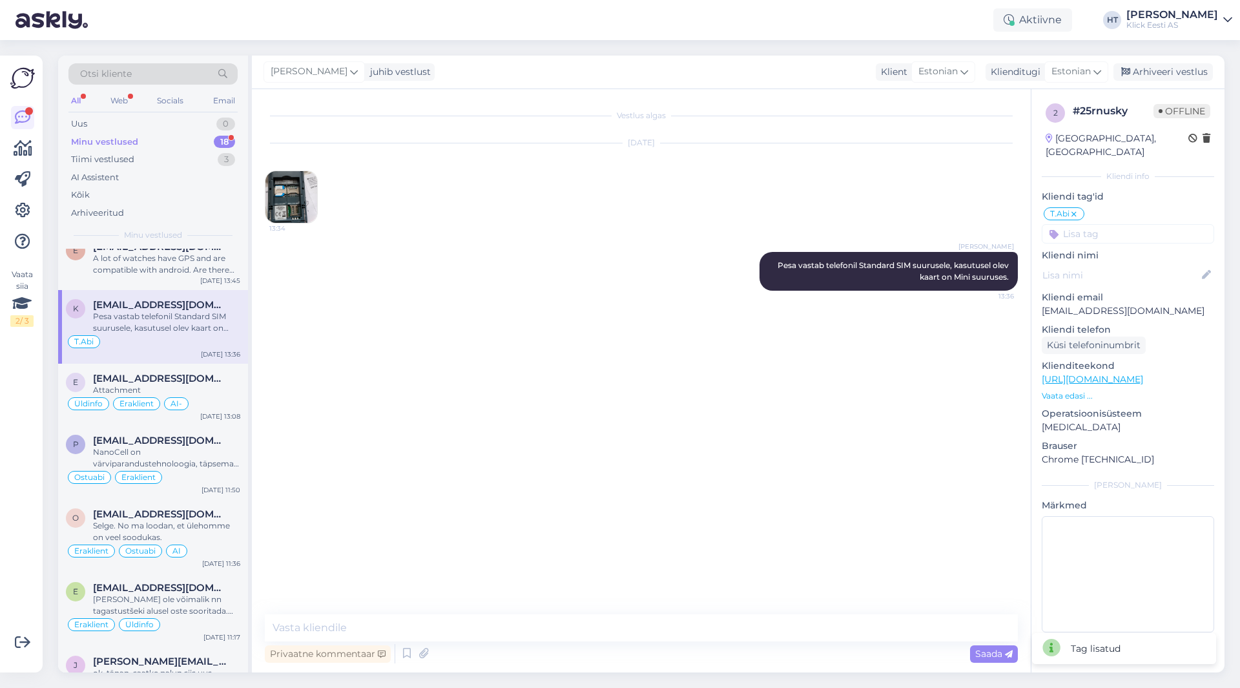
click at [1102, 224] on input at bounding box center [1128, 233] width 172 height 19
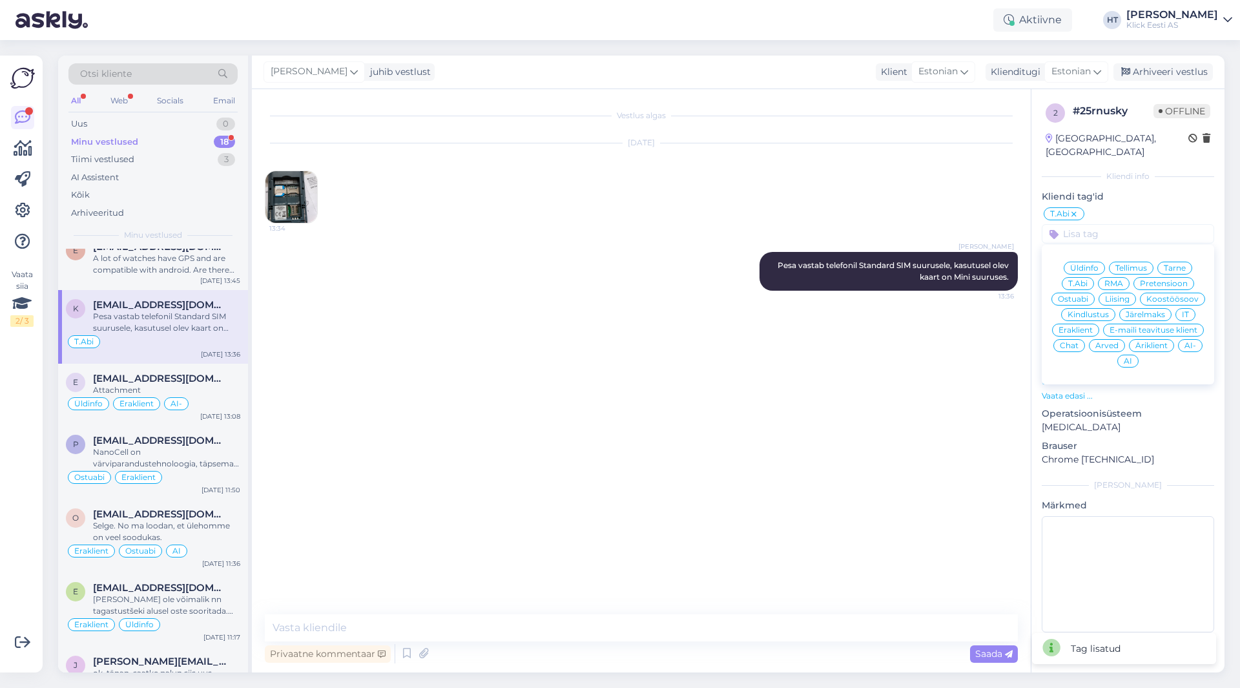
click at [1079, 324] on div "Eraklient" at bounding box center [1075, 330] width 47 height 13
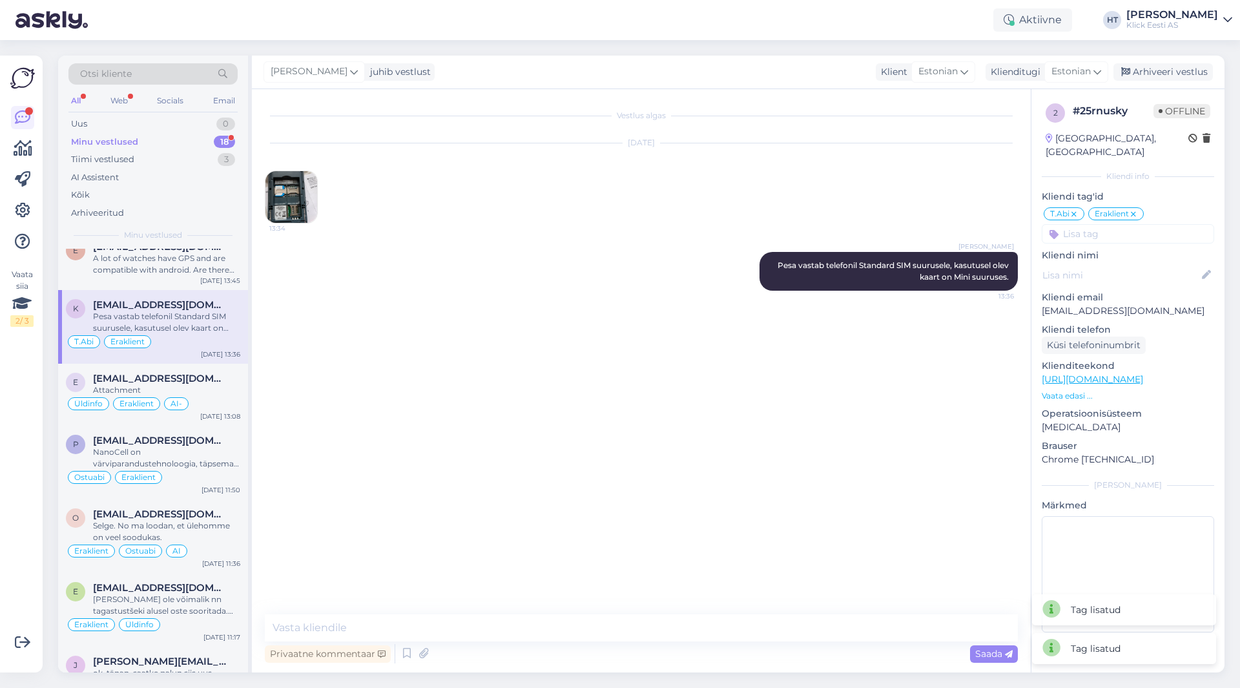
click at [792, 361] on div "Vestlus algas [DATE] 13:34 [PERSON_NAME] Pesa vastab telefonil Standard SIM suu…" at bounding box center [647, 352] width 765 height 501
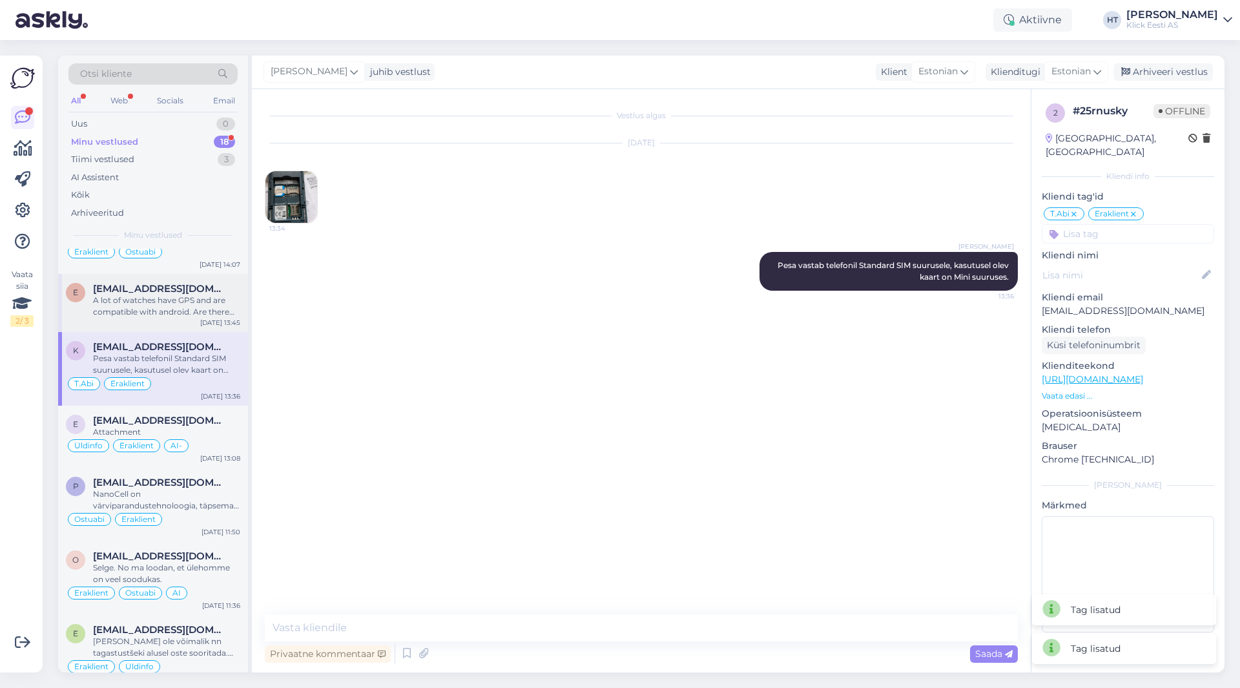
scroll to position [270, 0]
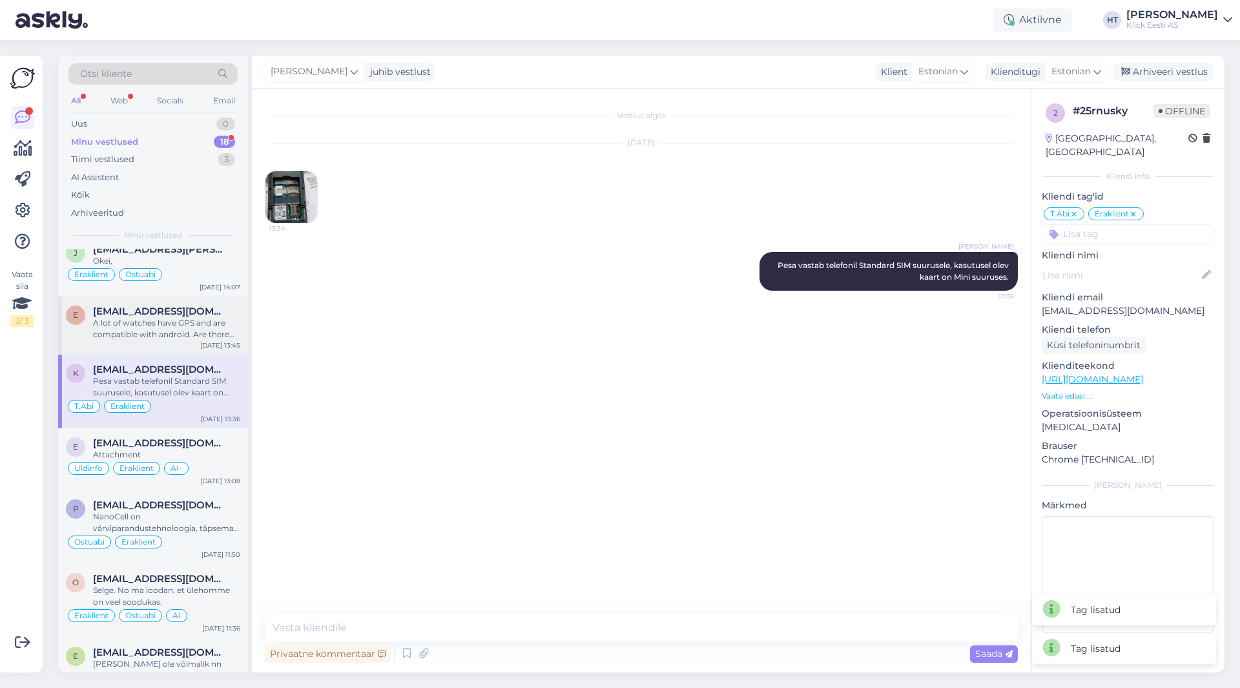
click at [184, 331] on div "A lot of watches have GPS and are compatible with android. Are there any other …" at bounding box center [166, 328] width 147 height 23
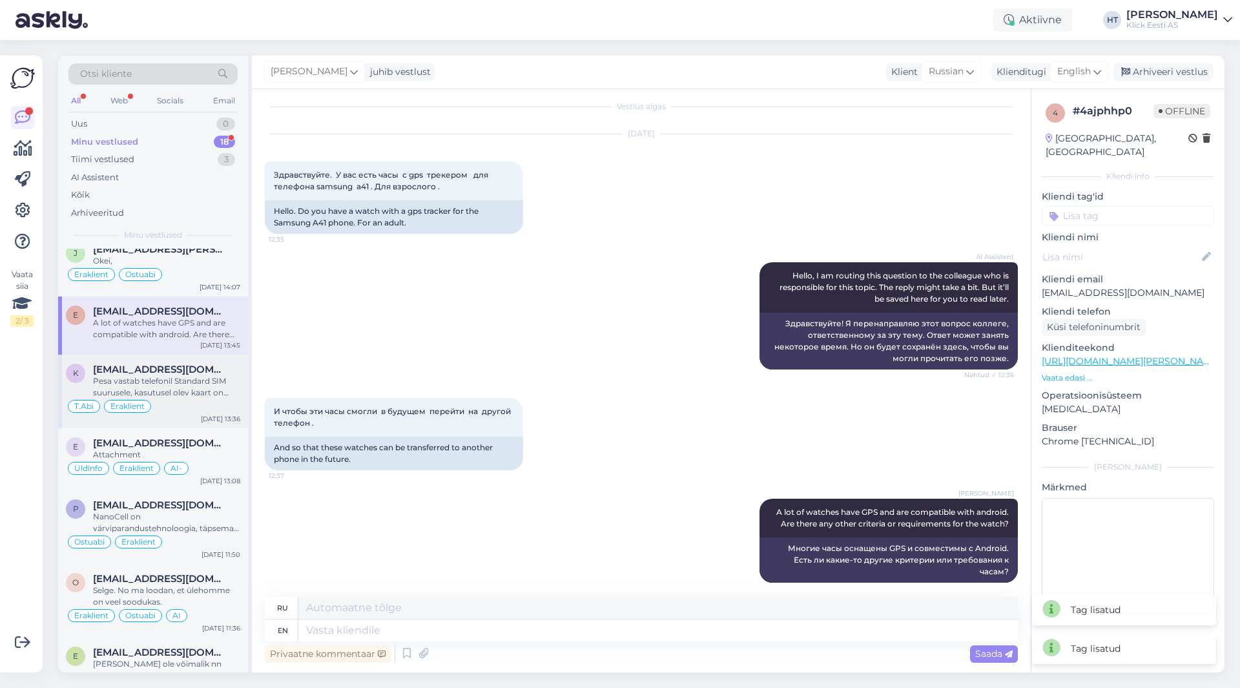
click at [200, 391] on div "Pesa vastab telefonil Standard SIM suurusele, kasutusel olev kaart on Mini suur…" at bounding box center [166, 386] width 147 height 23
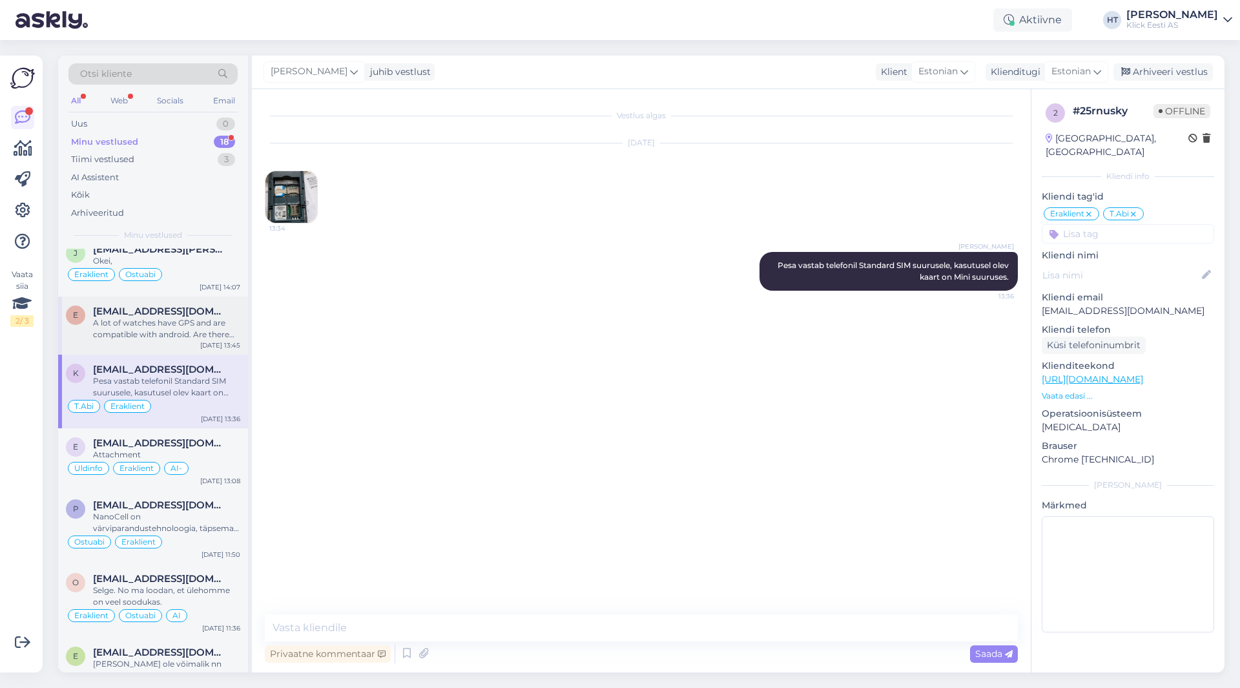
click at [212, 341] on div "[DATE] 13:45" at bounding box center [220, 345] width 40 height 10
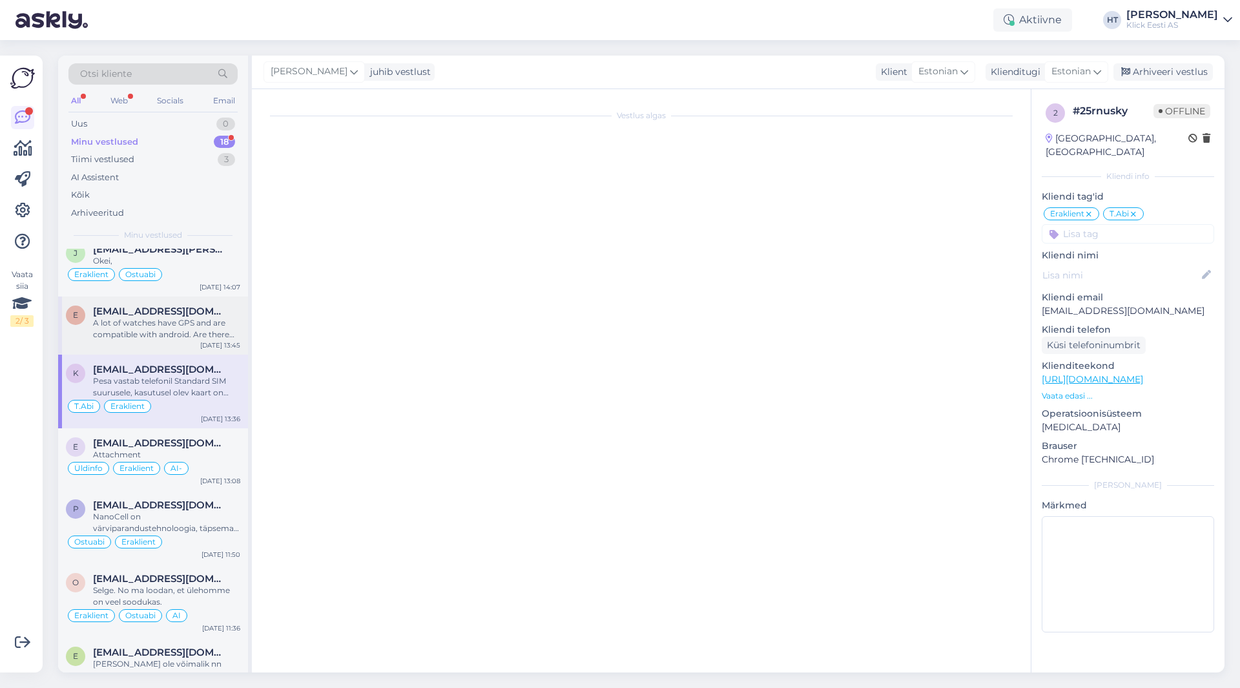
scroll to position [9, 0]
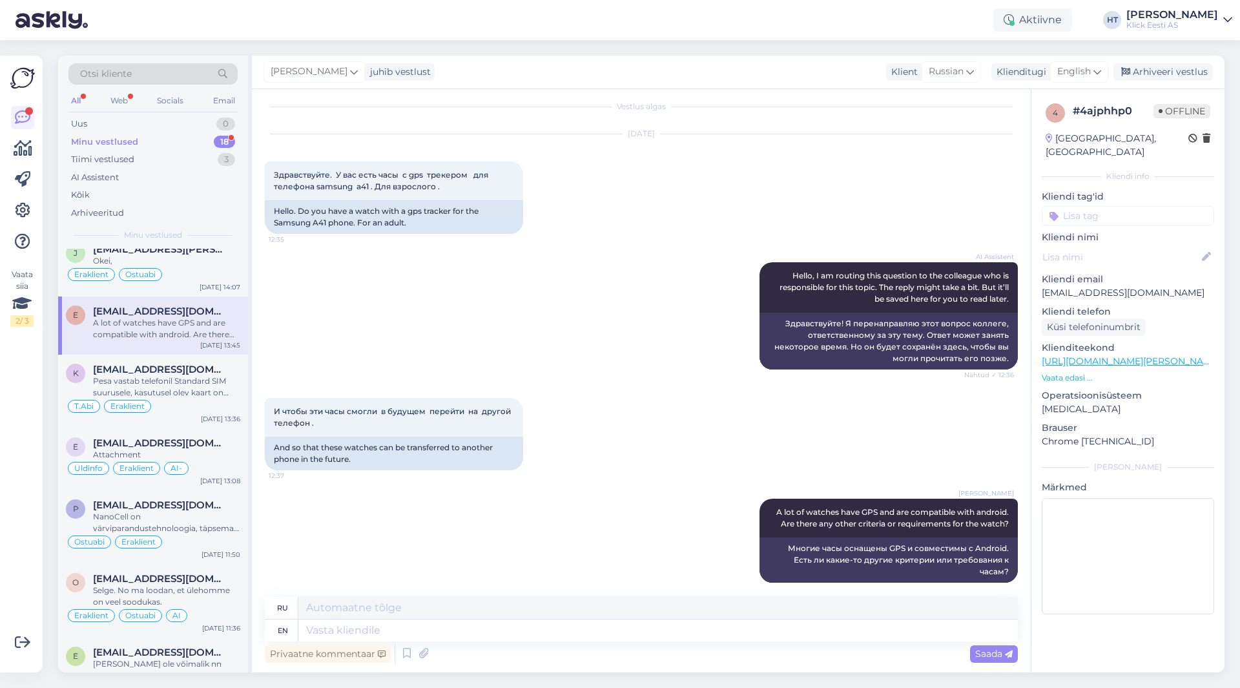
click at [1123, 206] on input at bounding box center [1128, 215] width 172 height 19
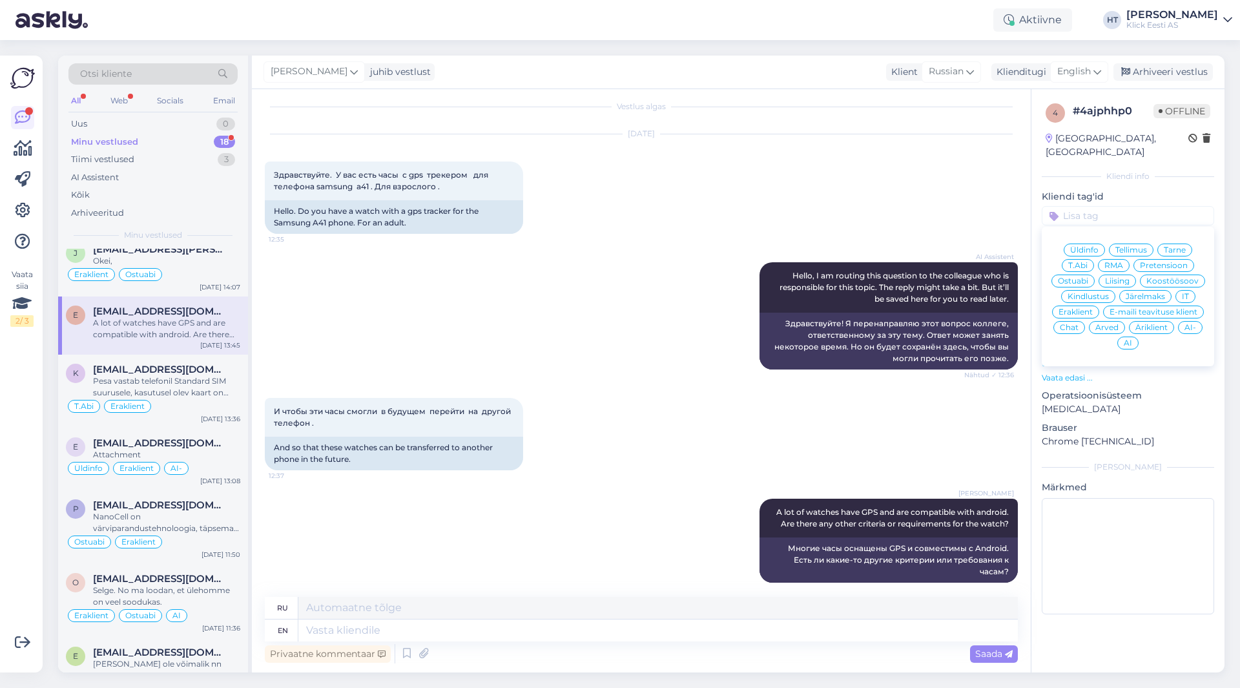
click at [1079, 277] on span "Ostuabi" at bounding box center [1073, 281] width 30 height 8
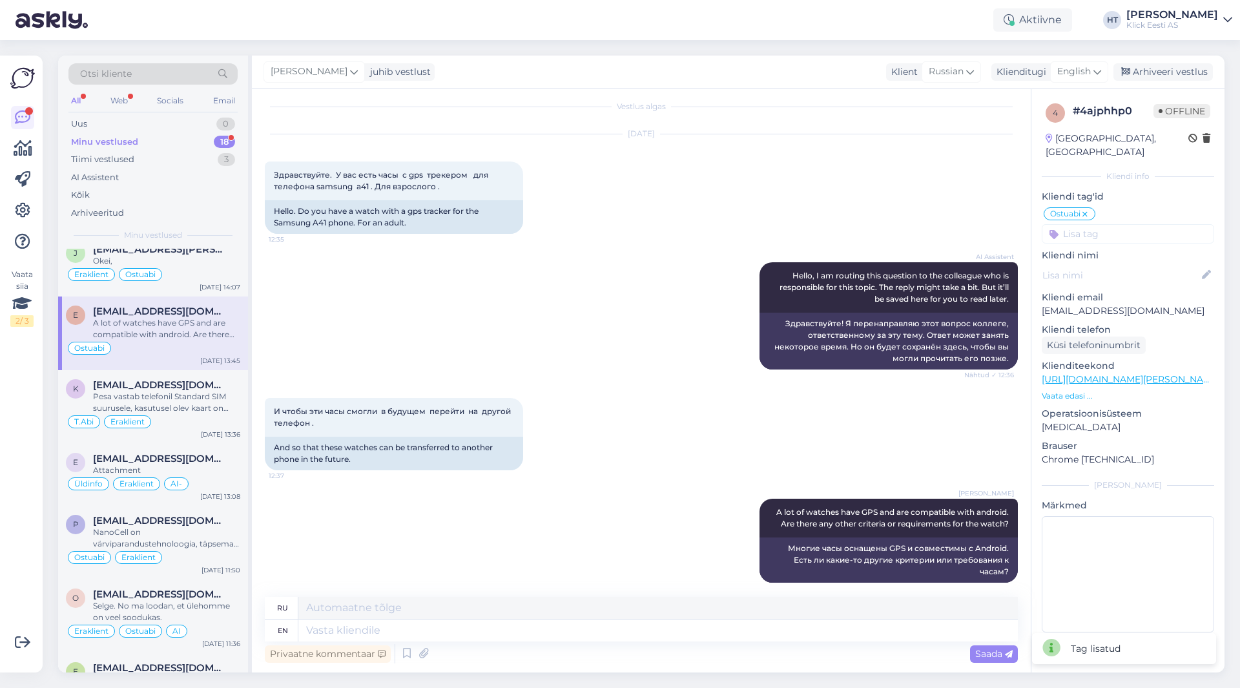
click at [1105, 224] on input at bounding box center [1128, 233] width 172 height 19
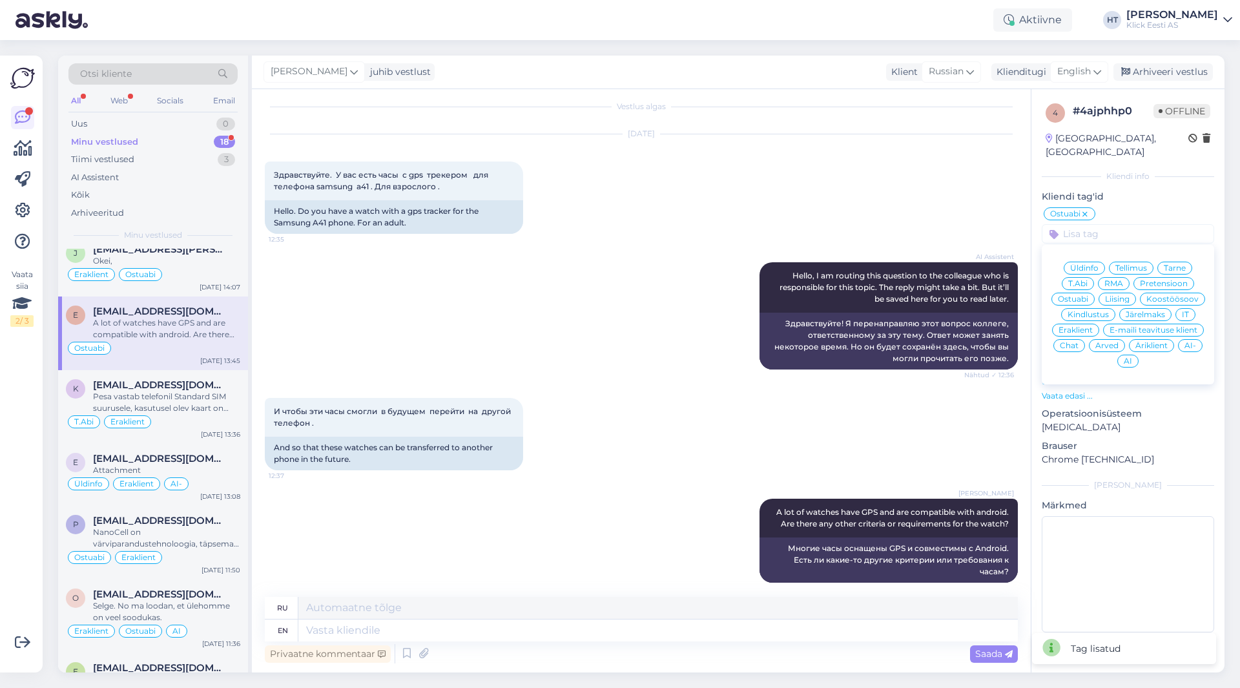
click at [1081, 324] on div "Eraklient" at bounding box center [1075, 330] width 47 height 13
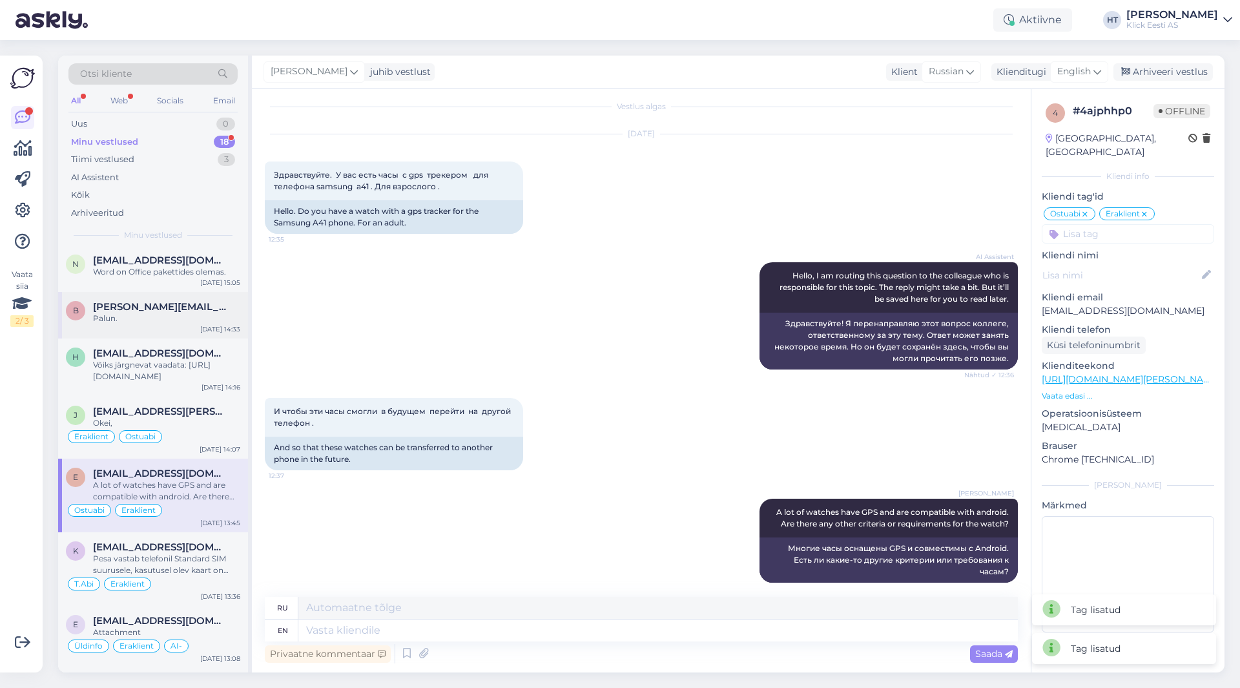
scroll to position [76, 0]
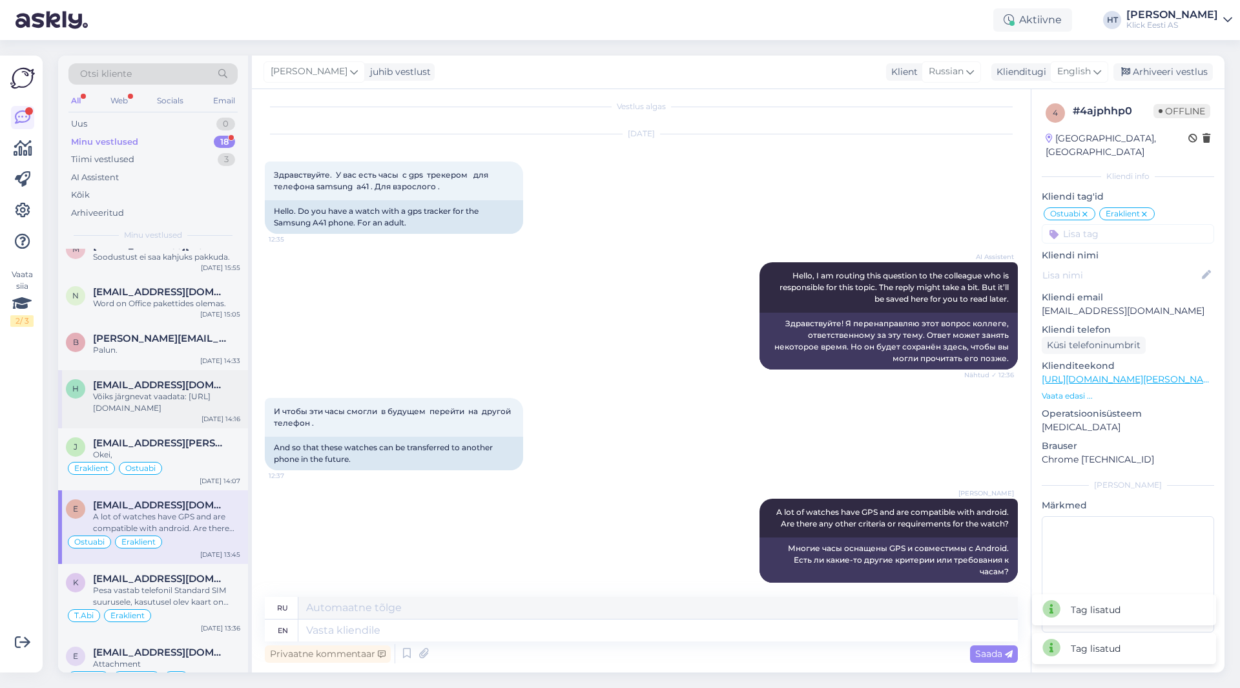
click at [189, 386] on span "[EMAIL_ADDRESS][DOMAIN_NAME]" at bounding box center [160, 385] width 134 height 12
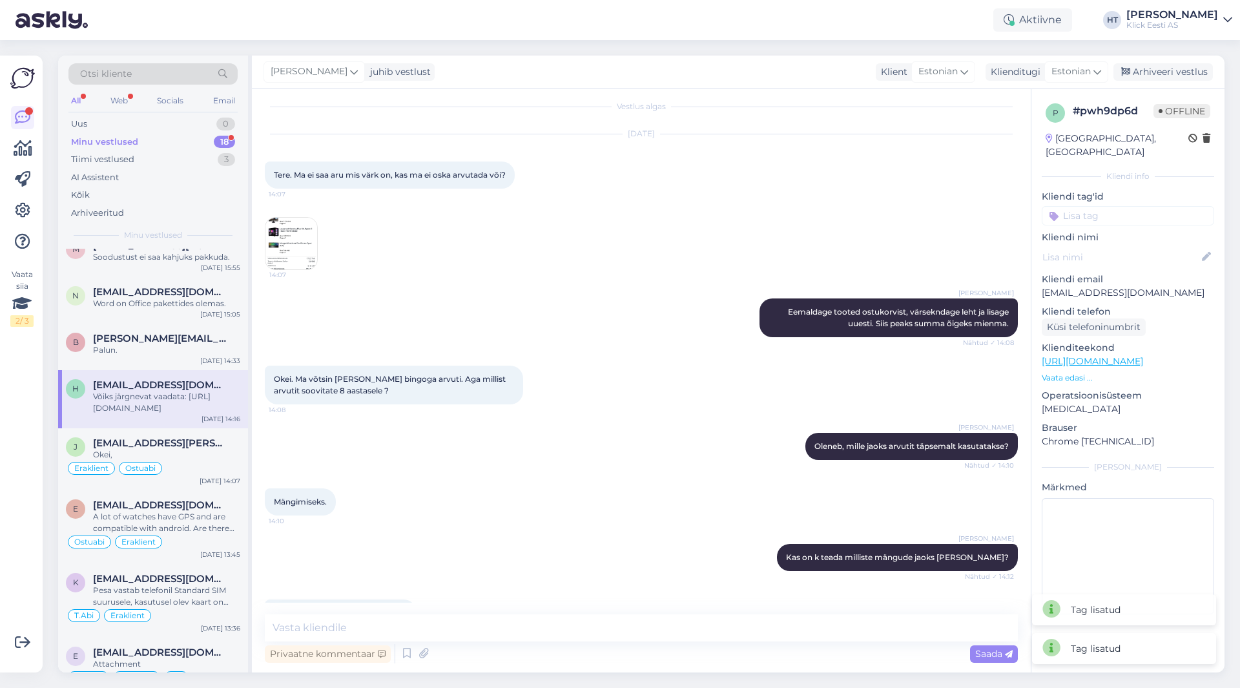
scroll to position [170, 0]
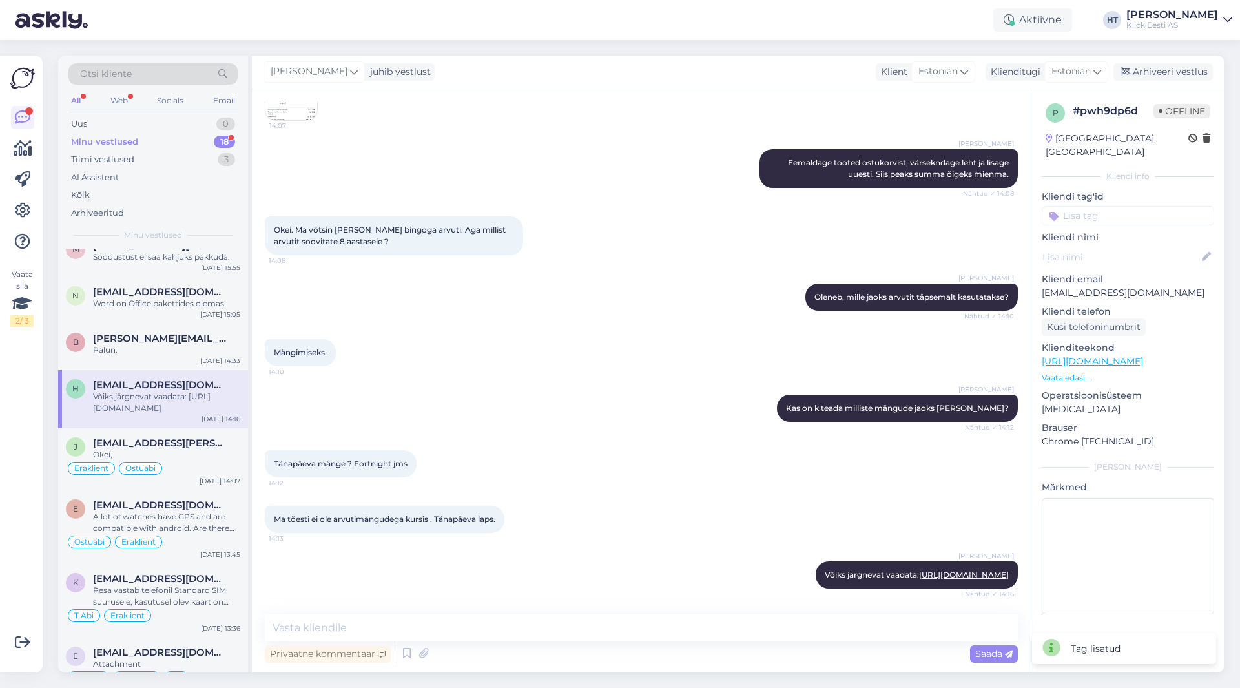
click at [1089, 206] on input at bounding box center [1128, 215] width 172 height 19
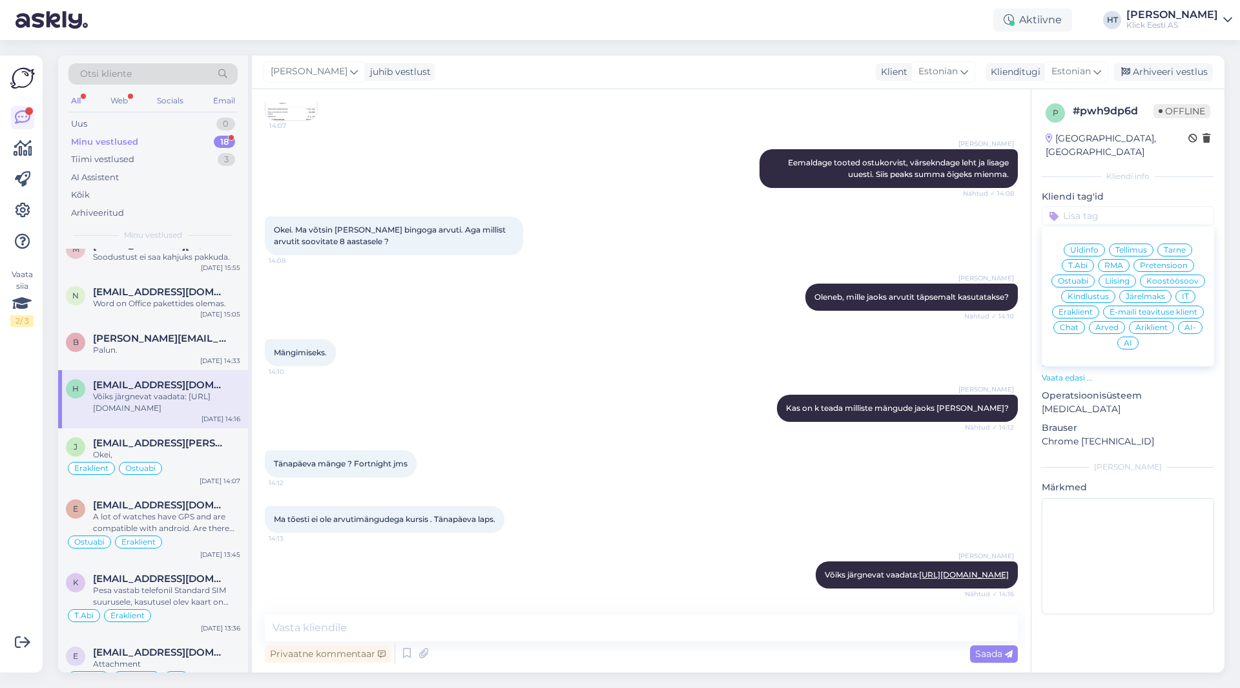
click at [1081, 277] on span "Ostuabi" at bounding box center [1073, 281] width 30 height 8
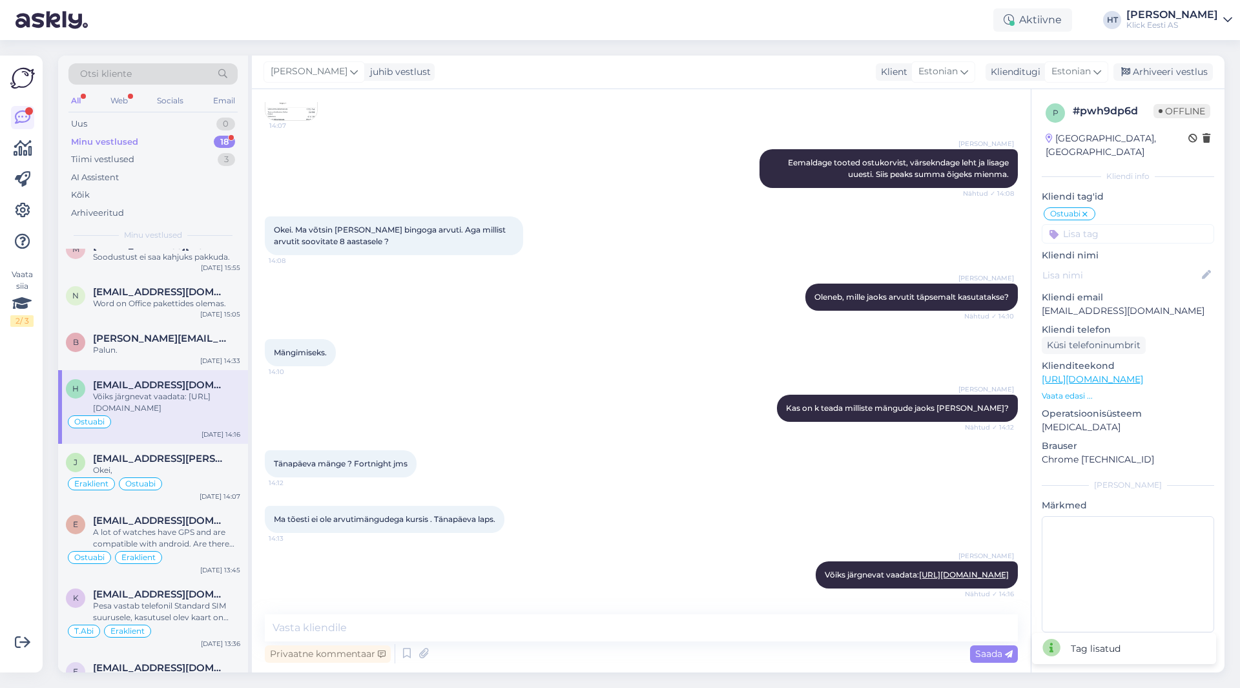
click at [1112, 224] on input at bounding box center [1128, 233] width 172 height 19
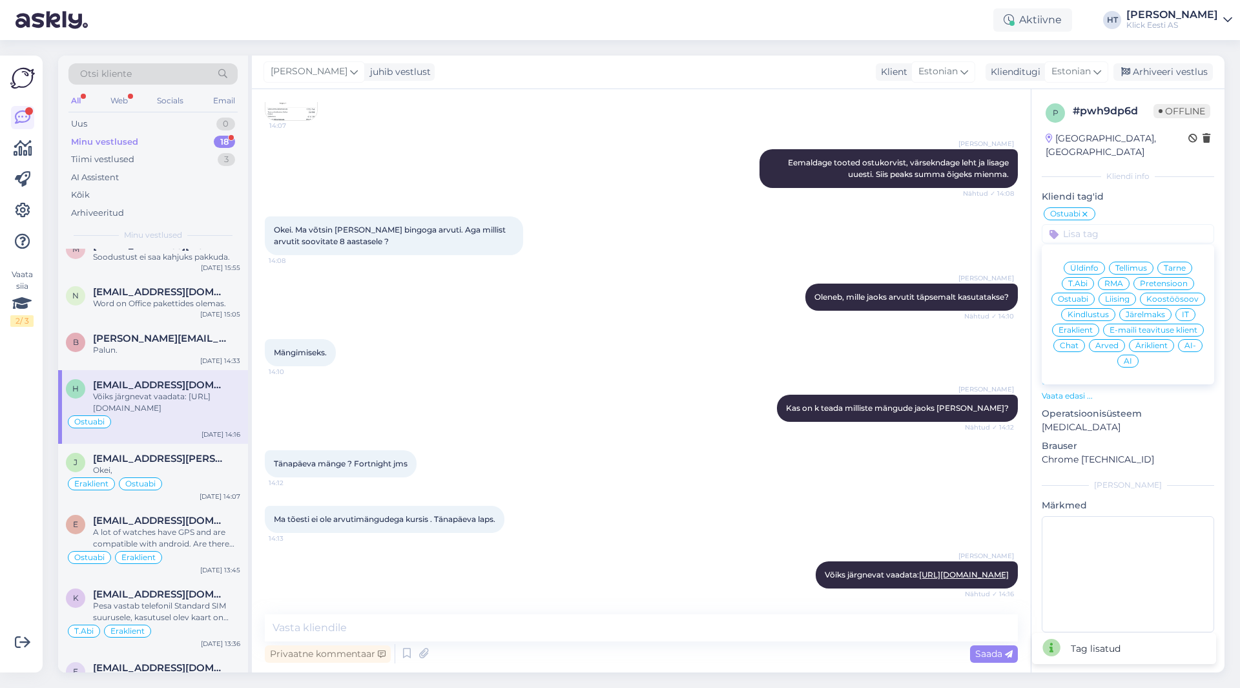
click at [1081, 326] on span "Eraklient" at bounding box center [1076, 330] width 34 height 8
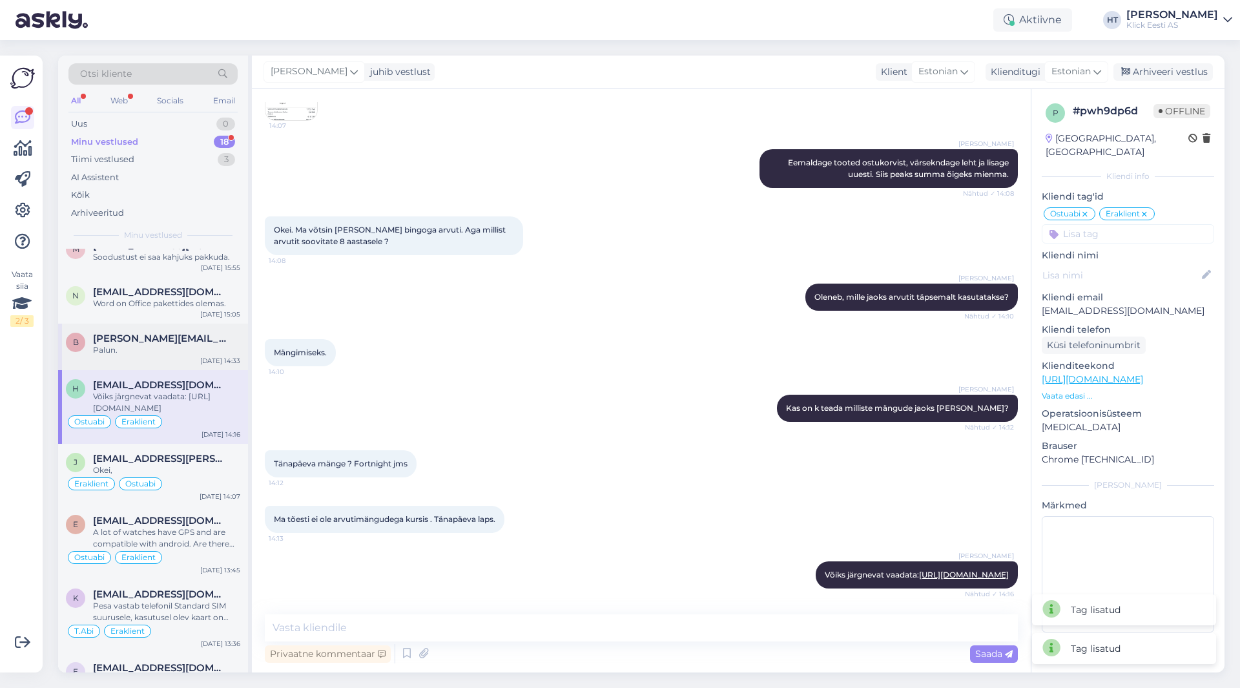
click at [154, 326] on div "b [PERSON_NAME][EMAIL_ADDRESS][DOMAIN_NAME] Palun. [DATE] 14:33" at bounding box center [153, 347] width 190 height 47
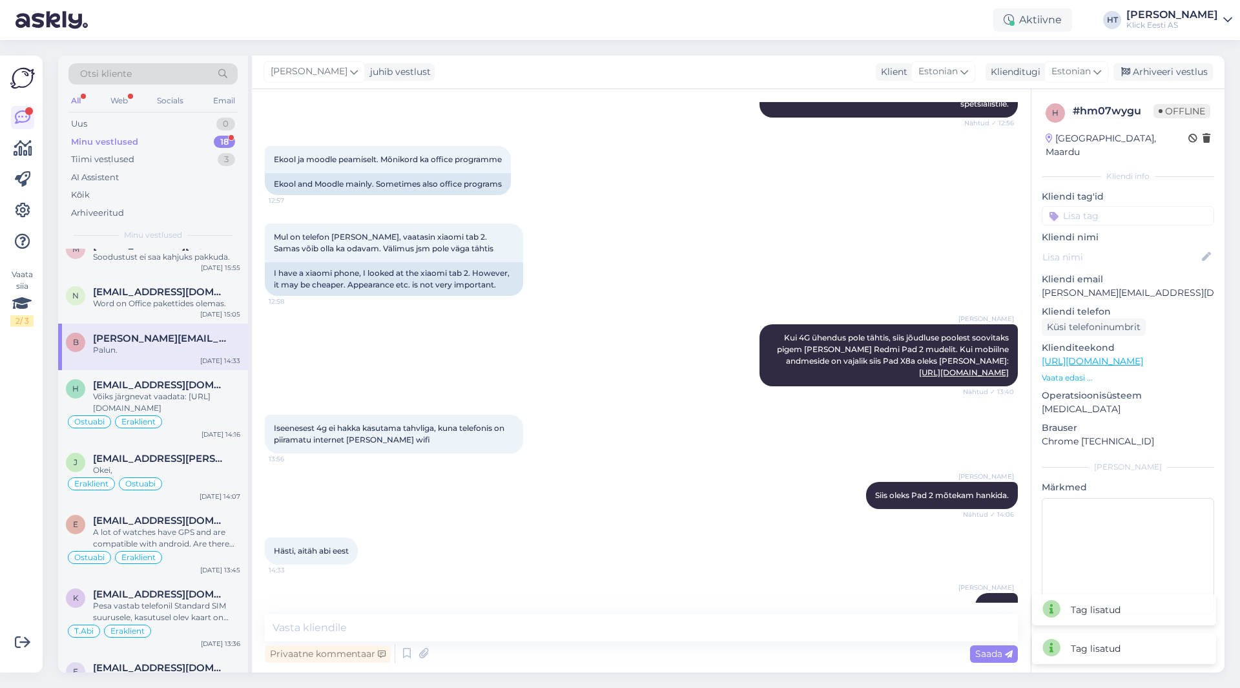
scroll to position [462, 0]
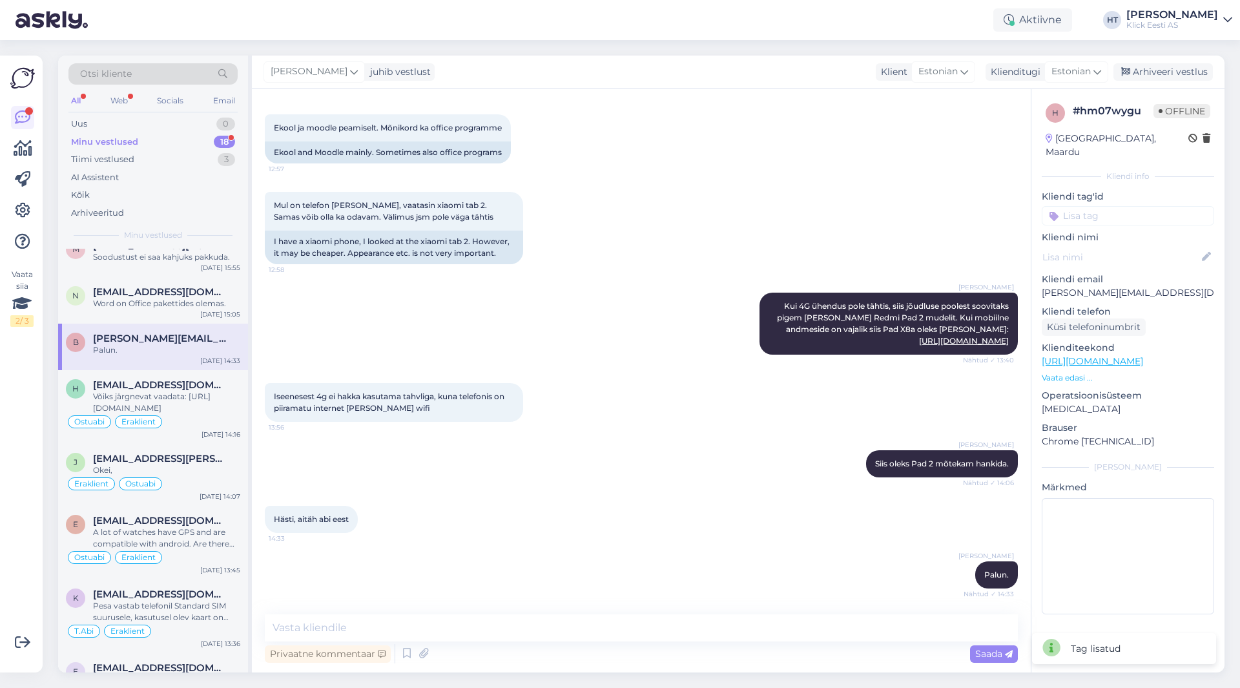
click at [1094, 212] on div "h # hm07wygu Offline [GEOGRAPHIC_DATA], Maardu Kliendi info Kliendi tag'id Üldi…" at bounding box center [1128, 361] width 193 height 545
click at [1105, 206] on input at bounding box center [1128, 215] width 172 height 19
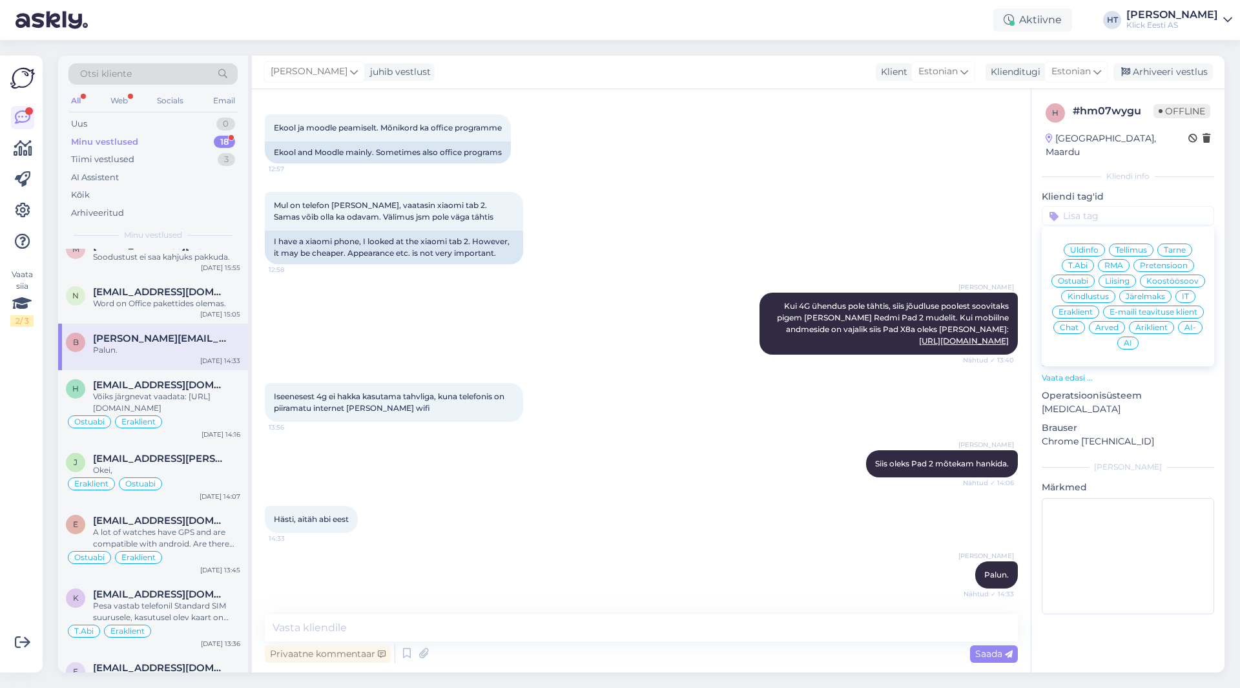
click at [1085, 277] on span "Ostuabi" at bounding box center [1073, 281] width 30 height 8
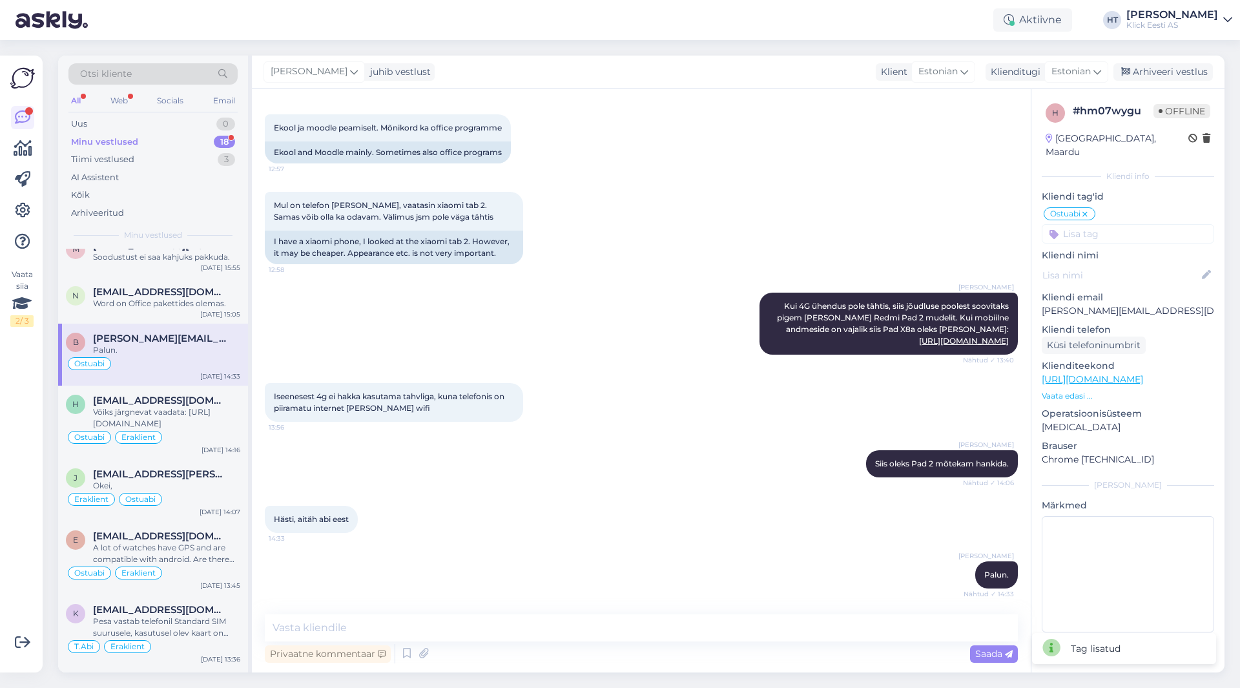
click at [1119, 229] on input at bounding box center [1128, 233] width 172 height 19
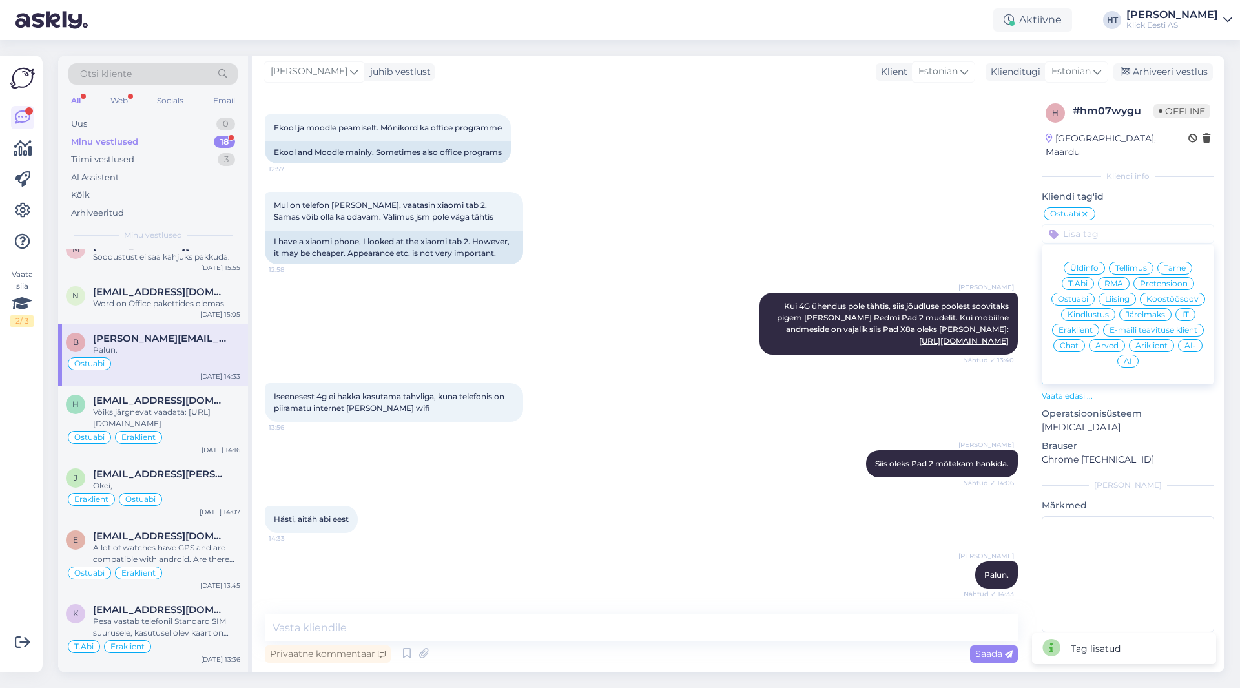
click at [1074, 326] on span "Eraklient" at bounding box center [1076, 330] width 34 height 8
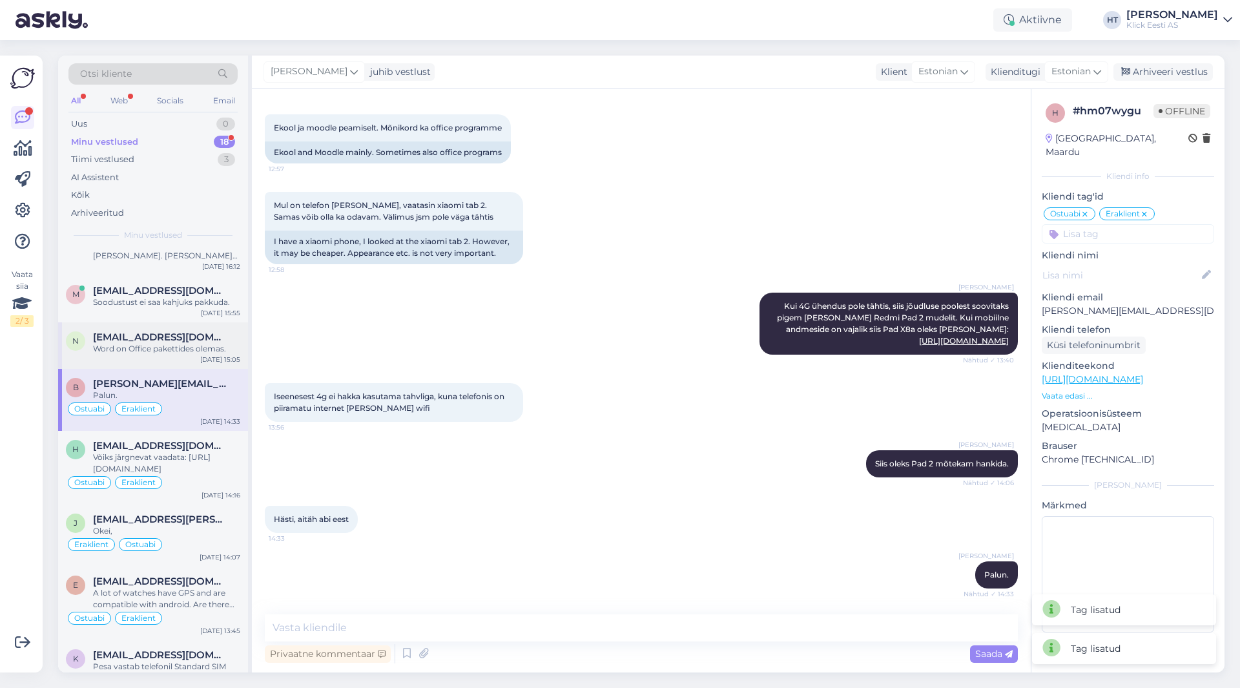
scroll to position [12, 0]
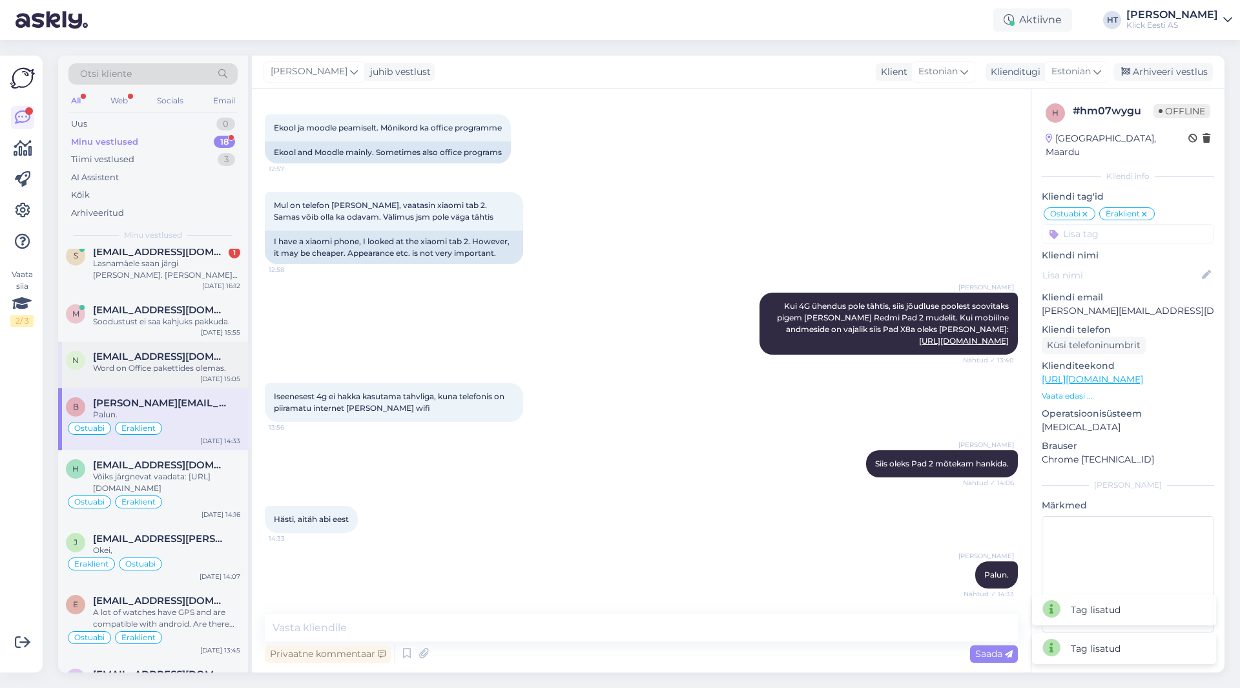
click at [198, 353] on span "[EMAIL_ADDRESS][DOMAIN_NAME]" at bounding box center [160, 357] width 134 height 12
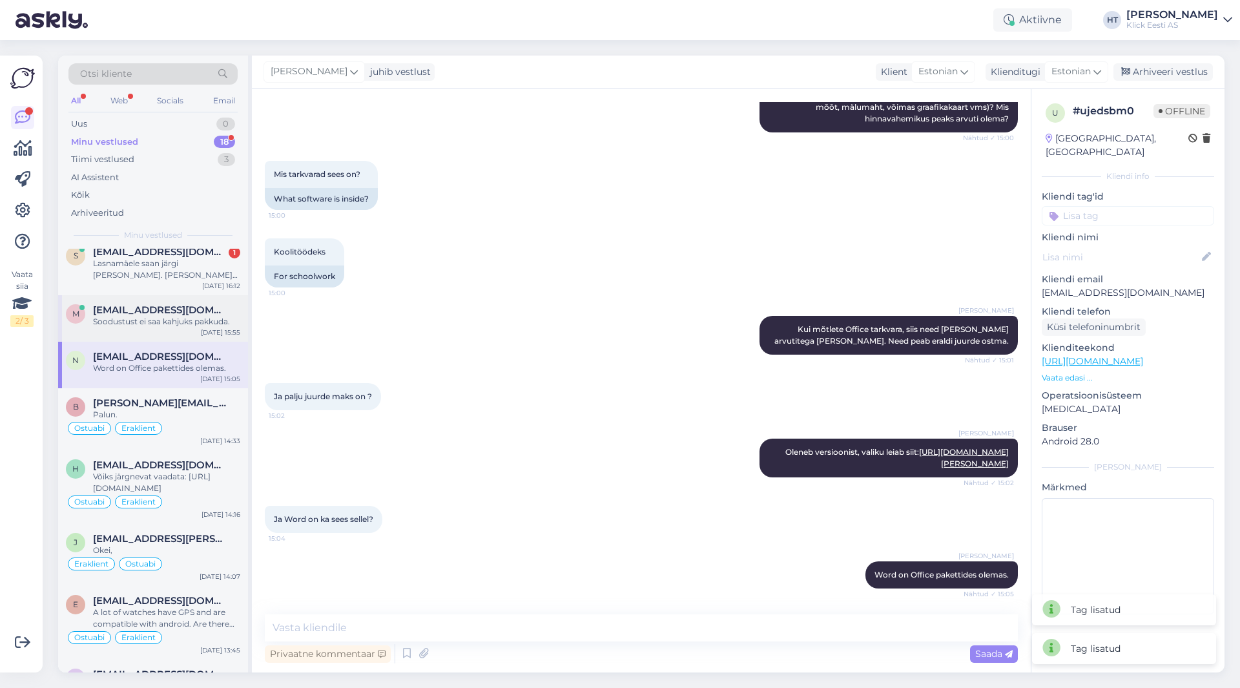
scroll to position [0, 0]
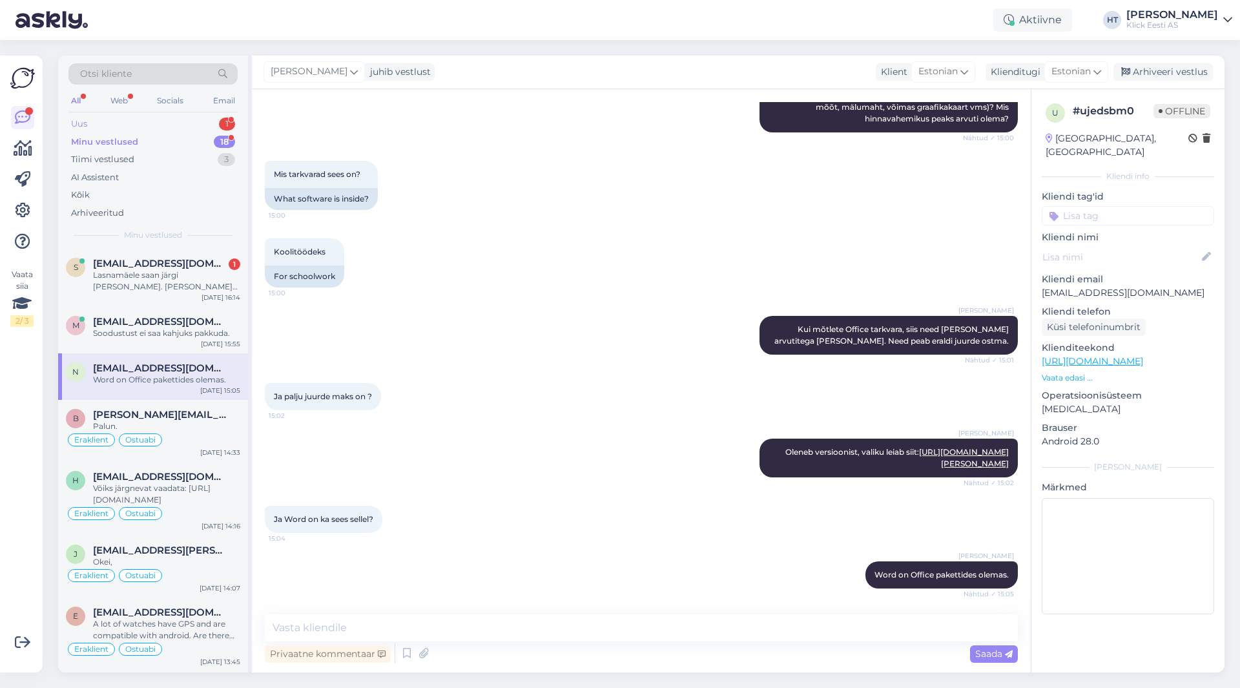
click at [224, 118] on div "1" at bounding box center [227, 124] width 16 height 13
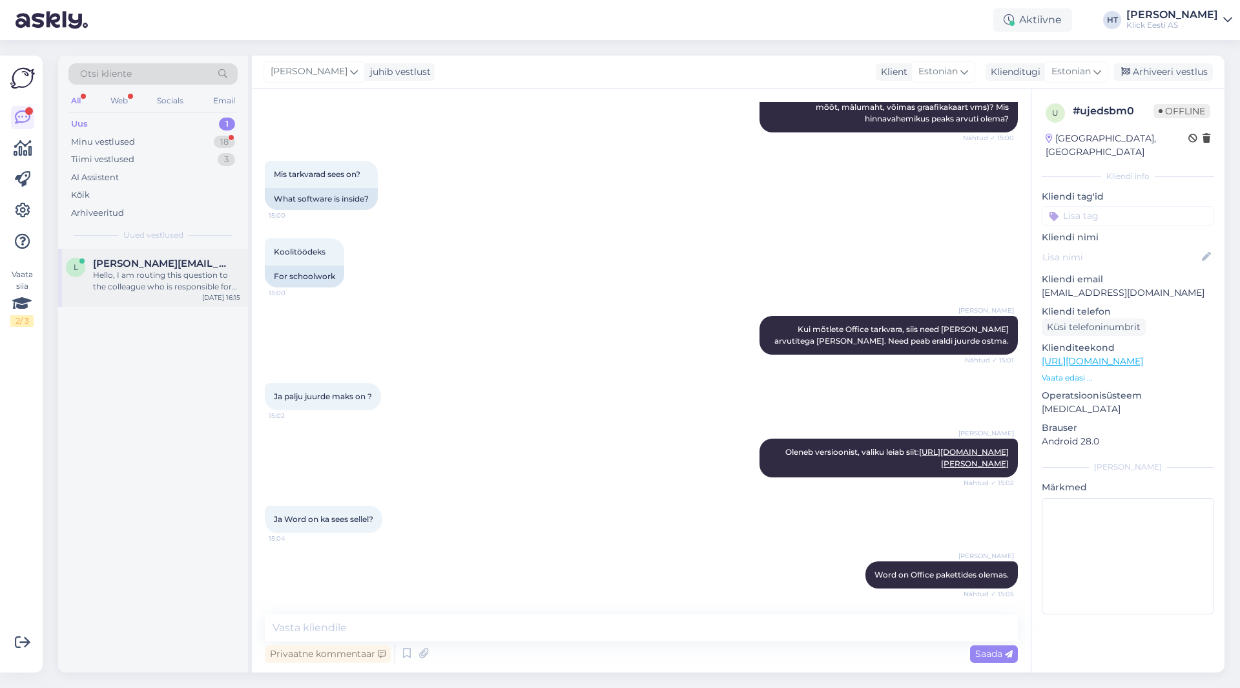
click at [190, 282] on div "Hello, I am routing this question to the colleague who is responsible for this …" at bounding box center [166, 280] width 147 height 23
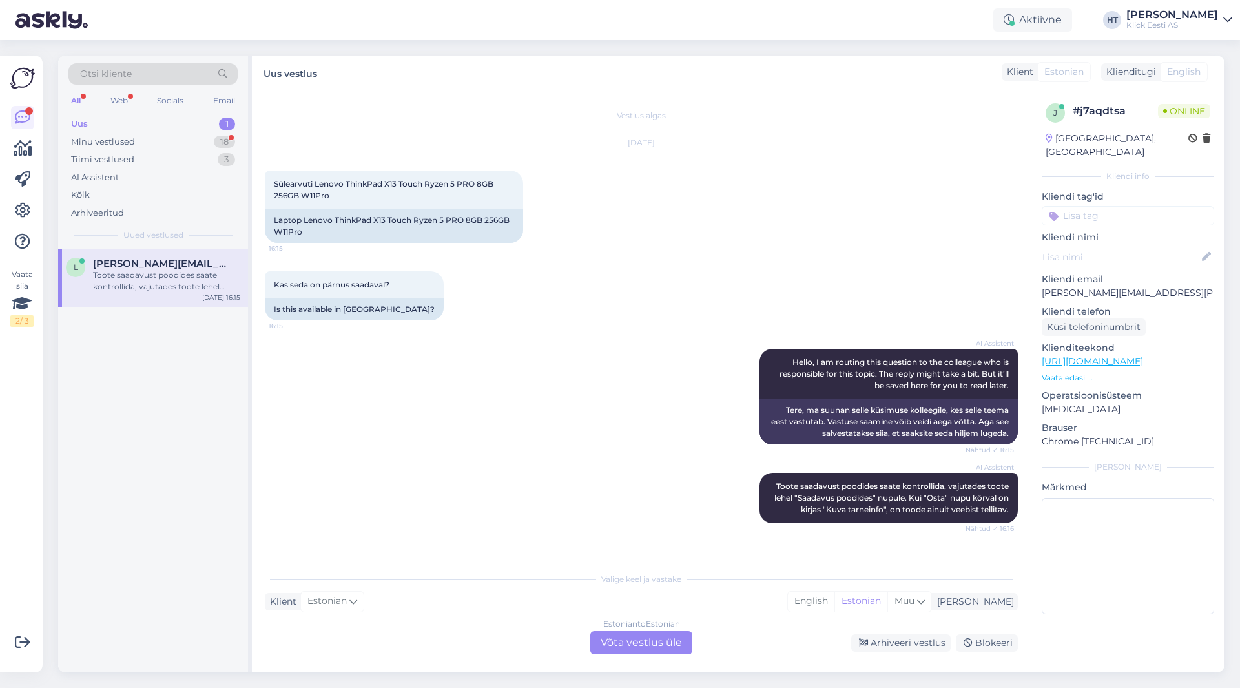
click at [536, 296] on div "Kas seda on pärnus saadaval? 16:15 Is this available in [GEOGRAPHIC_DATA]?" at bounding box center [641, 296] width 753 height 78
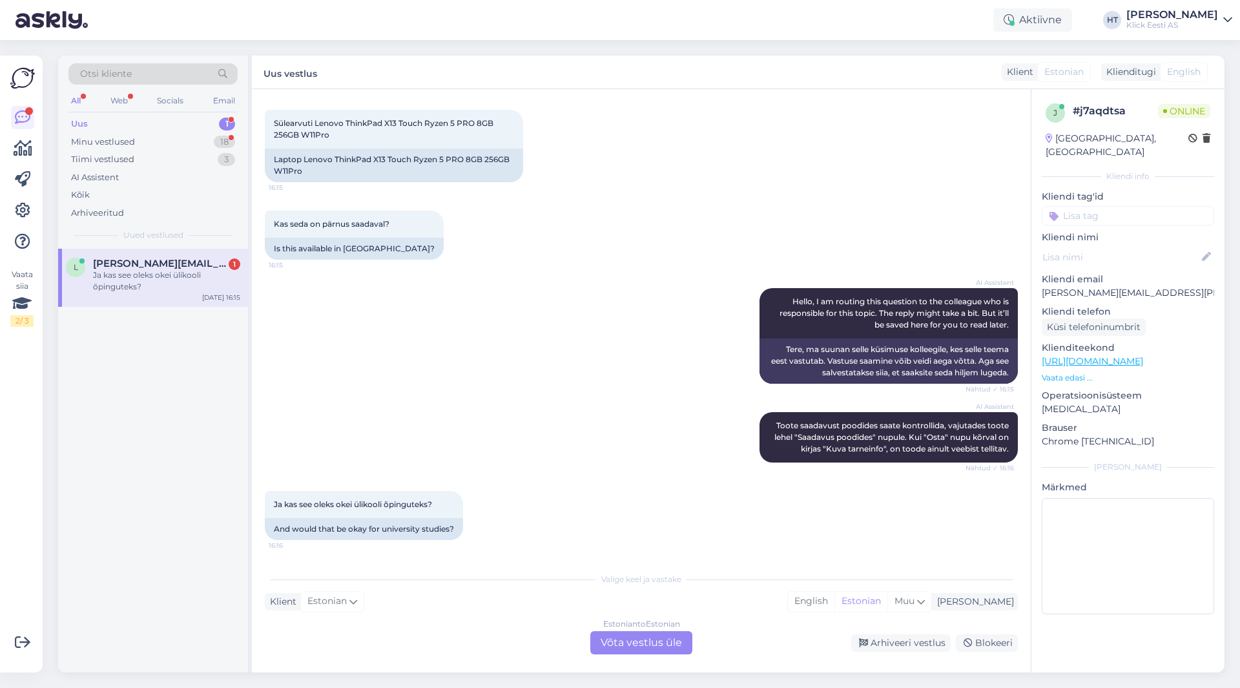
click at [528, 340] on div "AI Assistent Hello, I am routing this question to the colleague who is responsi…" at bounding box center [641, 336] width 753 height 124
click at [594, 409] on div "AI Assistent [PERSON_NAME] saadavust poodides saate kontrollida, vajutades toot…" at bounding box center [641, 437] width 753 height 79
click at [614, 638] on div "Estonian to Estonian Võta vestlus üle" at bounding box center [641, 642] width 102 height 23
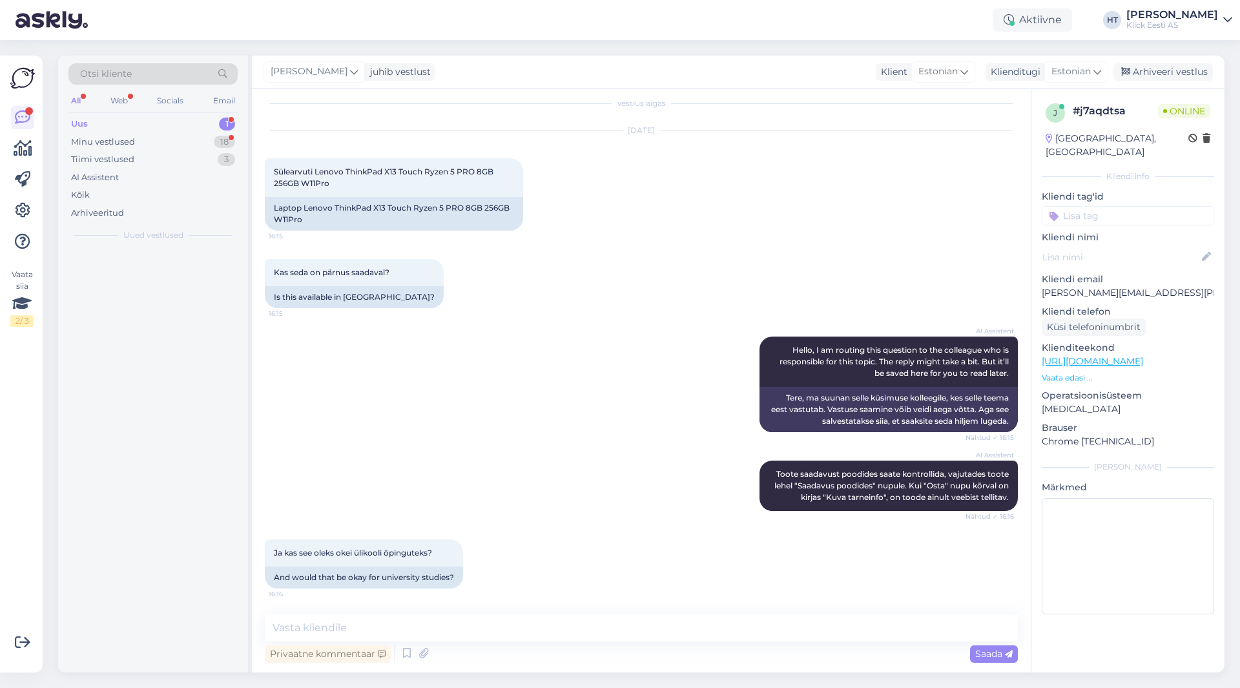
scroll to position [12, 0]
click at [613, 633] on textarea at bounding box center [641, 627] width 753 height 27
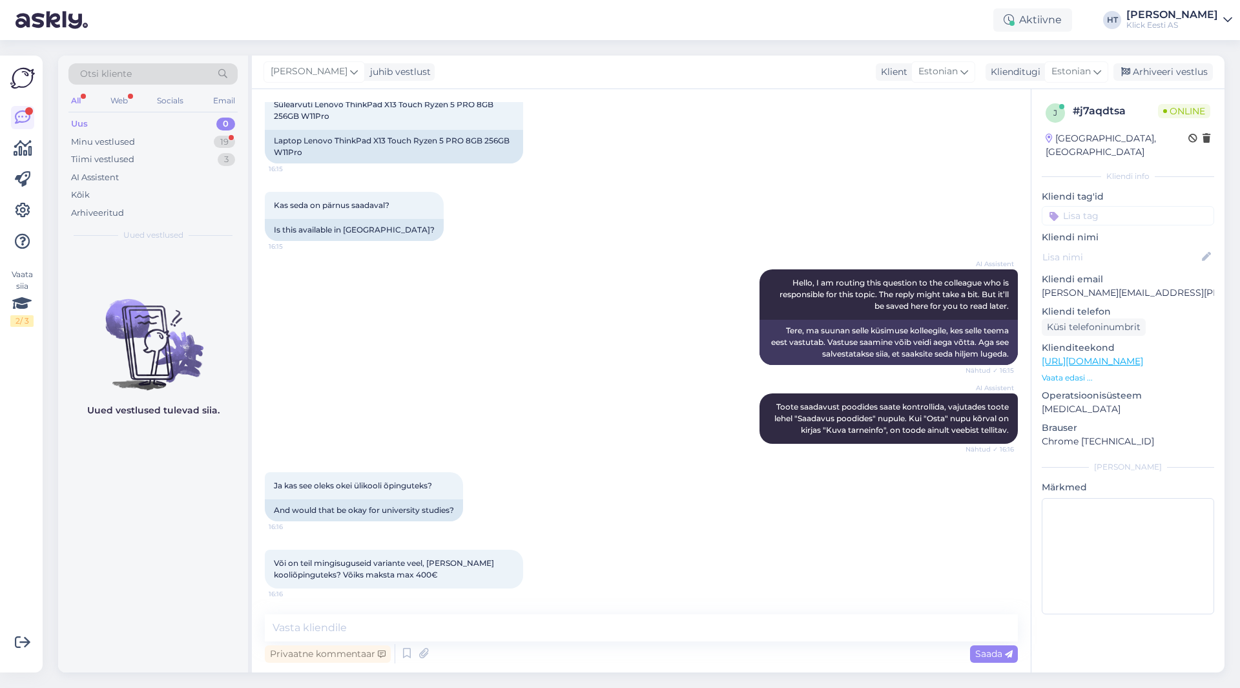
click at [578, 502] on div "Ja kas see oleks okei ülikooli õpinguteks? 16:16 And would that be okay for uni…" at bounding box center [641, 497] width 753 height 78
click at [552, 628] on textarea at bounding box center [641, 627] width 753 height 27
type textarea "R"
paste textarea "[URL][DOMAIN_NAME]"
type textarea "Soovitaks natuke uuema riistvaraga arvutit, näiteks järgnevat: [URL][DOMAIN_NAM…"
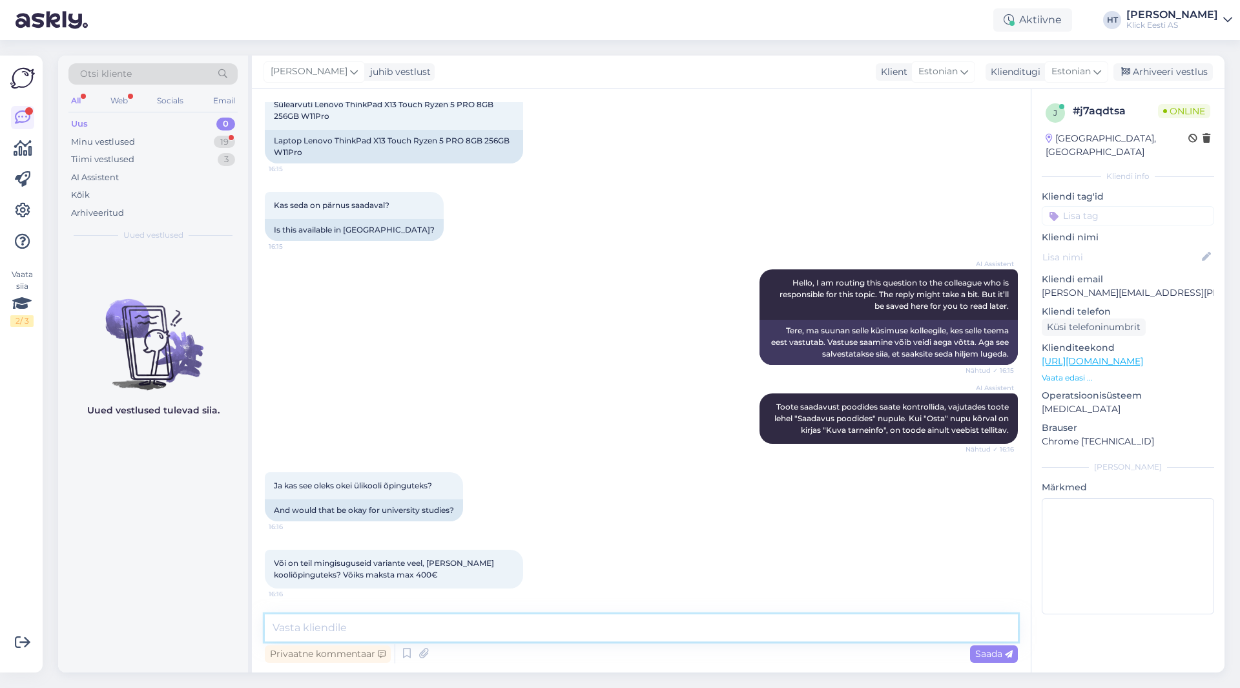
scroll to position [158, 0]
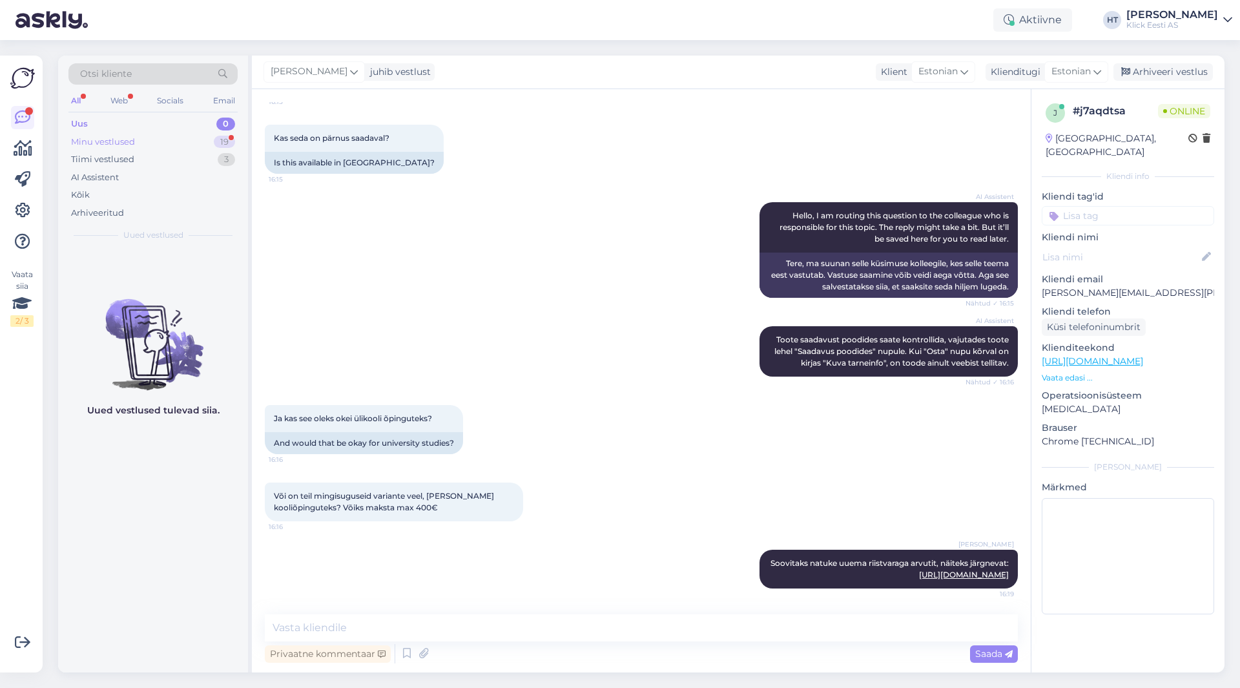
click at [181, 143] on div "Minu vestlused 19" at bounding box center [152, 142] width 169 height 18
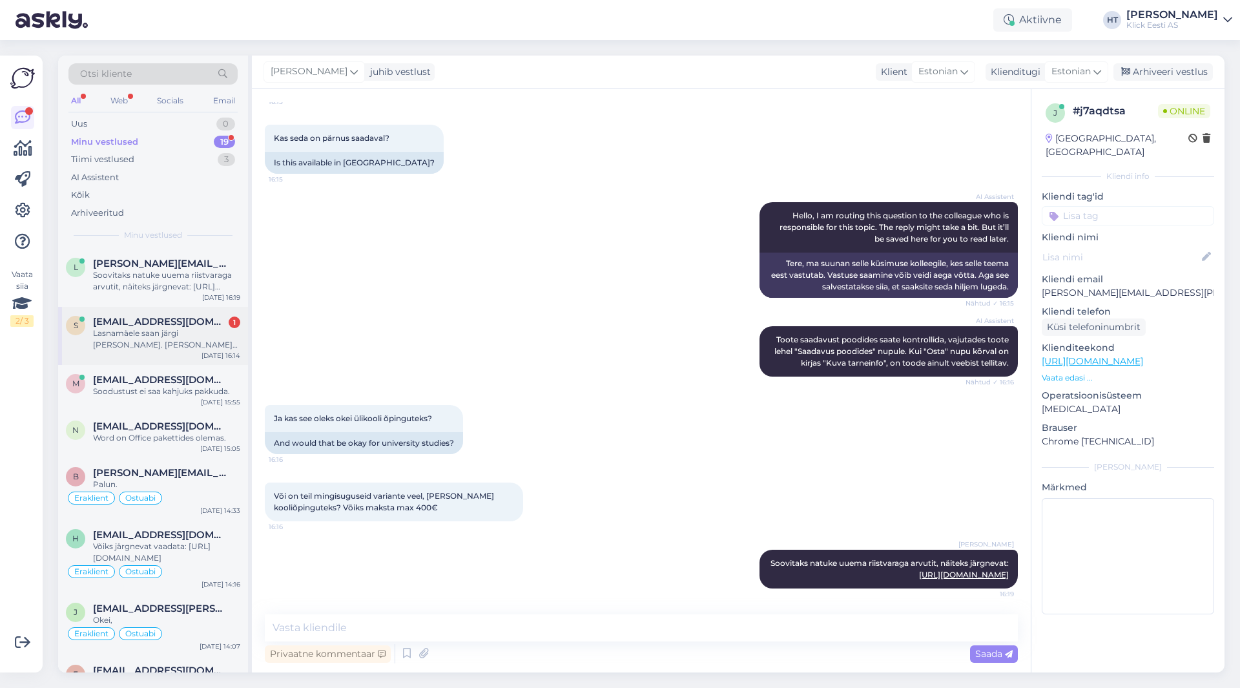
click at [171, 355] on div "s [EMAIL_ADDRESS][DOMAIN_NAME] 1 Lasnamäele saan järgi [PERSON_NAME]. [PERSON_N…" at bounding box center [153, 336] width 190 height 58
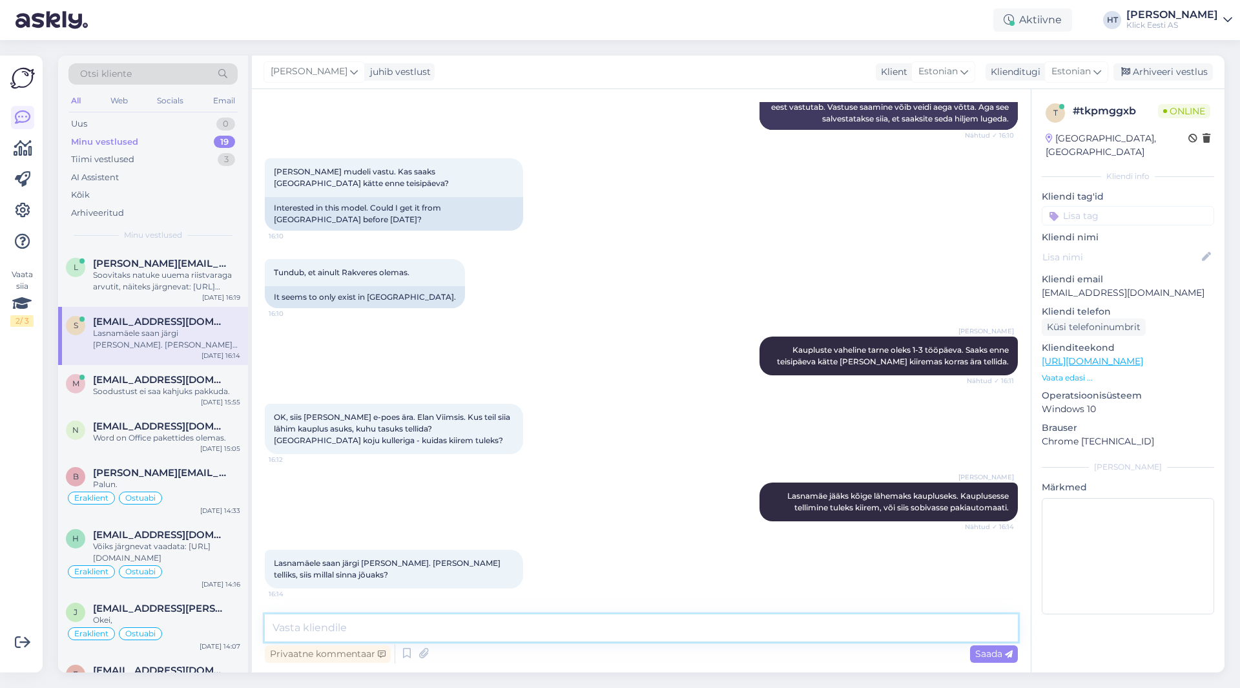
click at [588, 619] on textarea at bounding box center [641, 627] width 753 height 27
type textarea "1-3 tööpäeva jooksul."
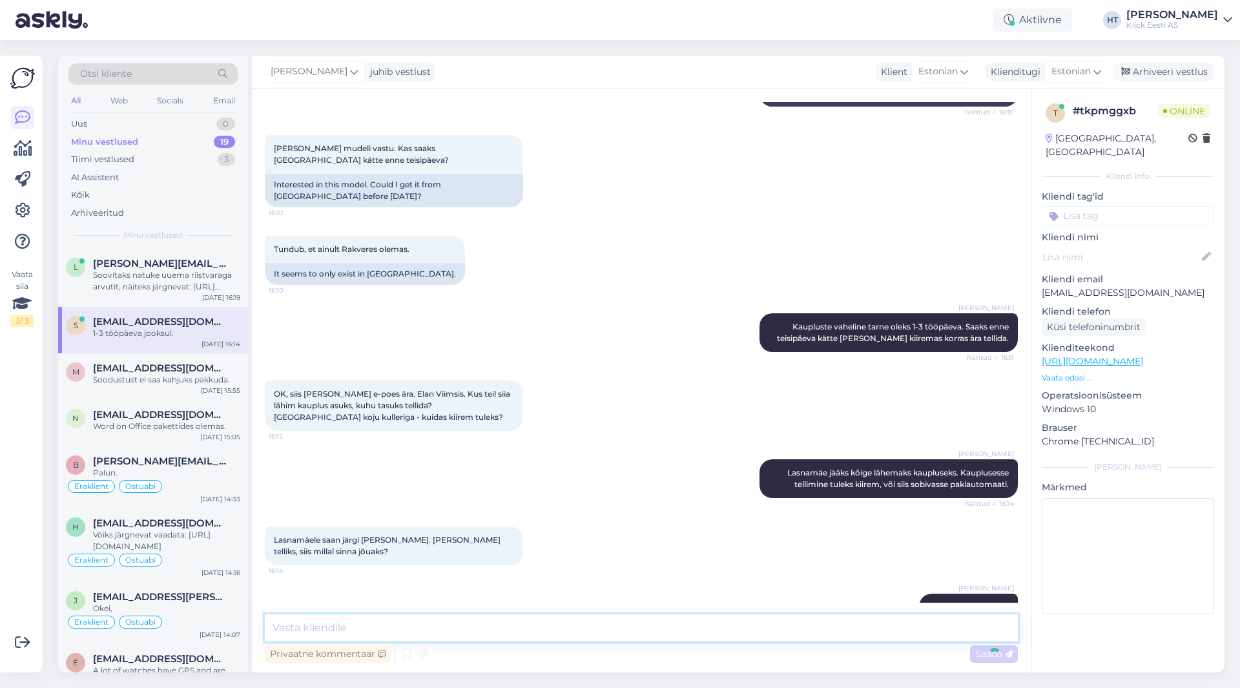
scroll to position [293, 0]
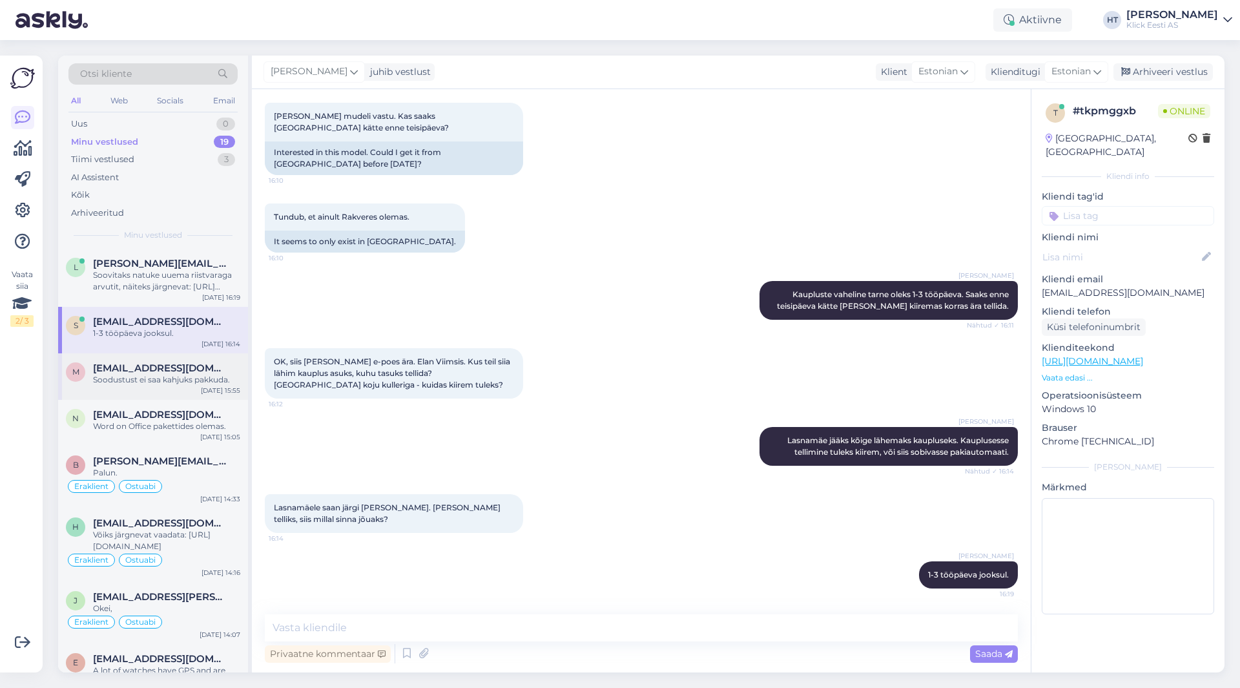
click at [119, 382] on div "Soodustust ei saa kahjuks pakkuda." at bounding box center [166, 380] width 147 height 12
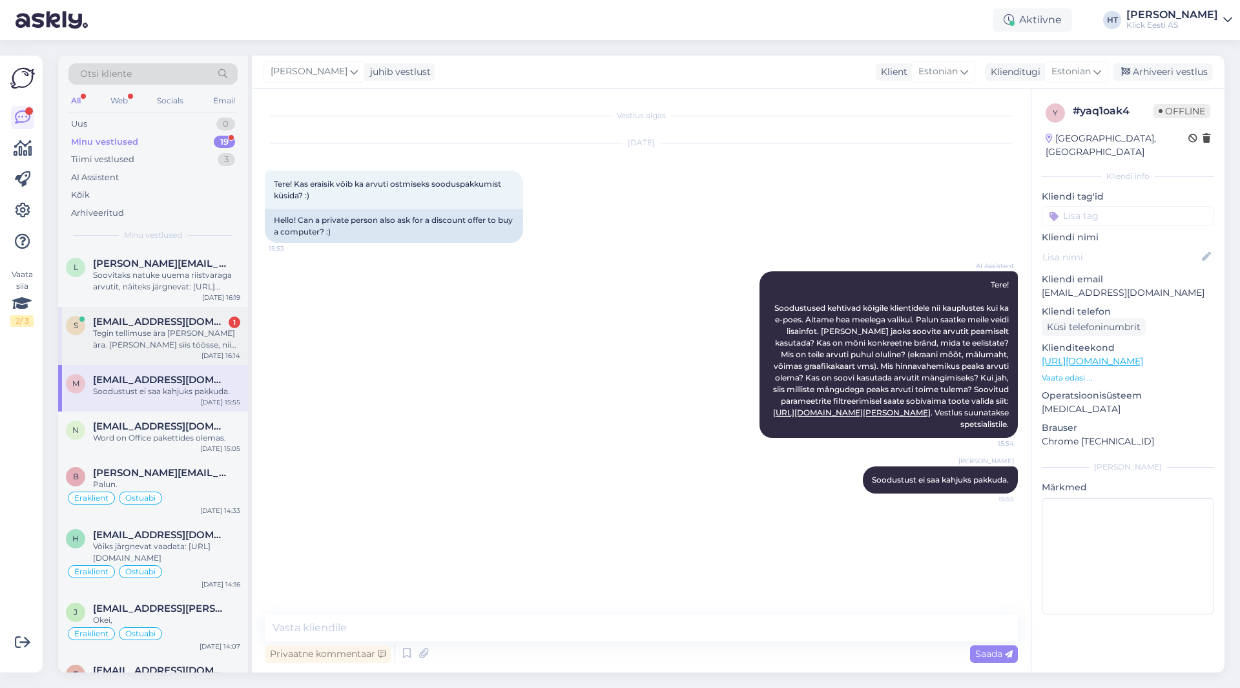
click at [221, 355] on div "[DATE] 16:14" at bounding box center [221, 356] width 39 height 10
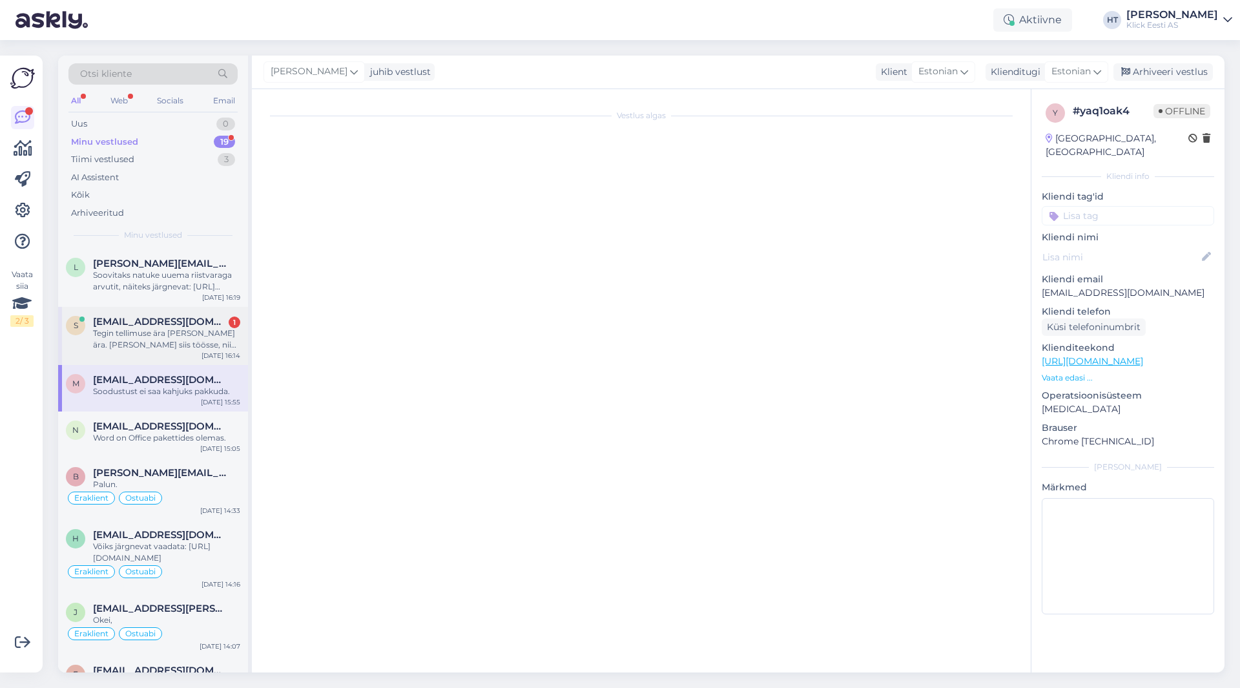
scroll to position [371, 0]
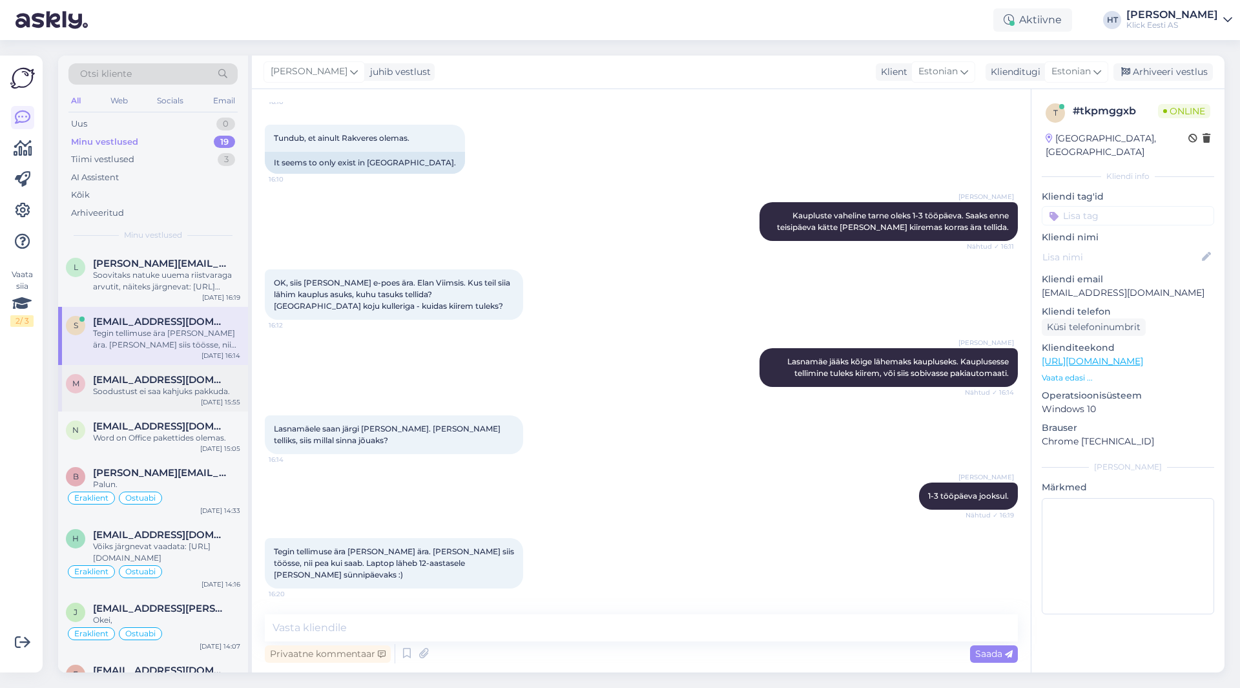
click at [197, 372] on div "m [EMAIL_ADDRESS][DOMAIN_NAME] Soodustust ei saa kahjuks pakkuda. [DATE] 15:55" at bounding box center [153, 388] width 190 height 47
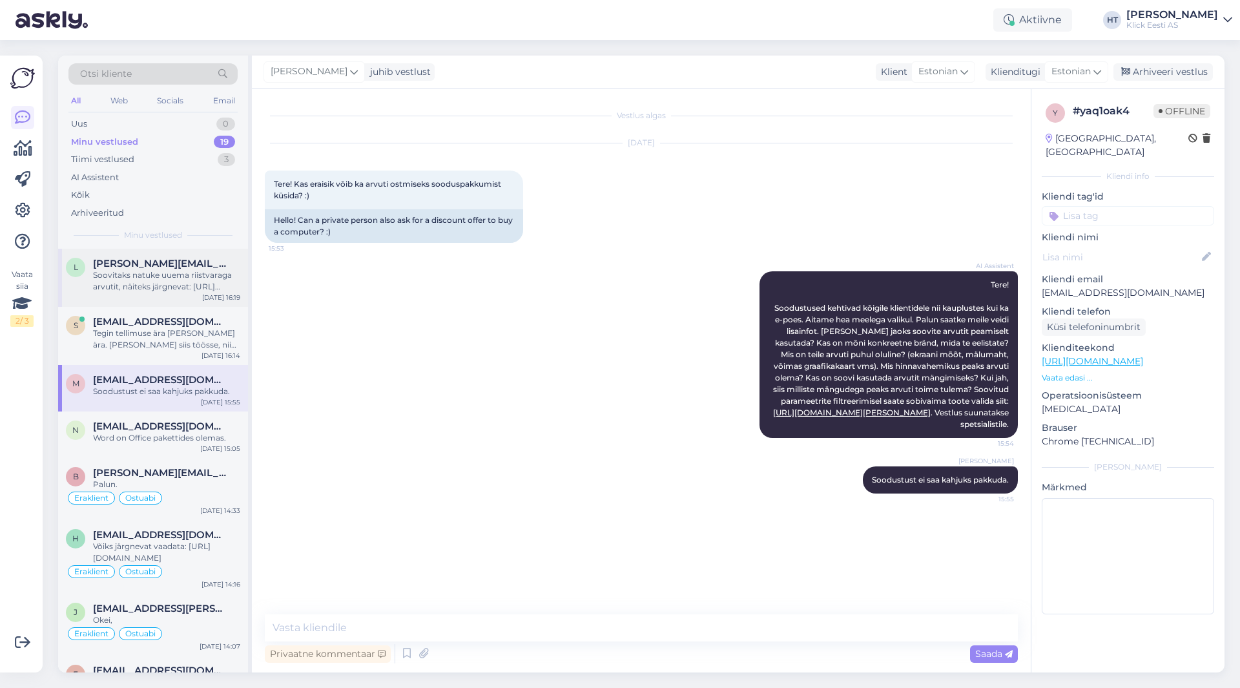
click at [177, 290] on div "Soovitaks natuke uuema riistvaraga arvutit, näiteks järgnevat: [URL][DOMAIN_NAM…" at bounding box center [166, 280] width 147 height 23
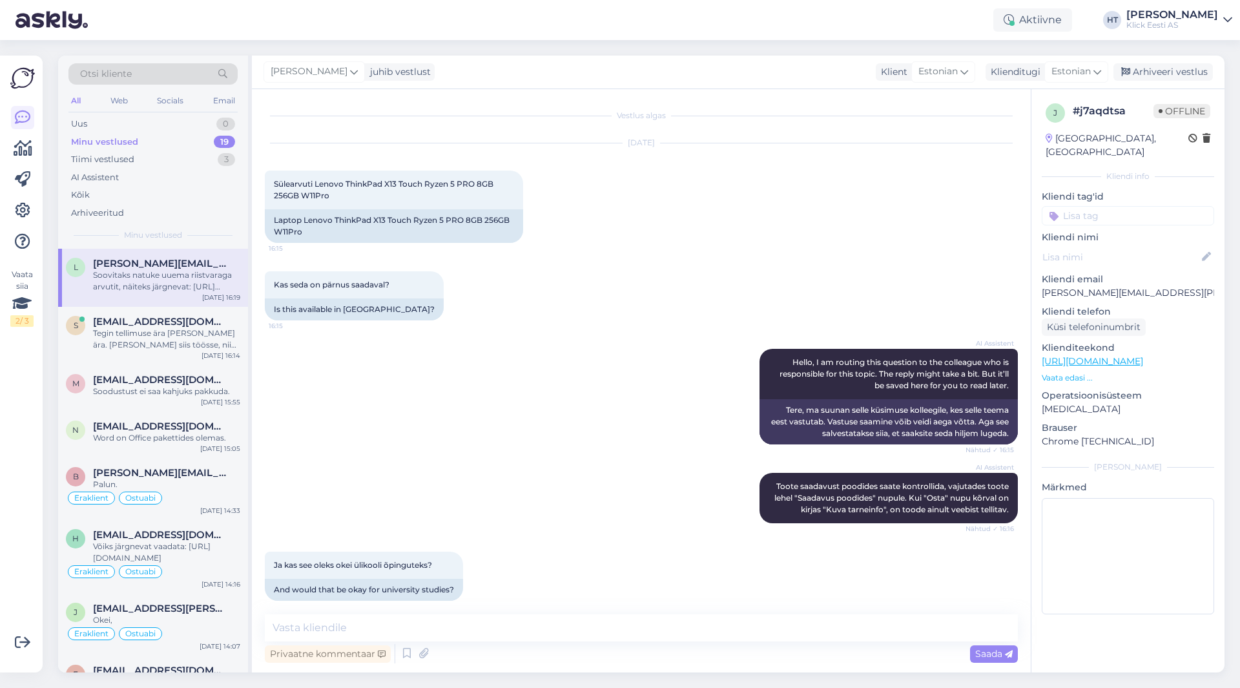
scroll to position [158, 0]
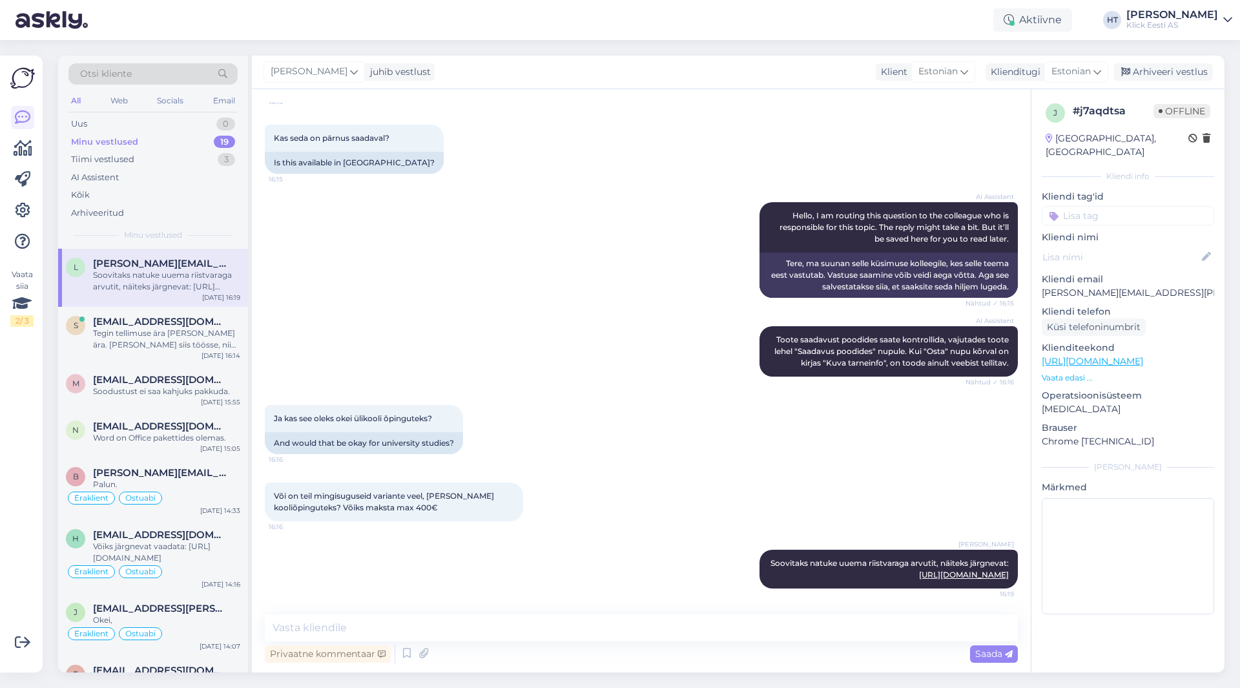
click at [14, 397] on div "Vaata siia 2 / 3" at bounding box center [22, 364] width 25 height 596
click at [494, 270] on div "AI Assistent Hello, I am routing this question to the colleague who is responsi…" at bounding box center [641, 250] width 753 height 124
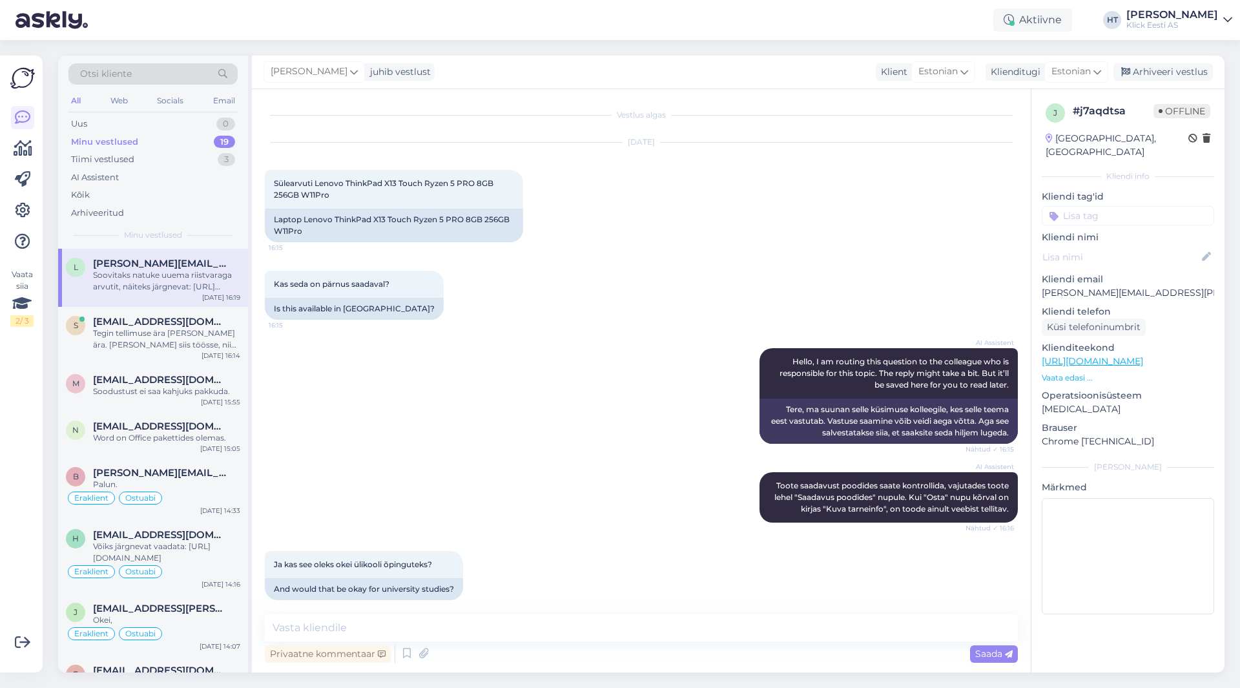
scroll to position [0, 0]
click at [421, 326] on div "Kas seda on pärnus saadaval? 16:15 Is this available in [GEOGRAPHIC_DATA]?" at bounding box center [641, 296] width 753 height 78
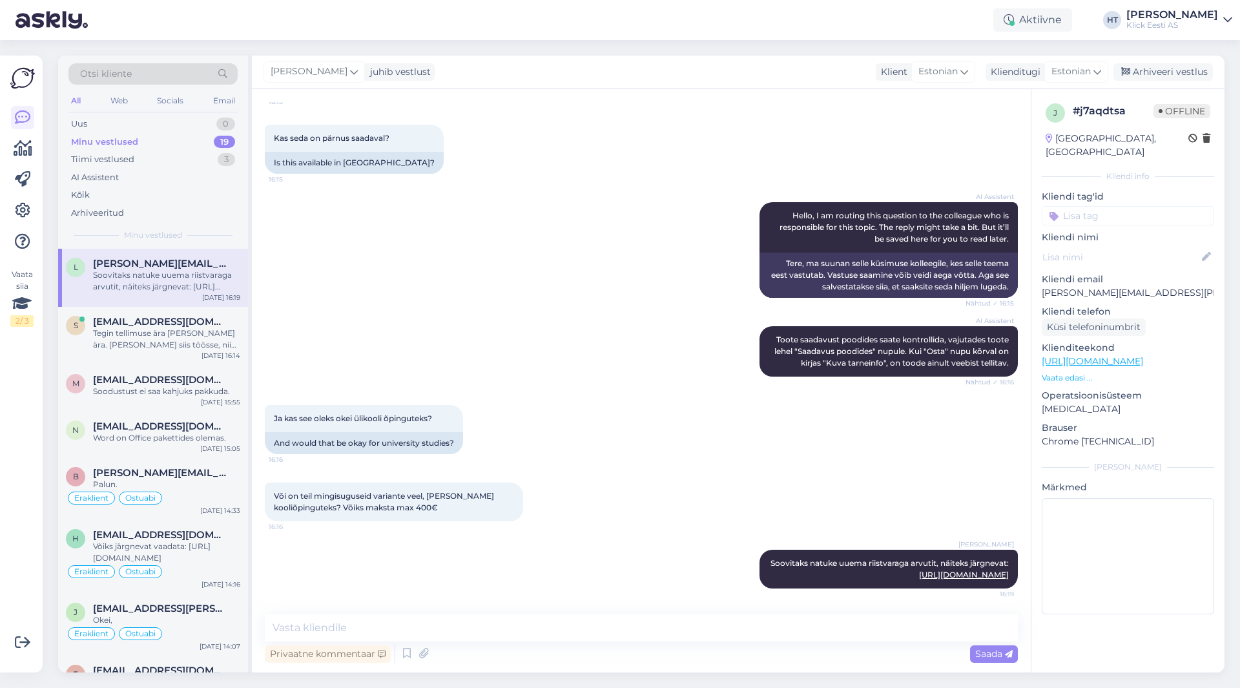
click at [621, 391] on div "Ja kas see oleks okei ülikooli õpinguteks? 16:16 And would that be okay for uni…" at bounding box center [641, 430] width 753 height 78
click at [627, 251] on div "AI Assistent Hello, I am routing this question to the colleague who is responsi…" at bounding box center [641, 250] width 753 height 124
